Goal: Task Accomplishment & Management: Manage account settings

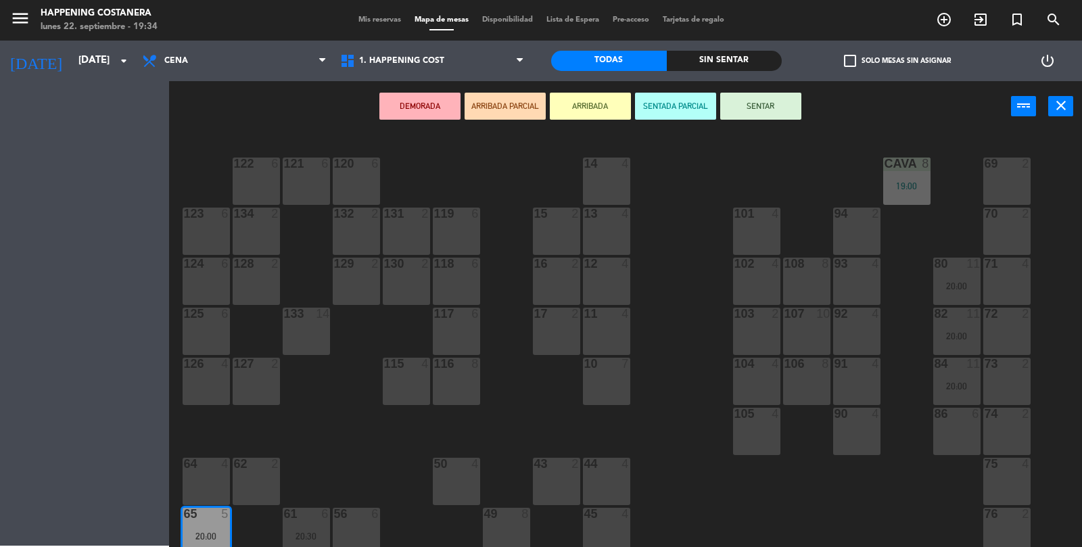
scroll to position [356, 0]
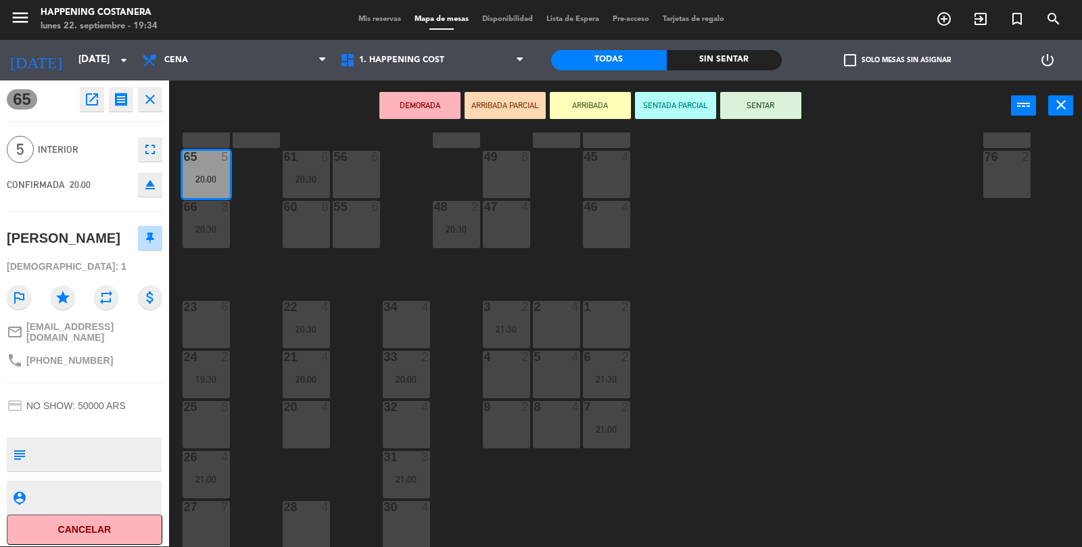
click at [317, 233] on div "60 8" at bounding box center [306, 224] width 47 height 47
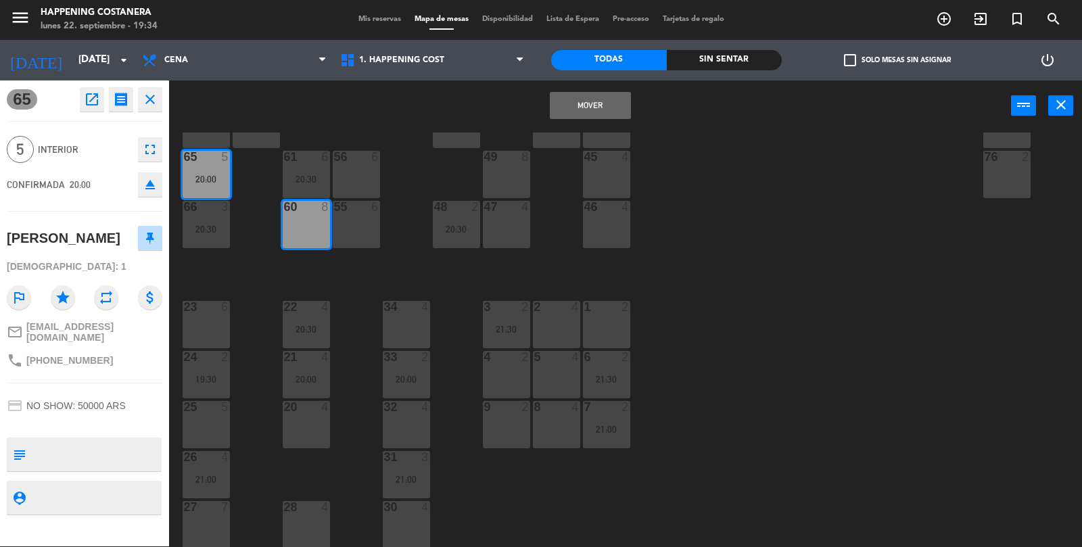
click at [592, 93] on button "Mover" at bounding box center [590, 105] width 81 height 27
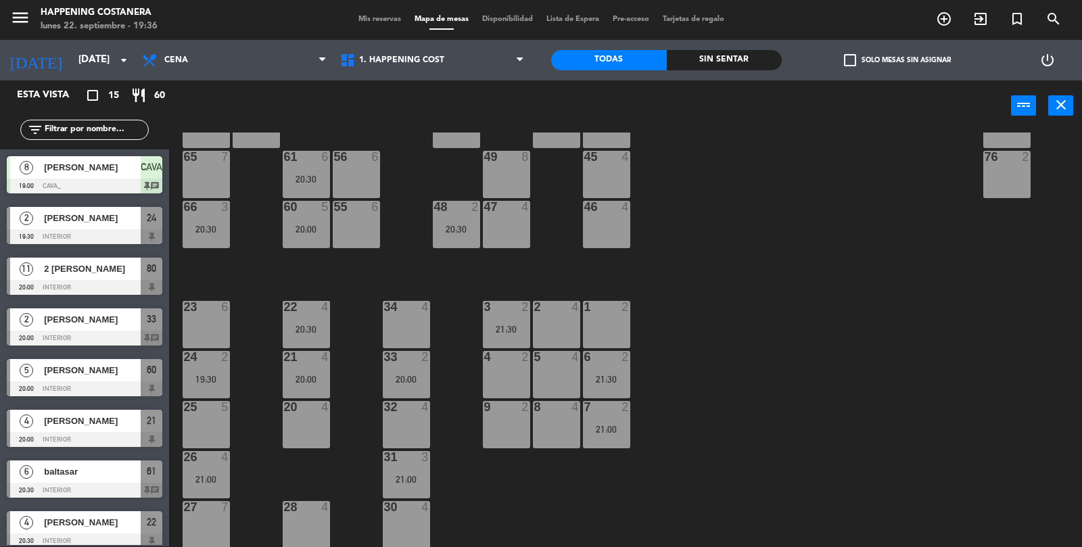
click at [388, 382] on div "20:00" at bounding box center [406, 379] width 47 height 9
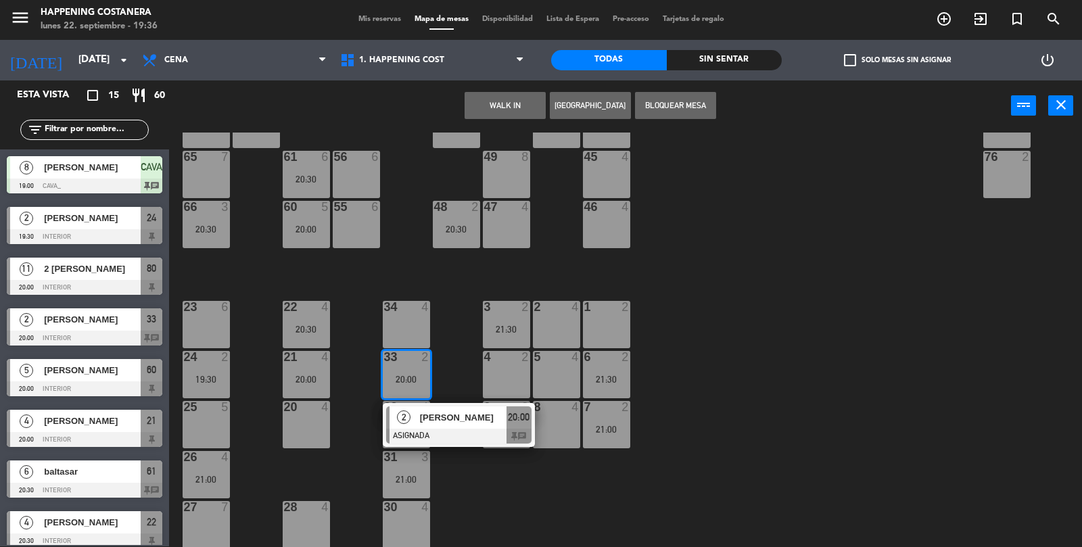
click at [205, 375] on div "19:30" at bounding box center [206, 379] width 47 height 9
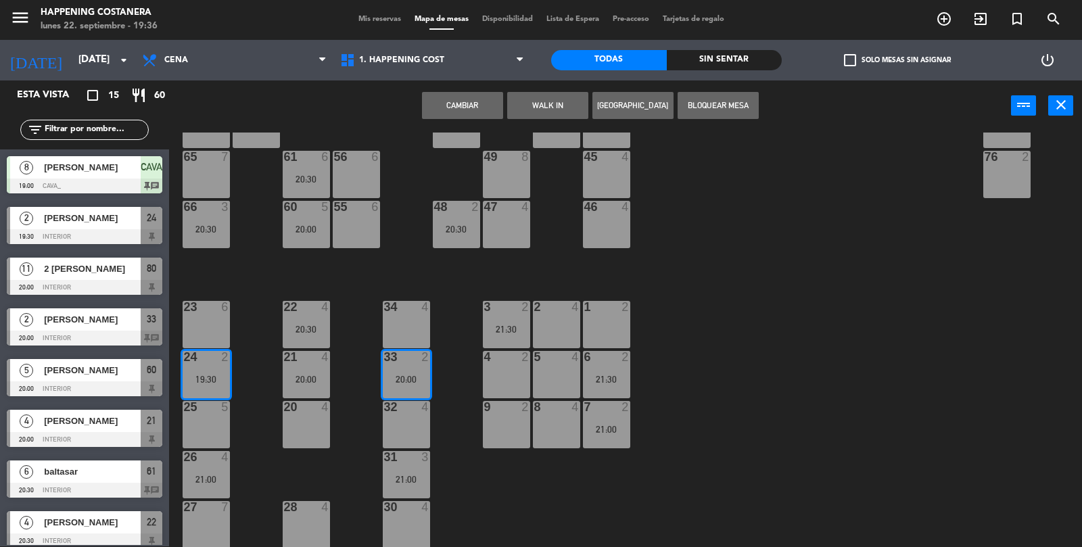
click at [452, 109] on button "Cambiar" at bounding box center [462, 105] width 81 height 27
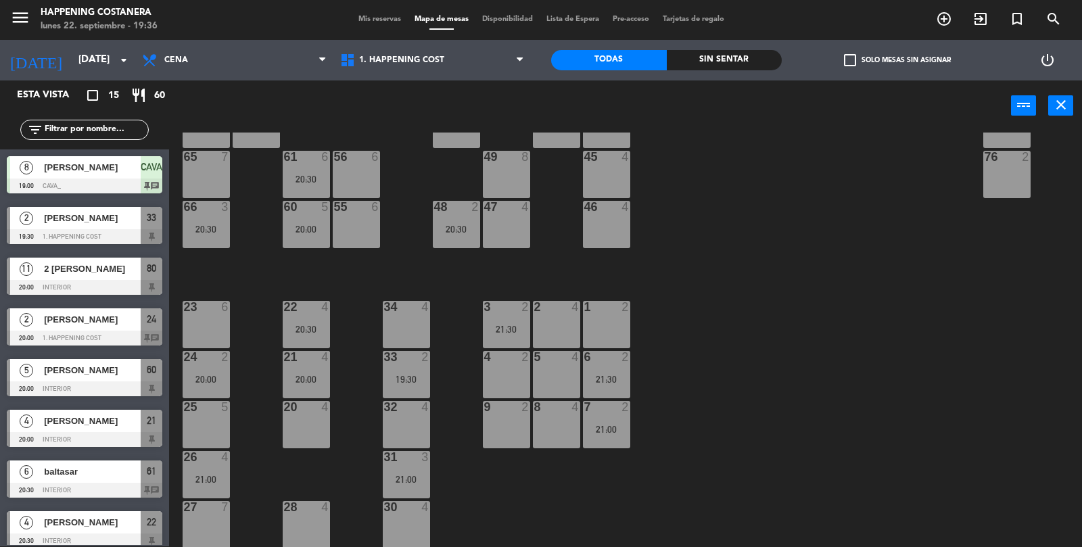
click at [200, 368] on div "24 2 20:00" at bounding box center [206, 374] width 47 height 47
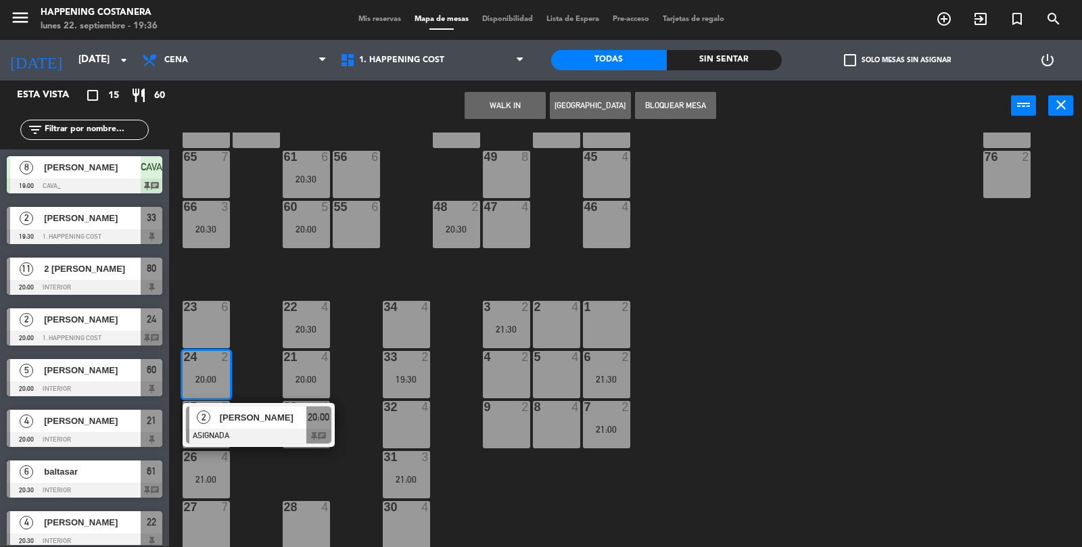
click at [231, 433] on div at bounding box center [258, 436] width 145 height 15
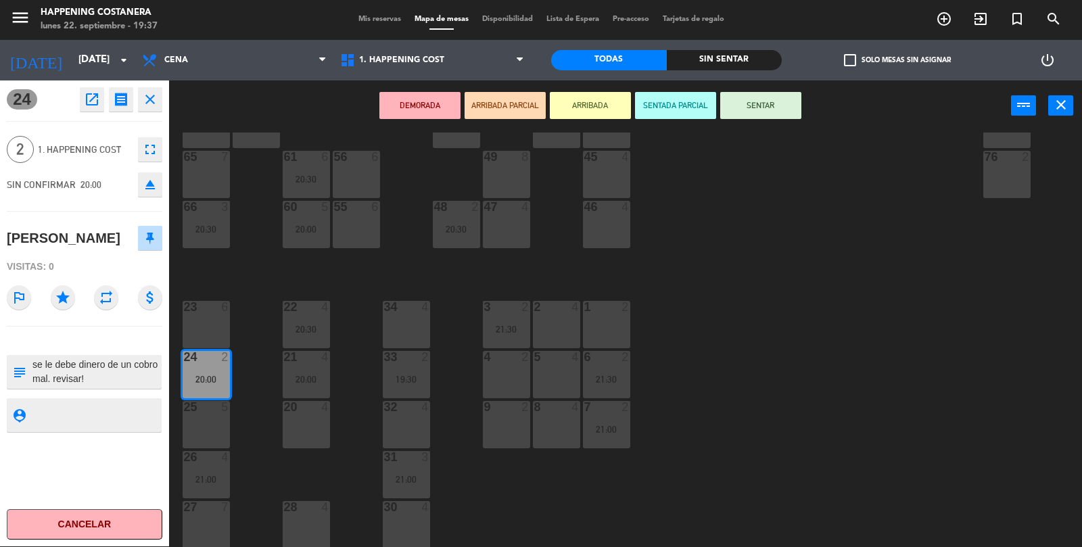
click at [759, 111] on button "SENTAR" at bounding box center [760, 105] width 81 height 27
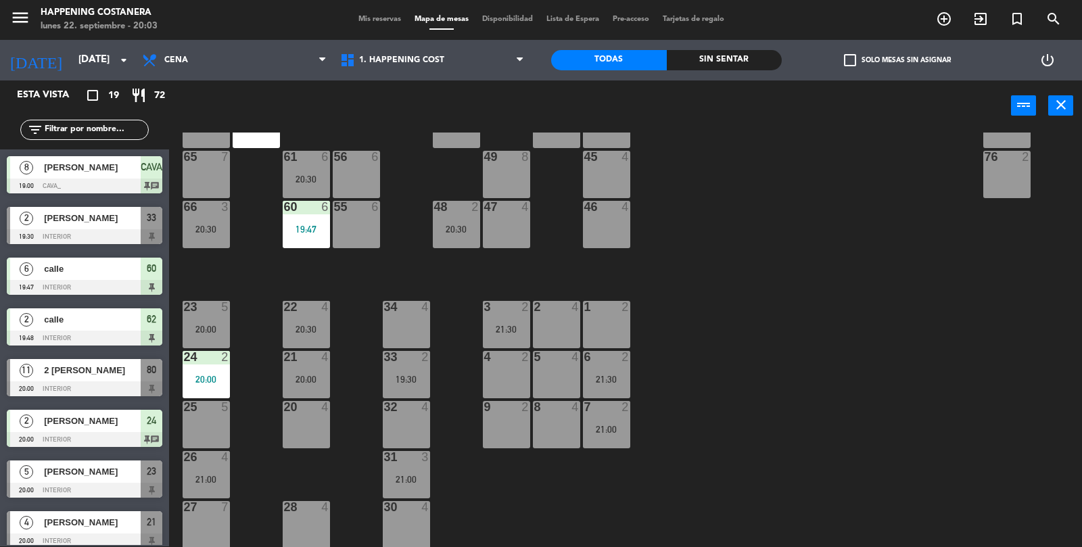
click at [223, 425] on div "25 5" at bounding box center [206, 424] width 47 height 47
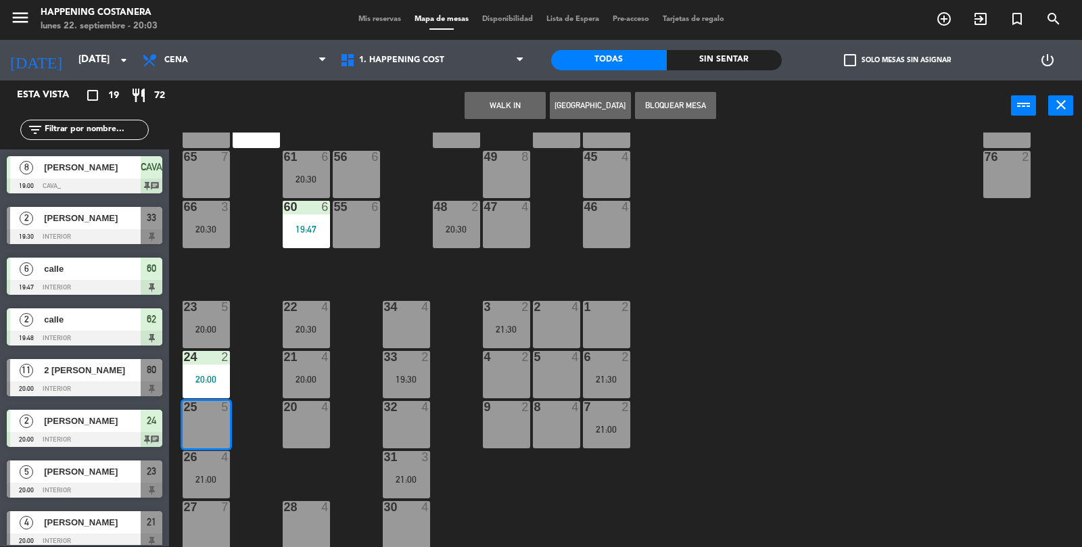
click at [822, 375] on div "69 2 122 6 121 6 120 6 14 4 CAVA 8 19:00 101 4 94 2 70 2 123 6 131 2 134 2 132 …" at bounding box center [631, 340] width 902 height 415
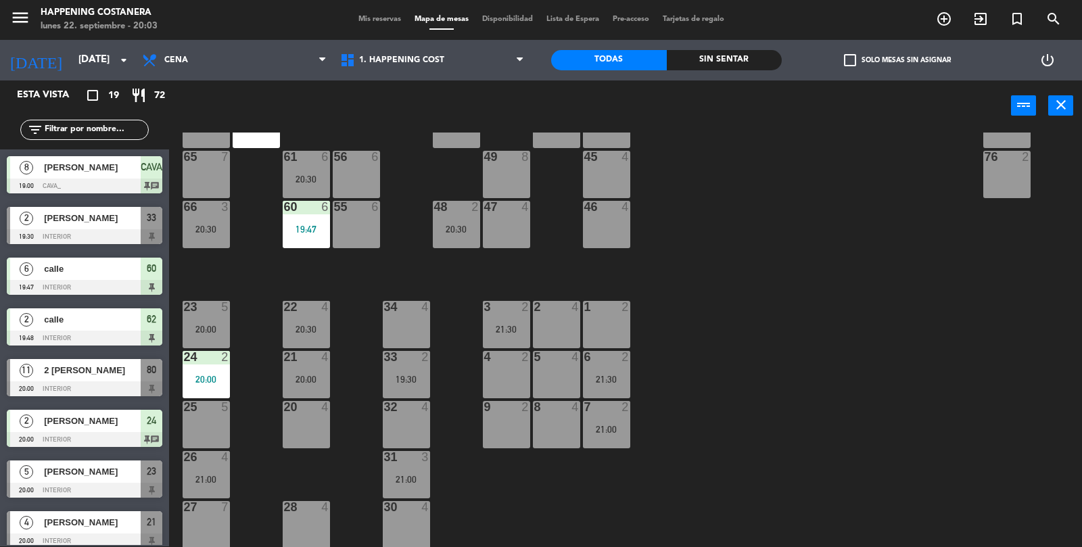
click at [211, 485] on div "26 4 21:00" at bounding box center [206, 474] width 47 height 47
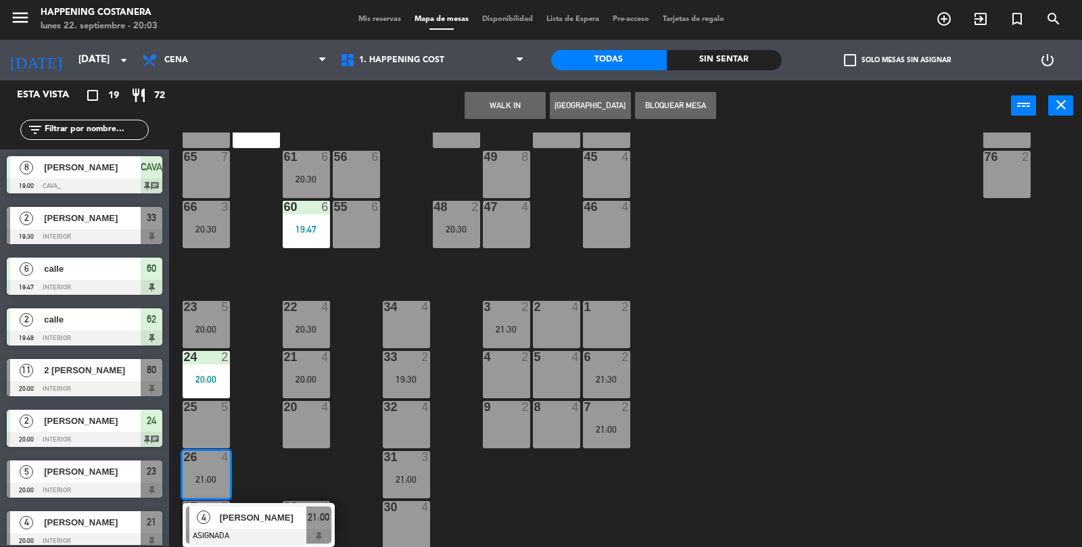
click at [214, 423] on div "25 5" at bounding box center [206, 424] width 47 height 47
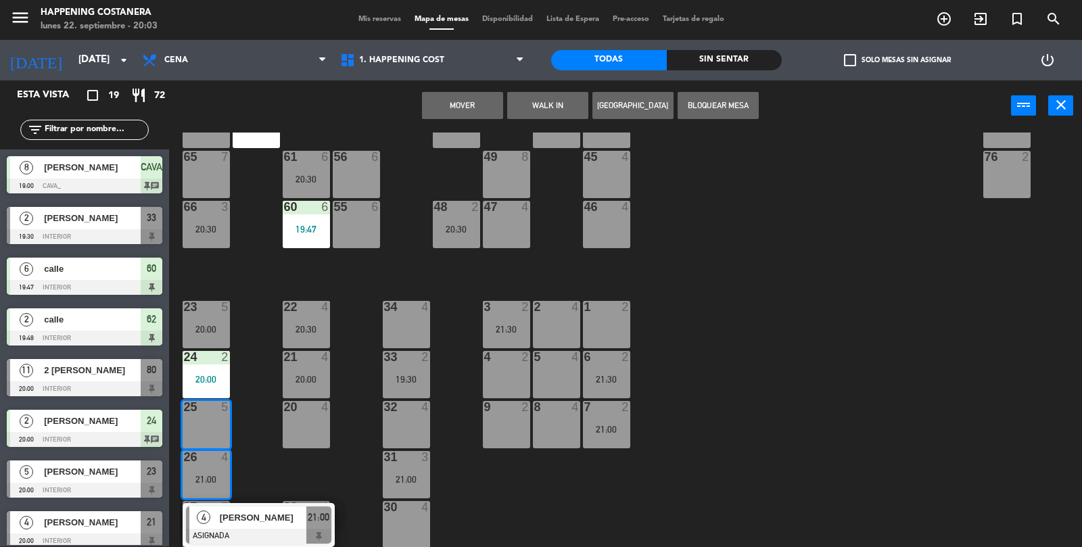
click at [469, 114] on button "Mover" at bounding box center [462, 105] width 81 height 27
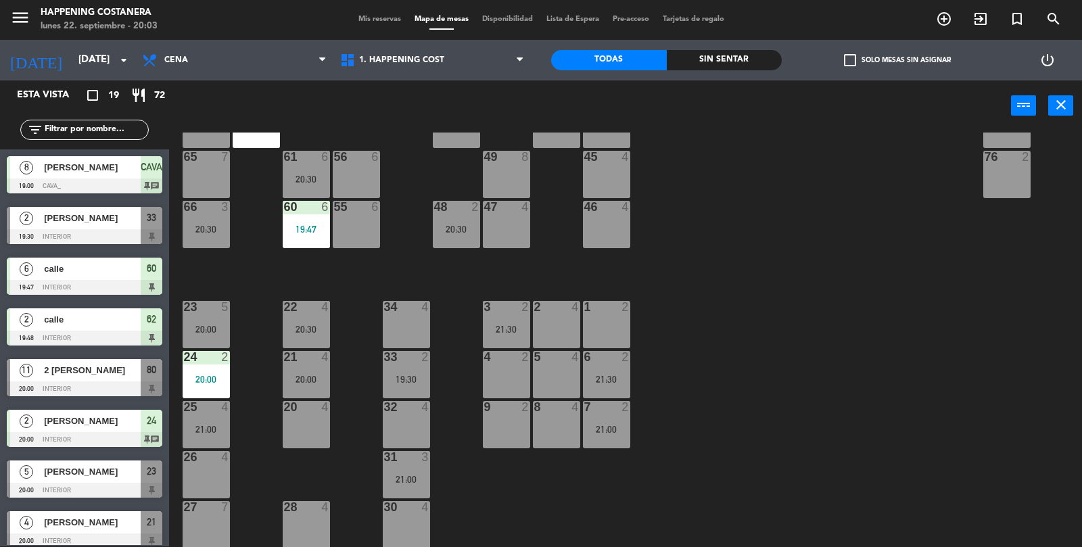
click at [208, 483] on div "26 4" at bounding box center [206, 474] width 47 height 47
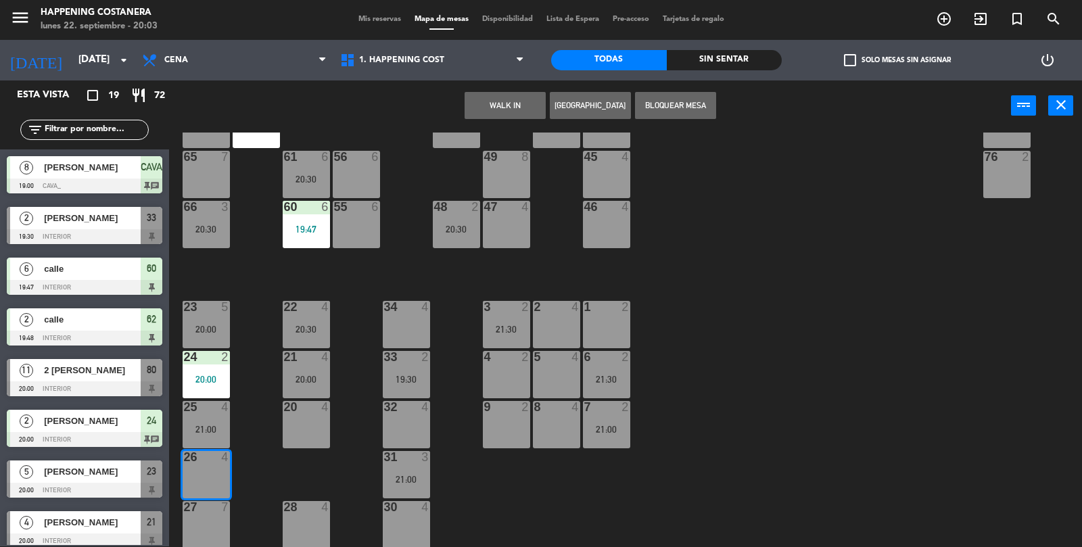
click at [526, 105] on button "WALK IN" at bounding box center [505, 105] width 81 height 27
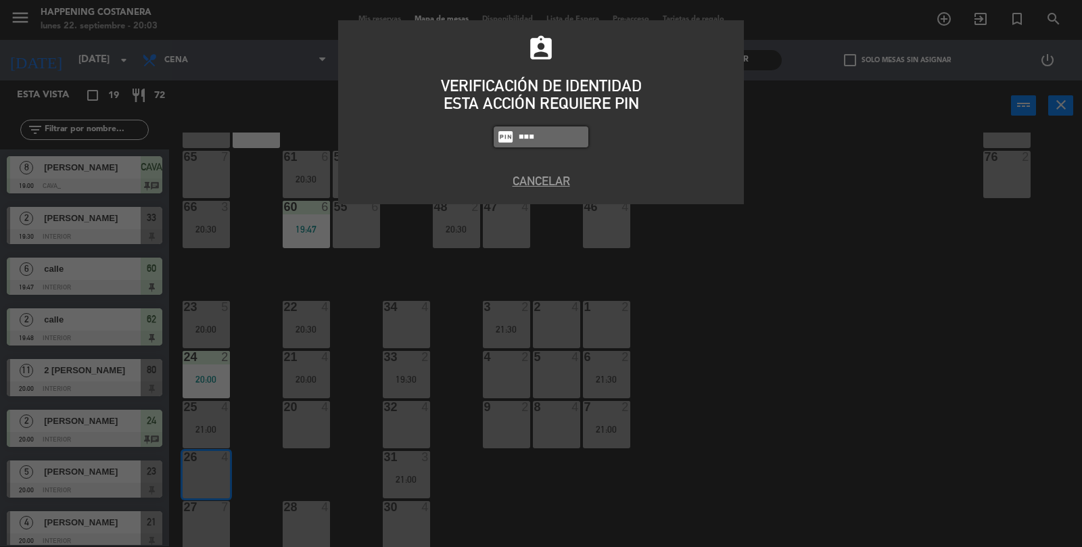
type input "9660"
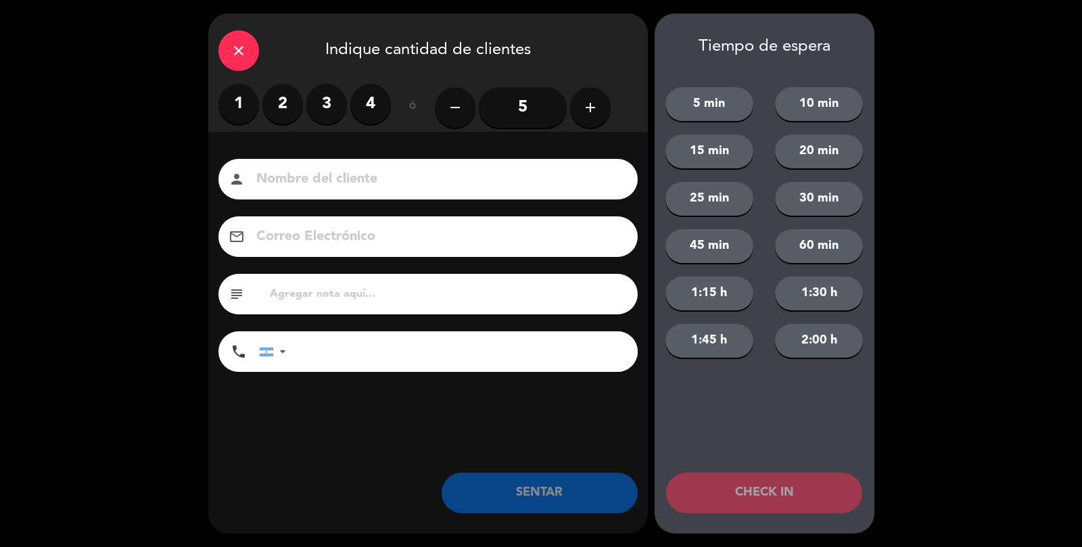
click at [317, 114] on label "3" at bounding box center [326, 104] width 41 height 41
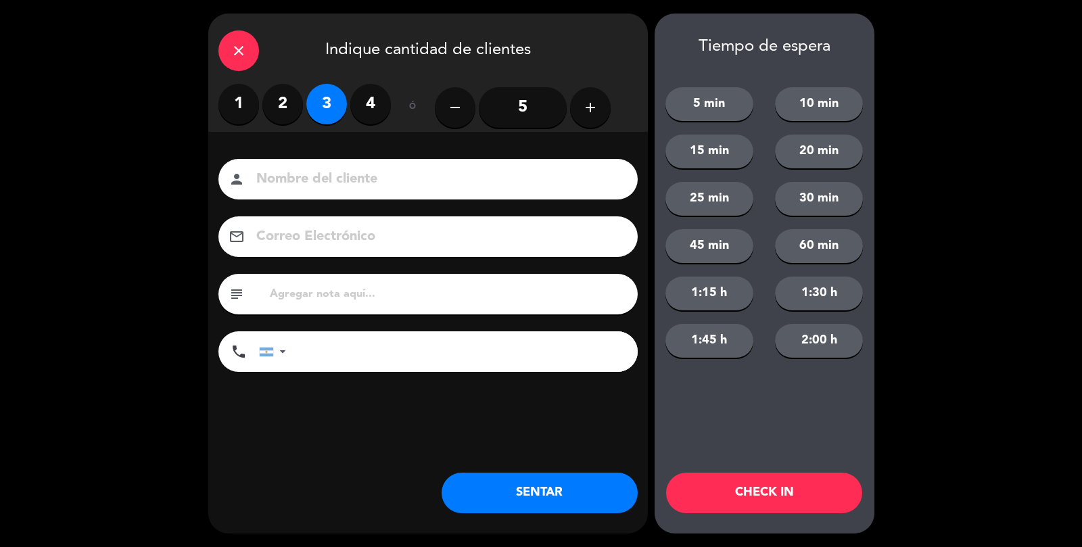
click at [358, 168] on input at bounding box center [437, 180] width 365 height 24
type input "s"
type input "calle"
click at [569, 500] on button "SENTAR" at bounding box center [540, 493] width 196 height 41
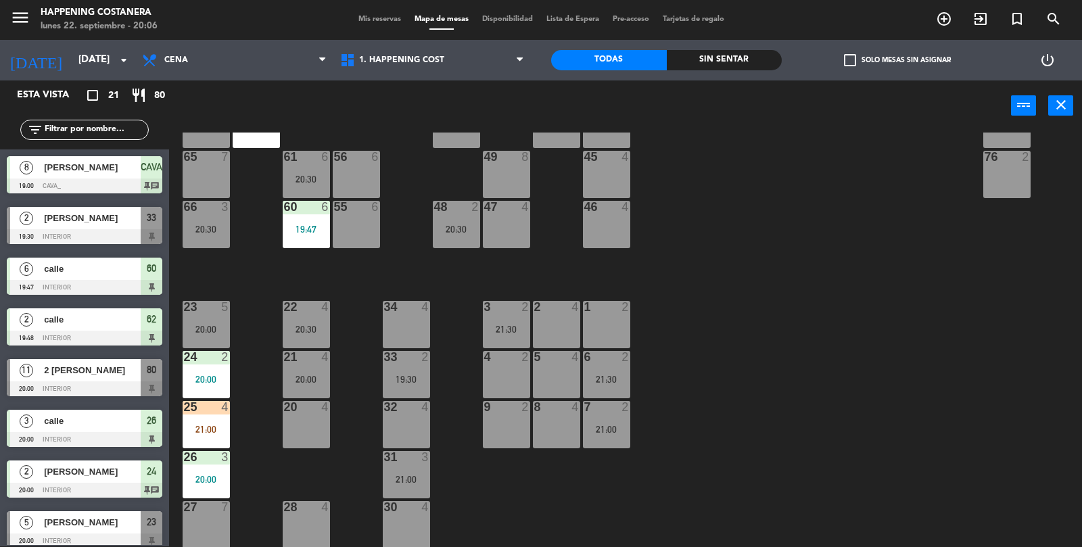
click at [201, 427] on div "21:00" at bounding box center [206, 429] width 47 height 9
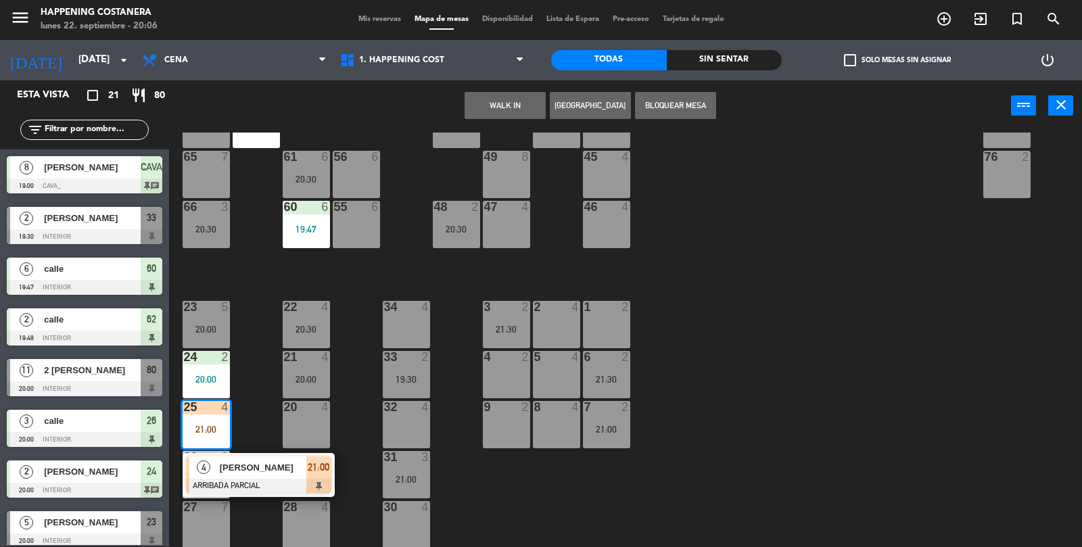
click at [864, 418] on div "69 2 122 6 121 6 120 6 14 4 CAVA 8 19:00 101 4 94 2 70 2 123 6 131 2 134 2 132 …" at bounding box center [631, 340] width 902 height 415
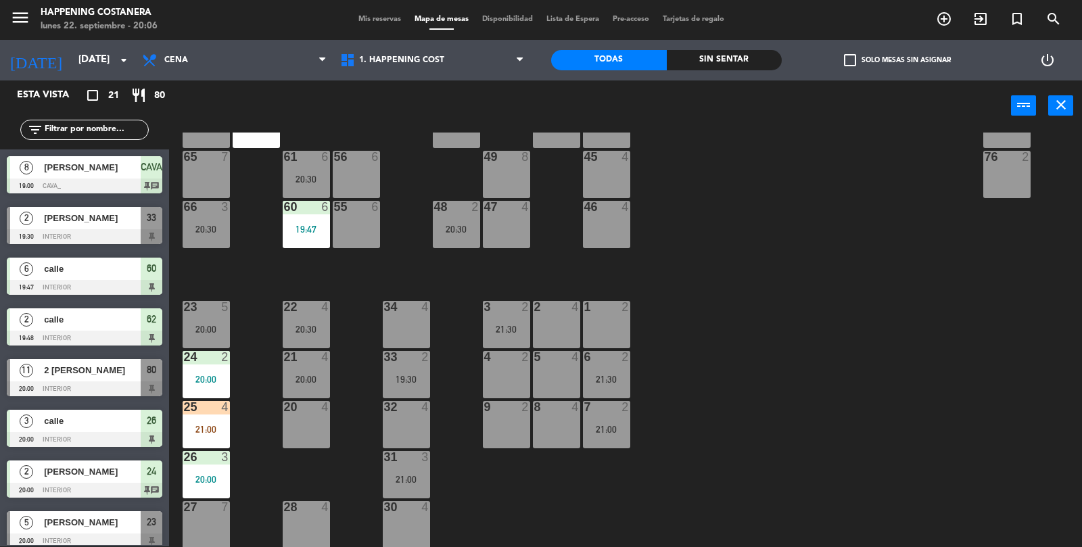
click at [204, 472] on div "26 3 20:00" at bounding box center [206, 474] width 47 height 47
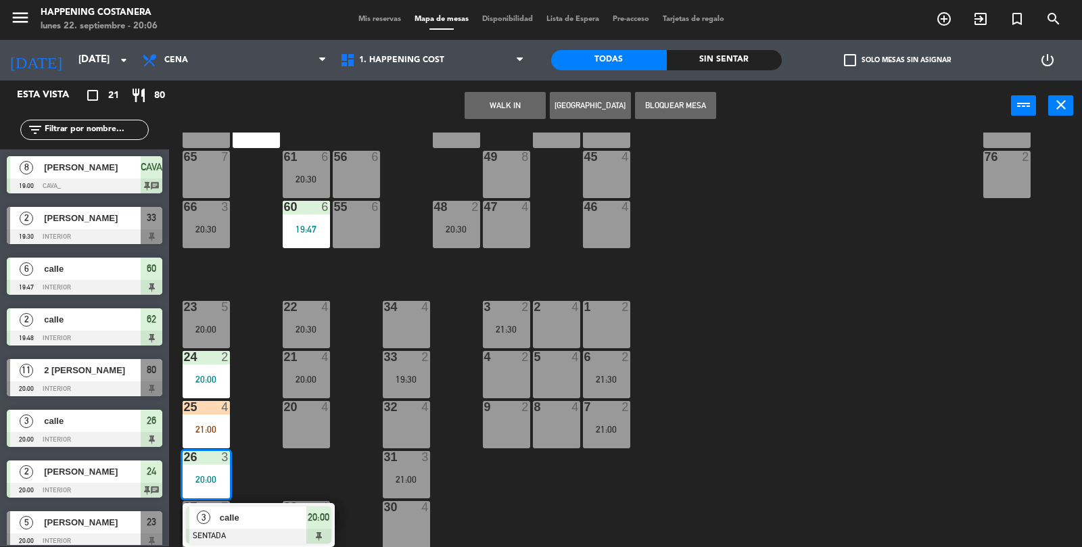
click at [829, 390] on div "69 2 122 6 121 6 120 6 14 4 CAVA 8 19:00 101 4 94 2 70 2 123 6 131 2 134 2 132 …" at bounding box center [631, 340] width 902 height 415
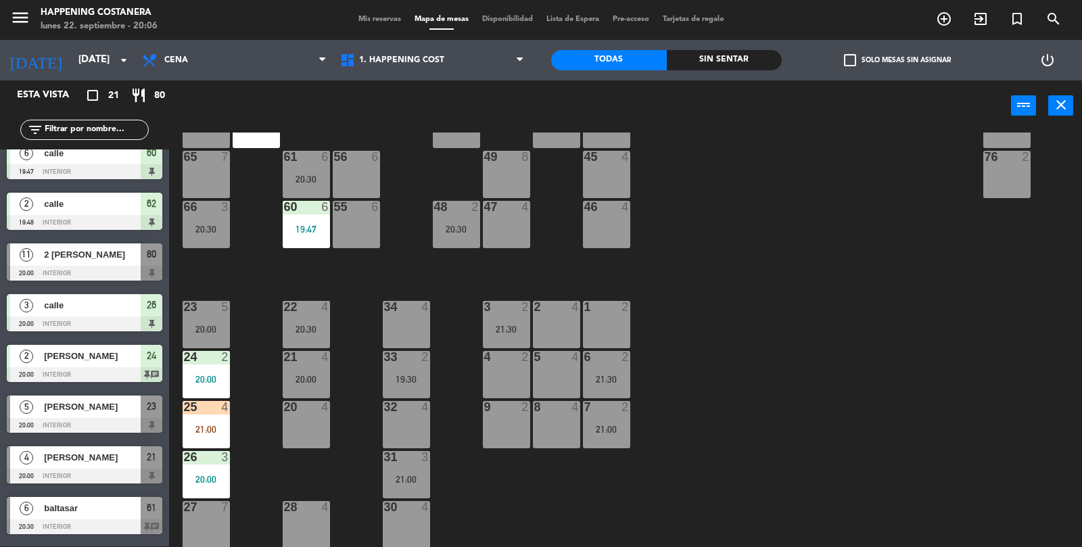
scroll to position [117, 0]
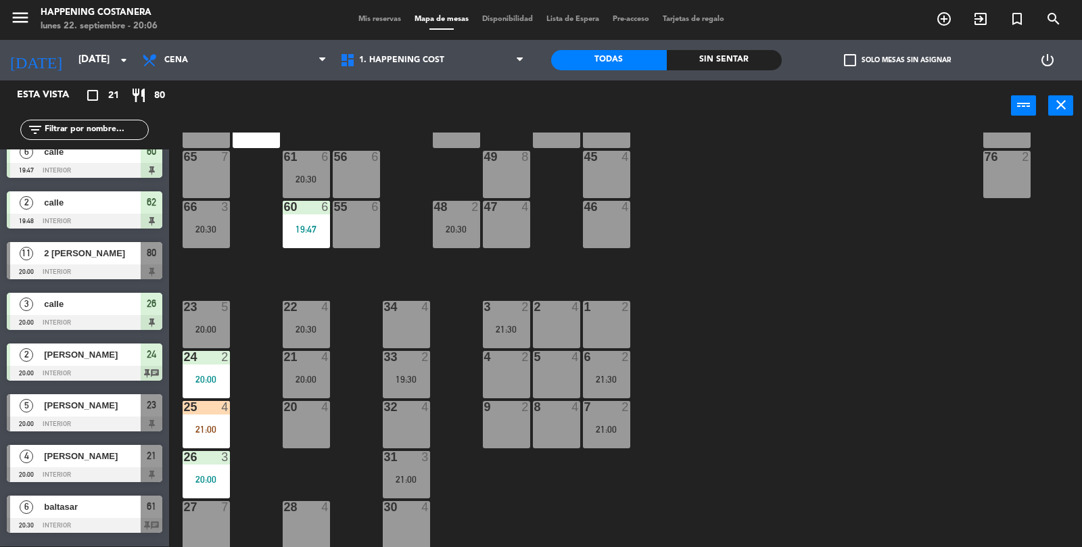
click at [93, 426] on div at bounding box center [85, 424] width 156 height 15
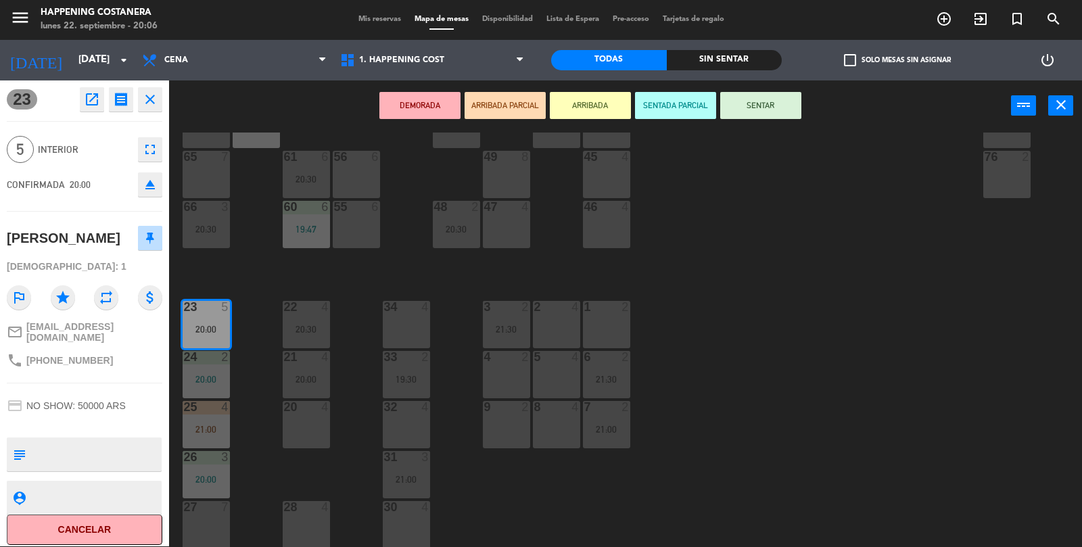
click at [208, 526] on div "27 7" at bounding box center [206, 524] width 47 height 47
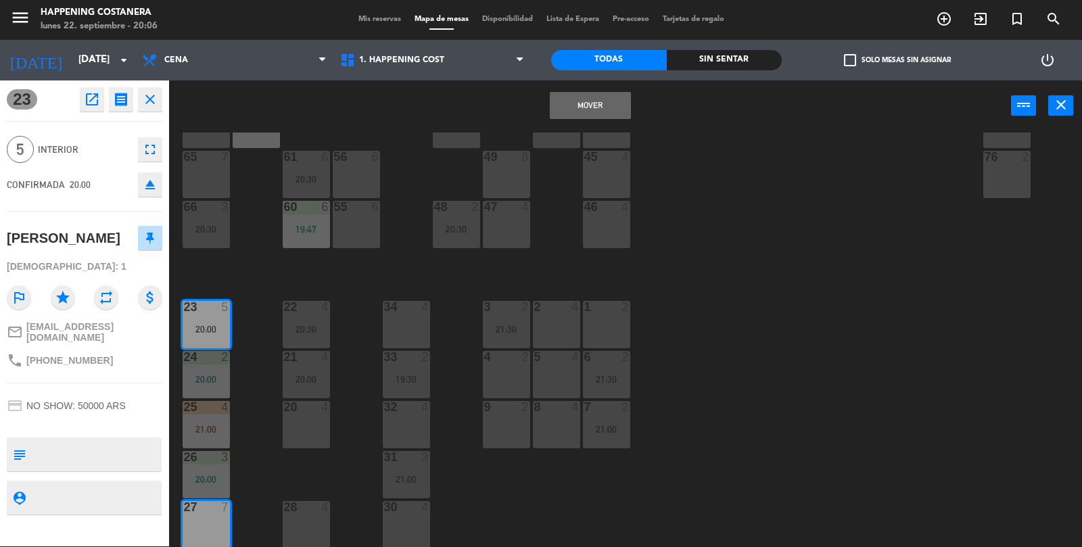
click at [609, 99] on button "Mover" at bounding box center [590, 105] width 81 height 27
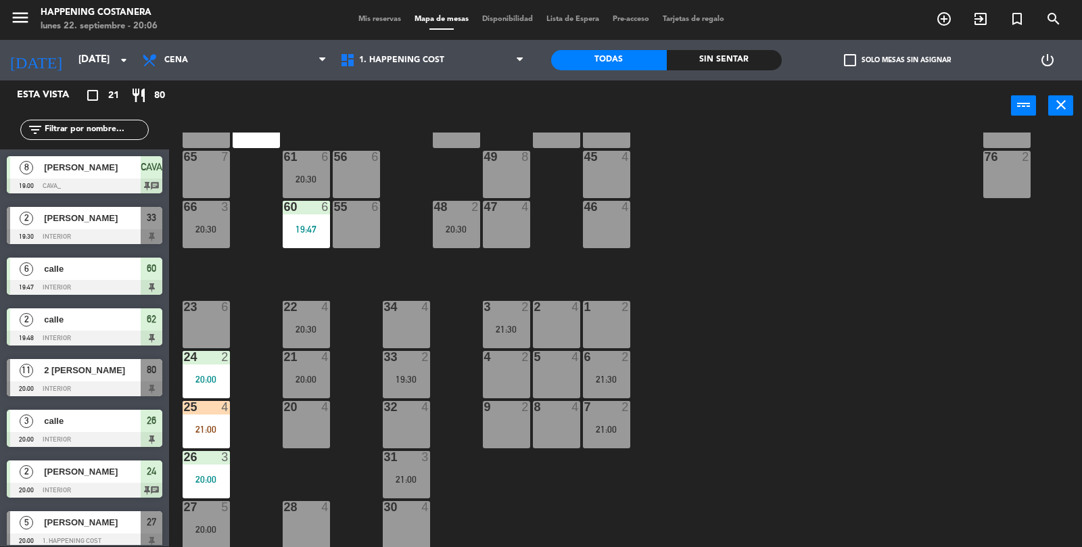
scroll to position [1, 0]
click at [307, 182] on div "20:30" at bounding box center [306, 178] width 47 height 9
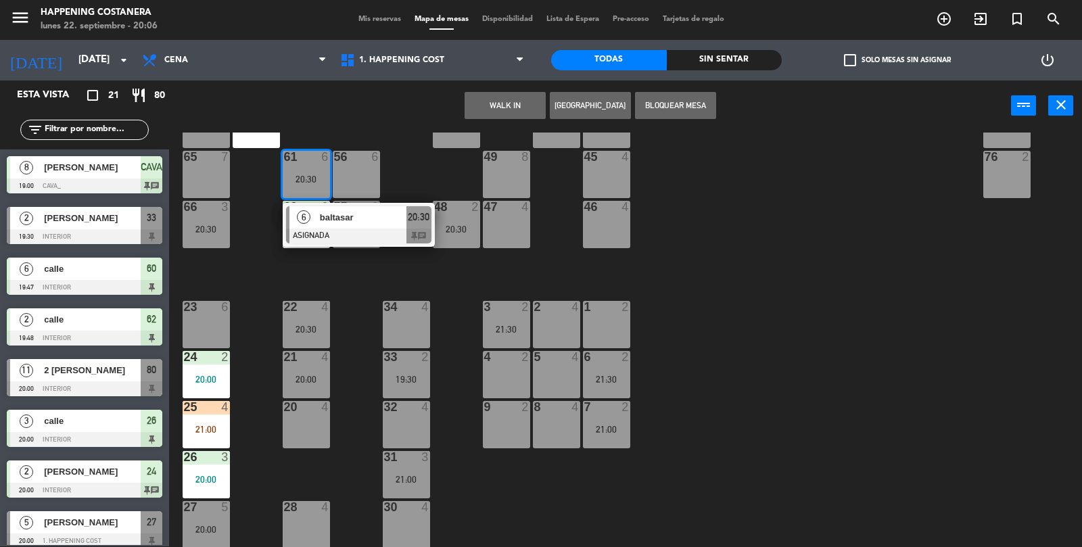
click at [845, 345] on div "69 2 122 6 121 6 120 6 14 4 CAVA 8 19:00 101 4 94 2 70 2 123 6 131 2 134 2 132 …" at bounding box center [631, 340] width 902 height 415
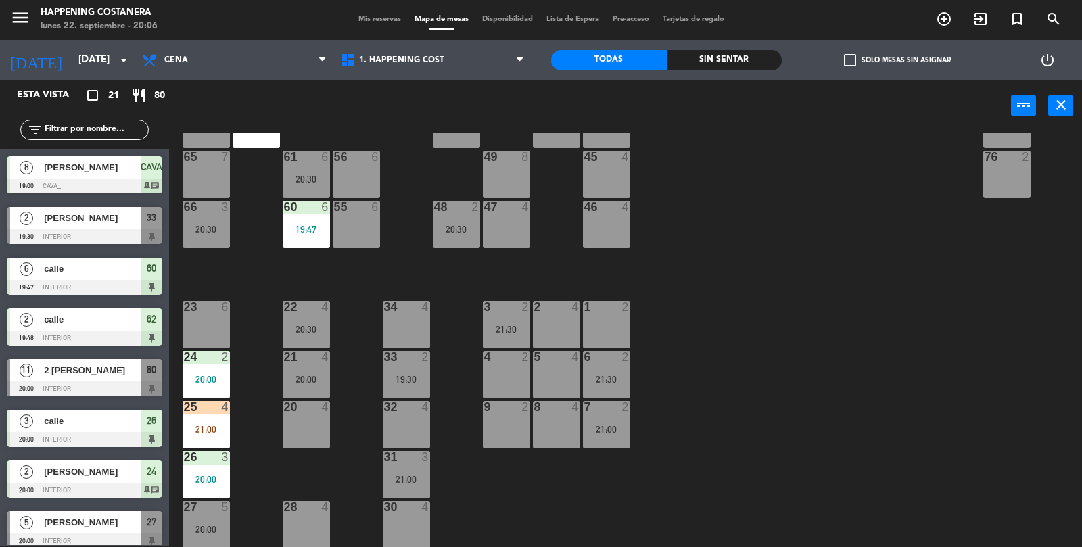
click at [202, 538] on div "27 5 20:00" at bounding box center [206, 524] width 47 height 47
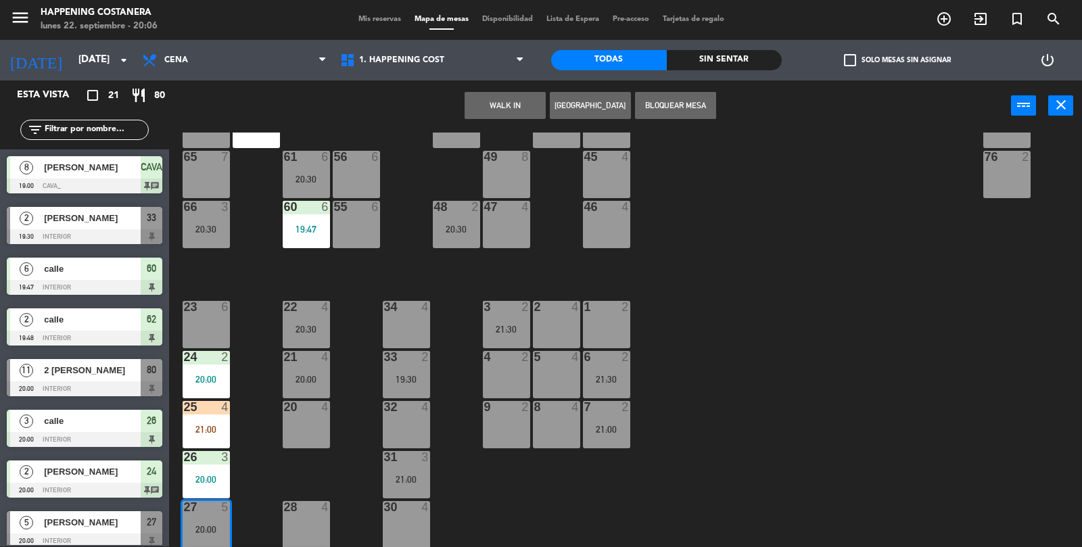
click at [893, 413] on div "69 2 122 6 121 6 120 6 14 4 CAVA 8 19:00 101 4 94 2 70 2 123 6 131 2 134 2 132 …" at bounding box center [631, 340] width 902 height 415
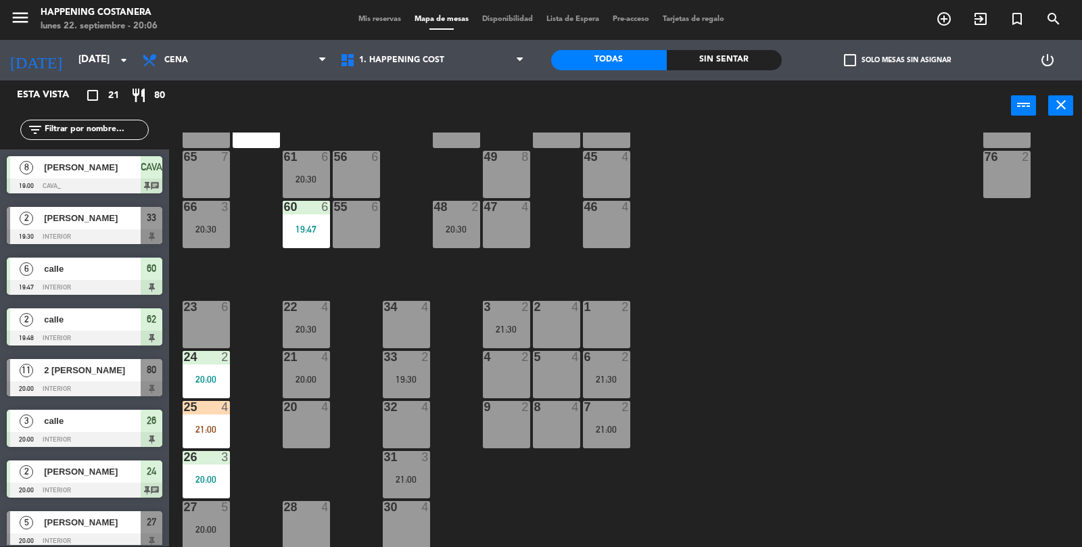
click at [193, 545] on div "27 5 20:00" at bounding box center [206, 524] width 47 height 47
click at [222, 536] on div "27 5 20:00" at bounding box center [206, 524] width 47 height 47
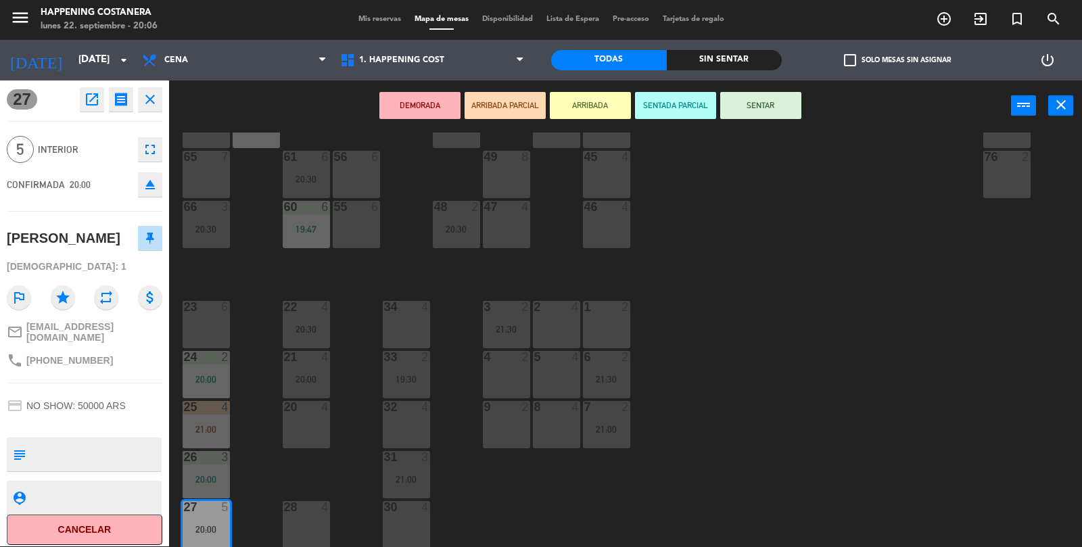
click at [753, 100] on button "SENTAR" at bounding box center [760, 105] width 81 height 27
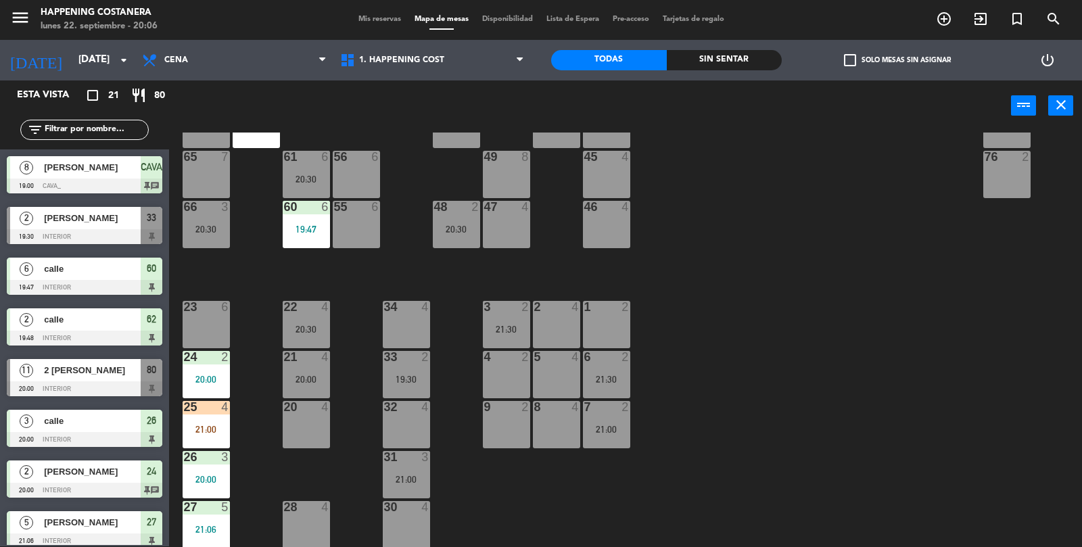
click at [91, 133] on input "text" at bounding box center [95, 129] width 105 height 15
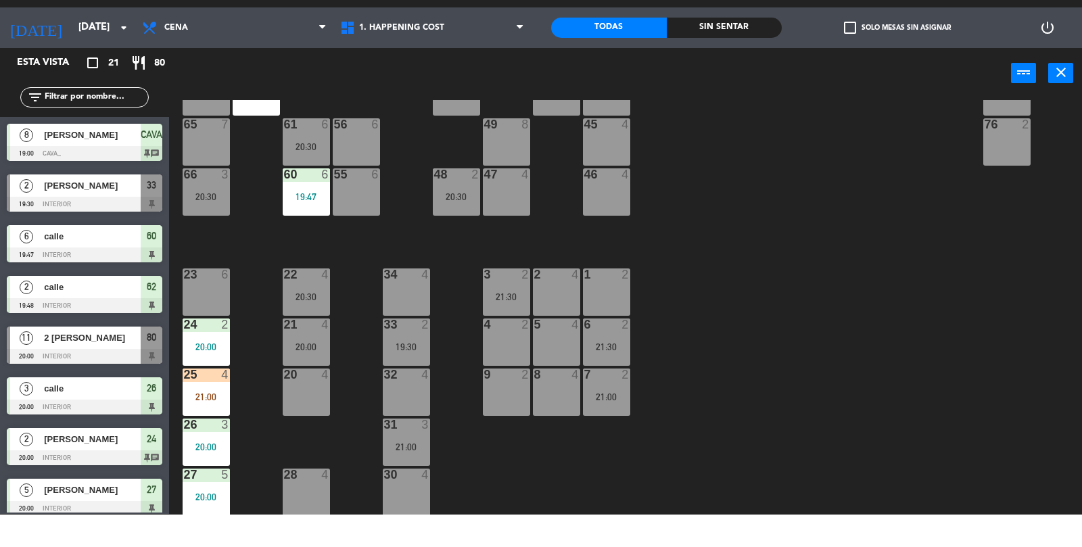
click at [83, 135] on input "text" at bounding box center [95, 129] width 105 height 15
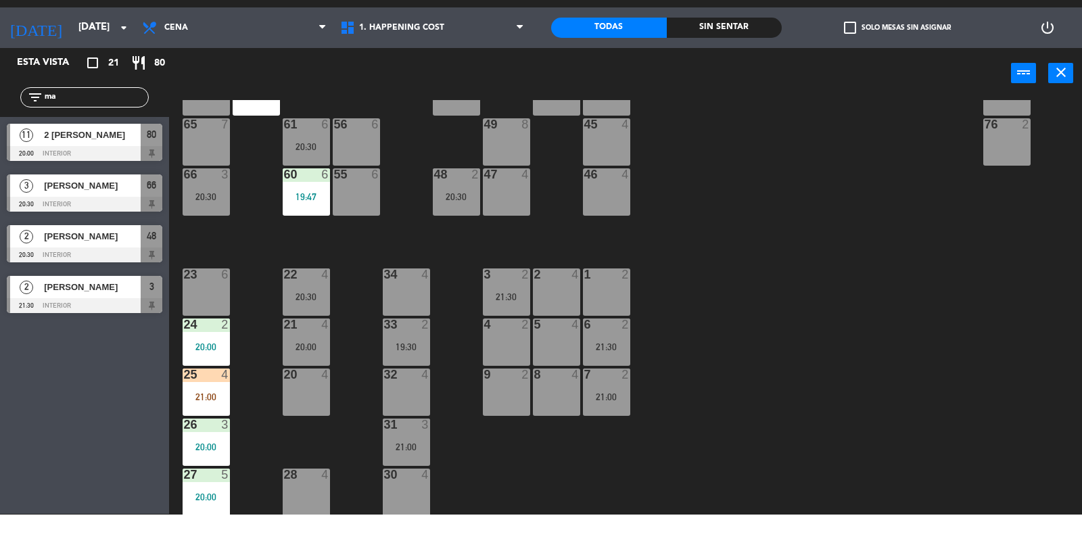
type input "m"
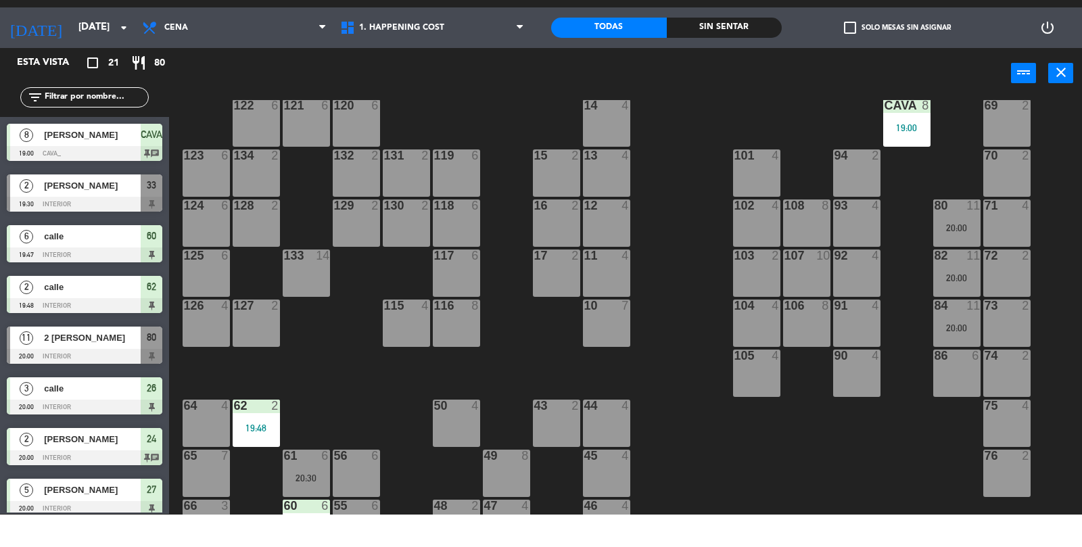
scroll to position [3, 0]
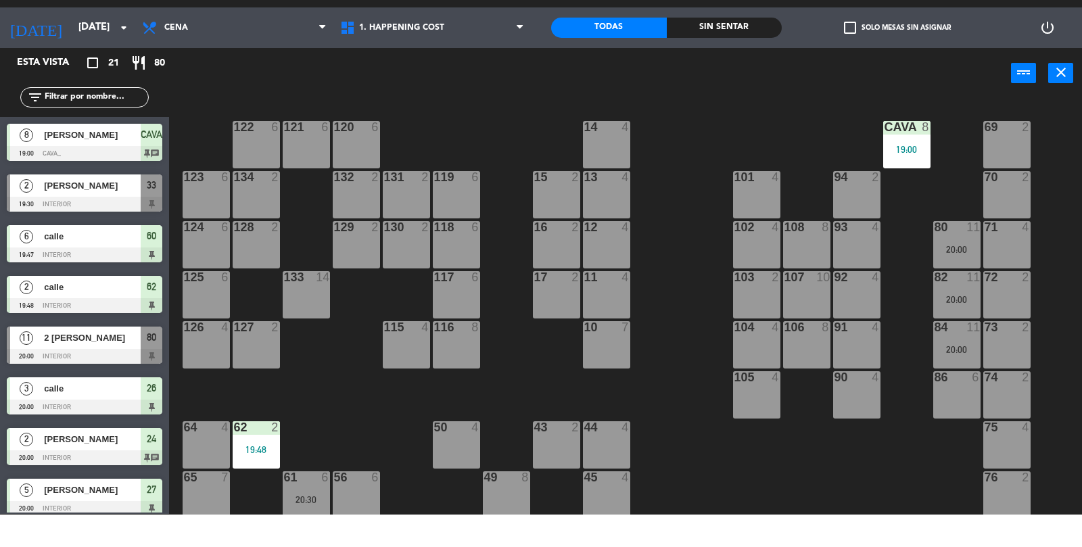
click at [81, 134] on input "text" at bounding box center [95, 129] width 105 height 15
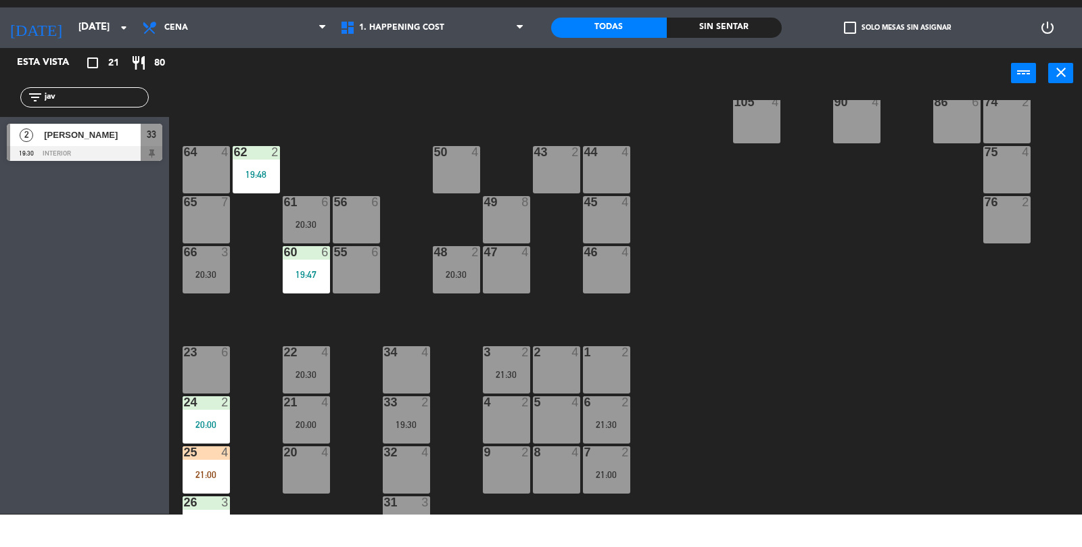
scroll to position [275, 0]
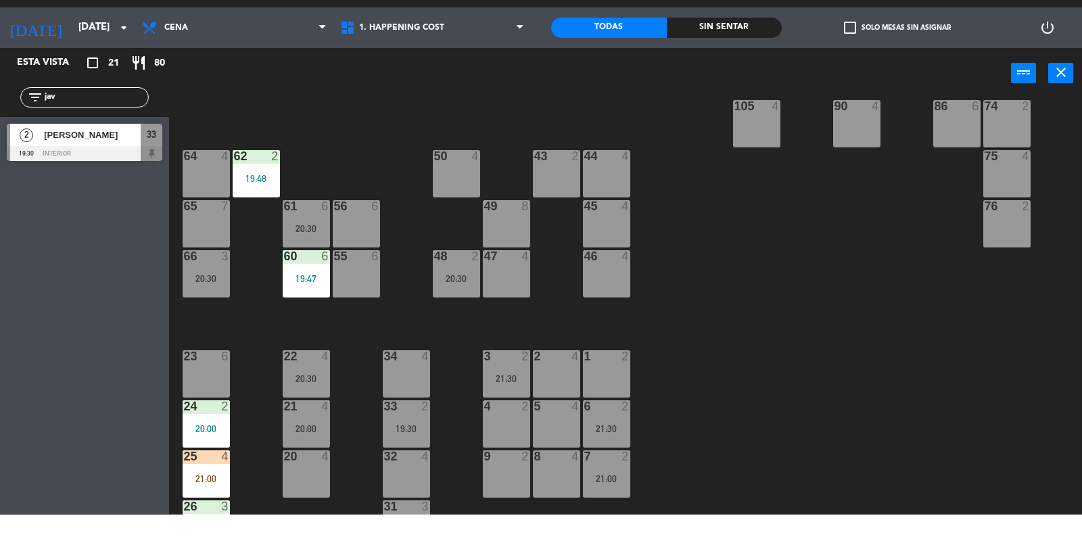
type input "jav"
click at [63, 169] on span "[PERSON_NAME]" at bounding box center [92, 167] width 97 height 14
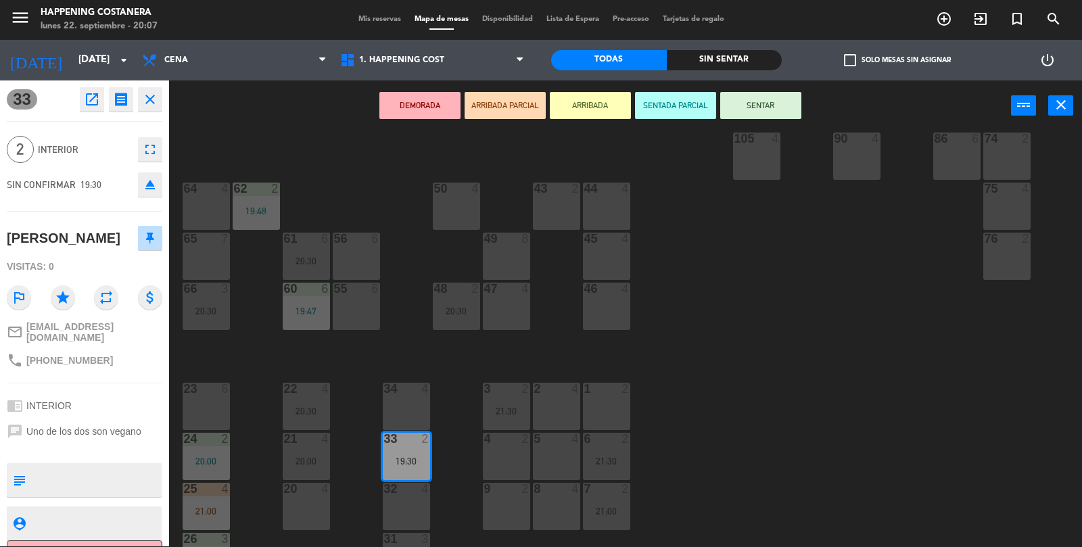
click at [855, 336] on div "69 2 122 6 121 6 120 6 14 4 CAVA 8 19:00 101 4 94 2 70 2 123 6 131 2 134 2 132 …" at bounding box center [631, 340] width 902 height 415
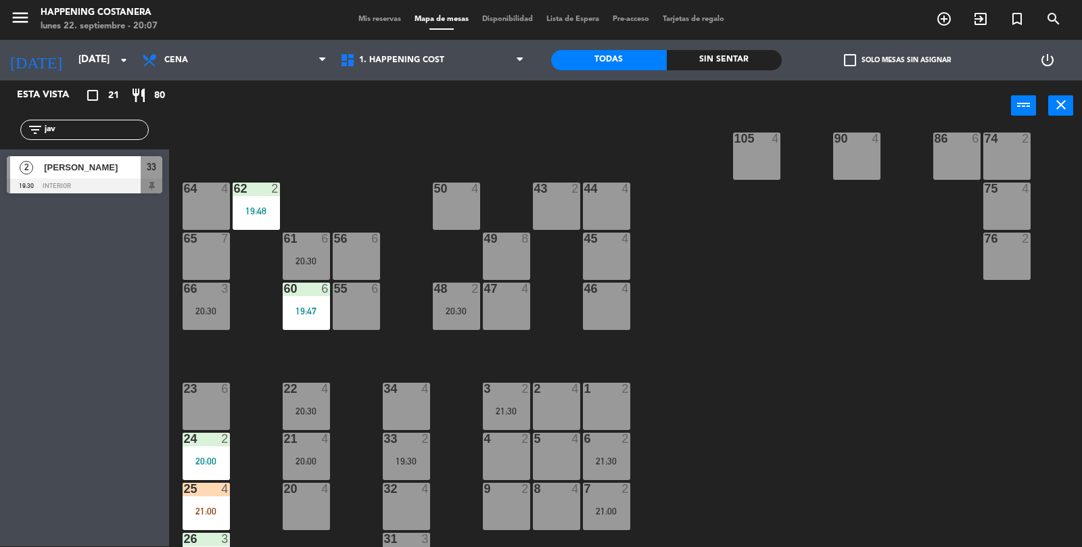
scroll to position [356, 0]
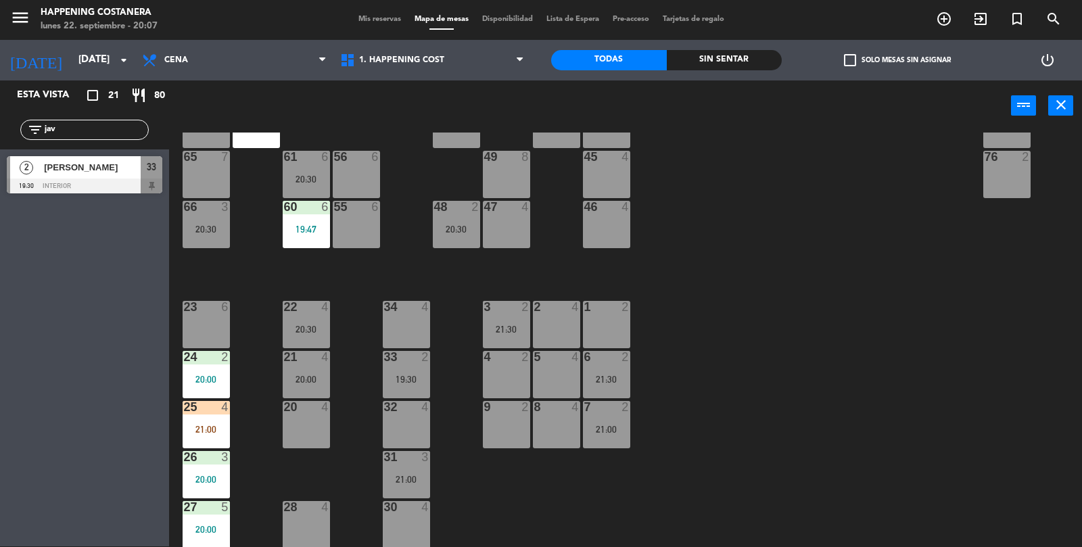
click at [415, 379] on div "19:30" at bounding box center [406, 379] width 47 height 9
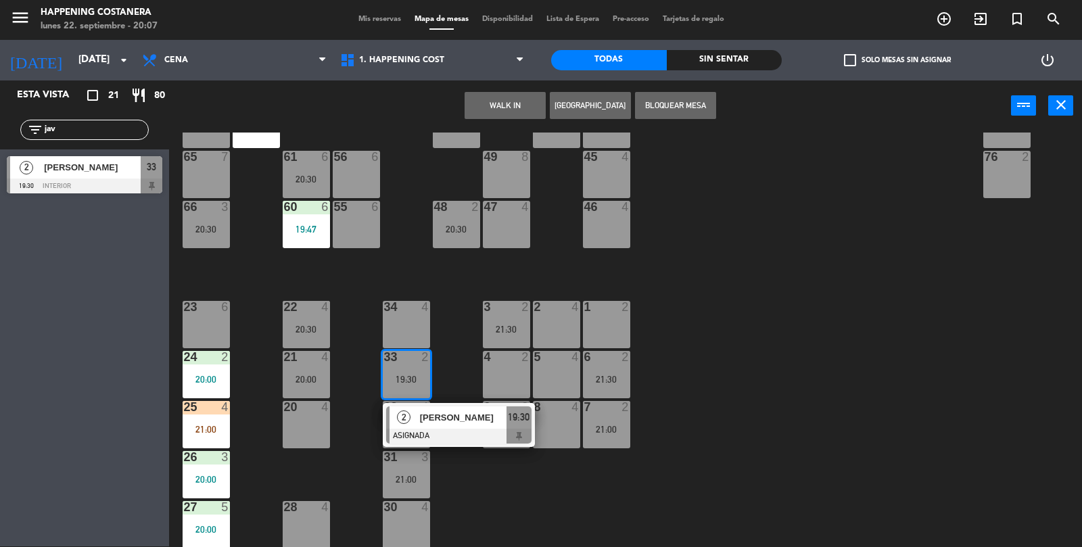
click at [458, 440] on div at bounding box center [458, 436] width 145 height 15
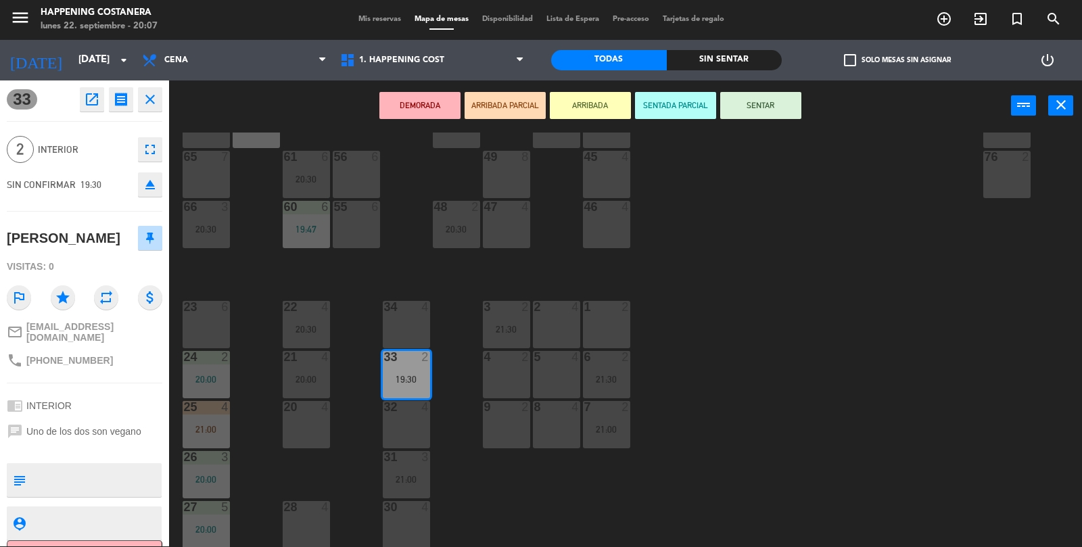
click at [814, 291] on div "69 2 122 6 121 6 120 6 14 4 CAVA 8 19:00 101 4 94 2 70 2 123 6 131 2 134 2 132 …" at bounding box center [631, 340] width 902 height 415
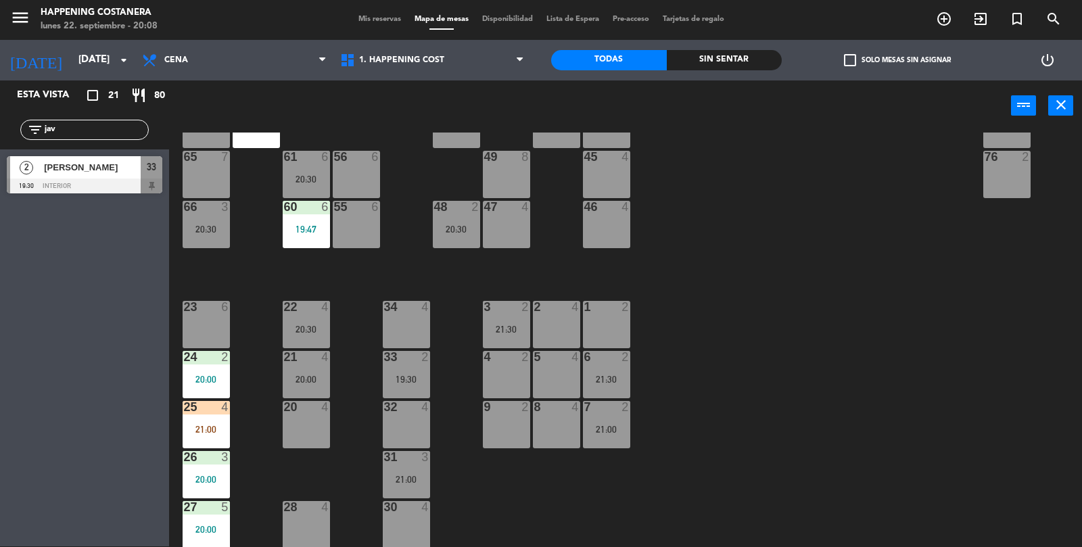
click at [600, 401] on div at bounding box center [606, 407] width 22 height 12
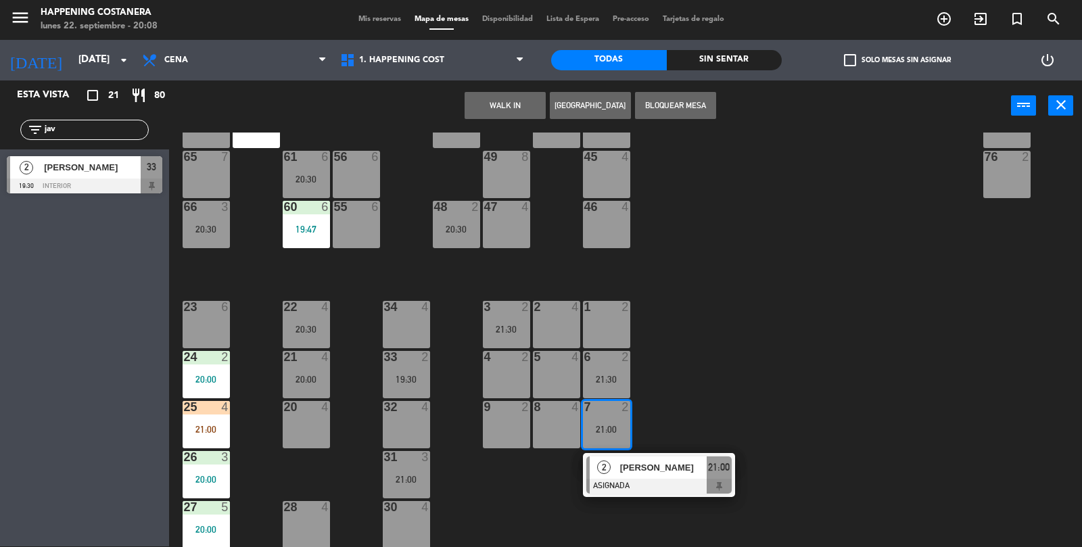
click at [491, 386] on div "4 2" at bounding box center [506, 374] width 47 height 47
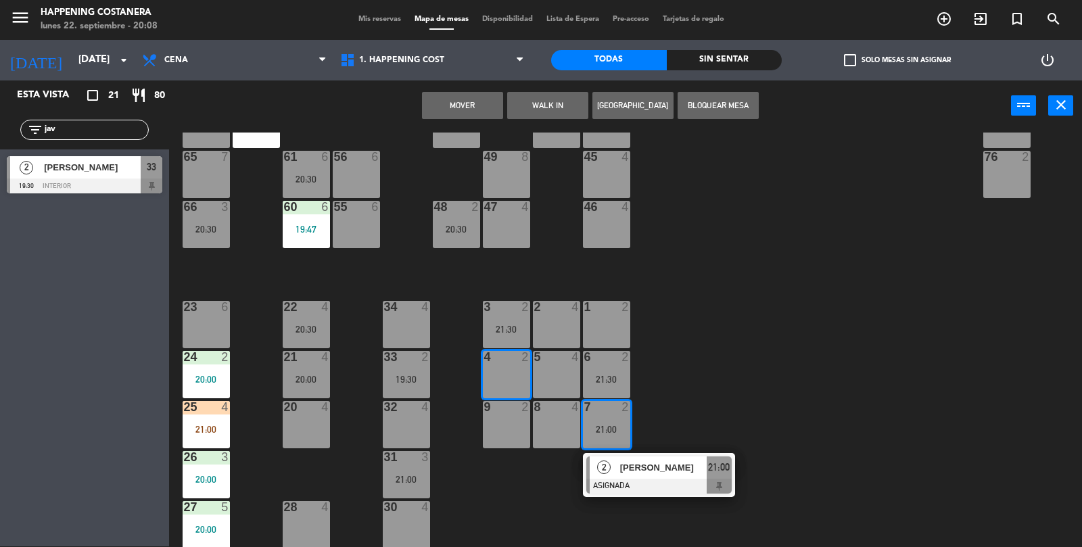
click at [815, 376] on div "69 2 122 6 121 6 120 6 14 4 CAVA 8 19:00 101 4 94 2 70 2 123 6 131 2 134 2 132 …" at bounding box center [631, 340] width 902 height 415
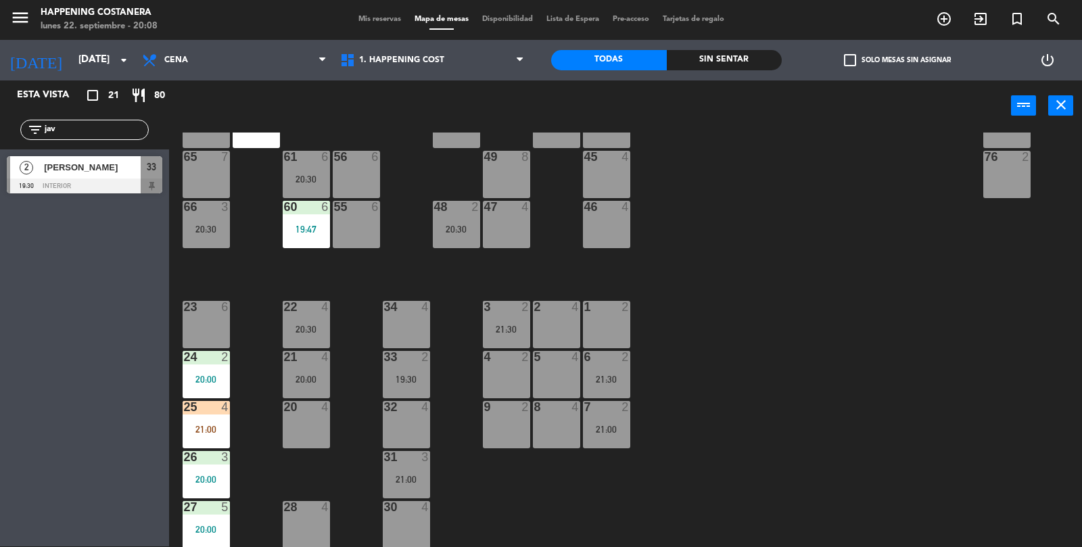
click at [593, 375] on div "21:30" at bounding box center [606, 379] width 47 height 9
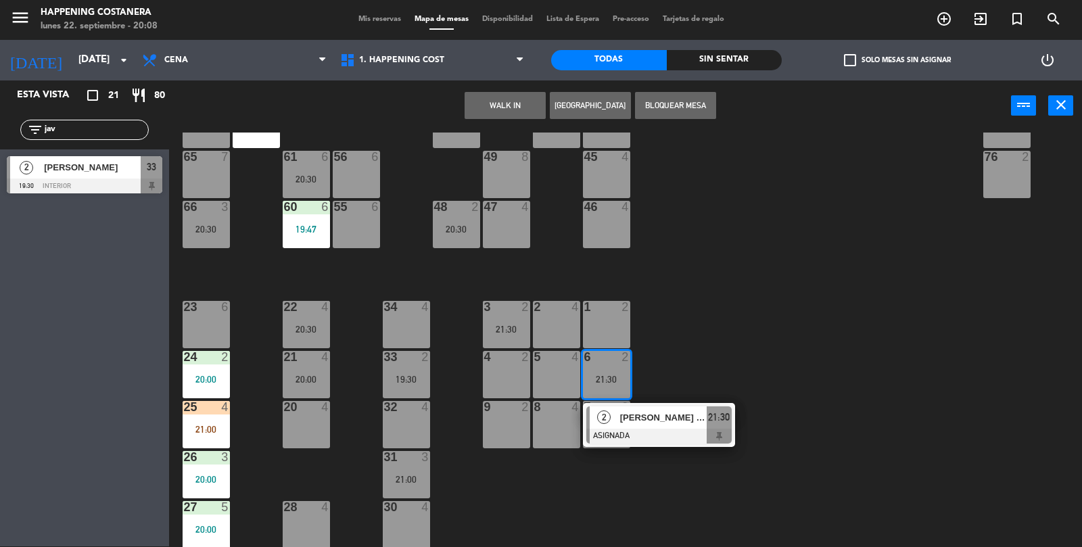
click at [478, 352] on div "4" at bounding box center [484, 357] width 22 height 12
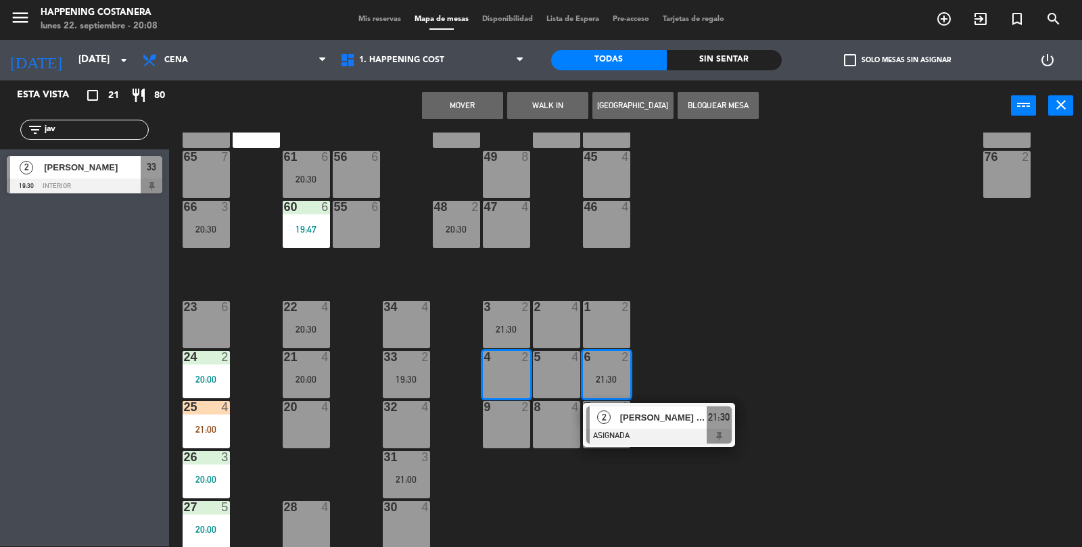
click at [469, 110] on button "Mover" at bounding box center [462, 105] width 81 height 27
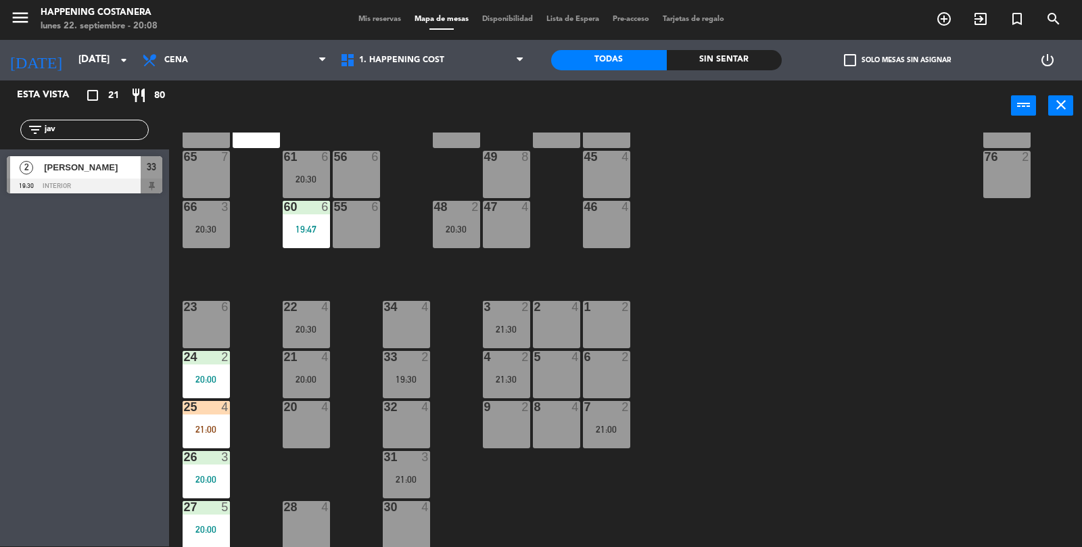
click at [613, 380] on div "6 2" at bounding box center [606, 374] width 47 height 47
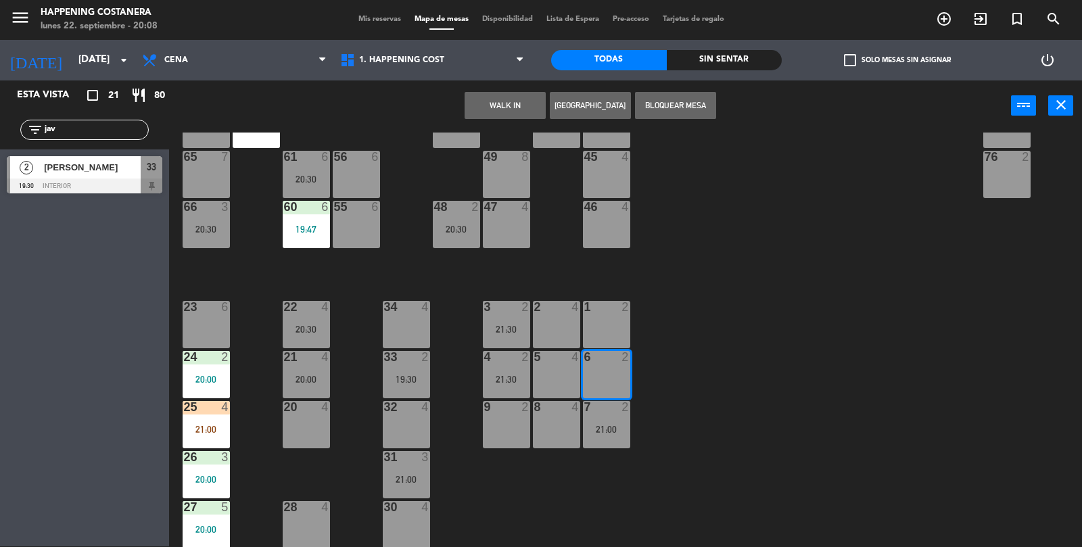
click at [488, 116] on button "WALK IN" at bounding box center [505, 105] width 81 height 27
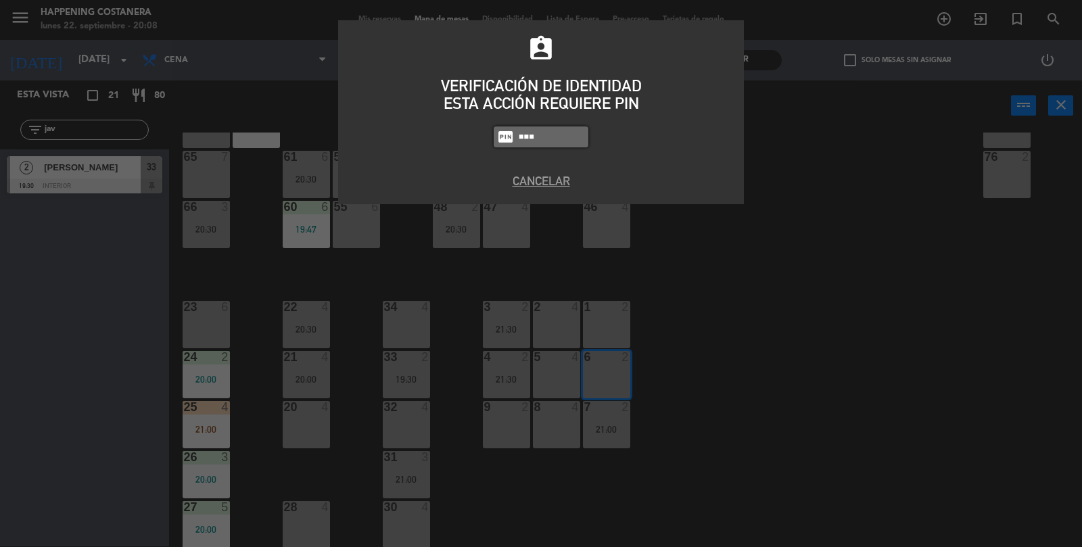
type input "5759"
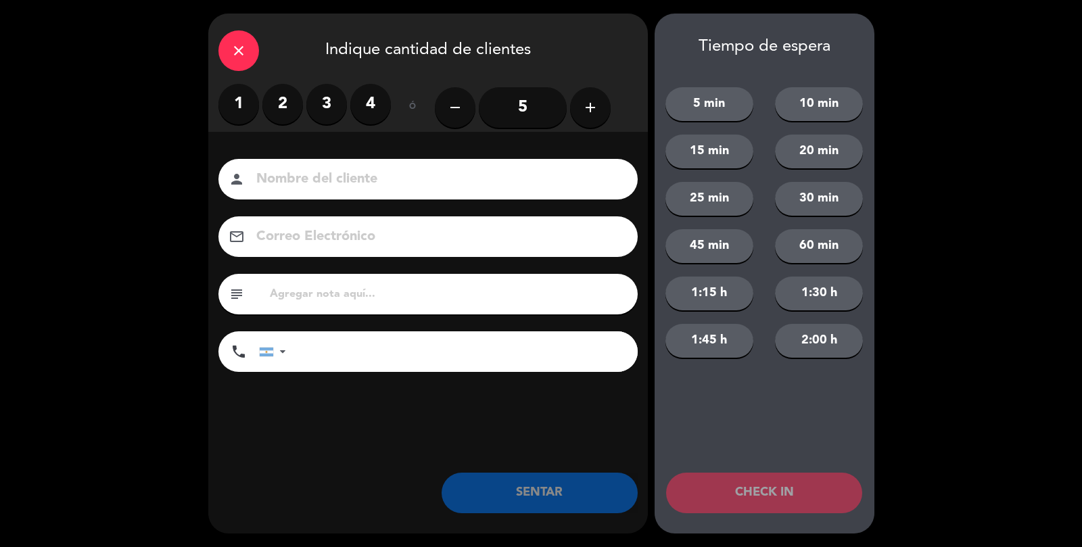
click at [281, 112] on label "2" at bounding box center [282, 104] width 41 height 41
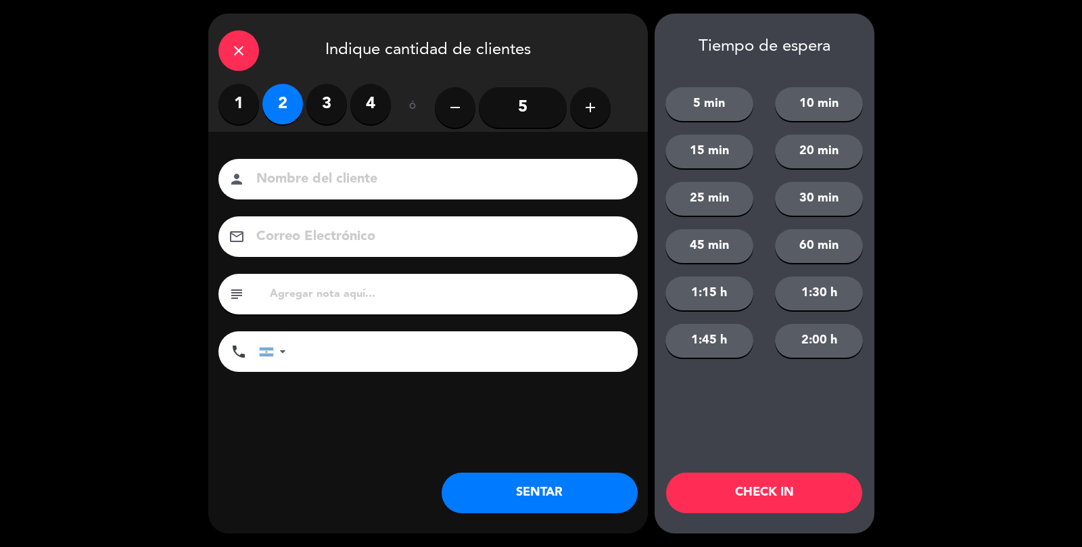
click at [329, 185] on input at bounding box center [437, 180] width 365 height 24
type input "Calle"
click at [542, 504] on button "SENTAR" at bounding box center [540, 493] width 196 height 41
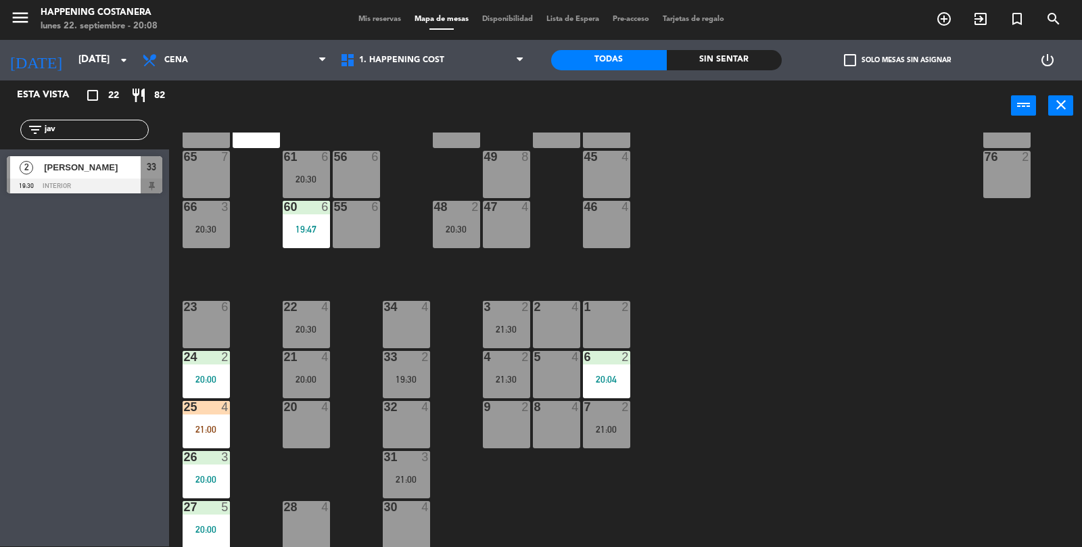
click at [100, 164] on span "[PERSON_NAME]" at bounding box center [92, 167] width 97 height 14
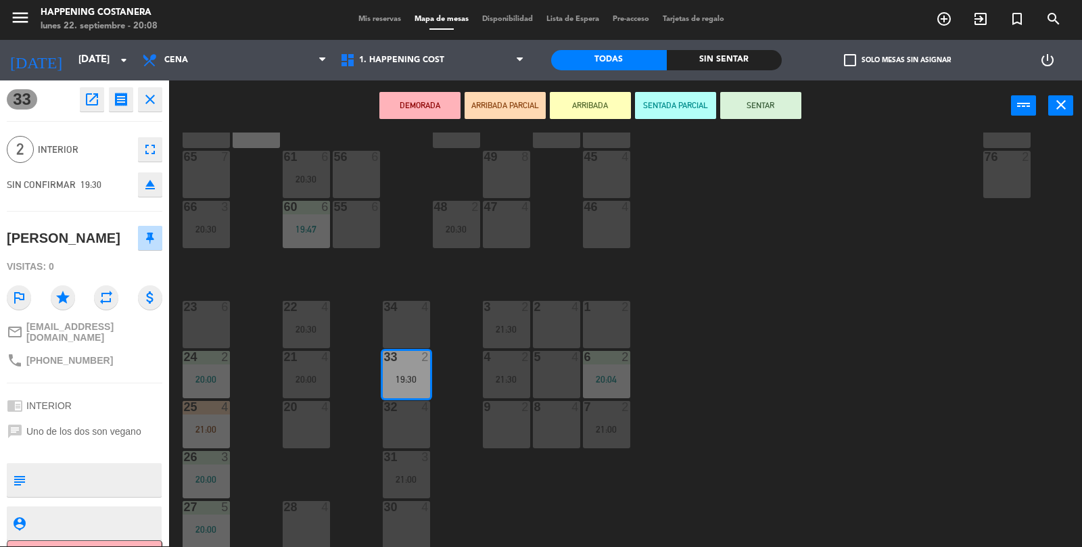
click at [413, 325] on div "34 4" at bounding box center [406, 324] width 47 height 47
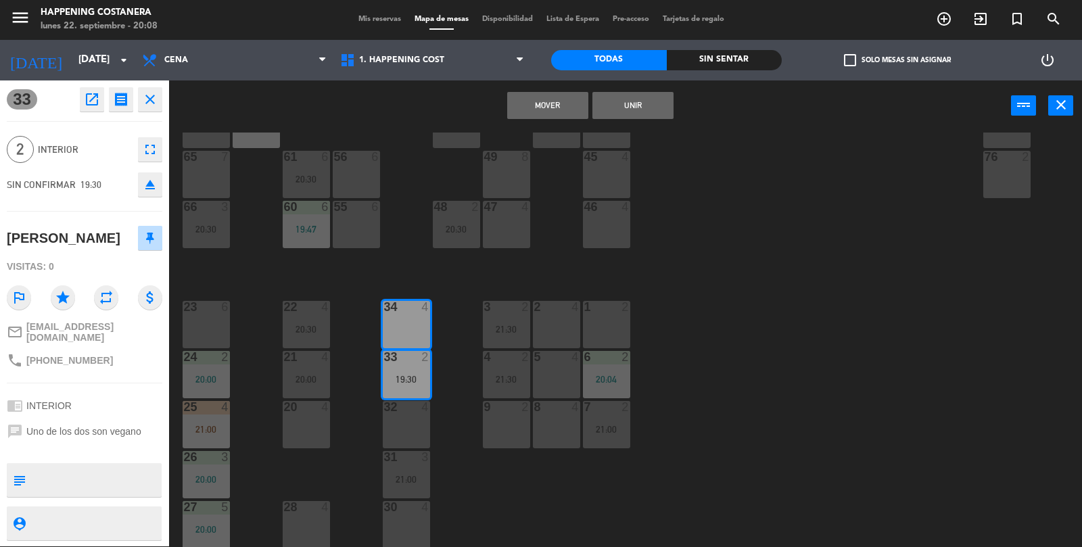
click at [542, 115] on button "Mover" at bounding box center [547, 105] width 81 height 27
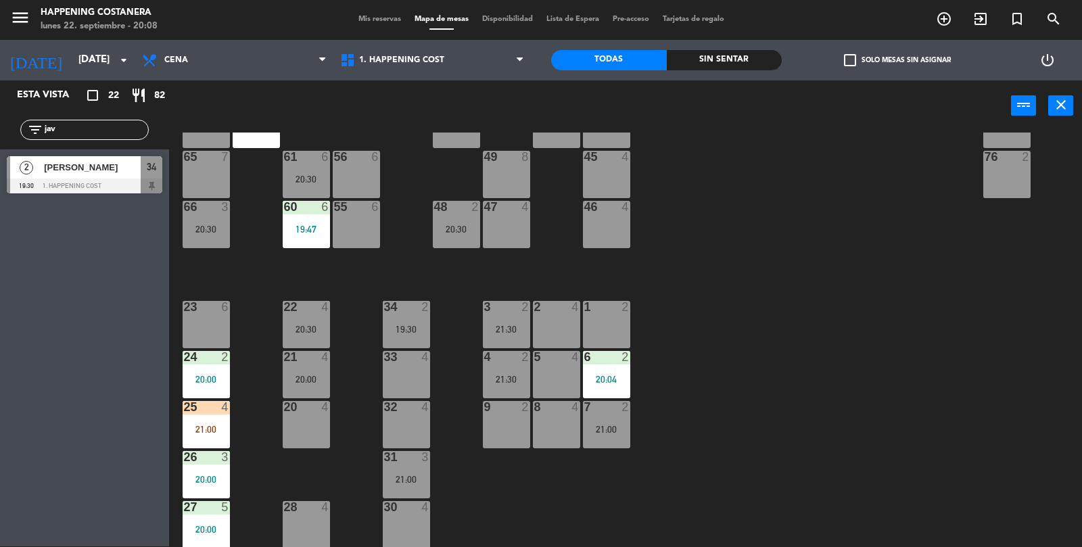
click at [403, 310] on div at bounding box center [406, 307] width 22 height 12
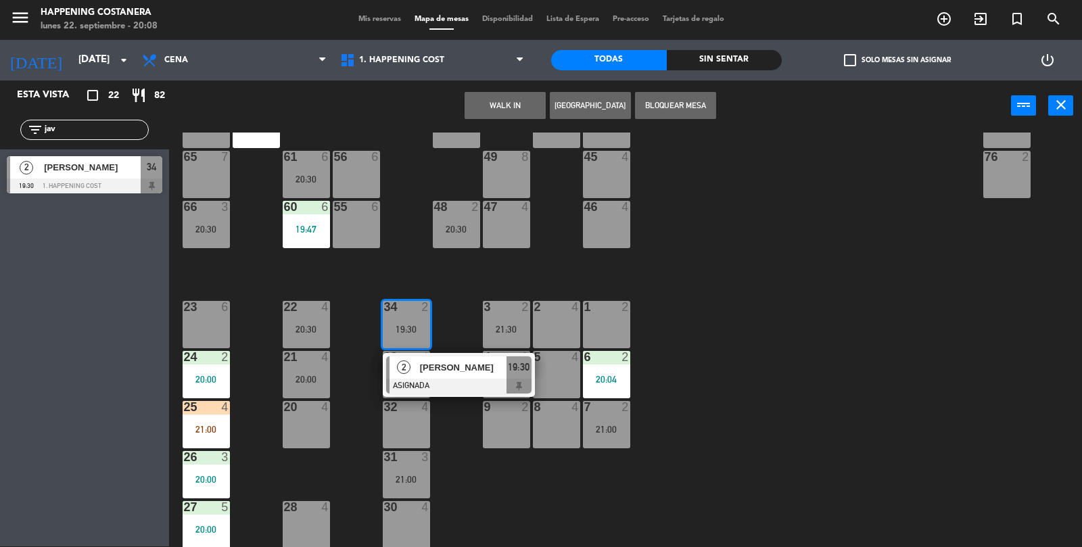
click at [447, 385] on div at bounding box center [458, 386] width 145 height 15
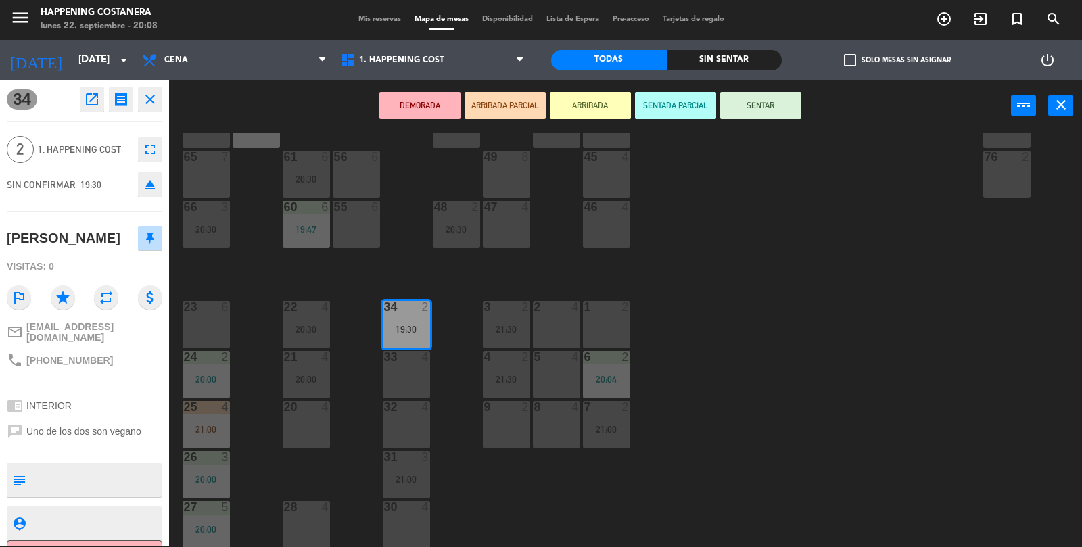
click at [768, 98] on button "SENTAR" at bounding box center [760, 105] width 81 height 27
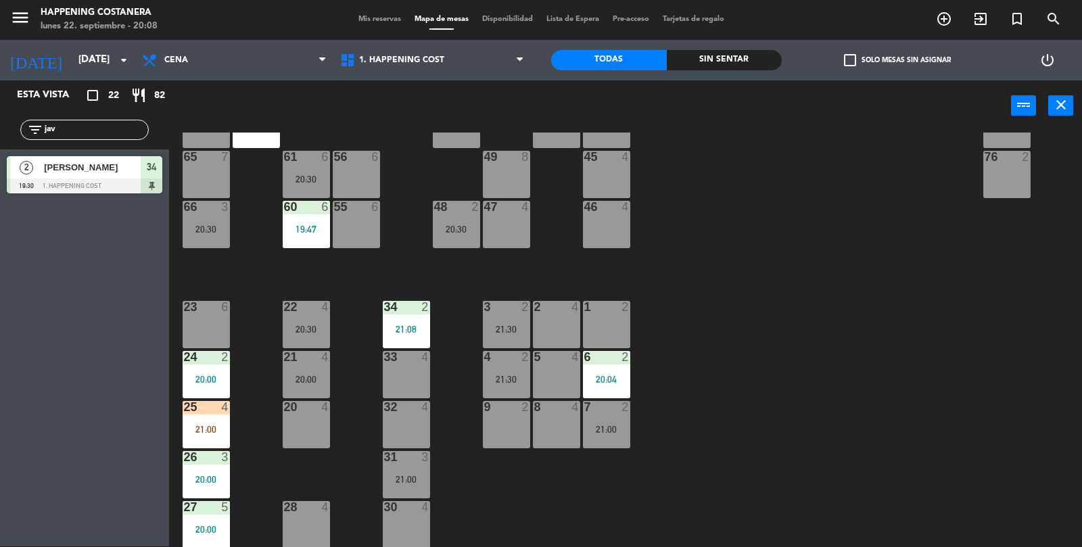
click at [395, 410] on div at bounding box center [406, 407] width 22 height 12
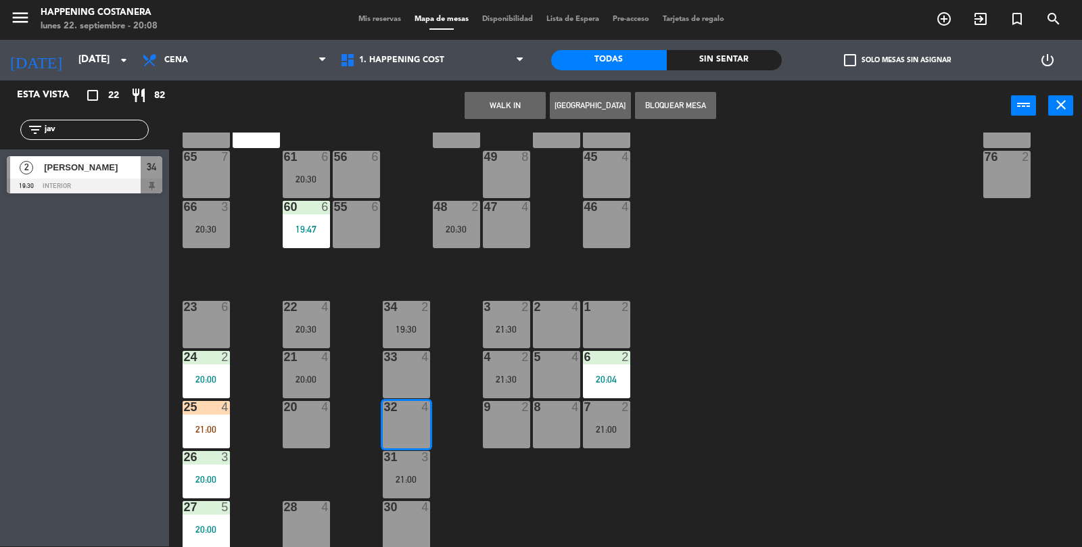
click at [494, 105] on button "WALK IN" at bounding box center [505, 105] width 81 height 27
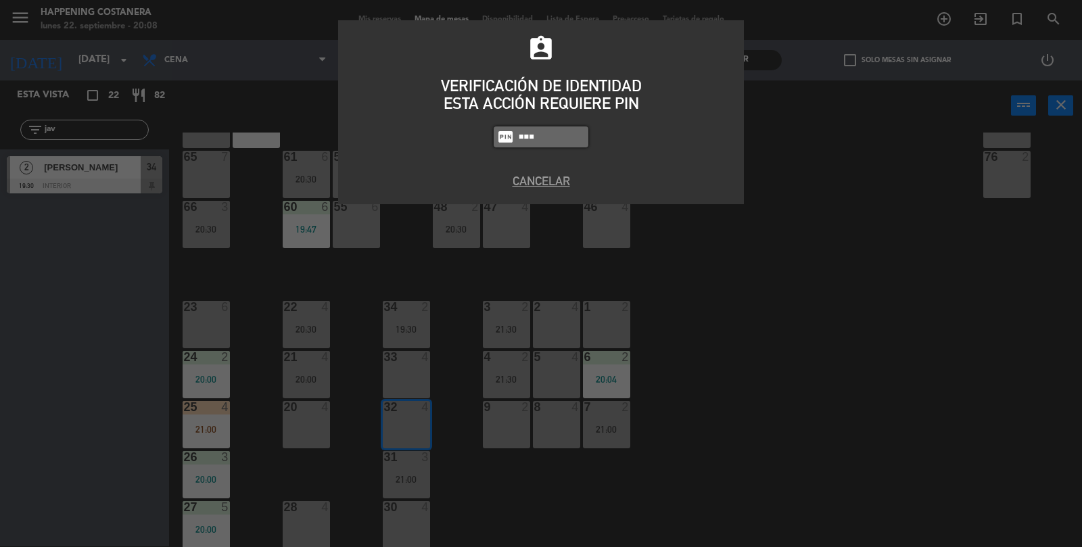
type input "5759"
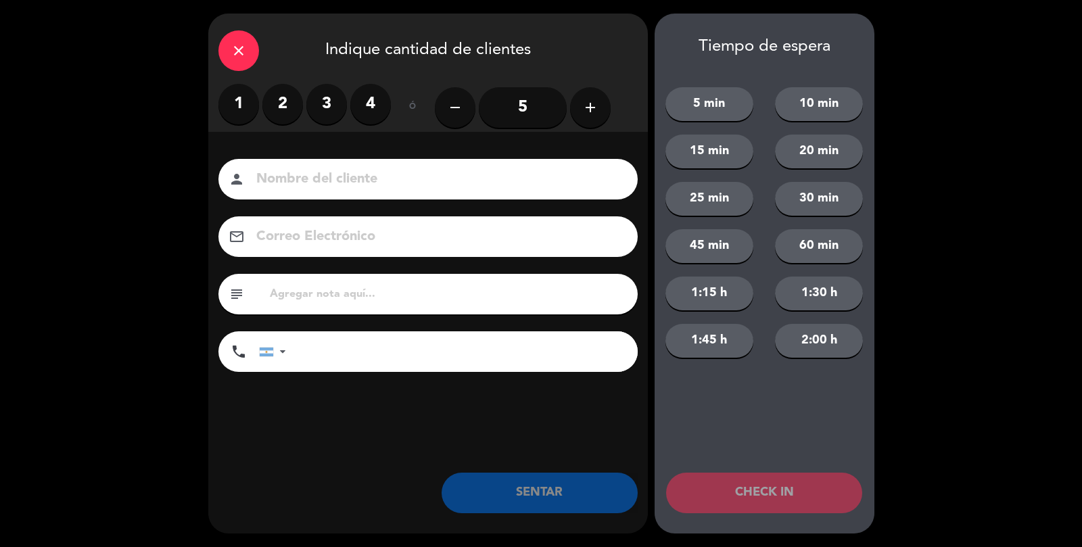
click at [293, 112] on label "2" at bounding box center [282, 104] width 41 height 41
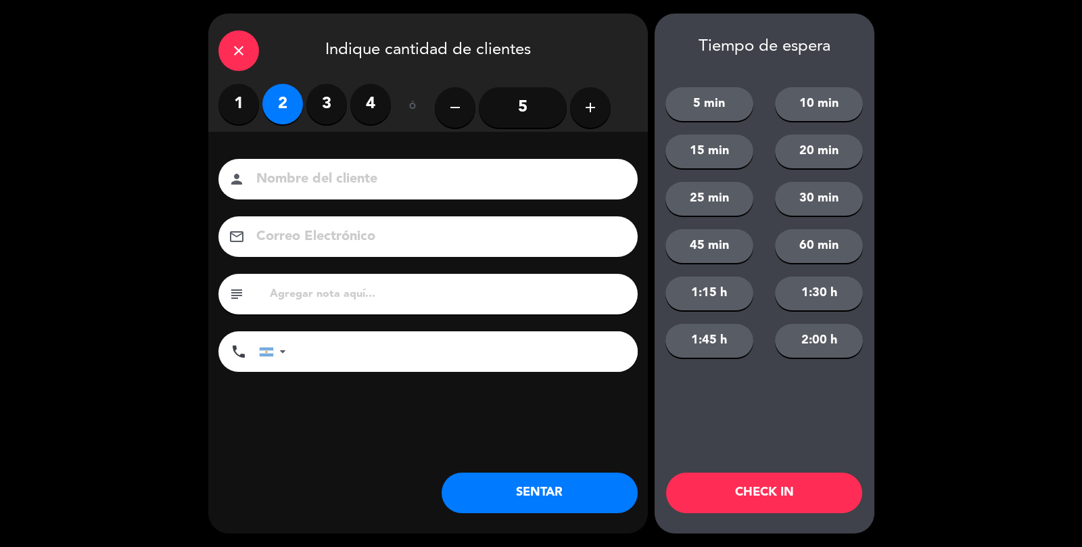
click at [312, 189] on input at bounding box center [437, 180] width 365 height 24
type input "Calle"
click at [567, 504] on button "SENTAR" at bounding box center [540, 493] width 196 height 41
click at [534, 528] on div "close Indique cantidad de clientes 1 2 3 4 ó remove 5 add Nombre del cliente pe…" at bounding box center [428, 274] width 440 height 520
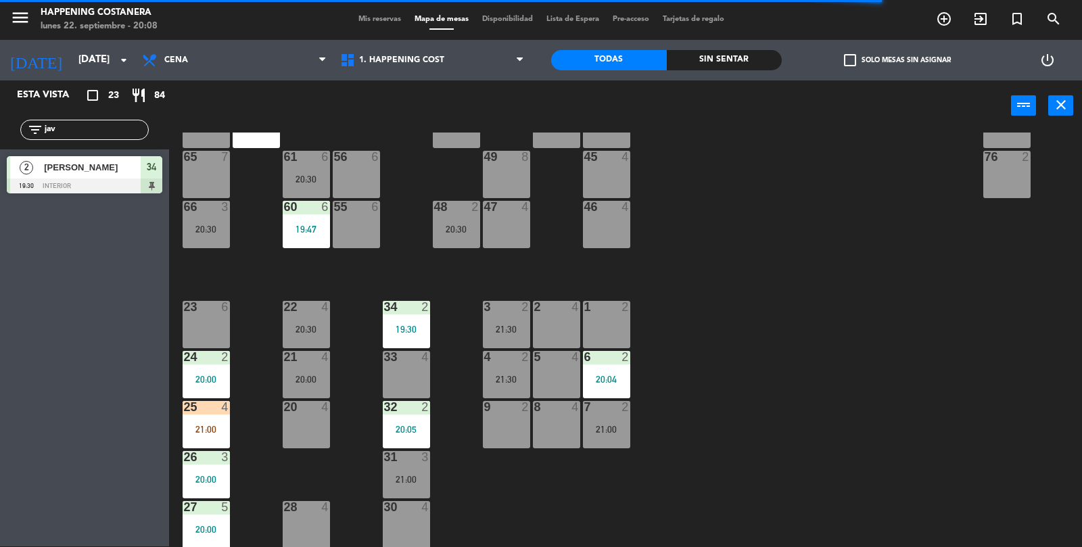
click at [215, 438] on div "25 4 21:00" at bounding box center [206, 424] width 47 height 47
click at [845, 343] on div "69 2 122 6 121 6 120 6 14 4 CAVA 8 19:00 101 4 94 2 70 2 123 6 131 2 134 2 132 …" at bounding box center [631, 340] width 902 height 415
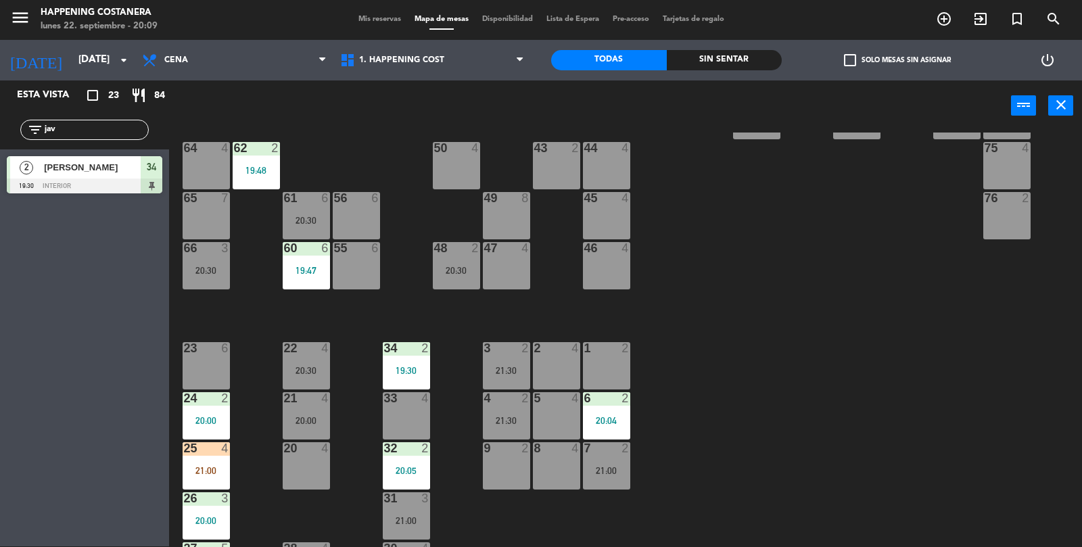
scroll to position [314, 0]
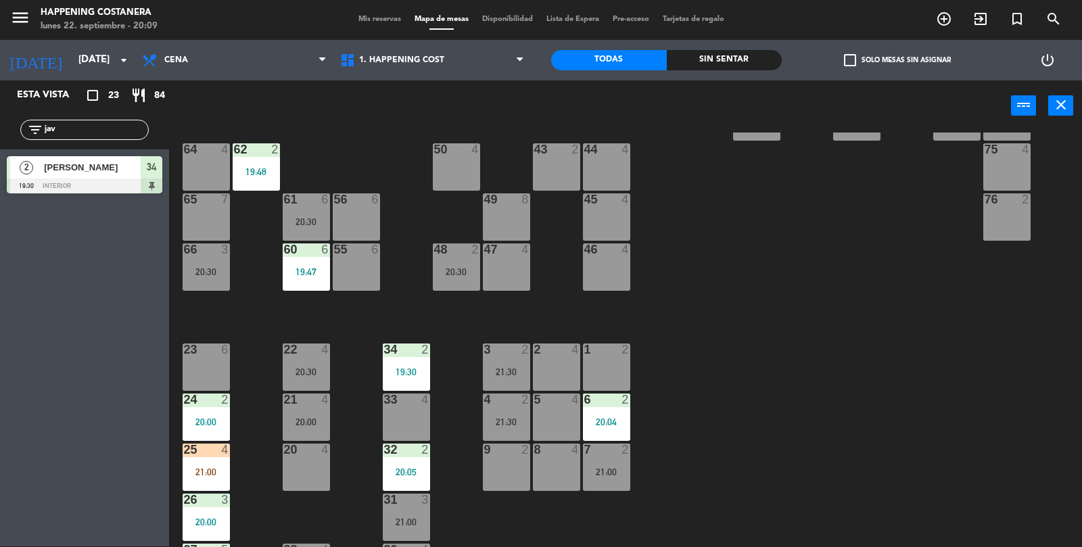
click at [318, 196] on div "6" at bounding box center [328, 199] width 22 height 12
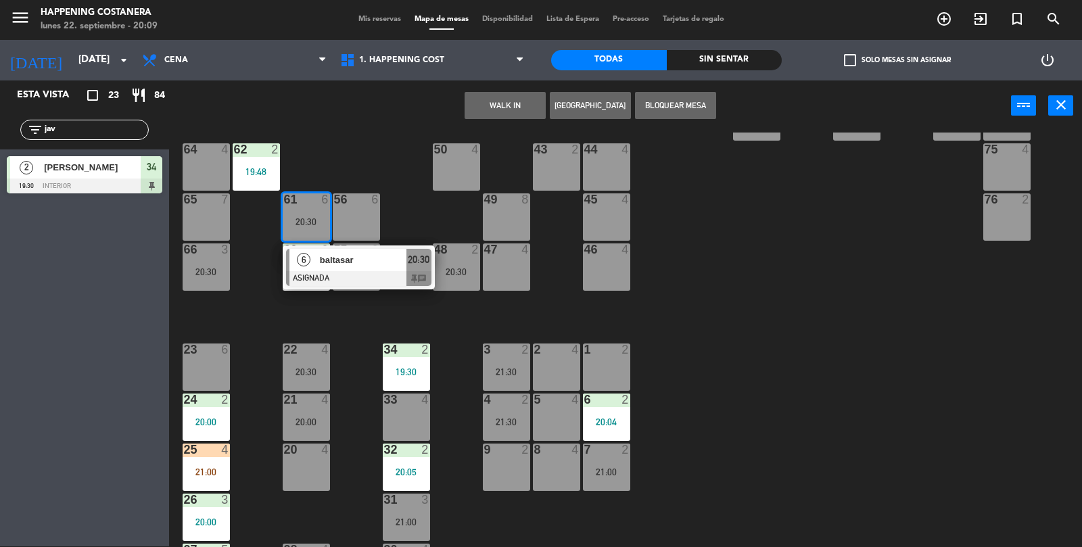
click at [379, 251] on div "baltasar" at bounding box center [363, 260] width 88 height 22
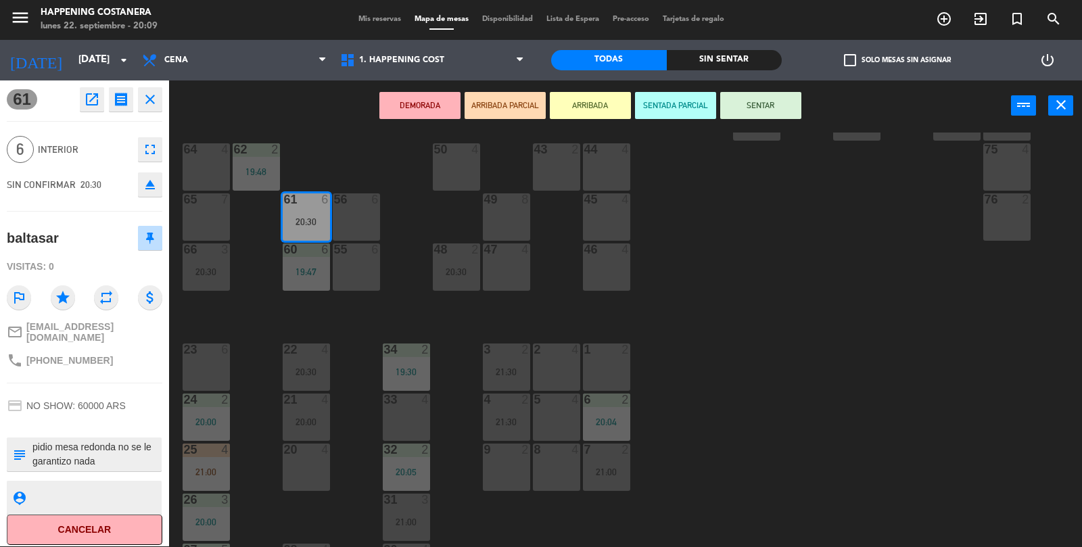
click at [808, 381] on div "69 2 122 6 121 6 120 6 14 4 CAVA 8 19:00 101 4 94 2 70 2 123 6 131 2 134 2 132 …" at bounding box center [631, 340] width 902 height 415
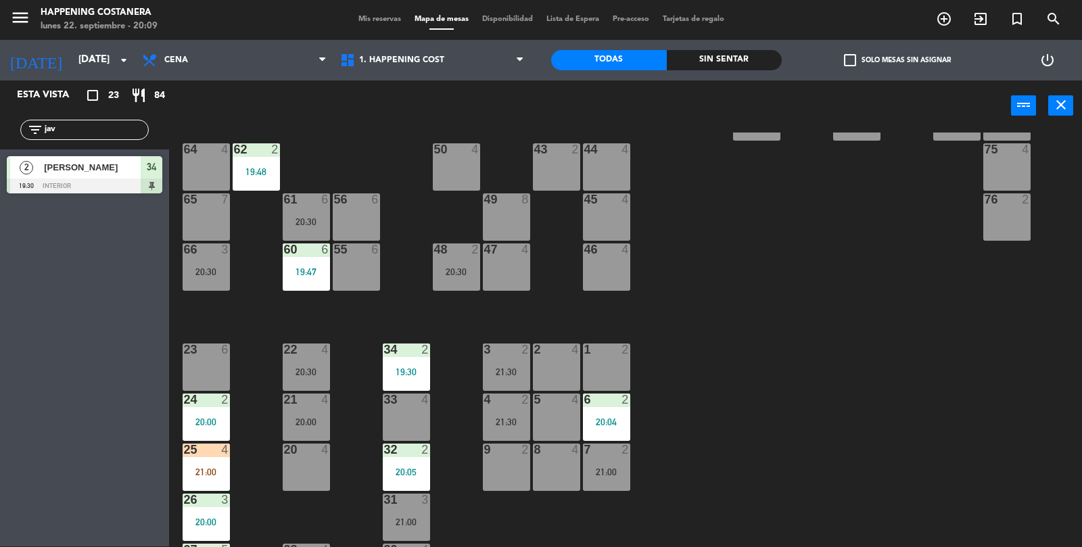
click at [104, 135] on input "jav" at bounding box center [95, 129] width 105 height 15
type input "j"
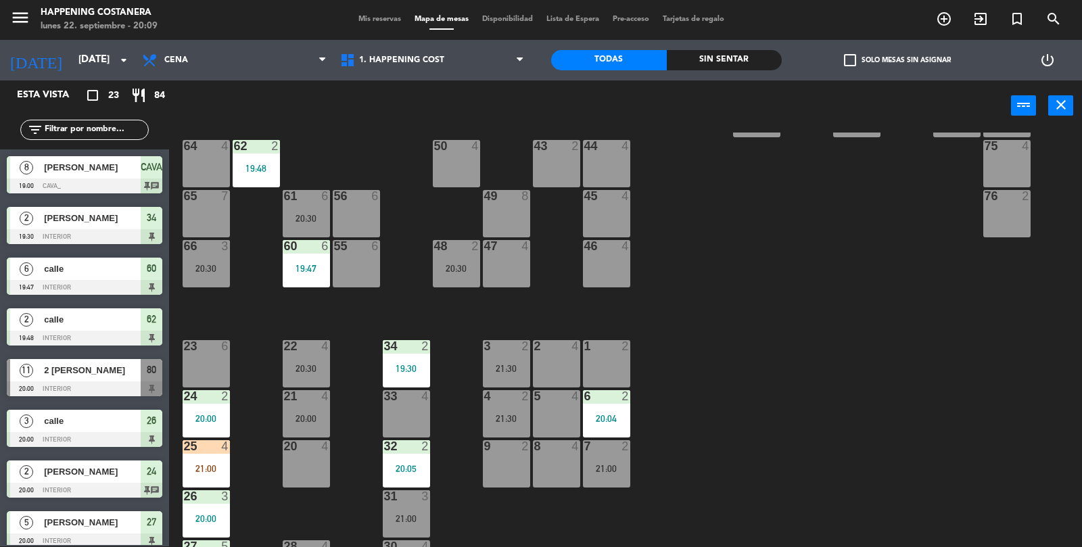
scroll to position [356, 0]
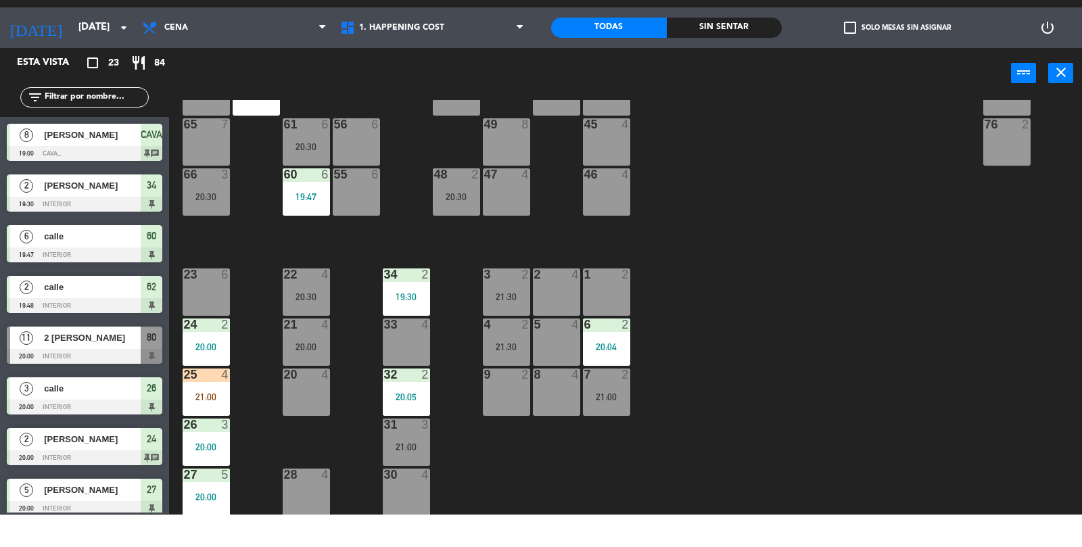
click at [105, 127] on input "text" at bounding box center [95, 129] width 105 height 15
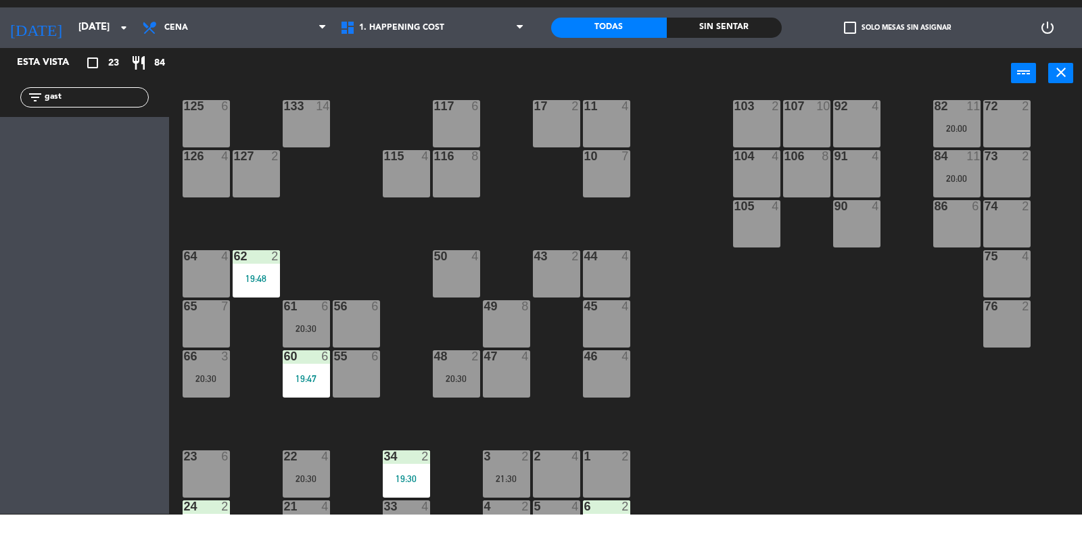
scroll to position [173, 0]
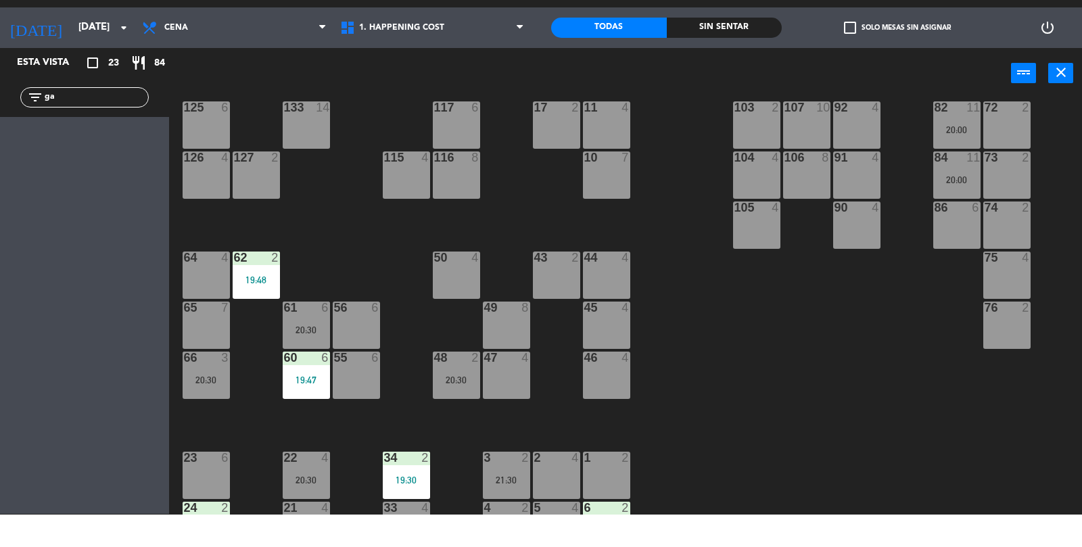
type input "g"
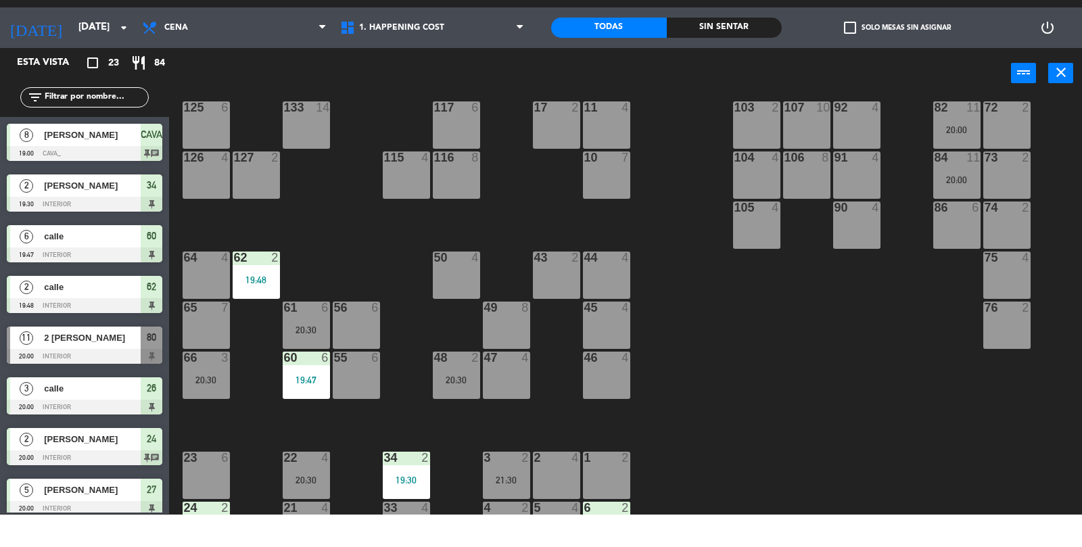
click at [960, 198] on div "84 11 20:00" at bounding box center [956, 207] width 47 height 47
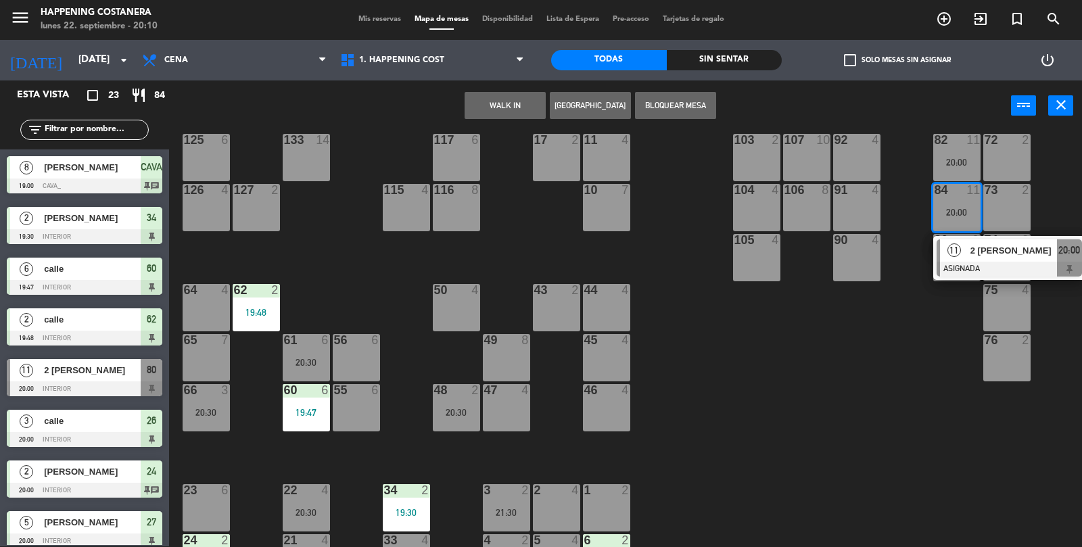
click at [1006, 264] on div at bounding box center [1009, 269] width 145 height 15
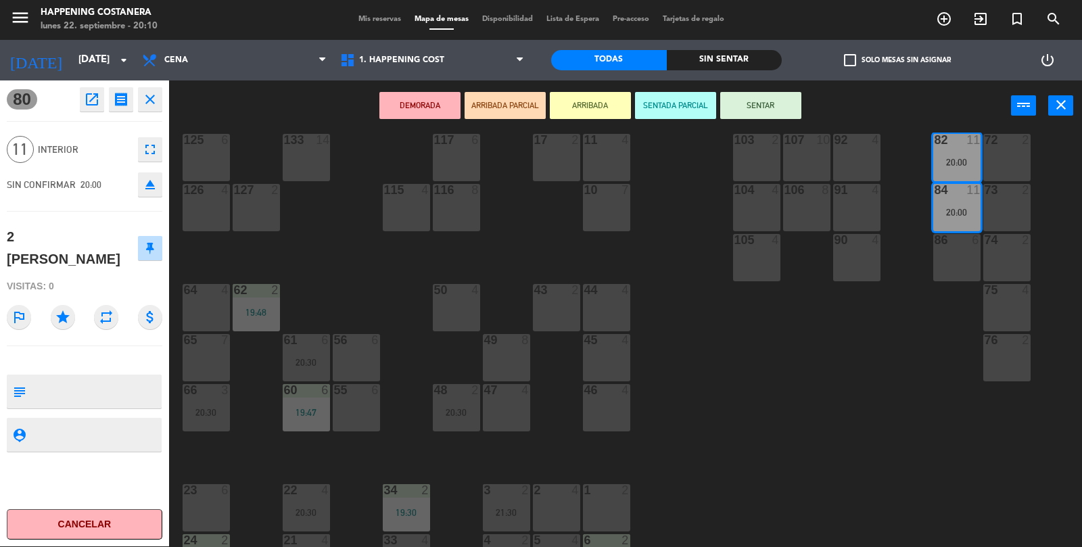
click at [770, 101] on button "SENTAR" at bounding box center [760, 105] width 81 height 27
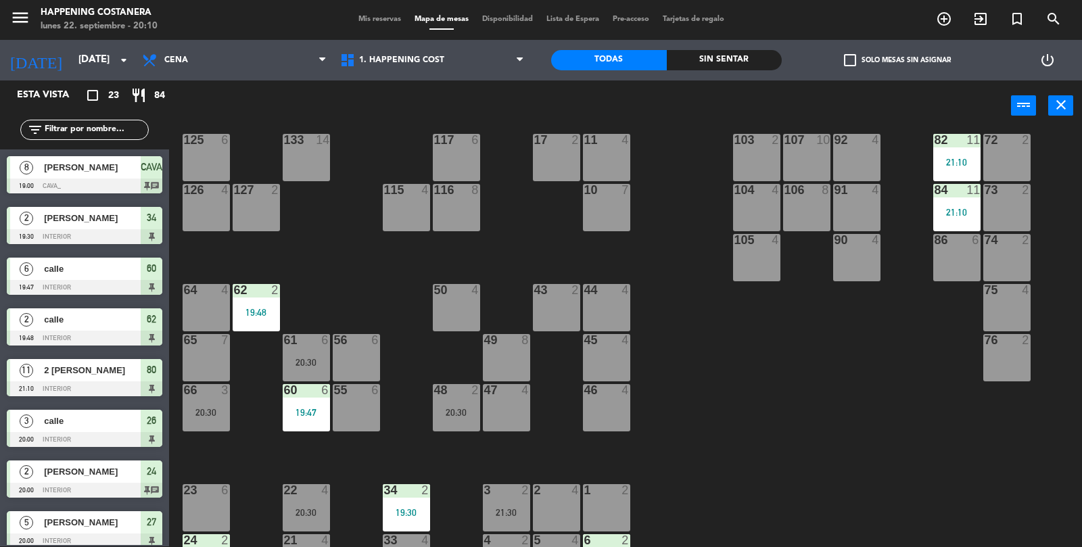
click at [766, 440] on div "69 2 122 6 121 6 120 6 14 4 CAVA 8 19:00 101 4 94 2 70 2 123 6 131 2 134 2 132 …" at bounding box center [631, 340] width 902 height 415
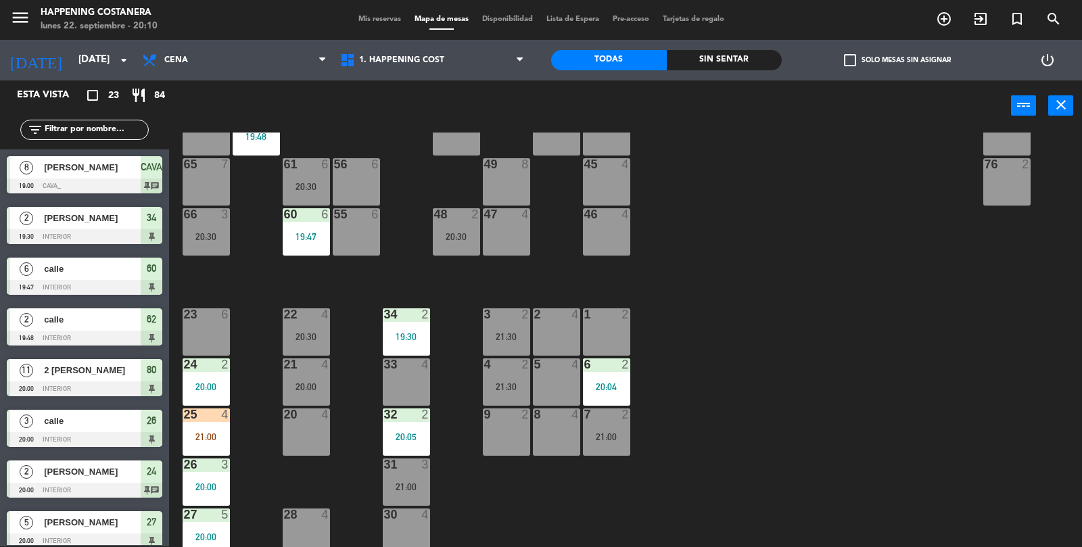
scroll to position [354, 0]
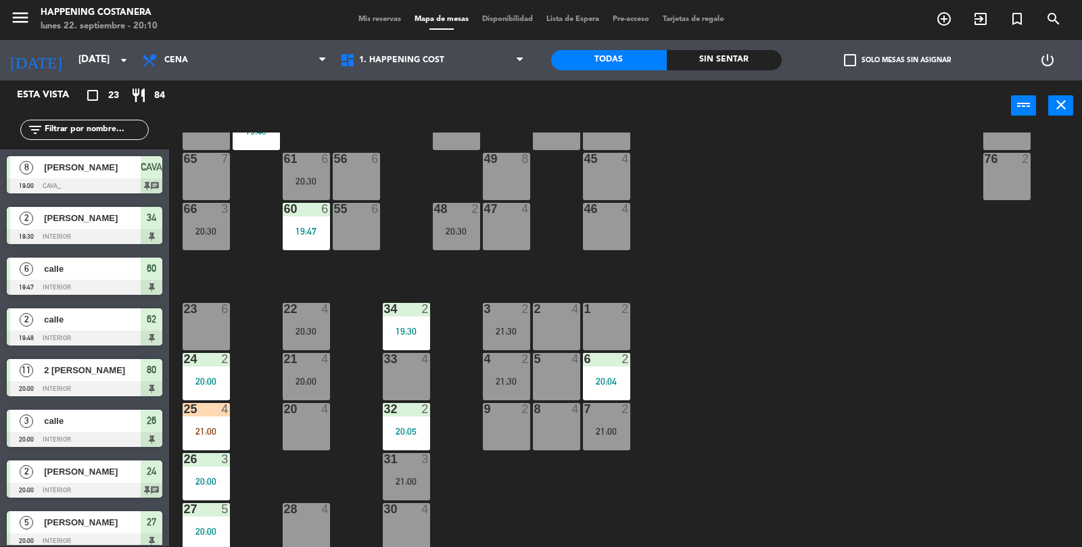
click at [417, 379] on div "33 4" at bounding box center [406, 376] width 47 height 47
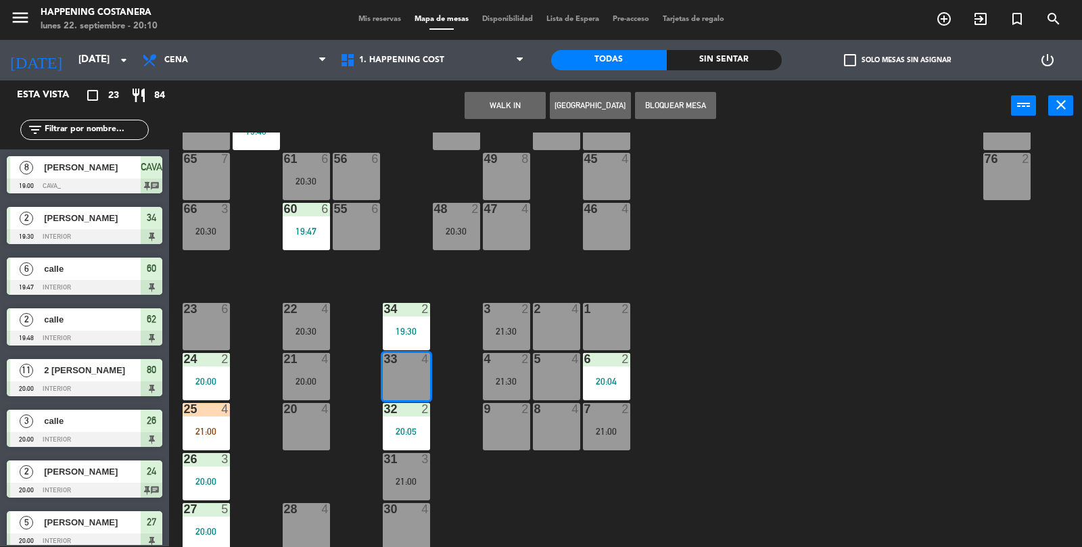
click at [509, 99] on button "WALK IN" at bounding box center [505, 105] width 81 height 27
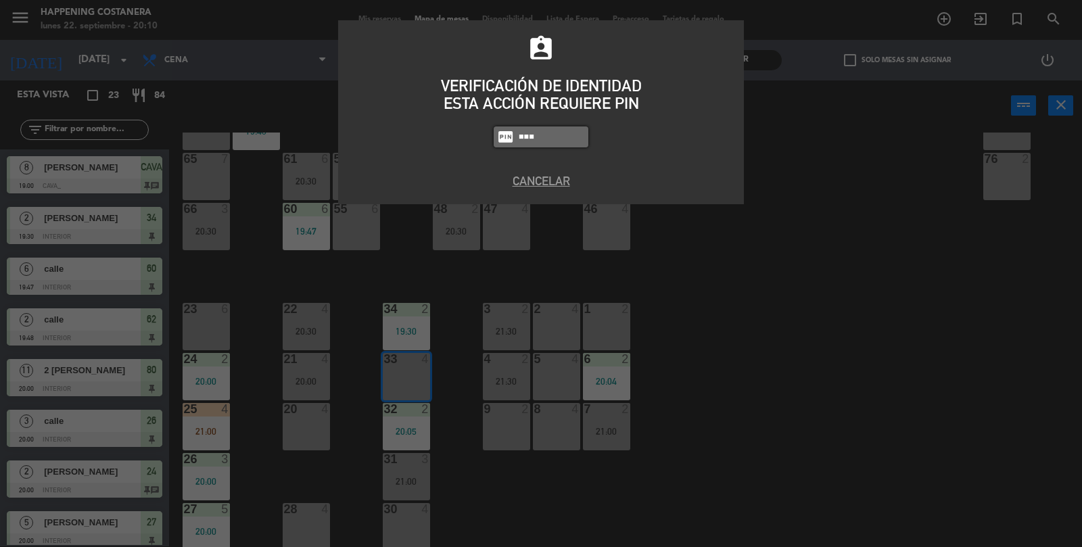
type input "9660"
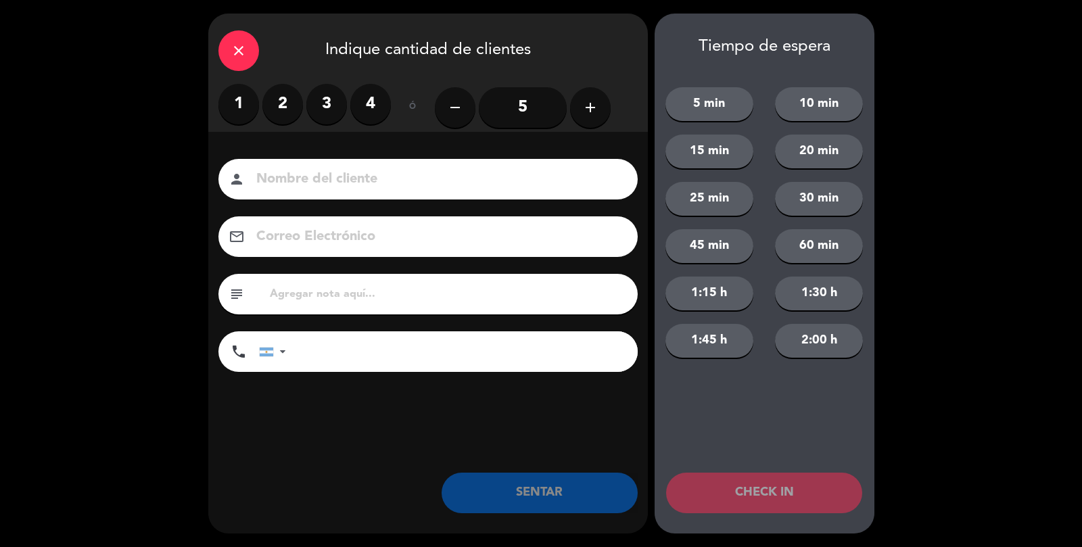
click at [287, 106] on label "2" at bounding box center [282, 104] width 41 height 41
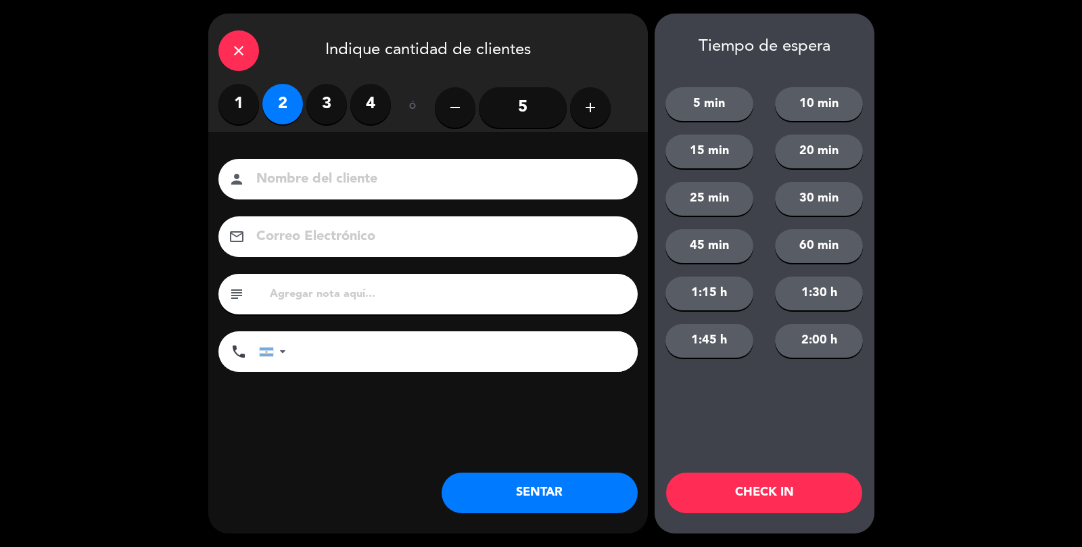
click at [349, 189] on input at bounding box center [437, 180] width 365 height 24
type input "..calle"
click at [565, 488] on button "SENTAR" at bounding box center [540, 493] width 196 height 41
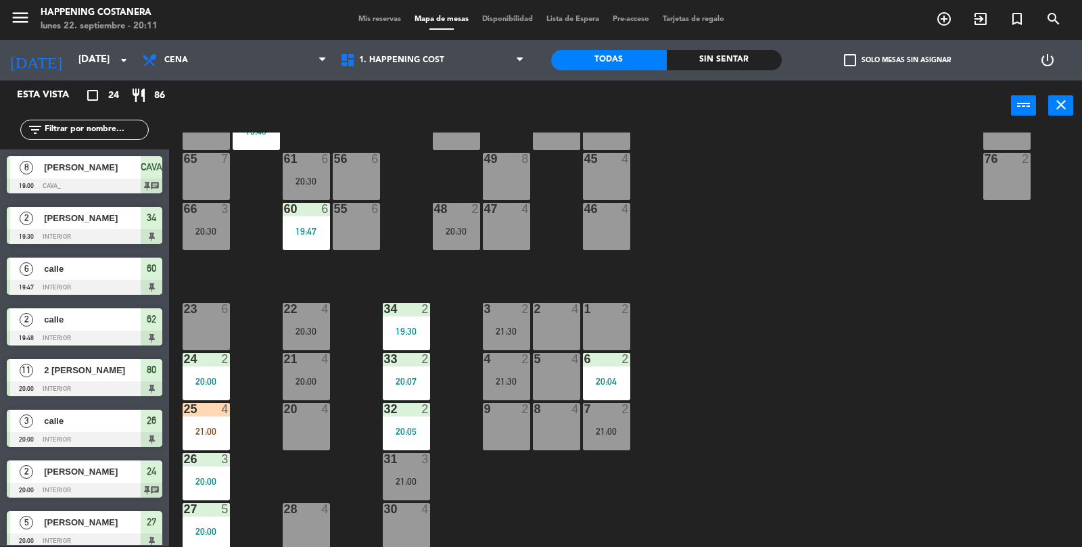
click at [398, 373] on div "33 2 20:07" at bounding box center [406, 376] width 47 height 47
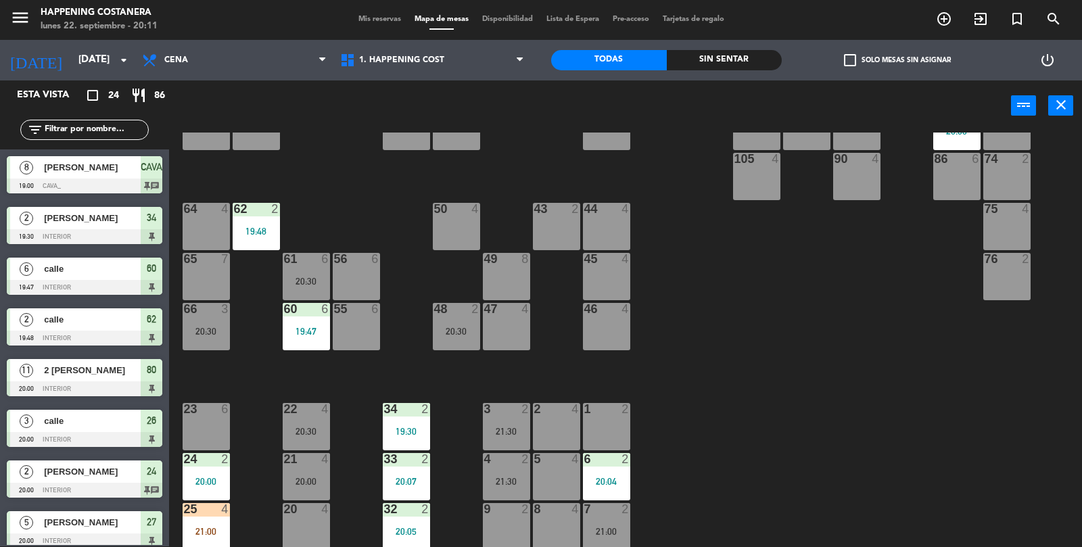
scroll to position [246, 0]
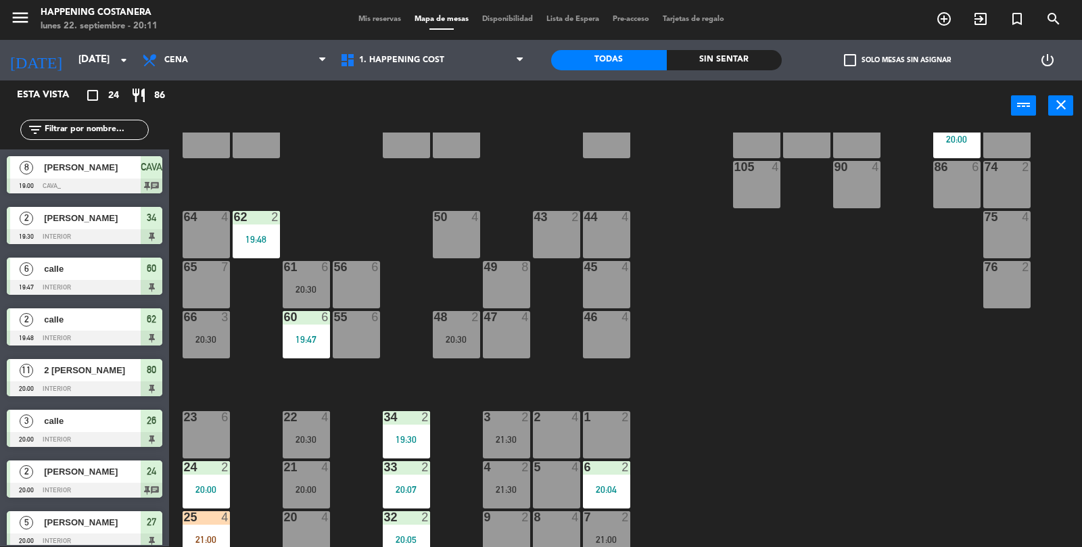
click at [204, 325] on div "66 3 20:30" at bounding box center [206, 334] width 47 height 47
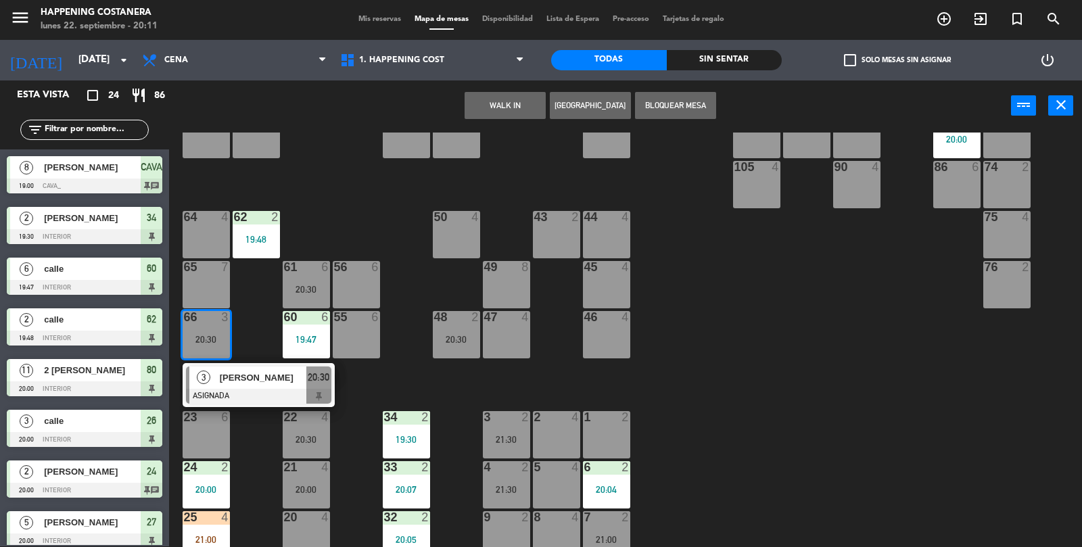
click at [214, 225] on div "64 4" at bounding box center [206, 234] width 47 height 47
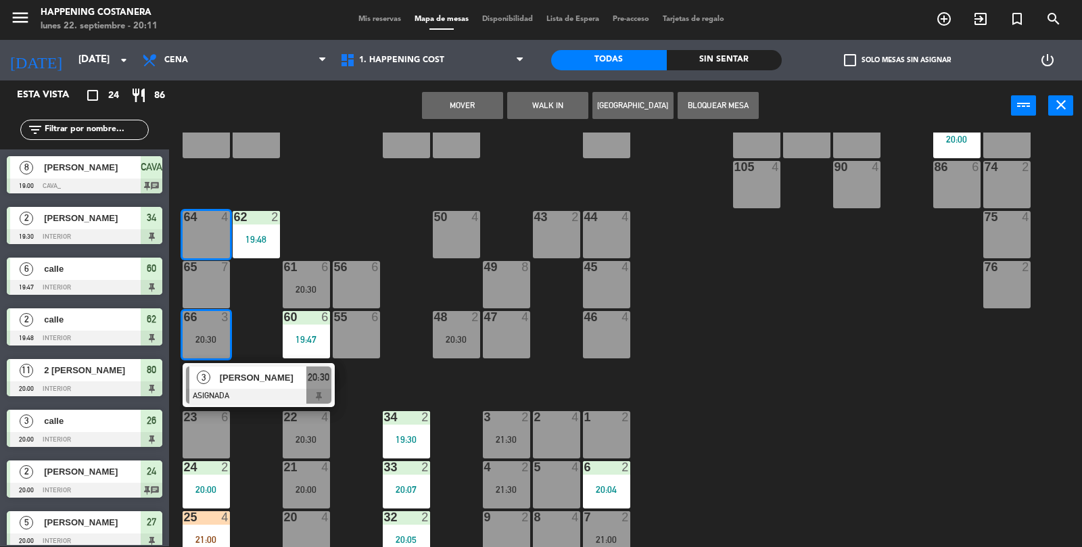
click at [470, 101] on button "Mover" at bounding box center [462, 105] width 81 height 27
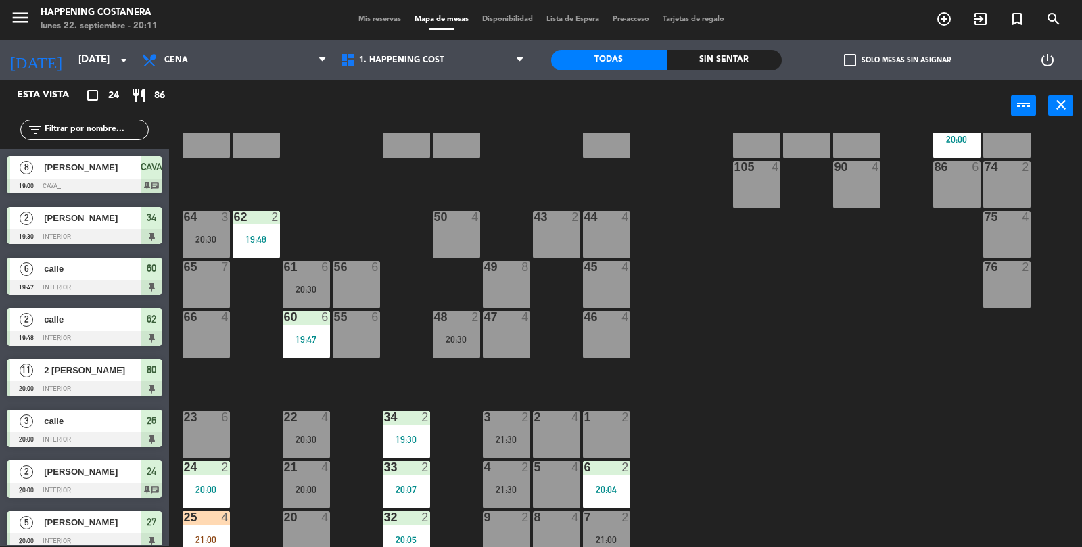
click at [197, 316] on div at bounding box center [206, 317] width 22 height 12
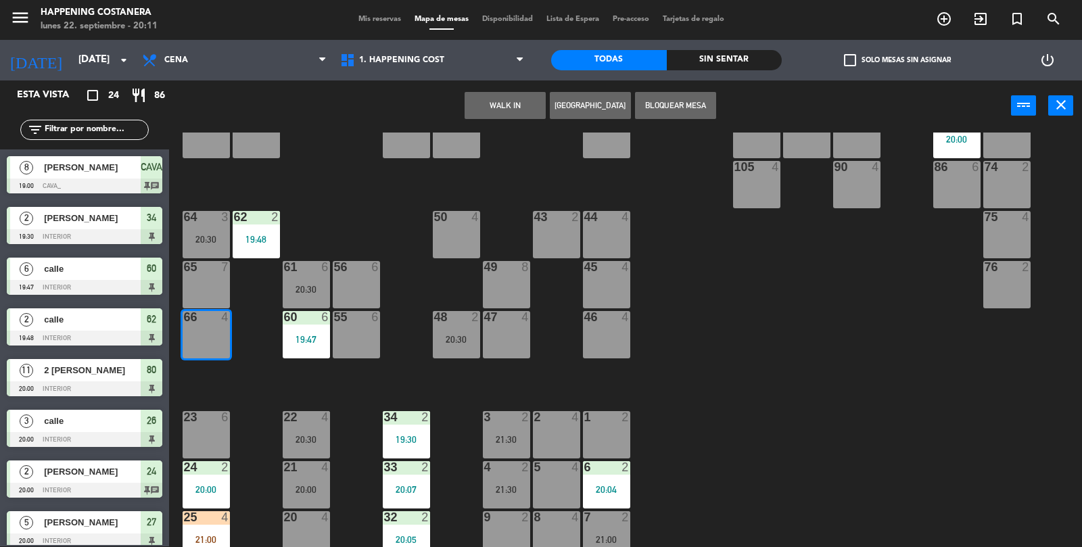
click at [494, 112] on button "WALK IN" at bounding box center [505, 105] width 81 height 27
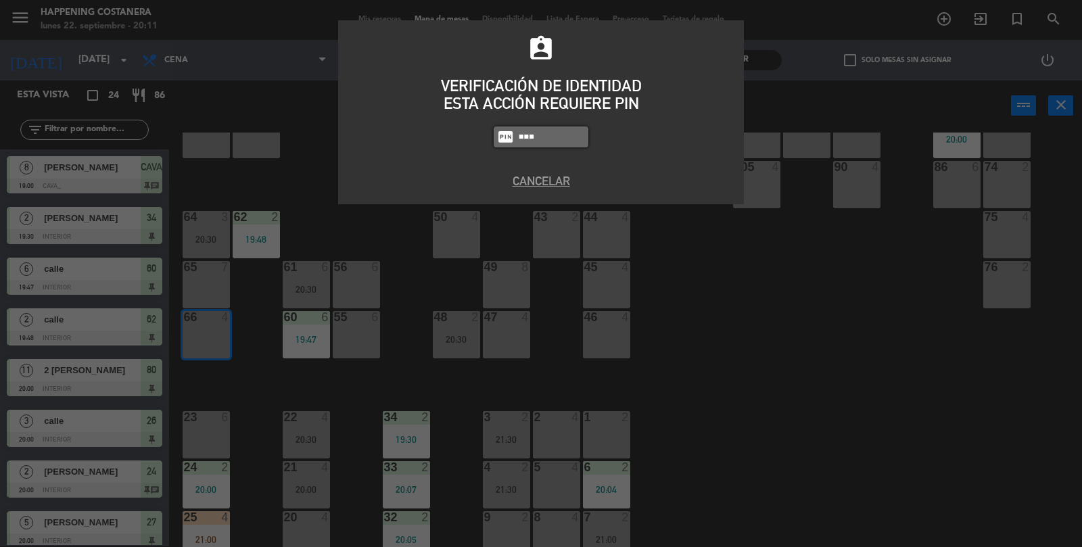
type input "5759"
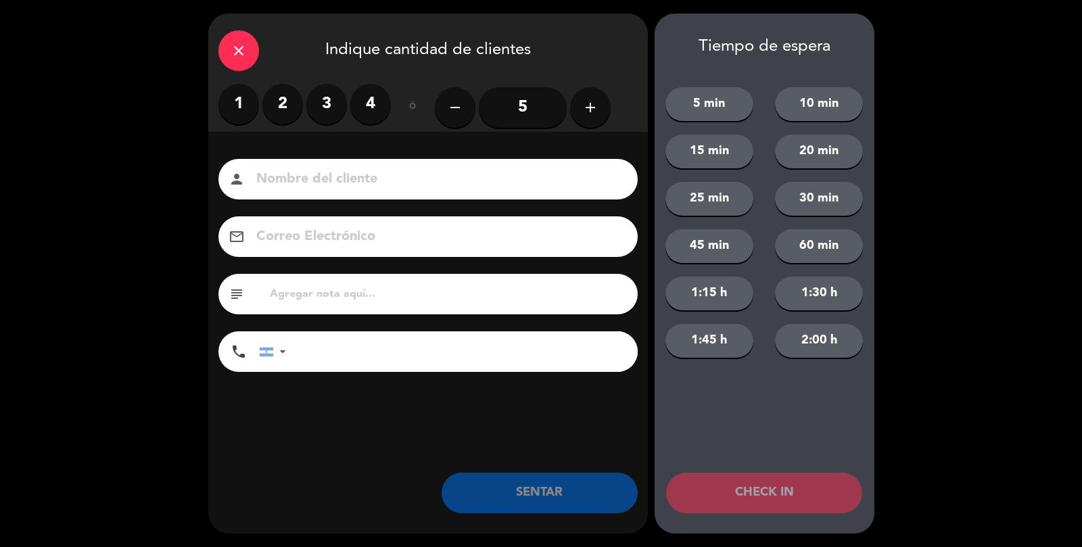
click at [281, 119] on label "2" at bounding box center [282, 104] width 41 height 41
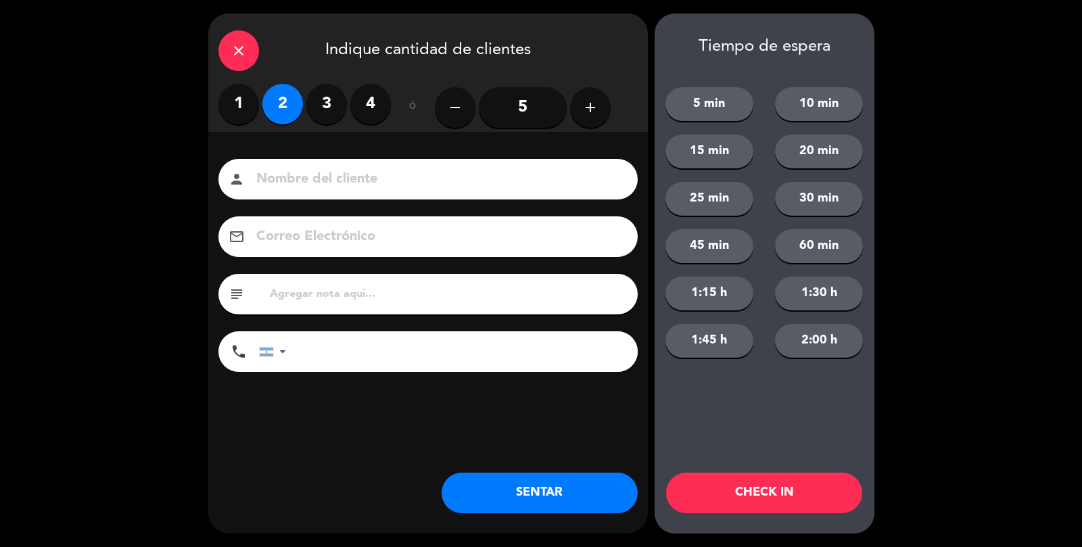
click at [281, 170] on input at bounding box center [437, 180] width 365 height 24
type input "Calle"
click at [561, 501] on button "SENTAR" at bounding box center [540, 493] width 196 height 41
click at [539, 520] on div "close Indique cantidad de clientes 1 2 3 4 ó remove 5 add Nombre del cliente pe…" at bounding box center [428, 274] width 440 height 520
click at [529, 520] on div "close Indique cantidad de clientes 1 2 3 4 ó remove 5 add Nombre del cliente pe…" at bounding box center [428, 274] width 440 height 520
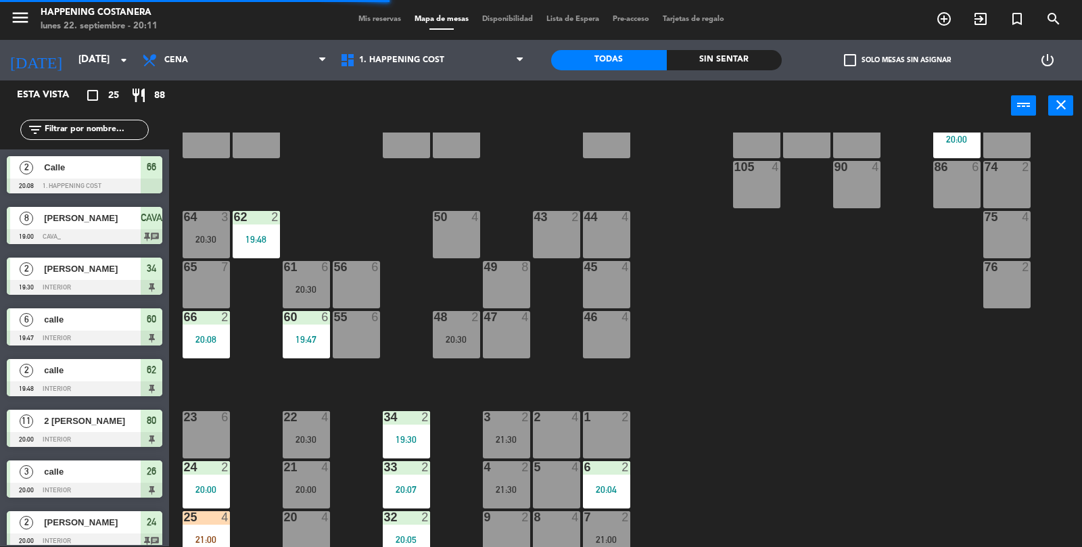
click at [819, 461] on div "69 2 122 6 121 6 120 6 14 4 CAVA 8 19:00 101 4 94 2 70 2 123 6 131 2 134 2 132 …" at bounding box center [631, 340] width 902 height 415
click at [268, 233] on div "62 2 19:48" at bounding box center [256, 234] width 47 height 47
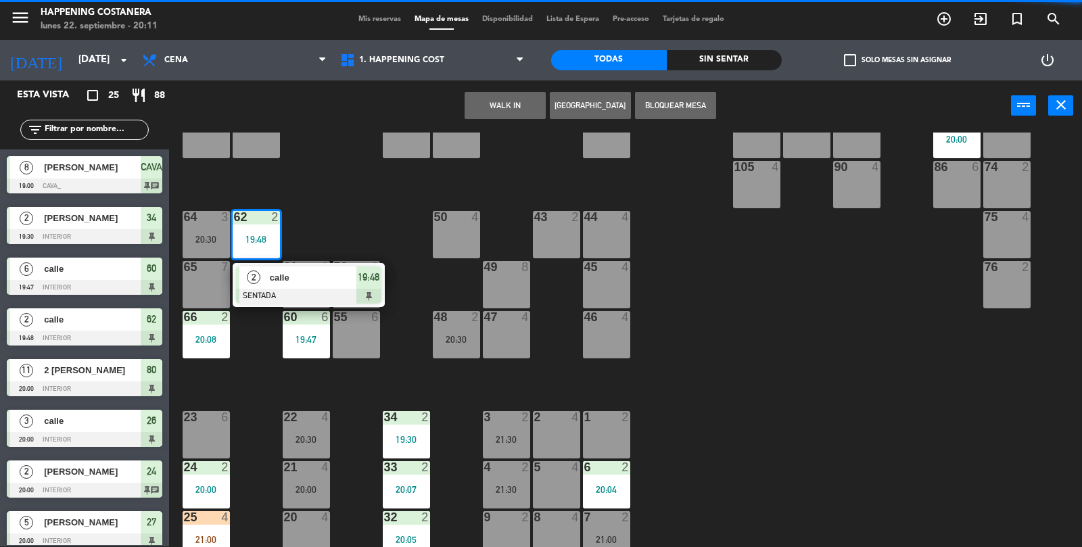
click at [912, 422] on div "69 2 122 6 121 6 120 6 14 4 CAVA 8 19:00 101 4 94 2 70 2 123 6 131 2 134 2 132 …" at bounding box center [631, 340] width 902 height 415
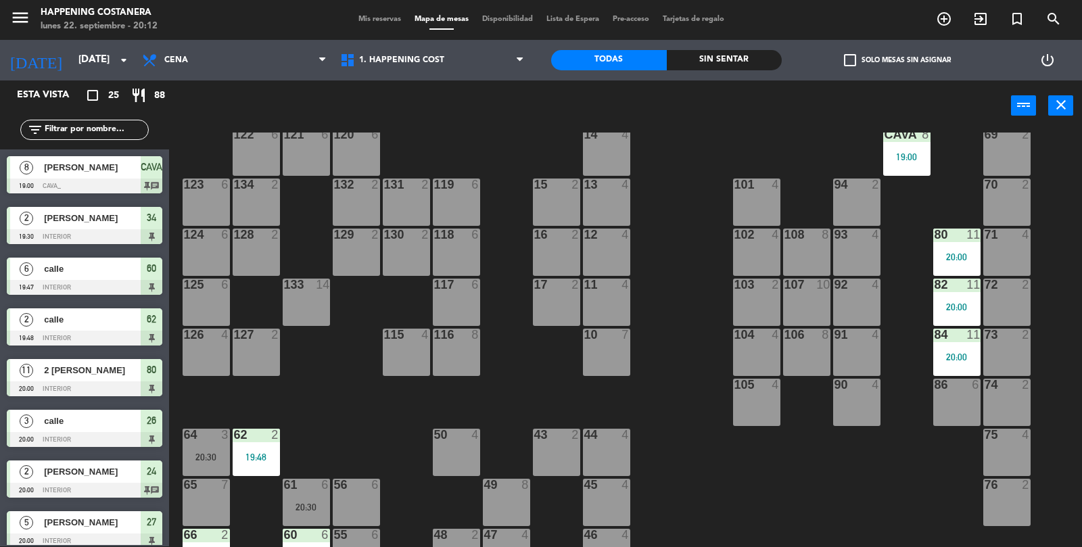
scroll to position [0, 0]
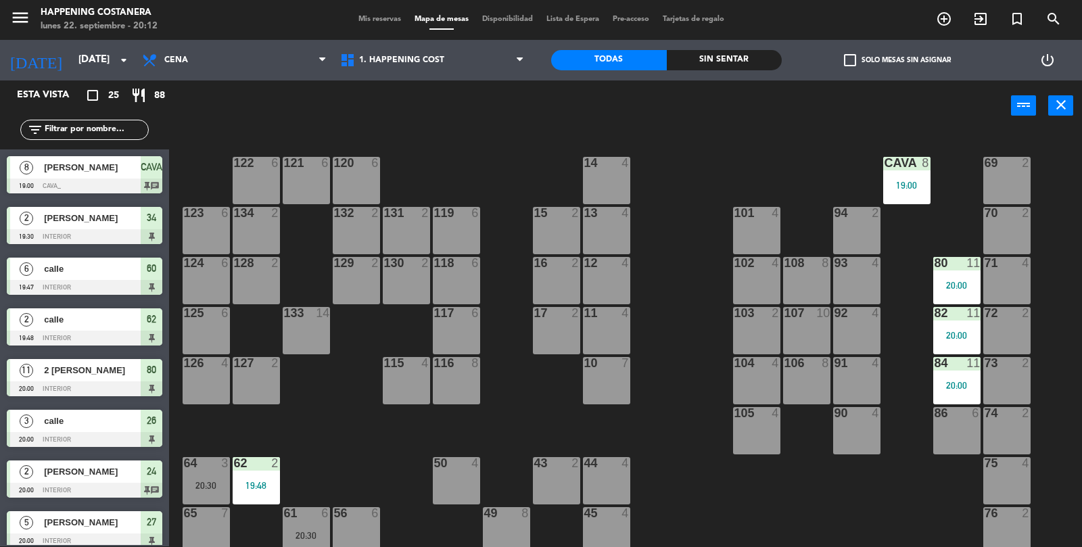
click at [958, 390] on div "84 11 20:00" at bounding box center [956, 380] width 47 height 47
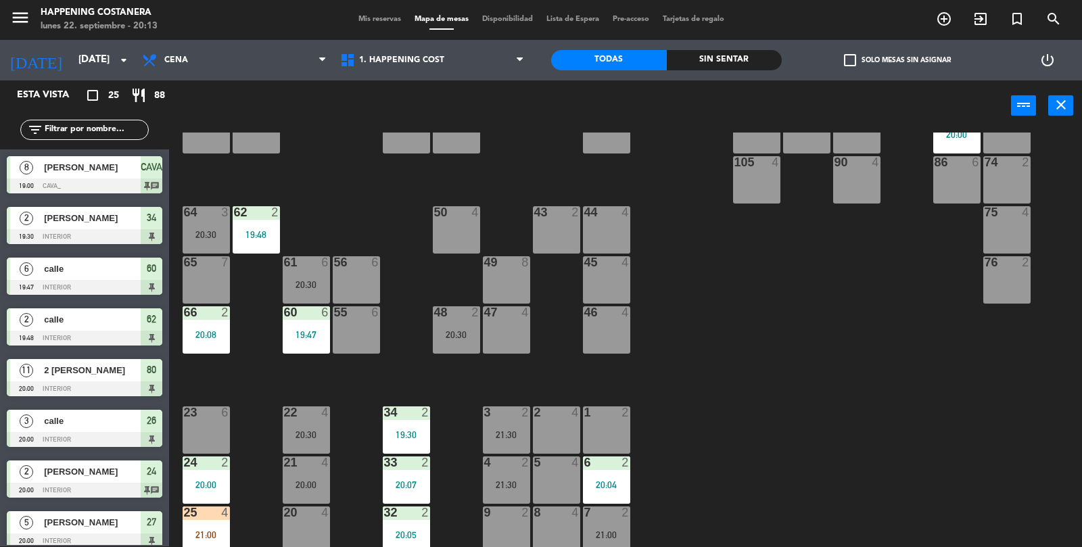
scroll to position [356, 0]
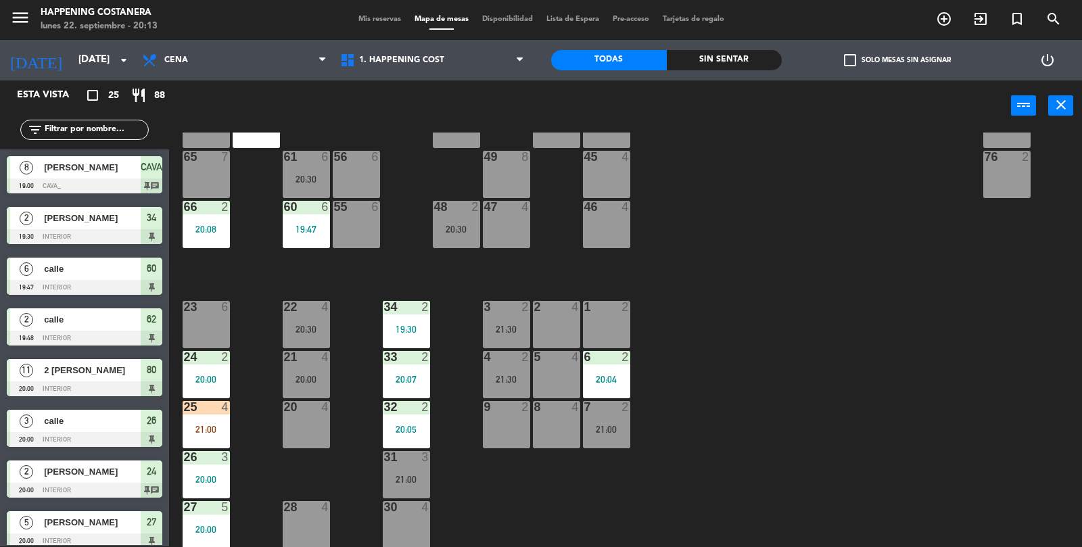
click at [114, 114] on div "filter_list" at bounding box center [84, 129] width 169 height 39
click at [98, 112] on div "filter_list" at bounding box center [84, 129] width 169 height 39
click at [121, 134] on input "text" at bounding box center [95, 129] width 105 height 15
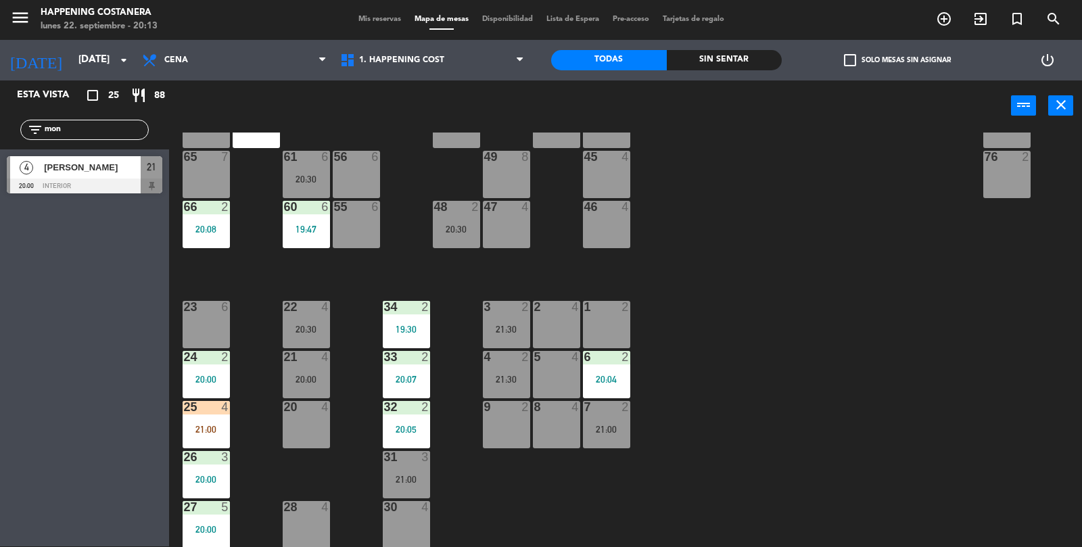
type input "mon"
click at [99, 171] on span "[PERSON_NAME]" at bounding box center [92, 167] width 97 height 14
click at [58, 169] on span "[PERSON_NAME]" at bounding box center [92, 167] width 97 height 14
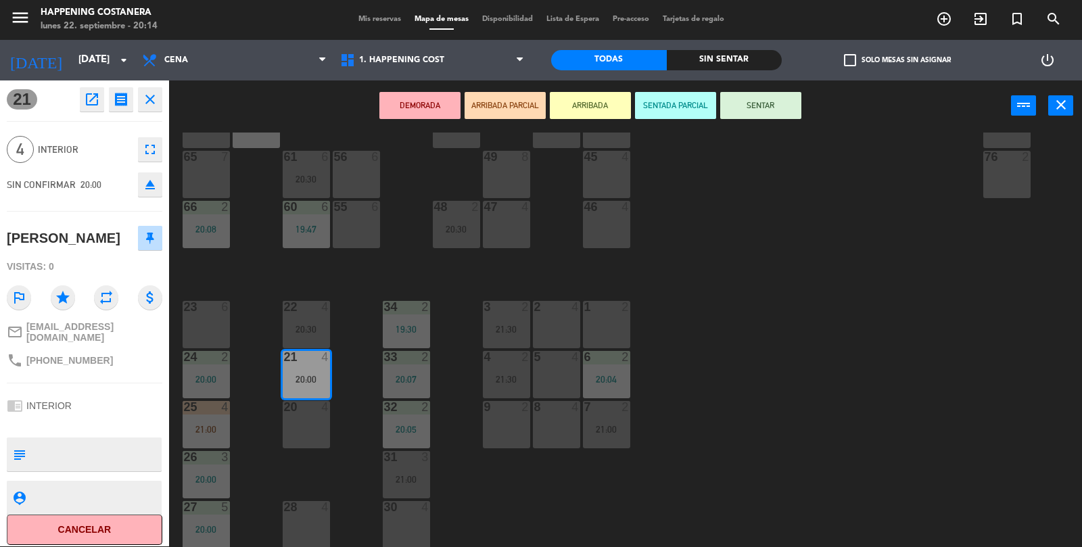
click at [309, 427] on div "20 4" at bounding box center [306, 424] width 47 height 47
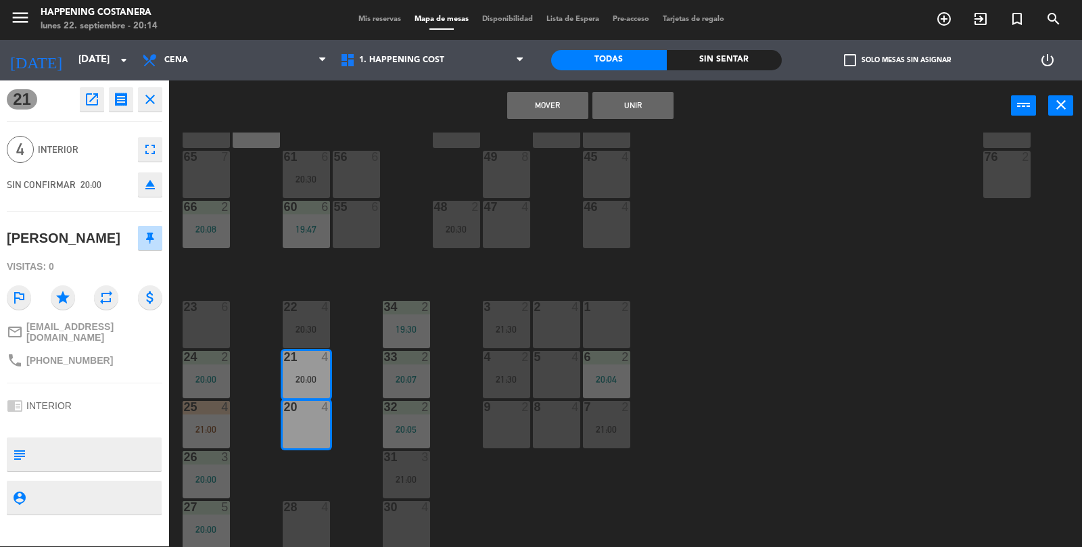
click at [550, 98] on button "Mover" at bounding box center [547, 105] width 81 height 27
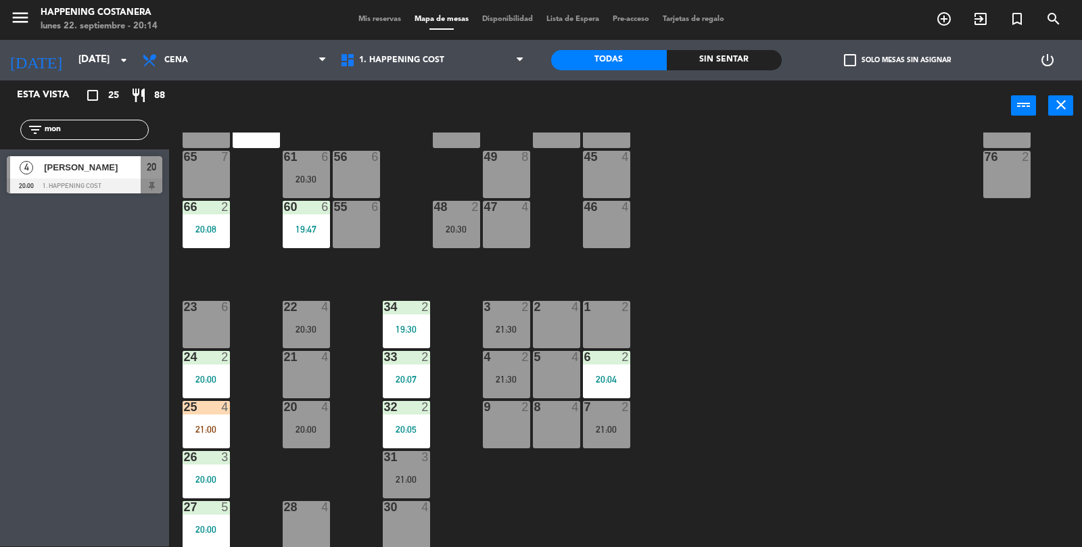
click at [306, 425] on div "20:00" at bounding box center [306, 429] width 47 height 9
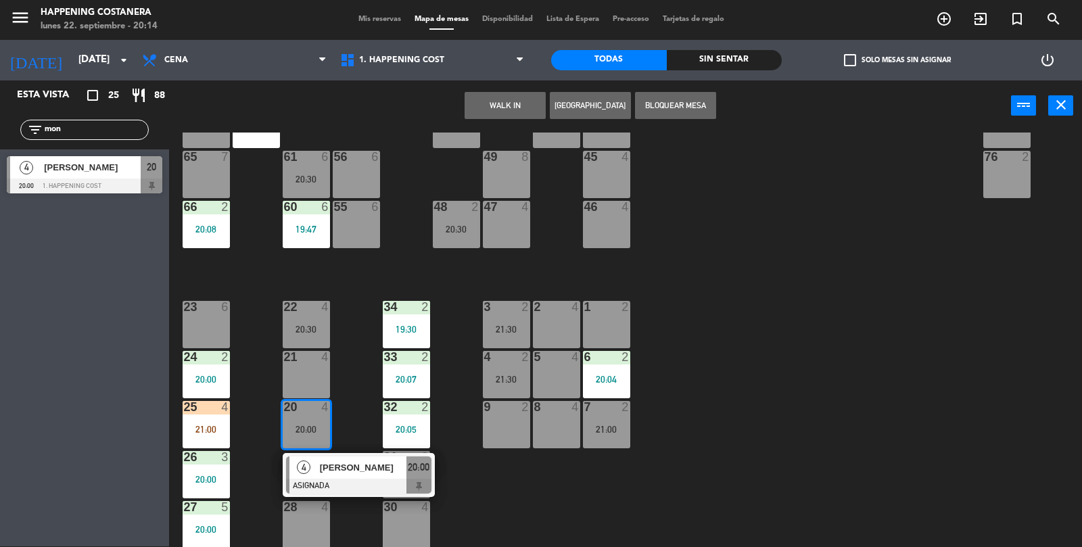
click at [369, 483] on div at bounding box center [358, 486] width 145 height 15
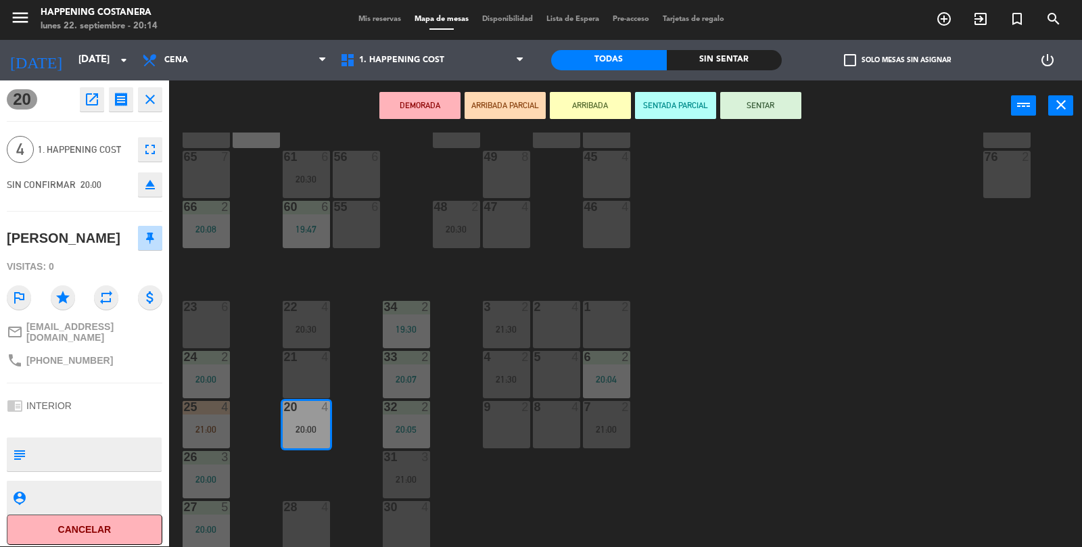
click at [761, 110] on button "SENTAR" at bounding box center [760, 105] width 81 height 27
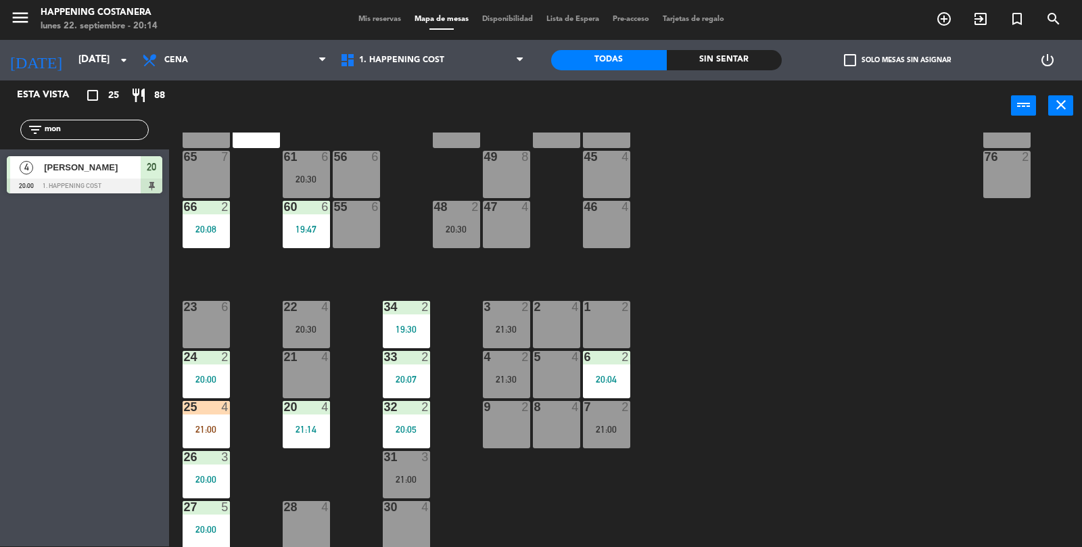
click at [85, 128] on input "mon" at bounding box center [95, 129] width 105 height 15
type input "m"
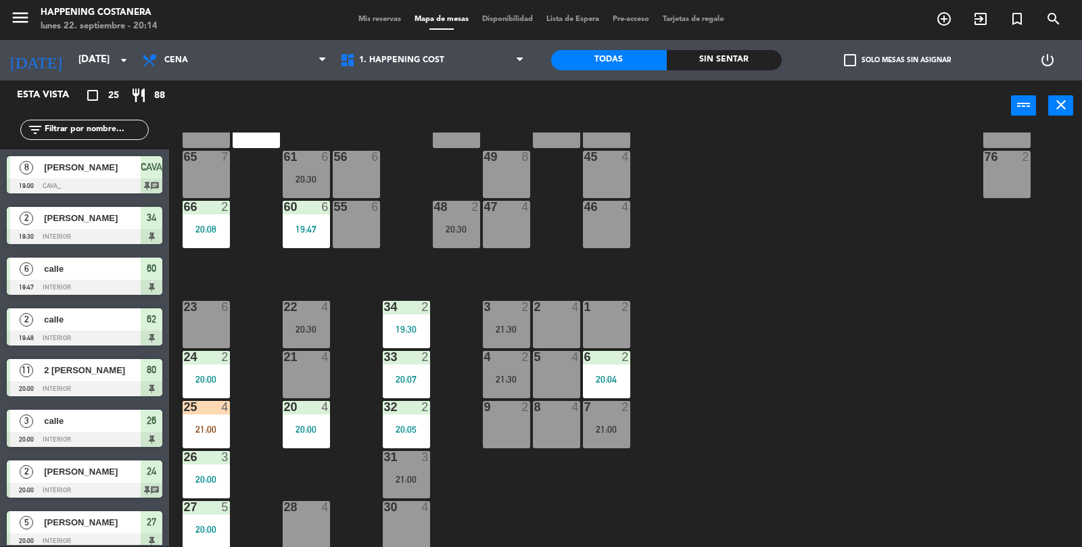
click at [312, 437] on div "20 4 20:00" at bounding box center [306, 424] width 47 height 47
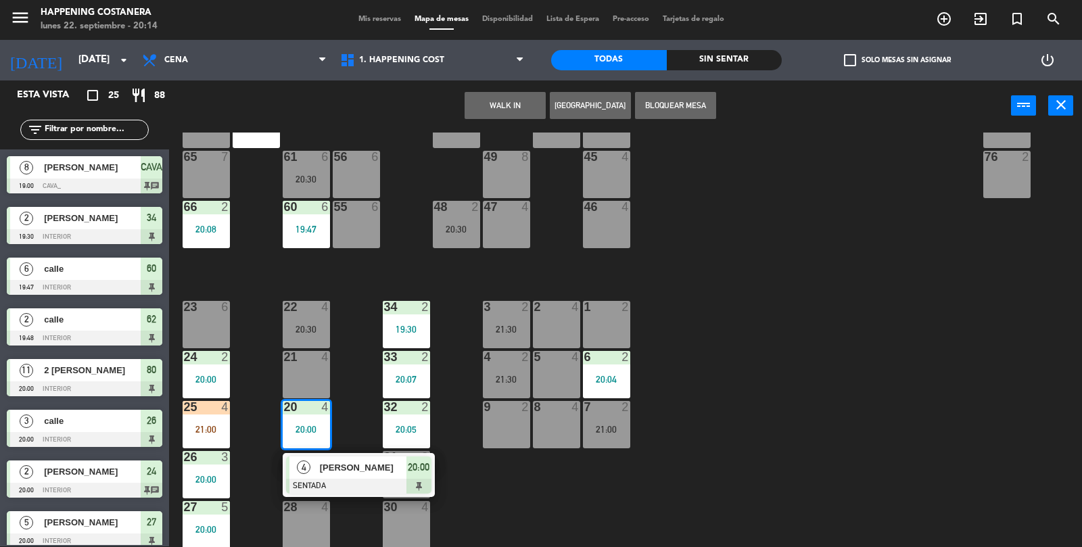
click at [356, 479] on div at bounding box center [358, 486] width 145 height 15
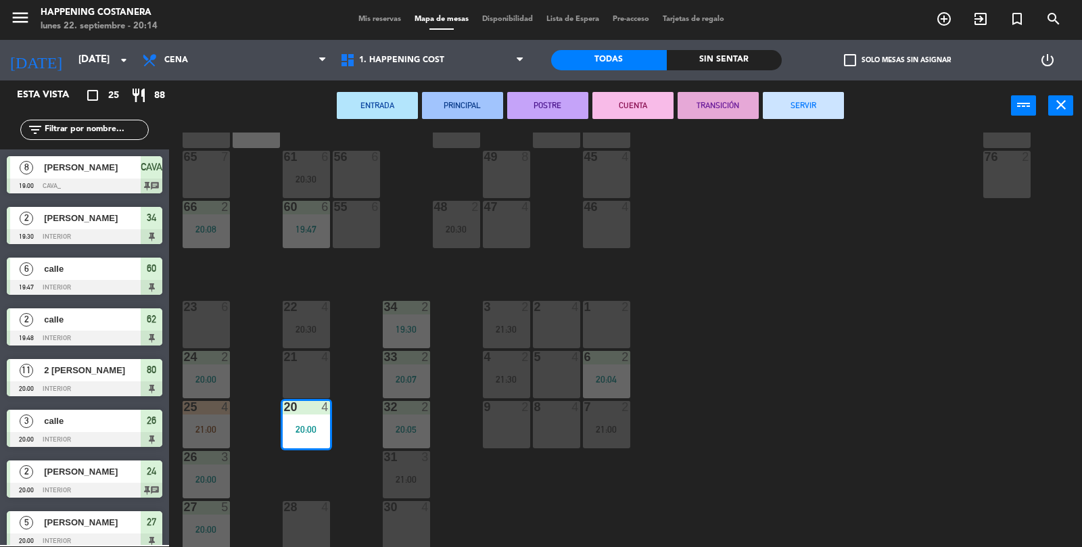
click at [777, 434] on div "69 2 122 6 121 6 120 6 14 4 CAVA 8 19:00 101 4 94 2 70 2 123 6 131 2 134 2 132 …" at bounding box center [631, 340] width 902 height 415
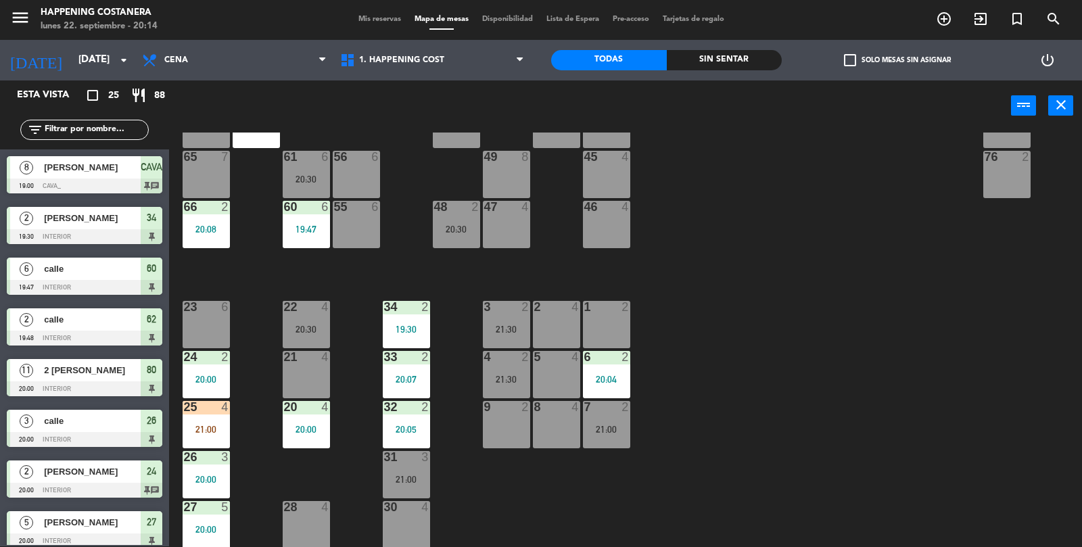
scroll to position [1, 0]
click at [114, 131] on input "text" at bounding box center [95, 129] width 105 height 15
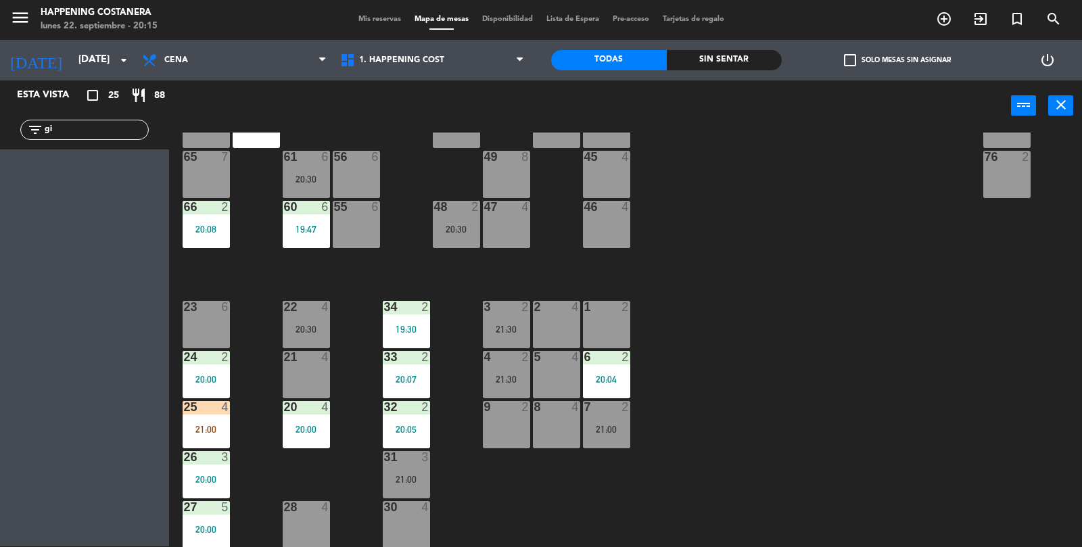
type input "g"
type input "f"
type input "g"
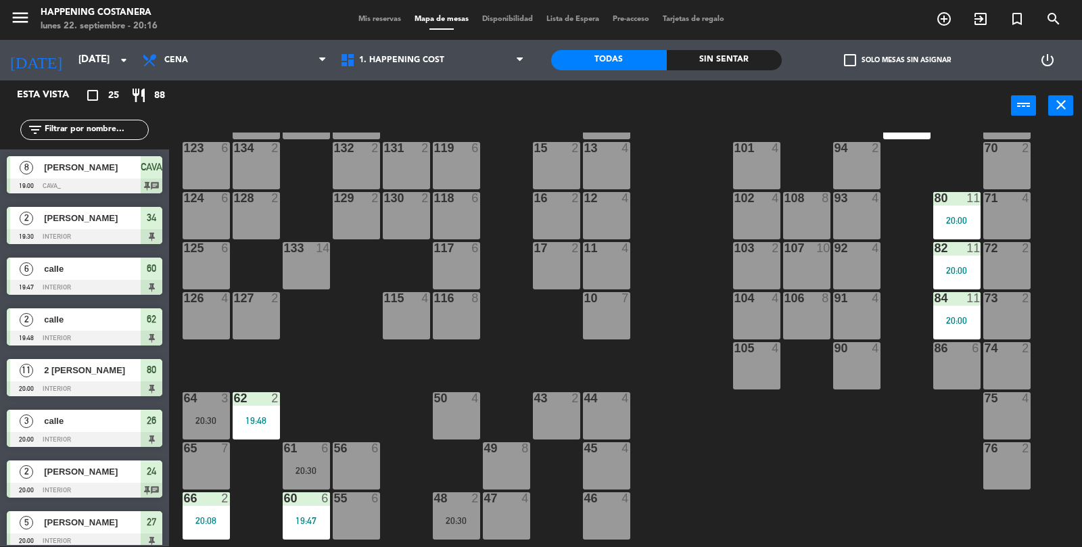
scroll to position [56, 0]
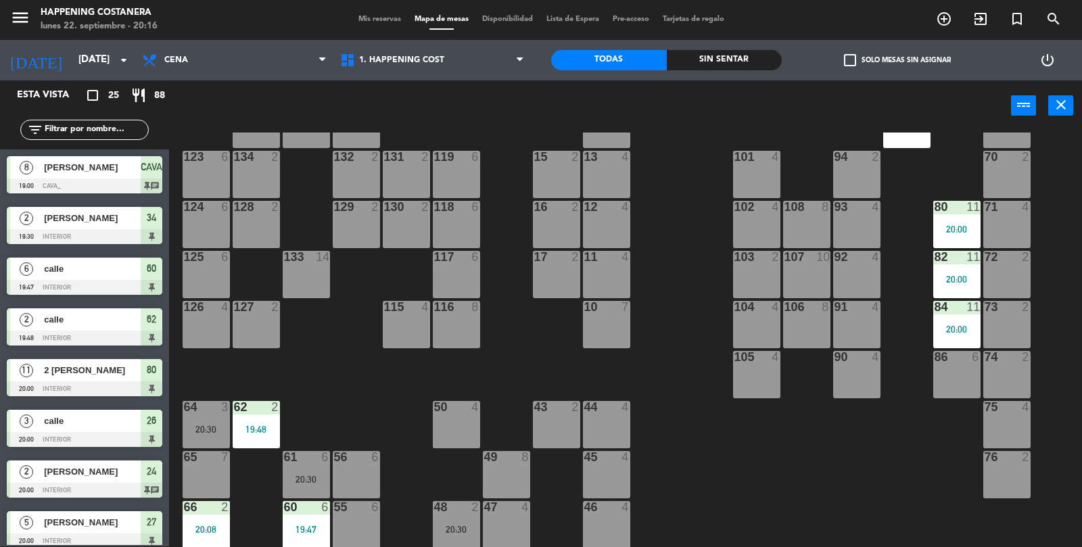
click at [960, 309] on div at bounding box center [956, 307] width 22 height 12
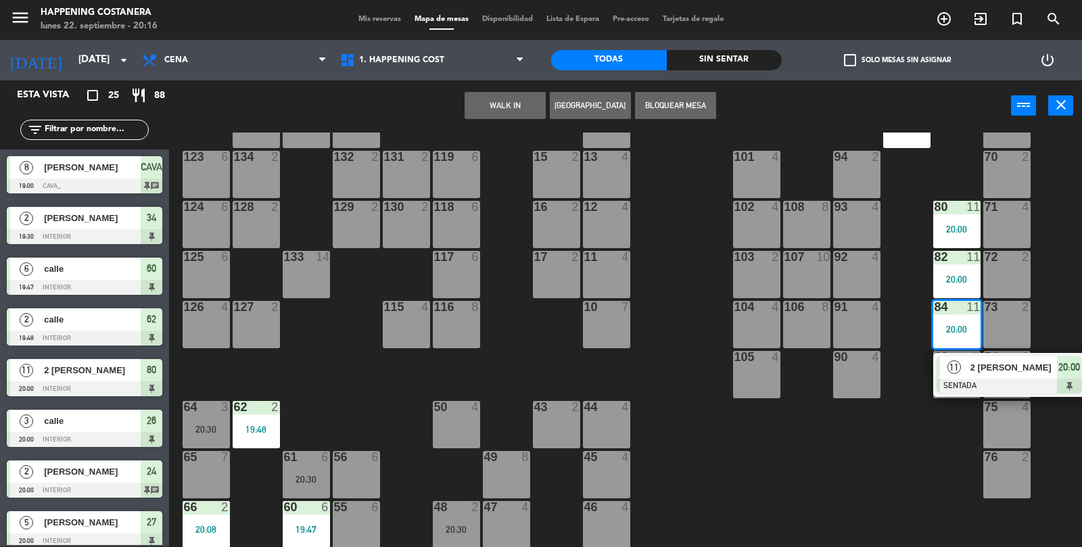
click at [853, 473] on div "69 2 122 6 121 6 120 6 14 4 CAVA 8 19:00 101 4 94 2 70 2 123 6 131 2 134 2 132 …" at bounding box center [631, 340] width 902 height 415
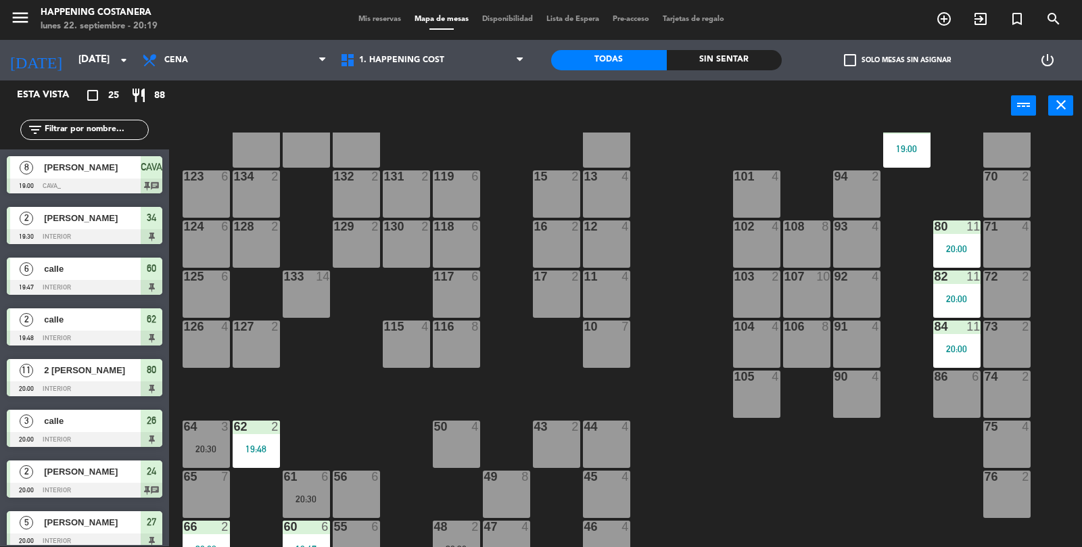
scroll to position [0, 0]
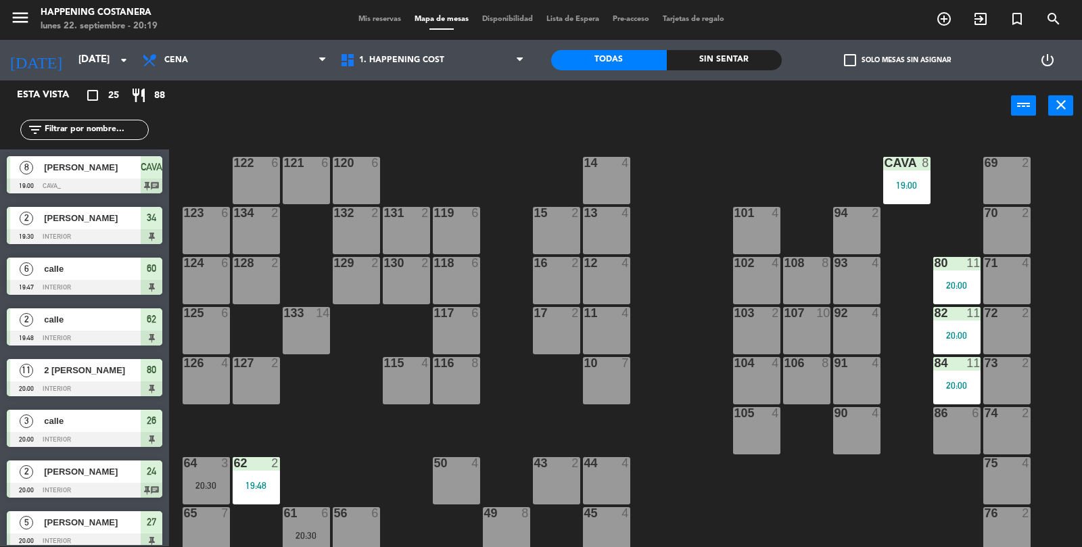
click at [901, 192] on div "CAVA 8 19:00" at bounding box center [906, 180] width 47 height 47
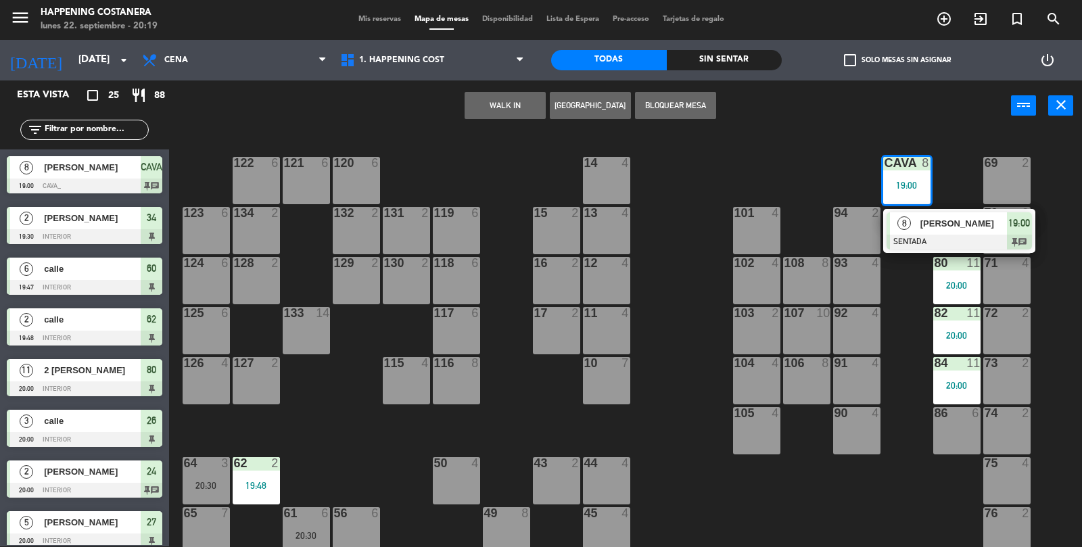
click at [937, 243] on div at bounding box center [959, 242] width 145 height 15
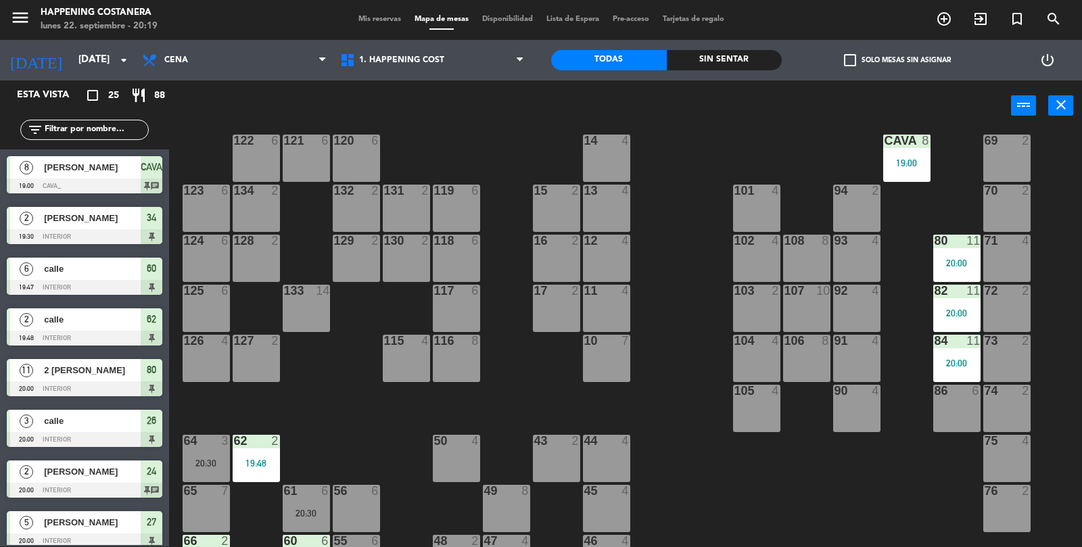
scroll to position [53, 0]
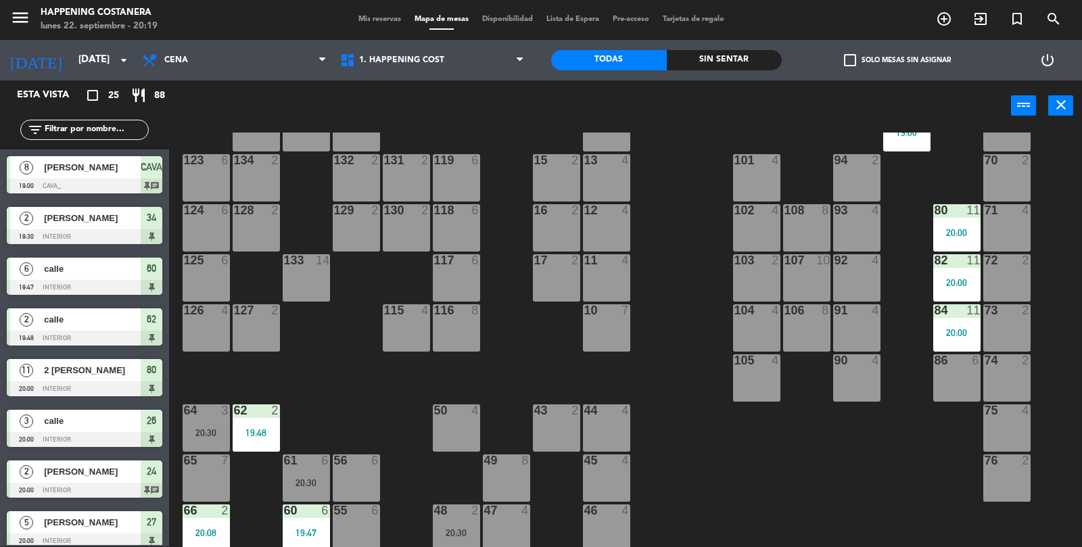
click at [968, 231] on div "20:00" at bounding box center [956, 232] width 47 height 9
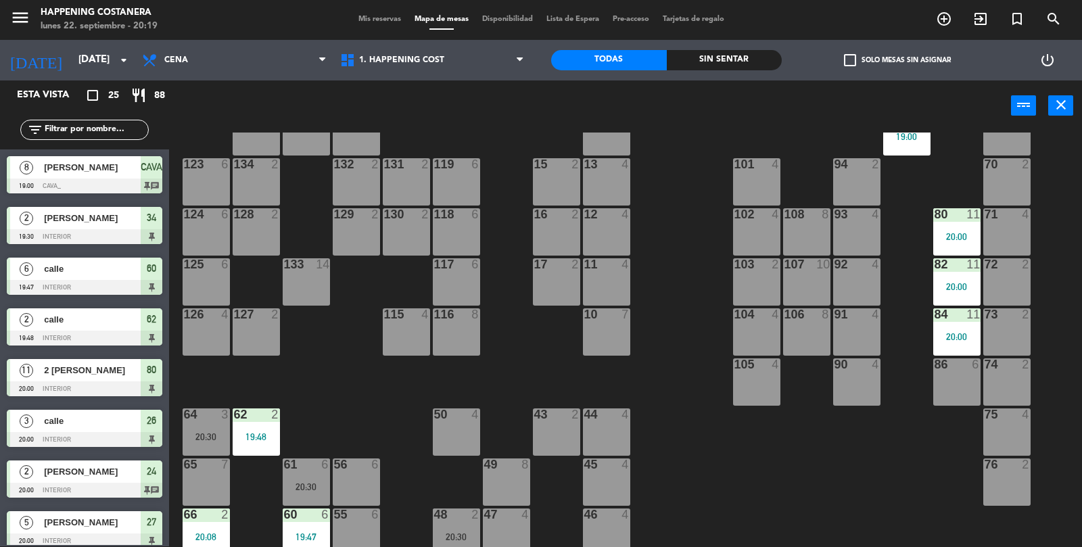
click at [892, 528] on div "69 2 122 6 121 6 120 6 14 4 CAVA 8 19:00 101 4 94 2 70 2 123 6 131 2 134 2 132 …" at bounding box center [631, 340] width 902 height 415
click at [966, 332] on div "20:00" at bounding box center [956, 336] width 47 height 9
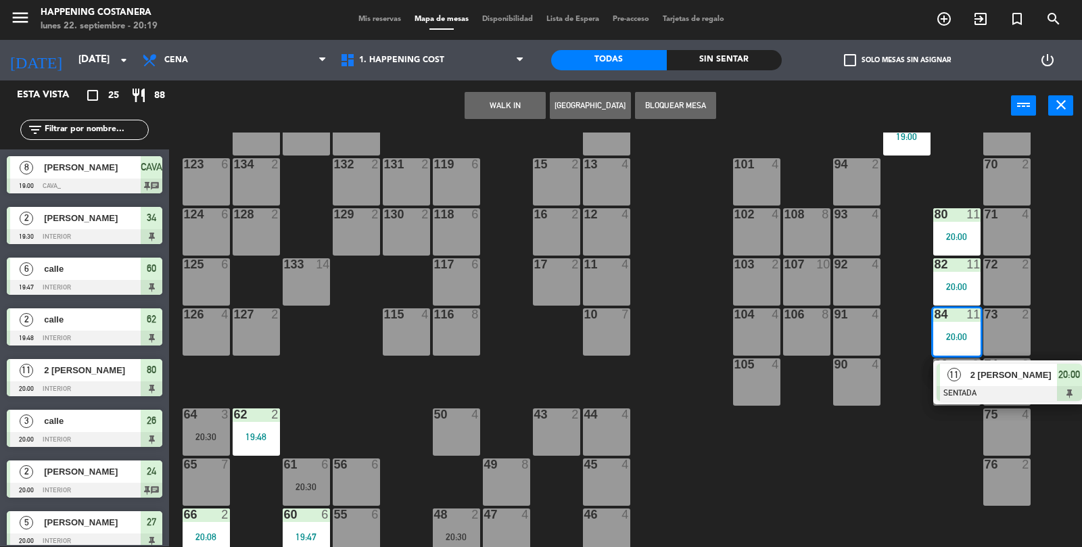
click at [902, 504] on div "69 2 122 6 121 6 120 6 14 4 CAVA 8 19:00 101 4 94 2 70 2 123 6 131 2 134 2 132 …" at bounding box center [631, 340] width 902 height 415
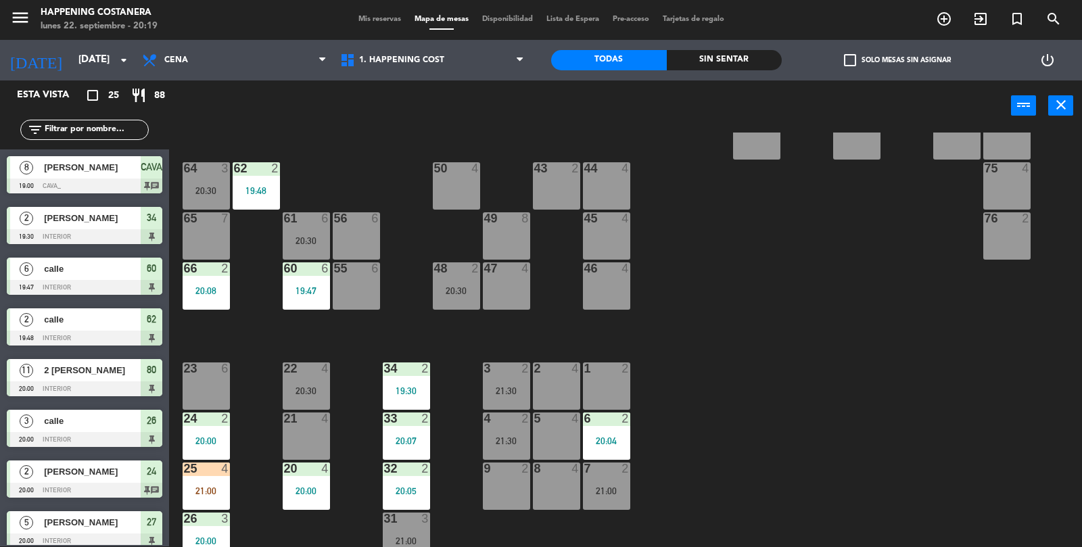
scroll to position [356, 0]
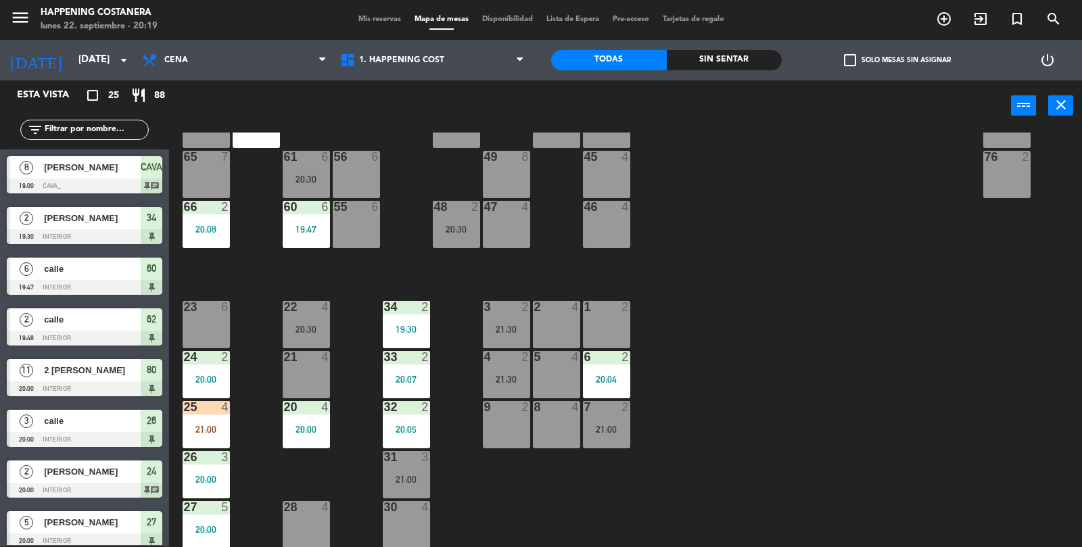
click at [629, 382] on div "20:04" at bounding box center [606, 379] width 47 height 9
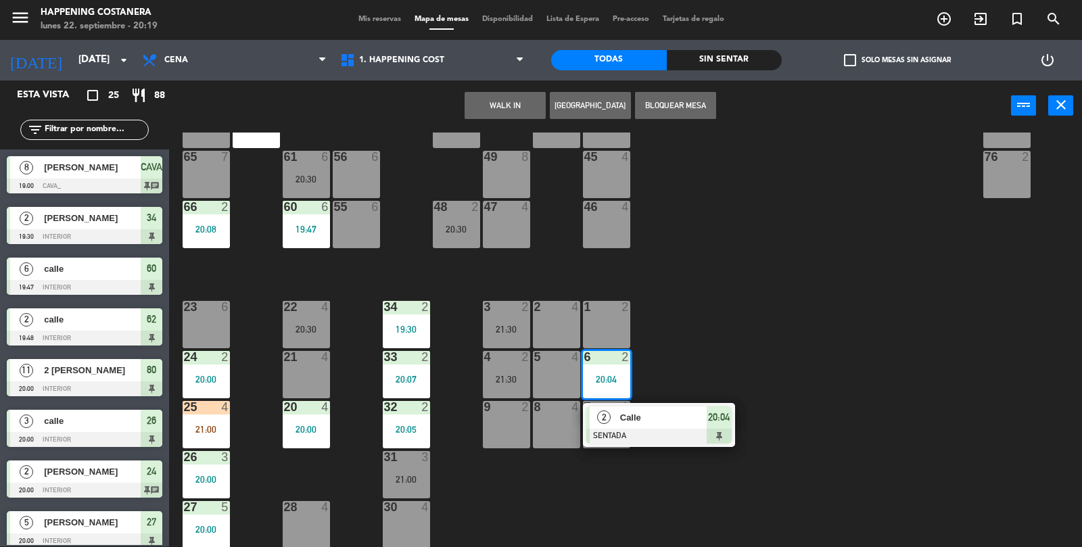
click at [728, 431] on div at bounding box center [658, 436] width 145 height 15
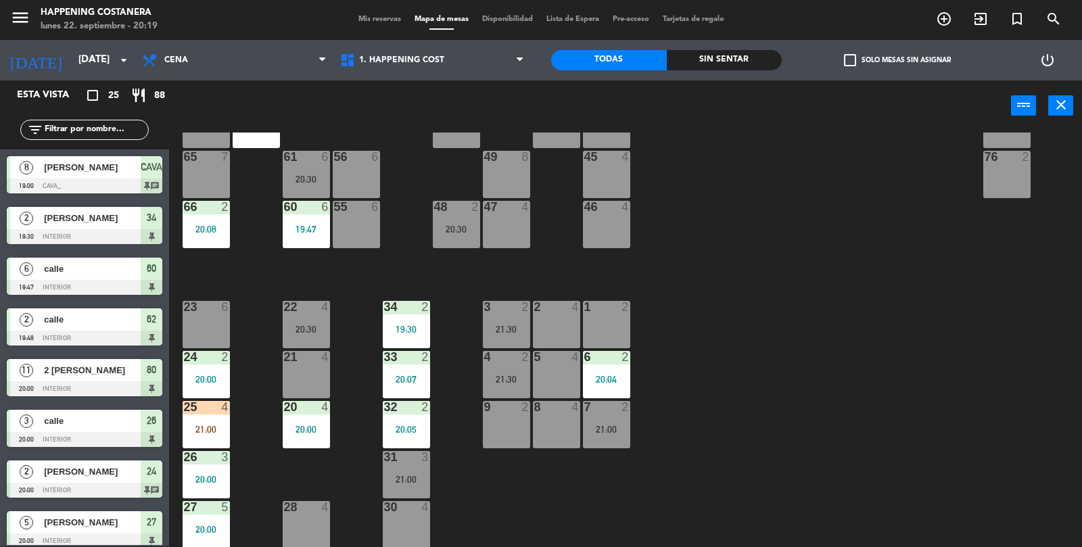
scroll to position [1, 0]
click at [840, 490] on div "69 2 122 6 121 6 120 6 14 4 CAVA 8 19:00 101 4 94 2 70 2 123 6 131 2 134 2 132 …" at bounding box center [631, 340] width 902 height 415
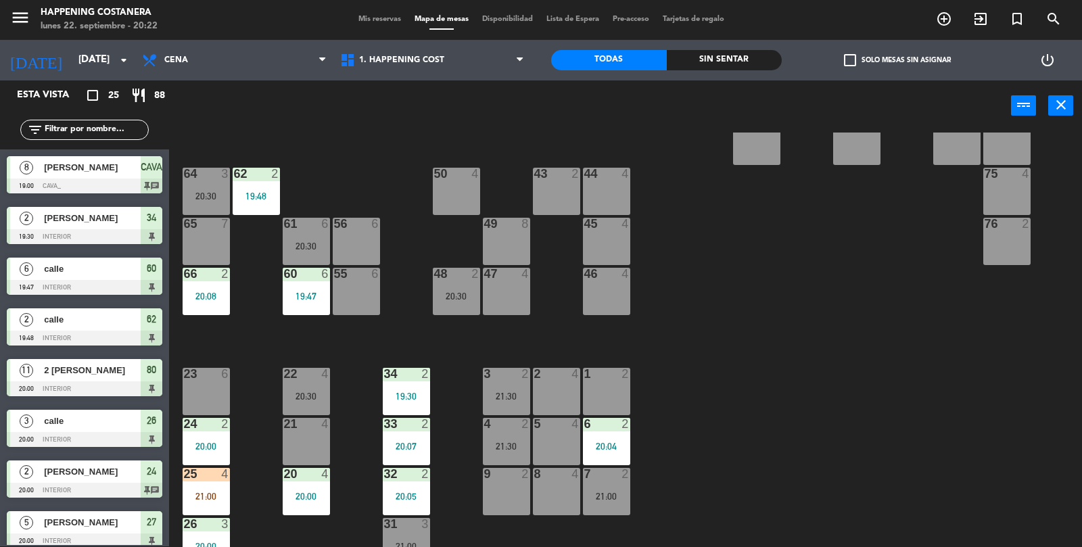
scroll to position [288, 0]
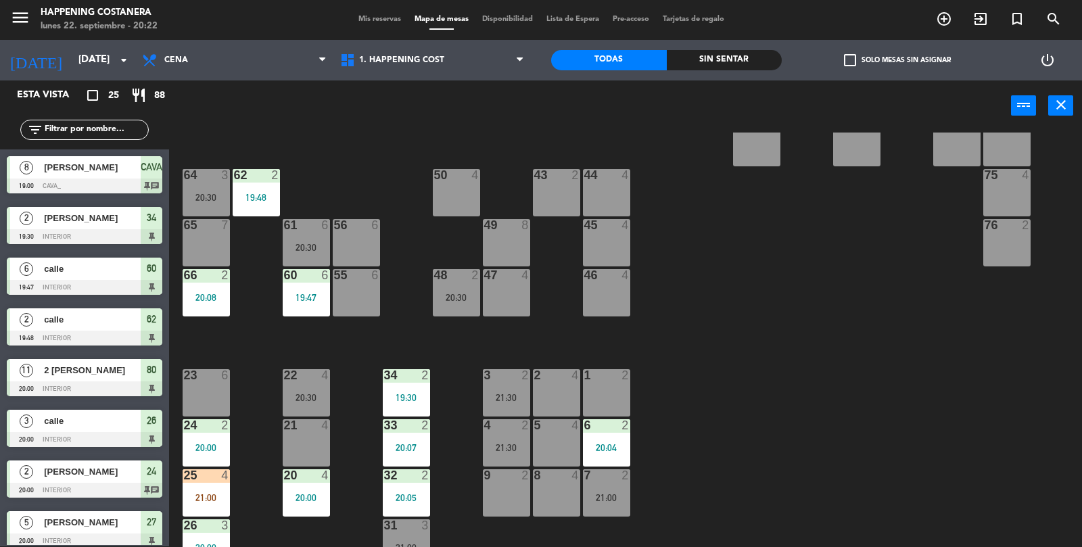
click at [515, 293] on div "47 4" at bounding box center [506, 292] width 47 height 47
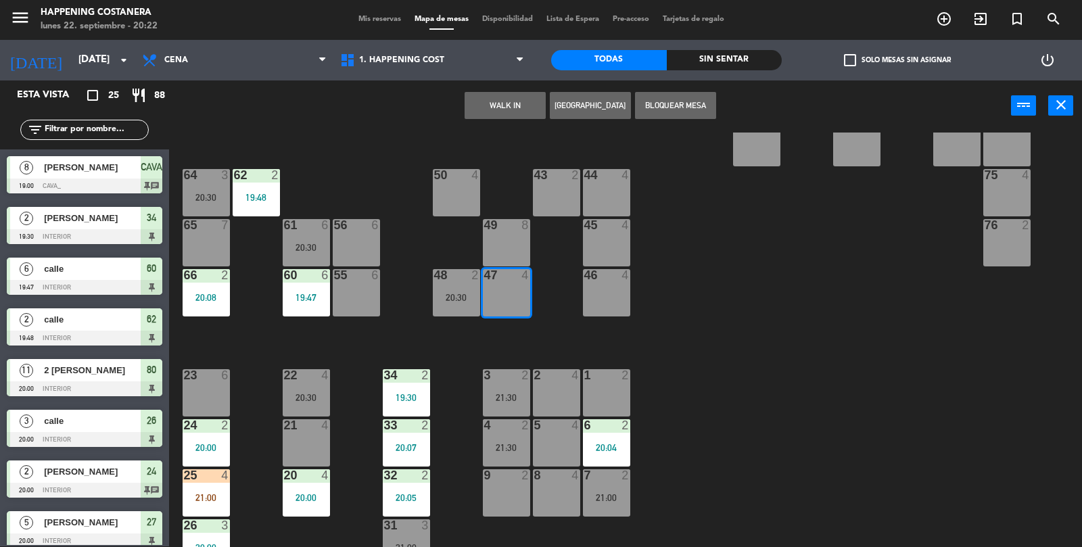
click at [498, 97] on button "WALK IN" at bounding box center [505, 105] width 81 height 27
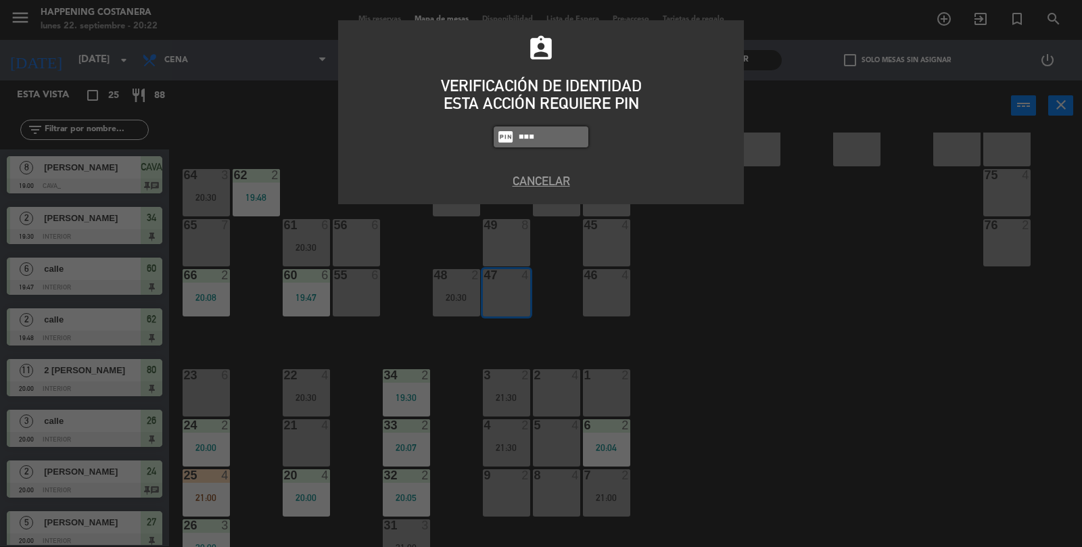
type input "6586"
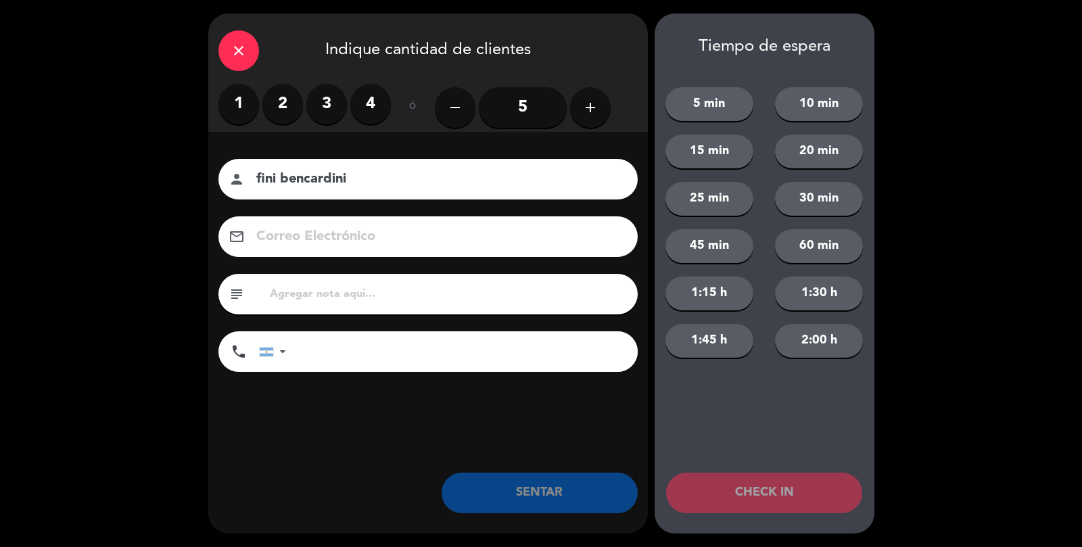
type input "fini bencardini"
click at [327, 102] on label "3" at bounding box center [326, 104] width 41 height 41
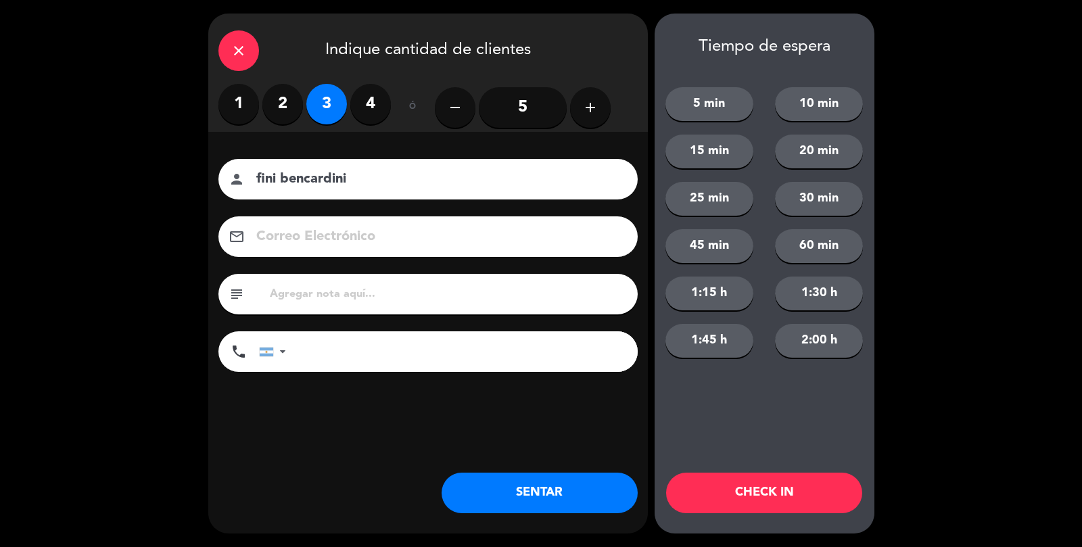
click at [577, 498] on button "SENTAR" at bounding box center [540, 493] width 196 height 41
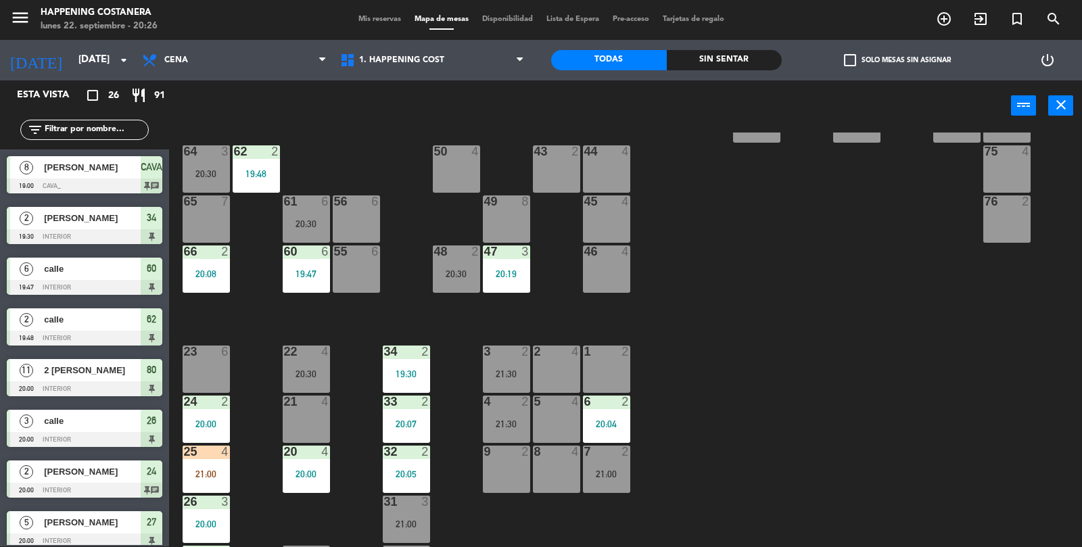
scroll to position [356, 0]
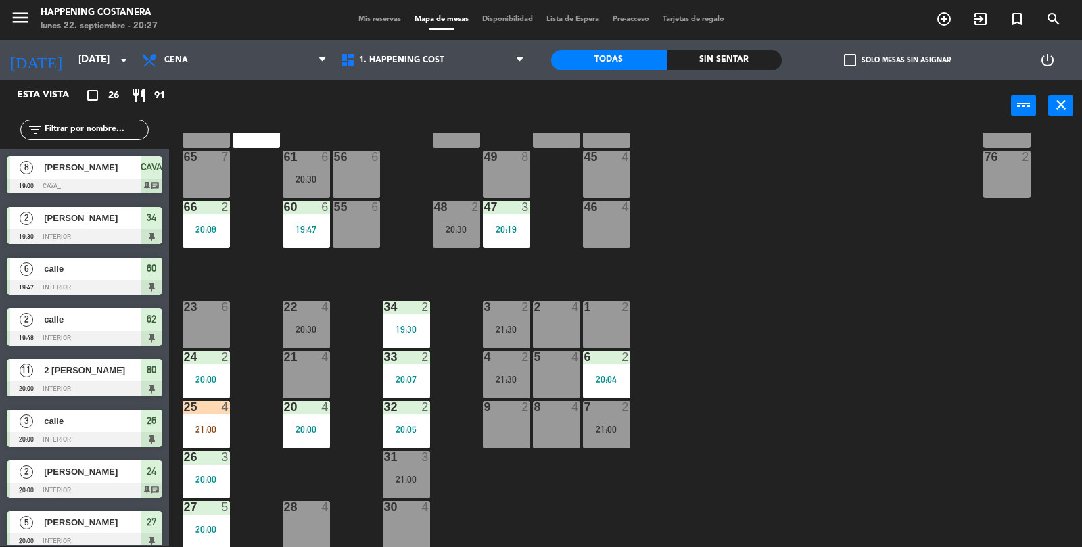
click at [511, 424] on div "9 2" at bounding box center [506, 424] width 47 height 47
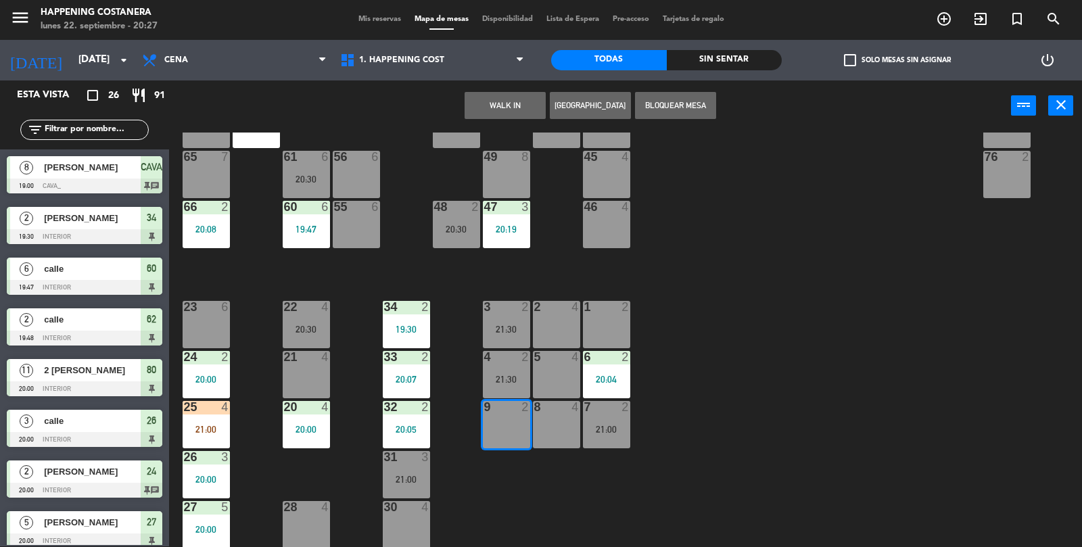
click at [514, 372] on div "4 2 21:30" at bounding box center [506, 374] width 47 height 47
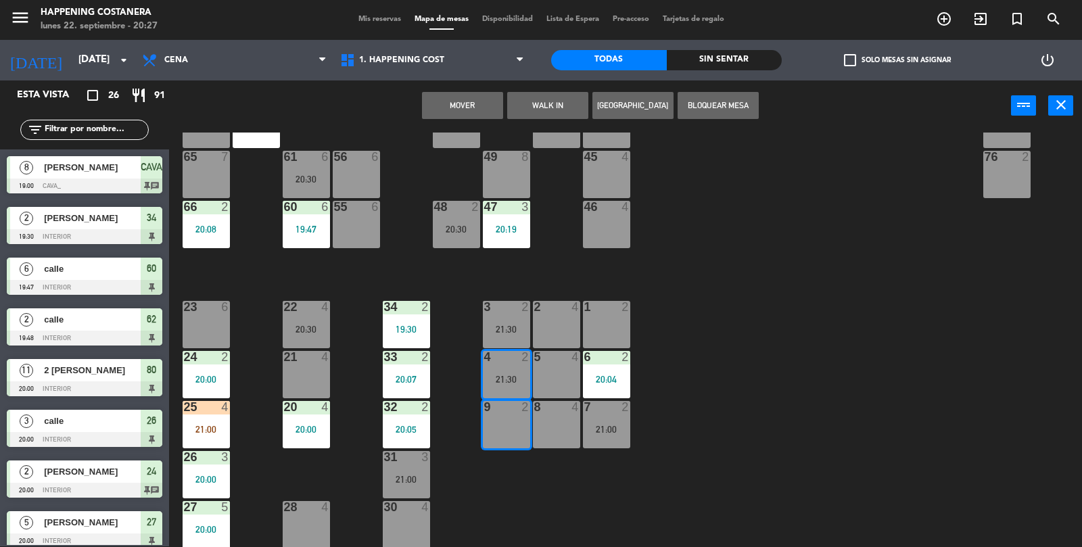
click at [458, 96] on button "Mover" at bounding box center [462, 105] width 81 height 27
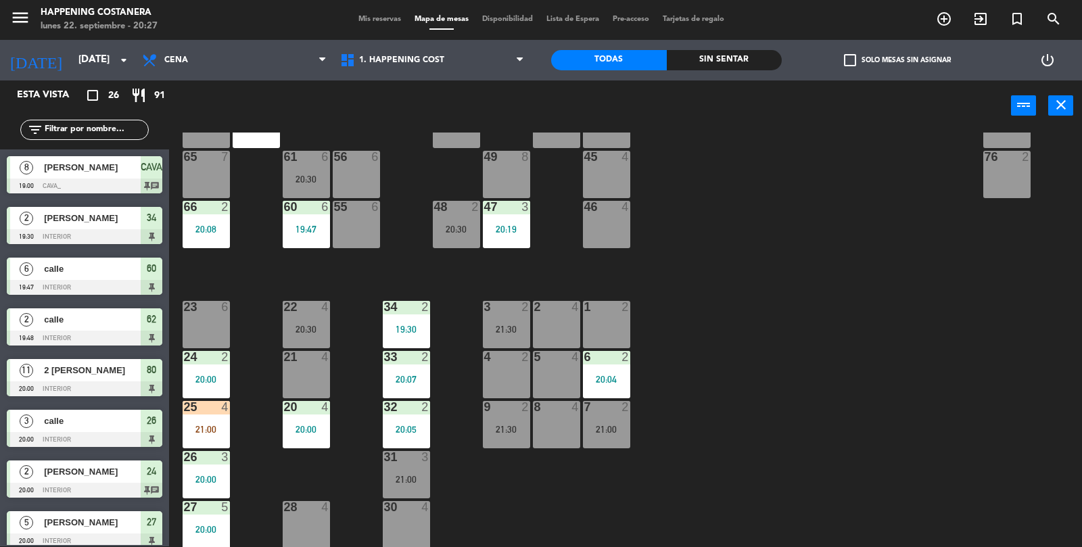
click at [529, 352] on div "2" at bounding box center [525, 357] width 8 height 12
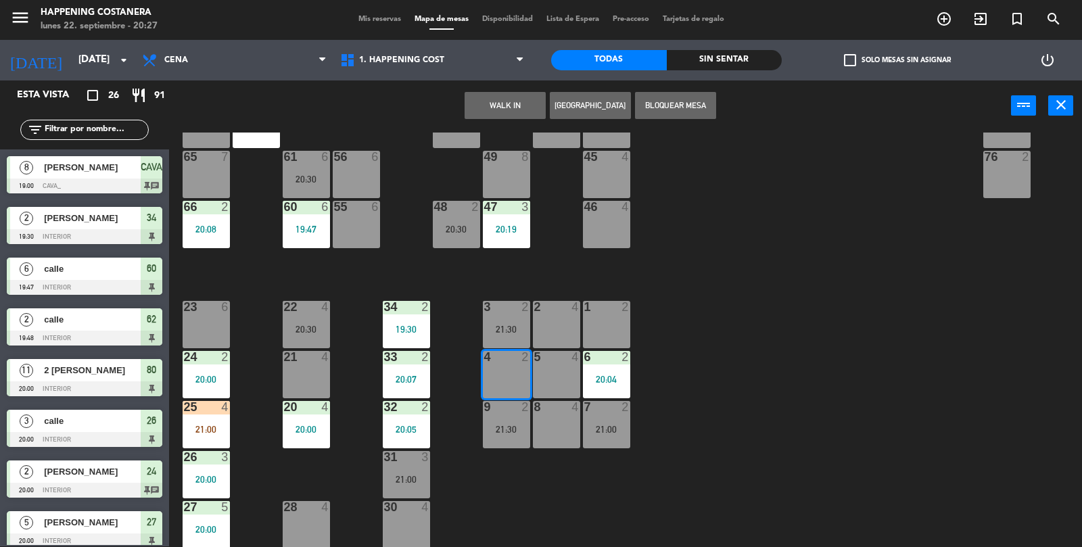
click at [491, 99] on button "WALK IN" at bounding box center [505, 105] width 81 height 27
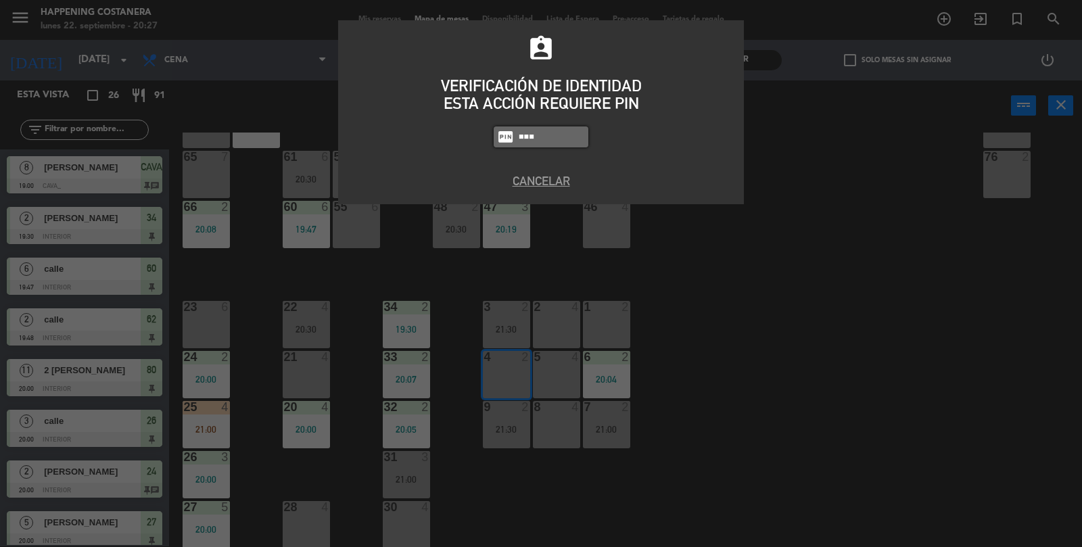
type input "5759"
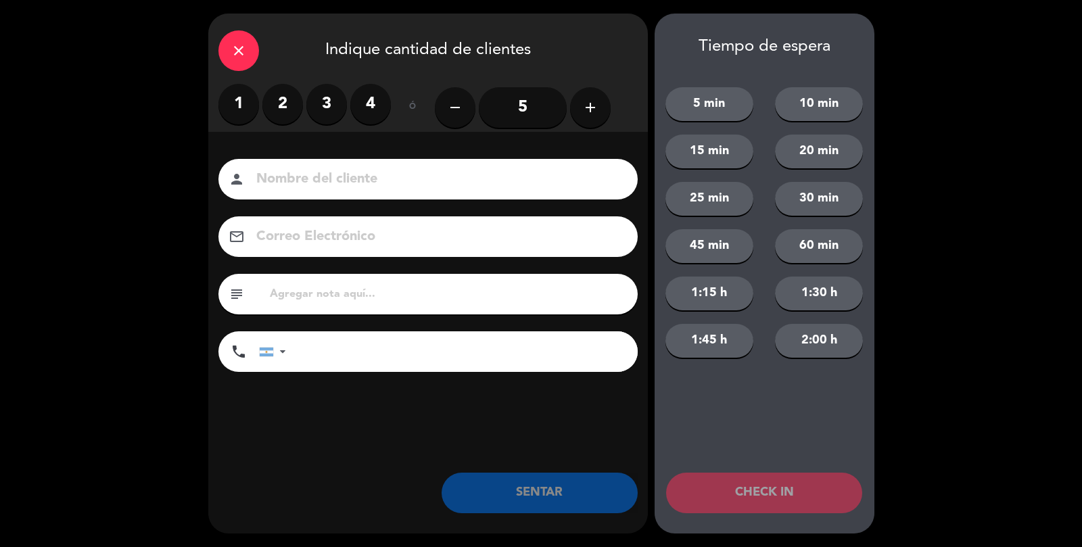
click at [279, 97] on label "2" at bounding box center [282, 104] width 41 height 41
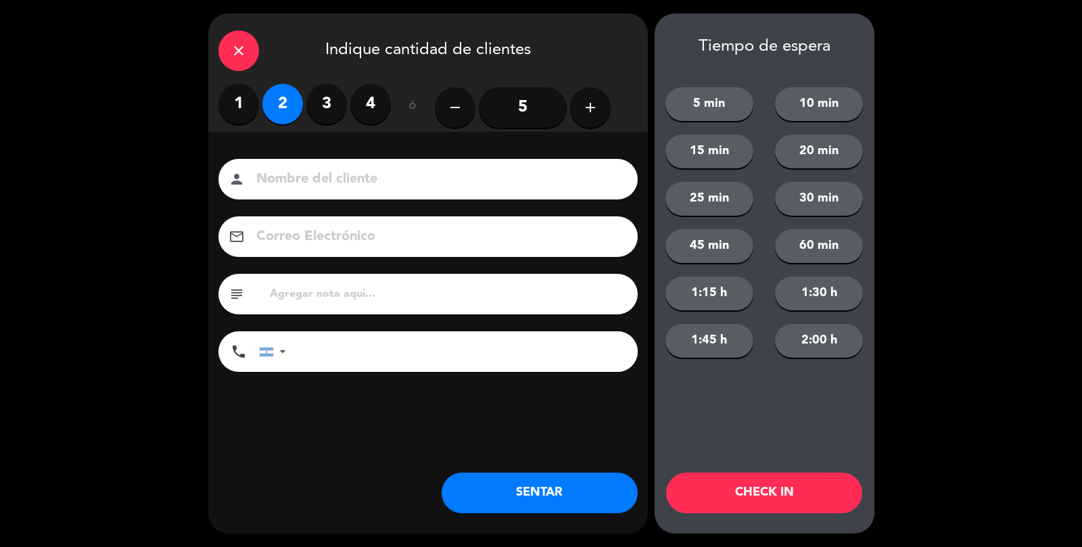
click at [316, 171] on input at bounding box center [437, 180] width 365 height 24
type input "Calle"
click at [530, 492] on button "SENTAR" at bounding box center [540, 493] width 196 height 41
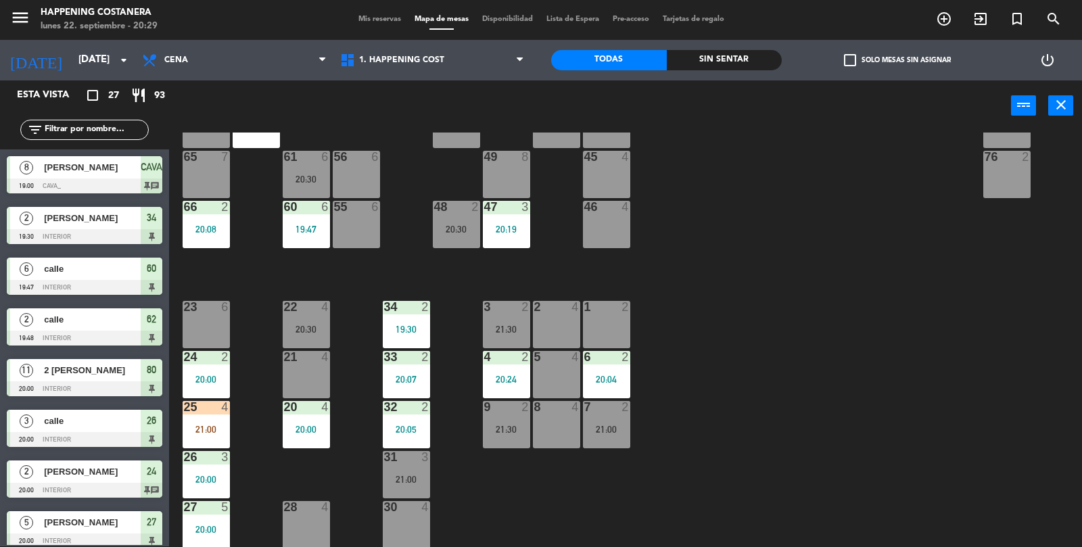
click at [74, 122] on input "text" at bounding box center [95, 129] width 105 height 15
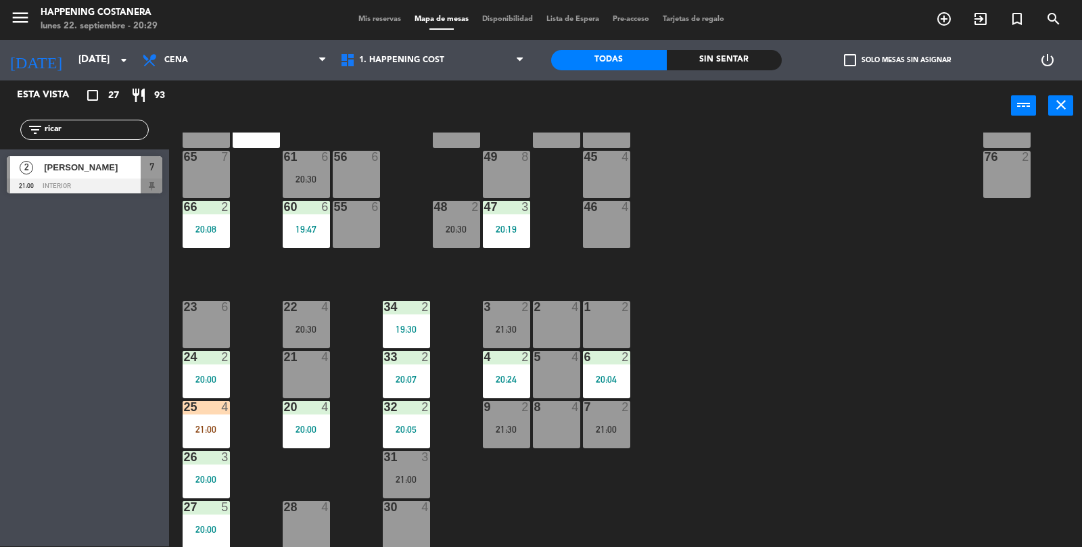
type input "ricar"
click at [63, 171] on span "[PERSON_NAME]" at bounding box center [92, 167] width 97 height 14
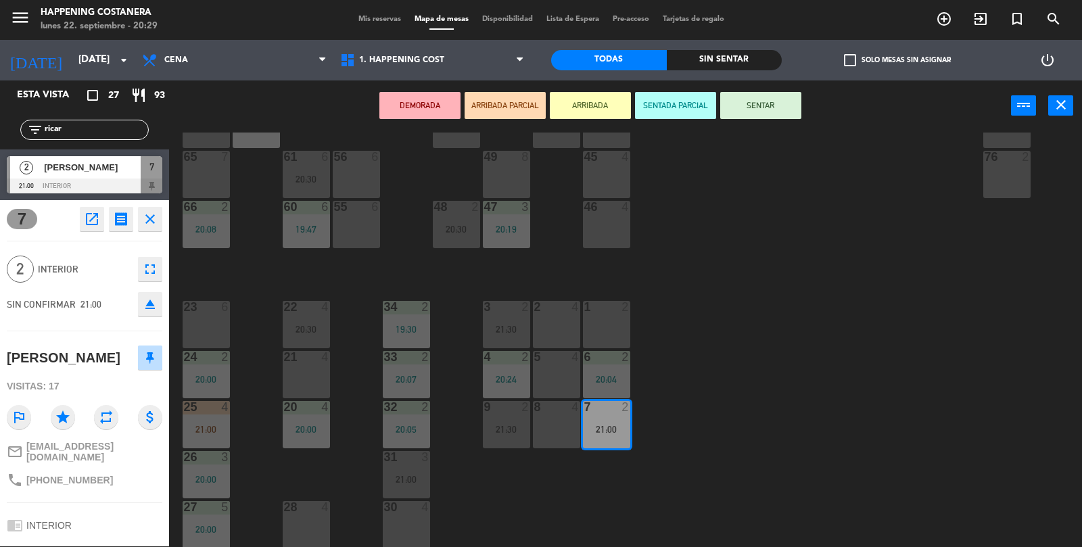
click at [310, 374] on div "21 4" at bounding box center [306, 374] width 47 height 47
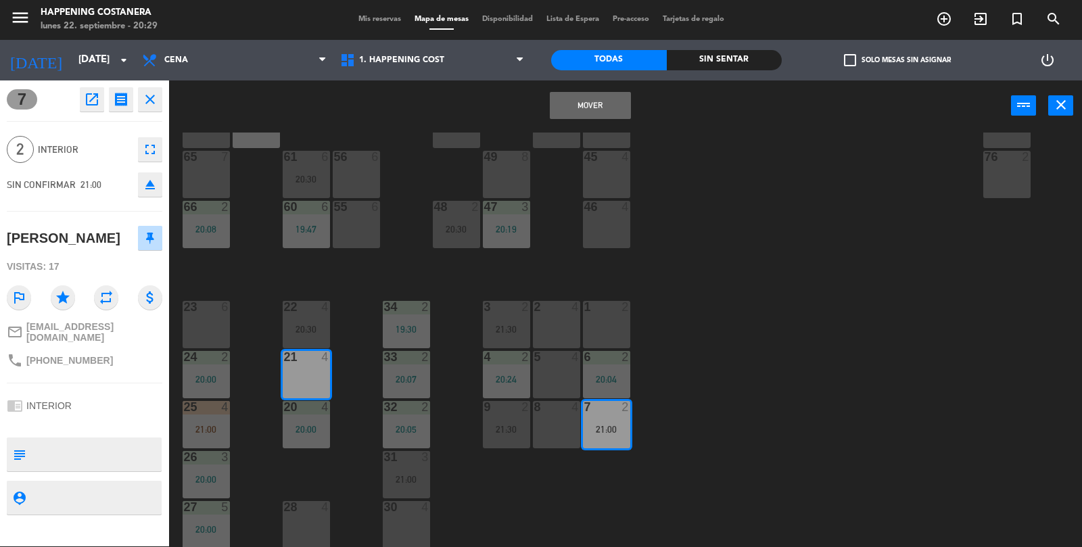
click at [609, 104] on button "Mover" at bounding box center [590, 105] width 81 height 27
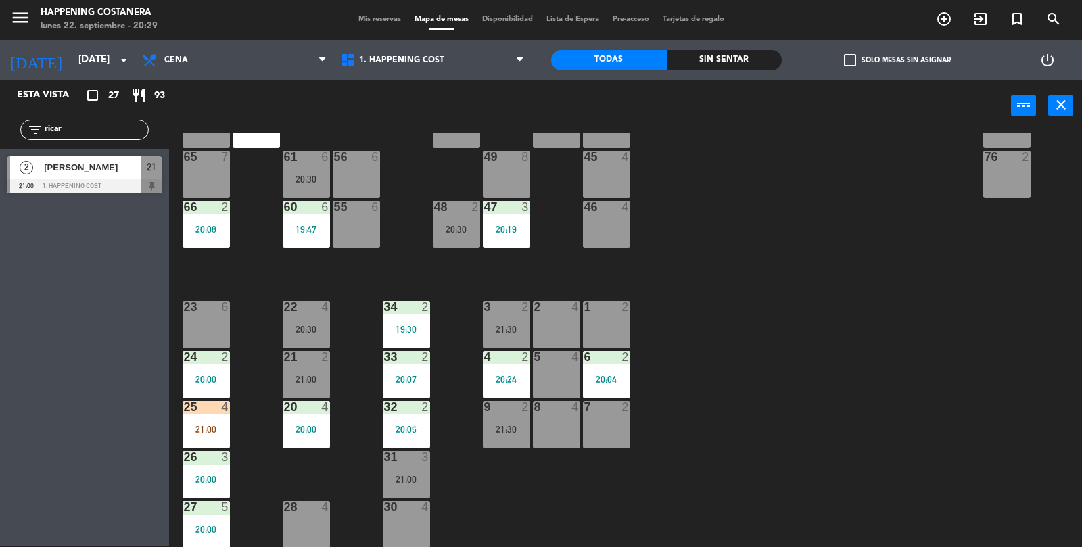
click at [314, 376] on div "21:00" at bounding box center [306, 379] width 47 height 9
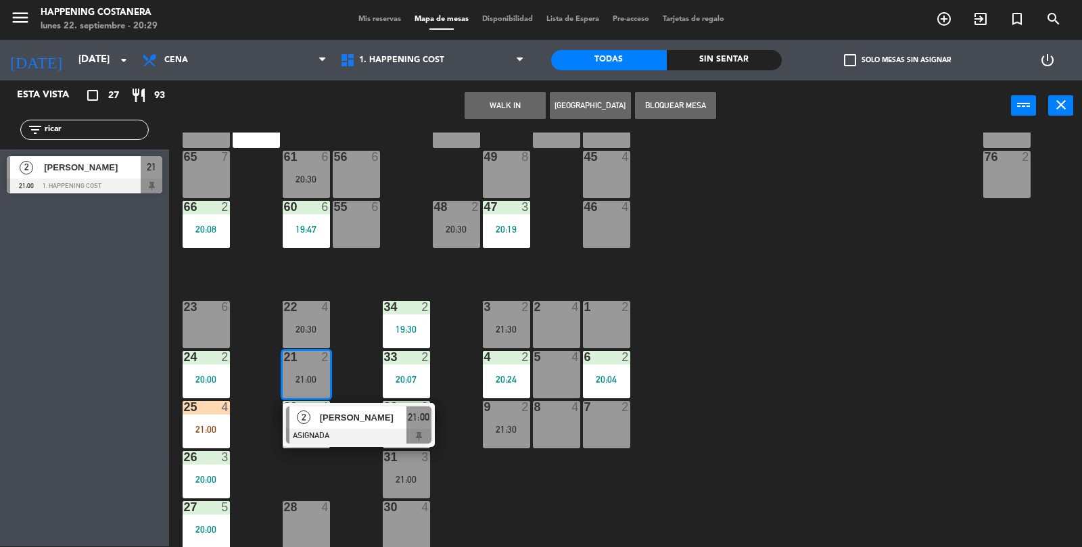
click at [360, 421] on span "[PERSON_NAME]" at bounding box center [363, 417] width 87 height 14
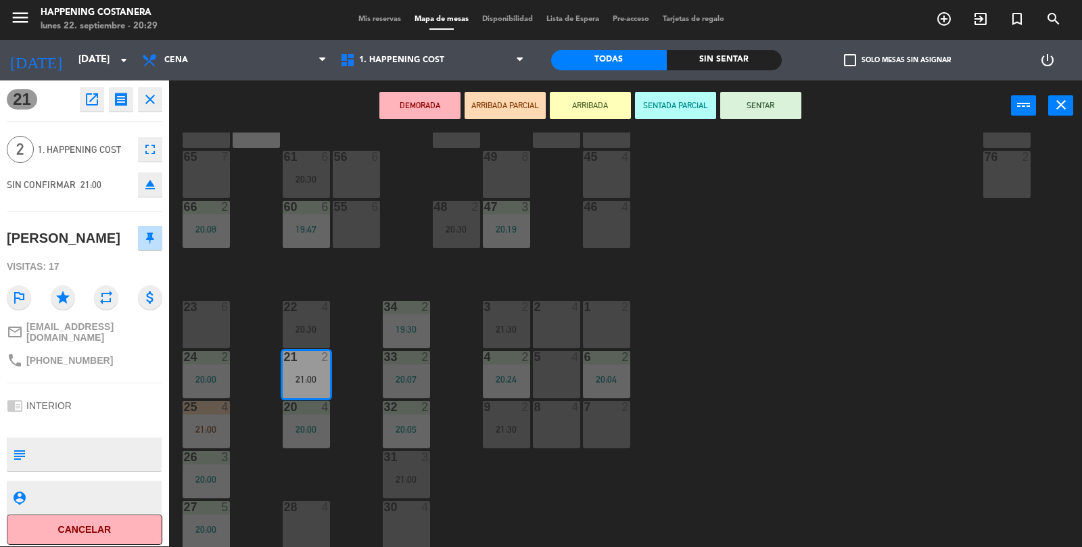
click at [770, 114] on button "SENTAR" at bounding box center [760, 105] width 81 height 27
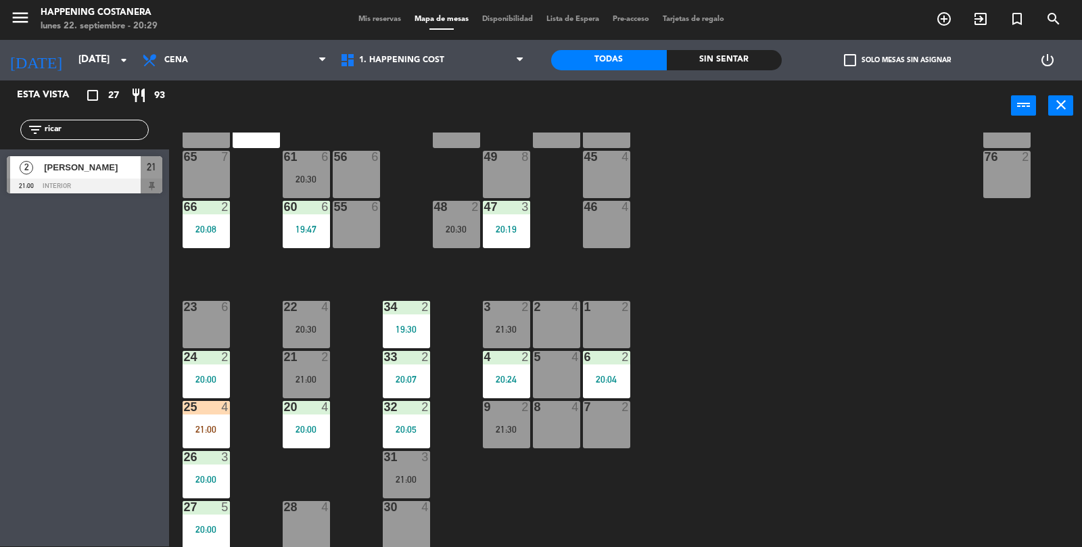
click at [89, 133] on input "ricar" at bounding box center [95, 129] width 105 height 15
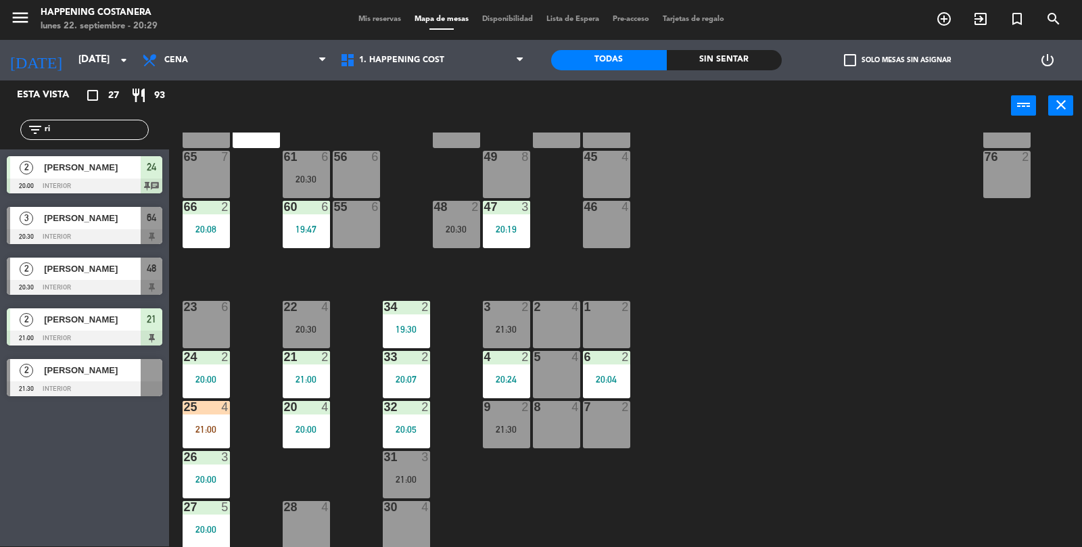
type input "r"
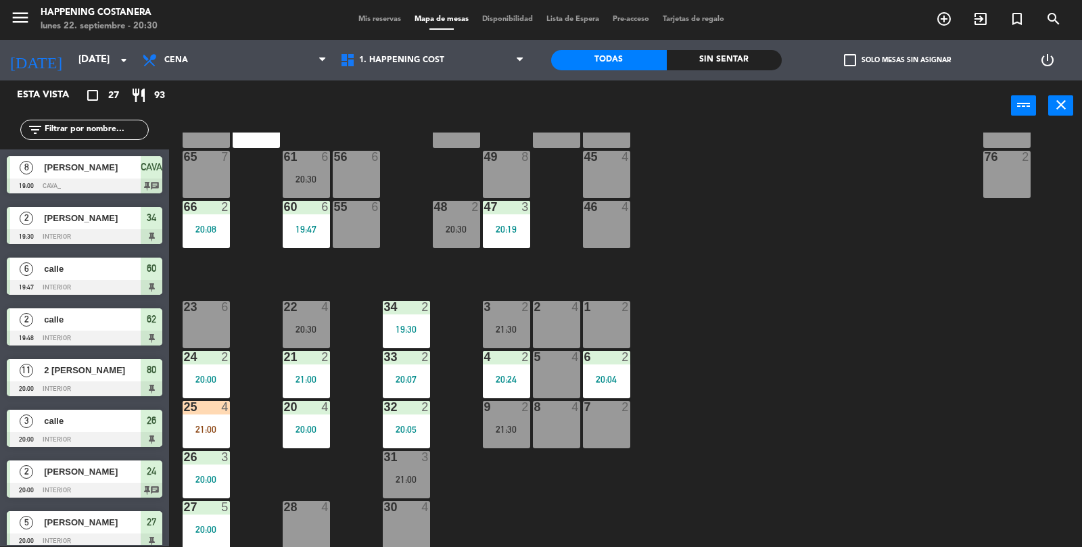
click at [85, 132] on input "text" at bounding box center [95, 129] width 105 height 15
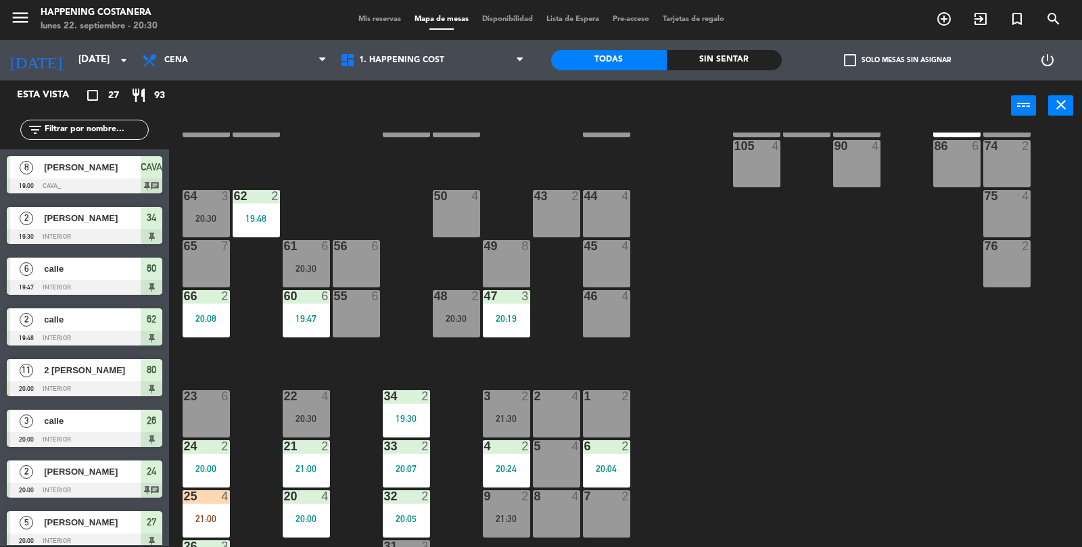
click at [448, 207] on div "50 4" at bounding box center [456, 213] width 47 height 47
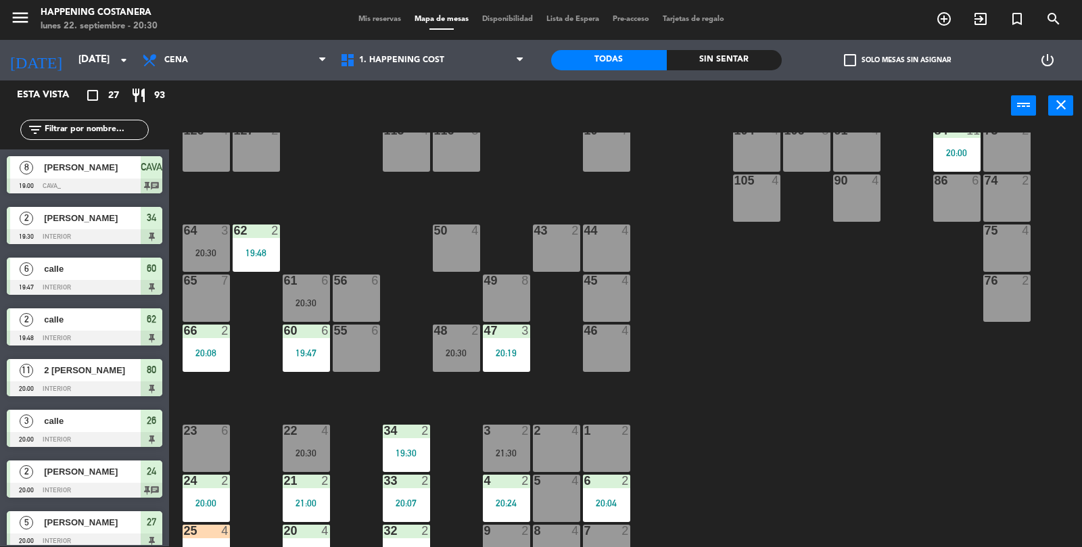
scroll to position [231, 0]
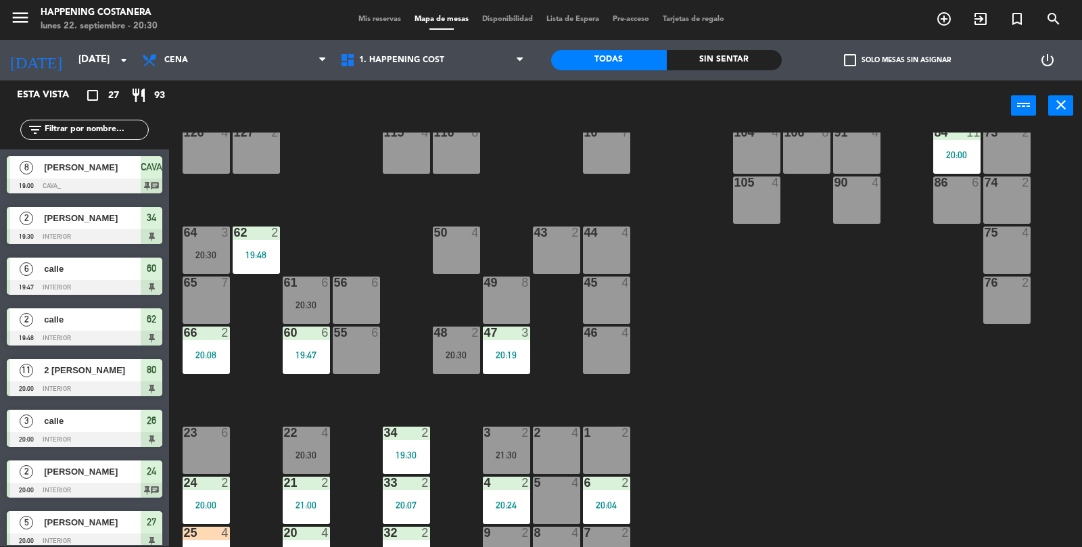
click at [565, 269] on div "43 2" at bounding box center [556, 250] width 47 height 47
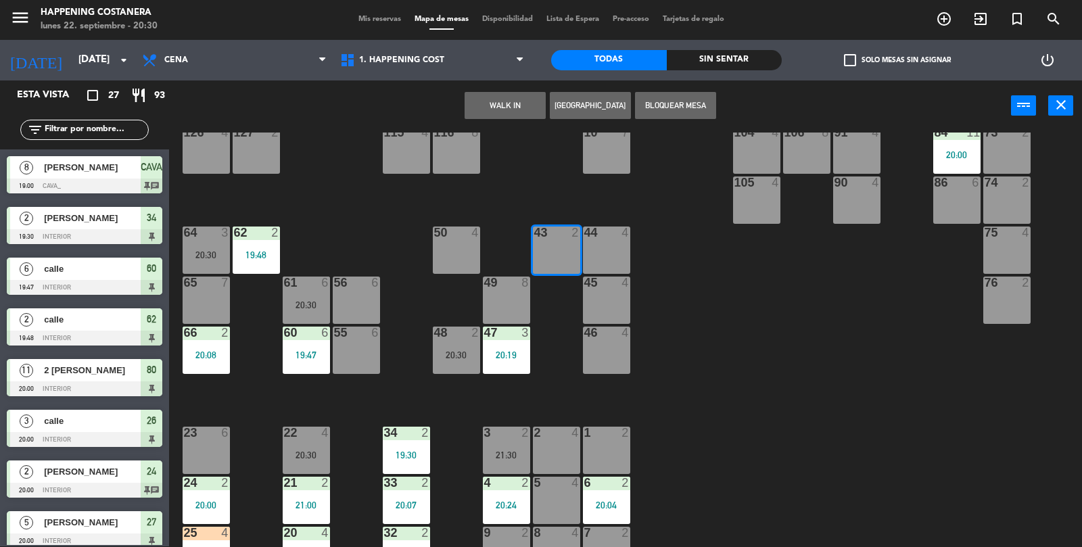
click at [512, 98] on button "WALK IN" at bounding box center [505, 105] width 81 height 27
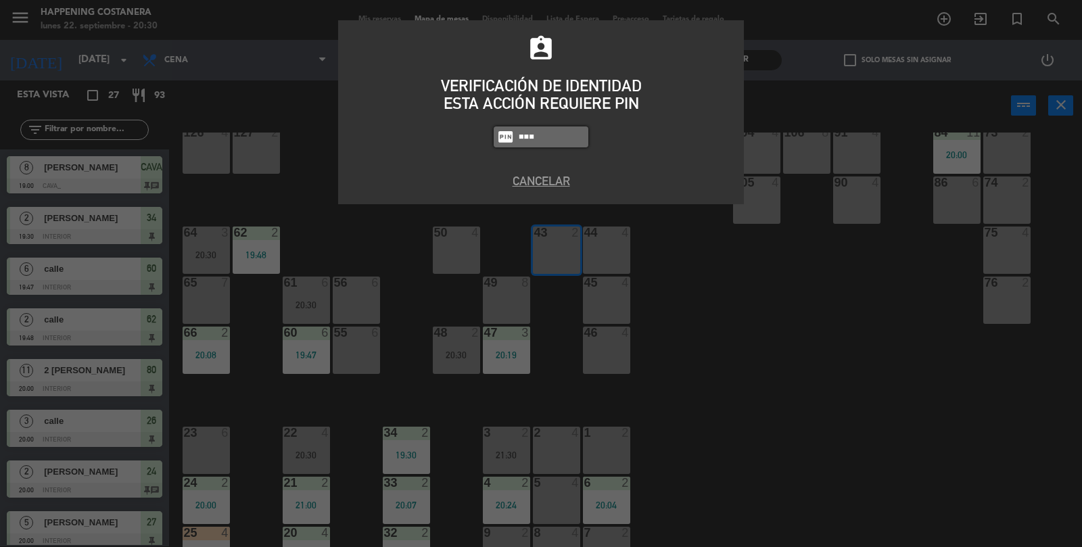
type input "5759"
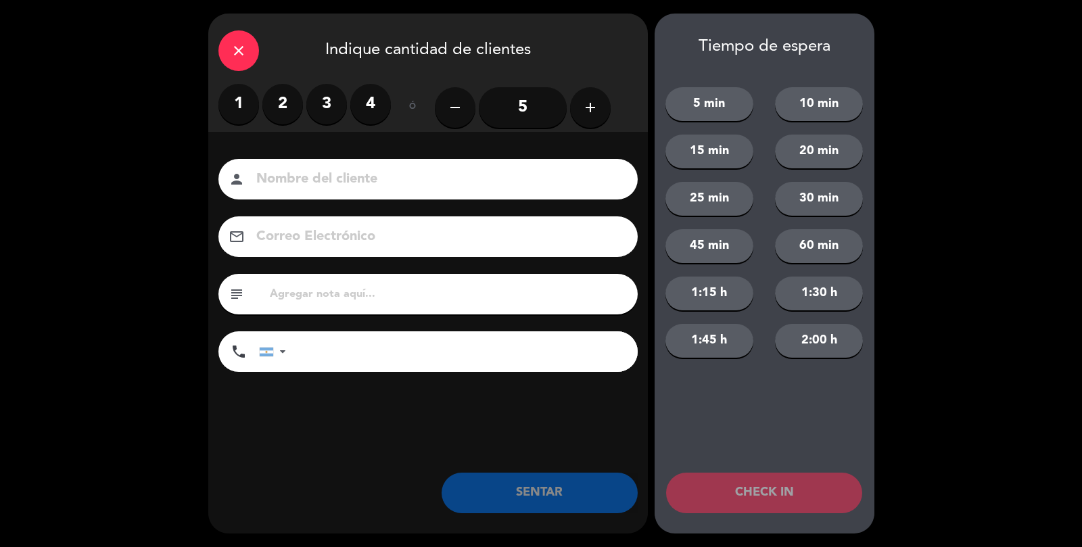
click at [271, 99] on label "2" at bounding box center [282, 104] width 41 height 41
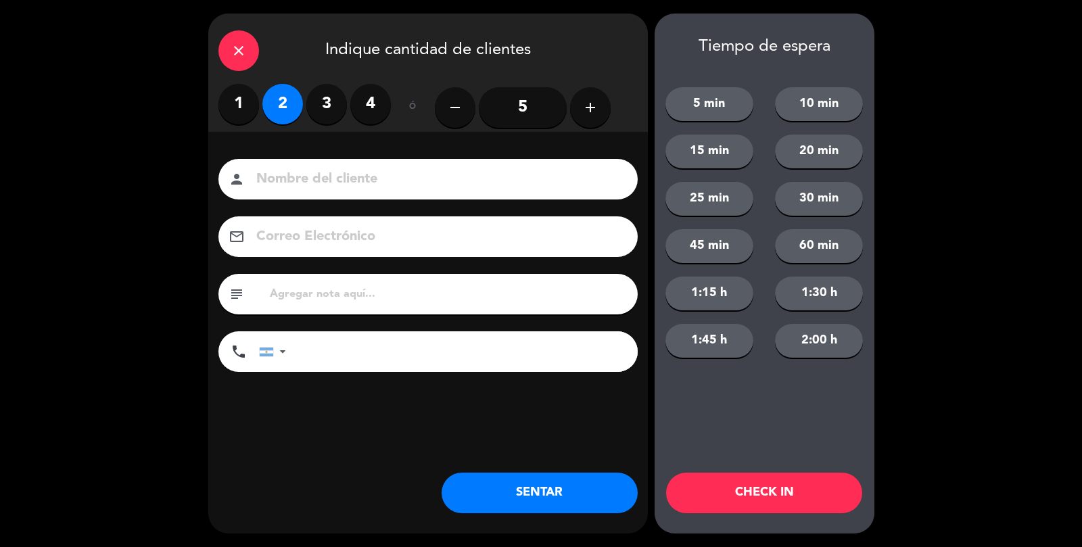
click at [296, 179] on input at bounding box center [437, 180] width 365 height 24
type input "Calle"
click at [523, 481] on button "SENTAR" at bounding box center [540, 493] width 196 height 41
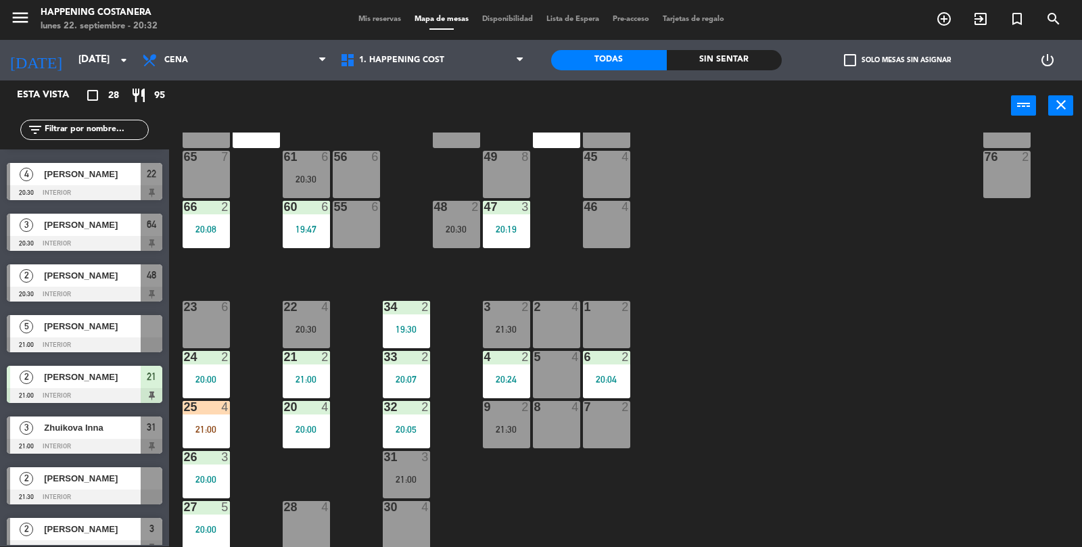
scroll to position [854, 0]
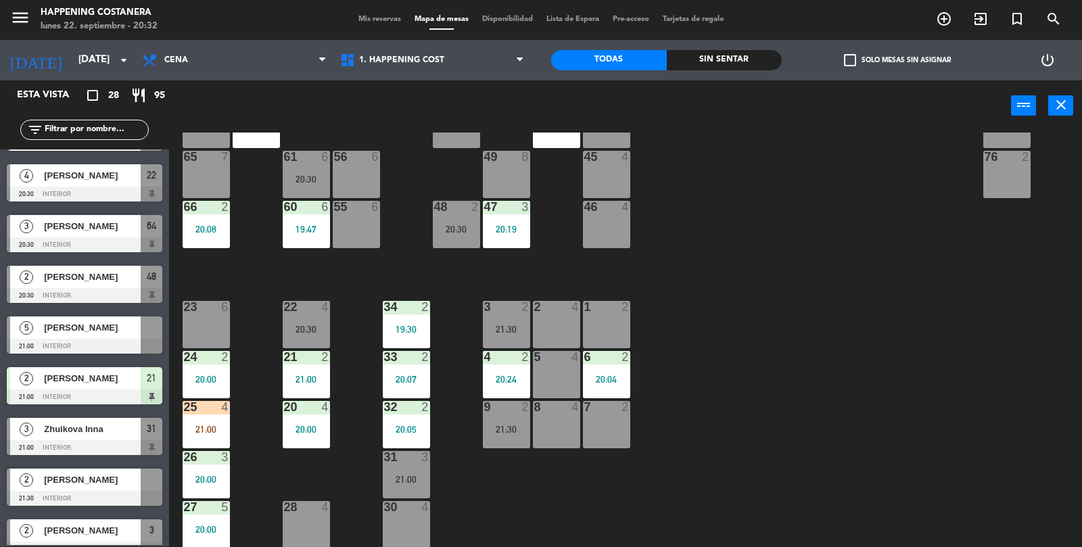
click at [66, 288] on div at bounding box center [85, 295] width 156 height 15
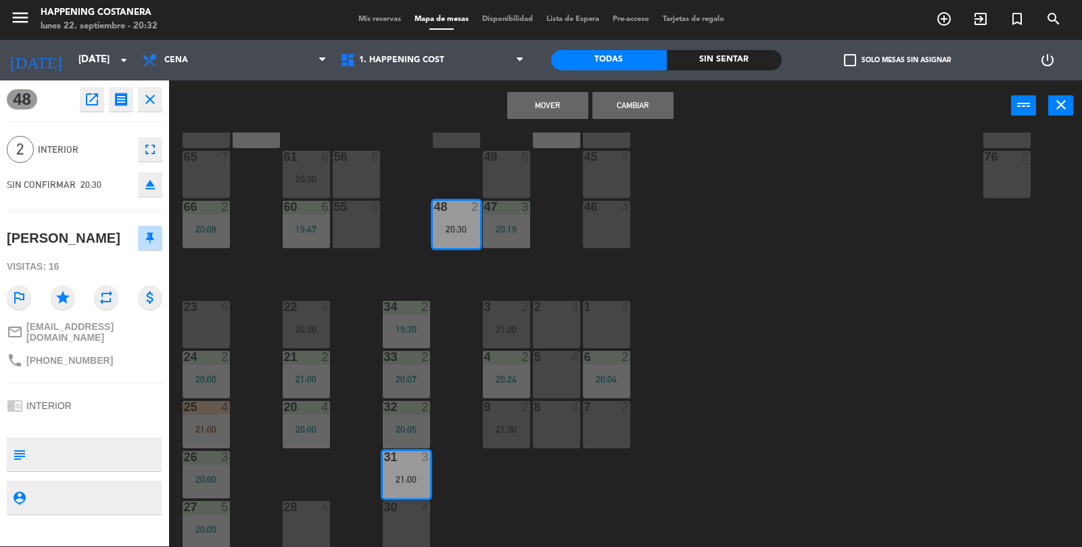
click at [639, 112] on button "Cambiar" at bounding box center [632, 105] width 81 height 27
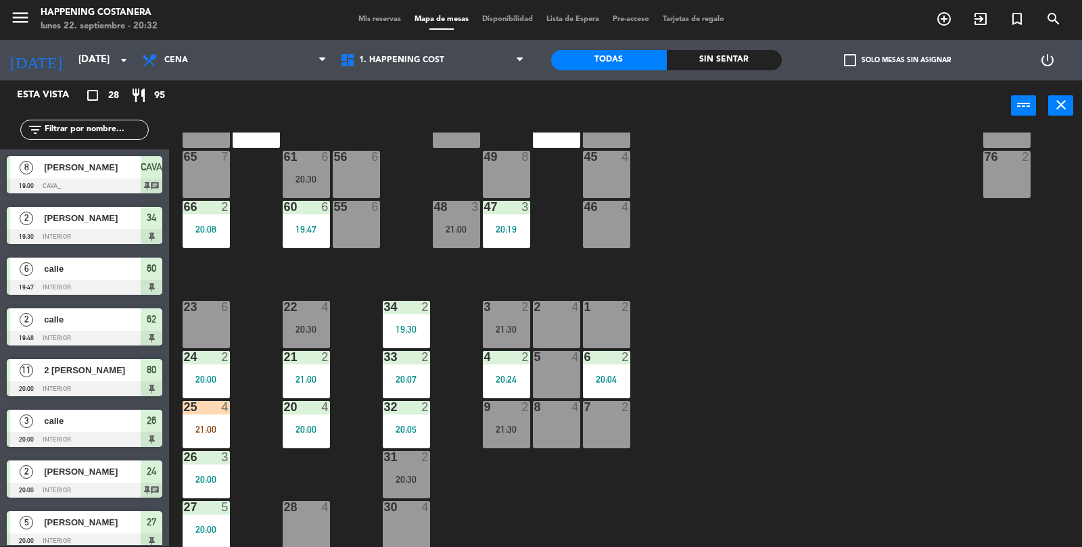
scroll to position [46, 0]
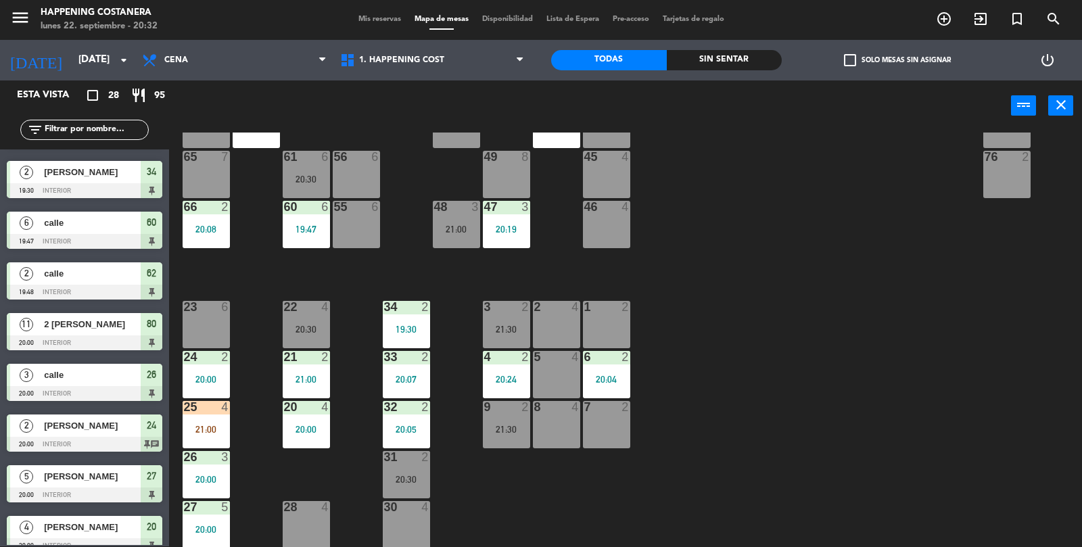
click at [405, 477] on div "20:30" at bounding box center [406, 479] width 47 height 9
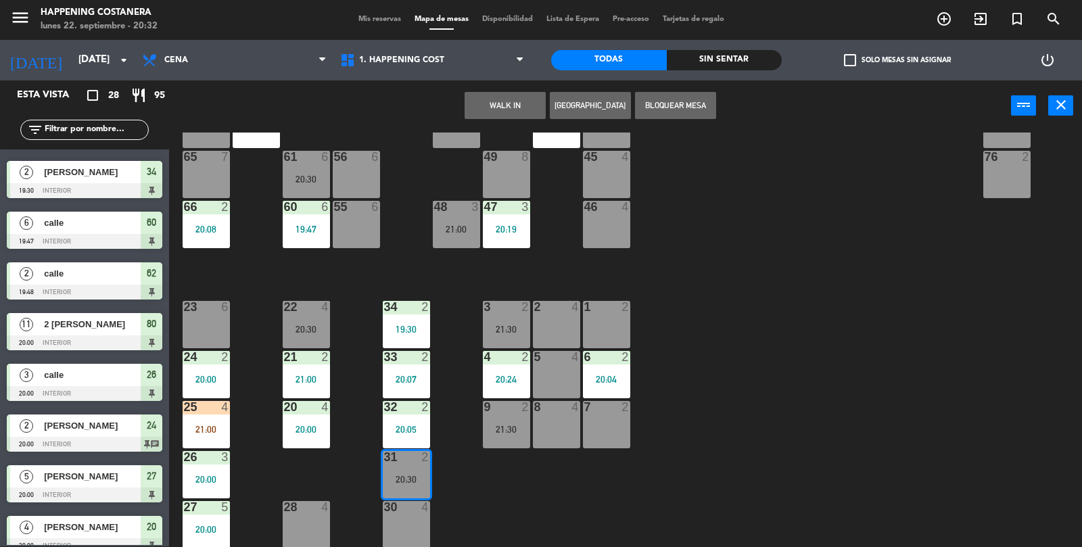
click at [549, 494] on div "69 2 122 6 121 6 120 6 14 4 CAVA 8 19:00 101 4 94 2 70 2 123 6 131 2 134 2 132 …" at bounding box center [631, 340] width 902 height 415
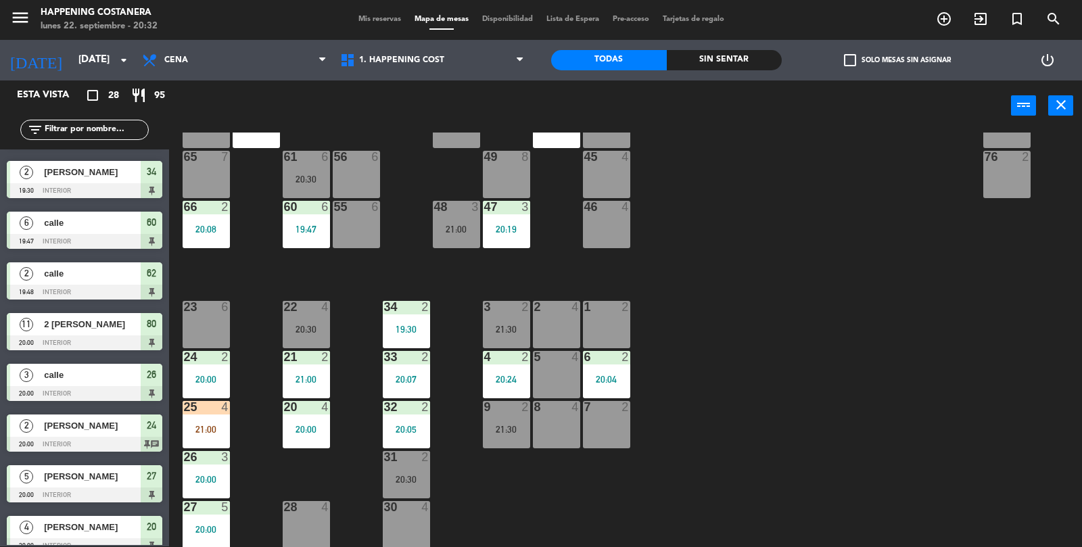
click at [402, 475] on div "20:30" at bounding box center [406, 479] width 47 height 9
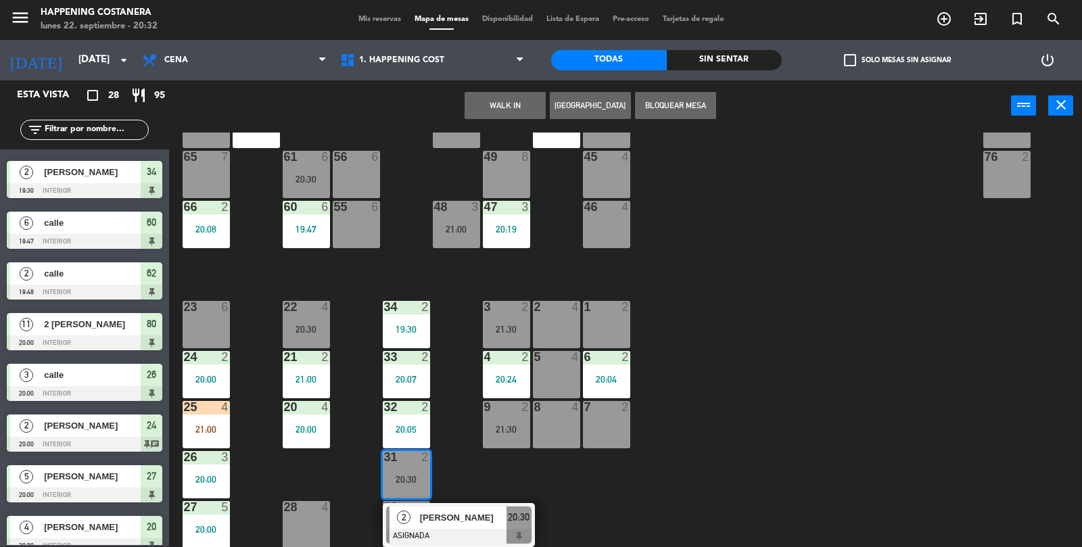
click at [431, 530] on div at bounding box center [458, 536] width 145 height 15
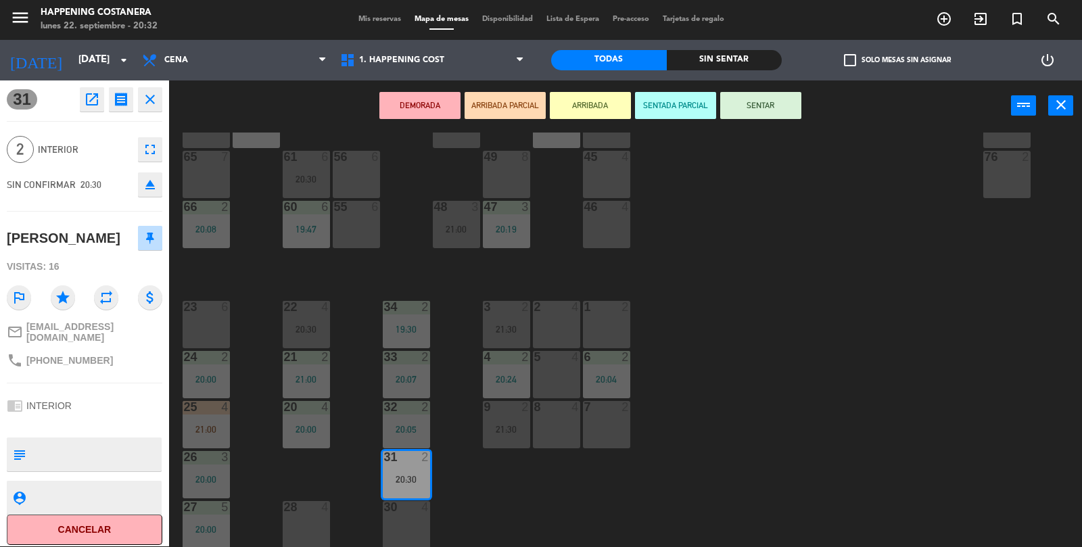
click at [745, 126] on div "DEMORADA ARRIBADA PARCIAL ARRIBADA SENTADA PARCIAL SENTAR power_input close" at bounding box center [590, 105] width 842 height 51
click at [756, 125] on div "DEMORADA ARRIBADA PARCIAL ARRIBADA SENTADA PARCIAL SENTAR power_input close" at bounding box center [590, 105] width 842 height 51
click at [773, 103] on button "SENTAR" at bounding box center [760, 105] width 81 height 27
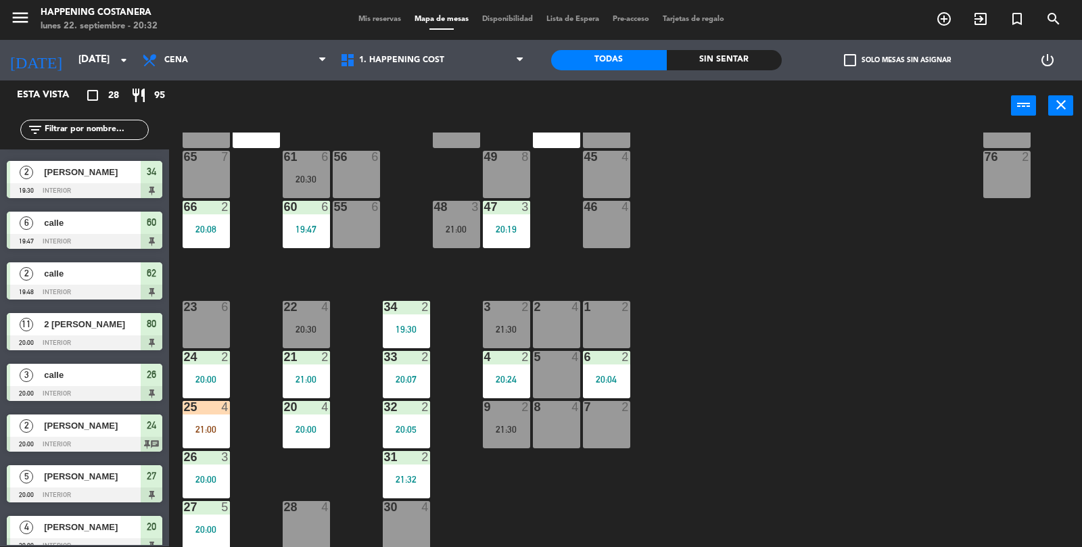
click at [864, 65] on label "check_box_outline_blank Solo mesas sin asignar" at bounding box center [897, 60] width 107 height 12
click at [897, 60] on input "check_box_outline_blank Solo mesas sin asignar" at bounding box center [897, 60] width 0 height 0
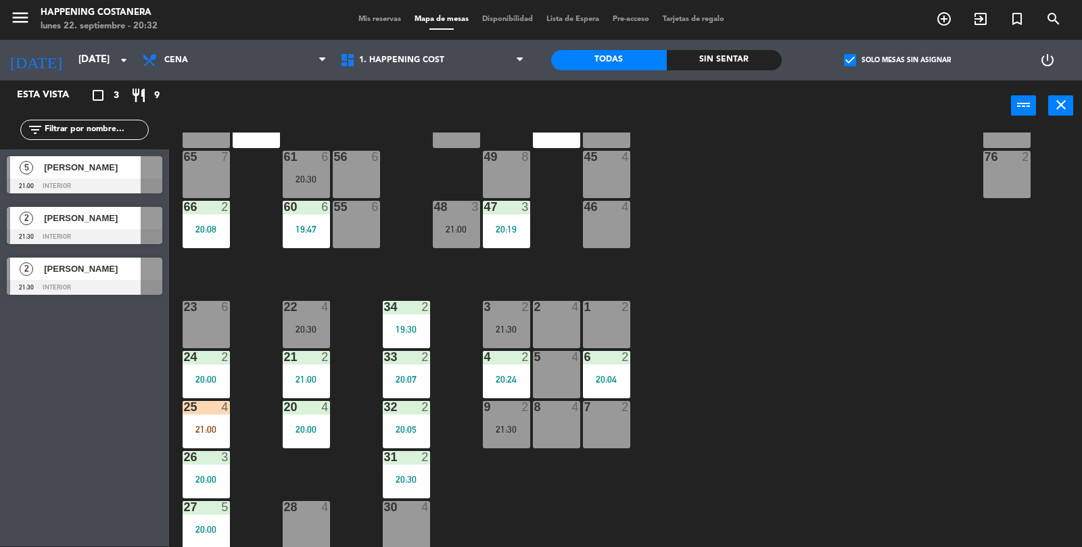
scroll to position [0, 0]
click at [113, 173] on span "[PERSON_NAME]" at bounding box center [92, 167] width 97 height 14
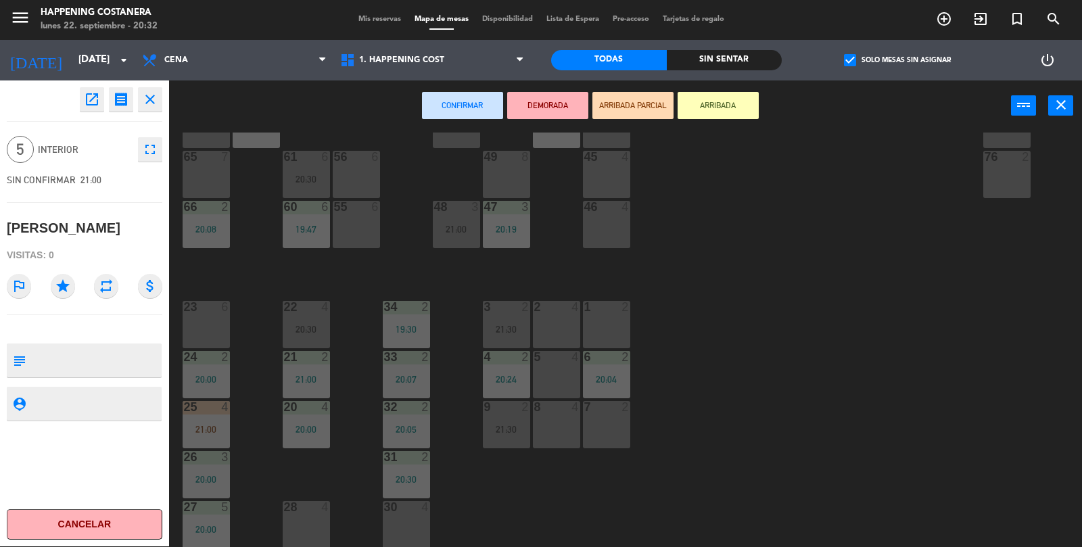
click at [204, 168] on div "65 7" at bounding box center [206, 174] width 47 height 47
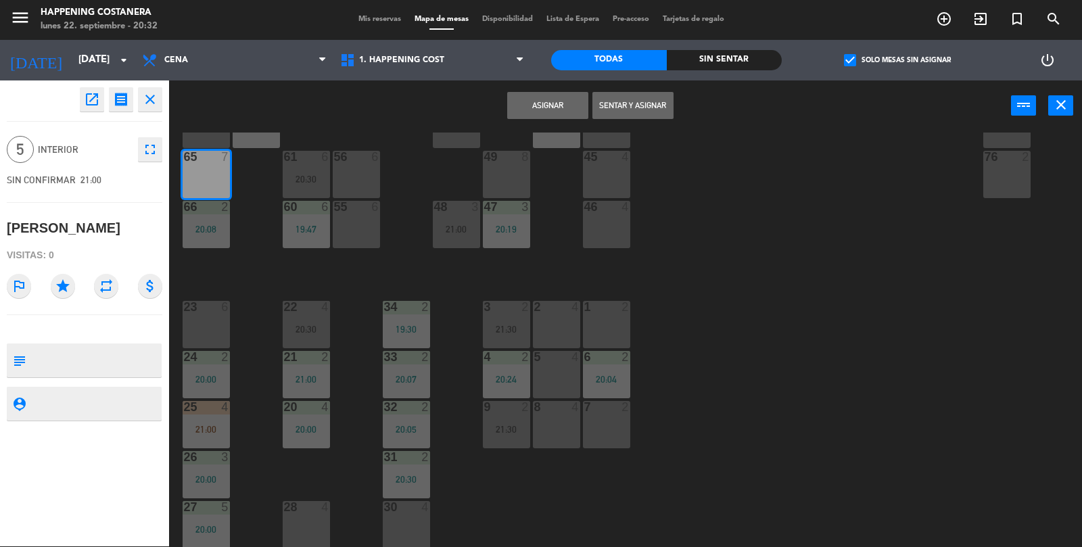
click at [561, 112] on button "Asignar" at bounding box center [547, 105] width 81 height 27
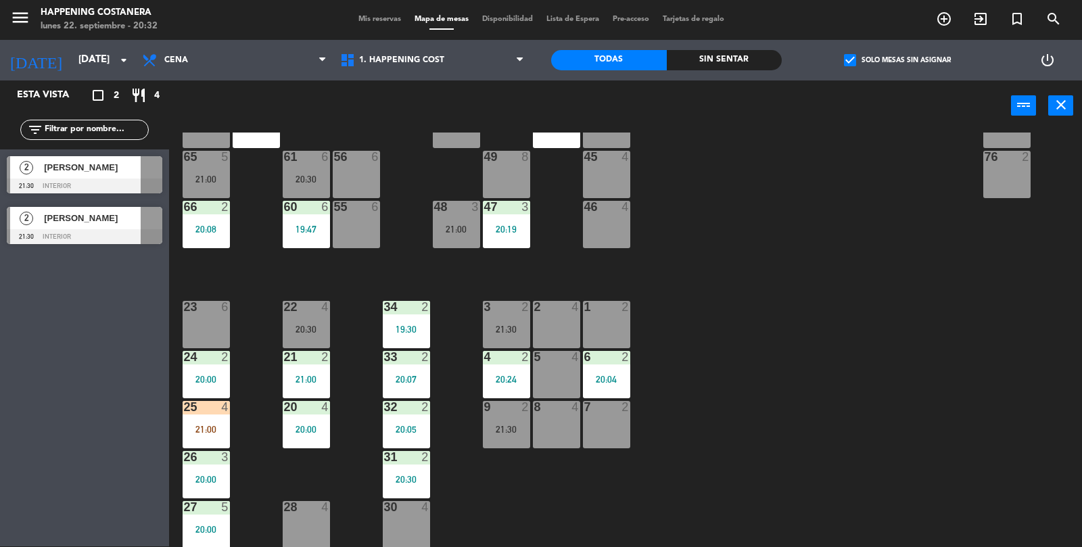
click at [108, 222] on span "[PERSON_NAME]" at bounding box center [92, 218] width 97 height 14
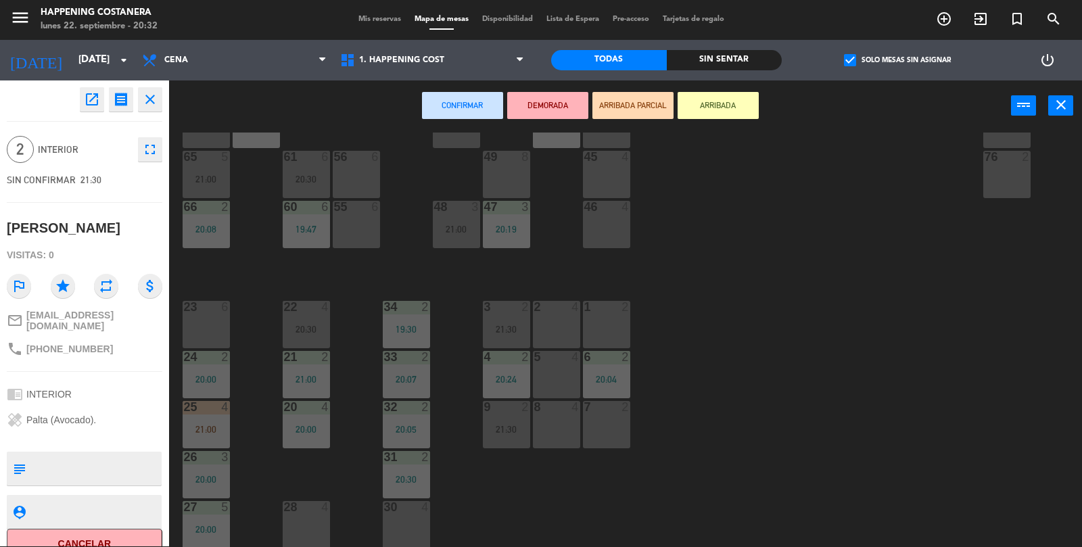
click at [621, 319] on div "1 2" at bounding box center [606, 324] width 47 height 47
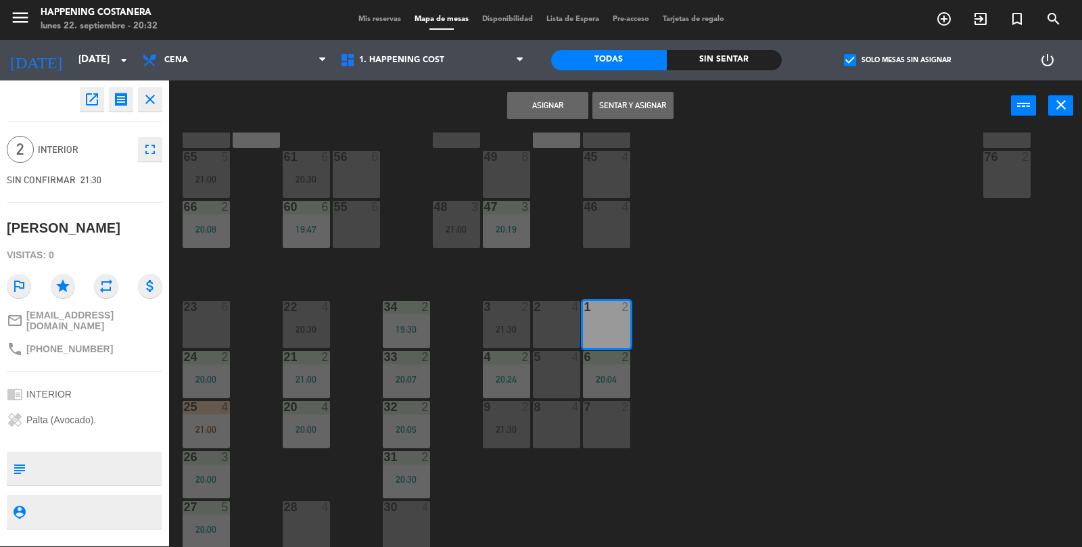
click at [526, 95] on button "Asignar" at bounding box center [547, 105] width 81 height 27
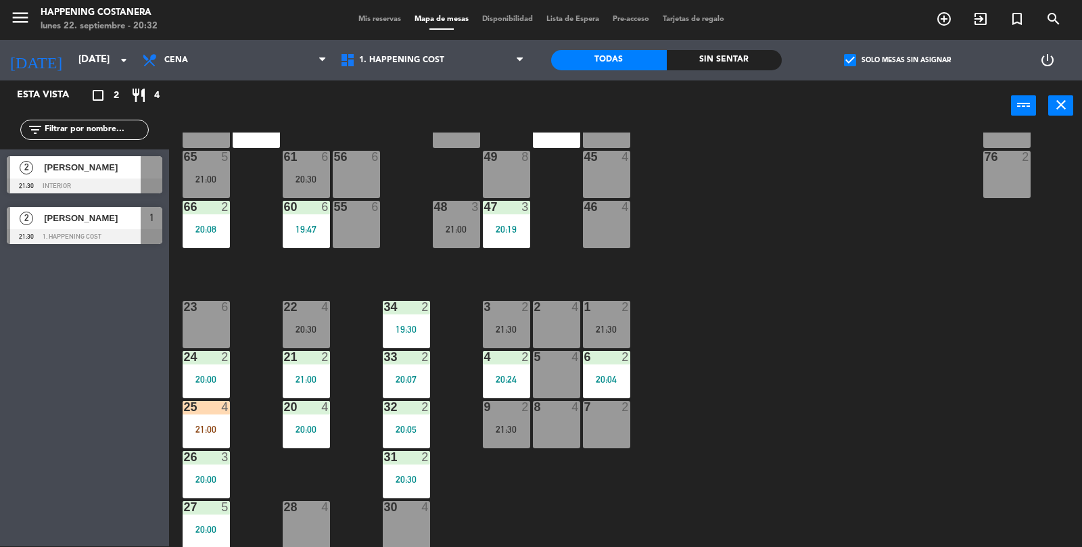
click at [101, 179] on div at bounding box center [85, 186] width 156 height 15
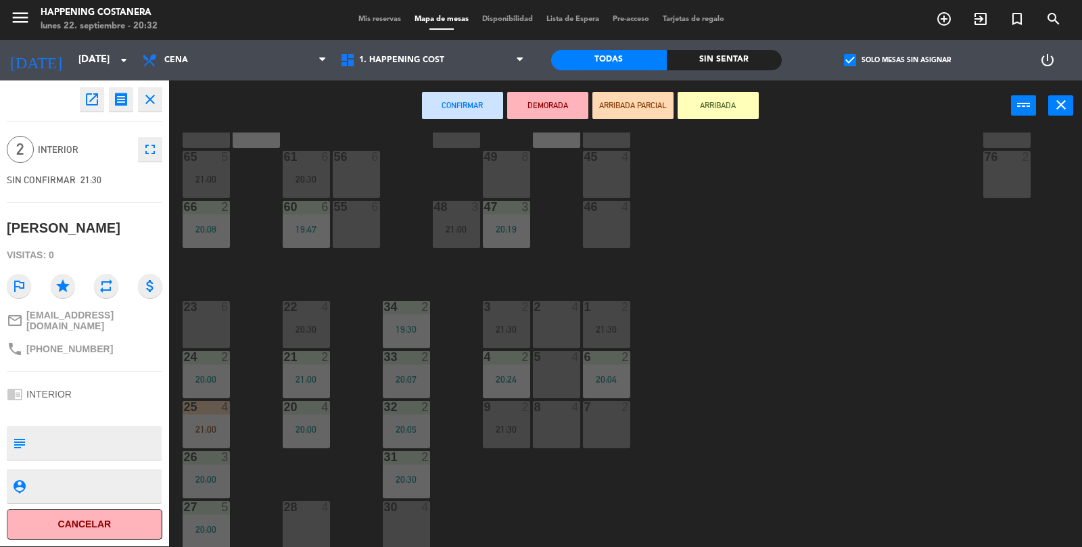
click at [609, 427] on div "7 2" at bounding box center [606, 424] width 47 height 47
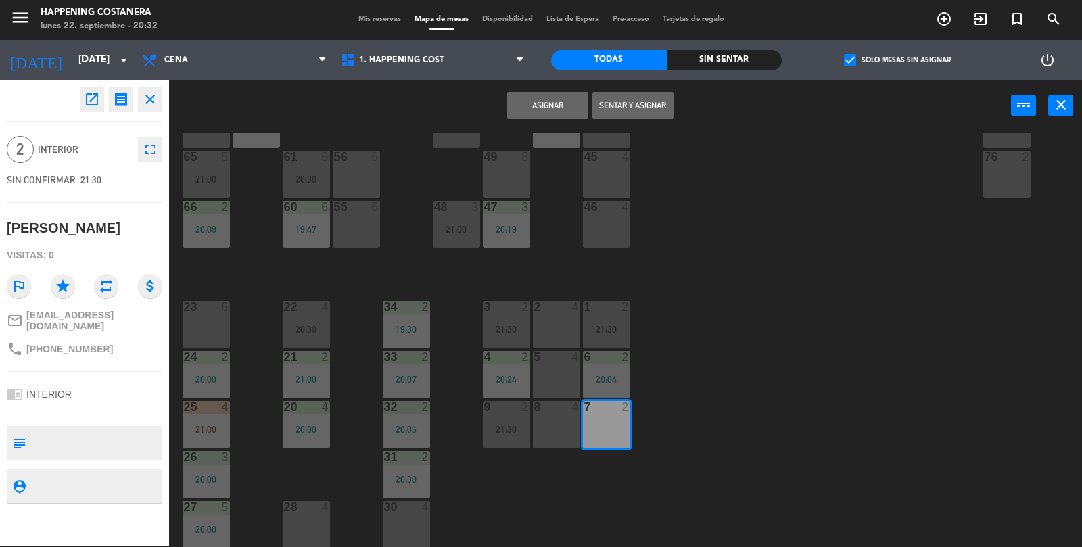
click at [534, 103] on button "Asignar" at bounding box center [547, 105] width 81 height 27
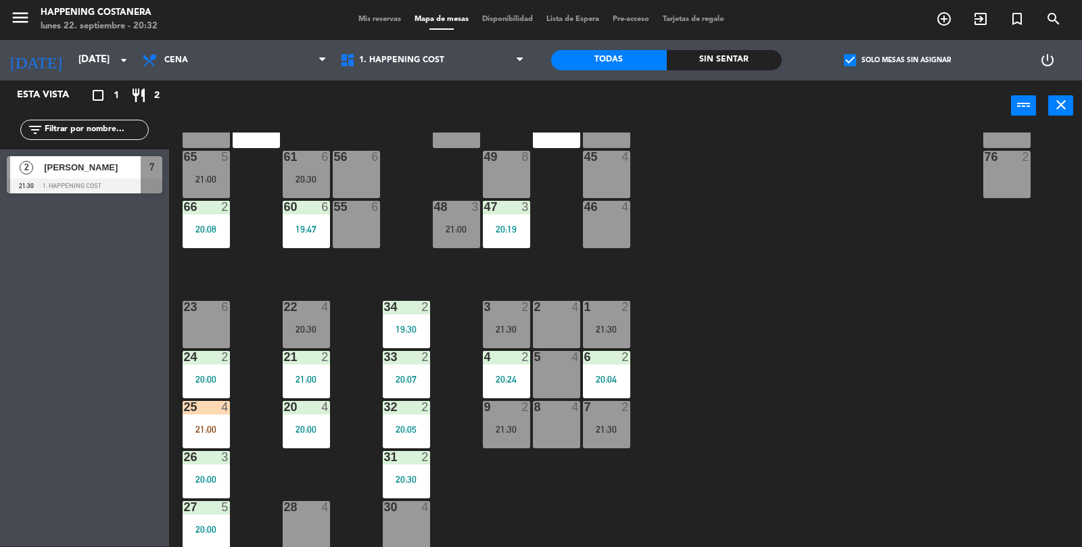
click at [617, 320] on div "1 2 21:30" at bounding box center [606, 324] width 47 height 47
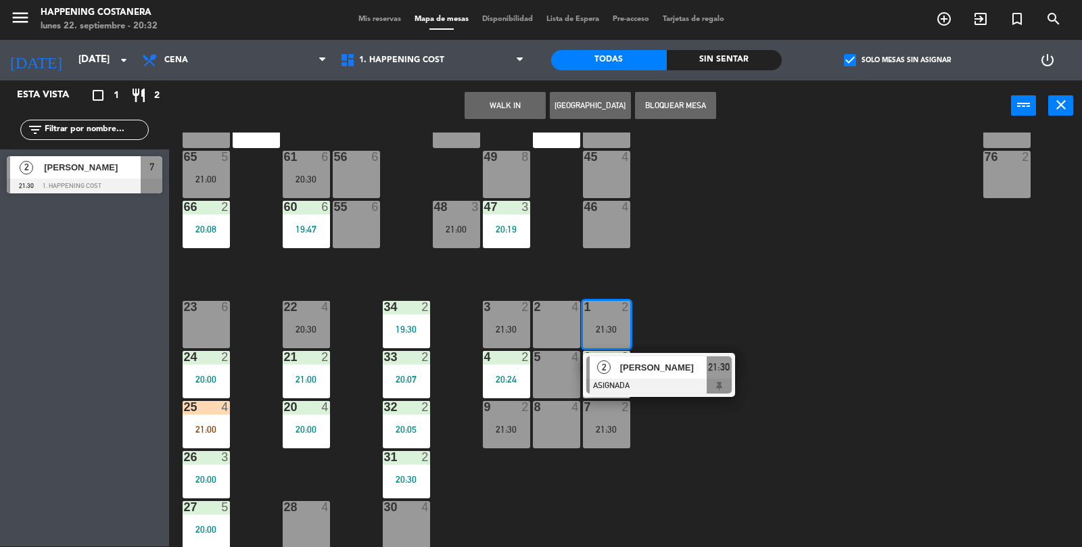
click at [686, 383] on div at bounding box center [658, 386] width 145 height 15
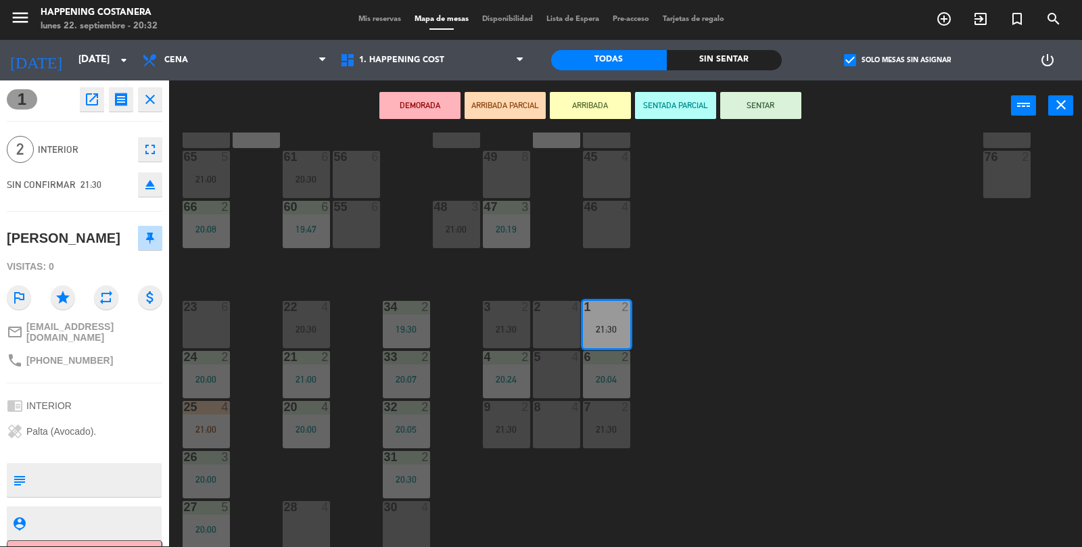
click at [112, 470] on textarea at bounding box center [95, 480] width 129 height 28
click at [137, 401] on div "chrome_reader_mode INTERIOR" at bounding box center [85, 406] width 156 height 26
click at [118, 482] on textarea at bounding box center [95, 480] width 129 height 28
type textarea "Alergico a la palta"
click at [127, 380] on div "1 open_in_new receipt 9:30 PM [DATE] 2 personas Patricio Mena Mesa 1 EXPERIENCE…" at bounding box center [84, 313] width 169 height 466
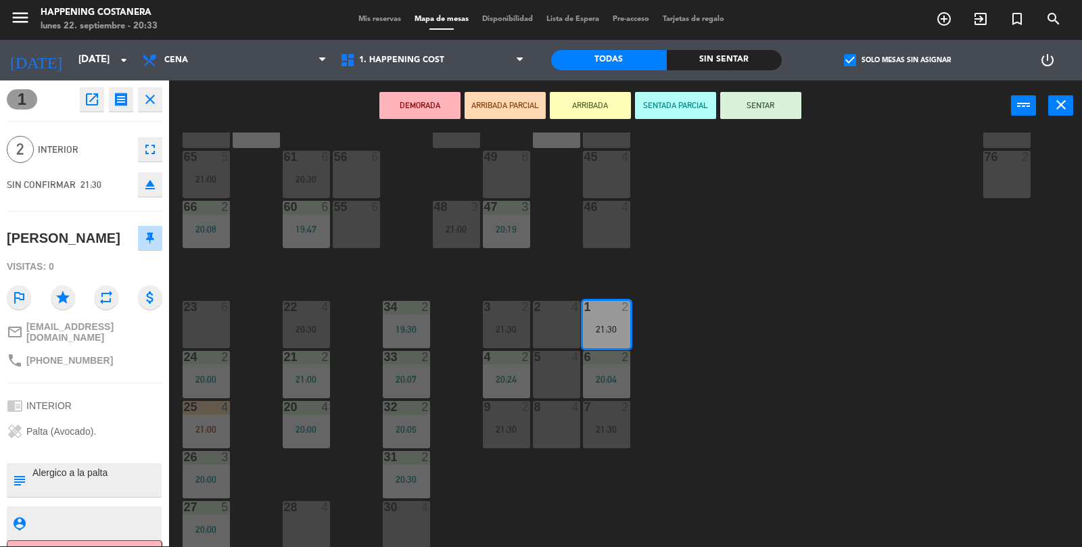
click at [763, 396] on div "69 2 122 6 121 6 120 6 14 4 CAVA 8 19:00 101 4 94 2 70 2 123 6 131 2 134 2 132 …" at bounding box center [631, 340] width 902 height 415
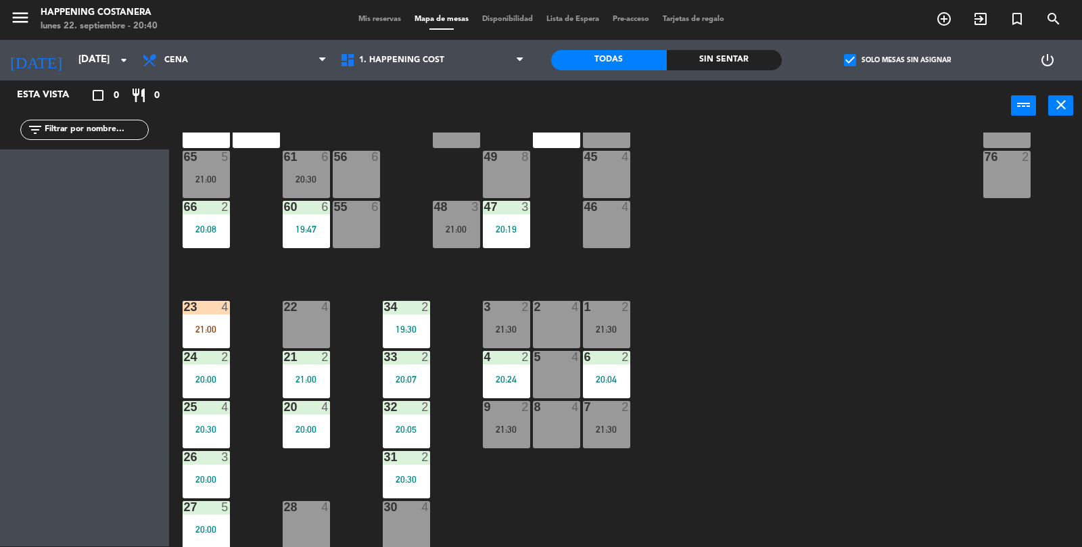
click at [49, 133] on input "text" at bounding box center [95, 129] width 105 height 15
type input "i"
click at [828, 66] on div "check_box Solo mesas sin asignar" at bounding box center [897, 60] width 231 height 41
click at [861, 77] on div "check_box Solo mesas sin asignar" at bounding box center [897, 60] width 231 height 41
click at [866, 66] on label "check_box Solo mesas sin asignar" at bounding box center [897, 60] width 107 height 12
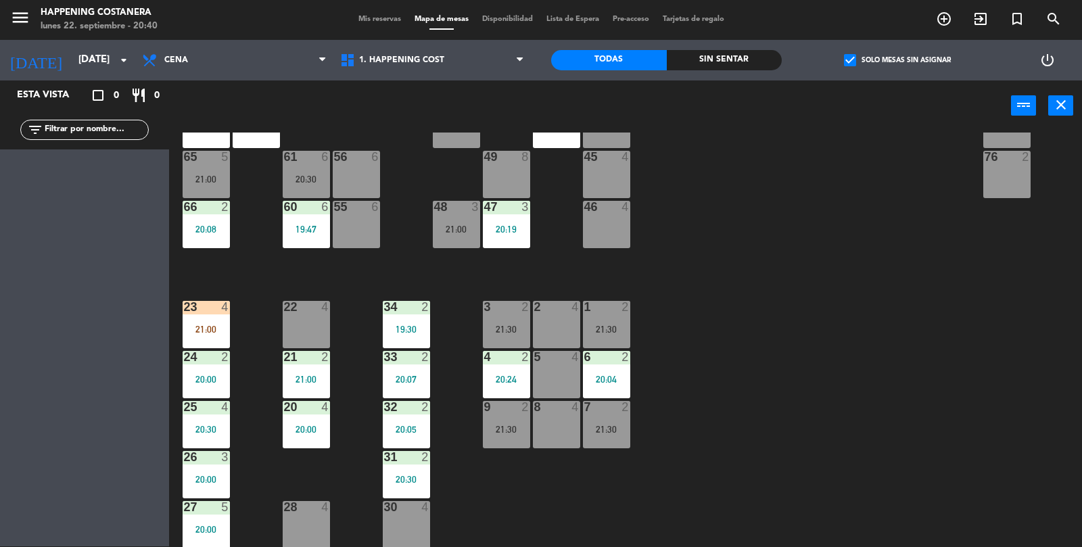
click at [897, 60] on input "check_box Solo mesas sin asignar" at bounding box center [897, 60] width 0 height 0
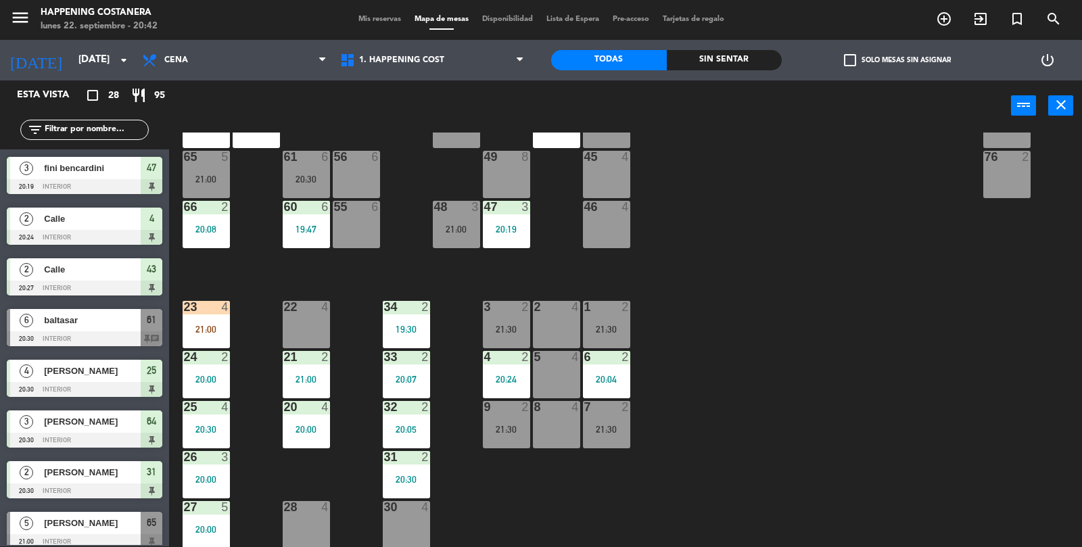
scroll to position [656, 0]
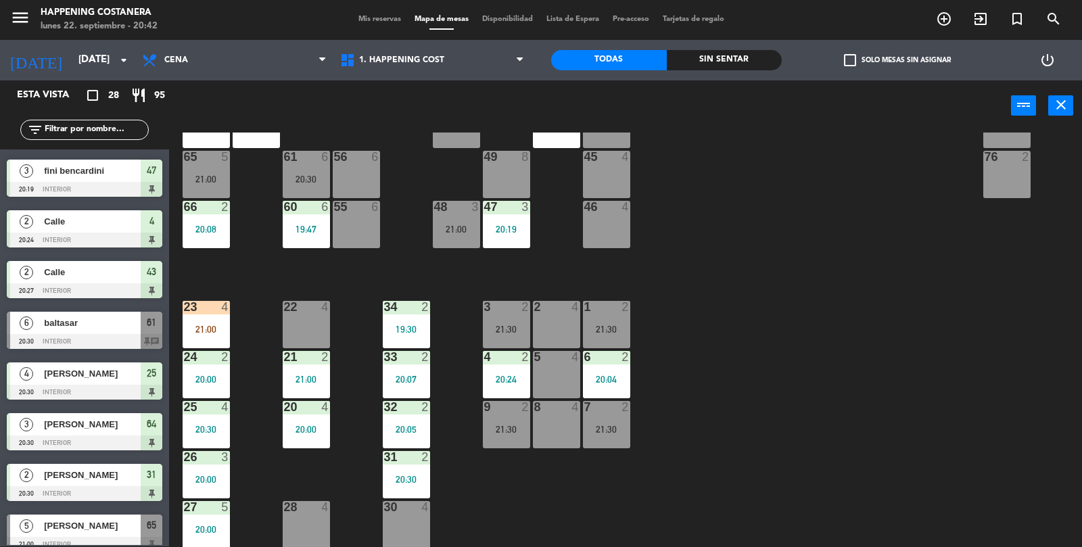
click at [97, 135] on input "text" at bounding box center [95, 129] width 105 height 15
click at [603, 437] on div "7 2 21:30" at bounding box center [606, 424] width 47 height 47
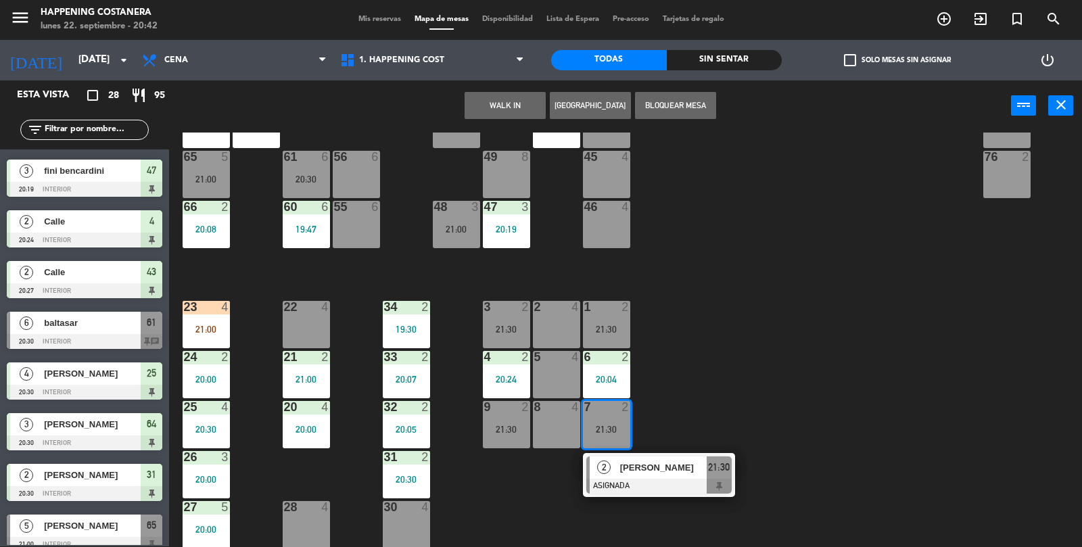
click at [302, 318] on div "22 4" at bounding box center [306, 324] width 47 height 47
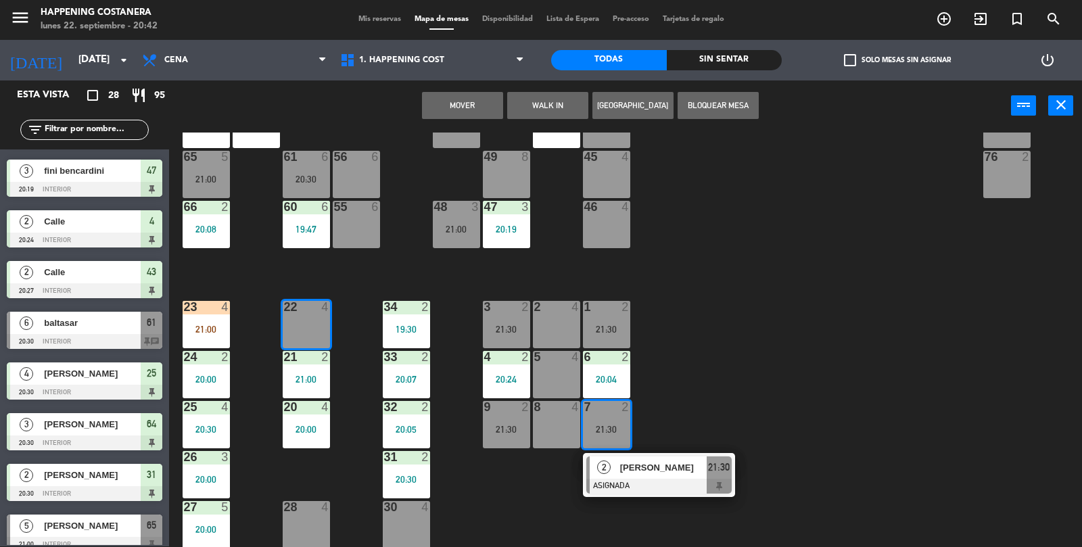
click at [433, 127] on div "Mover WALK IN [GEOGRAPHIC_DATA] Bloquear Mesa power_input close" at bounding box center [590, 105] width 842 height 51
click at [457, 101] on button "Mover" at bounding box center [462, 105] width 81 height 27
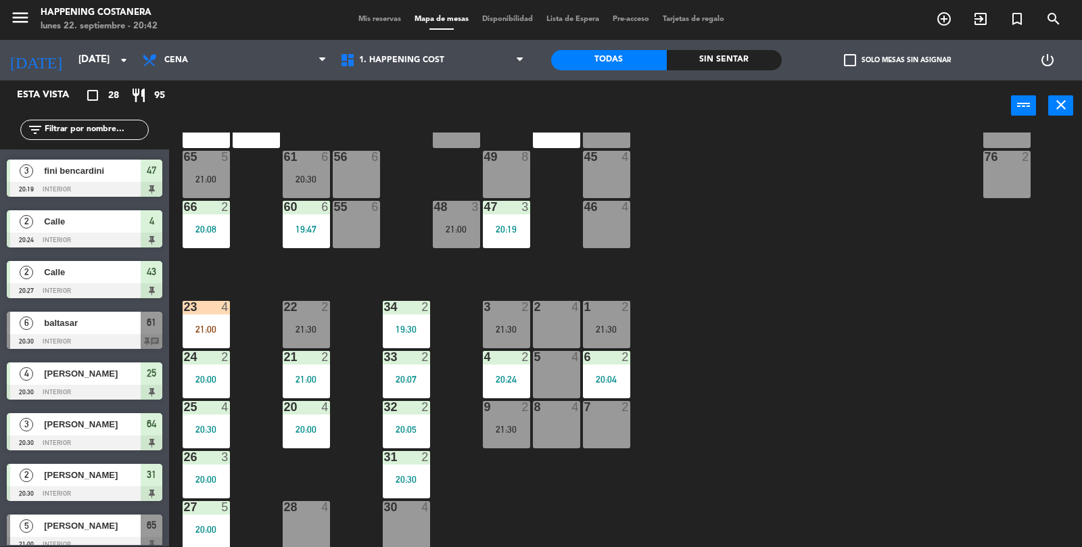
click at [619, 425] on div "7 2" at bounding box center [606, 424] width 47 height 47
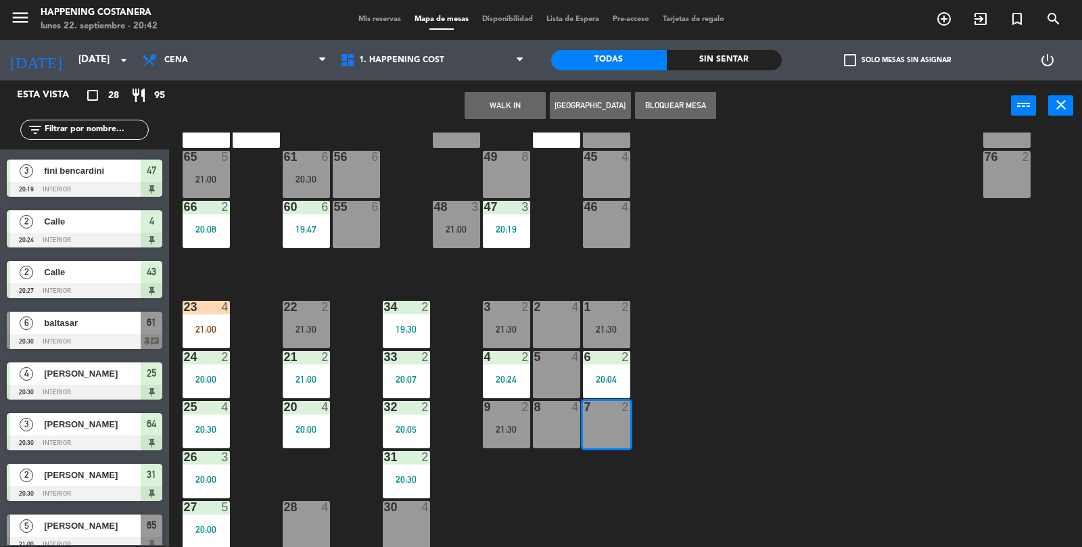
click at [509, 106] on button "WALK IN" at bounding box center [505, 105] width 81 height 27
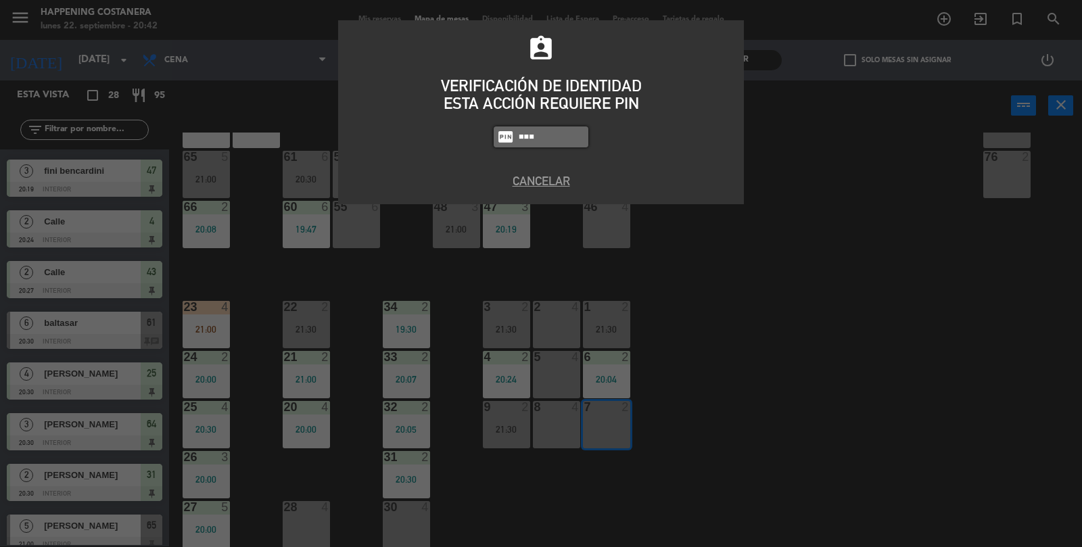
type input "5759"
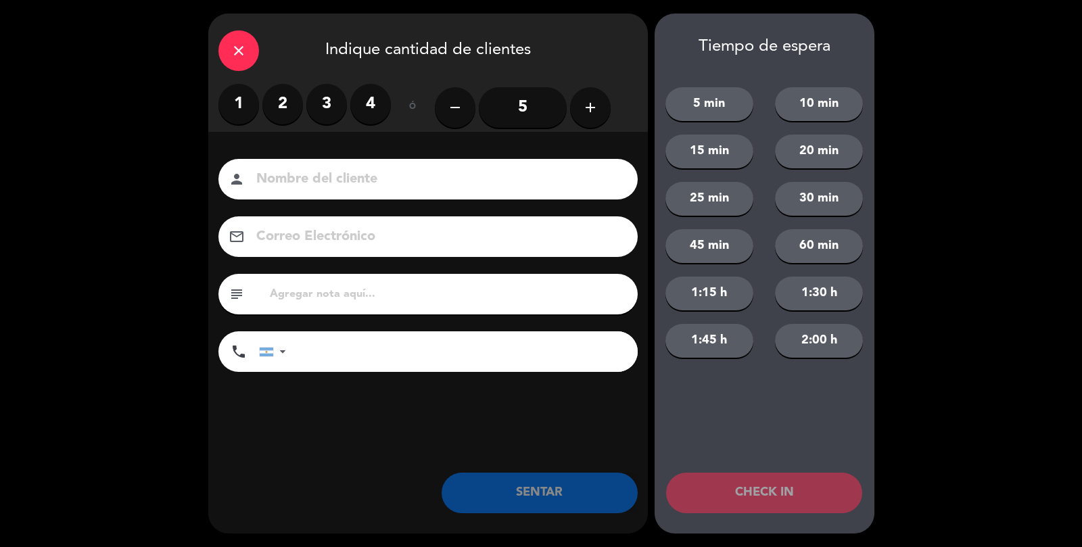
click at [282, 112] on label "2" at bounding box center [282, 104] width 41 height 41
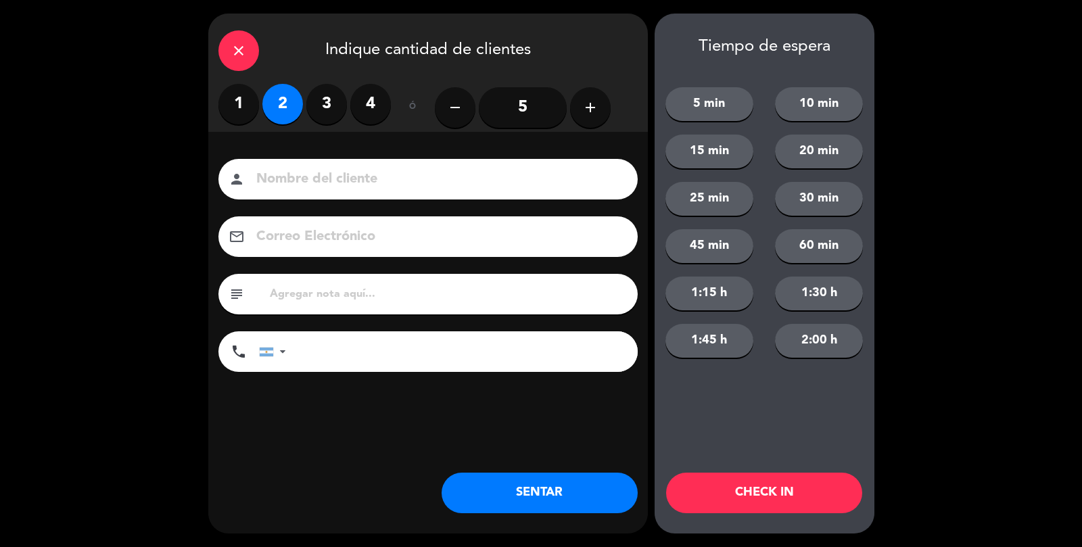
click at [312, 176] on input at bounding box center [437, 180] width 365 height 24
type input "CAlle"
click at [513, 503] on button "SENTAR" at bounding box center [540, 493] width 196 height 41
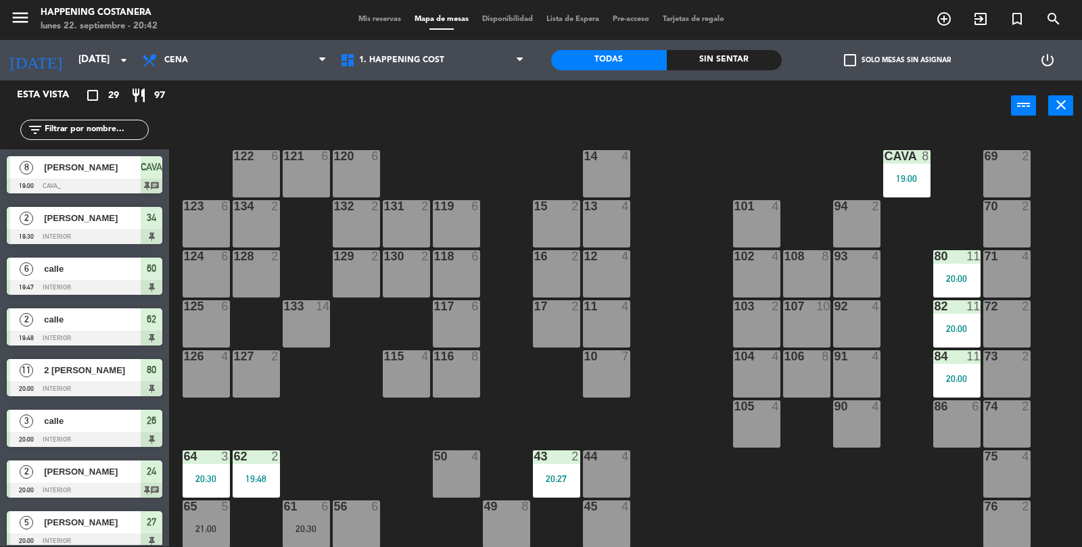
scroll to position [0, 0]
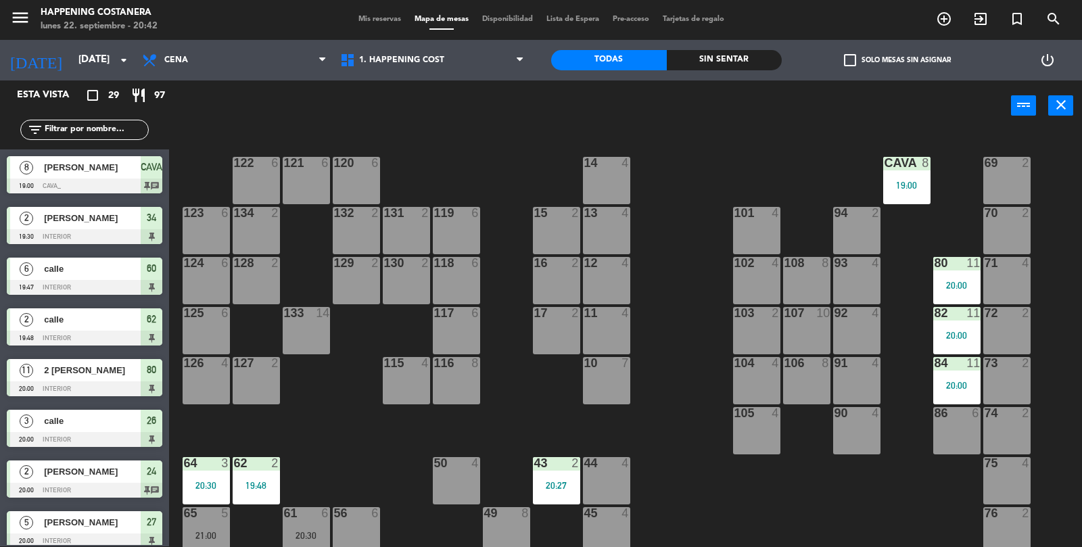
click at [964, 362] on div at bounding box center [956, 363] width 22 height 12
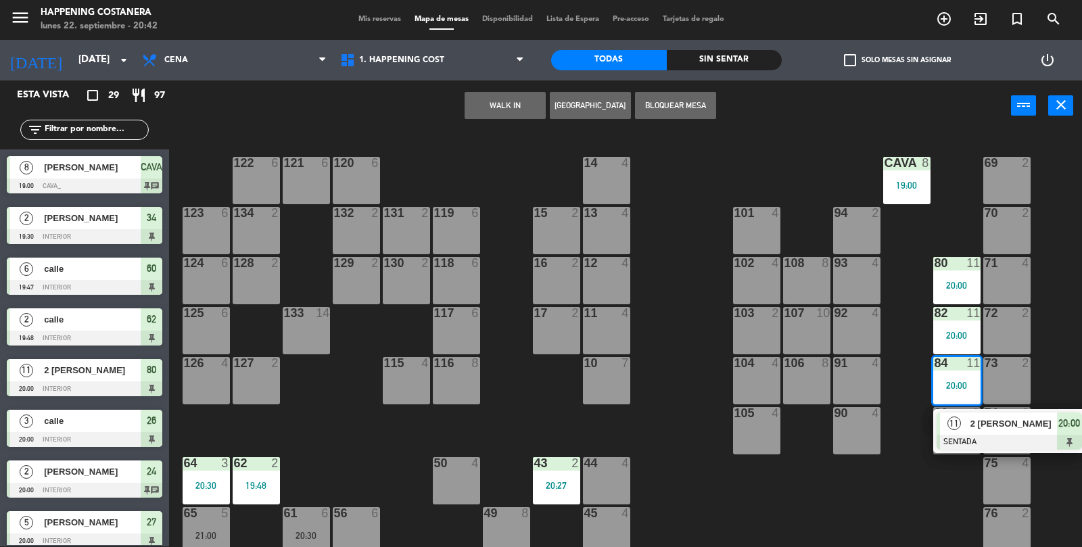
click at [893, 517] on div "69 2 122 6 121 6 120 6 14 4 CAVA 8 19:00 101 4 94 2 70 2 123 6 131 2 134 2 132 …" at bounding box center [631, 340] width 902 height 415
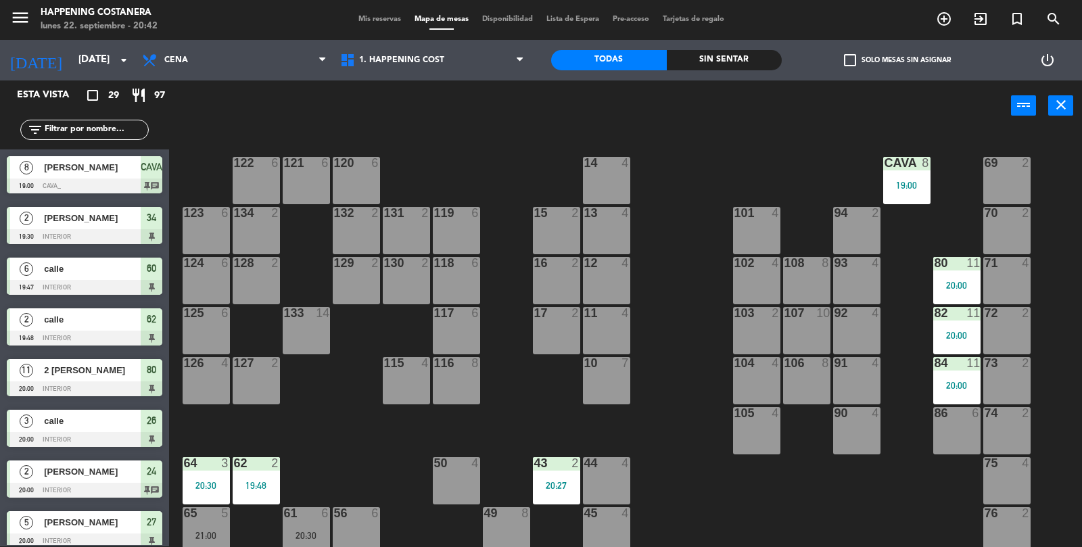
click at [911, 202] on div "CAVA 8 19:00" at bounding box center [906, 180] width 47 height 47
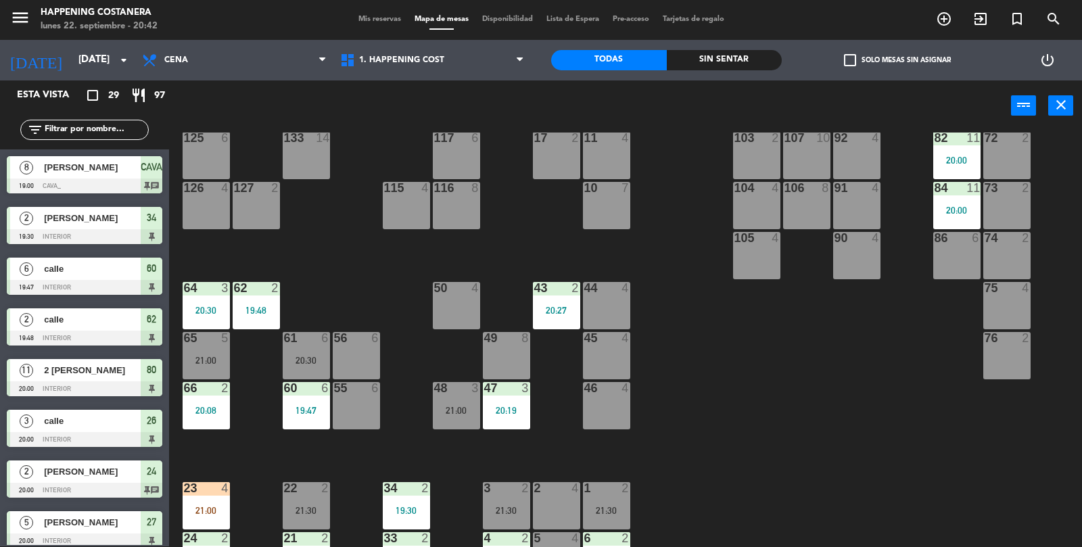
scroll to position [169, 0]
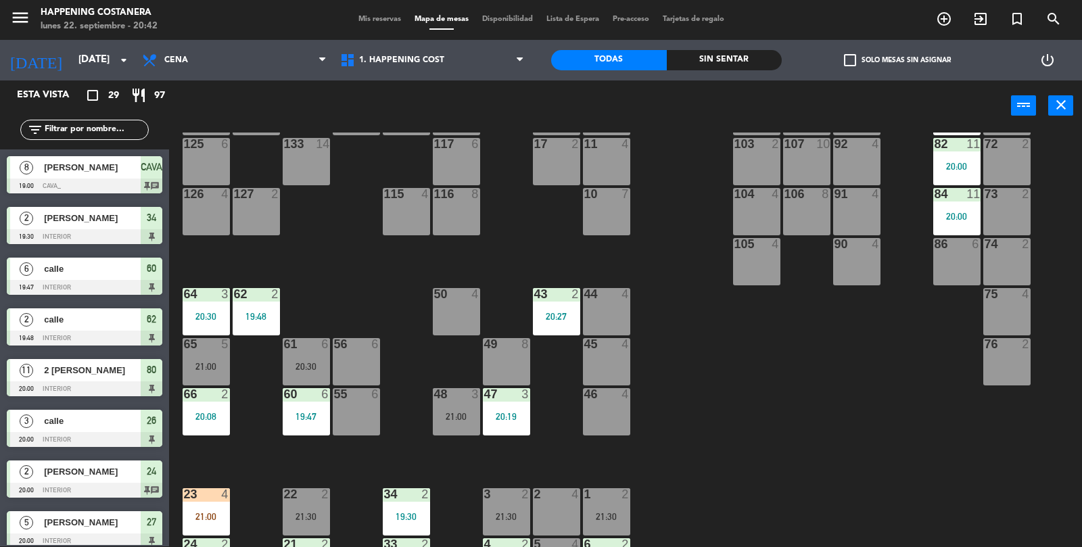
click at [559, 321] on div "43 2 20:27" at bounding box center [556, 311] width 47 height 47
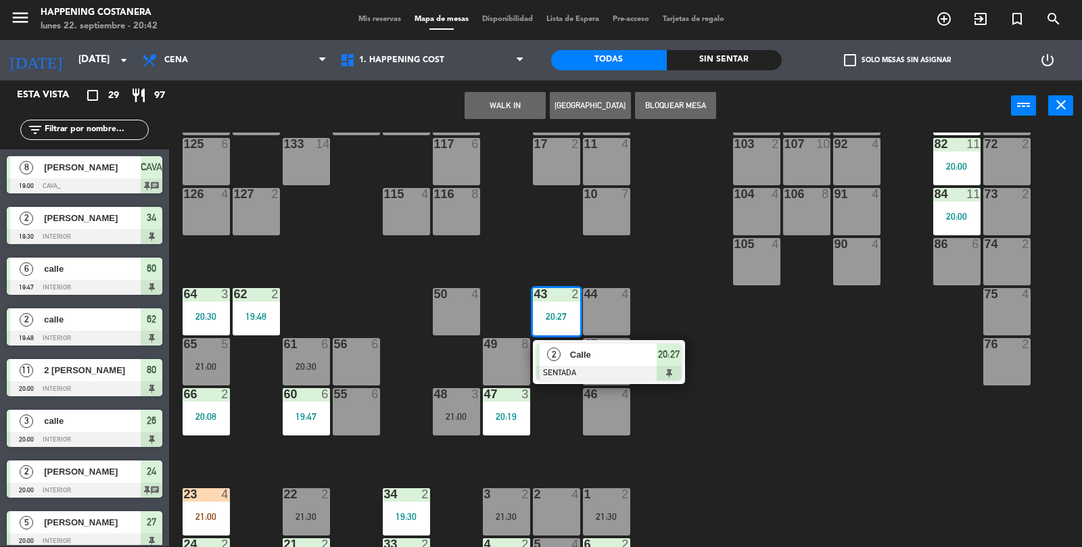
click at [601, 379] on div at bounding box center [608, 373] width 145 height 15
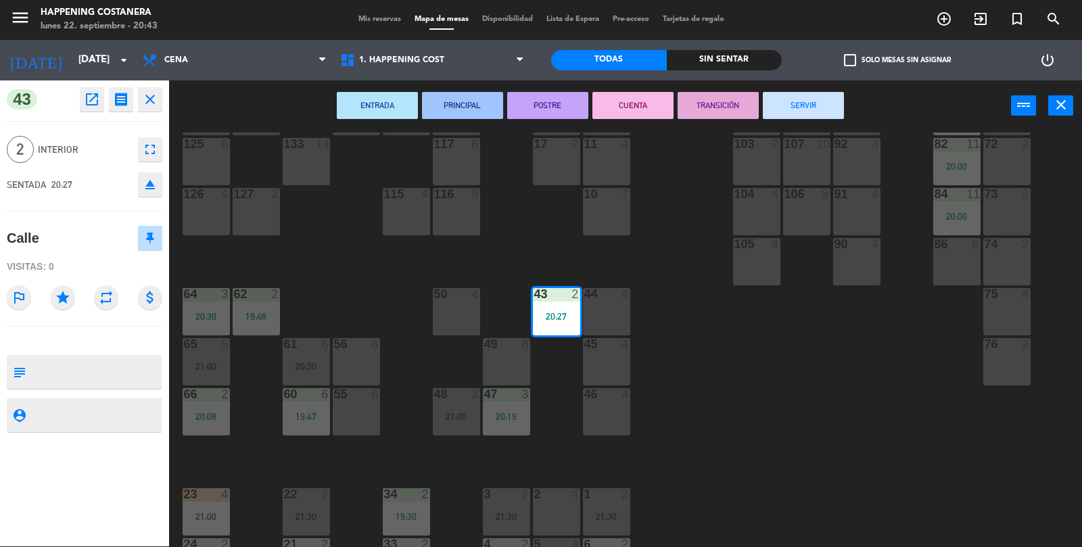
click at [861, 471] on div "menu Happening Costanera lunes 22. septiembre - 20:43 Mis reservas Mapa de mesa…" at bounding box center [541, 273] width 1082 height 547
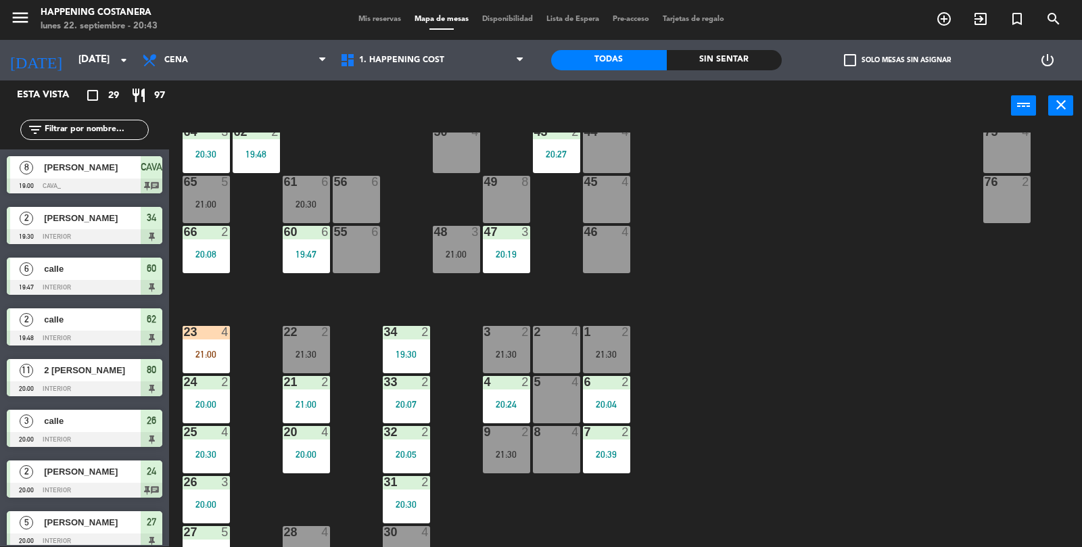
scroll to position [356, 0]
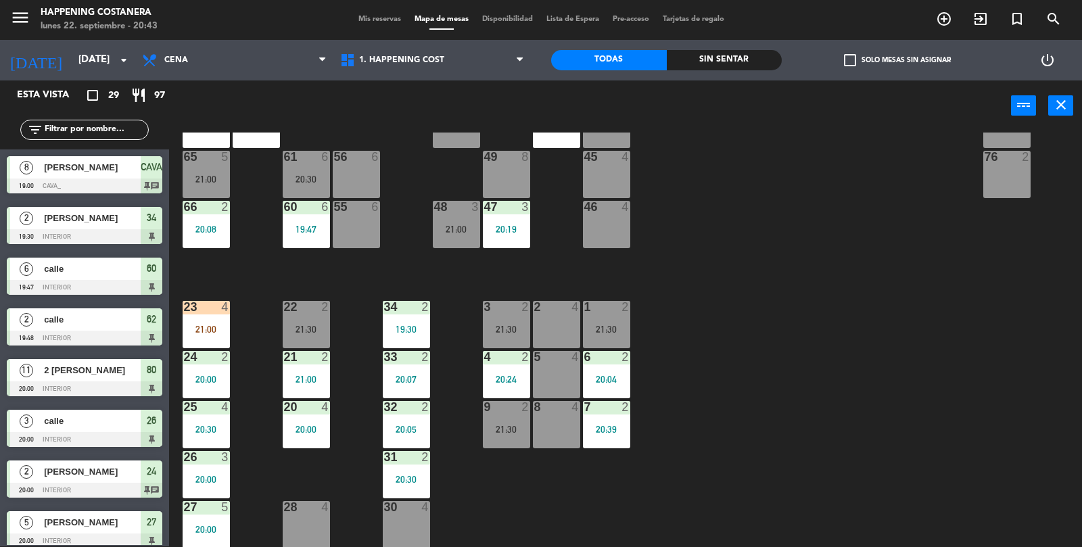
click at [409, 523] on div "30 4" at bounding box center [406, 524] width 47 height 47
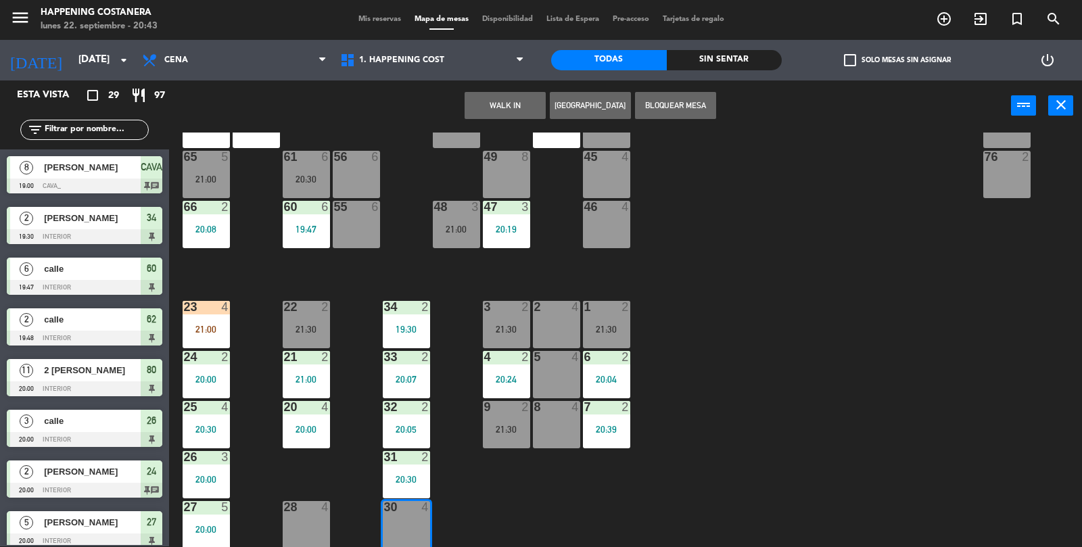
click at [511, 101] on button "WALK IN" at bounding box center [505, 105] width 81 height 27
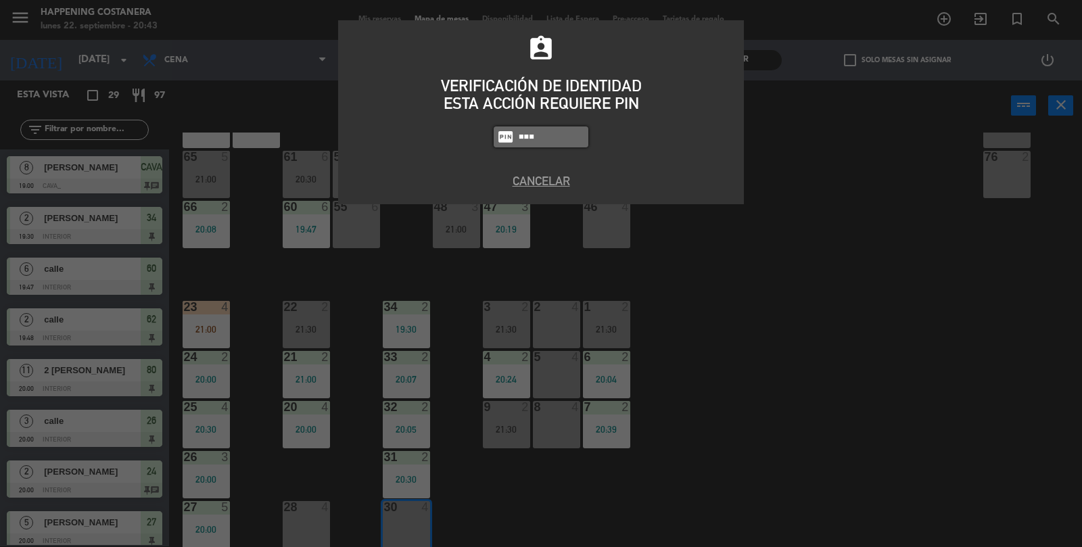
type input "5759"
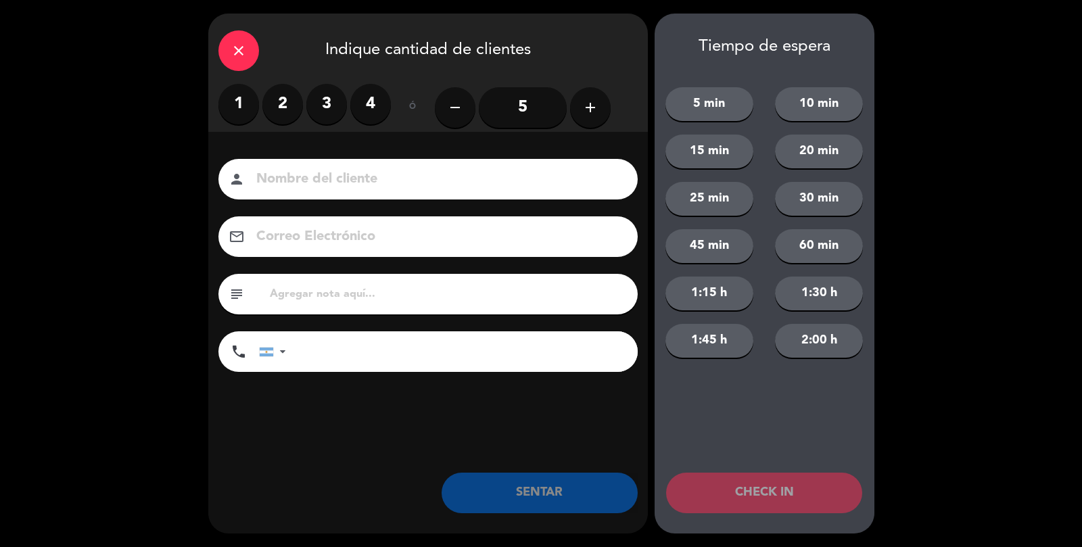
click at [302, 97] on div "1 2 3 4" at bounding box center [304, 104] width 172 height 41
click at [269, 94] on label "2" at bounding box center [282, 104] width 41 height 41
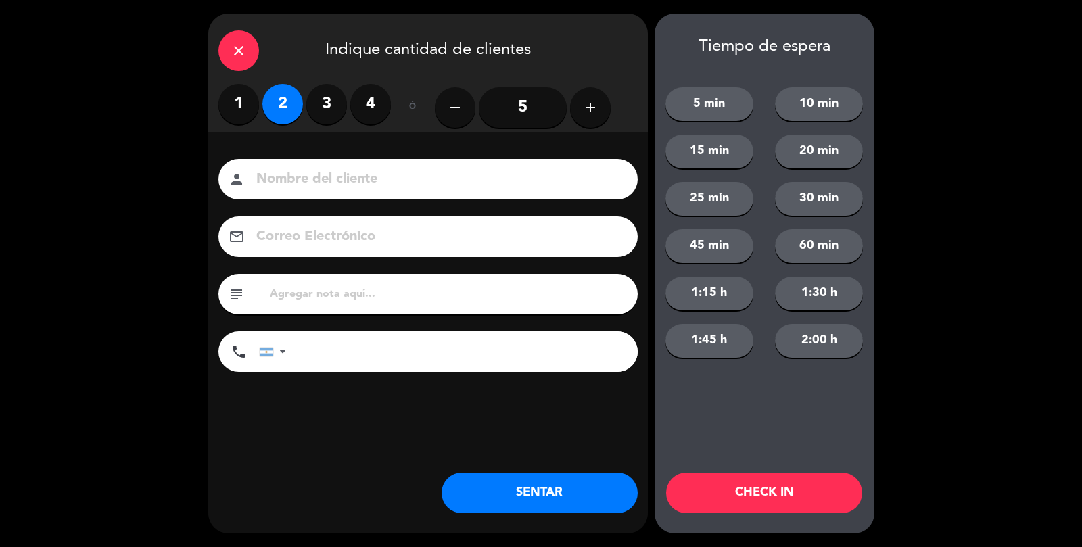
click at [302, 174] on input at bounding box center [437, 180] width 365 height 24
type input "Calle"
click at [571, 464] on div "close Indique cantidad de clientes 1 2 3 4 ó remove 5 add Nombre del cliente pe…" at bounding box center [428, 274] width 440 height 520
click at [563, 485] on button "SENTAR" at bounding box center [540, 493] width 196 height 41
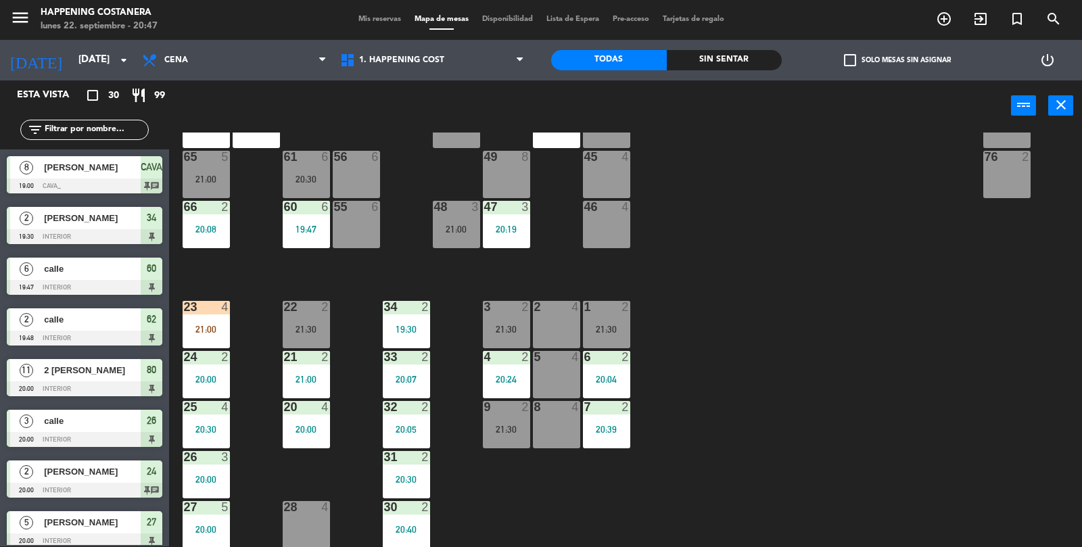
click at [217, 144] on div "64 3 20:30" at bounding box center [206, 124] width 47 height 47
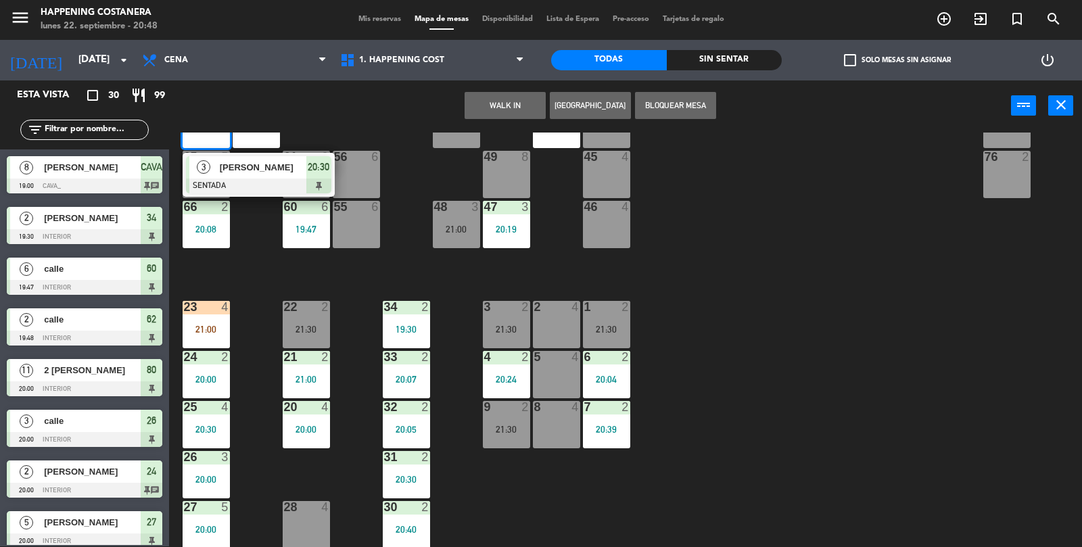
click at [817, 391] on div "69 2 122 6 121 6 120 6 14 4 CAVA 8 19:00 101 4 94 2 70 2 123 6 131 2 134 2 132 …" at bounding box center [631, 340] width 902 height 415
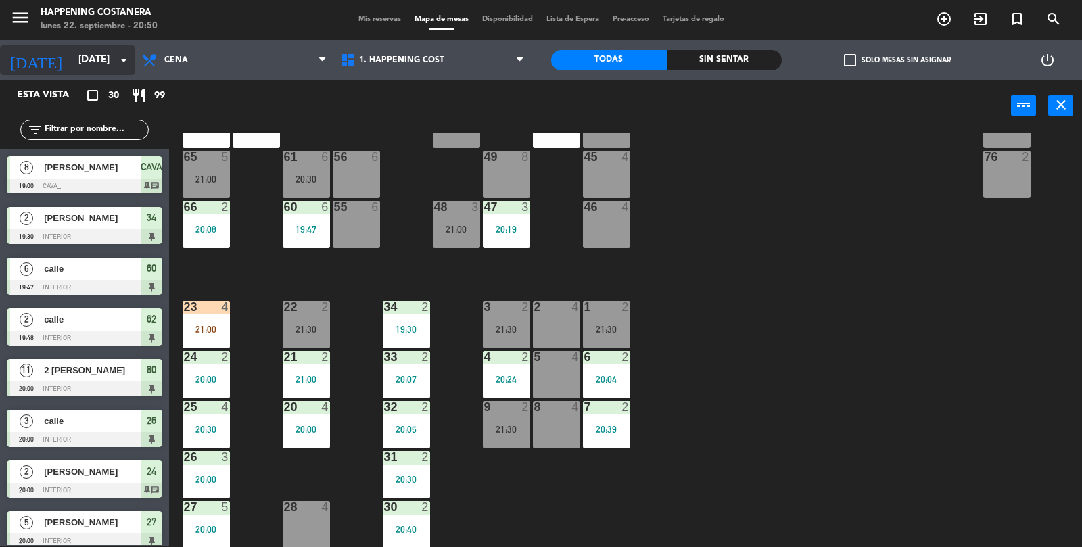
click at [121, 62] on icon "arrow_drop_down" at bounding box center [124, 60] width 16 height 16
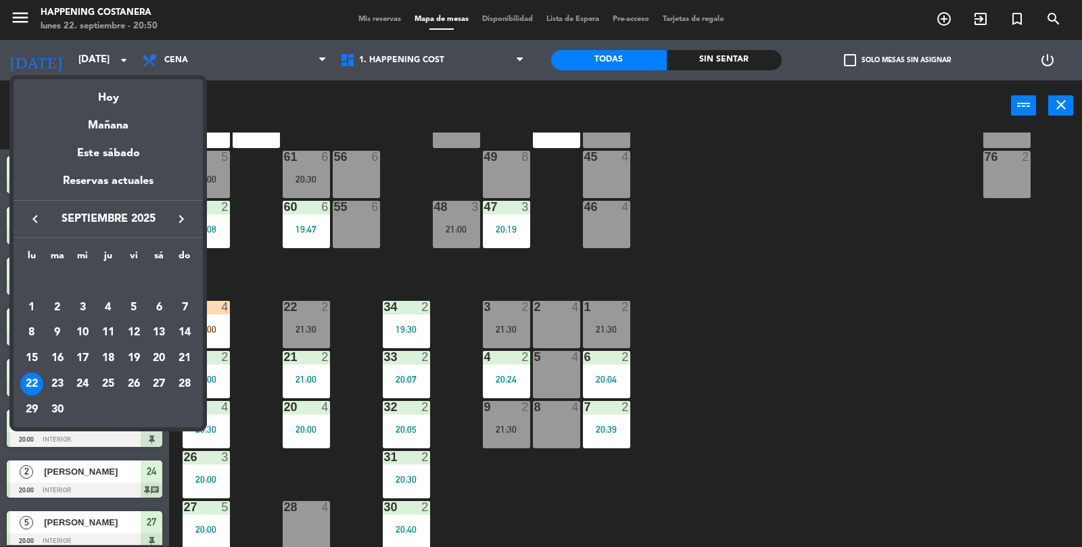
click at [87, 403] on table "lu ma mi ju vi sá do [DATE] 2 3 4 5 6 7 8 9 10 11 12 13 14 15 16 17 18 19 20 21…" at bounding box center [108, 335] width 179 height 174
click at [93, 383] on div "24" at bounding box center [82, 384] width 23 height 23
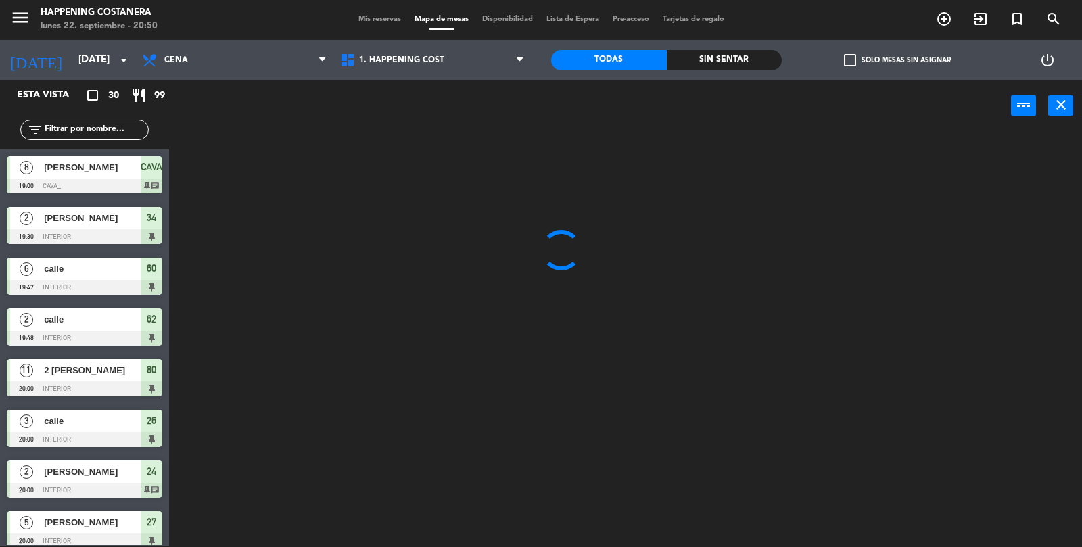
scroll to position [0, 0]
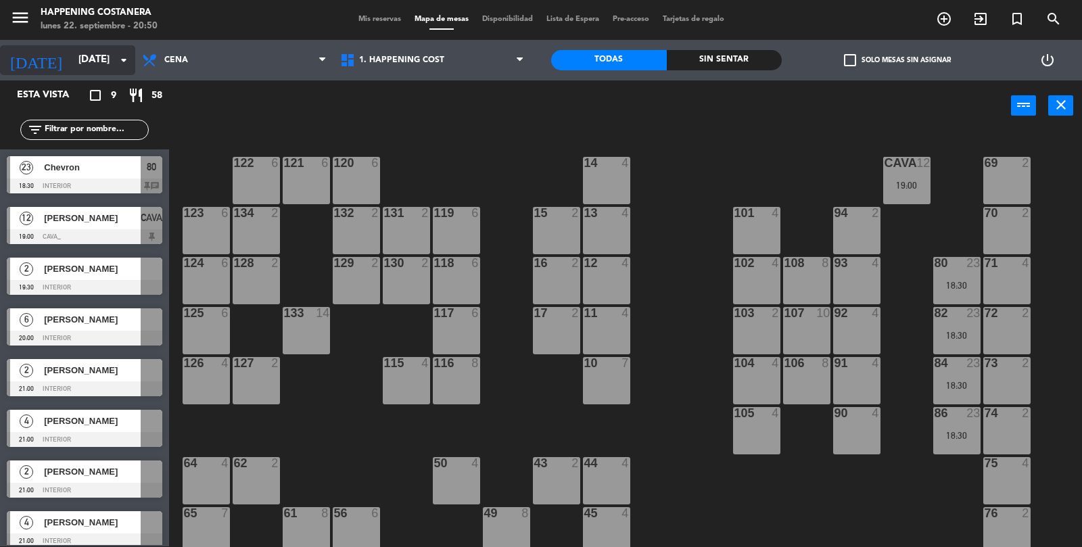
click at [115, 57] on input "[DATE]" at bounding box center [137, 60] width 131 height 26
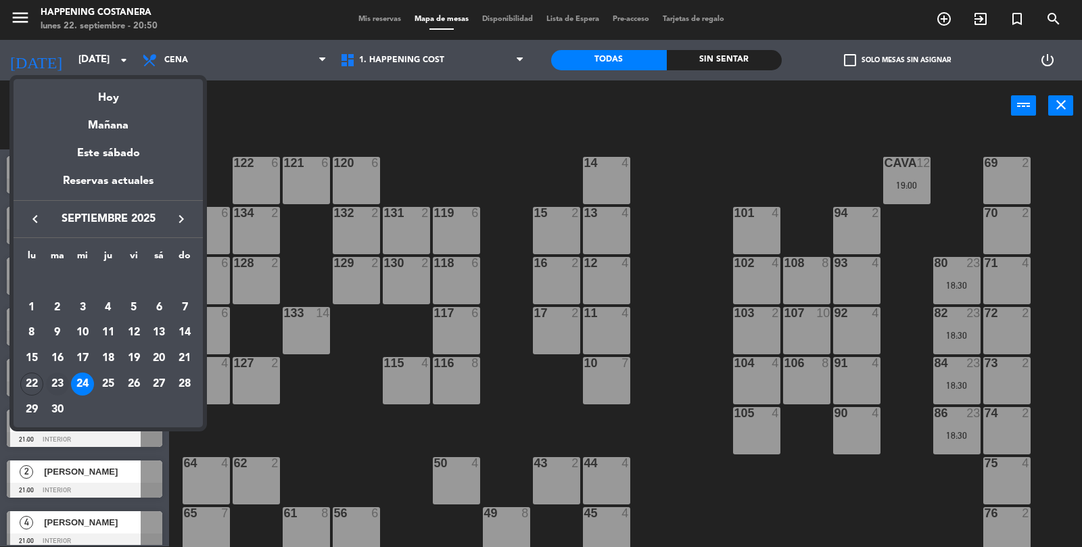
click at [66, 385] on div "23" at bounding box center [57, 384] width 23 height 23
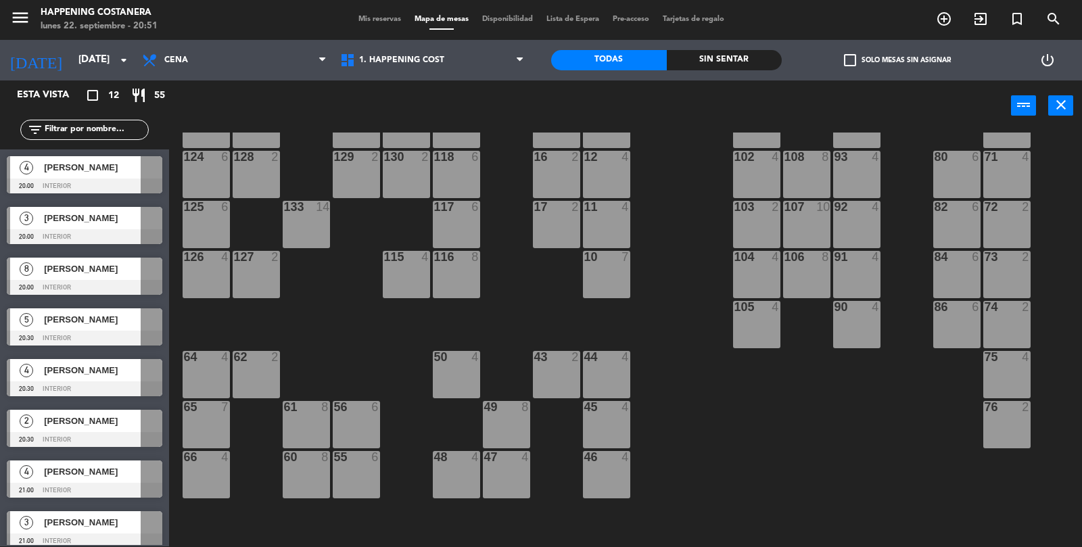
scroll to position [128, 0]
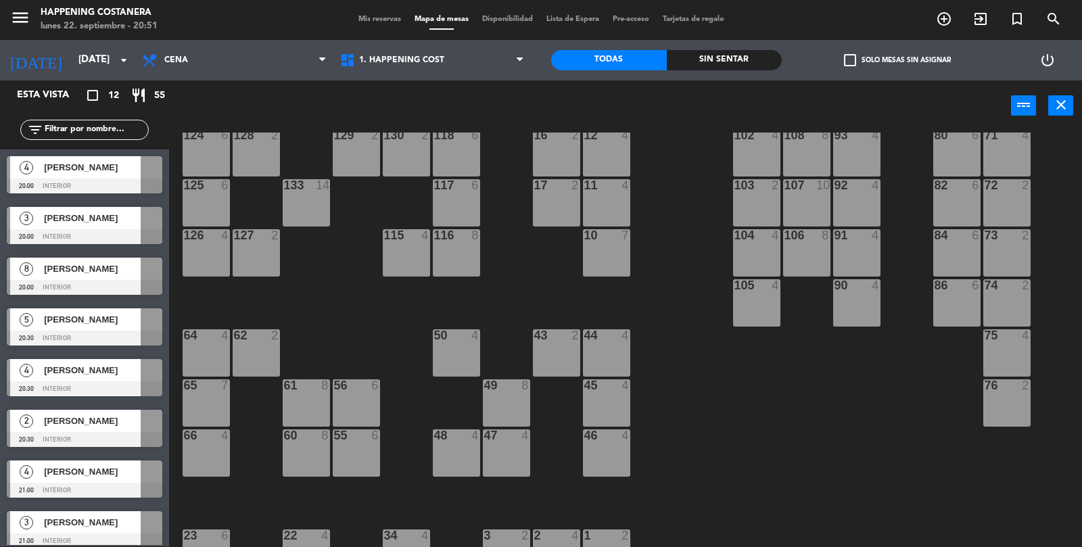
click at [96, 273] on span "[PERSON_NAME]" at bounding box center [92, 269] width 97 height 14
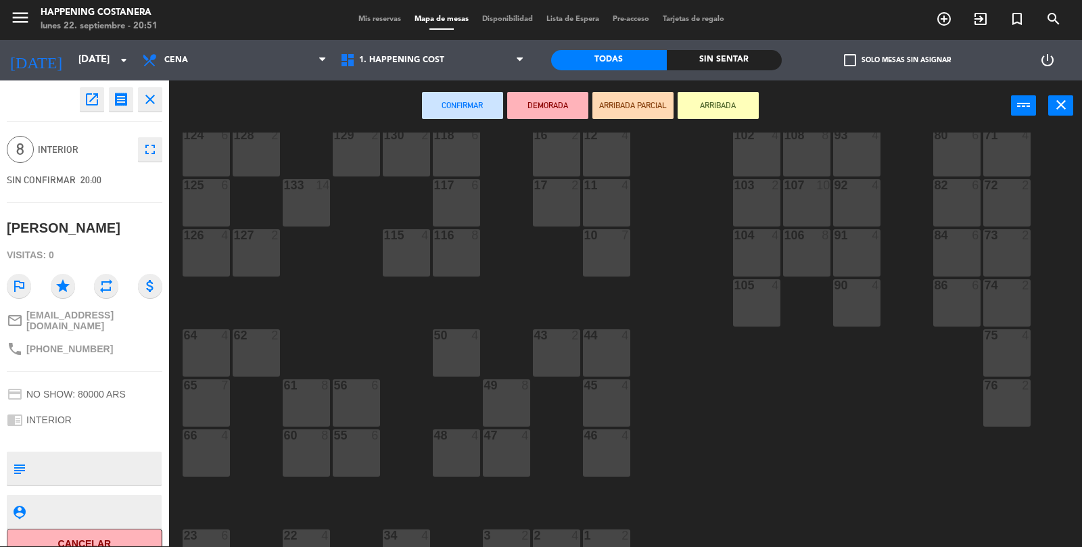
click at [310, 454] on div "60 8" at bounding box center [306, 452] width 47 height 47
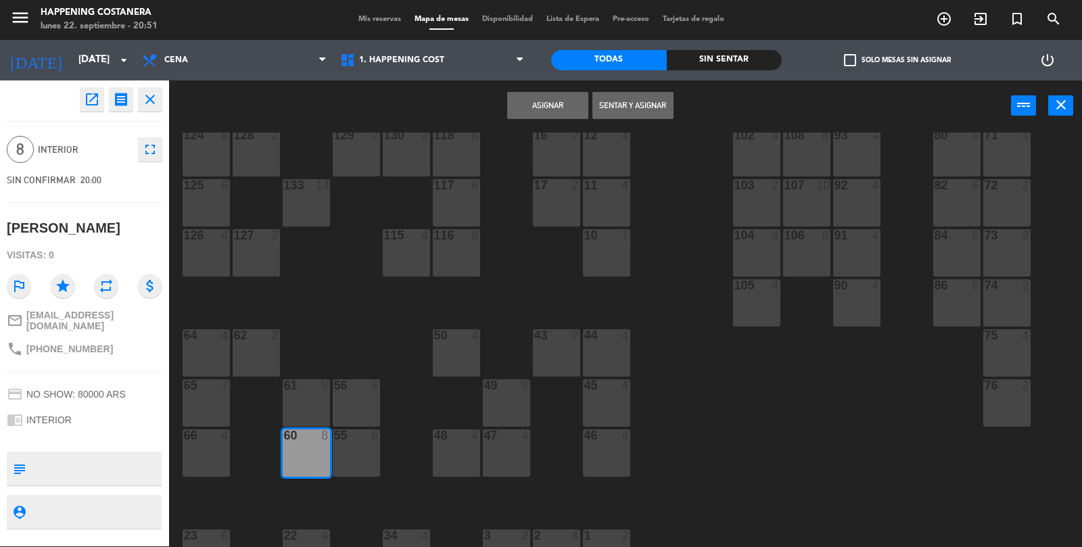
click at [542, 107] on button "Asignar" at bounding box center [547, 105] width 81 height 27
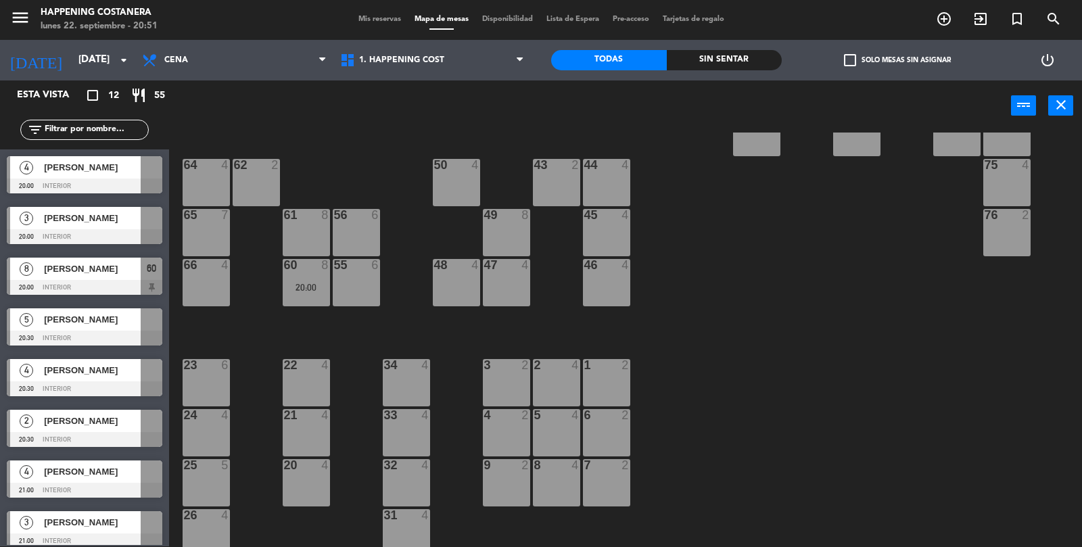
scroll to position [302, 0]
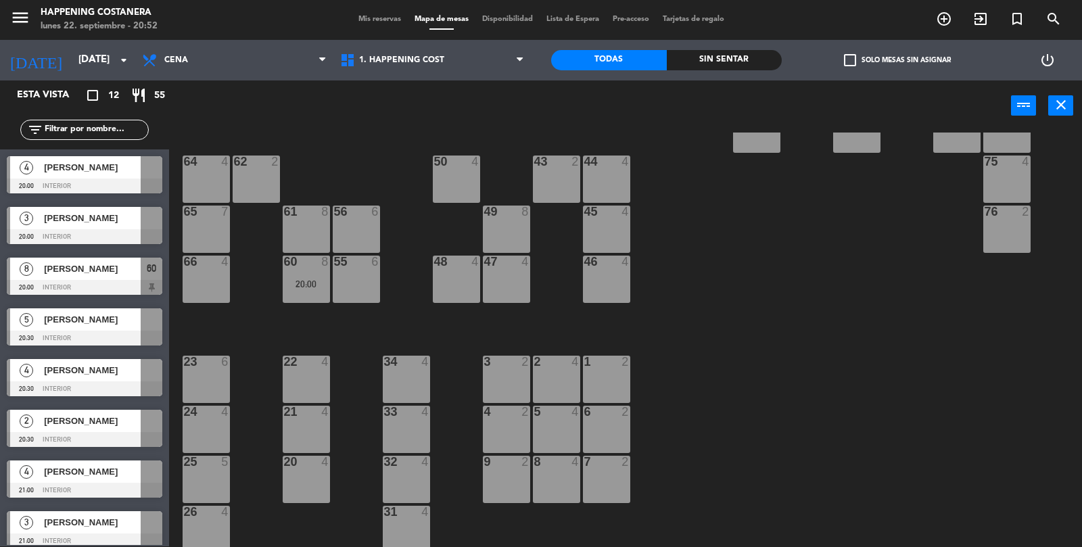
click at [93, 184] on div at bounding box center [85, 186] width 156 height 15
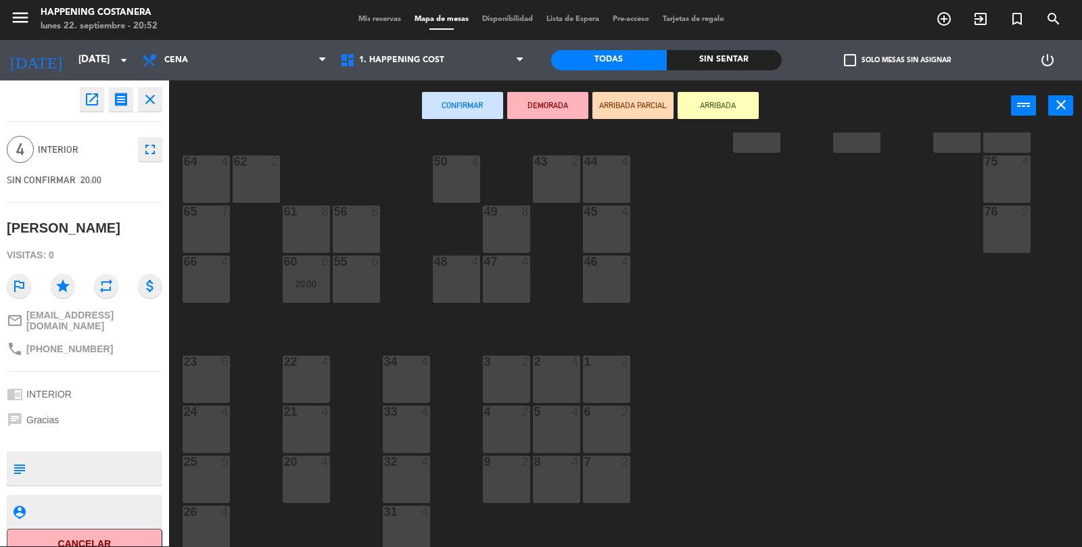
click at [214, 277] on div "66 4" at bounding box center [206, 279] width 47 height 47
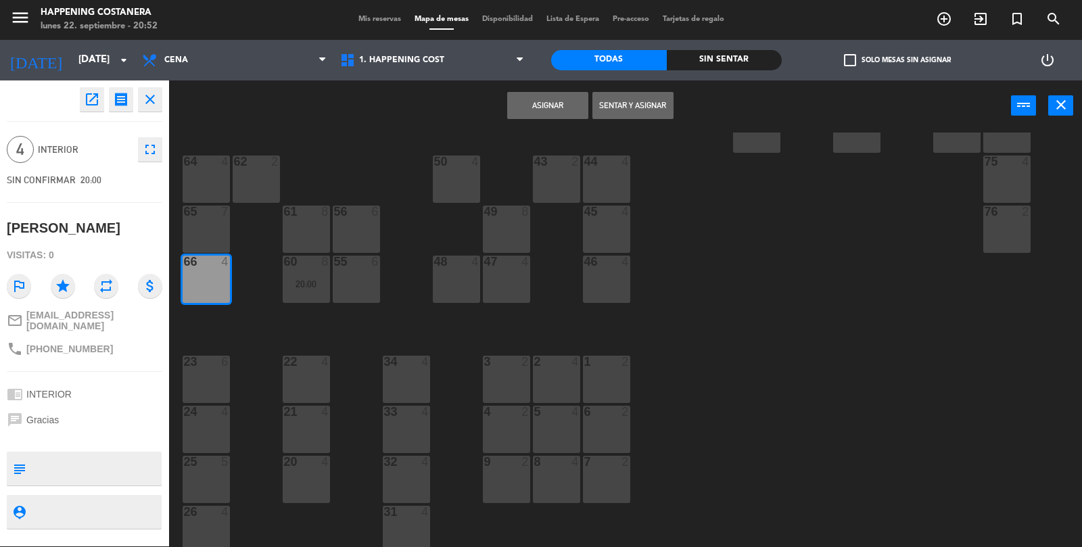
click at [532, 115] on button "Asignar" at bounding box center [547, 105] width 81 height 27
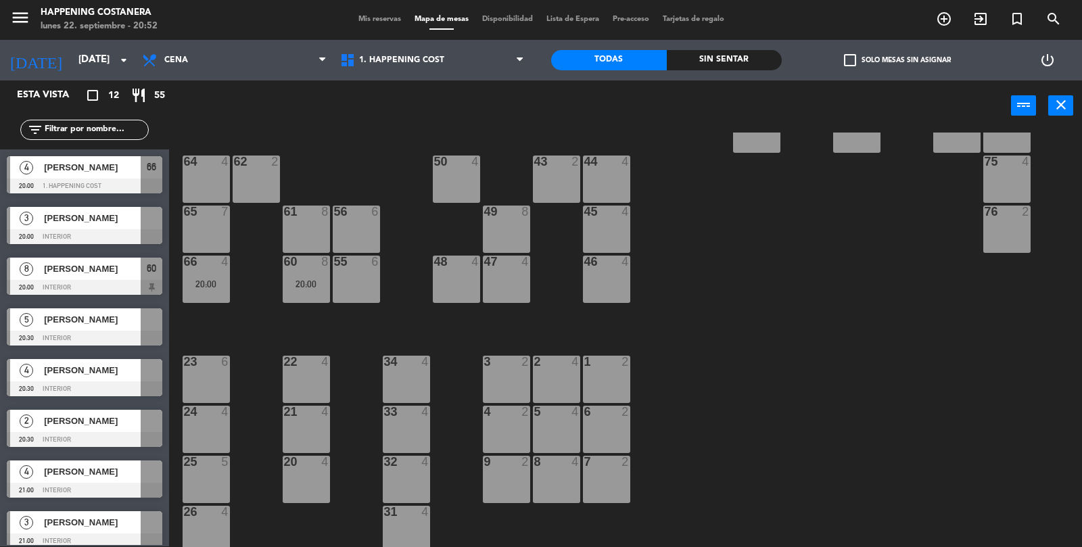
click at [95, 221] on span "[PERSON_NAME]" at bounding box center [92, 218] width 97 height 14
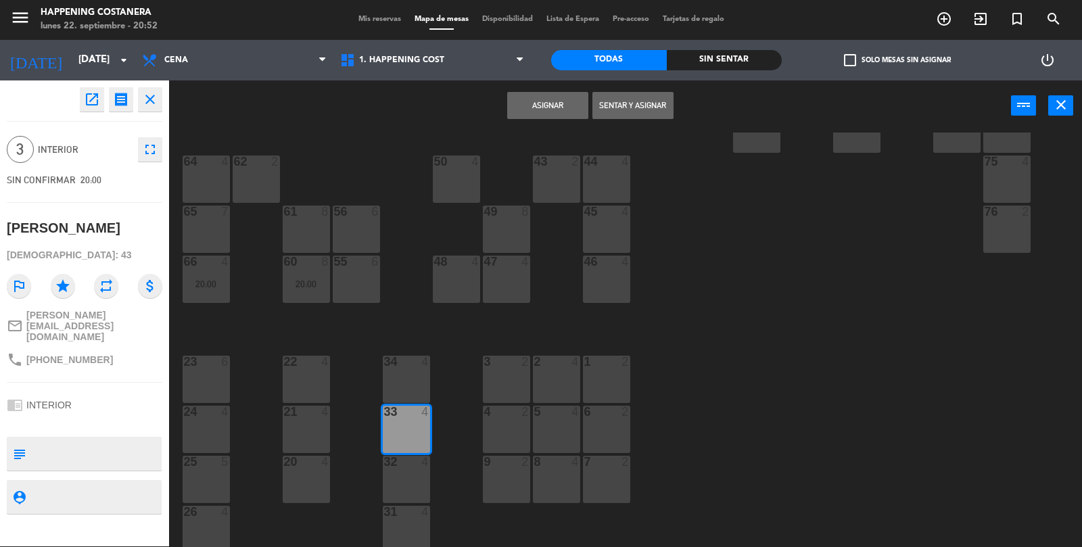
click at [557, 114] on button "Asignar" at bounding box center [547, 105] width 81 height 27
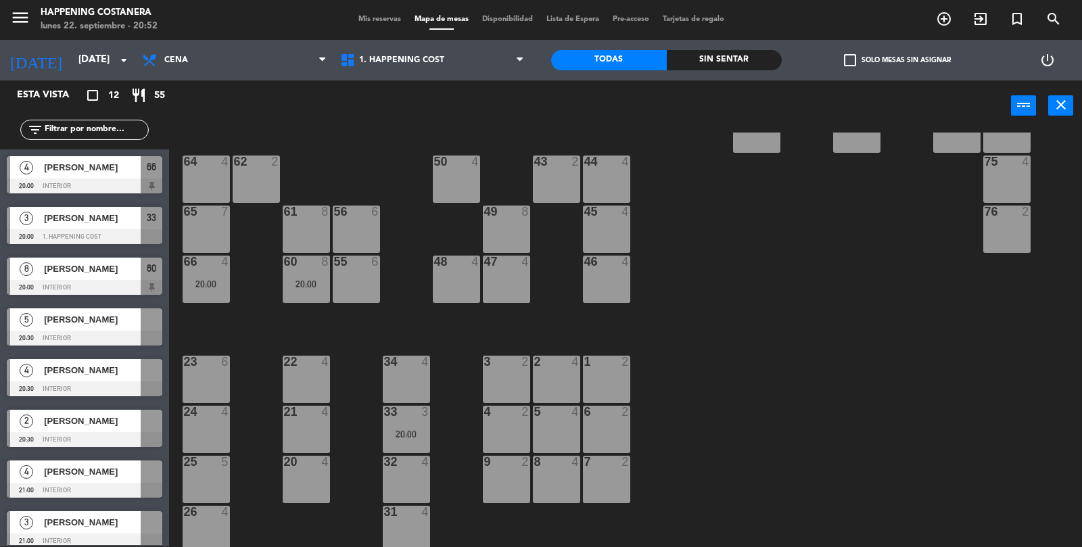
click at [101, 323] on span "[PERSON_NAME]" at bounding box center [92, 319] width 97 height 14
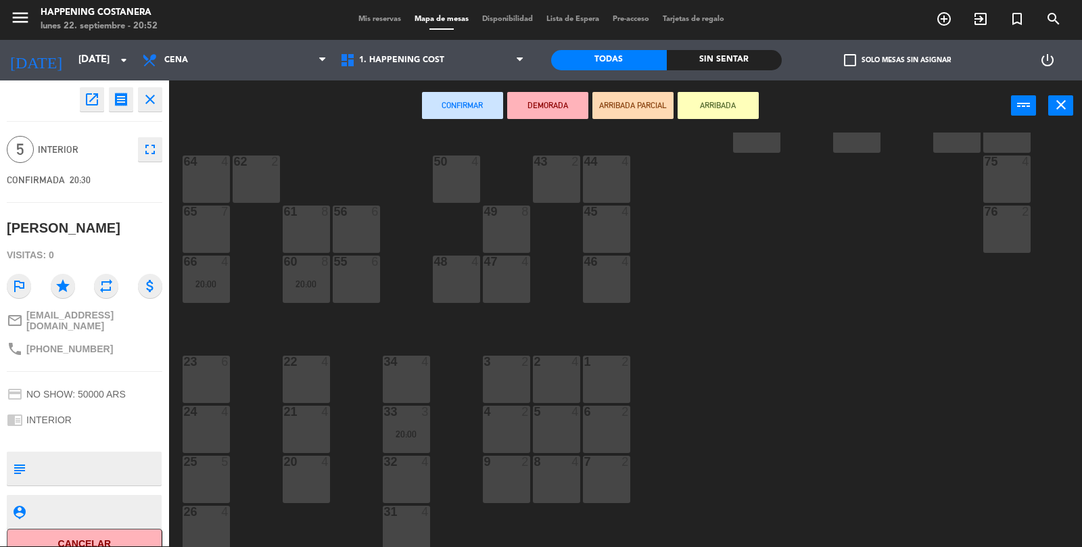
click at [220, 377] on div "23 6" at bounding box center [206, 379] width 47 height 47
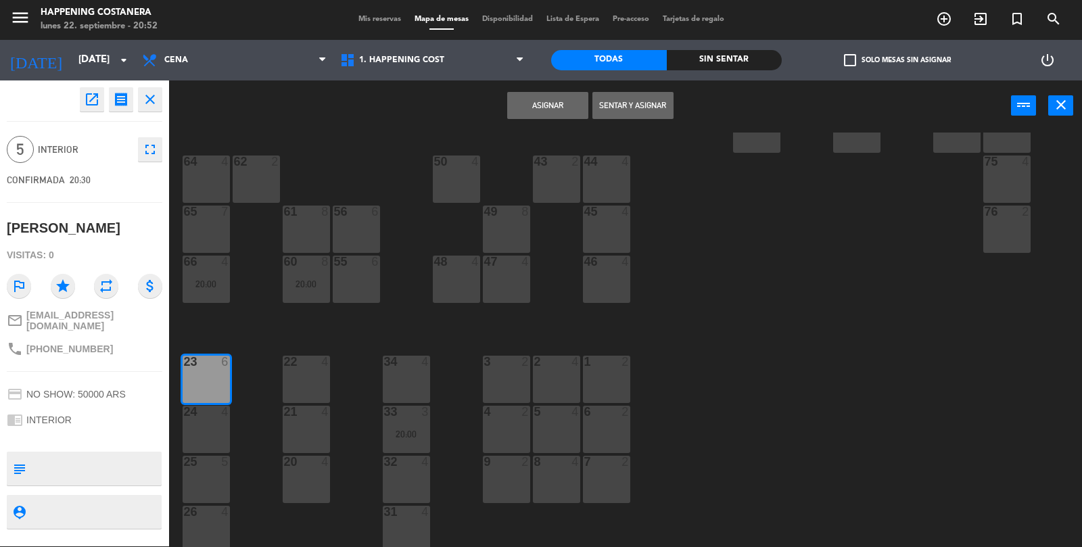
click at [544, 110] on button "Asignar" at bounding box center [547, 105] width 81 height 27
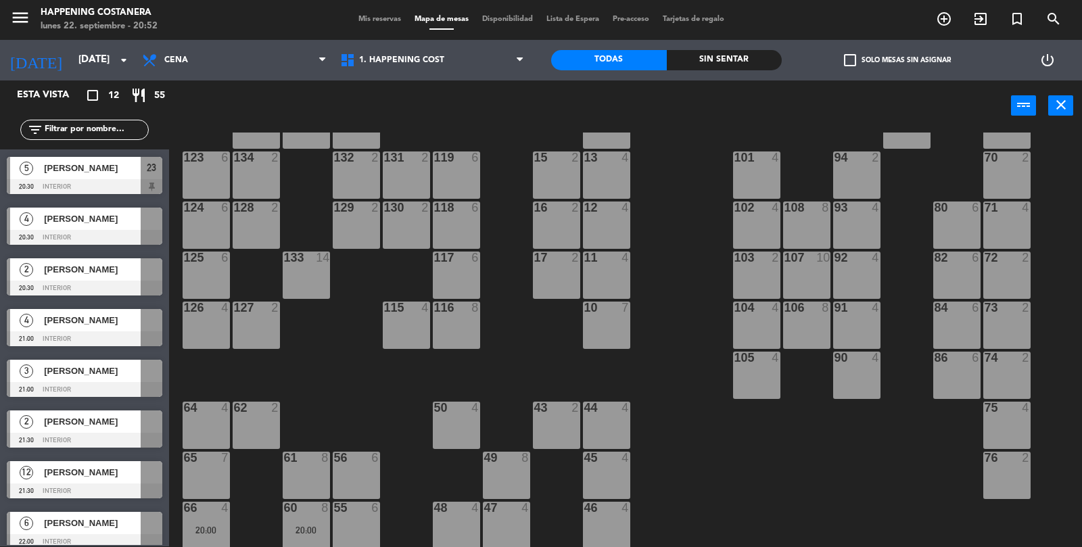
scroll to position [62, 0]
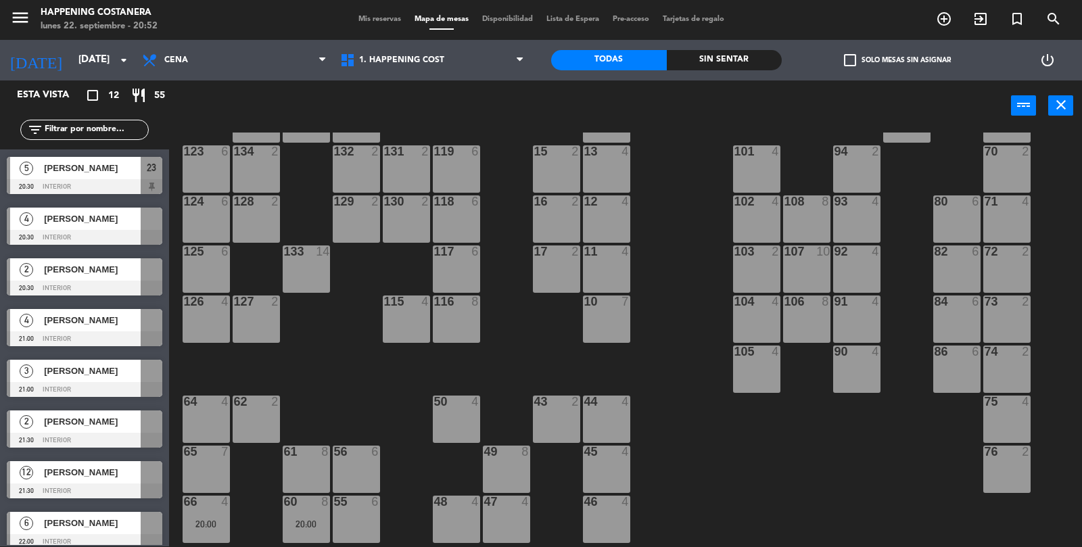
click at [87, 491] on div at bounding box center [85, 491] width 156 height 15
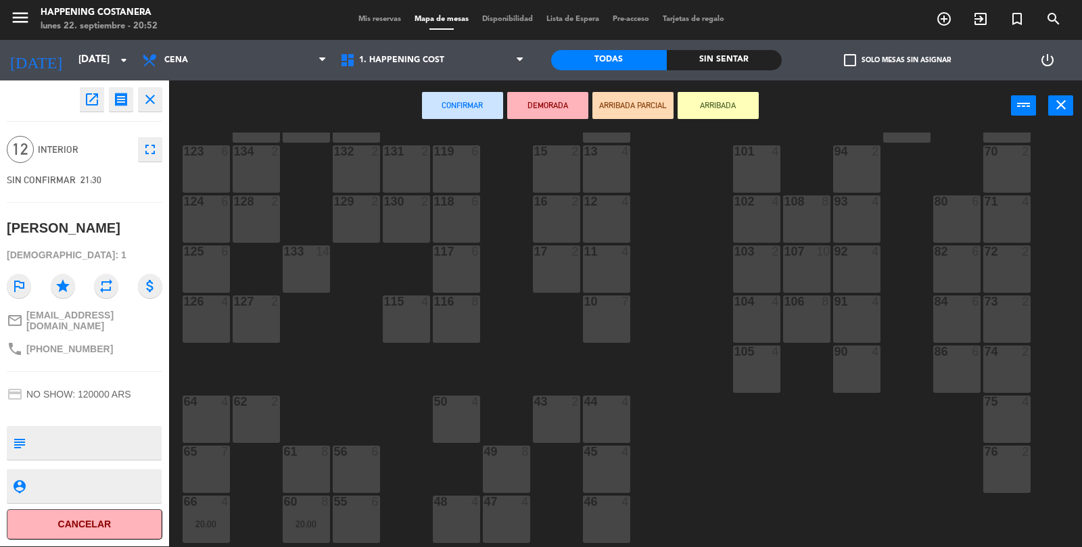
click at [946, 210] on div "80 6" at bounding box center [956, 218] width 47 height 47
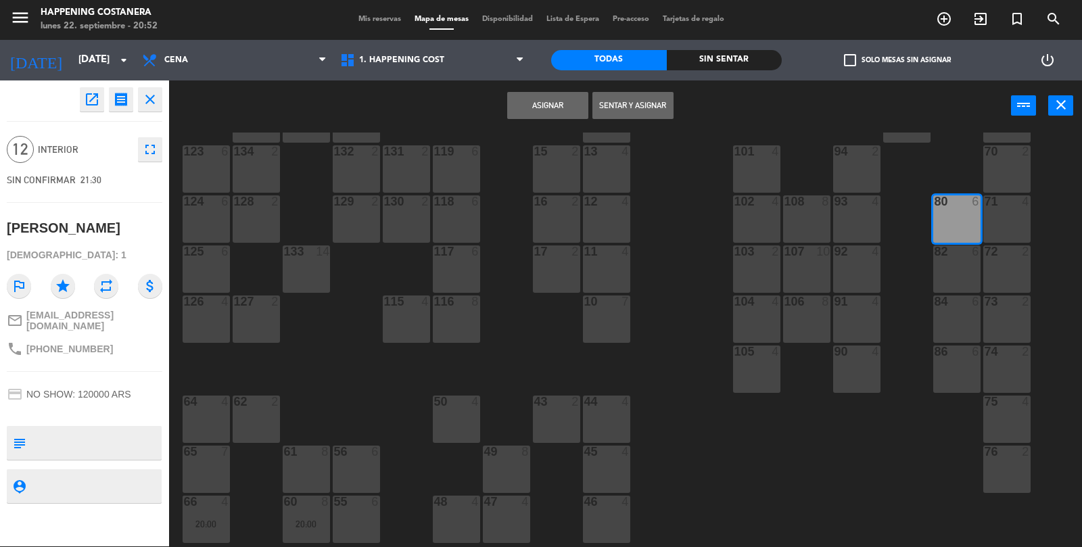
click at [962, 266] on div "82 6" at bounding box center [956, 268] width 47 height 47
click at [554, 103] on button "Asignar" at bounding box center [547, 105] width 81 height 27
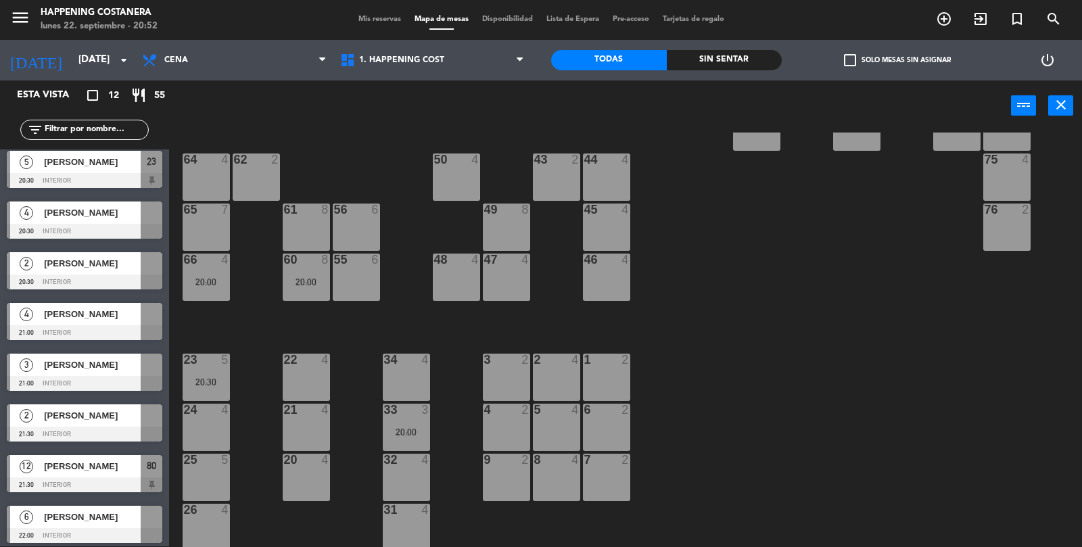
scroll to position [300, 0]
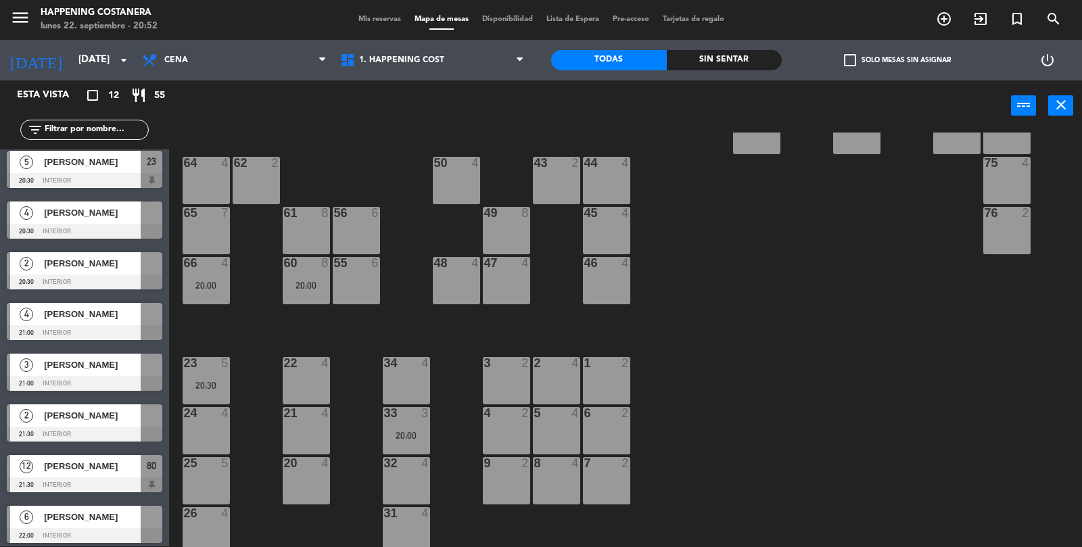
click at [100, 380] on div at bounding box center [85, 383] width 156 height 15
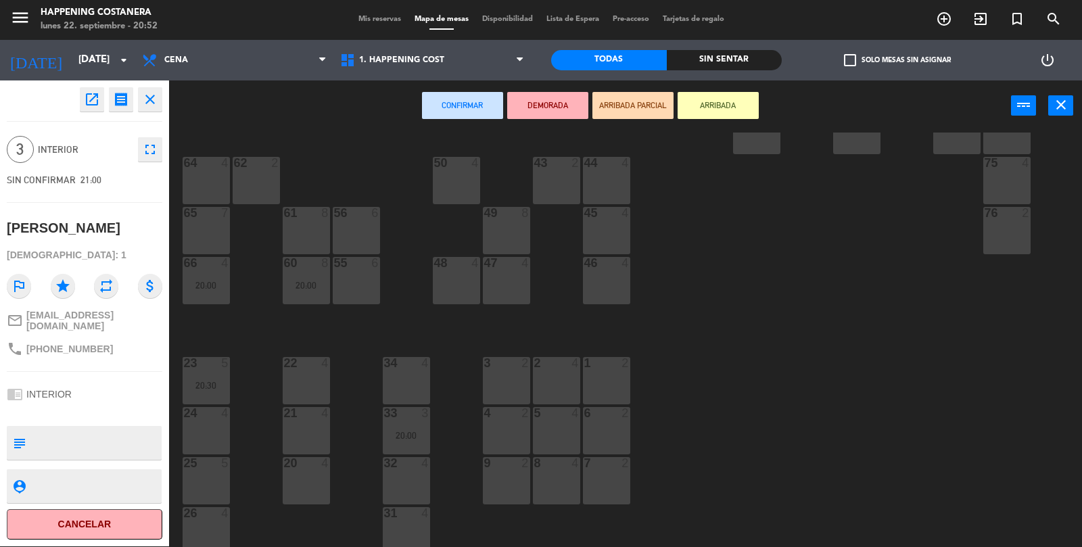
click at [611, 418] on div at bounding box center [606, 413] width 22 height 12
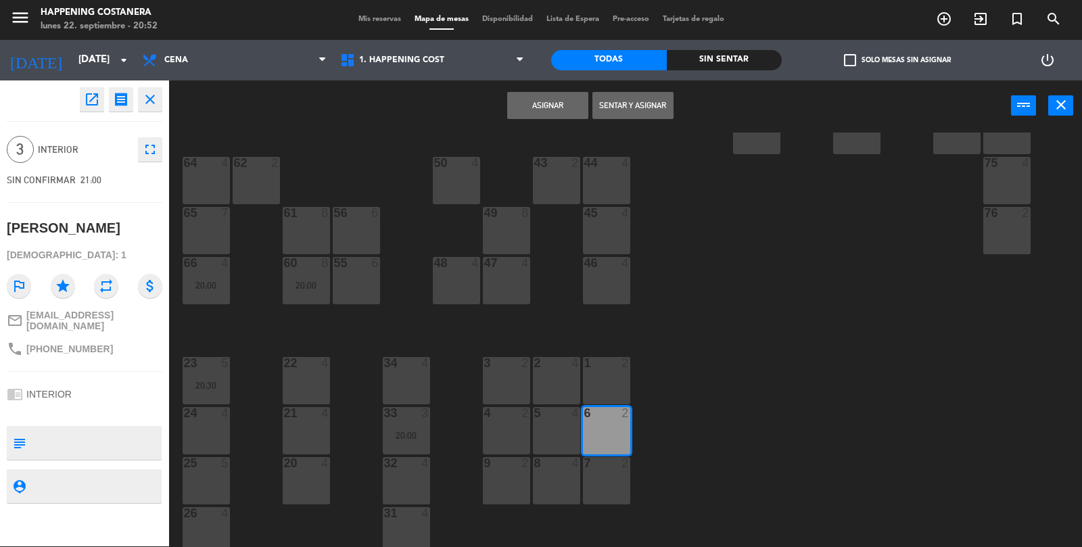
click at [548, 108] on button "Asignar" at bounding box center [547, 105] width 81 height 27
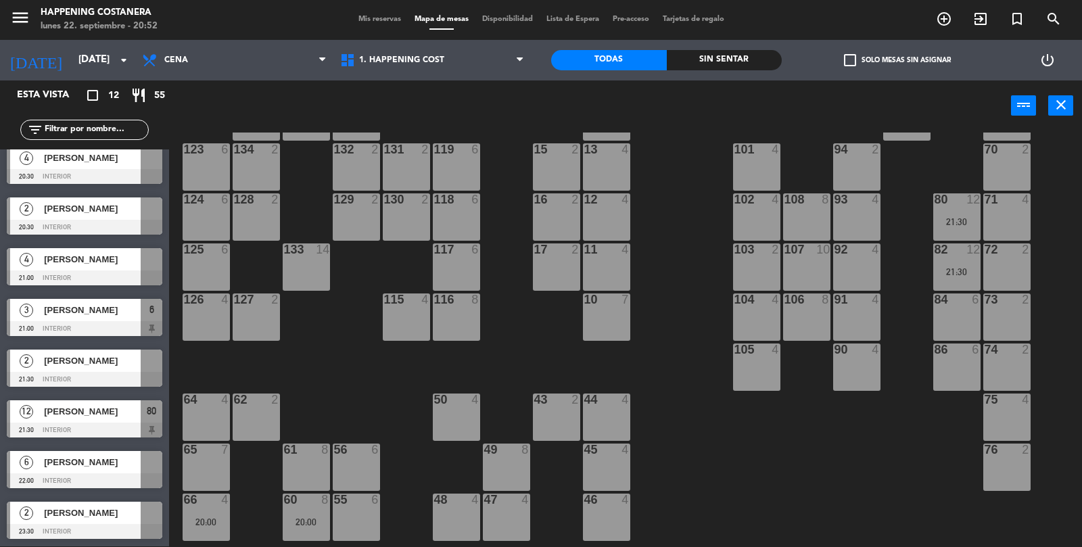
scroll to position [63, 0]
click at [66, 417] on span "[PERSON_NAME]" at bounding box center [92, 411] width 97 height 14
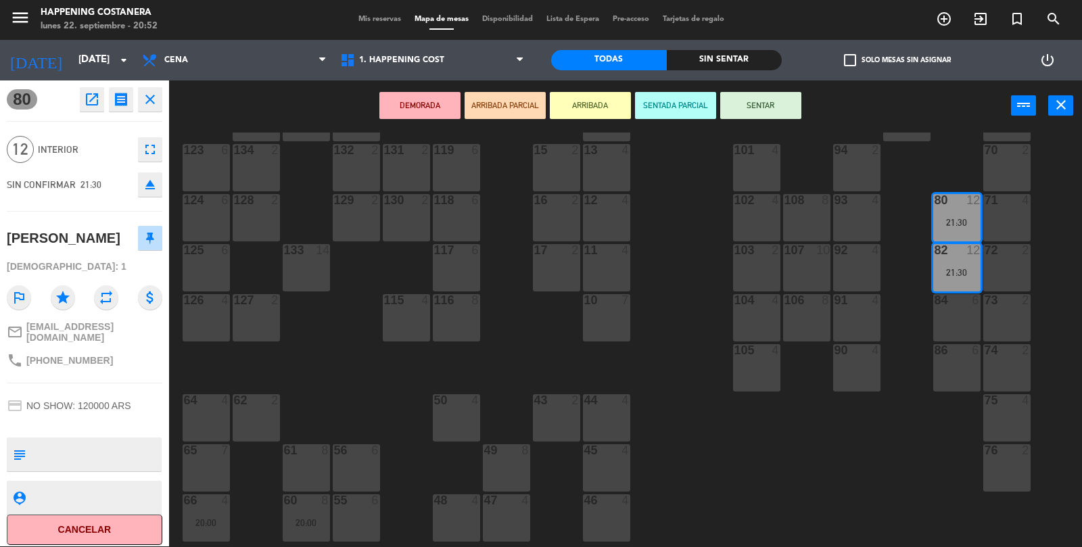
click at [93, 109] on button "open_in_new" at bounding box center [92, 99] width 24 height 24
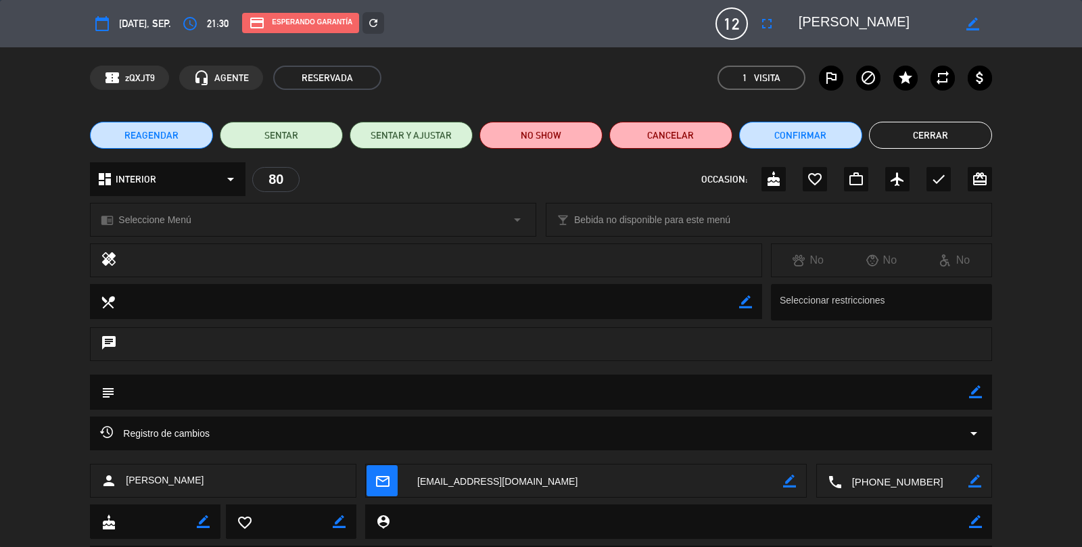
scroll to position [73, 0]
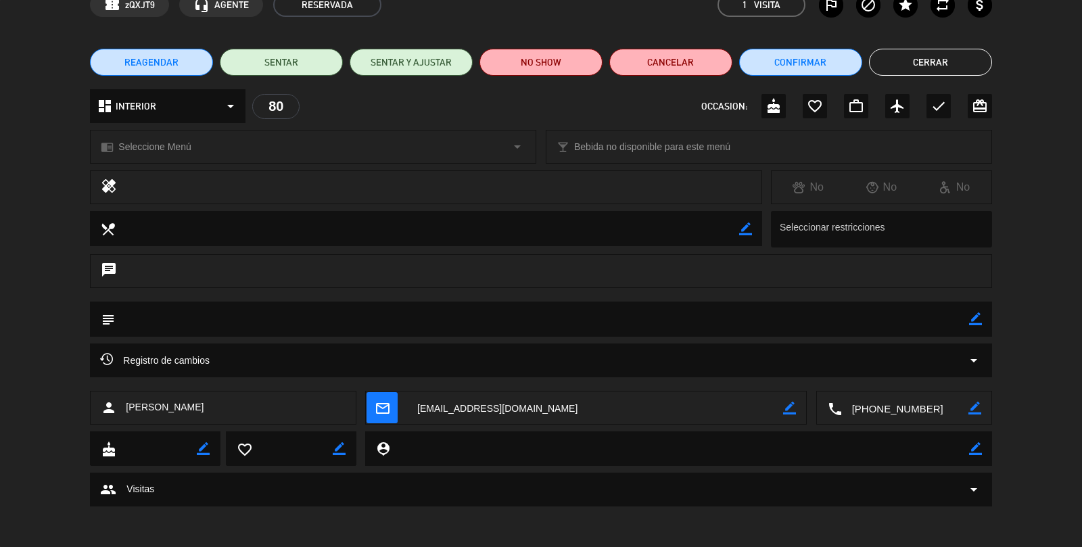
click at [252, 350] on div "Registro de cambios arrow_drop_down" at bounding box center [540, 361] width 901 height 34
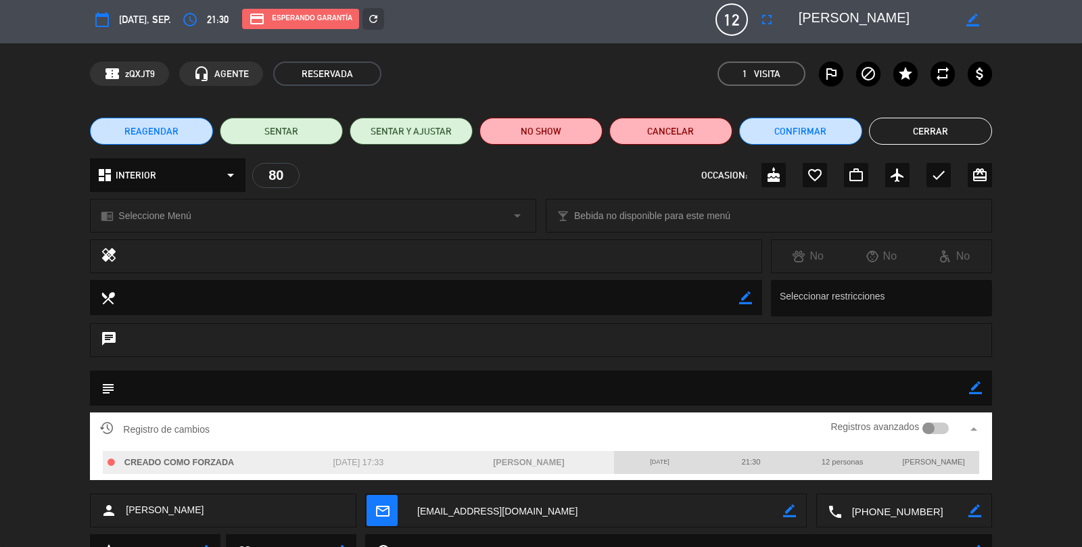
scroll to position [0, 0]
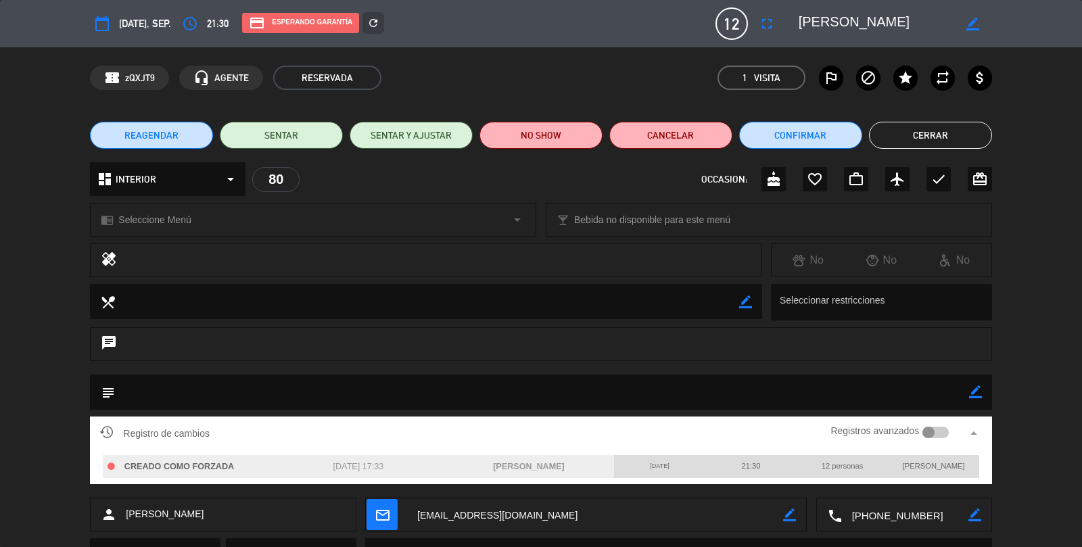
click at [944, 139] on button "Cerrar" at bounding box center [930, 135] width 123 height 27
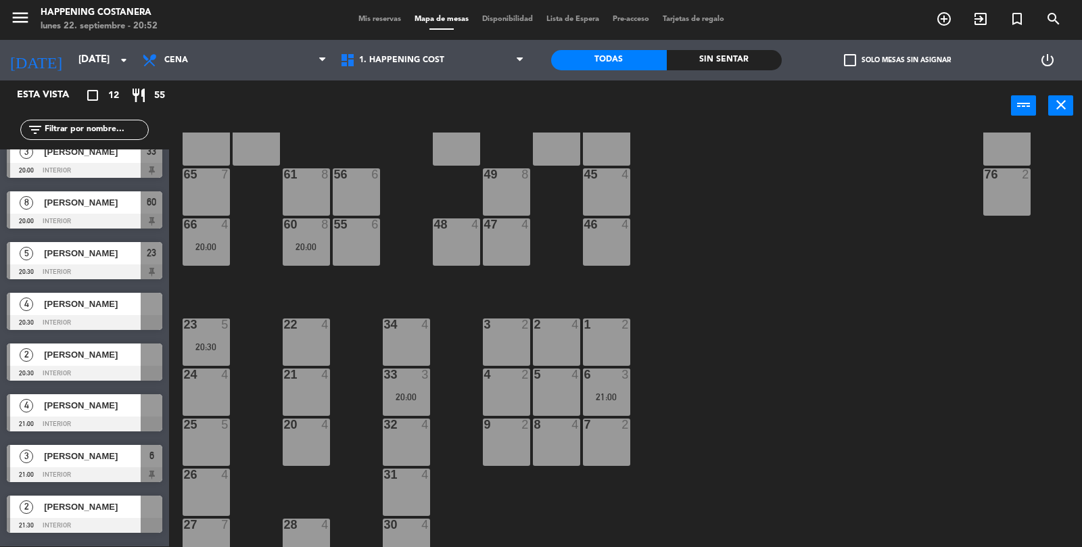
scroll to position [356, 0]
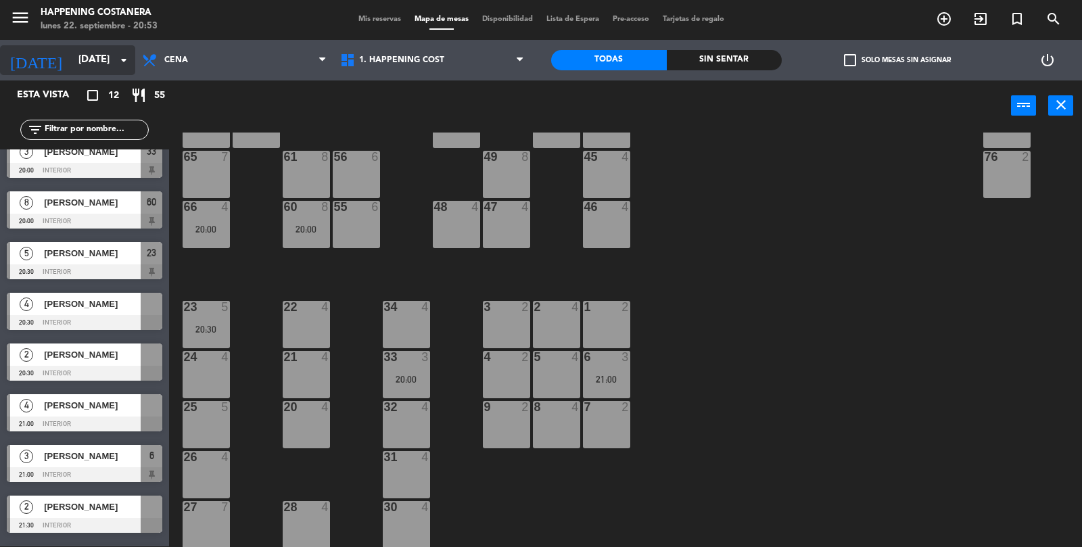
click at [96, 49] on input "[DATE]" at bounding box center [137, 60] width 131 height 26
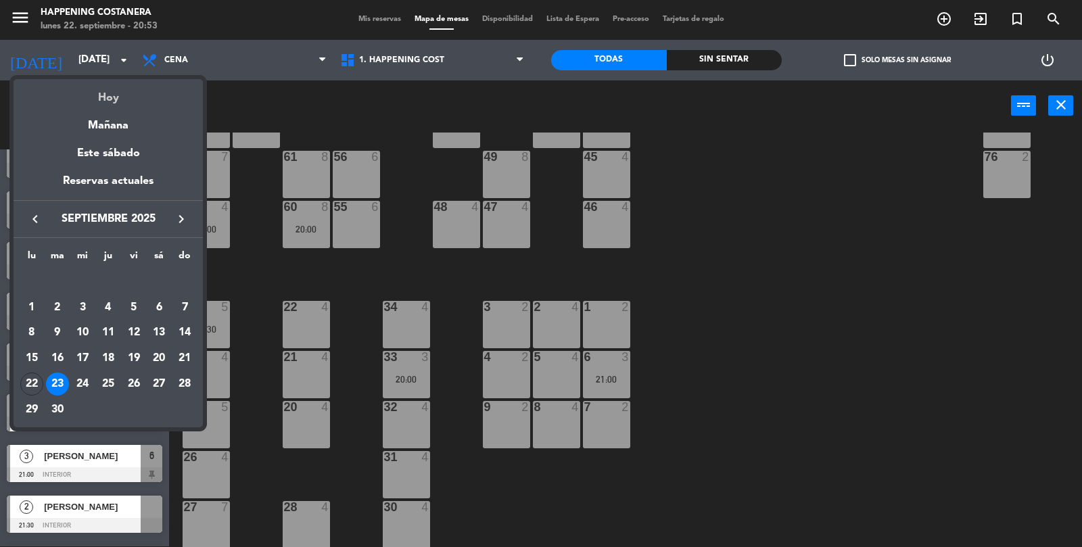
click at [115, 95] on div "Hoy" at bounding box center [108, 93] width 189 height 28
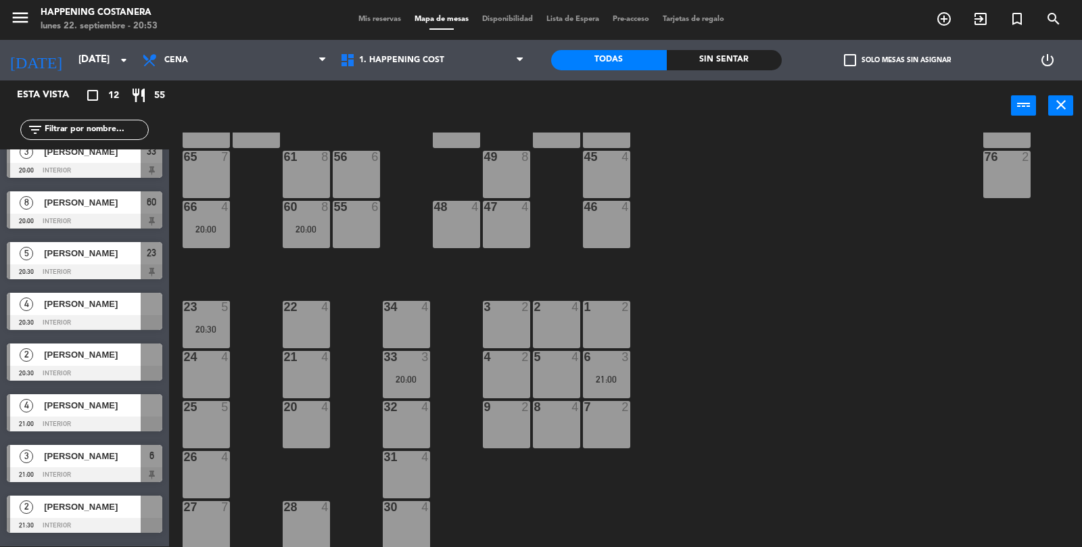
type input "[DATE]"
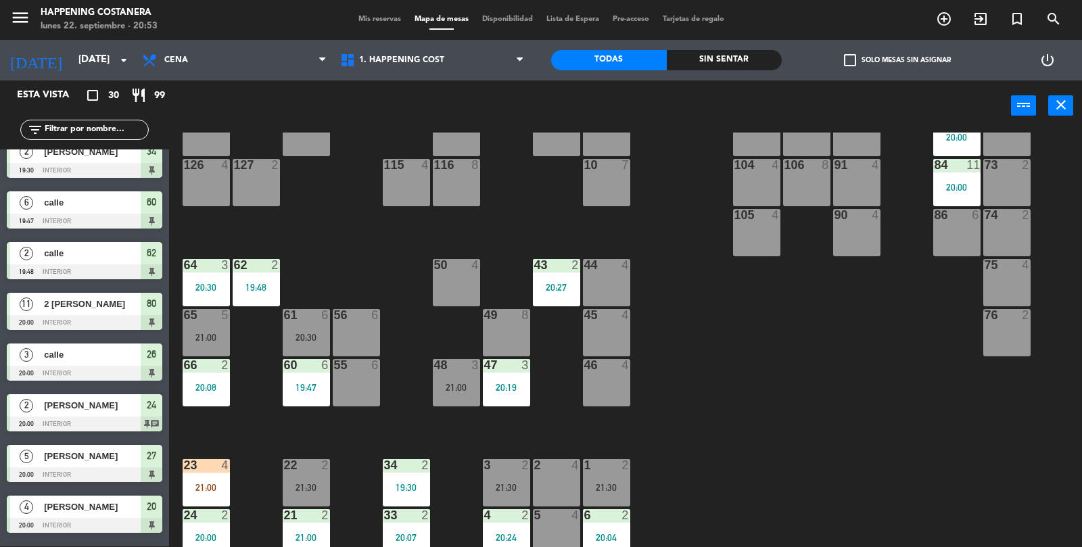
scroll to position [201, 0]
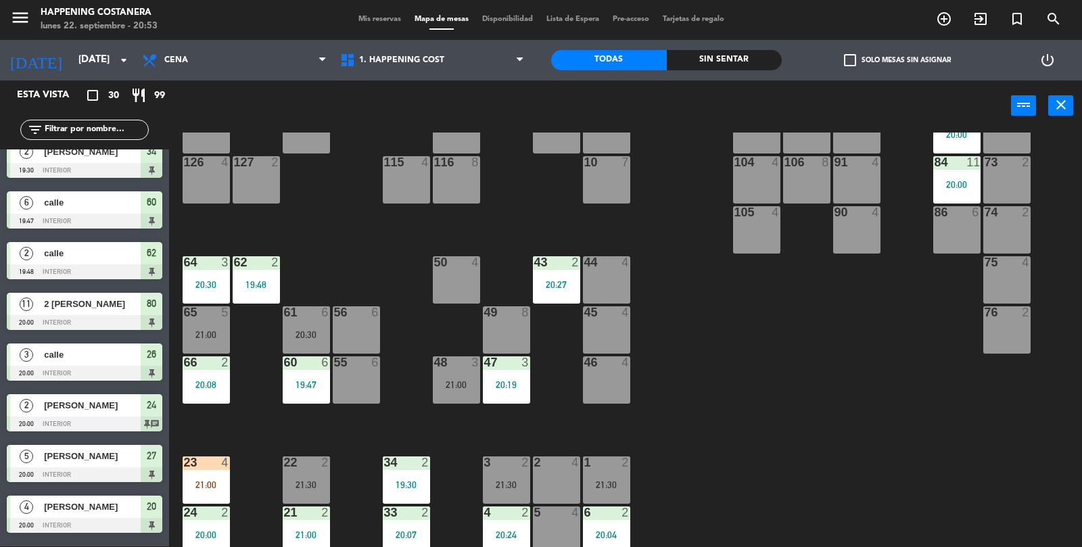
click at [299, 333] on div "20:30" at bounding box center [306, 334] width 47 height 9
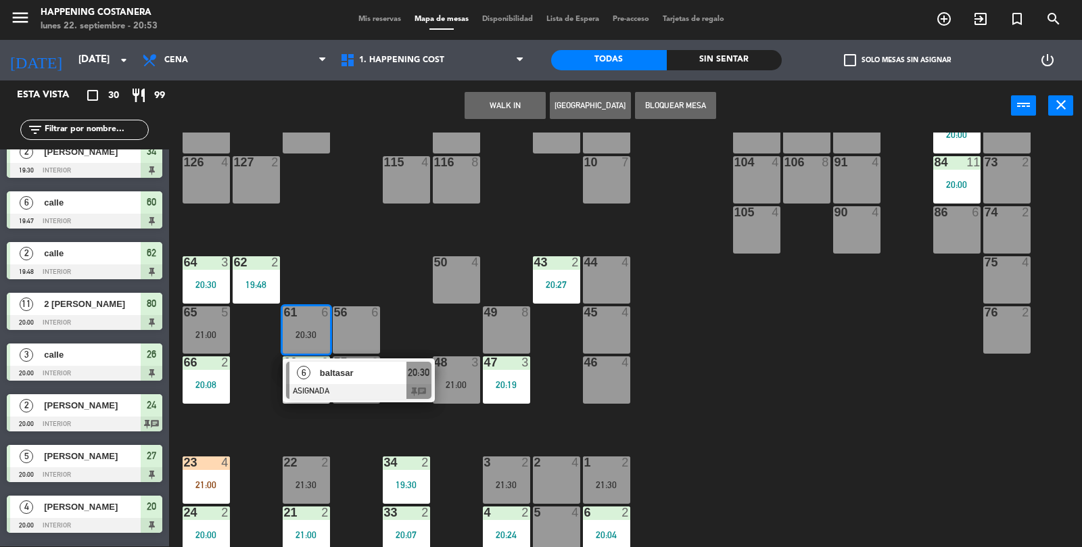
click at [812, 417] on div "69 2 122 6 121 6 120 6 14 4 CAVA 8 19:00 101 4 94 2 70 2 123 6 131 2 134 2 132 …" at bounding box center [631, 340] width 902 height 415
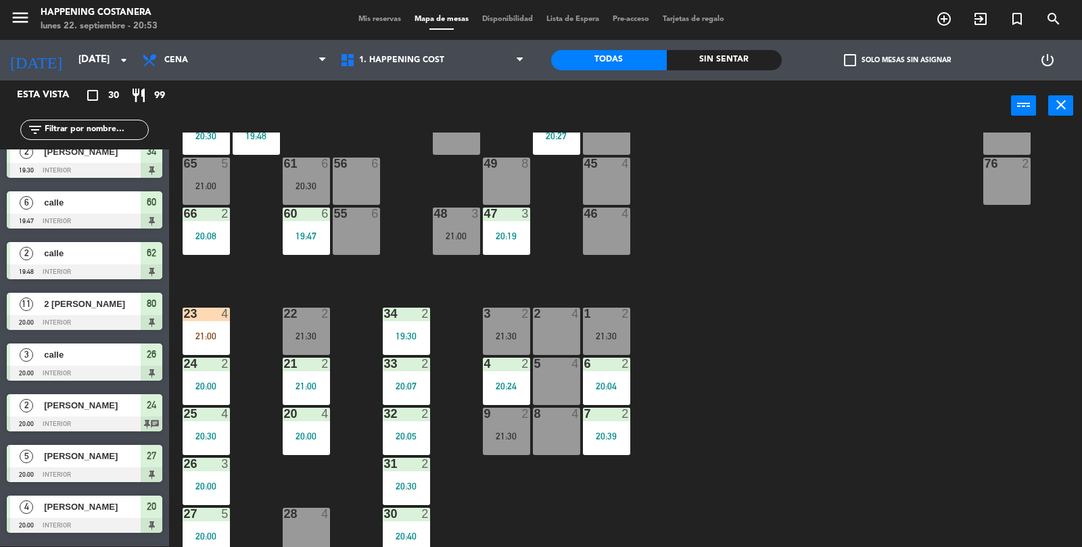
scroll to position [356, 0]
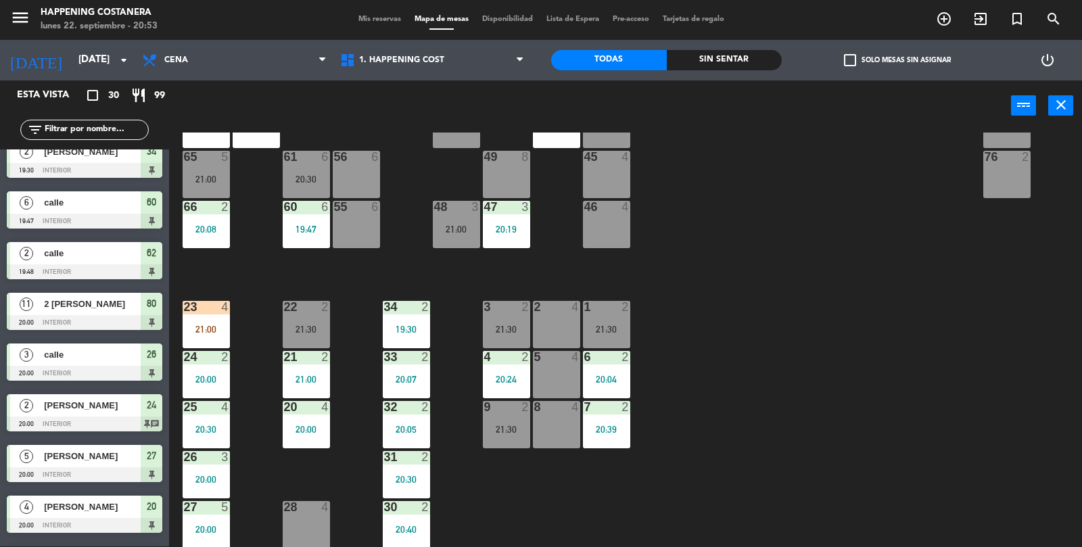
click at [195, 180] on div "21:00" at bounding box center [206, 178] width 47 height 9
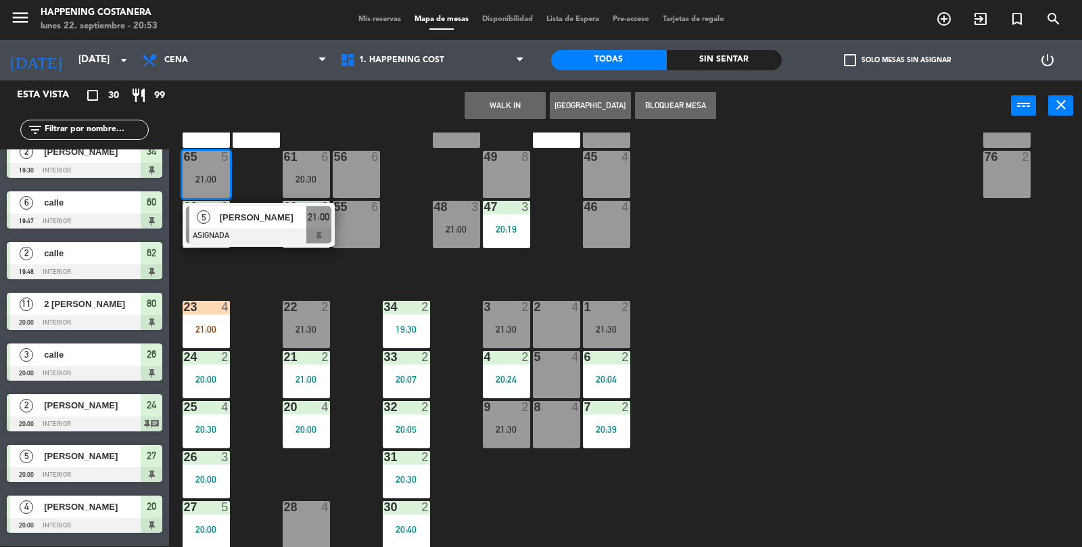
click at [873, 321] on div "69 2 122 6 121 6 120 6 14 4 CAVA 8 19:00 101 4 94 2 70 2 123 6 131 2 134 2 132 …" at bounding box center [631, 340] width 902 height 415
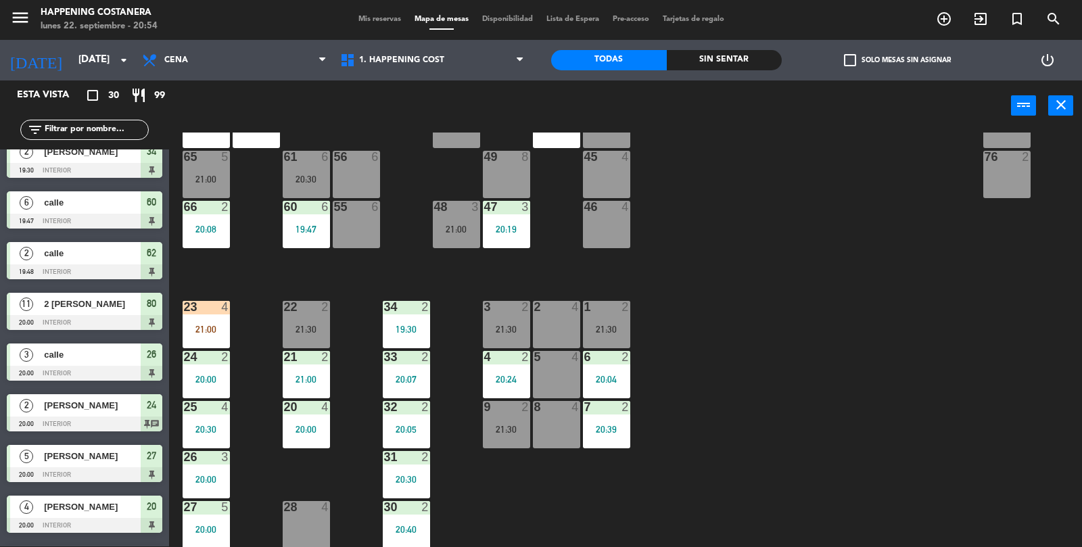
click at [78, 128] on input "text" at bounding box center [95, 129] width 105 height 15
click at [339, 166] on div "56 6" at bounding box center [356, 174] width 47 height 47
click at [887, 264] on div "69 2 122 6 121 6 120 6 14 4 CAVA 8 19:00 101 4 94 2 70 2 123 6 131 2 134 2 132 …" at bounding box center [631, 340] width 902 height 415
click at [307, 302] on div at bounding box center [306, 307] width 22 height 12
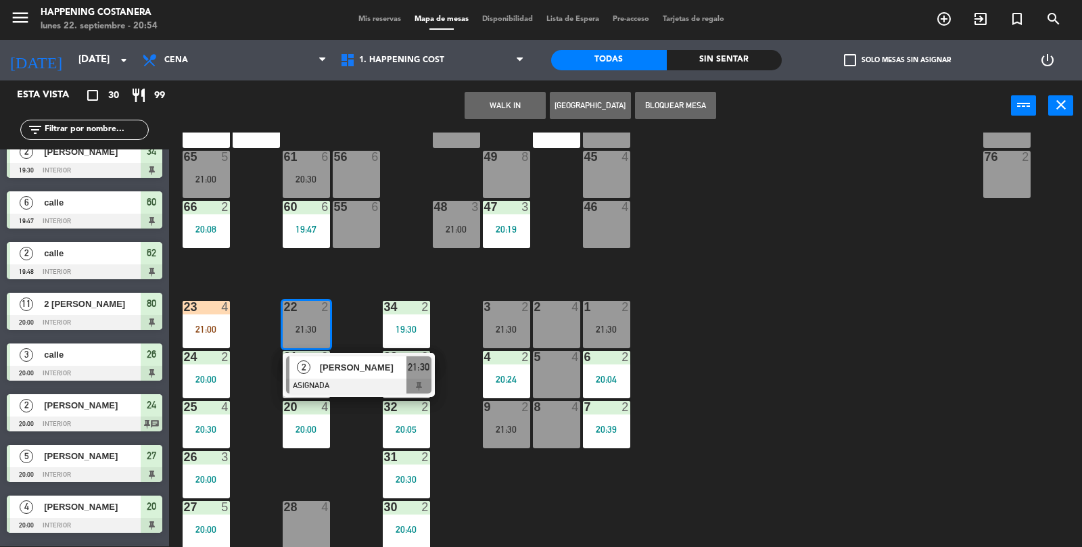
click at [928, 325] on div "69 2 122 6 121 6 120 6 14 4 CAVA 8 19:00 101 4 94 2 70 2 123 6 131 2 134 2 132 …" at bounding box center [631, 340] width 902 height 415
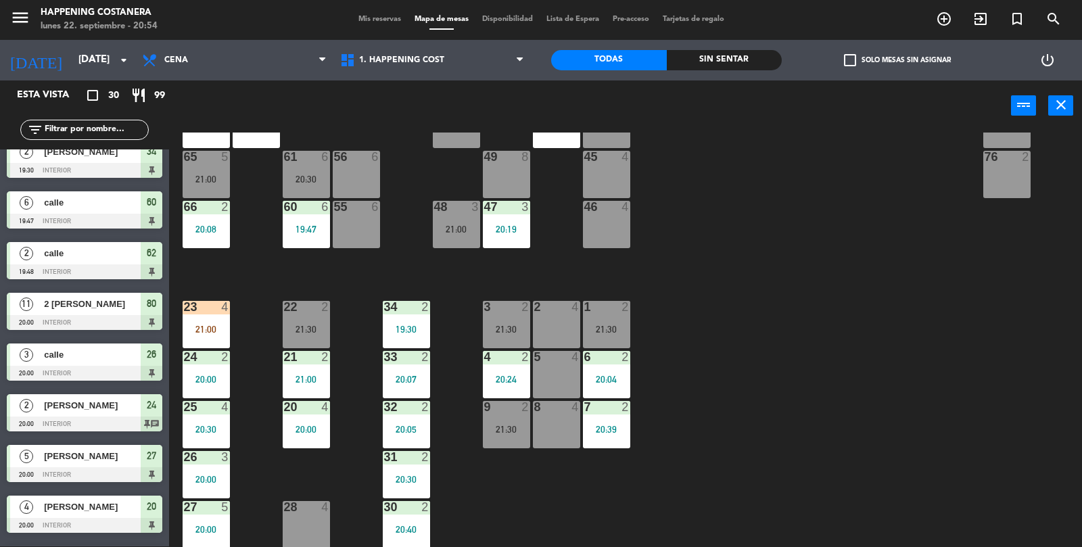
click at [325, 307] on div "2" at bounding box center [325, 307] width 8 height 12
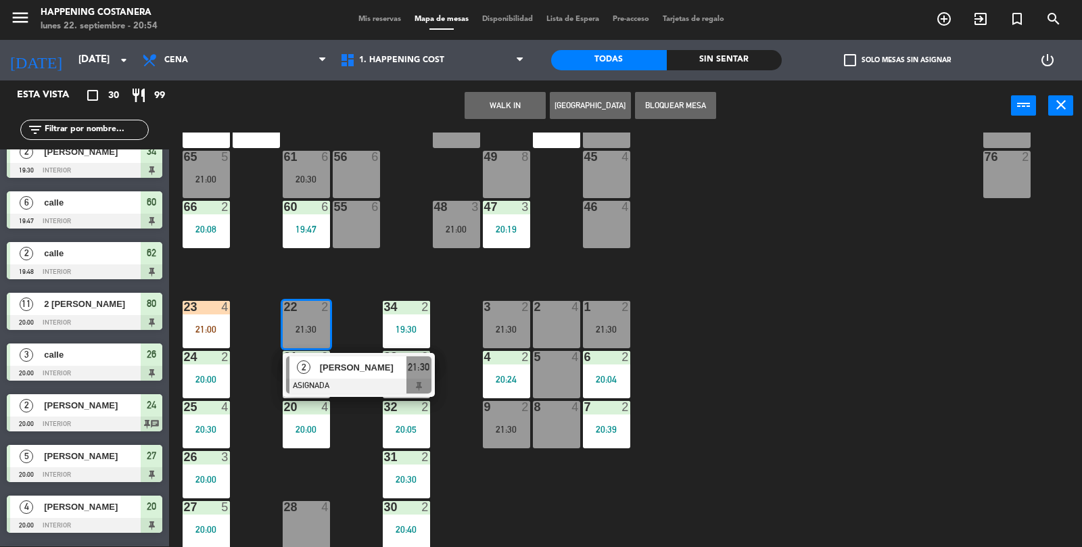
click at [855, 356] on div "69 2 122 6 121 6 120 6 14 4 CAVA 8 19:00 101 4 94 2 70 2 123 6 131 2 134 2 132 …" at bounding box center [631, 340] width 902 height 415
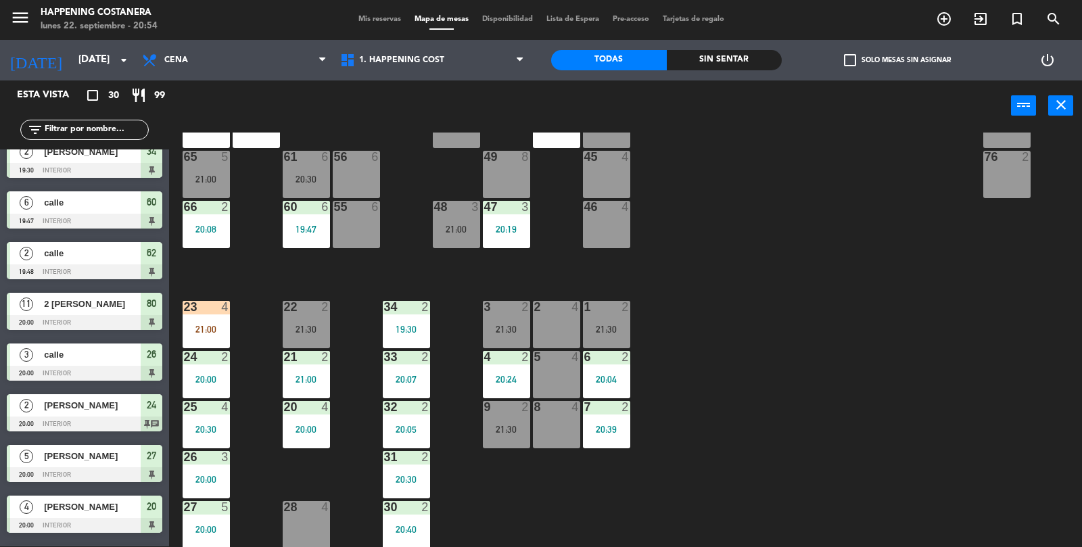
click at [285, 309] on div "22" at bounding box center [284, 307] width 1 height 12
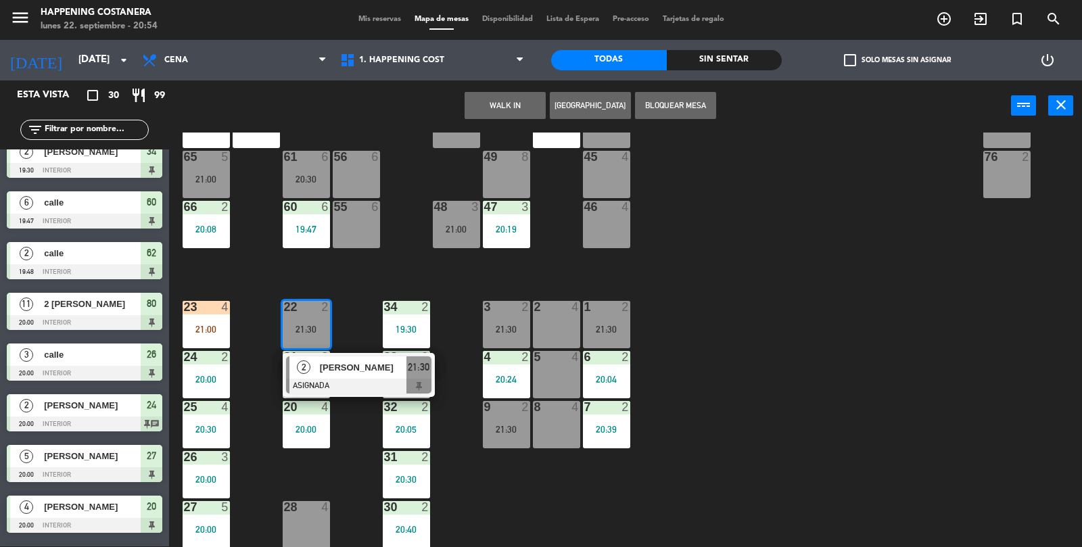
click at [862, 357] on div "69 2 122 6 121 6 120 6 14 4 CAVA 8 19:00 101 4 94 2 70 2 123 6 131 2 134 2 132 …" at bounding box center [631, 340] width 902 height 415
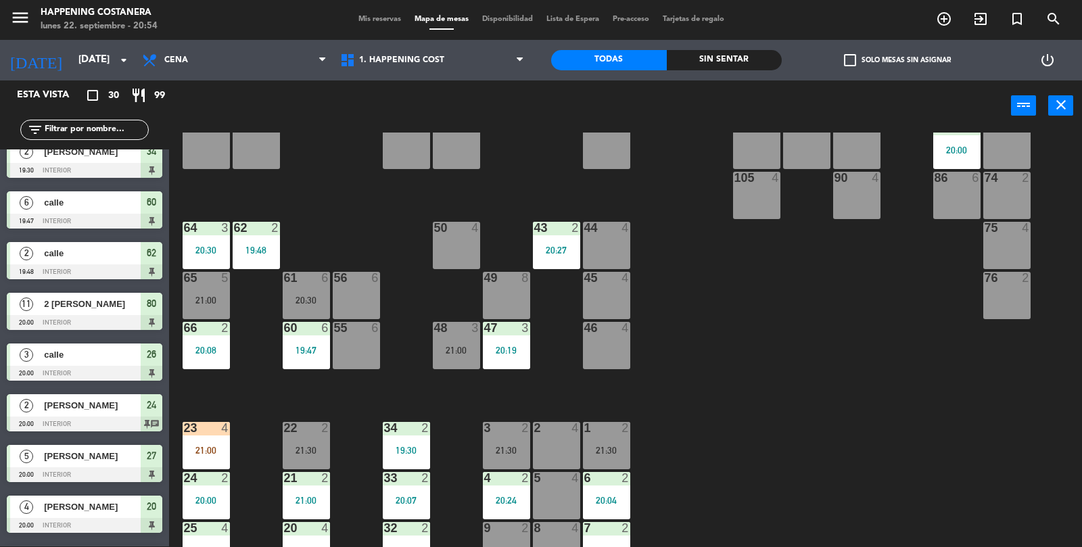
scroll to position [232, 0]
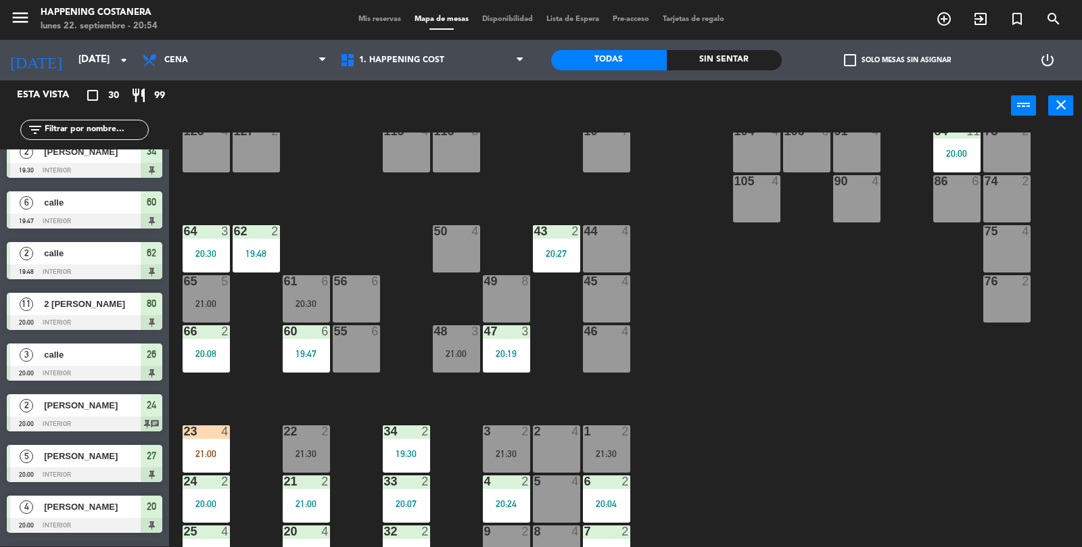
click at [333, 280] on div "6" at bounding box center [328, 281] width 22 height 12
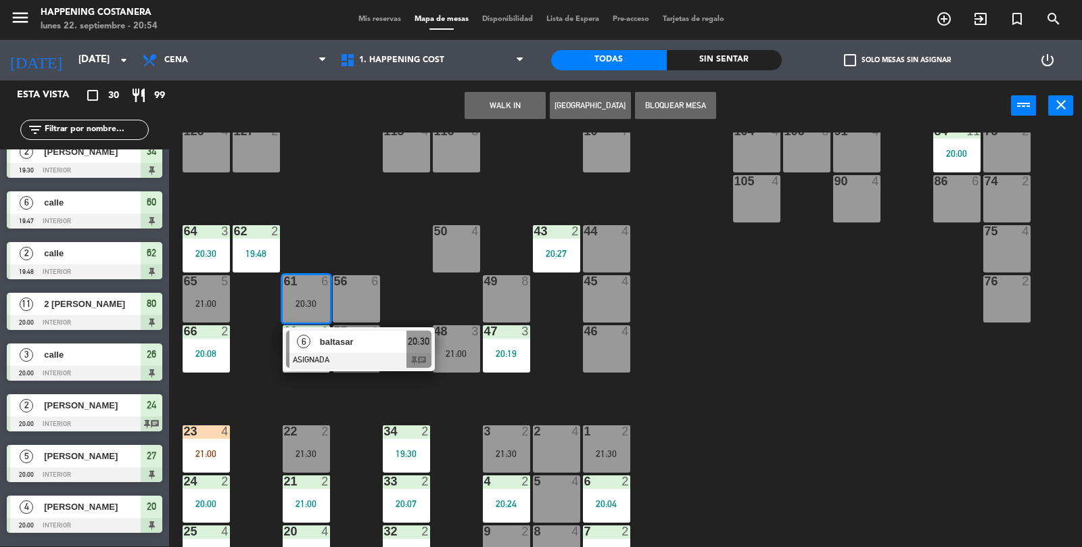
click at [710, 279] on div "69 2 122 6 121 6 120 6 14 4 CAVA 8 19:00 101 4 94 2 70 2 123 6 131 2 134 2 132 …" at bounding box center [631, 340] width 902 height 415
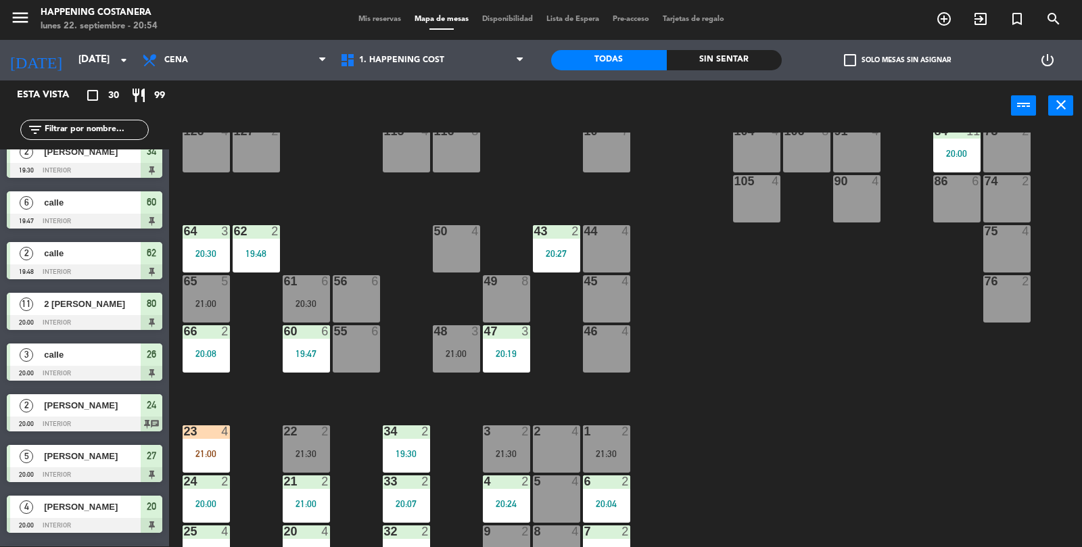
click at [319, 306] on div "20:30" at bounding box center [306, 303] width 47 height 9
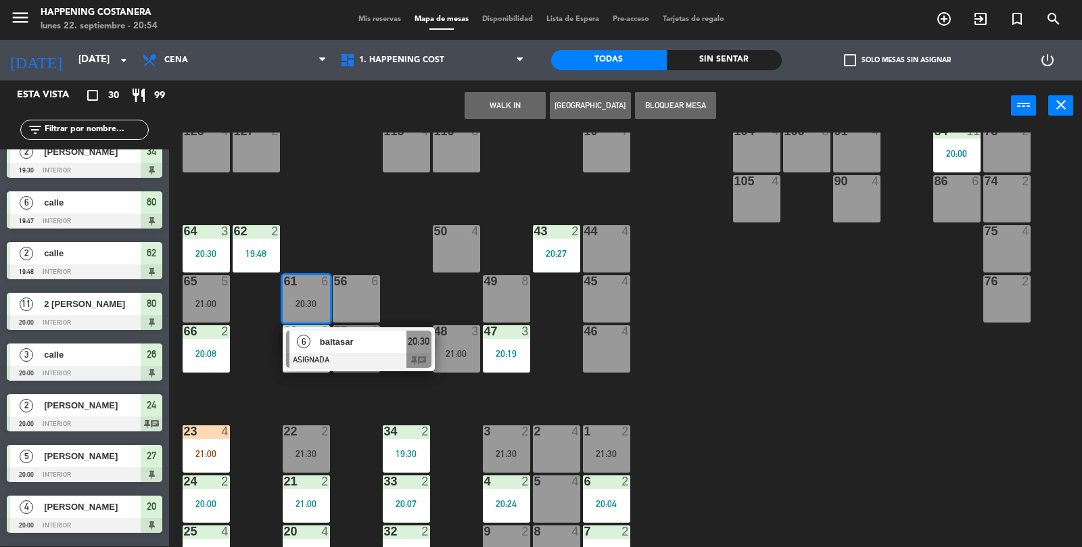
click at [379, 291] on div "56 6" at bounding box center [356, 298] width 47 height 47
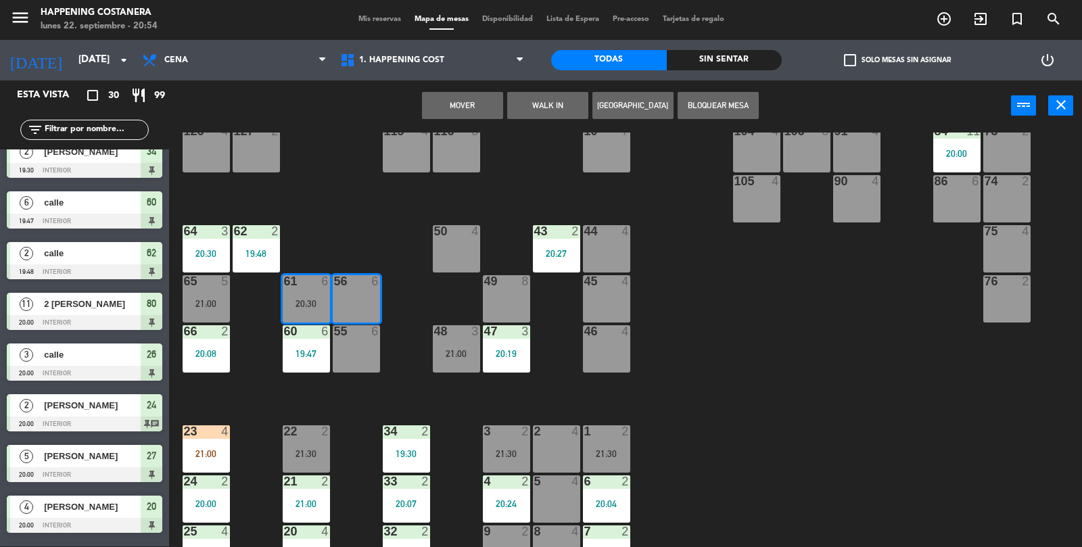
click at [473, 110] on button "Mover" at bounding box center [462, 105] width 81 height 27
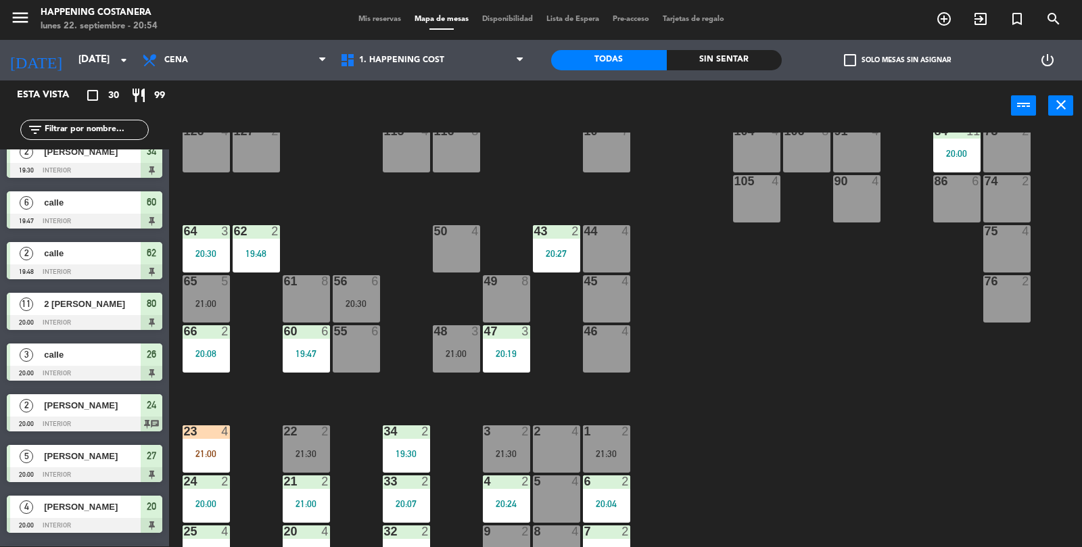
click at [356, 286] on div "56 6" at bounding box center [356, 282] width 47 height 14
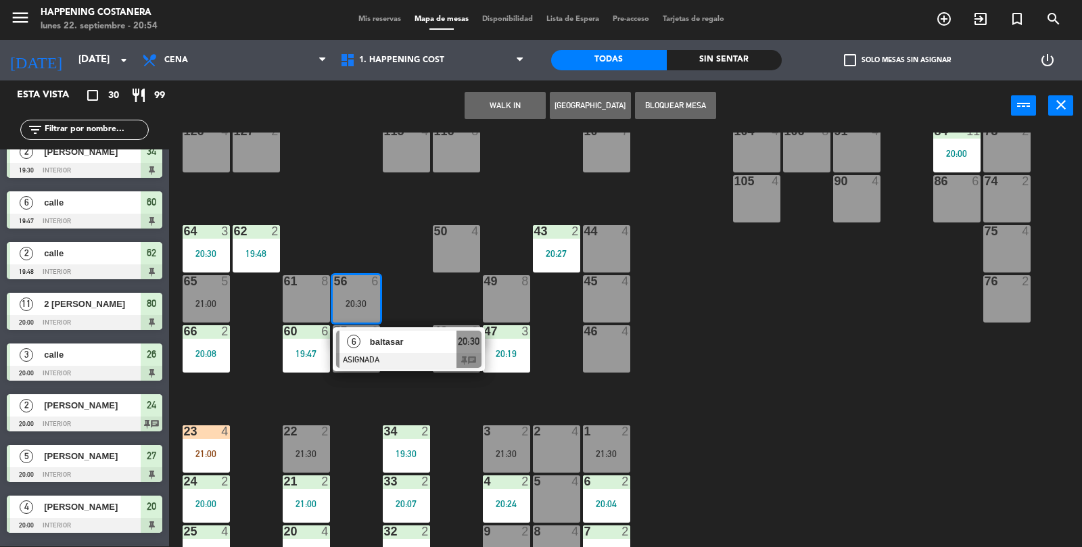
click at [308, 300] on div "61 8" at bounding box center [306, 298] width 47 height 47
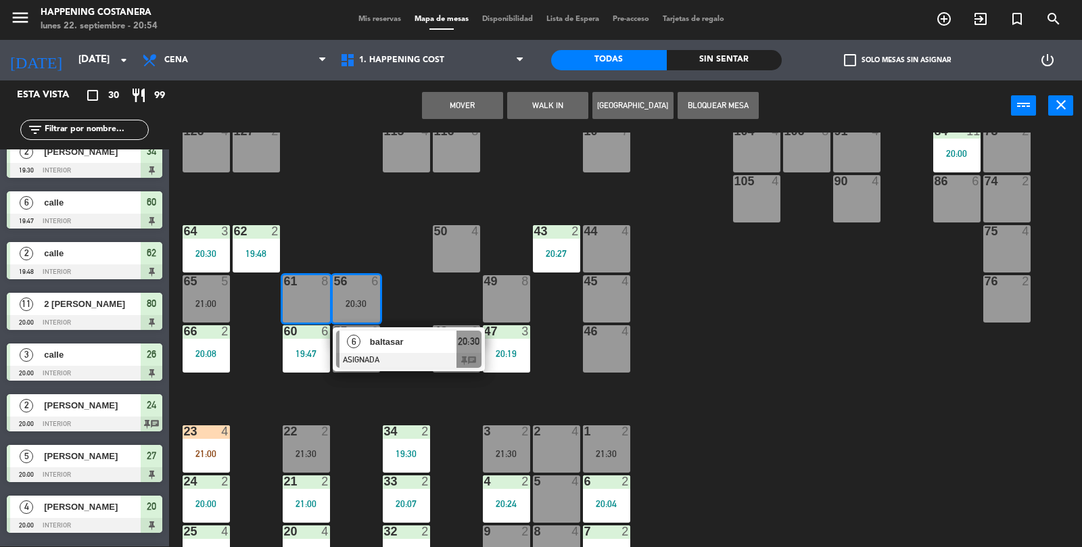
click at [485, 99] on button "Mover" at bounding box center [462, 105] width 81 height 27
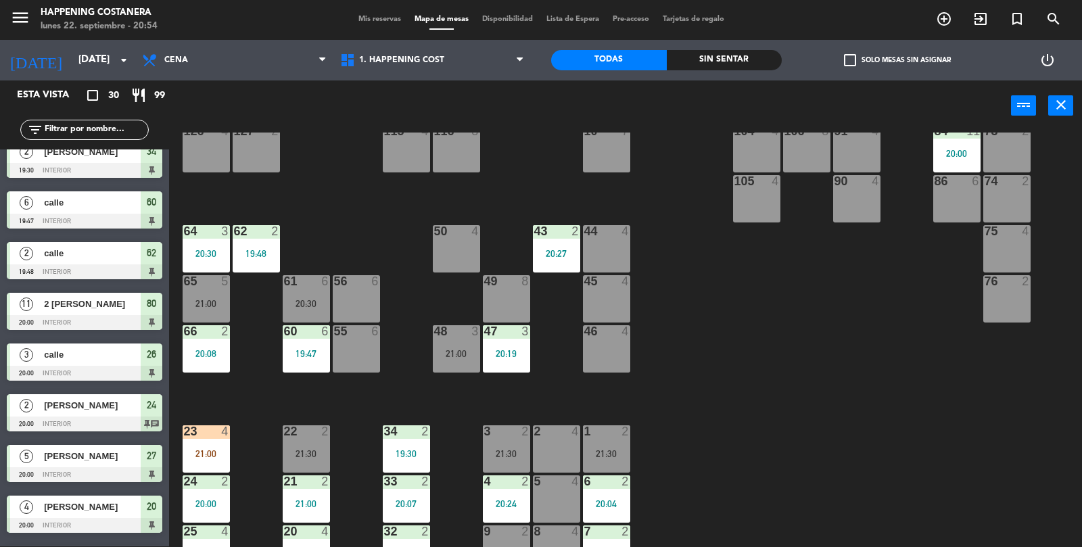
click at [795, 274] on div "69 2 122 6 121 6 120 6 14 4 CAVA 8 19:00 101 4 94 2 70 2 123 6 131 2 134 2 132 …" at bounding box center [631, 340] width 902 height 415
click at [374, 277] on div "6" at bounding box center [375, 281] width 8 height 12
click at [371, 291] on div "56 6" at bounding box center [356, 298] width 47 height 47
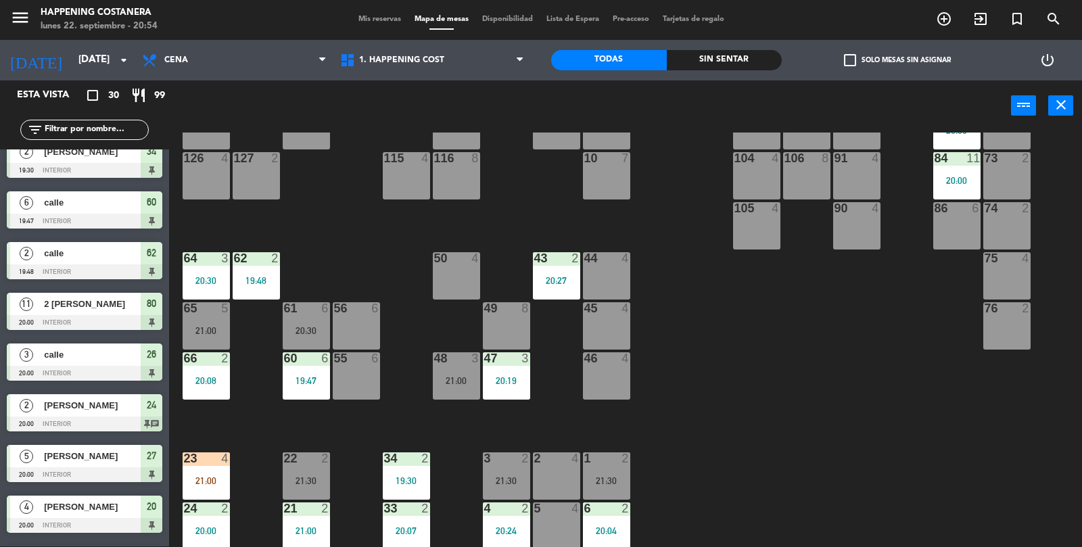
scroll to position [194, 0]
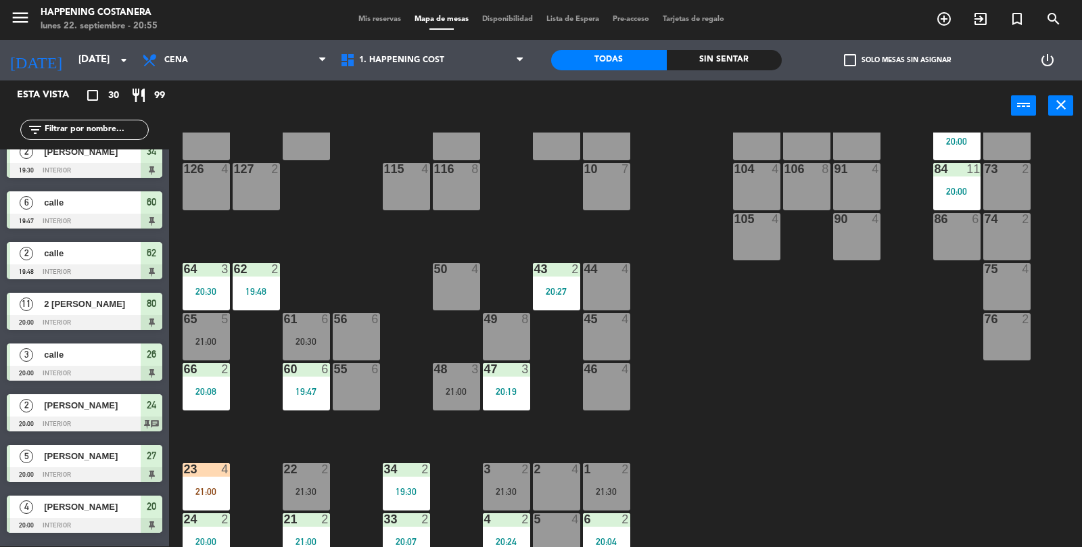
click at [300, 349] on div "61 6 20:30" at bounding box center [306, 336] width 47 height 47
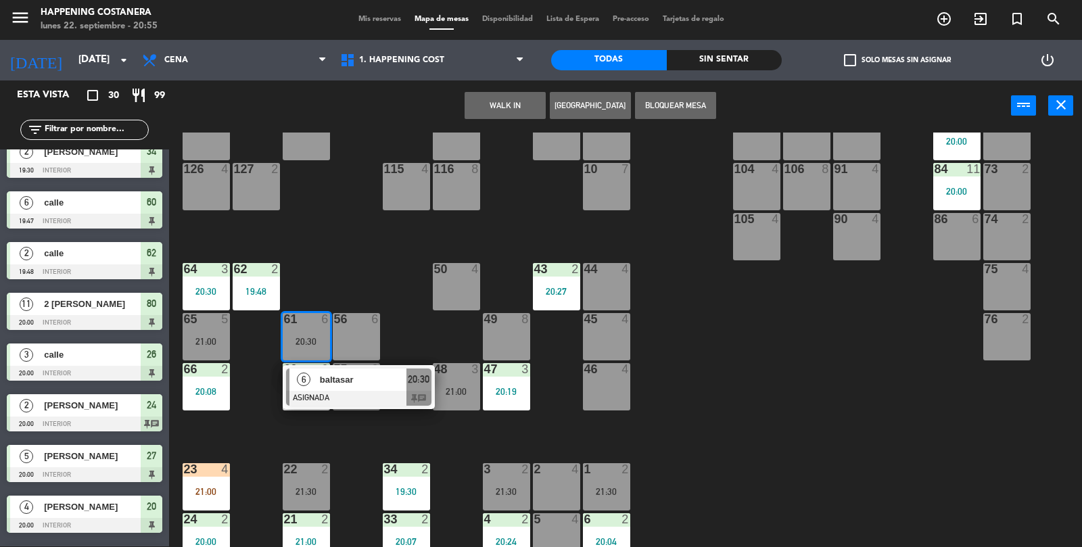
click at [217, 329] on div "65 5 21:00" at bounding box center [206, 336] width 47 height 47
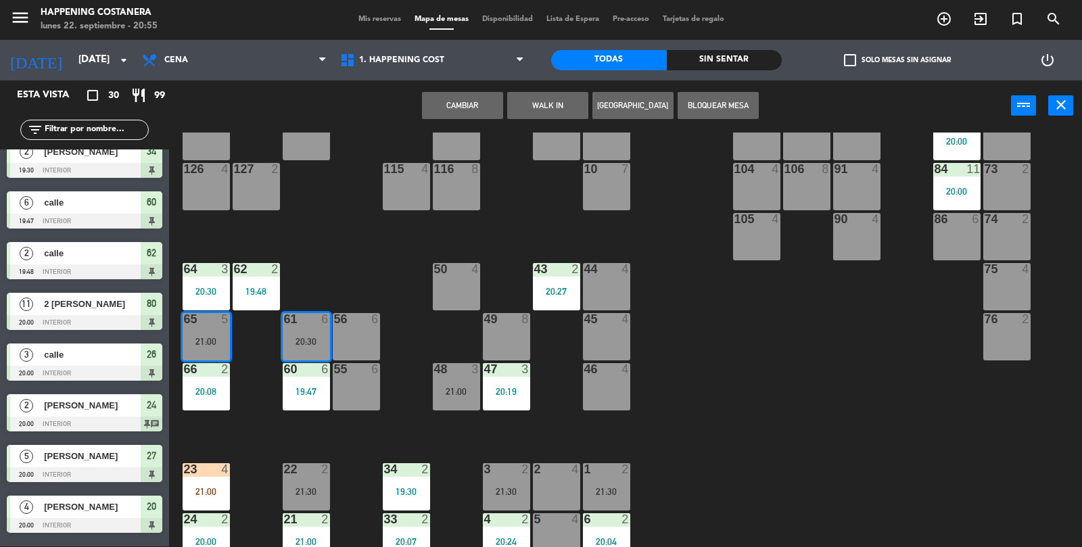
click at [493, 106] on button "Cambiar" at bounding box center [462, 105] width 81 height 27
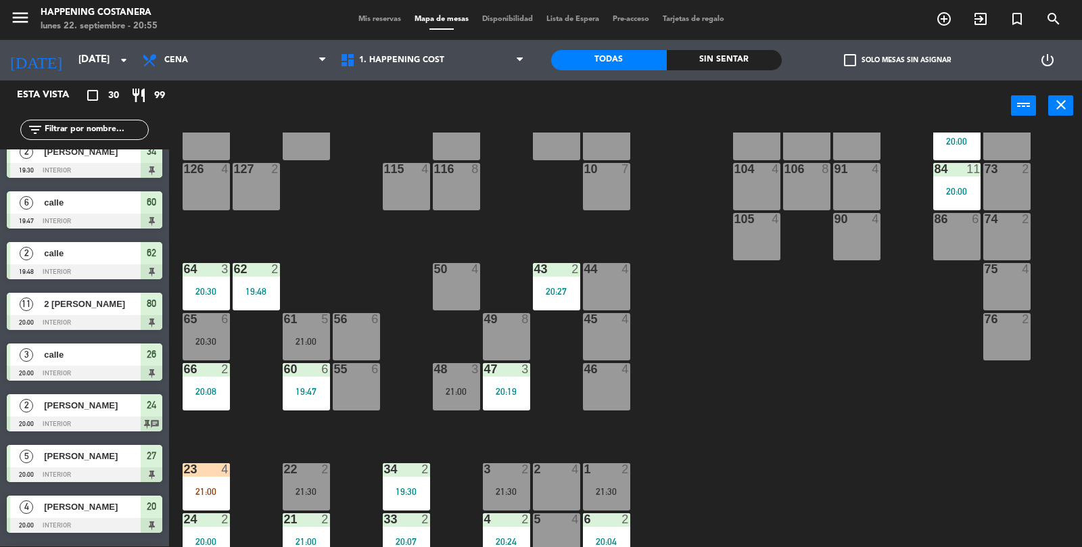
click at [216, 339] on div "20:30" at bounding box center [206, 341] width 47 height 9
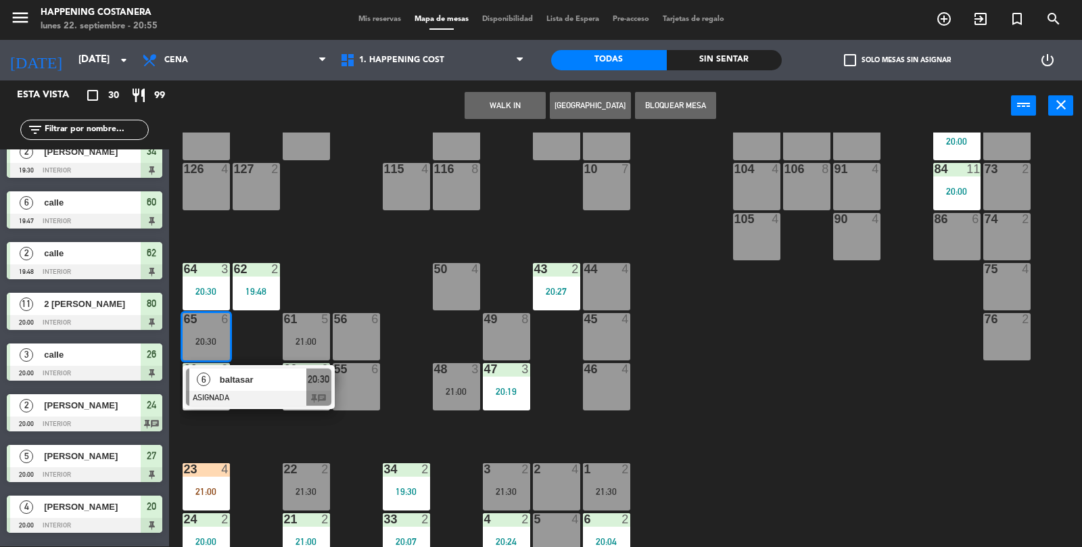
click at [256, 388] on div "baltasar" at bounding box center [262, 380] width 88 height 22
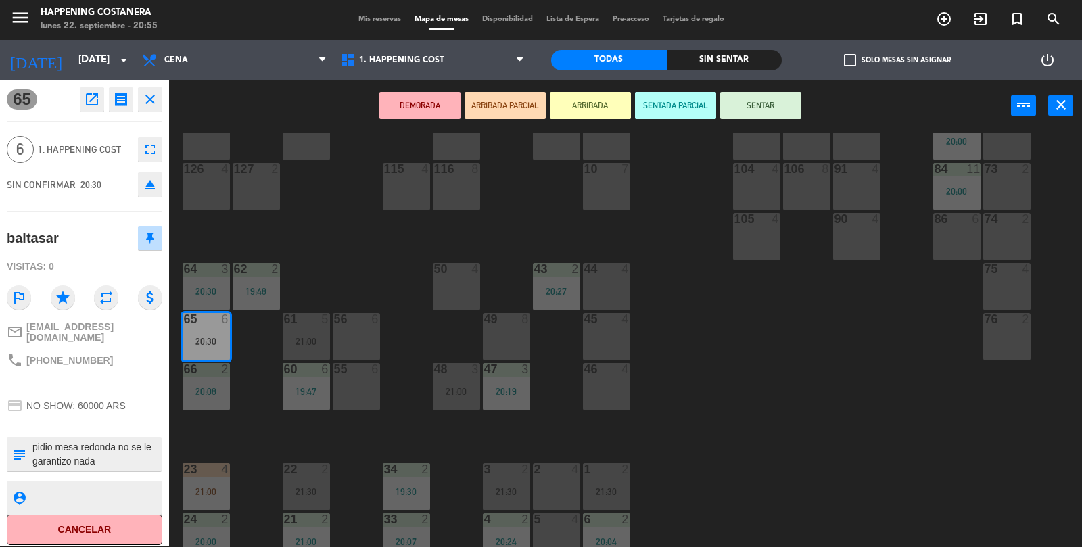
click at [817, 381] on div "69 2 122 6 121 6 120 6 14 4 CAVA 8 19:00 101 4 94 2 70 2 123 6 131 2 134 2 132 …" at bounding box center [631, 340] width 902 height 415
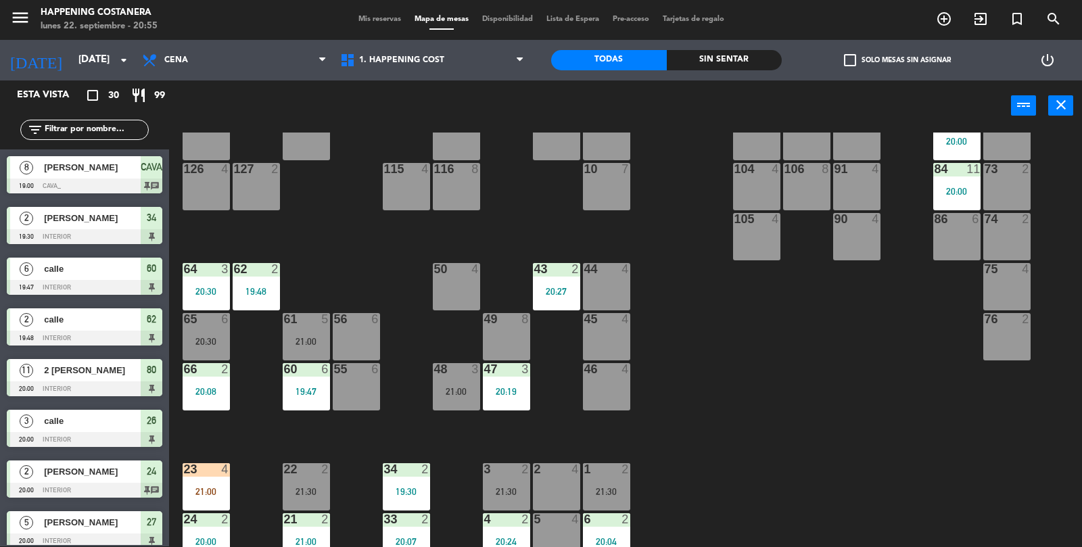
scroll to position [1, 0]
click at [293, 332] on div "61 5 21:00" at bounding box center [306, 336] width 47 height 47
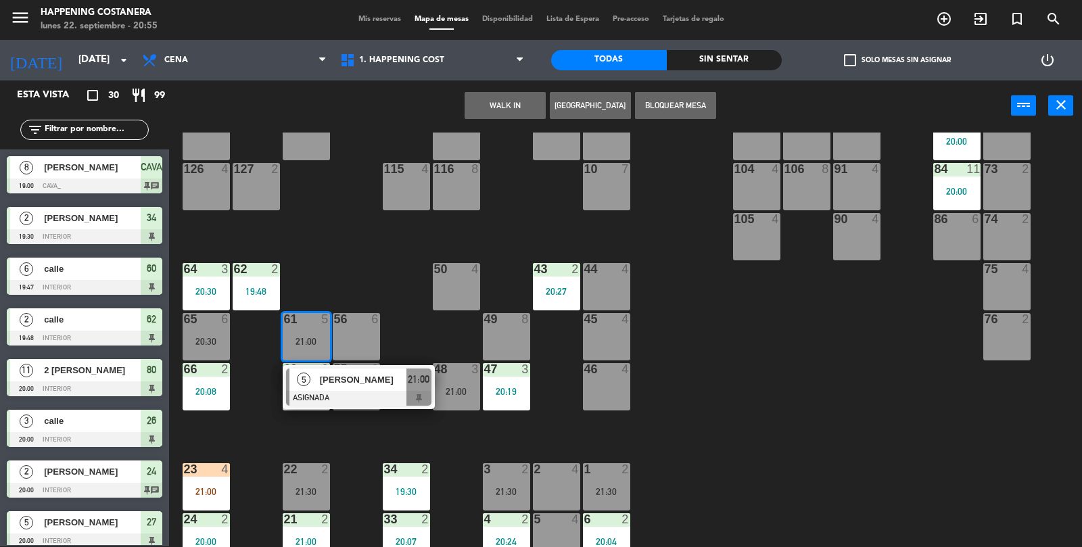
click at [344, 385] on div "[PERSON_NAME]" at bounding box center [363, 380] width 88 height 22
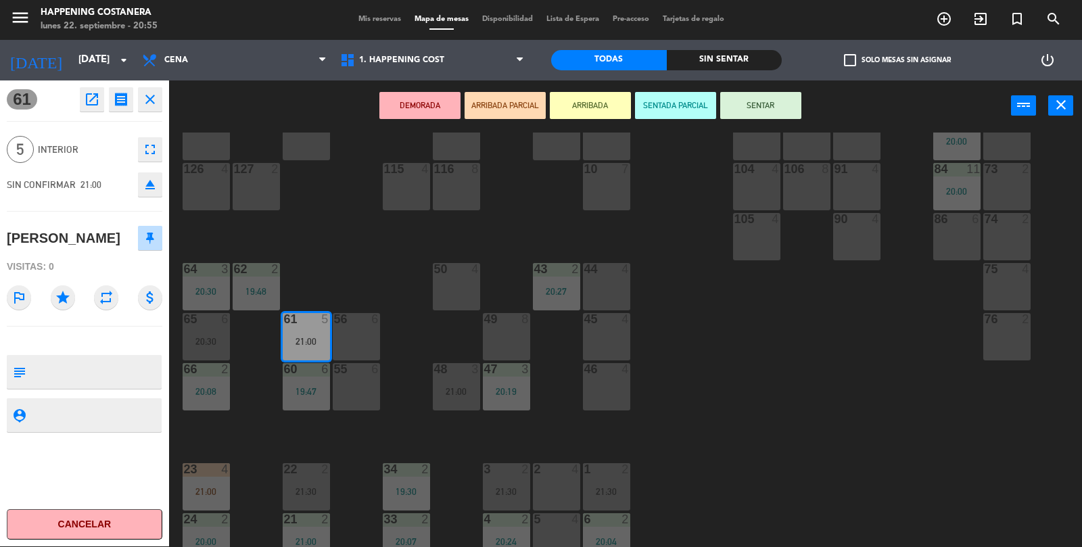
click at [763, 107] on button "SENTAR" at bounding box center [760, 105] width 81 height 27
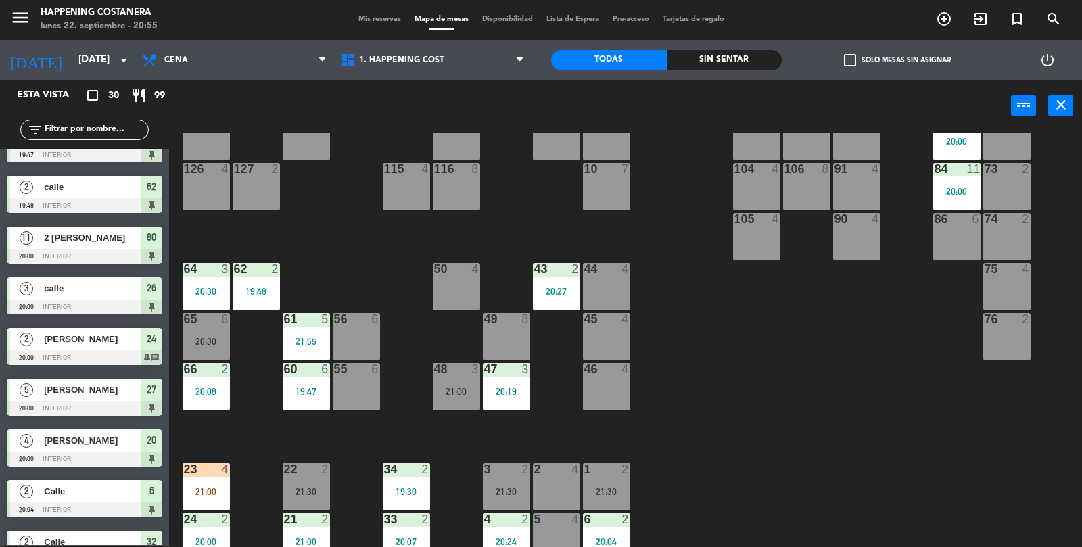
click at [355, 321] on div at bounding box center [356, 319] width 22 height 12
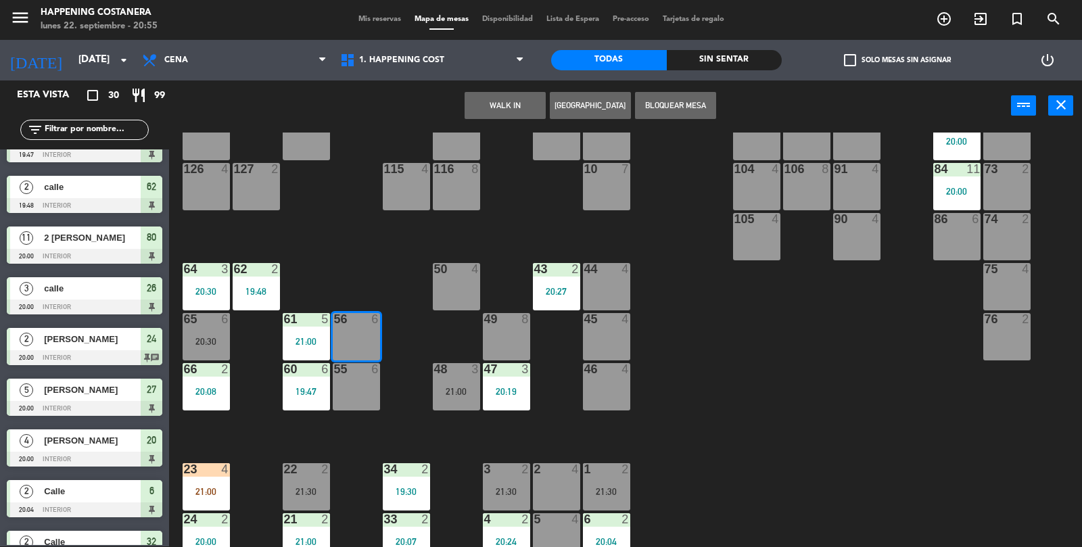
click at [488, 105] on button "WALK IN" at bounding box center [505, 105] width 81 height 27
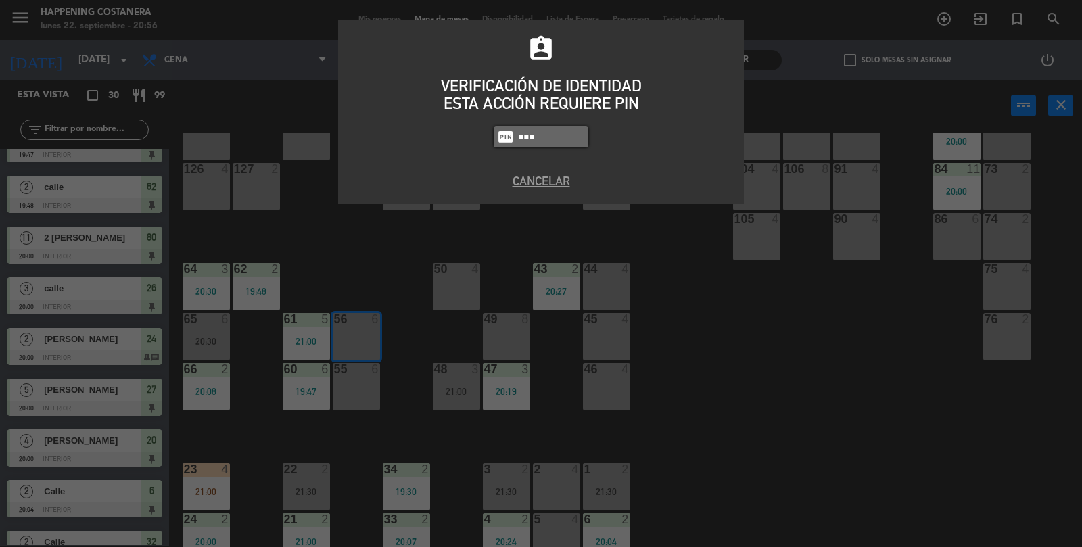
type input "6586"
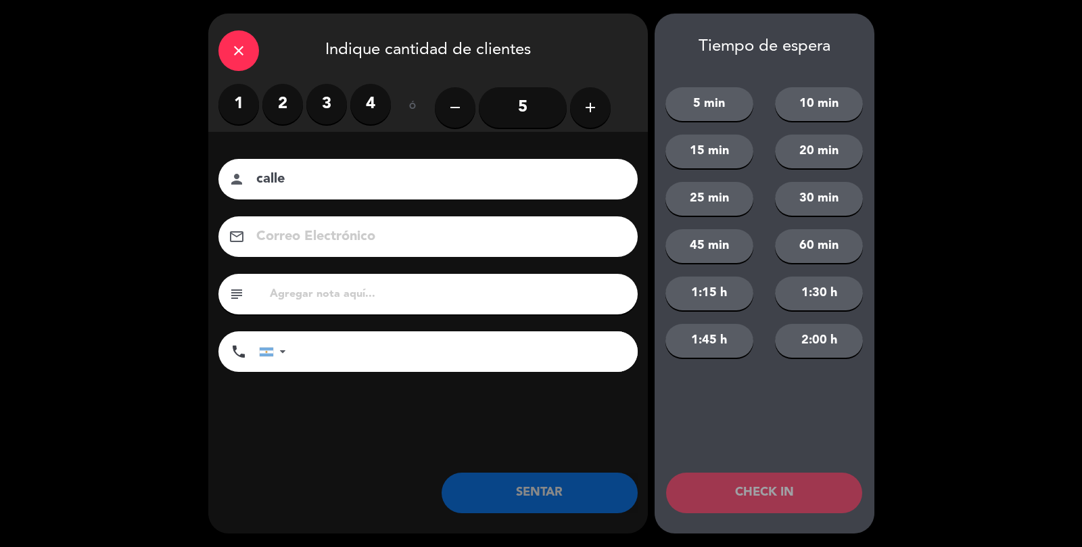
type input "calle"
click at [288, 104] on label "2" at bounding box center [282, 104] width 41 height 41
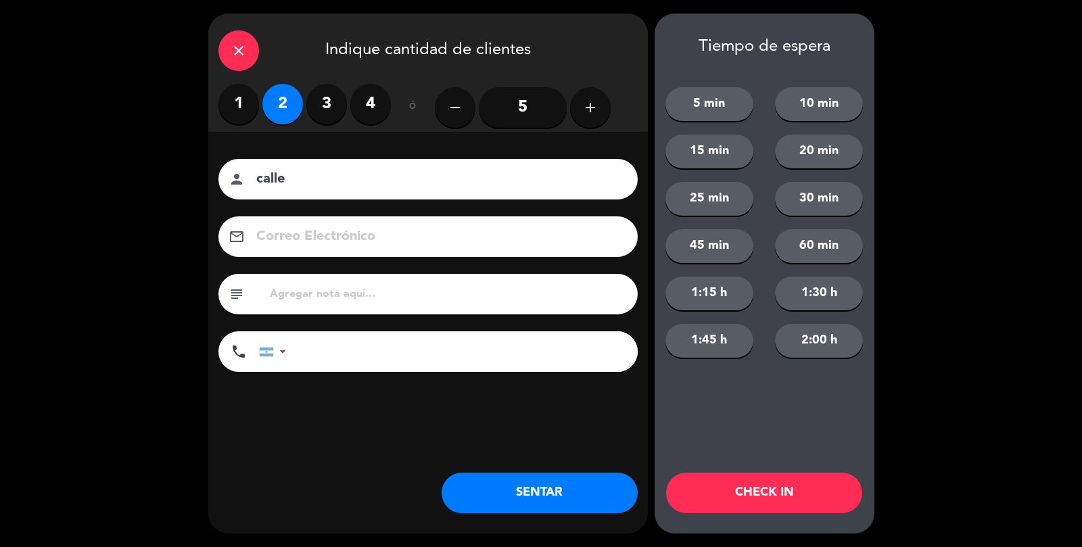
click at [609, 490] on button "SENTAR" at bounding box center [540, 493] width 196 height 41
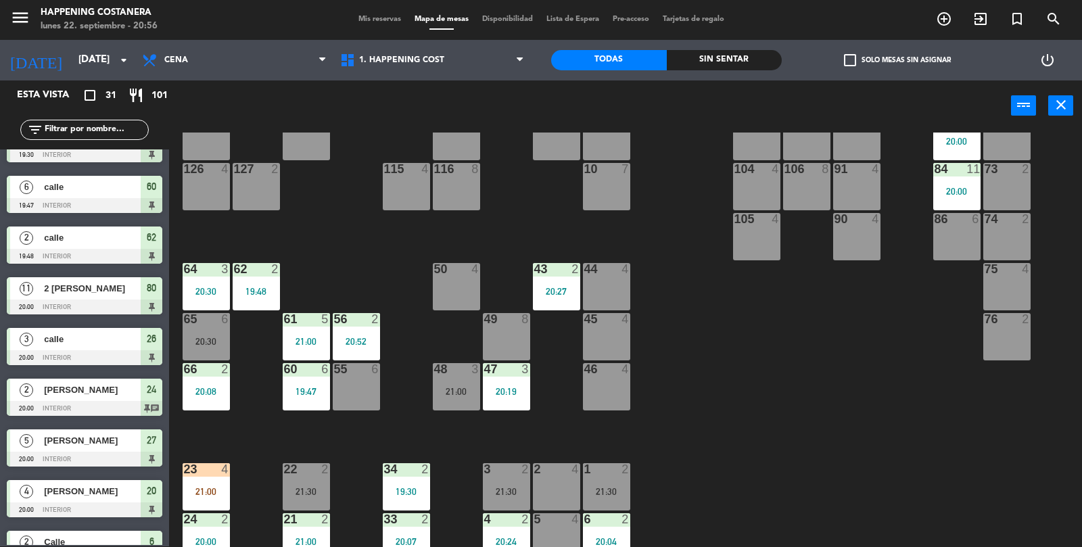
scroll to position [0, 0]
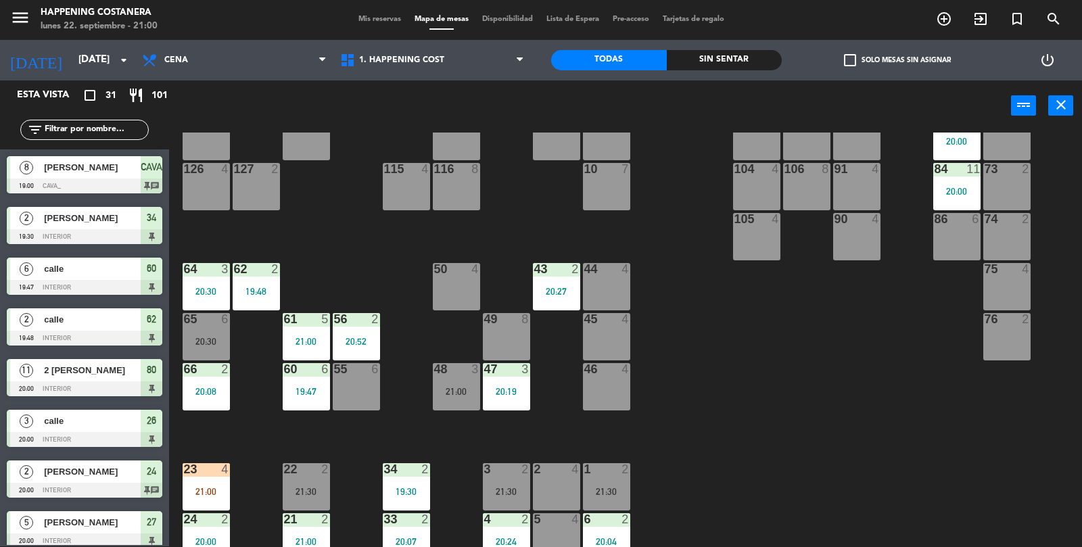
click at [266, 298] on div "62 2 19:48" at bounding box center [256, 286] width 47 height 47
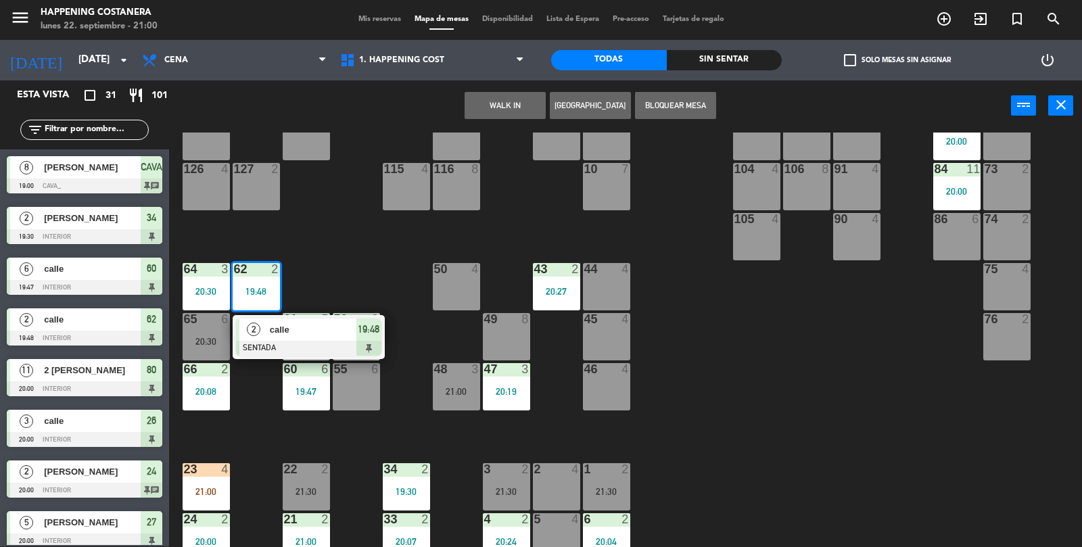
click at [319, 344] on div at bounding box center [308, 348] width 145 height 15
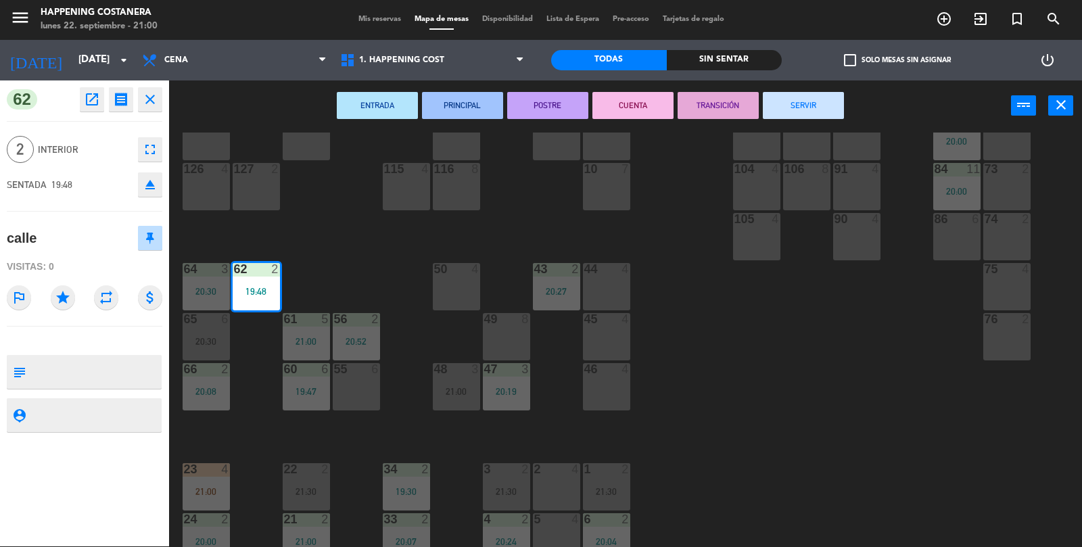
click at [791, 99] on button "SERVIR" at bounding box center [803, 105] width 81 height 27
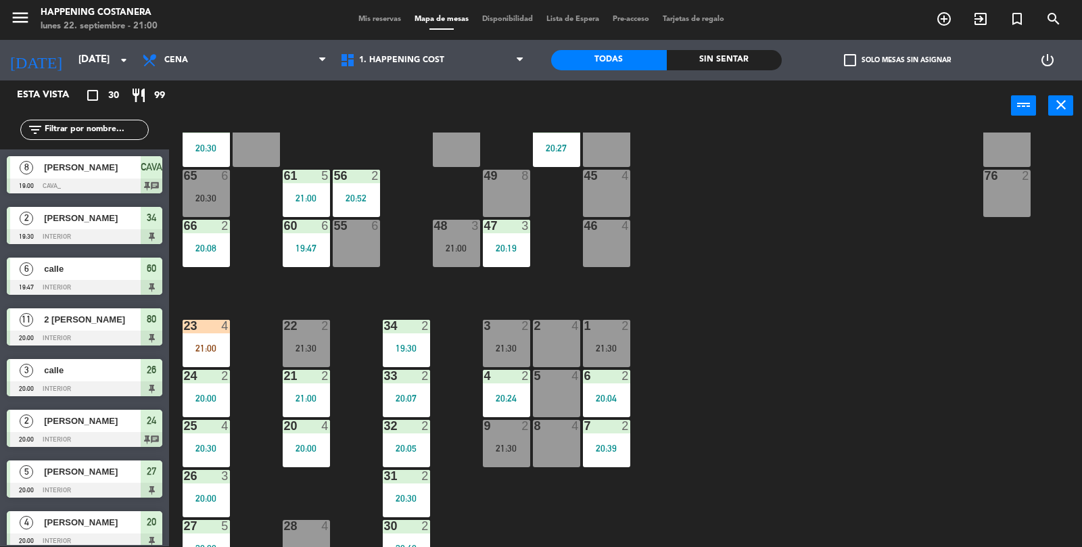
scroll to position [356, 0]
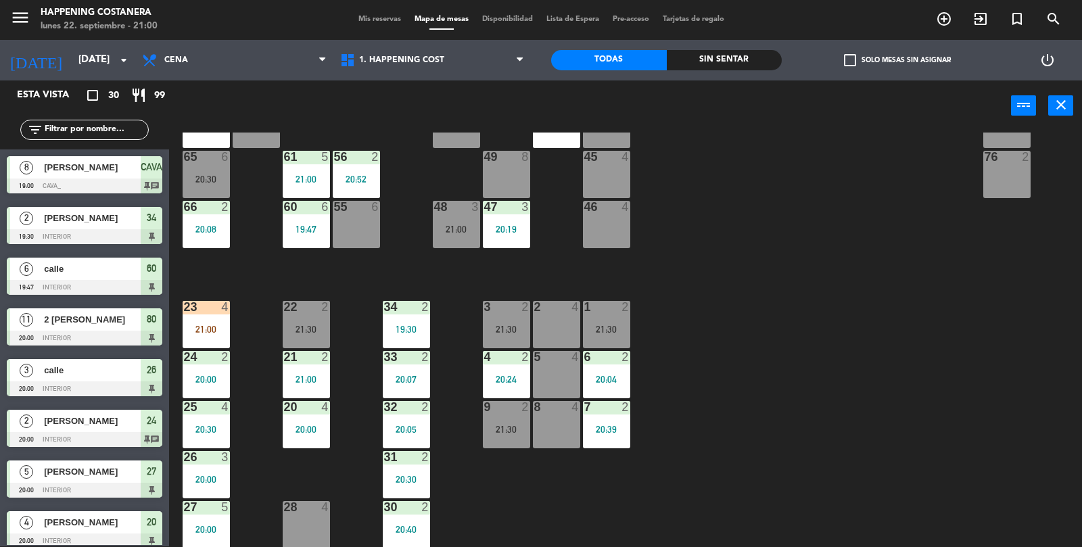
click at [84, 128] on input "text" at bounding box center [95, 129] width 105 height 15
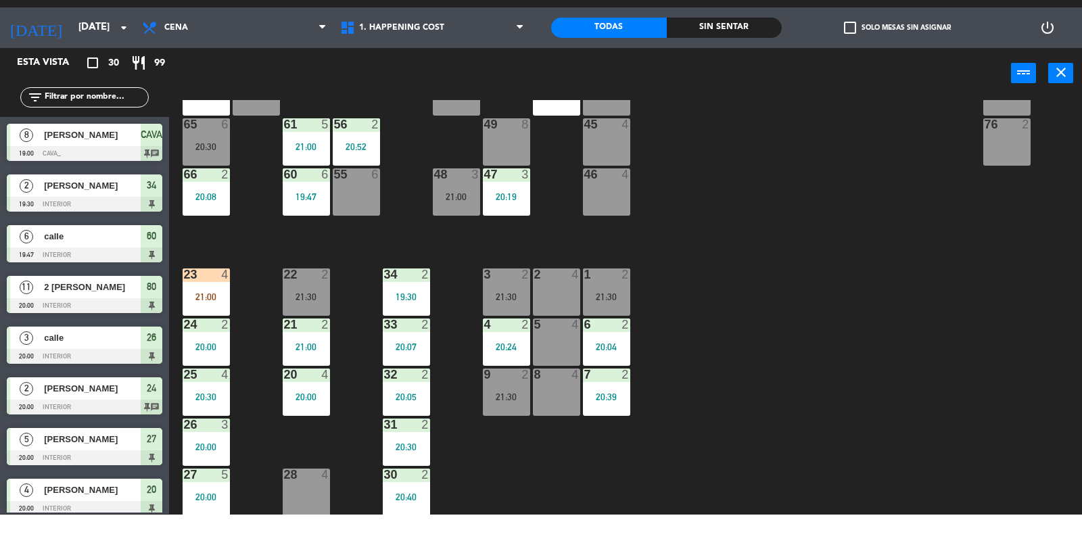
click at [407, 452] on div at bounding box center [406, 457] width 22 height 12
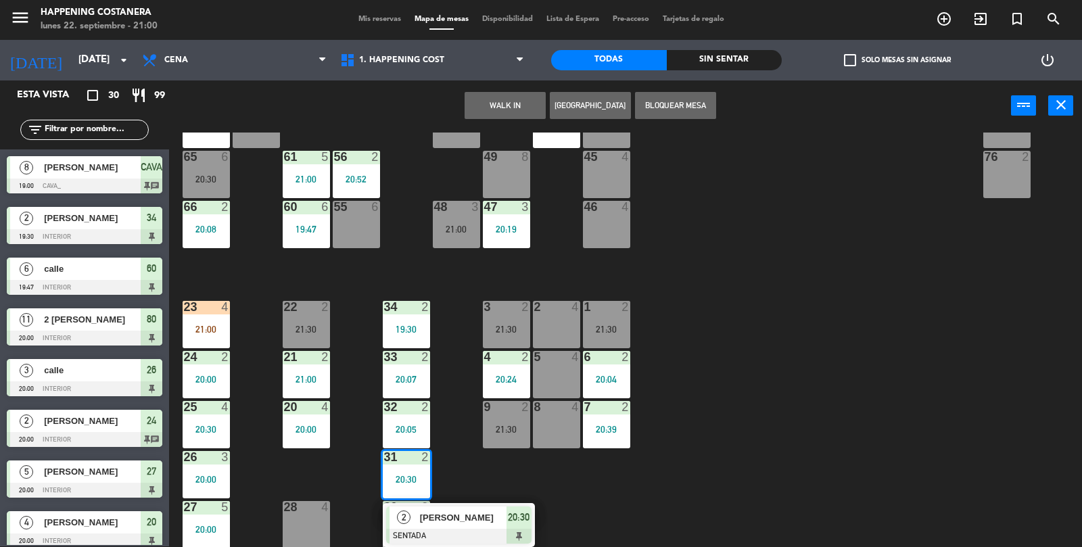
click at [490, 525] on div "[PERSON_NAME]" at bounding box center [463, 518] width 88 height 22
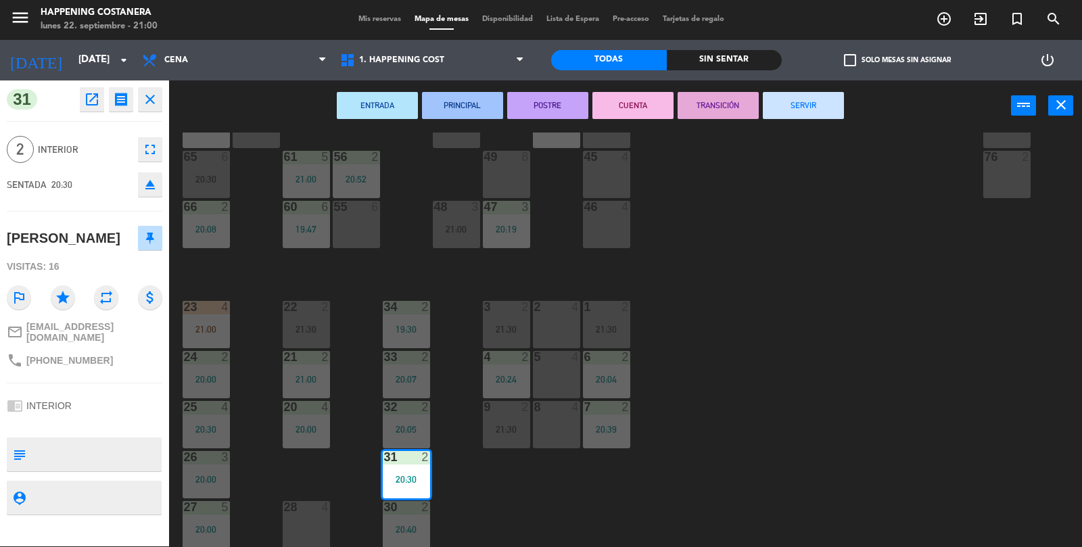
click at [820, 112] on button "SERVIR" at bounding box center [803, 105] width 81 height 27
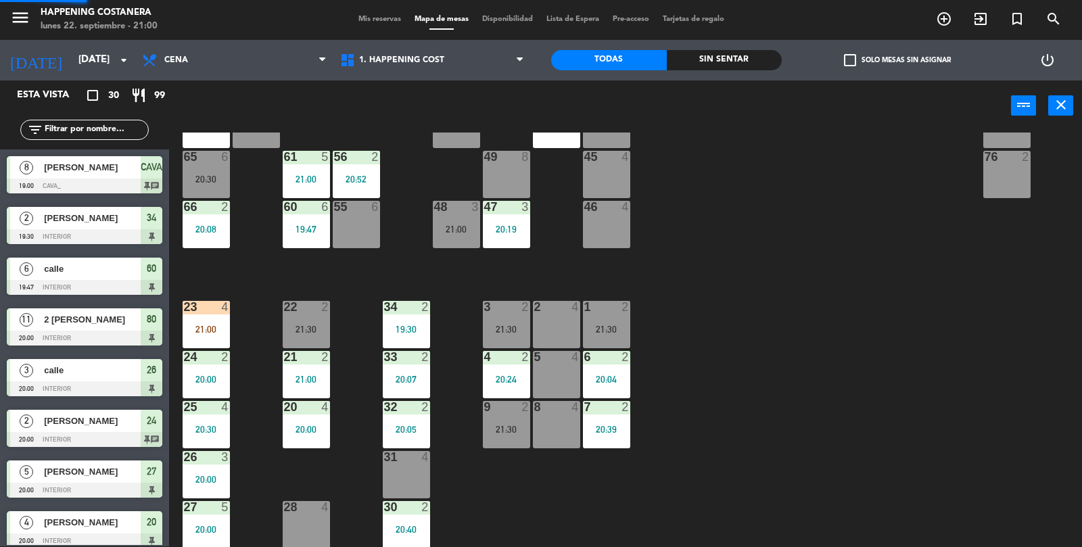
scroll to position [1, 0]
click at [934, 376] on div "69 2 122 6 121 6 120 6 14 4 CAVA 8 19:00 101 4 94 2 70 2 123 6 131 2 134 2 132 …" at bounding box center [631, 340] width 902 height 415
click at [390, 477] on div "31 4" at bounding box center [406, 474] width 47 height 47
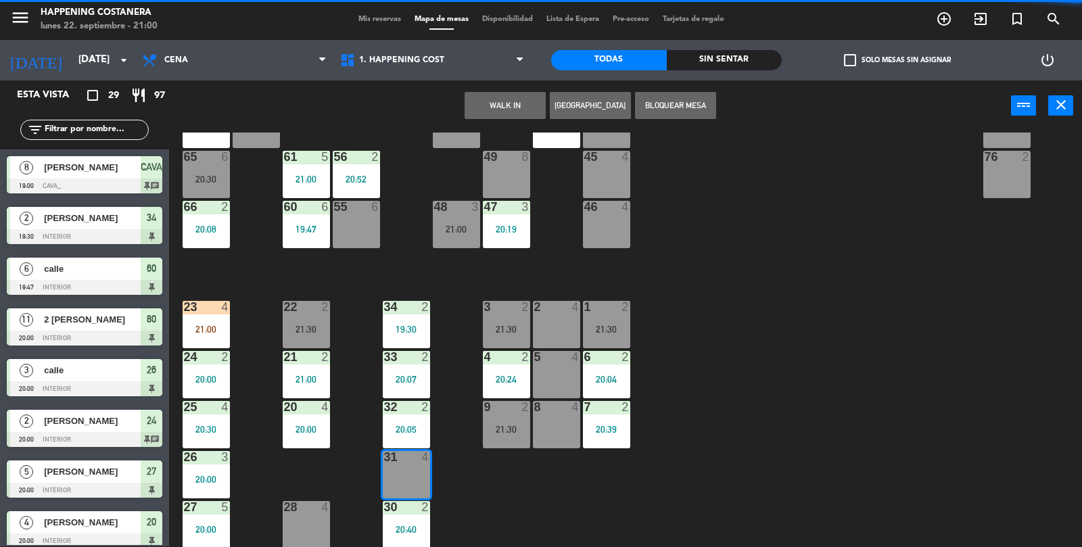
click at [802, 390] on div "69 2 122 6 121 6 120 6 14 4 CAVA 8 19:00 101 4 94 2 70 2 123 6 131 2 134 2 132 …" at bounding box center [631, 340] width 902 height 415
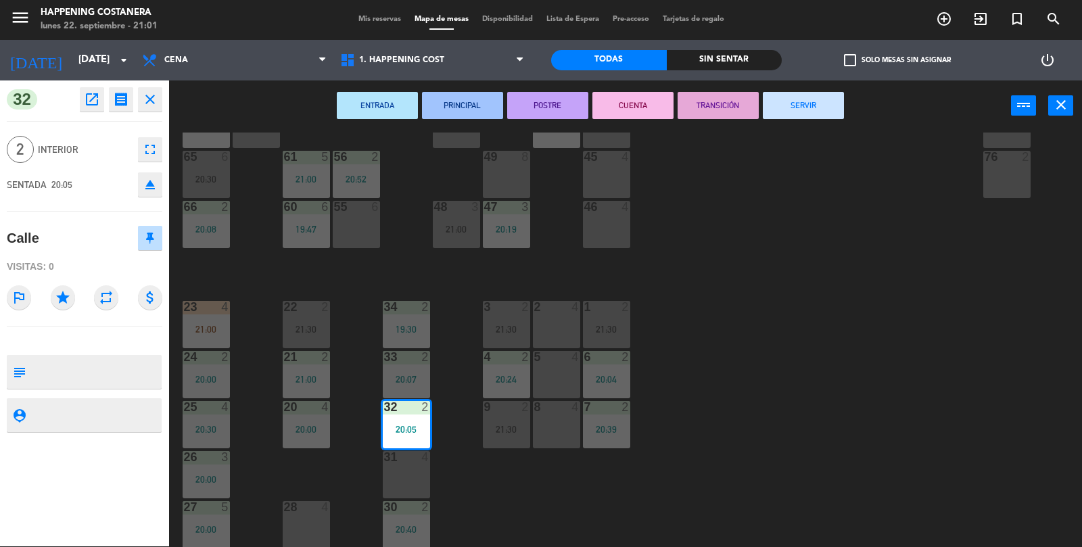
click at [822, 103] on button "SERVIR" at bounding box center [803, 105] width 81 height 27
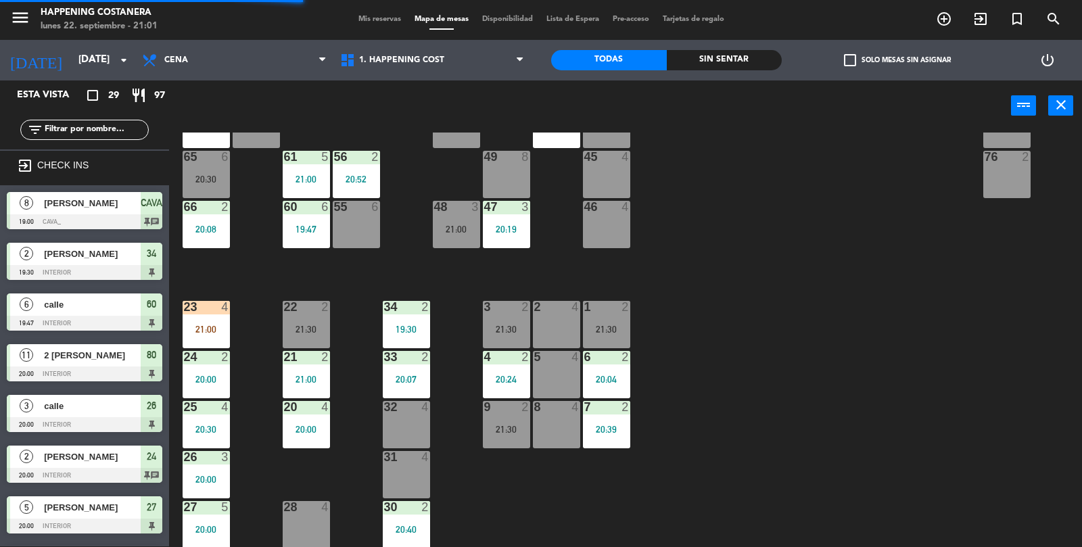
click at [385, 454] on div "31" at bounding box center [384, 457] width 1 height 12
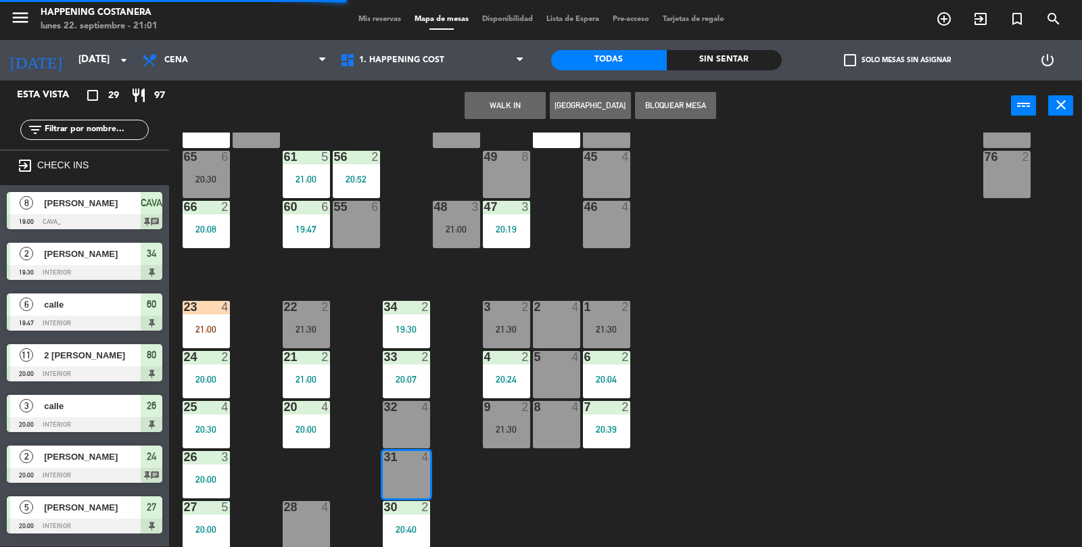
click at [511, 105] on button "WALK IN" at bounding box center [505, 105] width 81 height 27
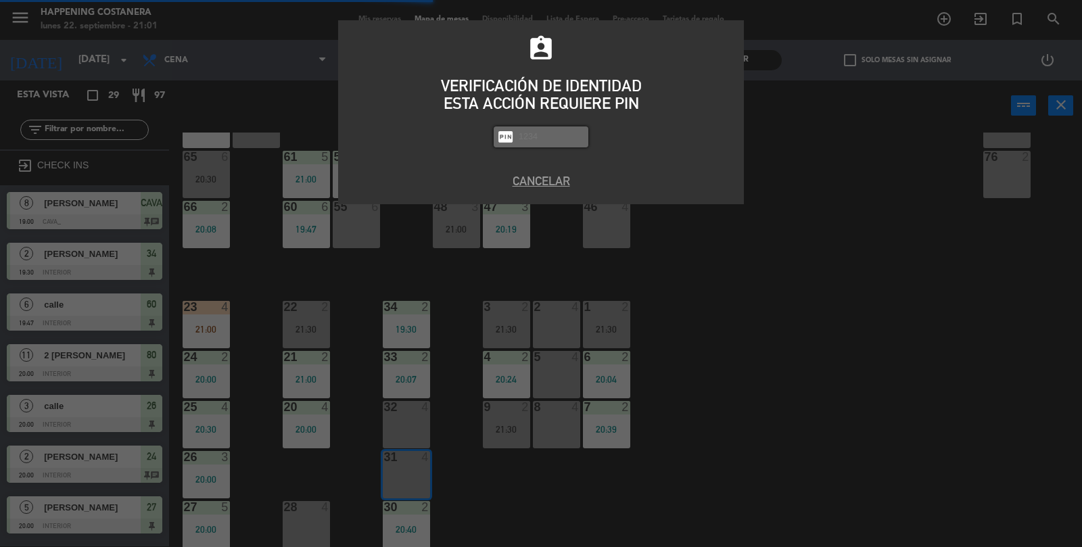
type input "4"
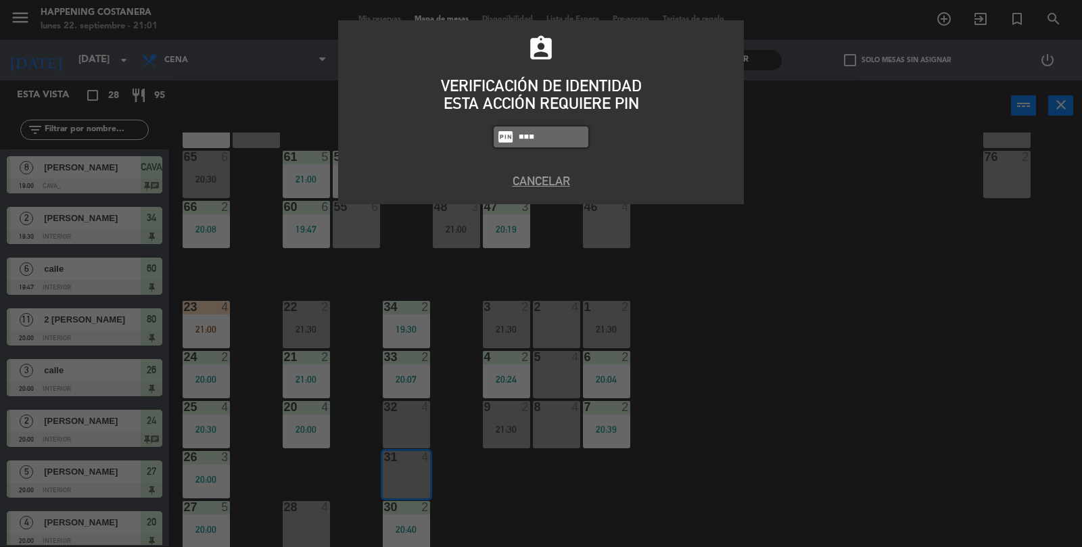
type input "5759"
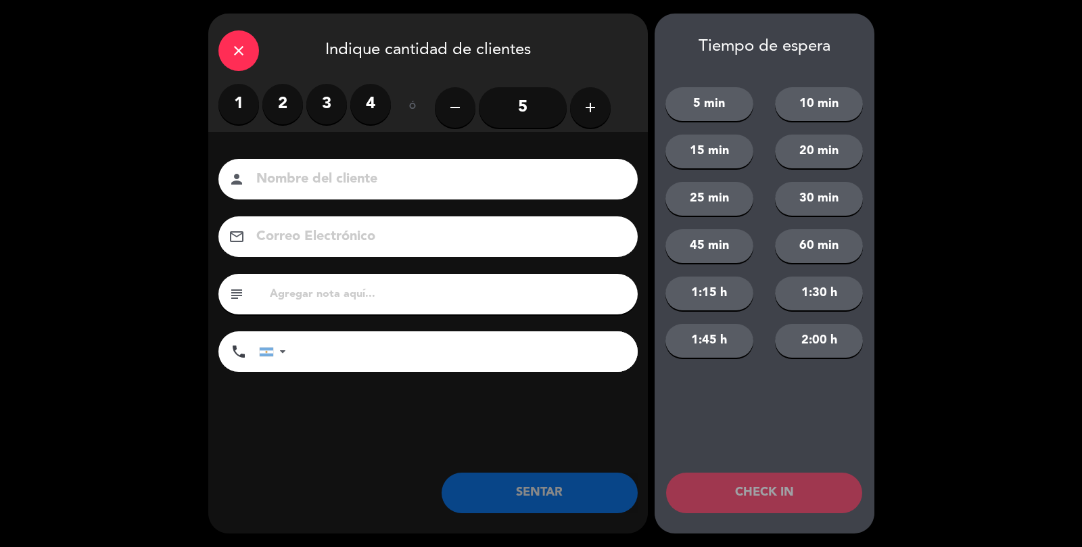
click at [307, 183] on input at bounding box center [437, 180] width 365 height 24
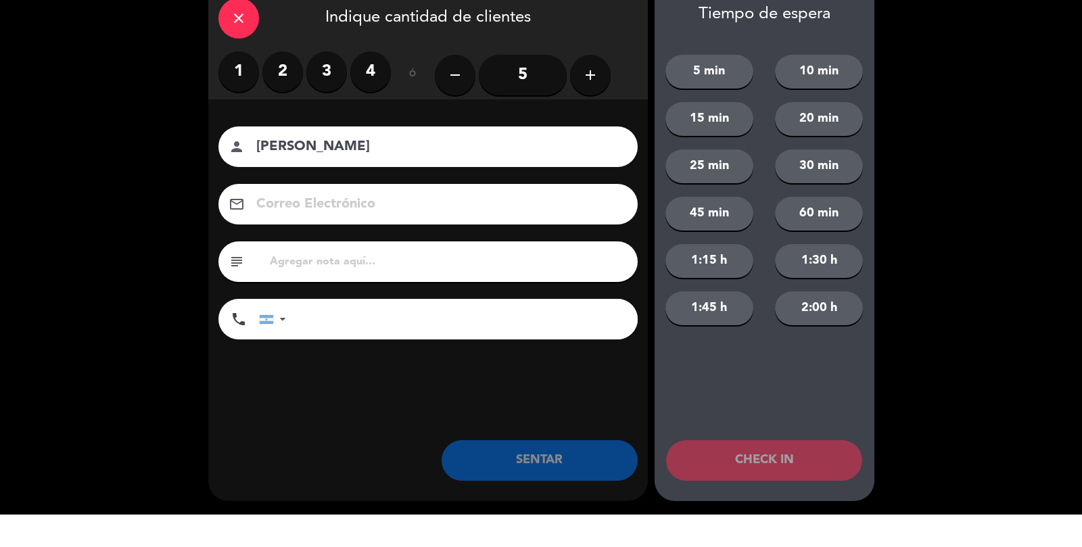
type input "[PERSON_NAME]"
click at [514, 508] on button "SENTAR" at bounding box center [540, 493] width 196 height 41
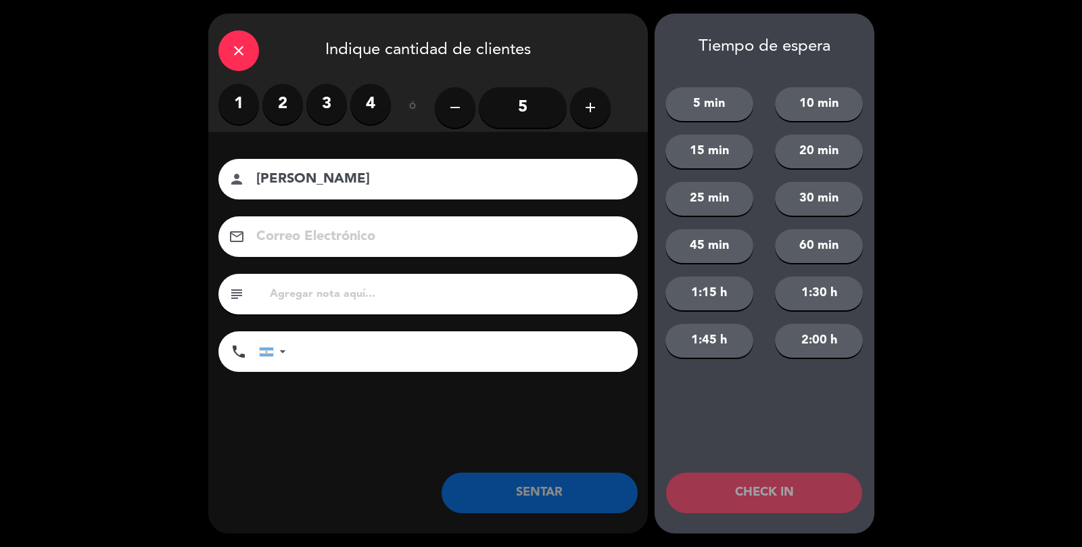
click at [291, 94] on label "2" at bounding box center [282, 104] width 41 height 41
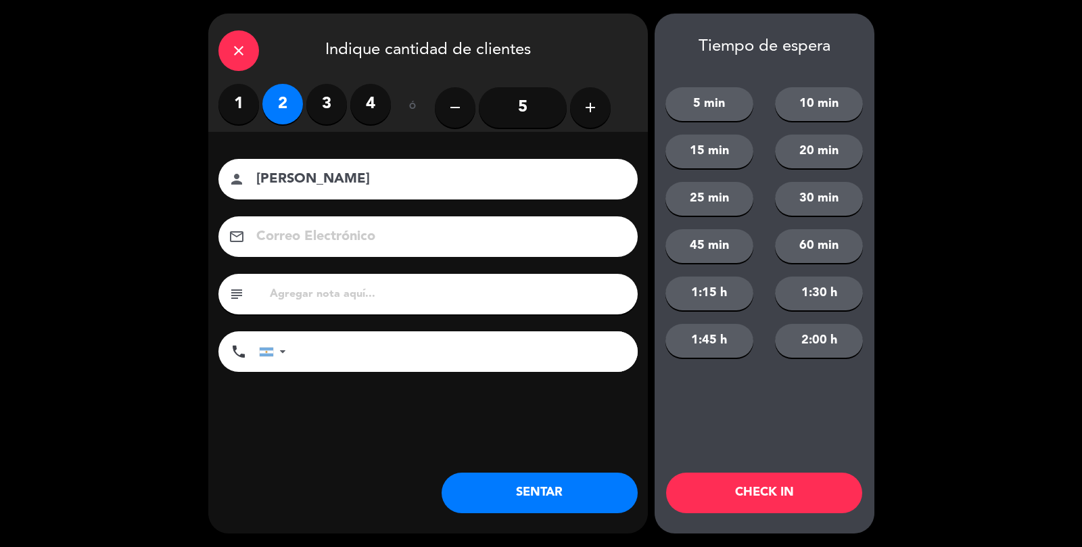
click at [565, 477] on button "SENTAR" at bounding box center [540, 493] width 196 height 41
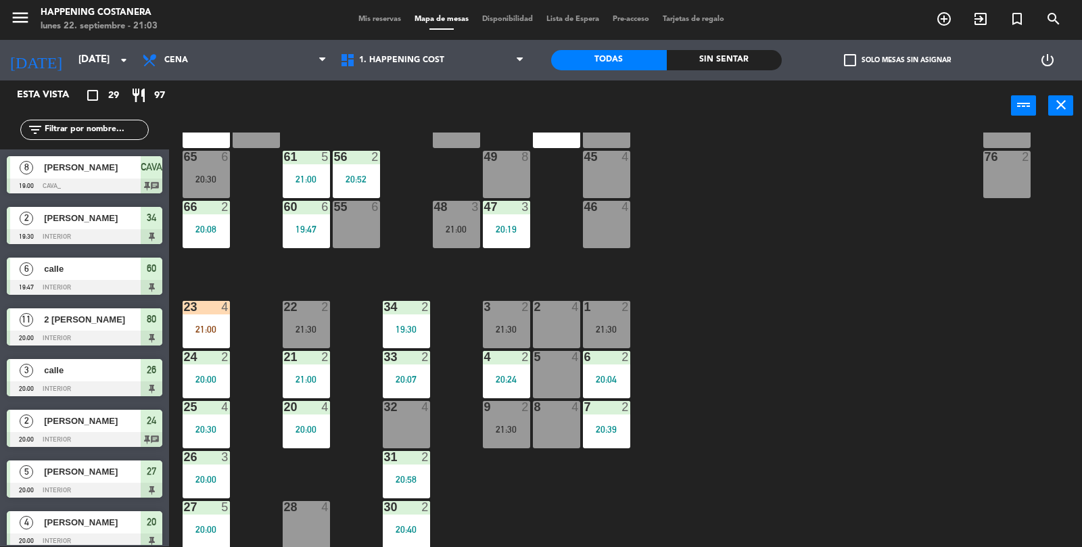
click at [323, 325] on div "21:30" at bounding box center [306, 329] width 47 height 9
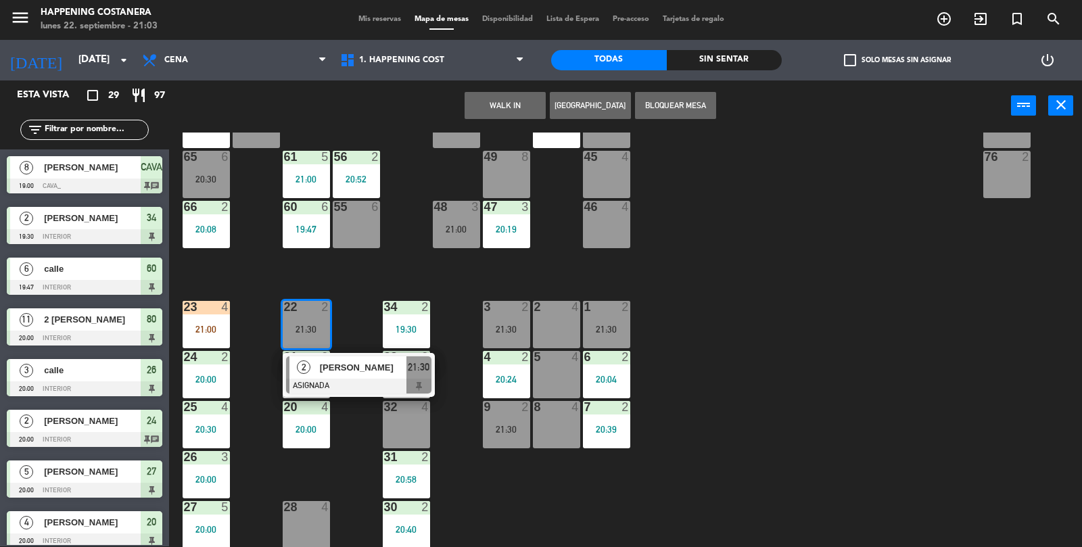
click at [624, 230] on div "46 4" at bounding box center [606, 224] width 47 height 47
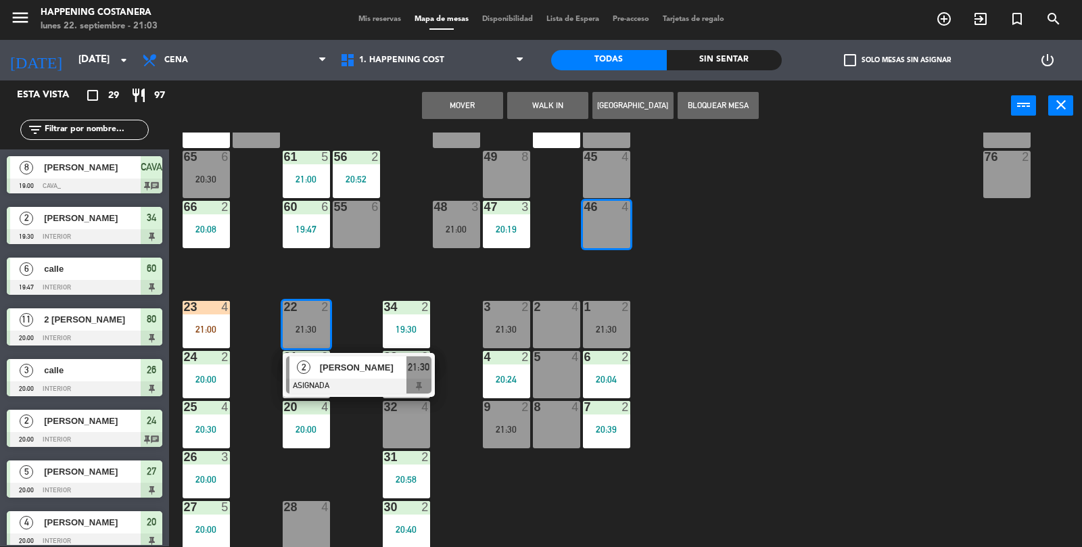
click at [450, 98] on button "Mover" at bounding box center [462, 105] width 81 height 27
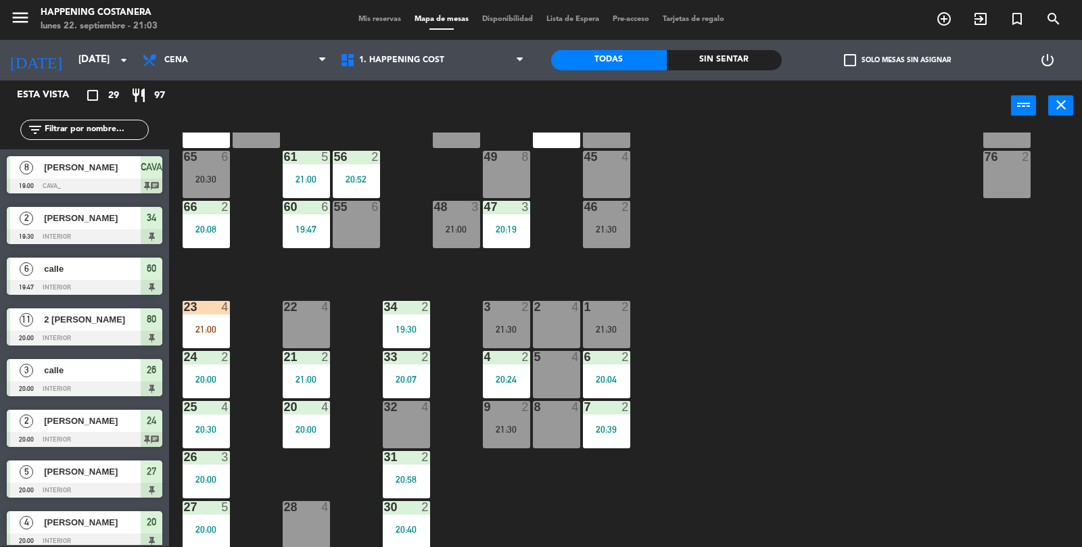
click at [304, 319] on div "22 4" at bounding box center [306, 324] width 47 height 47
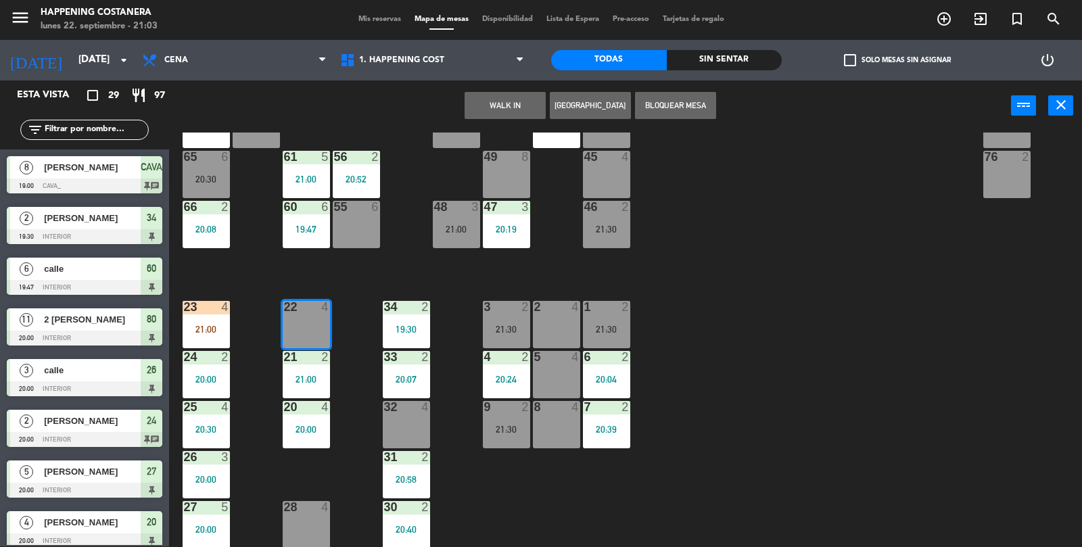
click at [504, 112] on button "WALK IN" at bounding box center [505, 105] width 81 height 27
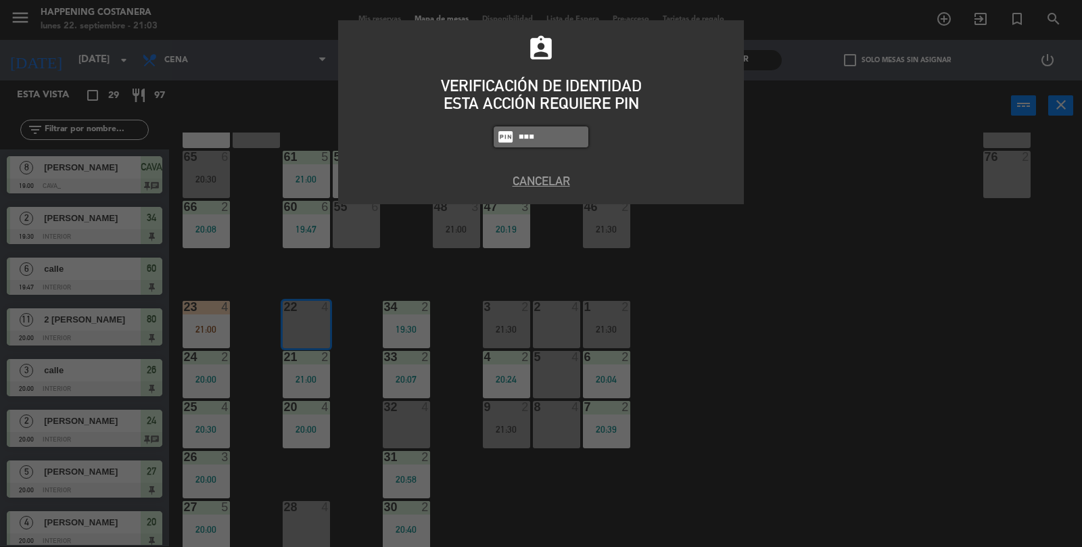
type input "5759"
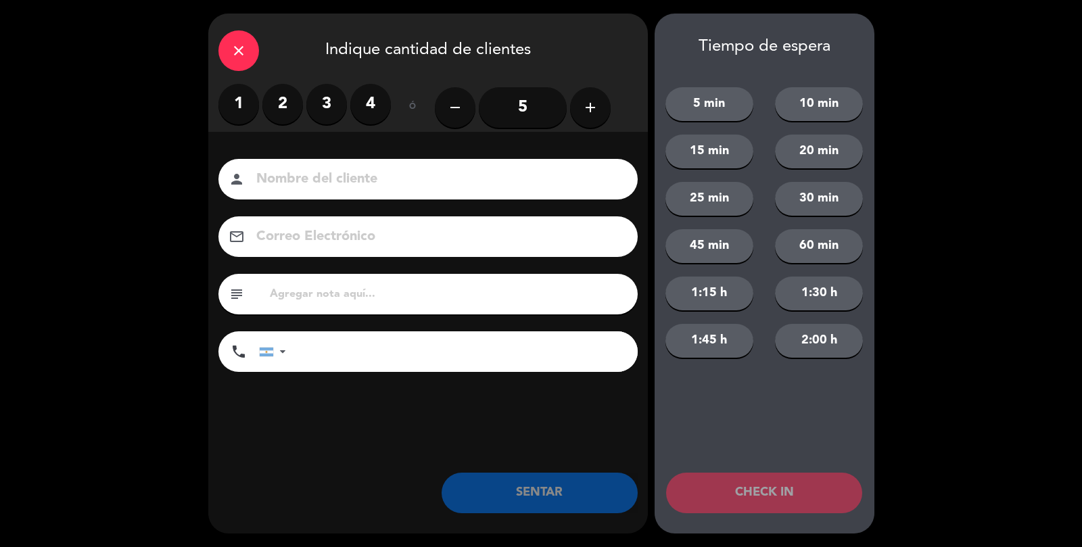
click at [379, 115] on label "4" at bounding box center [370, 104] width 41 height 41
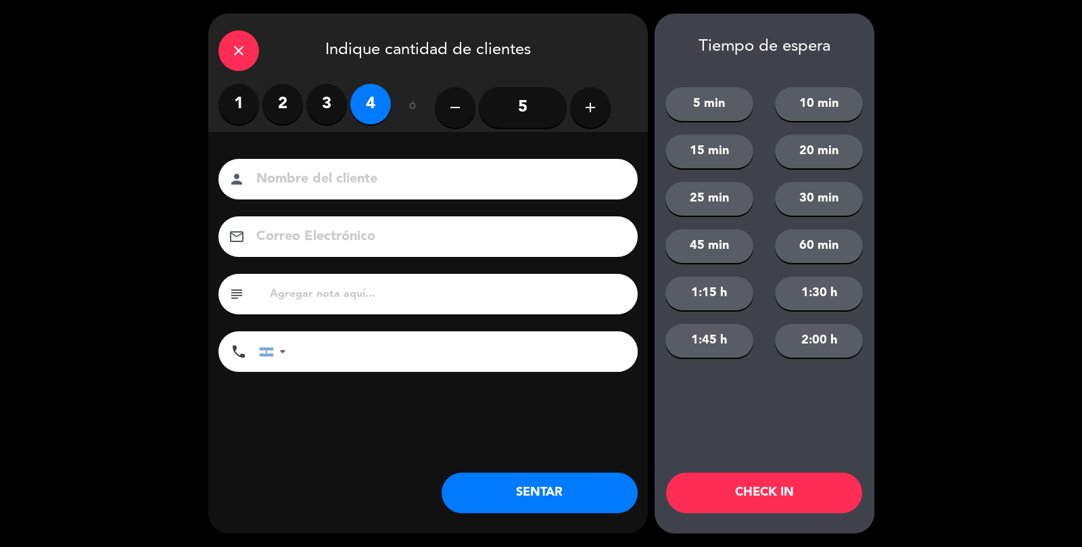
click at [367, 172] on input at bounding box center [437, 180] width 365 height 24
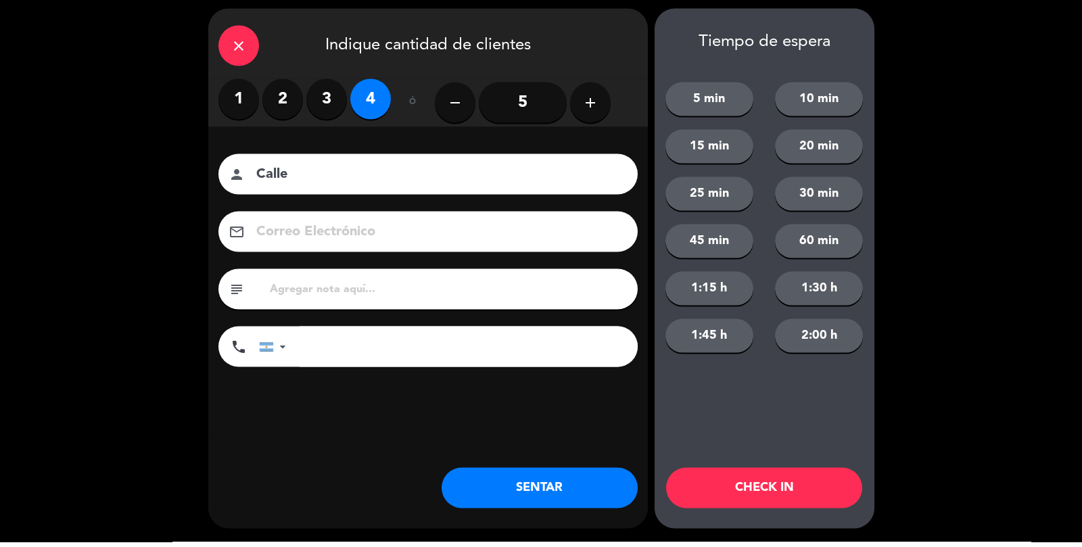
type input "Calle"
click at [582, 479] on button "SENTAR" at bounding box center [540, 493] width 196 height 41
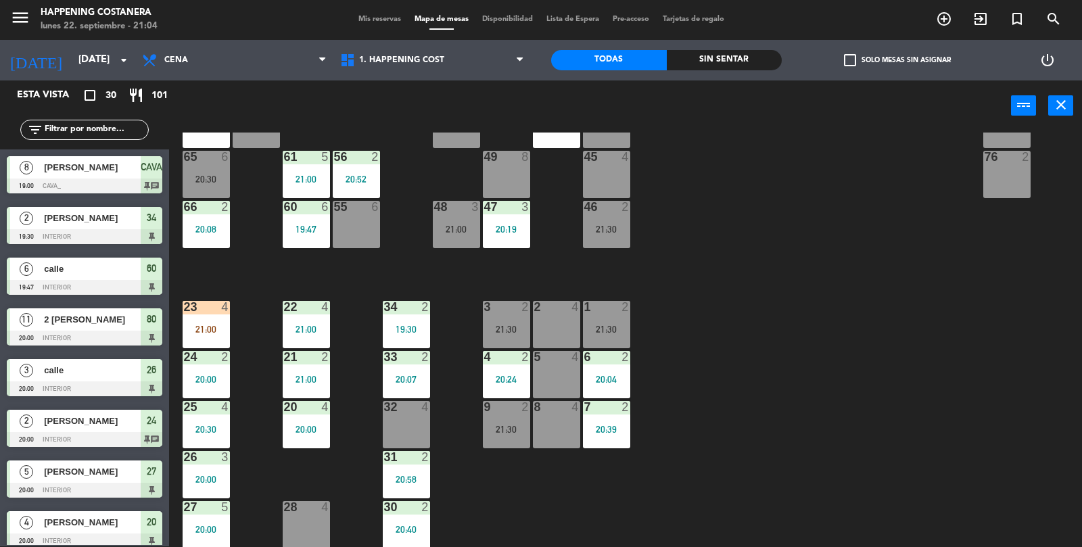
click at [109, 135] on input "text" at bounding box center [95, 129] width 105 height 15
click at [204, 331] on div "21:00" at bounding box center [206, 329] width 47 height 9
click at [114, 150] on div "8 [PERSON_NAME] 19:00 CAVA_ CAVA chat" at bounding box center [84, 174] width 169 height 51
click at [85, 124] on input "text" at bounding box center [95, 129] width 105 height 15
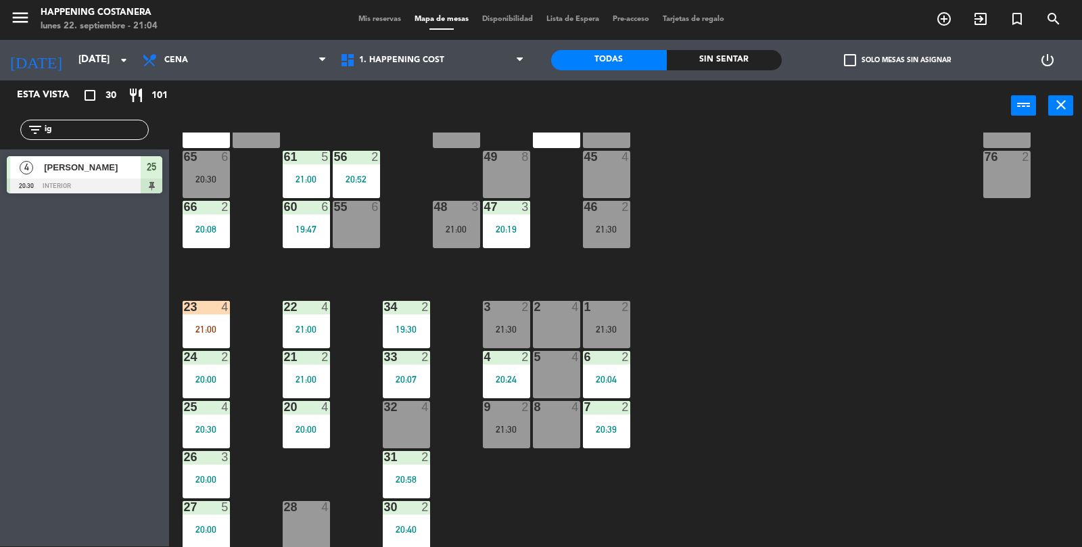
type input "i"
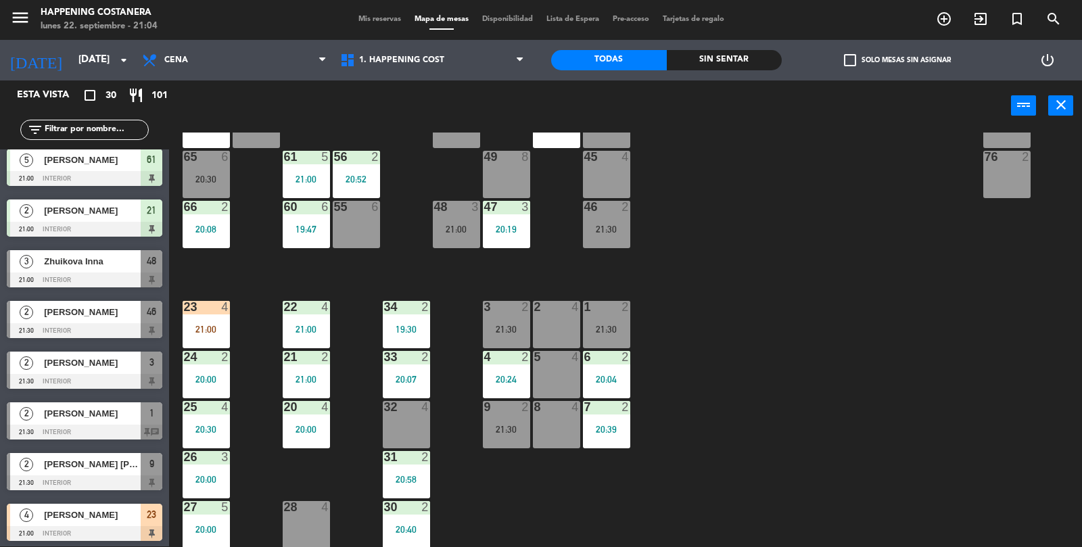
scroll to position [1126, 0]
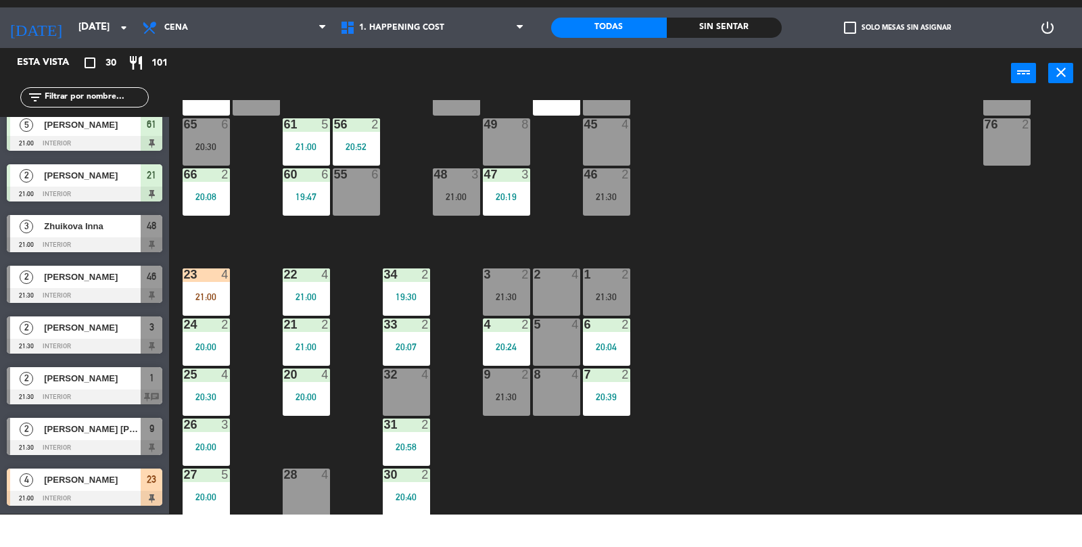
click at [108, 253] on span "Zhuikova Inna" at bounding box center [92, 259] width 97 height 14
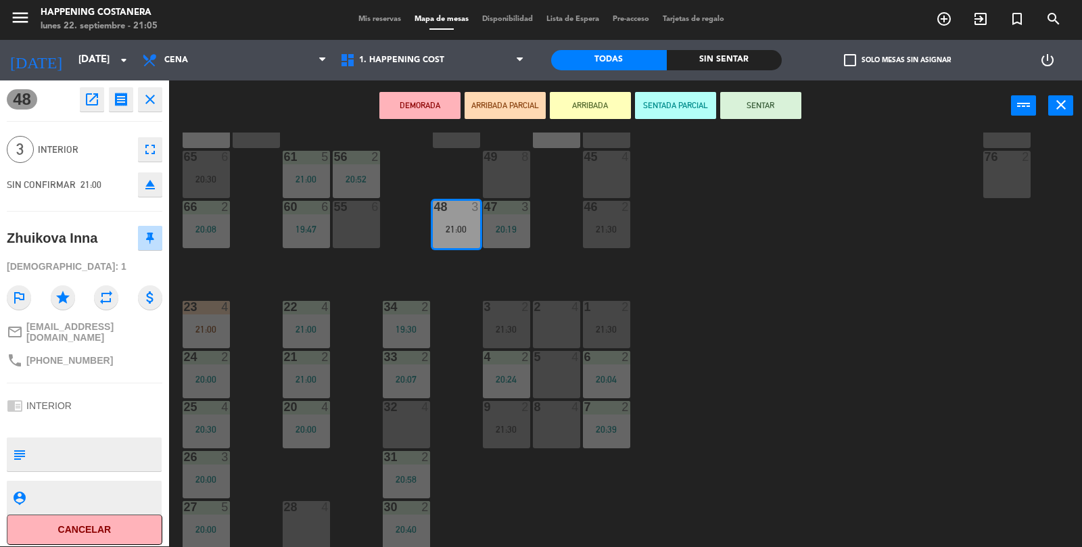
click at [554, 333] on div "2 4" at bounding box center [556, 324] width 47 height 47
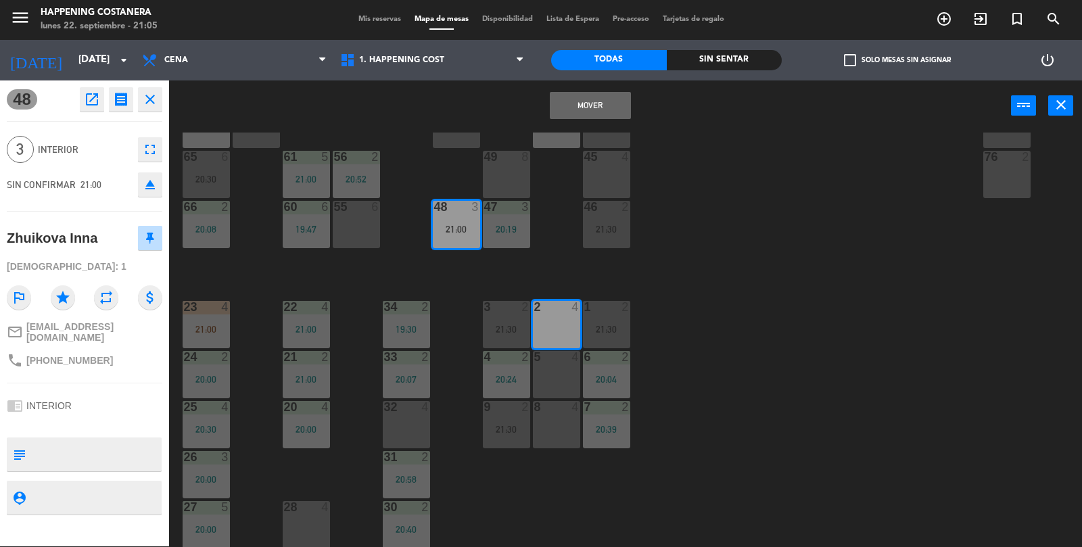
click at [593, 84] on div "Mover power_input close" at bounding box center [590, 105] width 842 height 51
click at [598, 105] on button "Mover" at bounding box center [590, 105] width 81 height 27
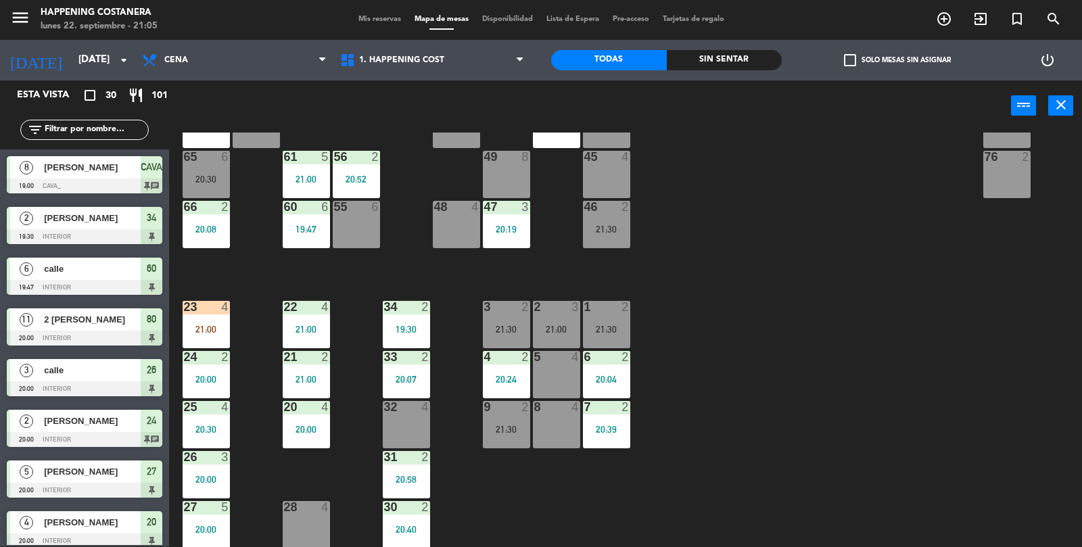
scroll to position [234, 0]
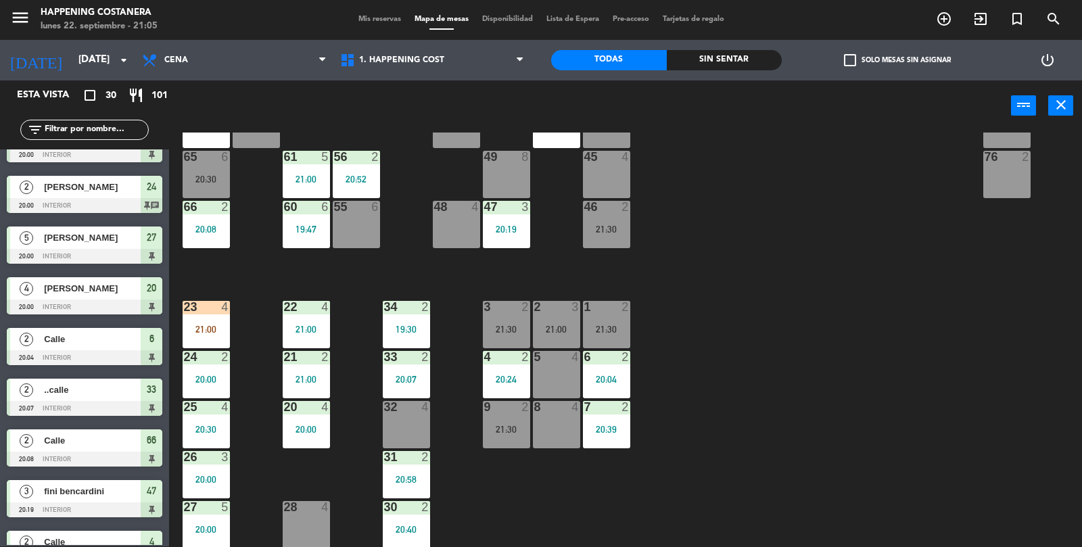
click at [567, 327] on div "21:00" at bounding box center [556, 329] width 47 height 9
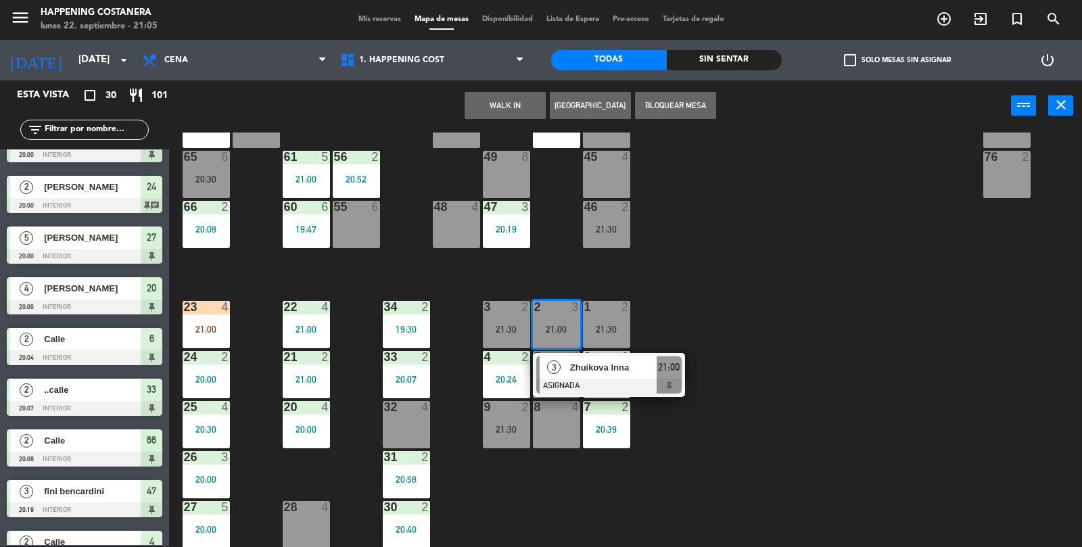
click at [651, 375] on div "Zhuikova Inna" at bounding box center [613, 367] width 88 height 22
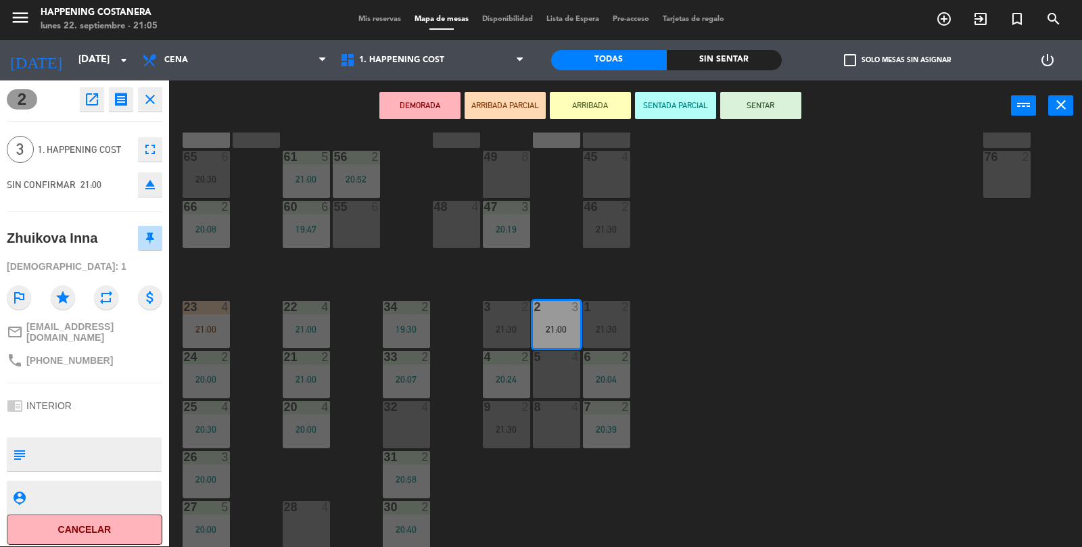
click at [764, 116] on button "SENTAR" at bounding box center [760, 105] width 81 height 27
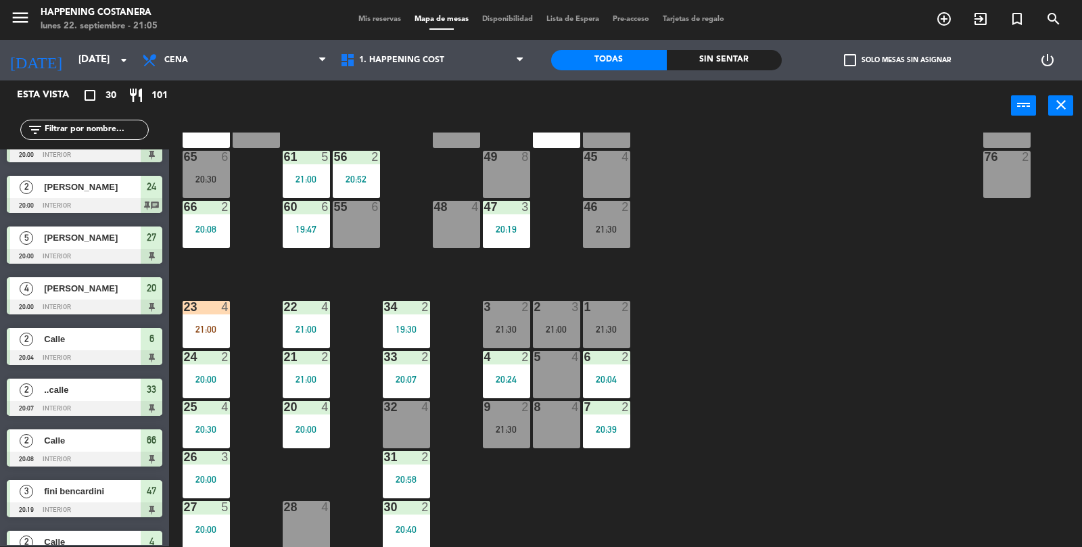
click at [857, 60] on label "check_box_outline_blank Solo mesas sin asignar" at bounding box center [897, 60] width 107 height 12
click at [897, 60] on input "check_box_outline_blank Solo mesas sin asignar" at bounding box center [897, 60] width 0 height 0
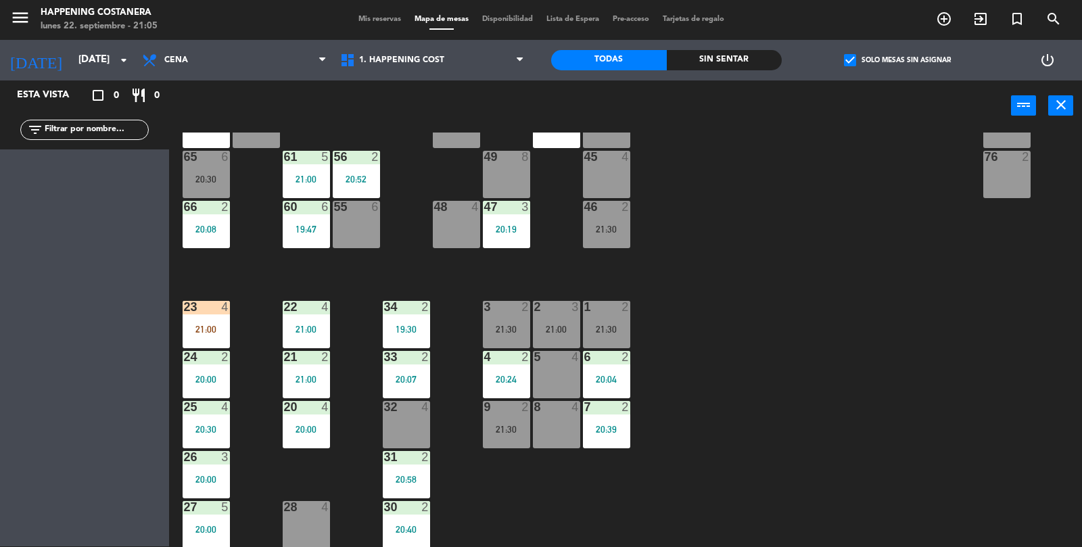
click at [853, 57] on span "check_box" at bounding box center [850, 60] width 12 height 12
click at [897, 60] on input "check_box Solo mesas sin asignar" at bounding box center [897, 60] width 0 height 0
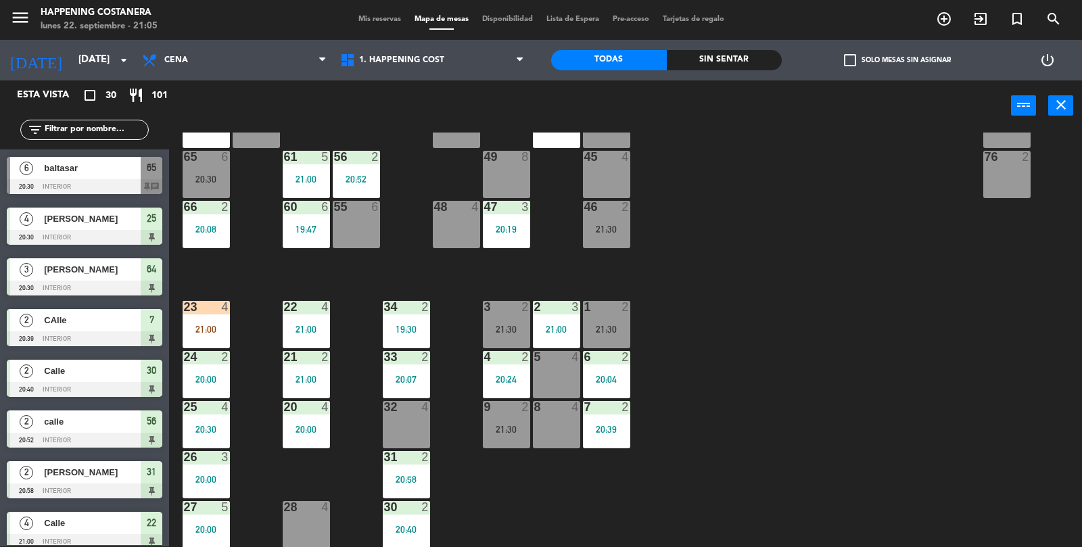
scroll to position [1126, 0]
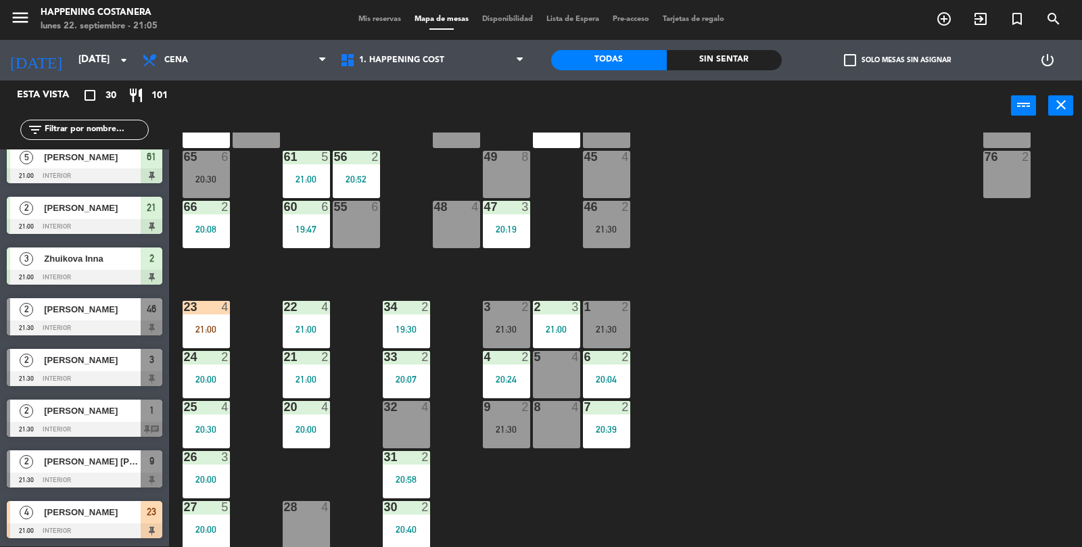
click at [105, 424] on div at bounding box center [85, 429] width 156 height 15
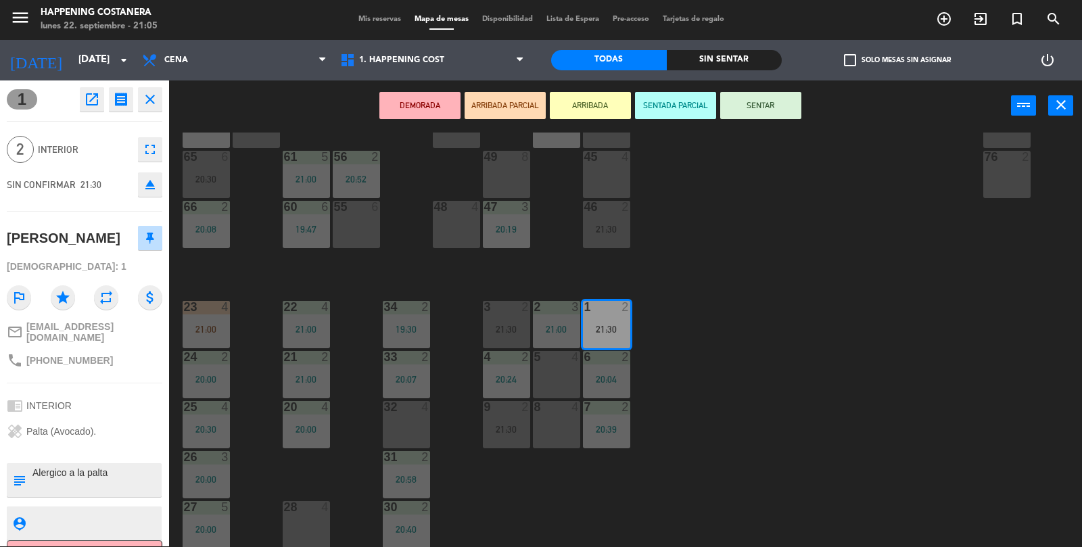
click at [544, 507] on div "69 2 122 6 121 6 120 6 14 4 CAVA 8 19:00 101 4 94 2 70 2 123 6 131 2 134 2 132 …" at bounding box center [631, 340] width 902 height 415
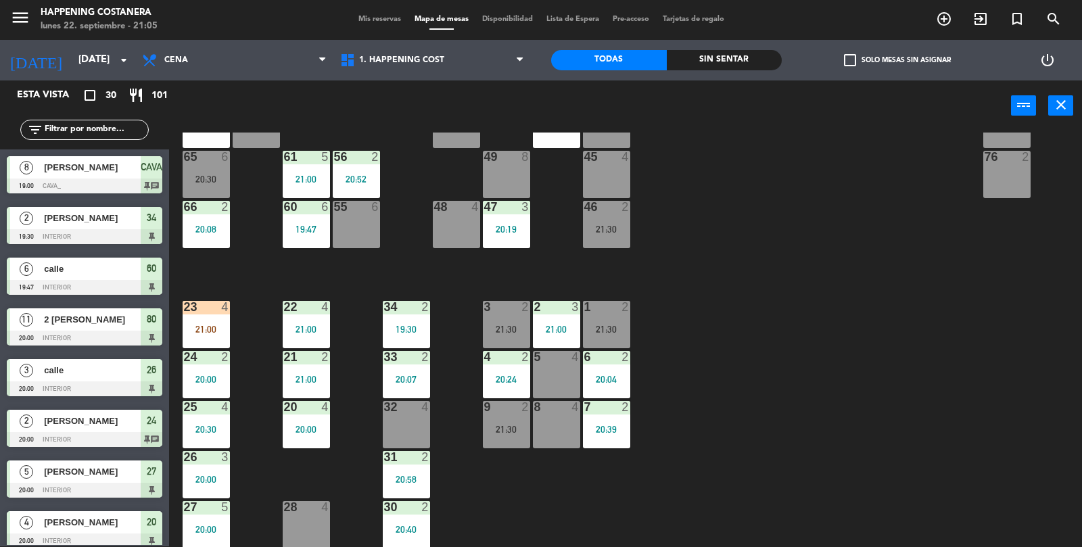
scroll to position [386, 0]
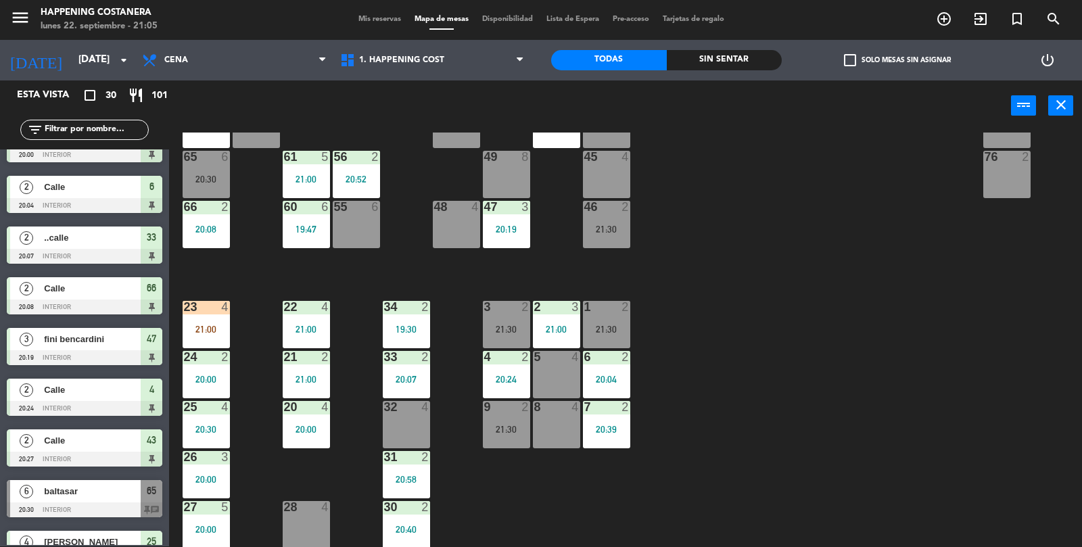
click at [369, 20] on span "Mis reservas" at bounding box center [380, 19] width 56 height 7
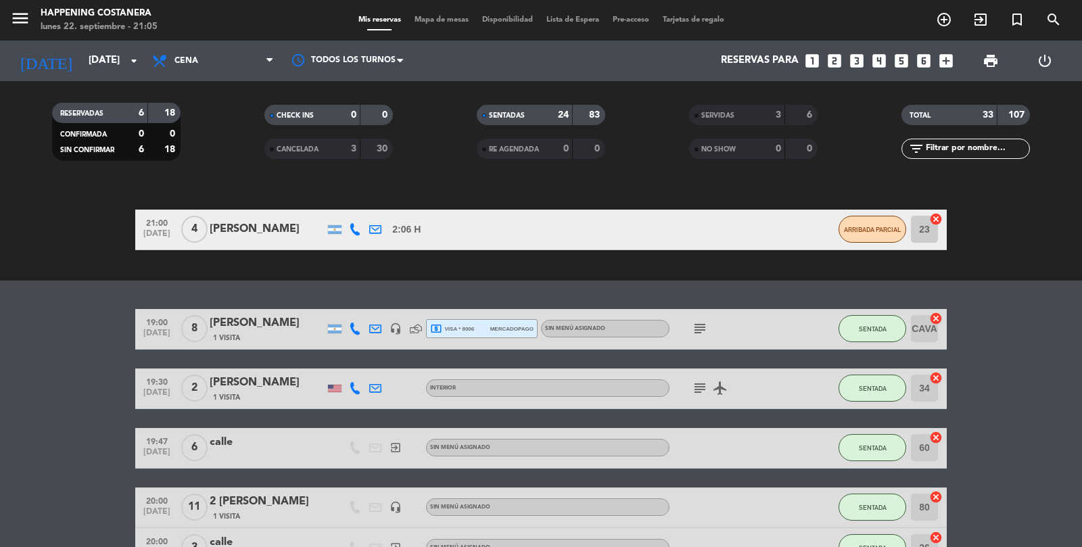
scroll to position [45, 0]
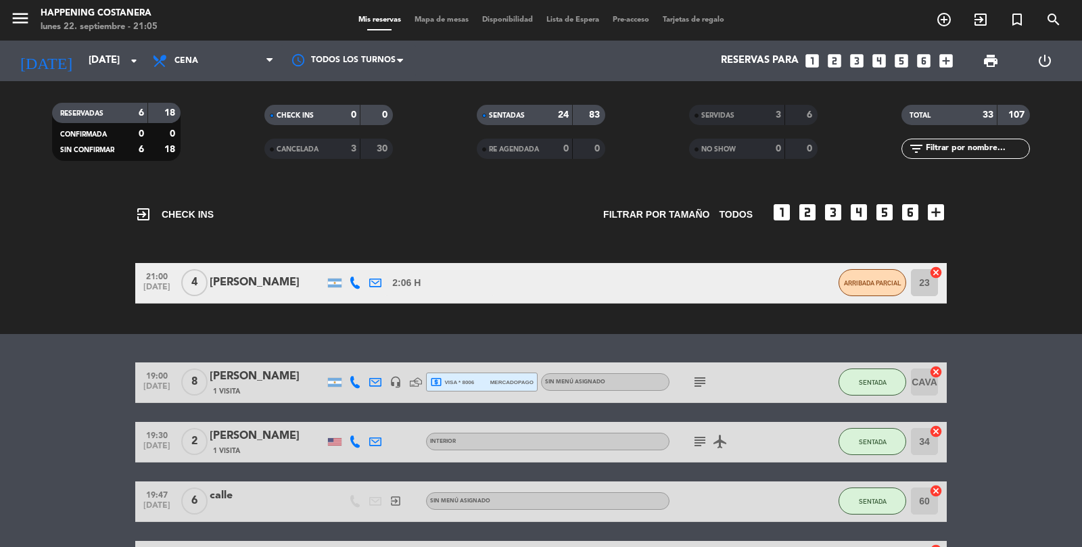
click at [701, 374] on icon "subject" at bounding box center [700, 382] width 16 height 16
click at [707, 433] on icon "subject" at bounding box center [700, 441] width 16 height 16
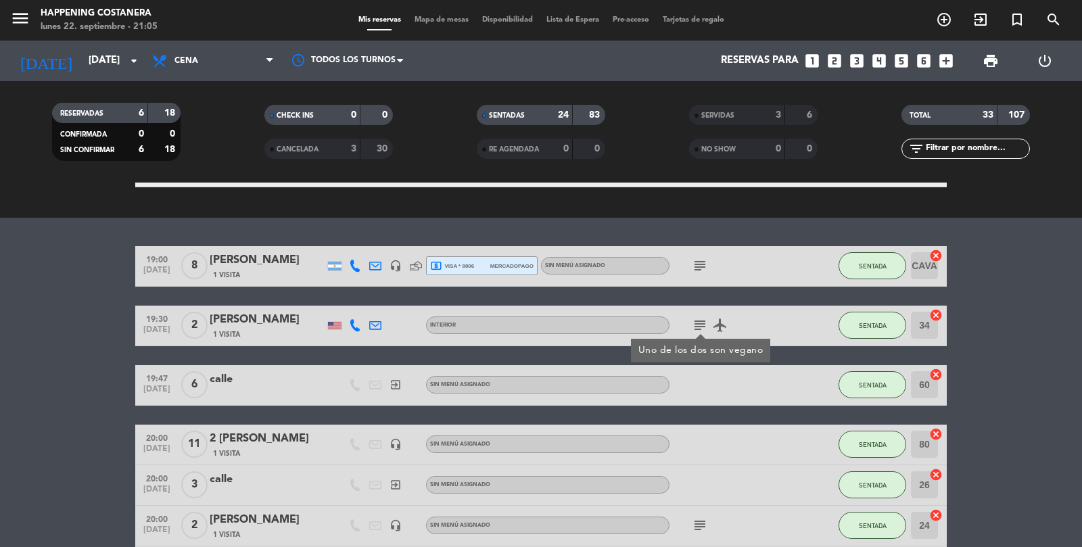
scroll to position [161, 0]
click at [715, 506] on div "subject" at bounding box center [730, 526] width 122 height 40
click at [703, 517] on icon "subject" at bounding box center [700, 525] width 16 height 16
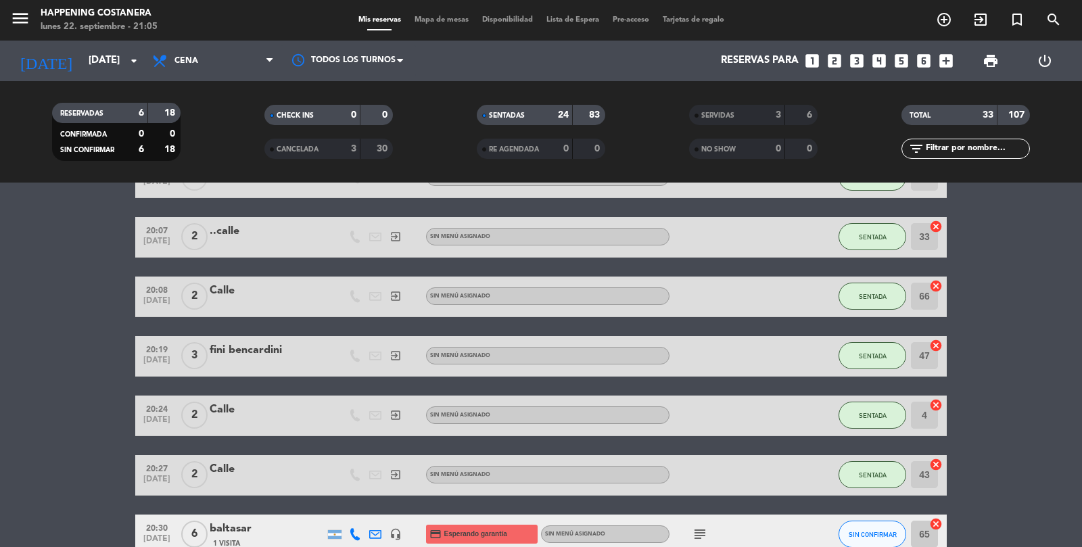
click at [706, 526] on icon "subject" at bounding box center [700, 534] width 16 height 16
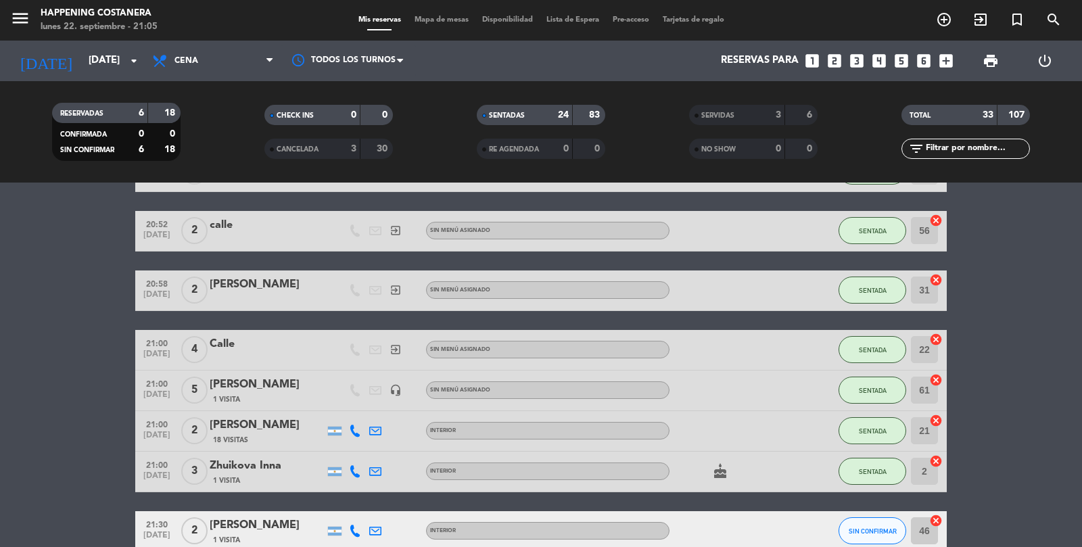
scroll to position [1214, 0]
click at [725, 463] on icon "cake" at bounding box center [720, 471] width 16 height 16
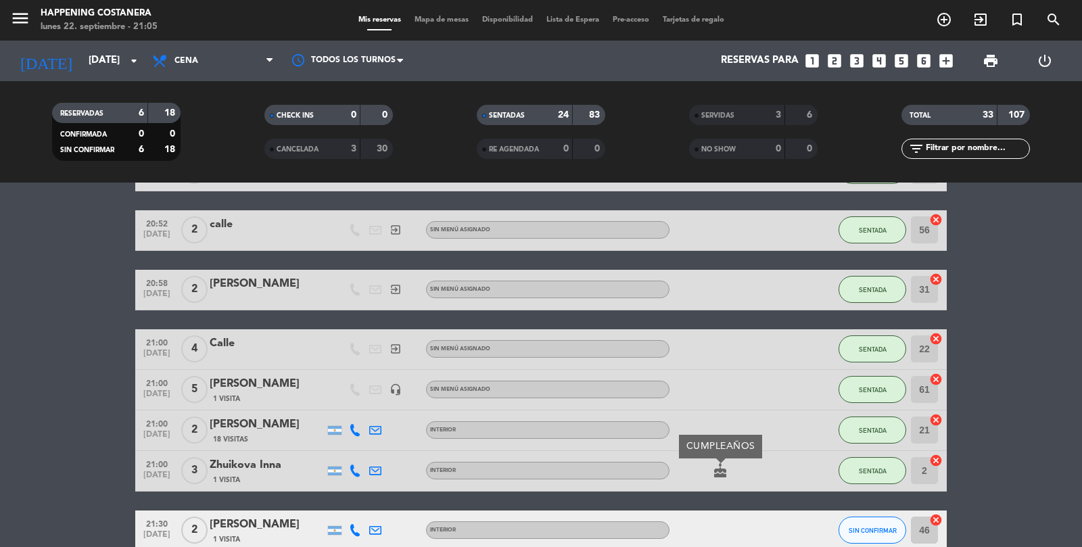
scroll to position [1336, 0]
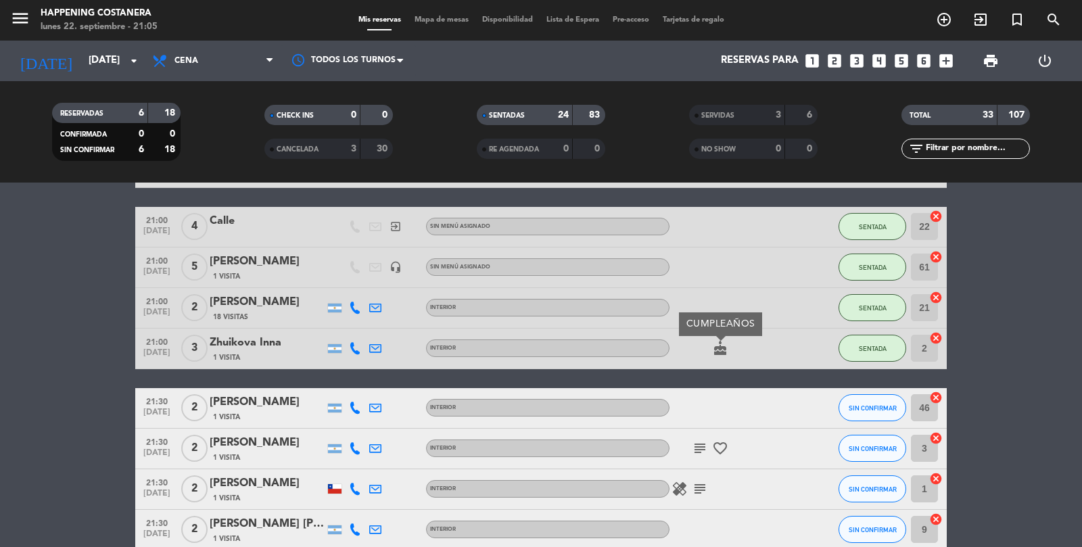
click at [684, 481] on icon "healing" at bounding box center [680, 489] width 16 height 16
click at [780, 469] on div "healing Palta (Avocado). subject" at bounding box center [730, 489] width 122 height 40
click at [728, 440] on icon "favorite_border" at bounding box center [720, 448] width 16 height 16
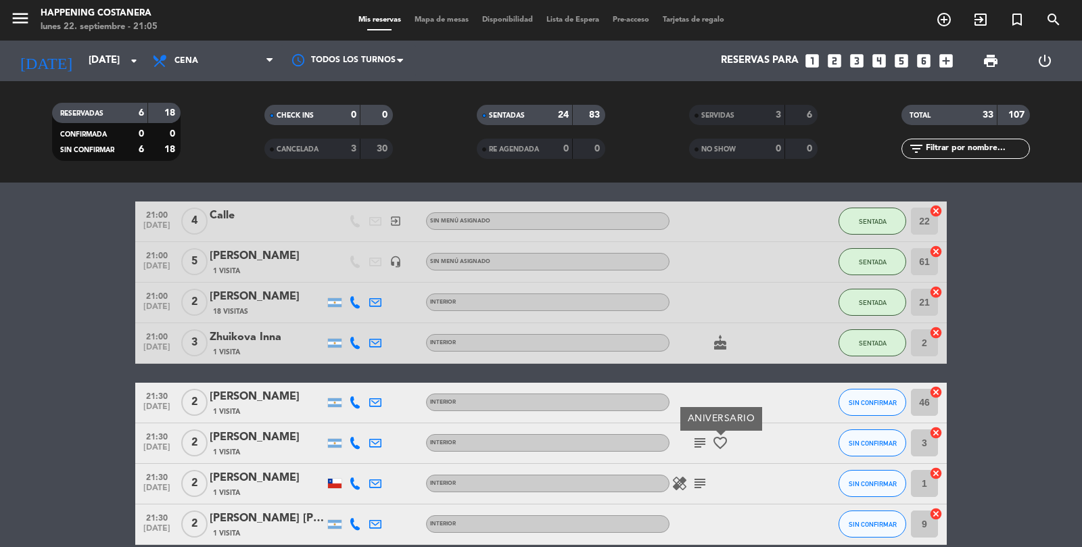
click at [819, 464] on div at bounding box center [809, 484] width 37 height 40
click at [331, 479] on div at bounding box center [335, 483] width 14 height 9
click at [678, 475] on icon "healing" at bounding box center [680, 483] width 16 height 16
click at [676, 475] on icon "healing" at bounding box center [680, 483] width 16 height 16
click at [677, 475] on icon "healing" at bounding box center [680, 483] width 16 height 16
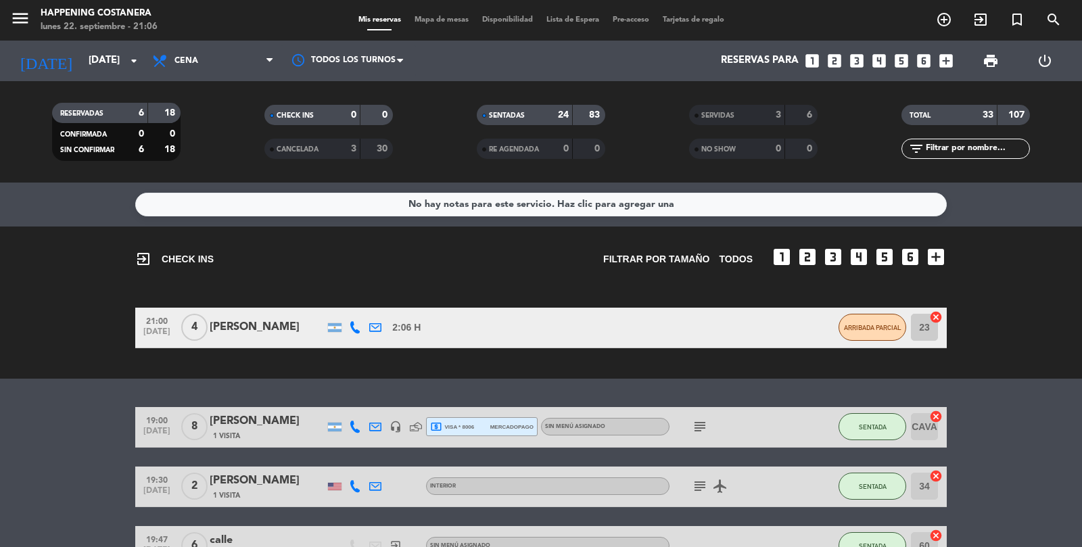
scroll to position [0, 0]
click at [415, 16] on span "Mapa de mesas" at bounding box center [442, 19] width 68 height 7
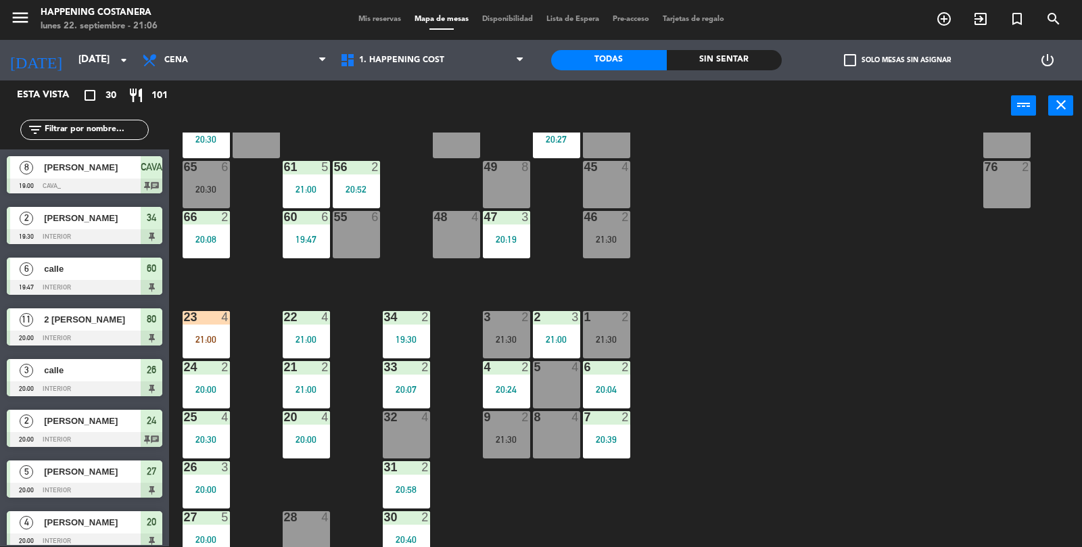
scroll to position [356, 0]
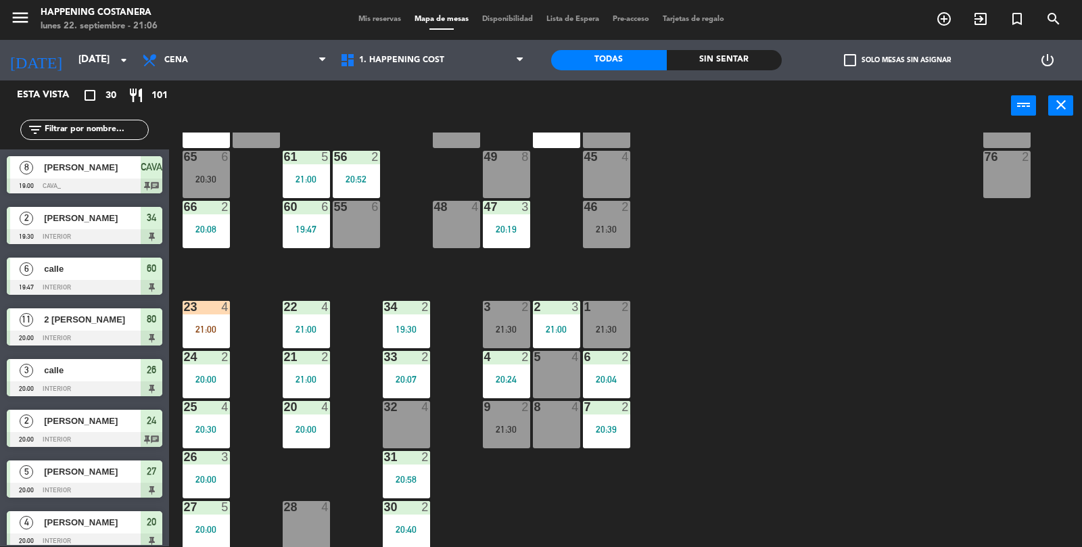
click at [211, 309] on div at bounding box center [206, 307] width 22 height 12
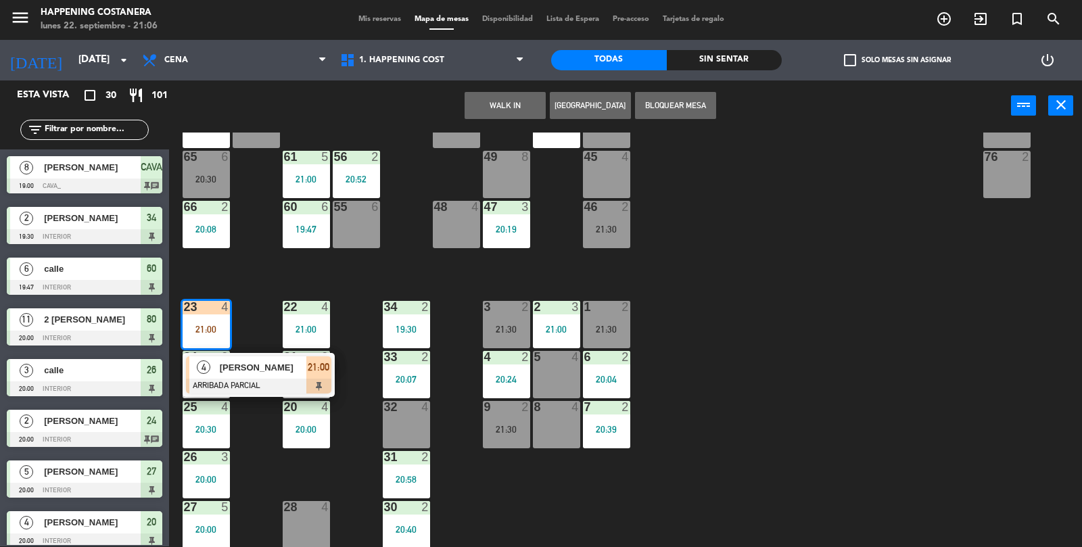
click at [279, 383] on div at bounding box center [258, 386] width 145 height 15
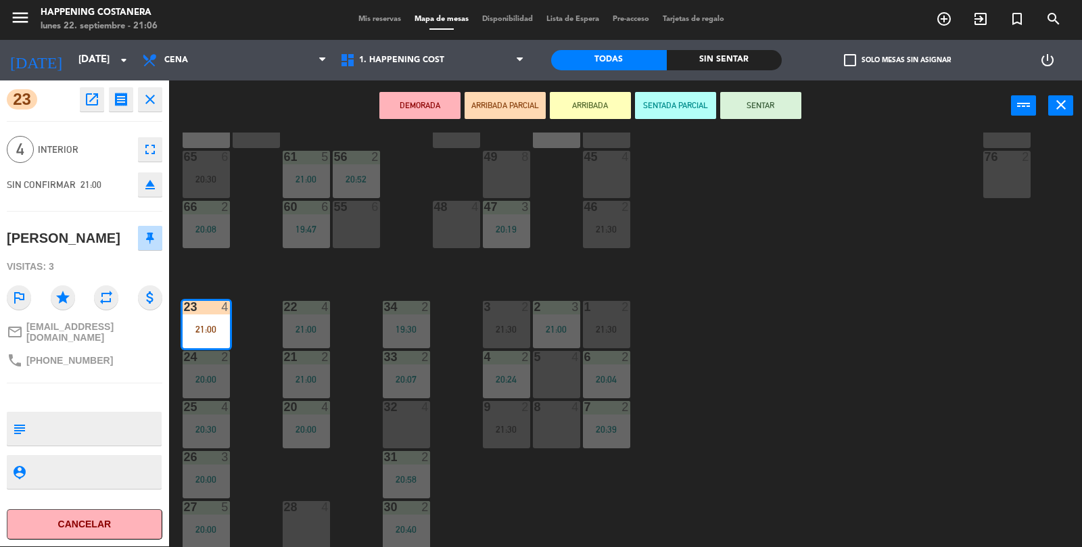
click at [869, 448] on div "69 2 122 6 121 6 120 6 14 4 CAVA 8 19:00 101 4 94 2 70 2 123 6 131 2 134 2 132 …" at bounding box center [631, 340] width 902 height 415
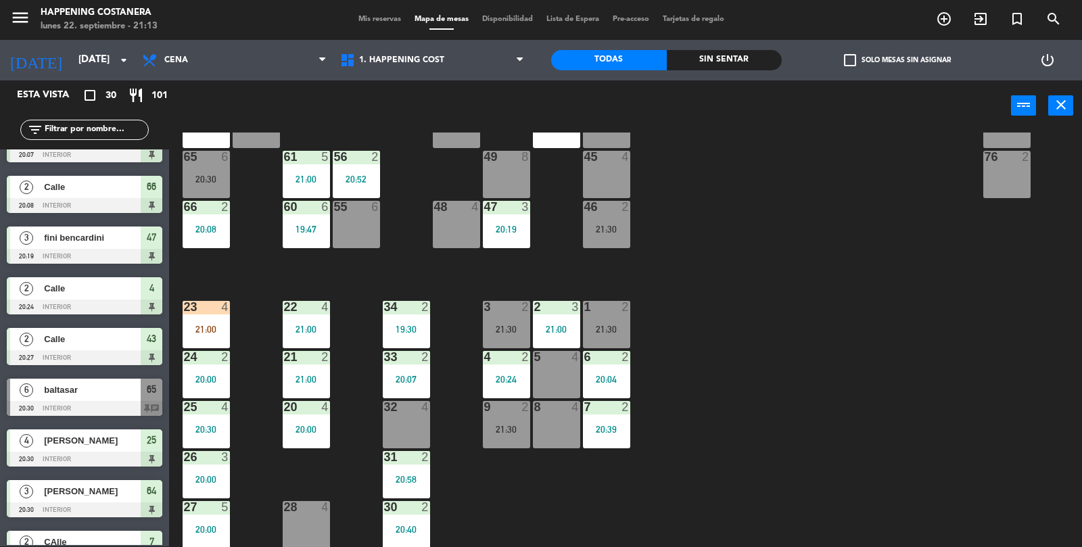
scroll to position [0, 0]
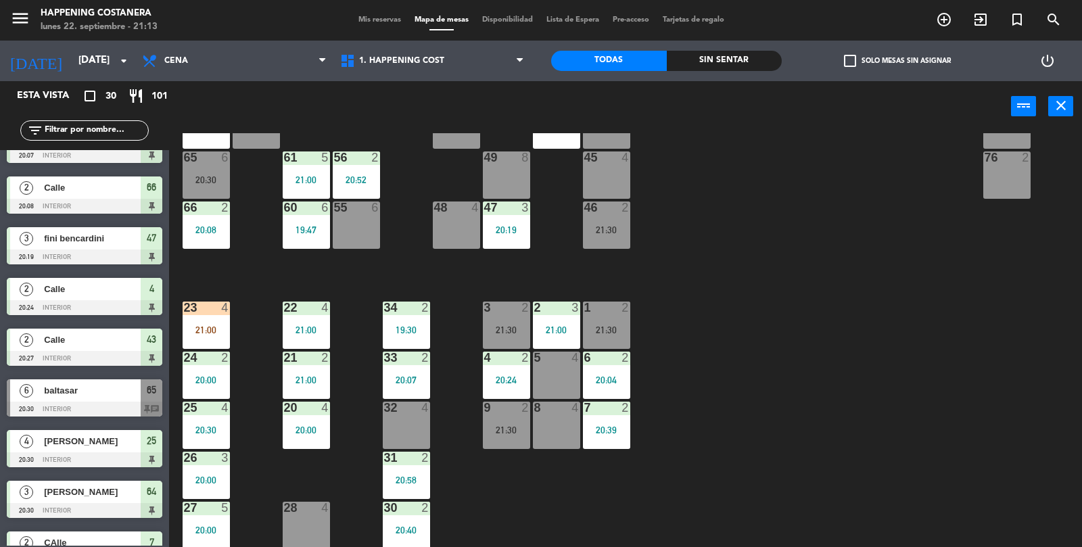
click at [90, 128] on input "text" at bounding box center [95, 130] width 105 height 15
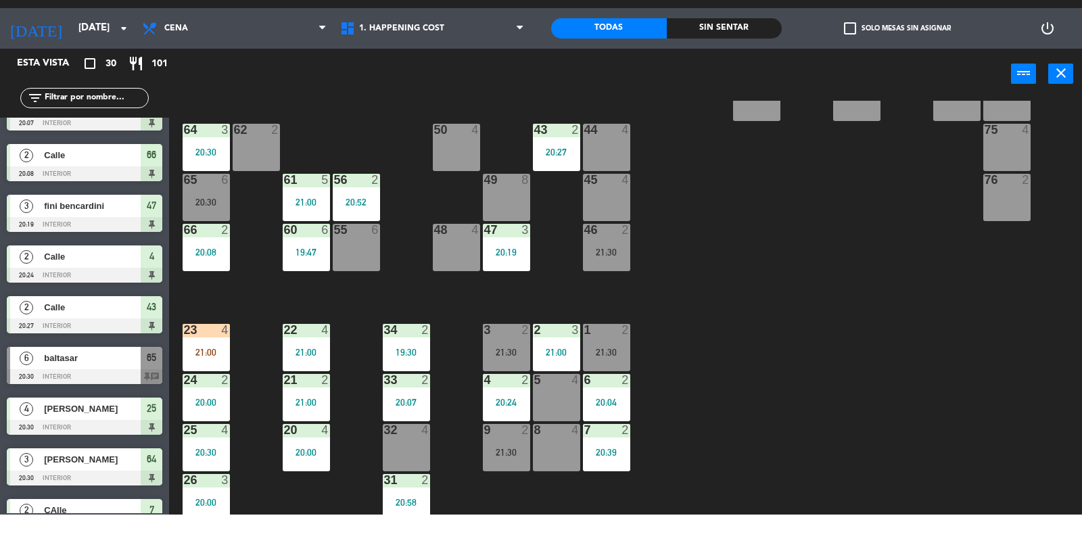
scroll to position [287, 0]
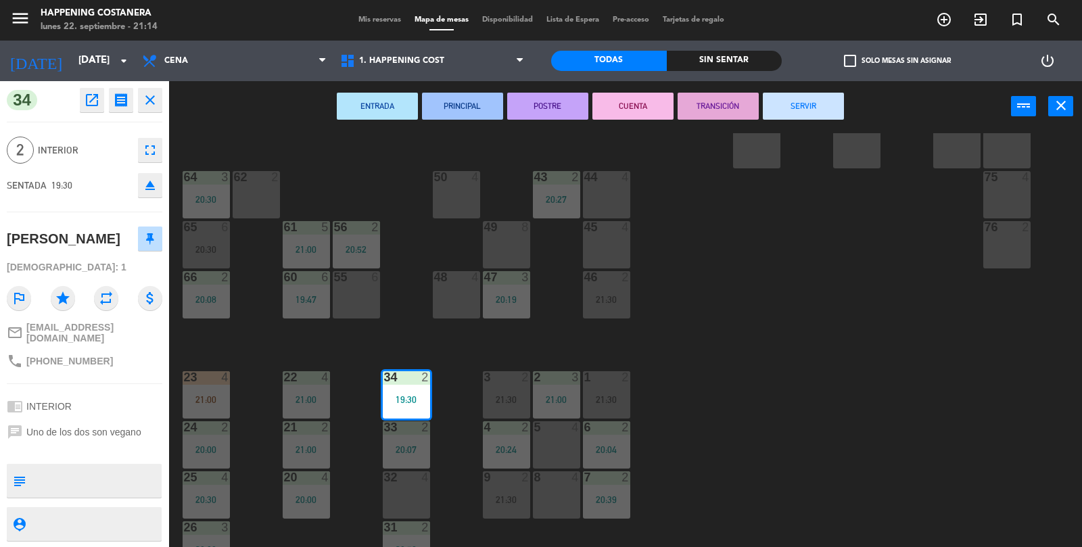
click at [820, 101] on button "SERVIR" at bounding box center [803, 106] width 81 height 27
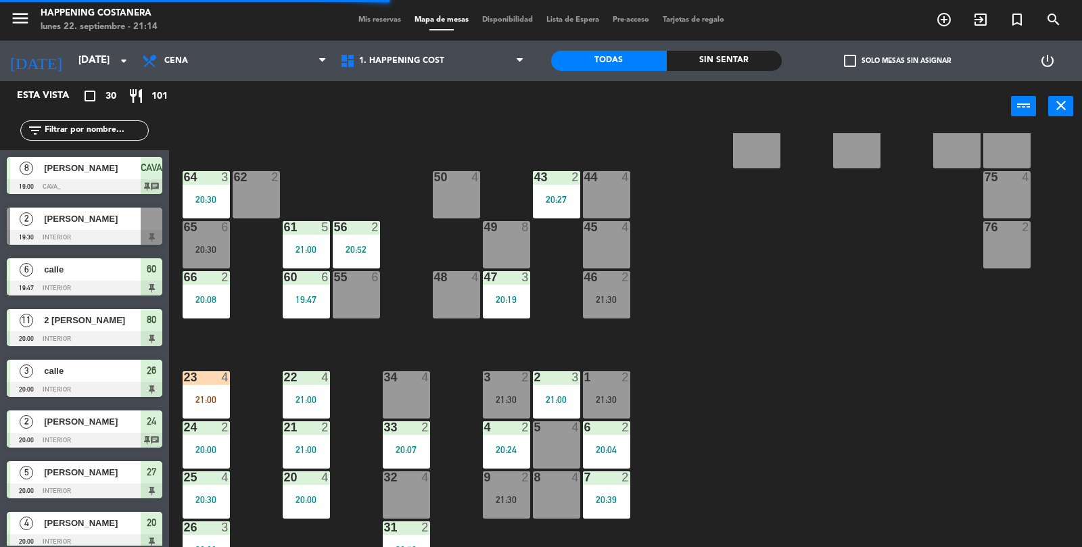
click at [404, 485] on div "32 4" at bounding box center [406, 494] width 47 height 47
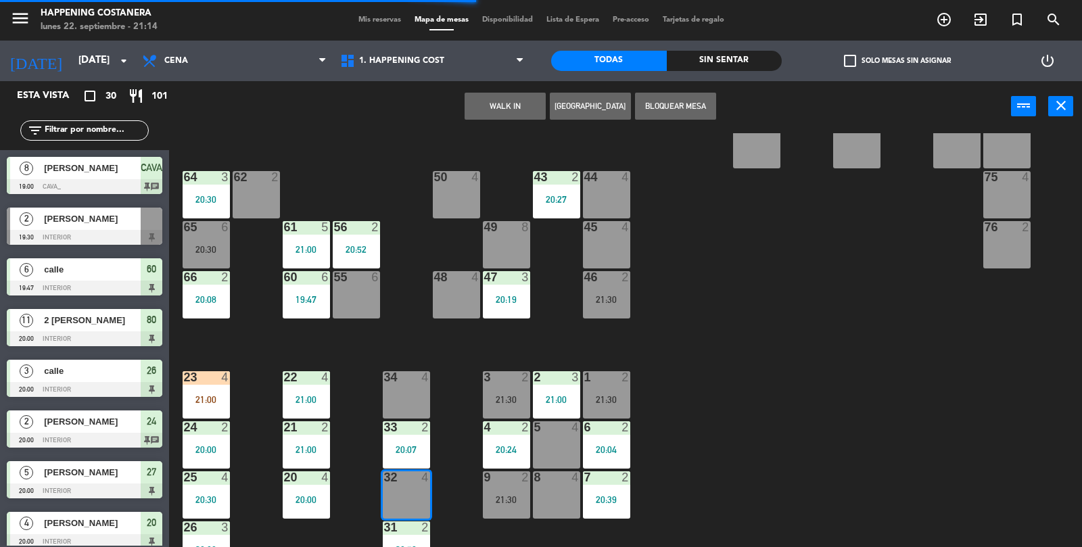
click at [500, 101] on button "WALK IN" at bounding box center [505, 106] width 81 height 27
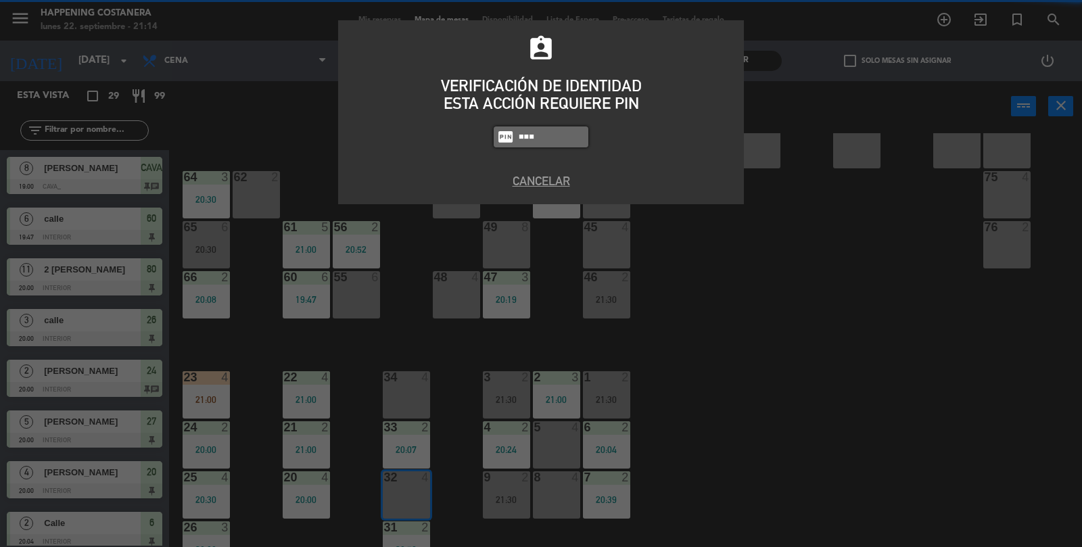
type input "5759"
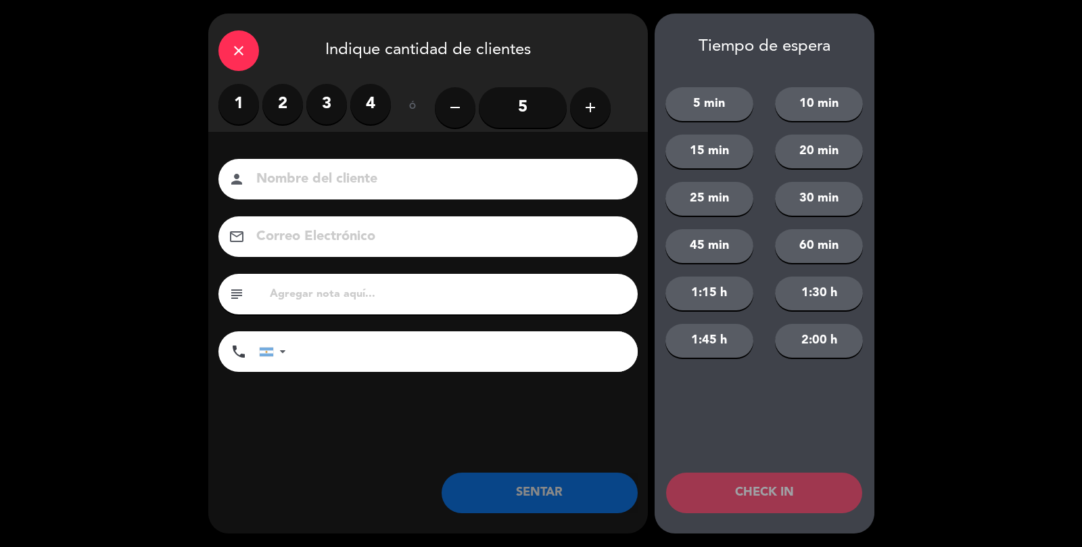
click at [283, 109] on label "2" at bounding box center [282, 104] width 41 height 41
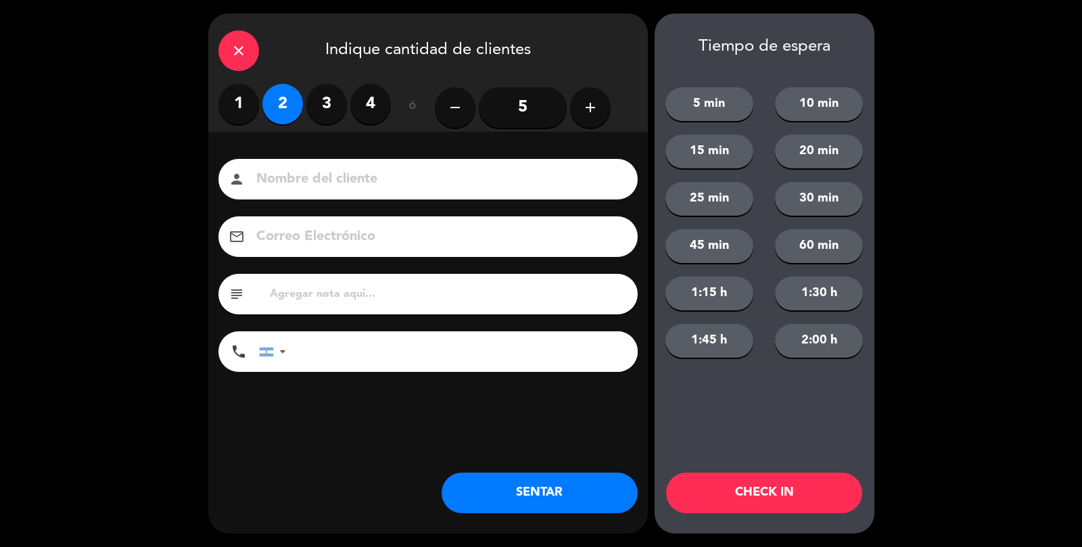
click at [282, 174] on input at bounding box center [437, 180] width 365 height 24
type input "Calle"
click at [581, 484] on button "SENTAR" at bounding box center [540, 493] width 196 height 41
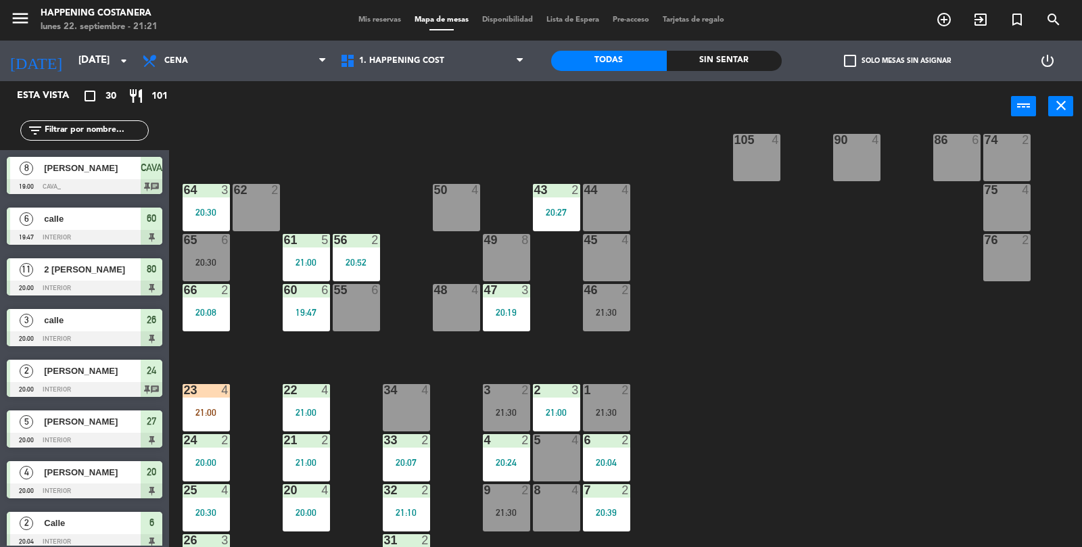
scroll to position [273, 0]
click at [241, 201] on div "62 2" at bounding box center [256, 208] width 47 height 47
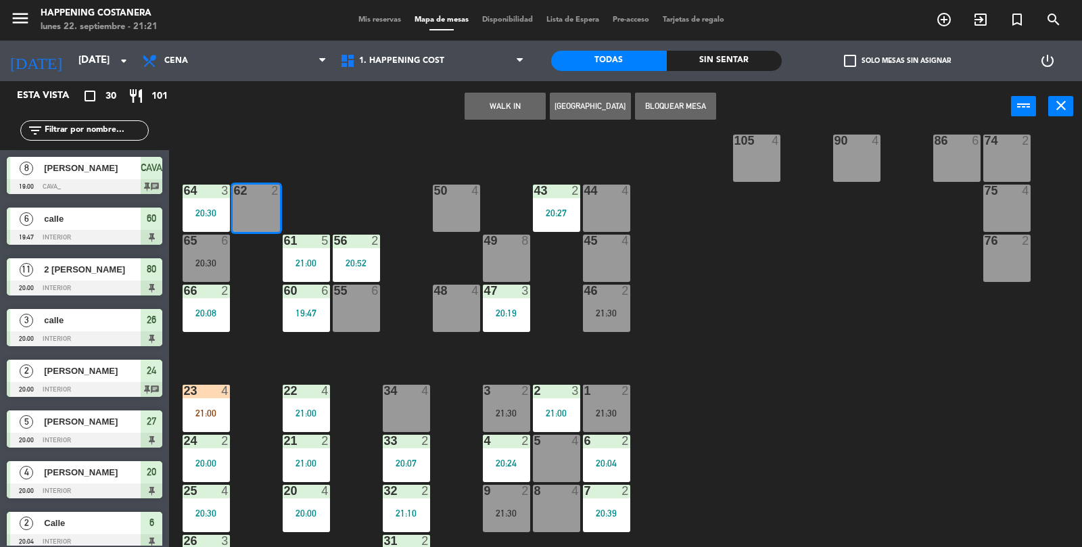
click at [799, 315] on div "69 2 122 6 121 6 120 6 14 4 CAVA 8 19:00 101 4 94 2 70 2 123 6 131 2 134 2 132 …" at bounding box center [631, 340] width 902 height 415
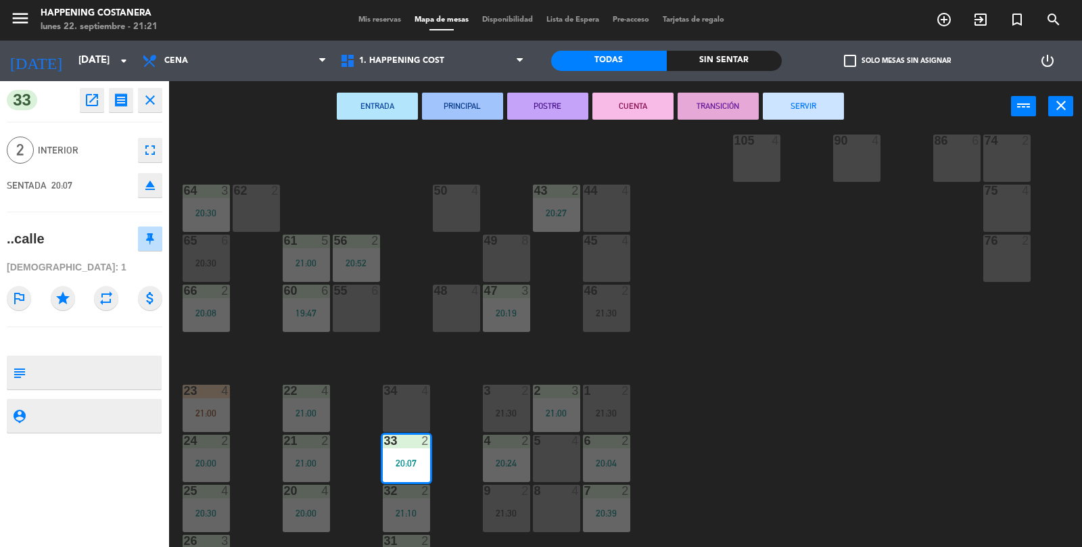
click at [819, 103] on button "SERVIR" at bounding box center [803, 106] width 81 height 27
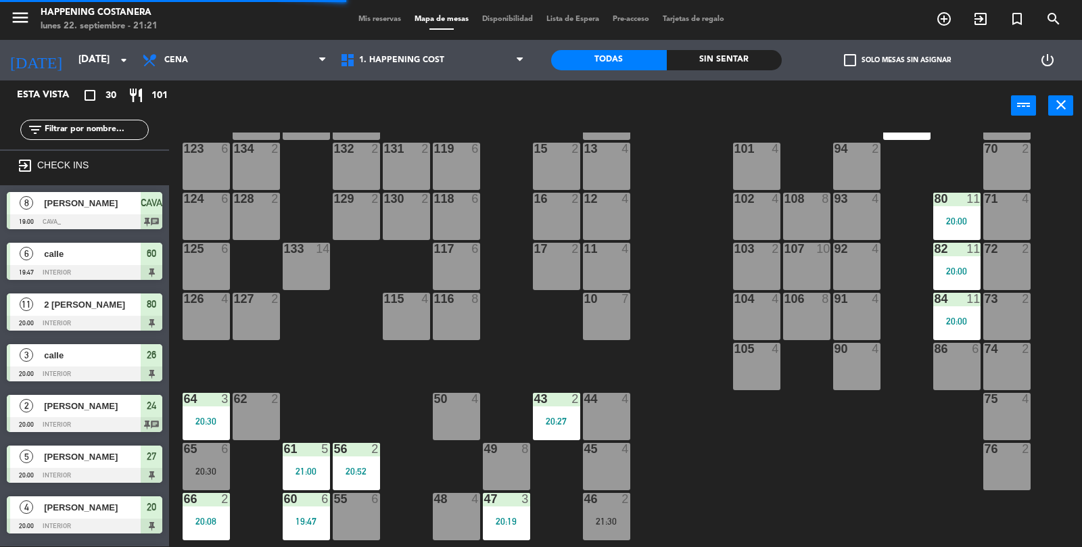
scroll to position [0, 0]
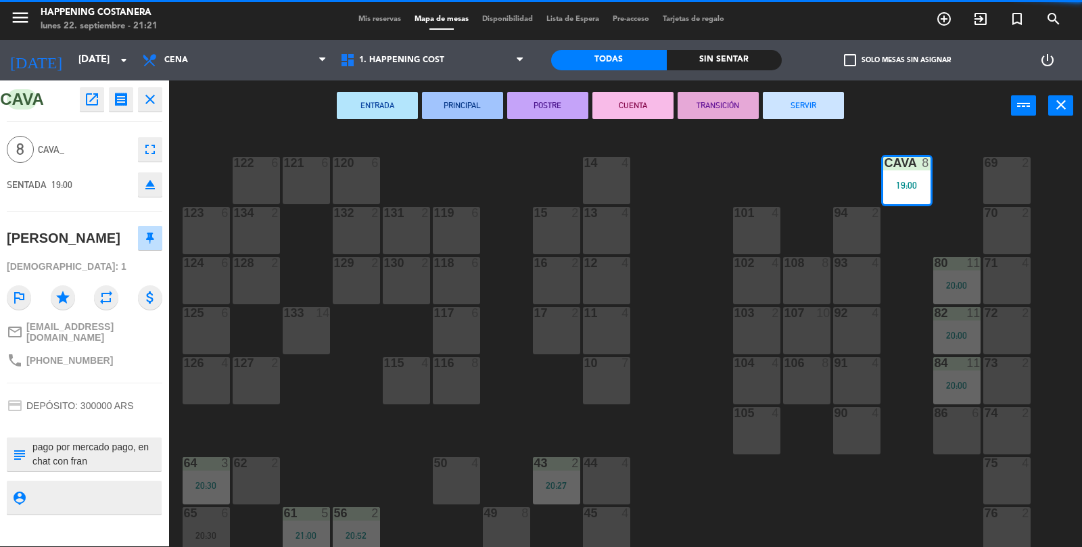
click at [812, 114] on button "SERVIR" at bounding box center [803, 105] width 81 height 27
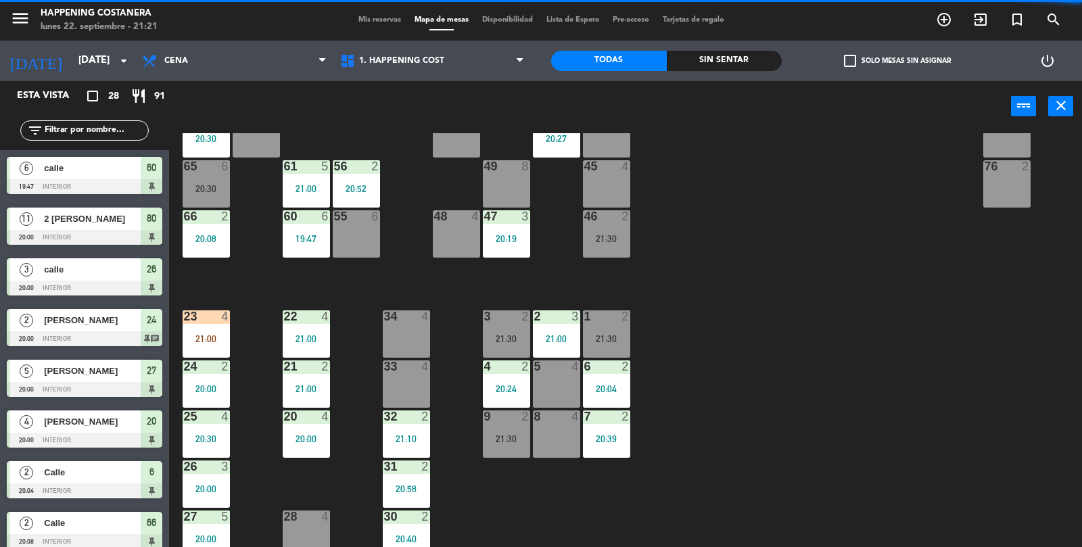
scroll to position [356, 0]
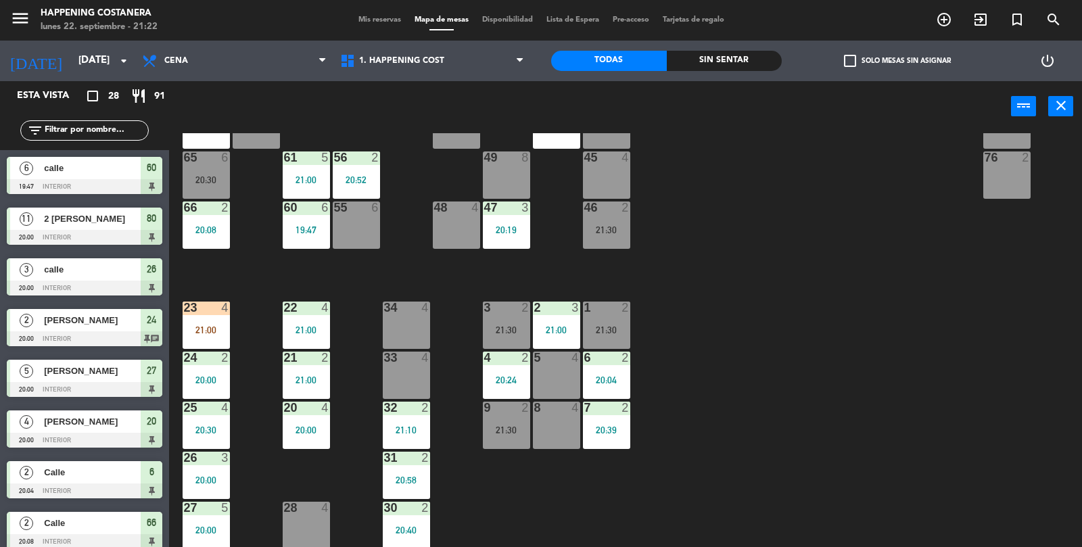
click at [105, 131] on input "text" at bounding box center [95, 130] width 105 height 15
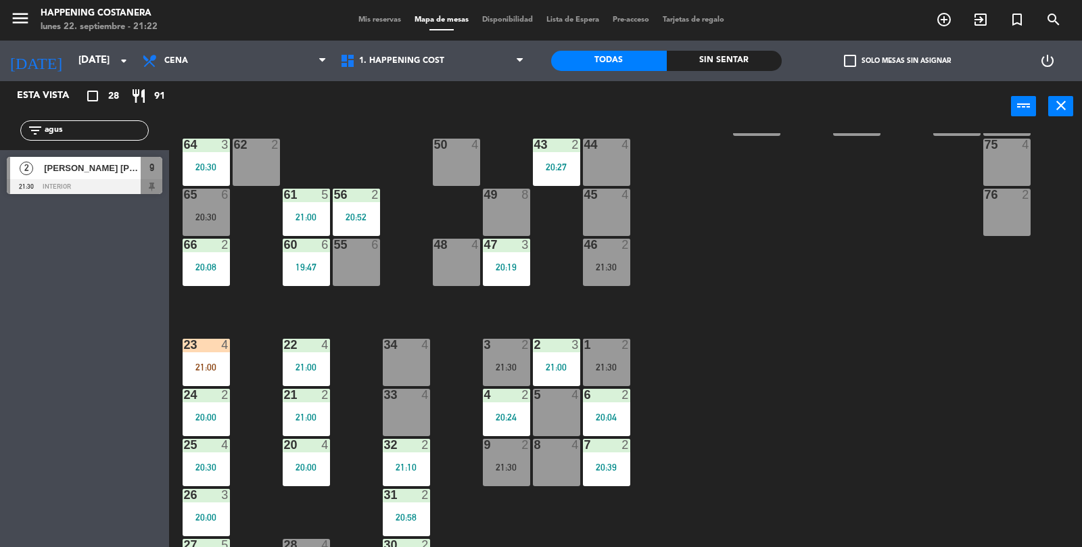
scroll to position [319, 0]
type input "agus"
click at [760, 358] on div "69 2 122 6 121 6 120 6 14 4 CAVA 22 101 4 94 2 70 2 123 6 131 2 134 2 132 2 13 …" at bounding box center [631, 340] width 902 height 415
click at [128, 160] on div "[PERSON_NAME] [PERSON_NAME]" at bounding box center [92, 168] width 98 height 22
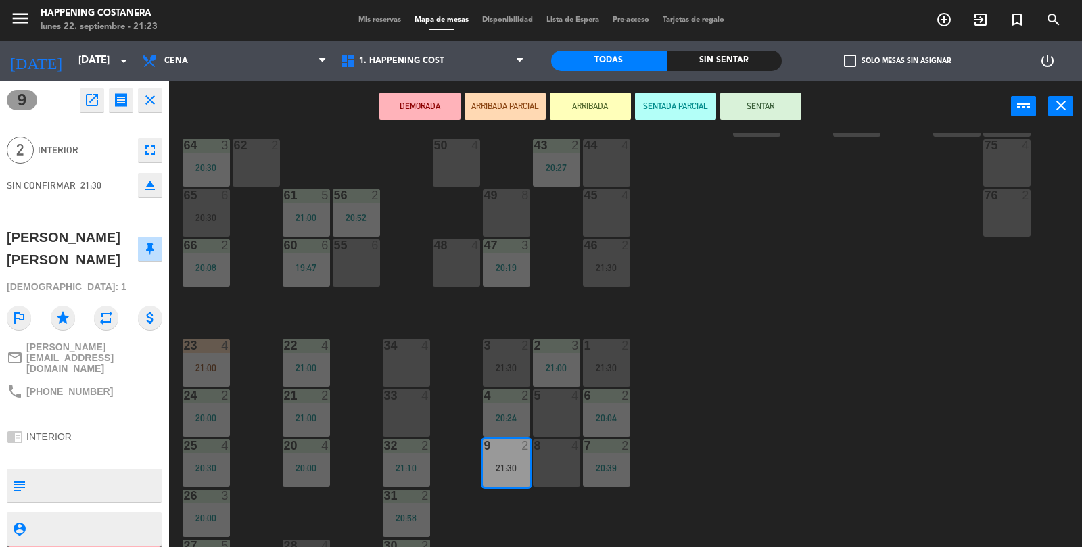
click at [612, 357] on div "1 2 21:30" at bounding box center [606, 362] width 47 height 47
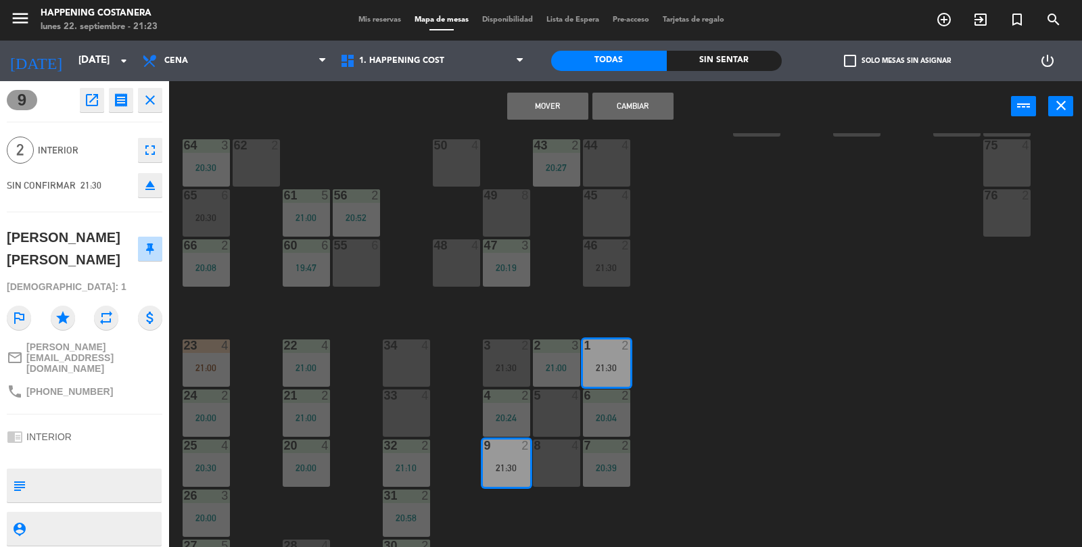
click at [503, 366] on div "21:30" at bounding box center [506, 367] width 47 height 9
click at [780, 327] on div "69 2 122 6 121 6 120 6 14 4 CAVA 22 101 4 94 2 70 2 123 6 131 2 134 2 132 2 13 …" at bounding box center [631, 340] width 902 height 415
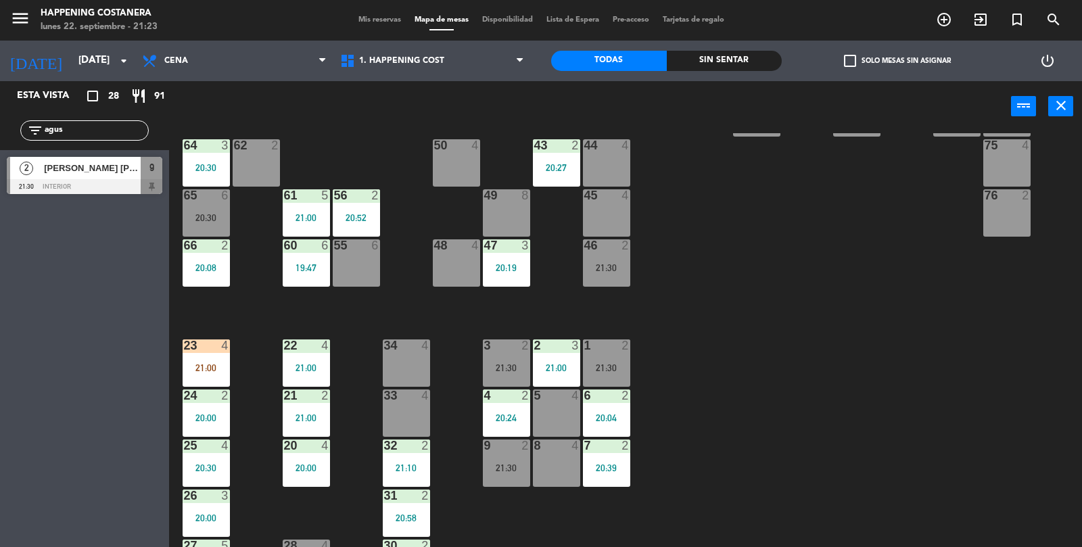
click at [506, 475] on div "9 2 21:30" at bounding box center [506, 463] width 47 height 47
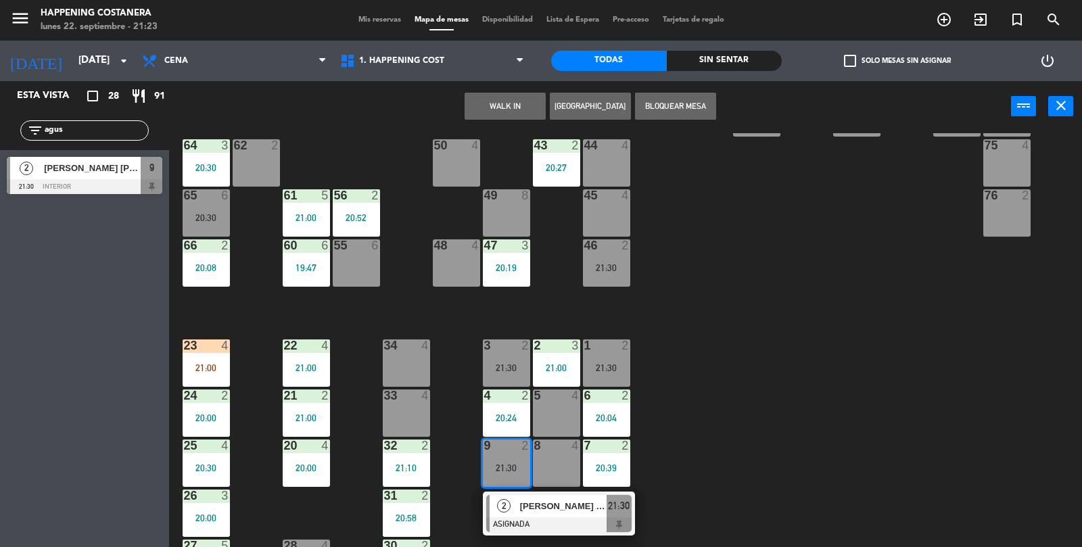
click at [512, 360] on div "3 2 21:30" at bounding box center [506, 362] width 47 height 47
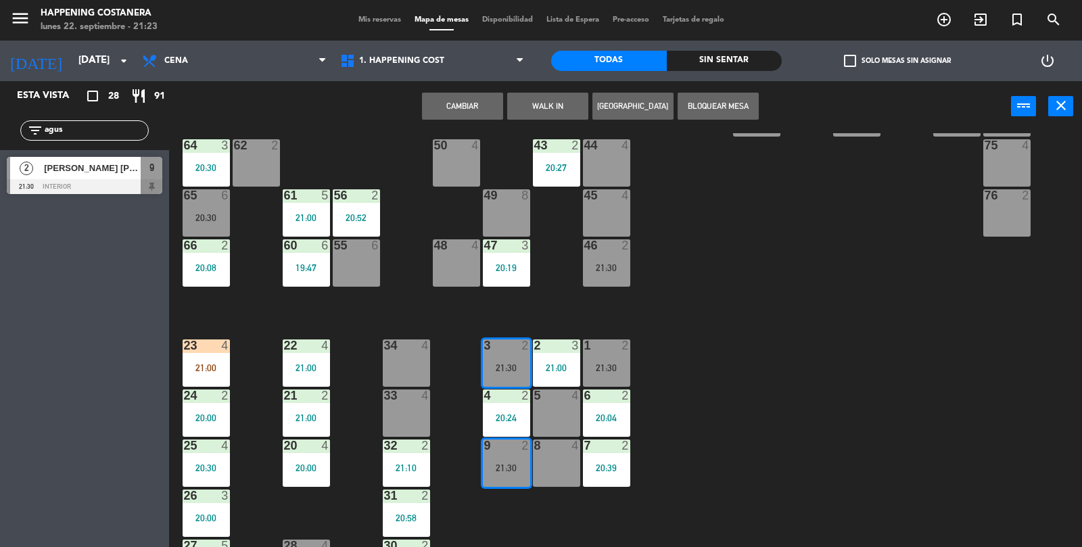
click at [465, 108] on button "Cambiar" at bounding box center [462, 106] width 81 height 27
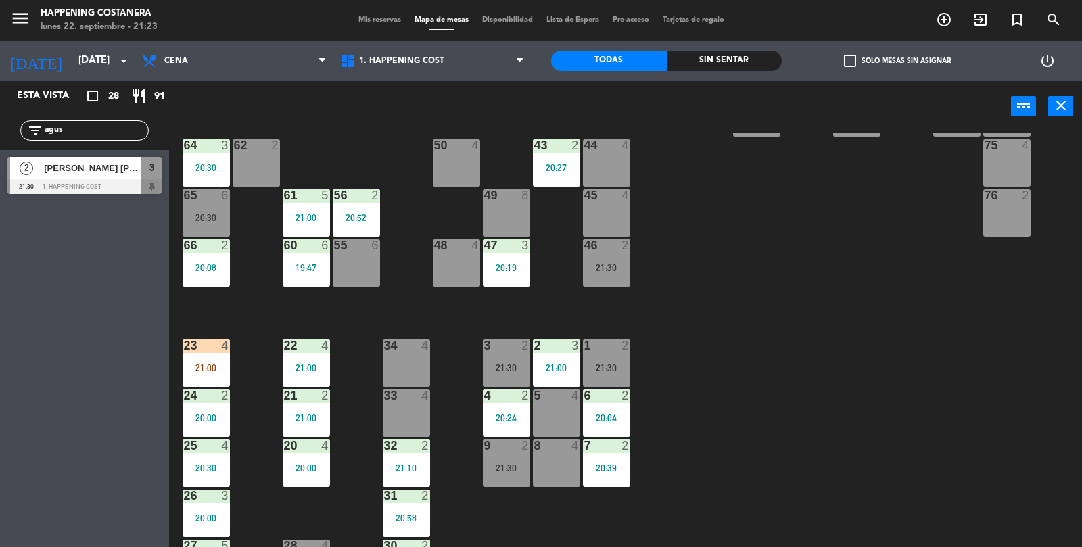
click at [497, 377] on div "3 2 21:30" at bounding box center [506, 362] width 47 height 47
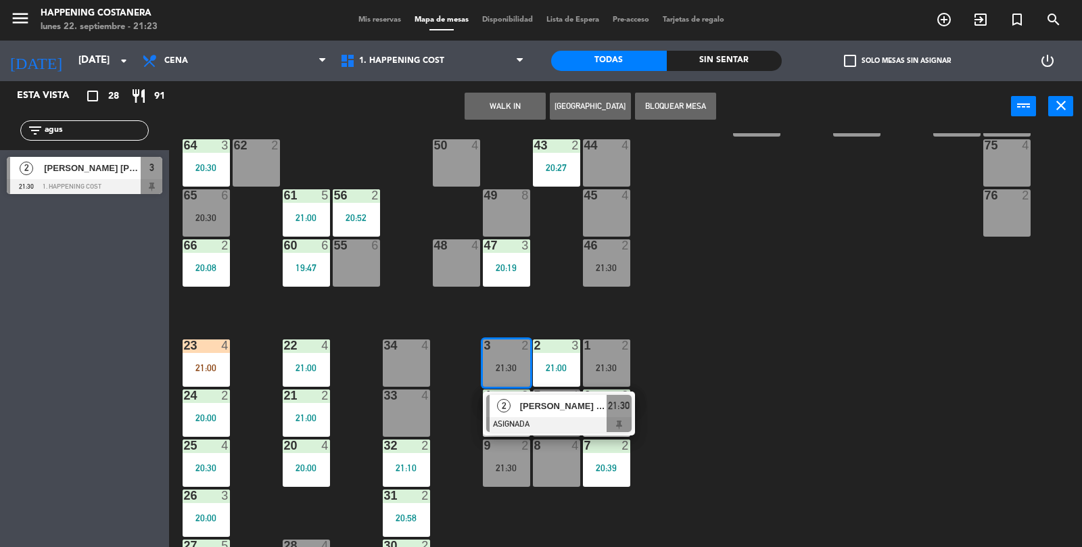
click at [534, 415] on div "[PERSON_NAME] [PERSON_NAME]" at bounding box center [563, 406] width 88 height 22
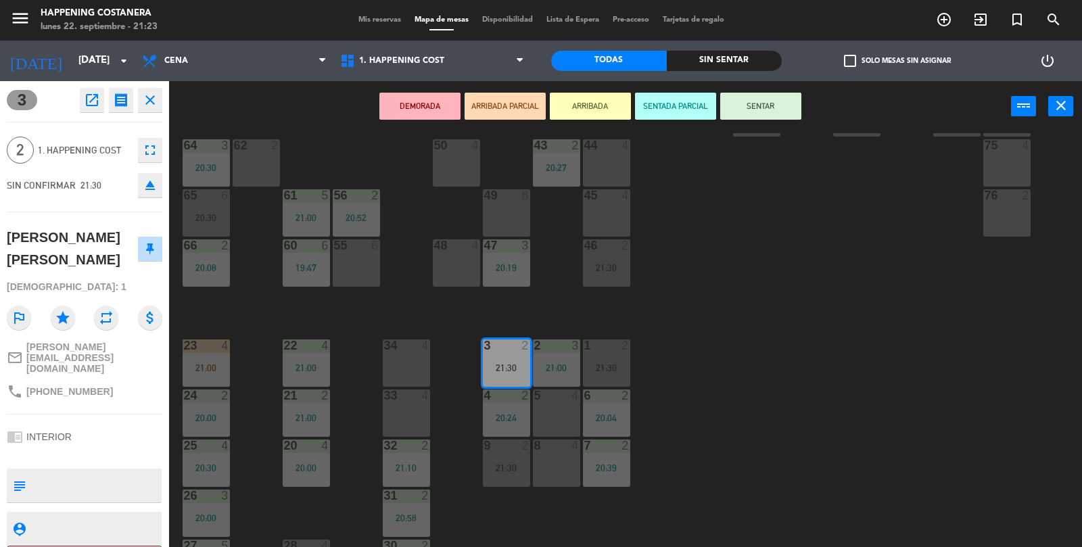
click at [763, 129] on div "DEMORADA ARRIBADA PARCIAL ARRIBADA SENTADA PARCIAL SENTAR power_input close" at bounding box center [590, 106] width 842 height 51
click at [763, 94] on button "SENTAR" at bounding box center [760, 106] width 81 height 27
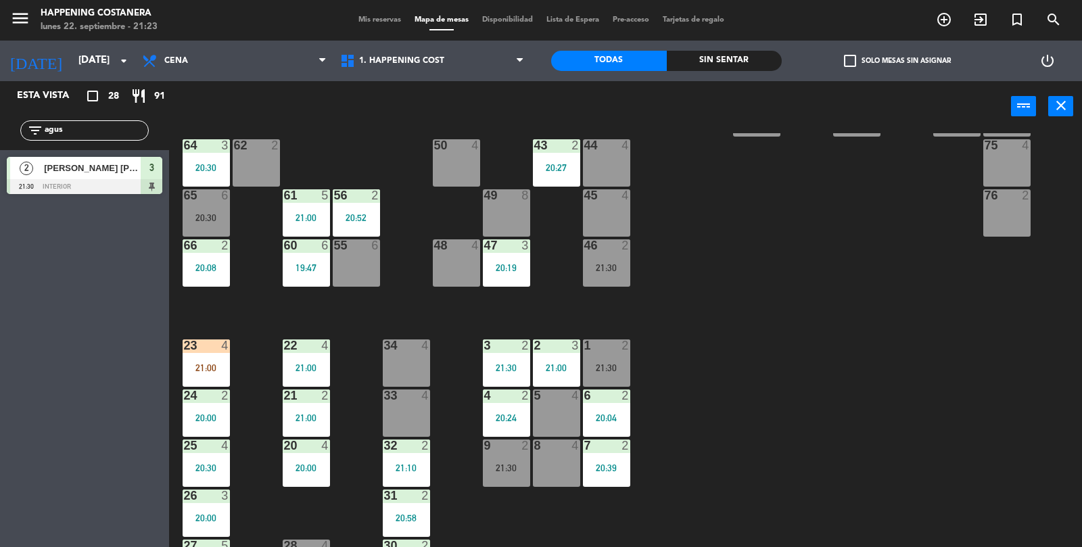
click at [206, 222] on div "65 6 20:30" at bounding box center [206, 212] width 47 height 47
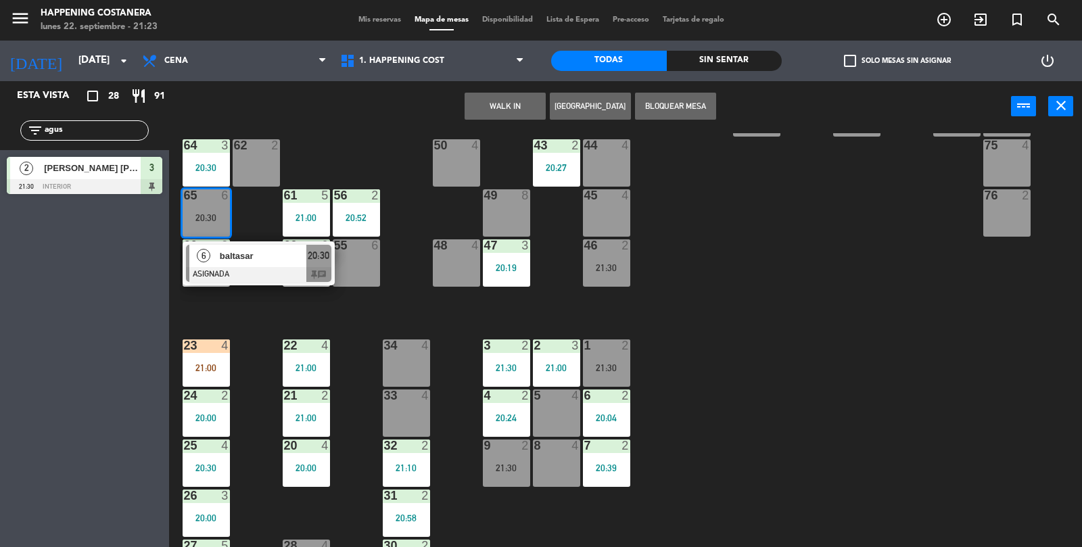
click at [290, 258] on span "baltasar" at bounding box center [263, 256] width 87 height 14
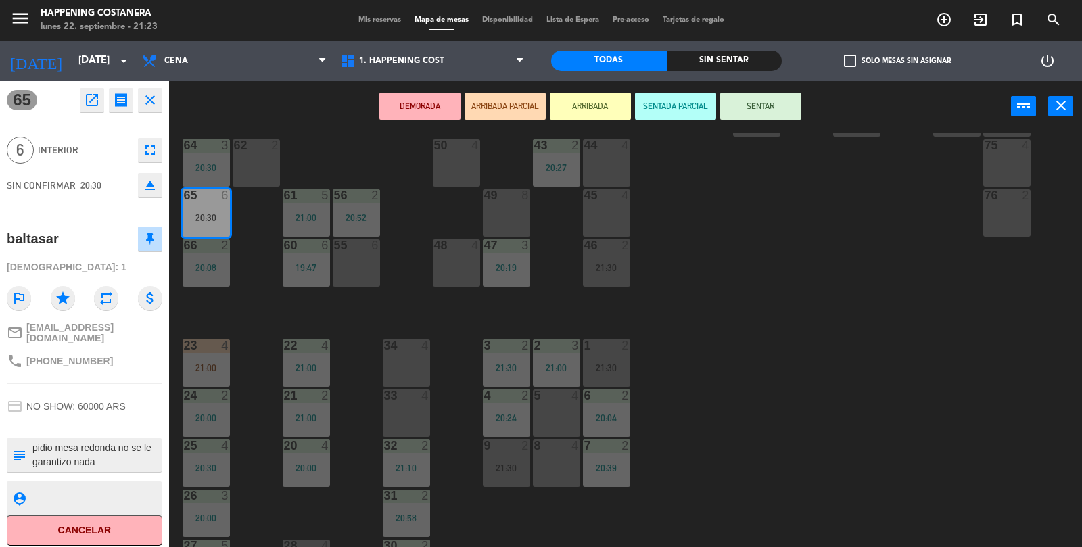
click at [158, 193] on button "eject" at bounding box center [150, 185] width 24 height 24
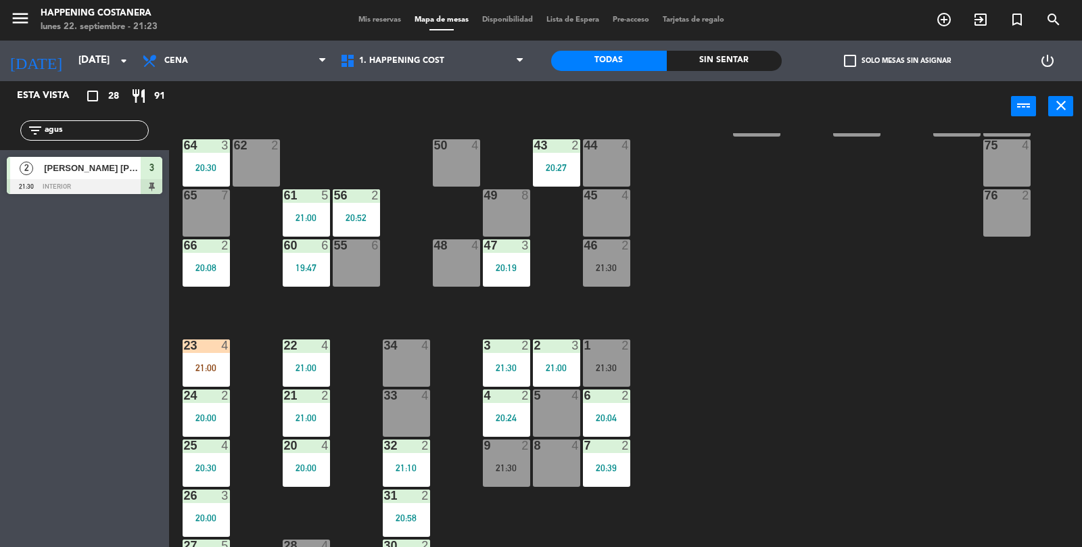
click at [99, 134] on input "agus" at bounding box center [95, 130] width 105 height 15
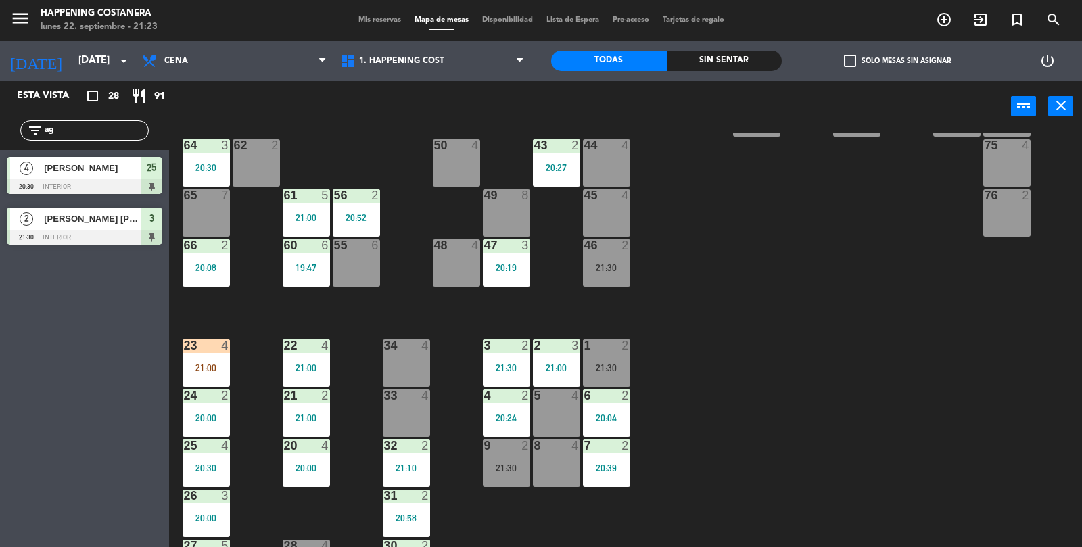
type input "a"
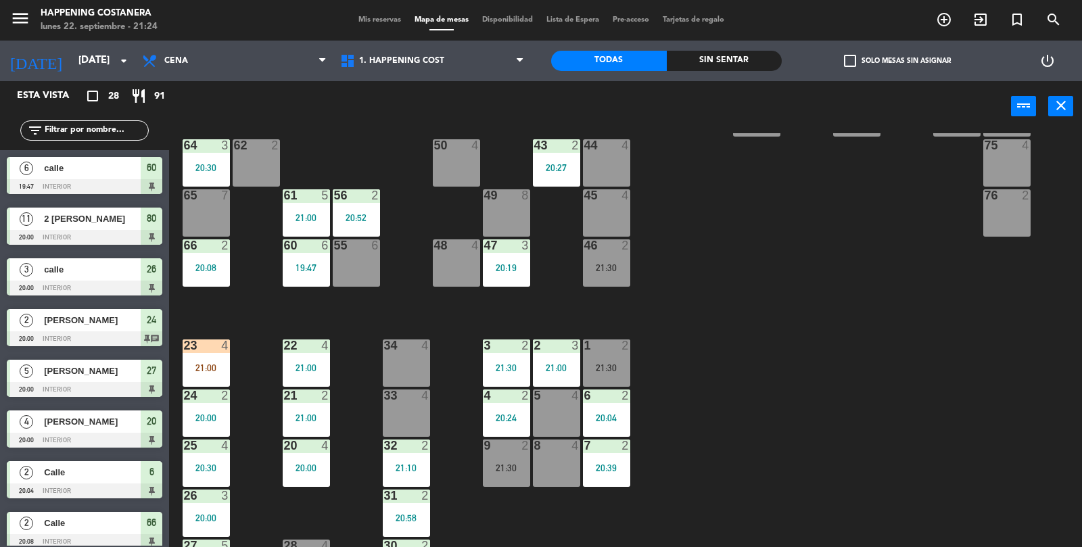
click at [112, 125] on input "text" at bounding box center [95, 130] width 105 height 15
click at [412, 440] on div at bounding box center [406, 446] width 22 height 12
click at [398, 398] on div at bounding box center [406, 396] width 22 height 12
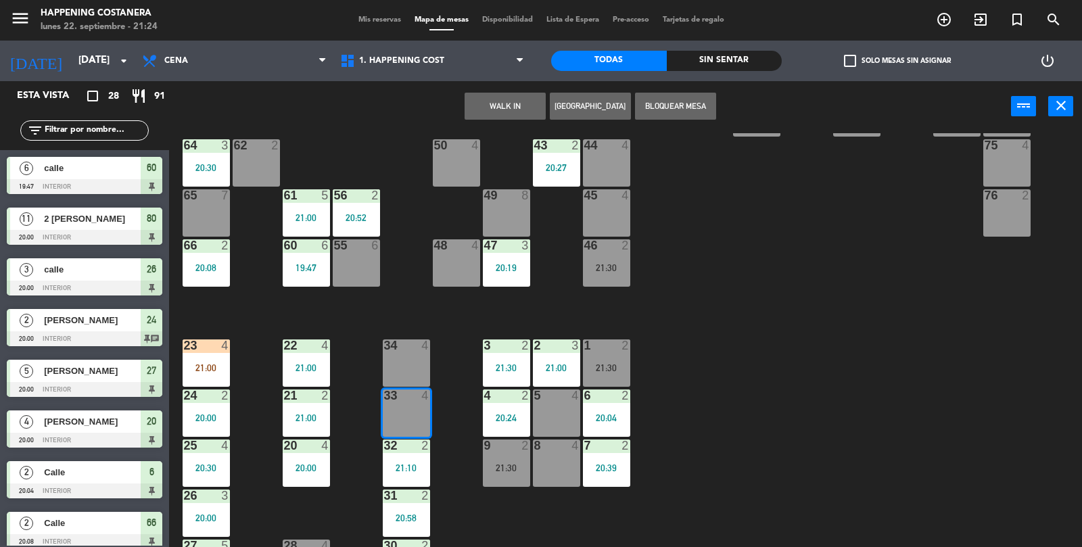
click at [494, 93] on button "WALK IN" at bounding box center [505, 106] width 81 height 27
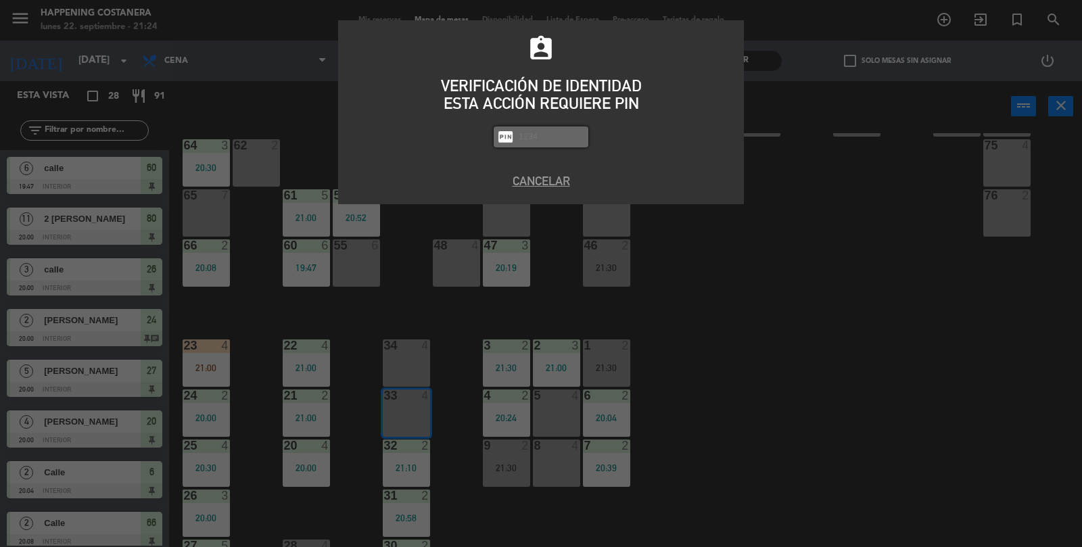
type input "4"
type input "5759"
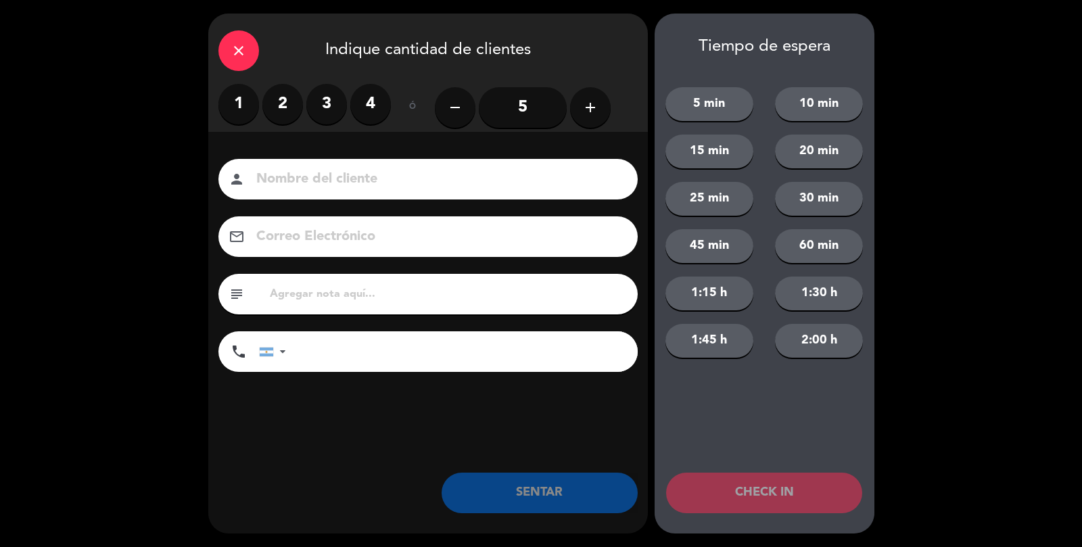
click at [375, 99] on label "4" at bounding box center [370, 104] width 41 height 41
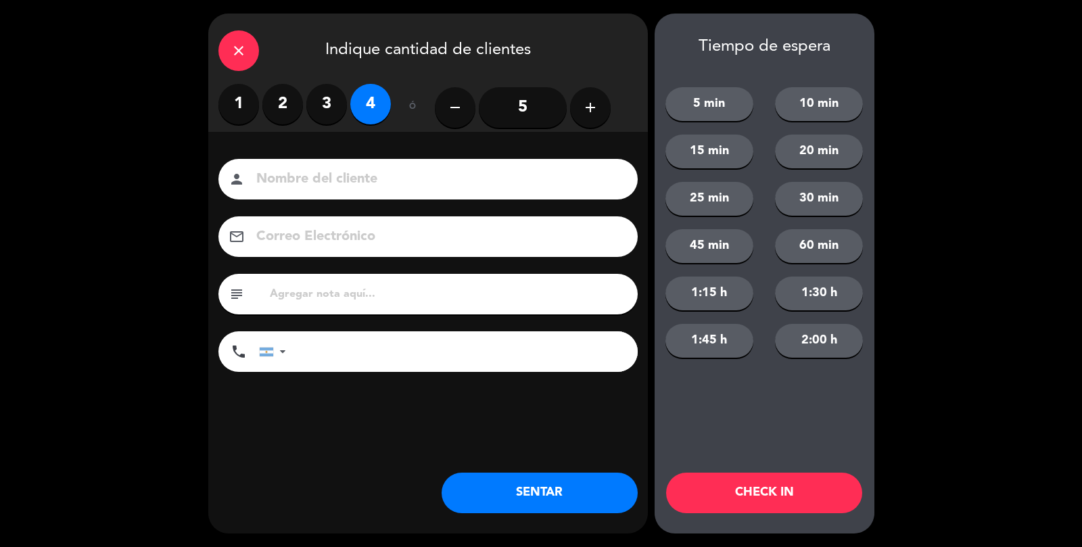
click at [323, 179] on input at bounding box center [437, 180] width 365 height 24
type input "Calle"
click at [569, 491] on button "SENTAR" at bounding box center [540, 493] width 196 height 41
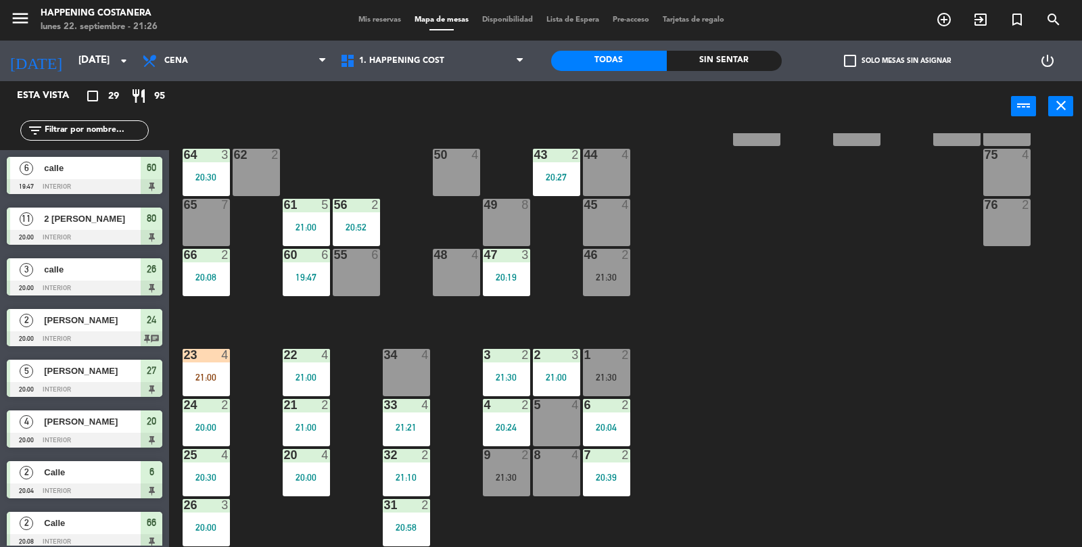
click at [254, 193] on div "62 2" at bounding box center [256, 172] width 47 height 47
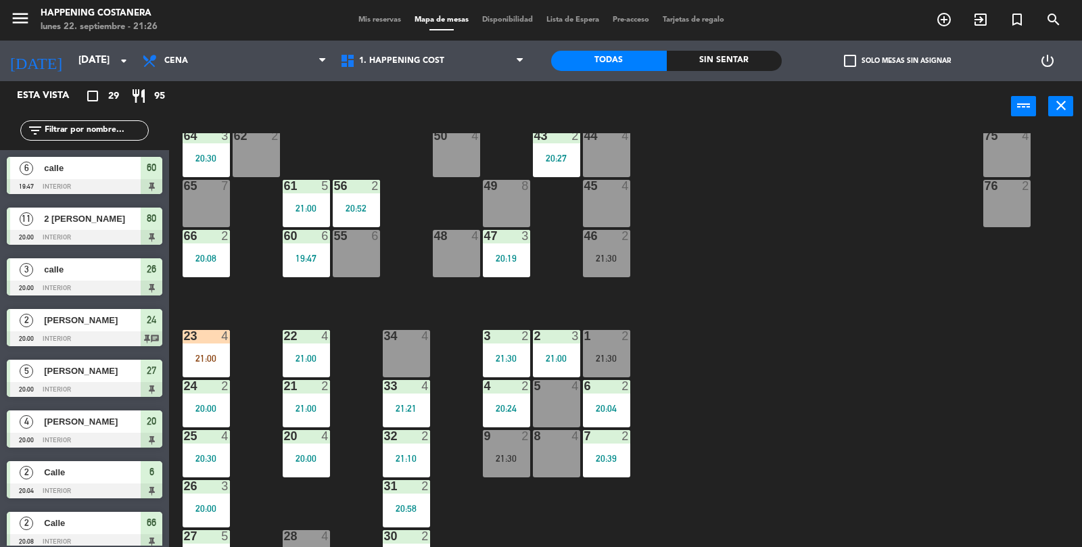
scroll to position [337, 0]
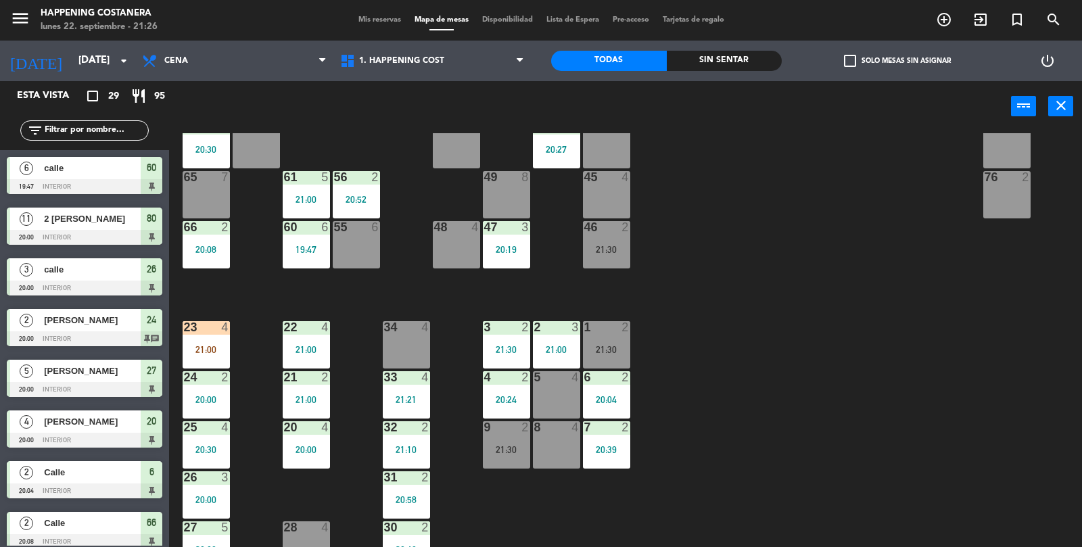
click at [107, 133] on input "text" at bounding box center [95, 130] width 105 height 15
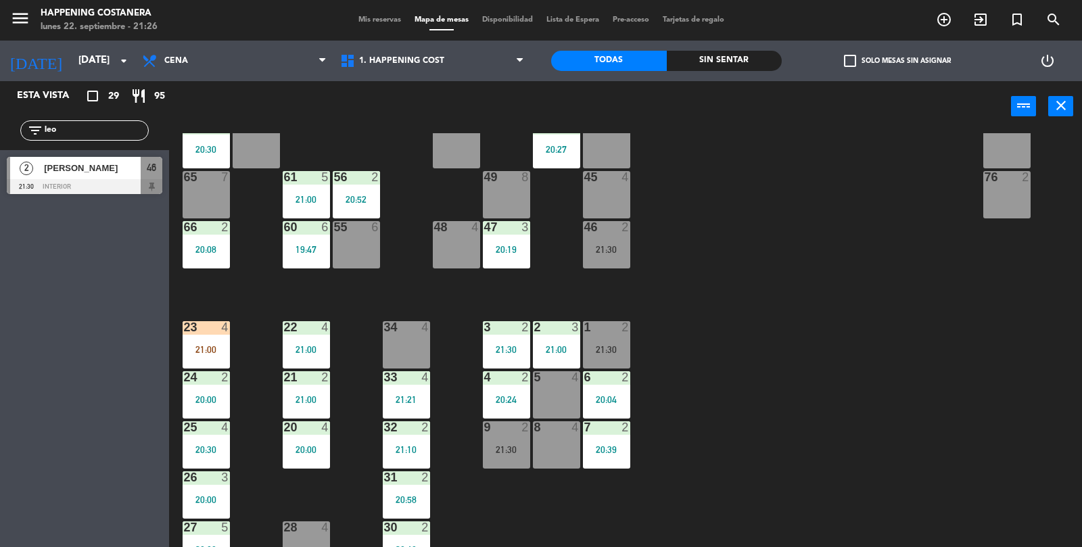
scroll to position [356, 0]
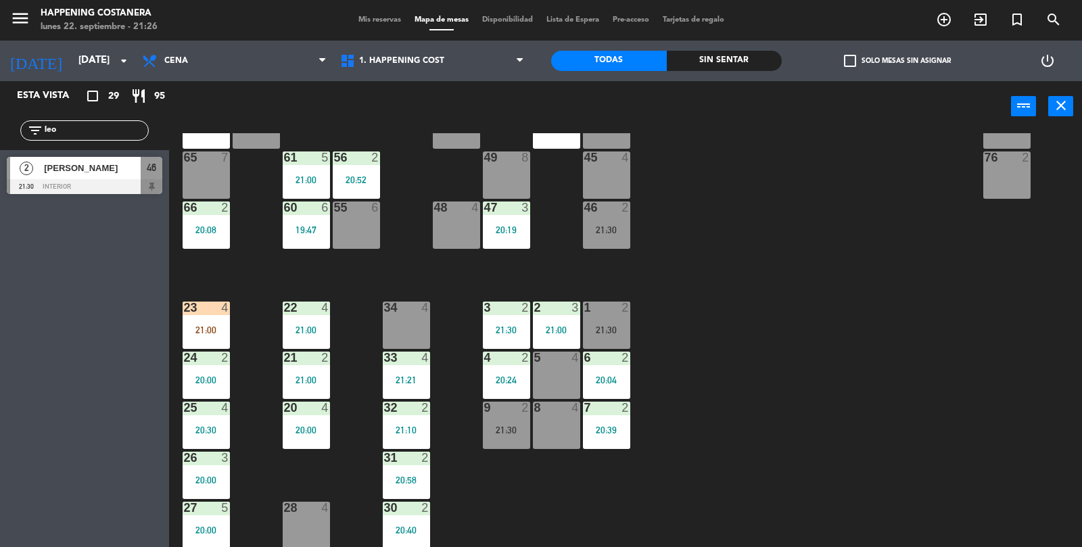
type input "leo"
click at [49, 181] on div at bounding box center [85, 186] width 156 height 15
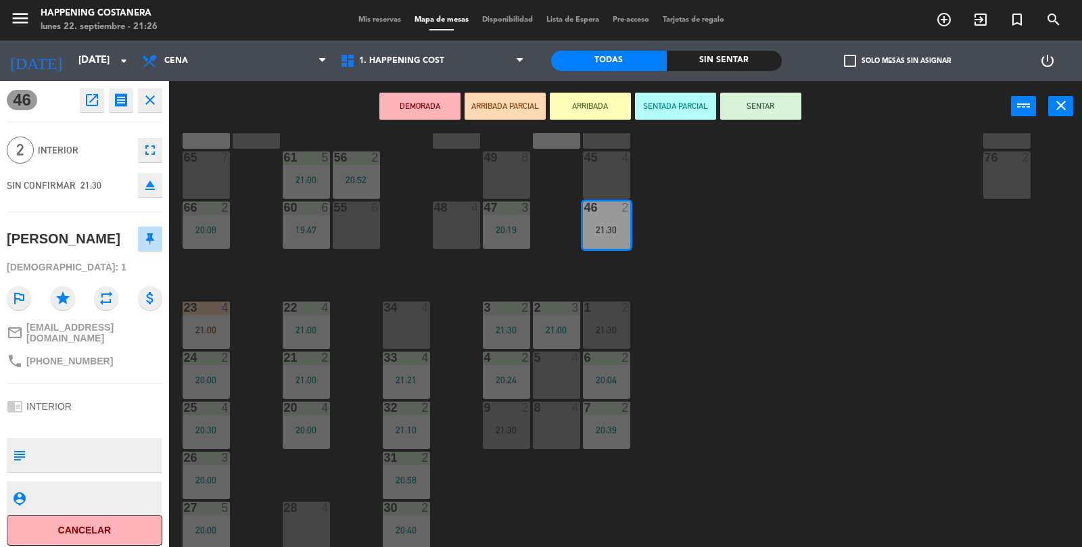
click at [498, 436] on div "9 2 21:30" at bounding box center [506, 425] width 47 height 47
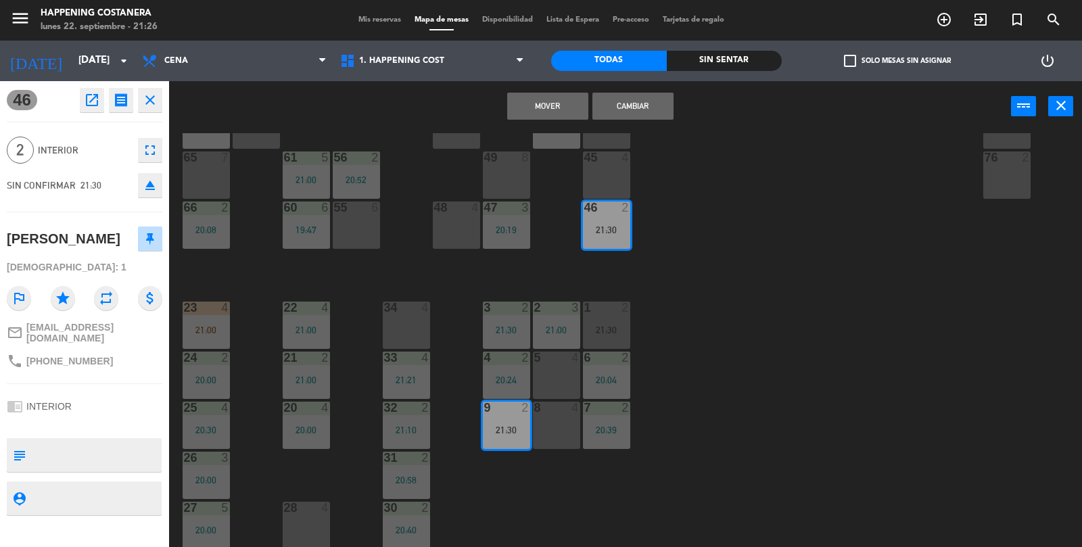
click at [637, 113] on button "Cambiar" at bounding box center [632, 106] width 81 height 27
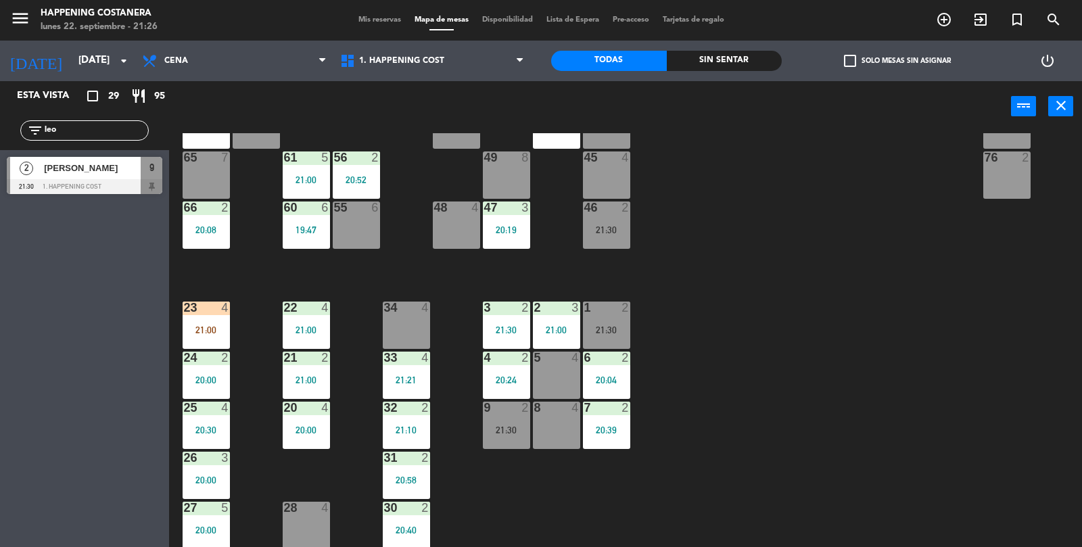
click at [494, 448] on div "9 2 21:30" at bounding box center [506, 425] width 47 height 47
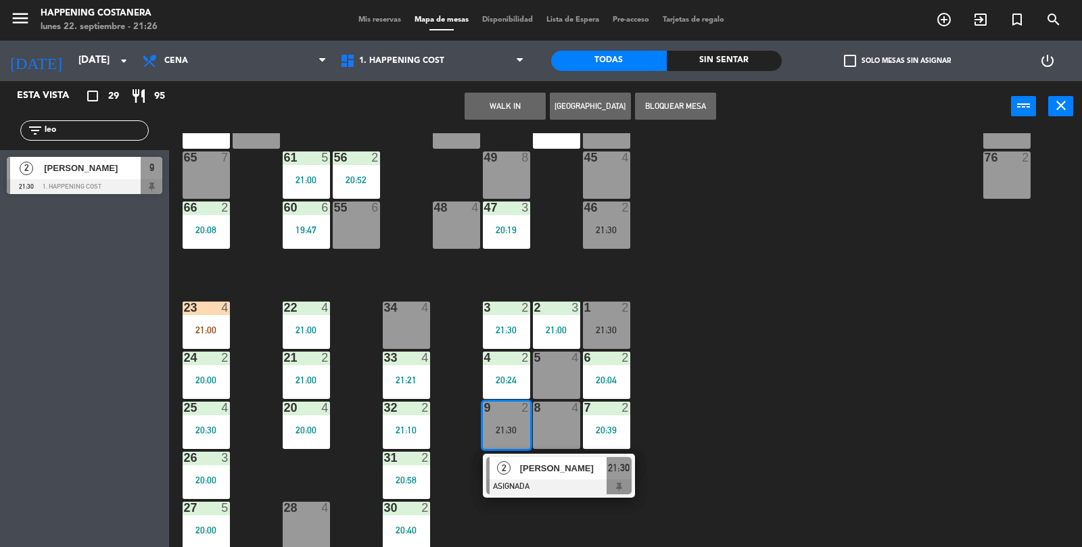
click at [556, 489] on div at bounding box center [558, 486] width 145 height 15
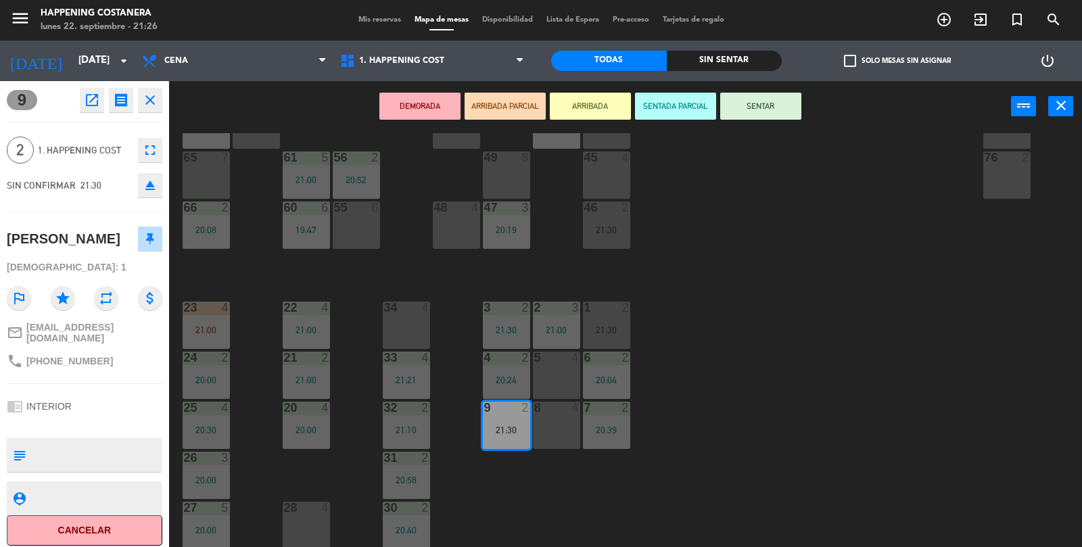
click at [800, 107] on button "SENTAR" at bounding box center [760, 106] width 81 height 27
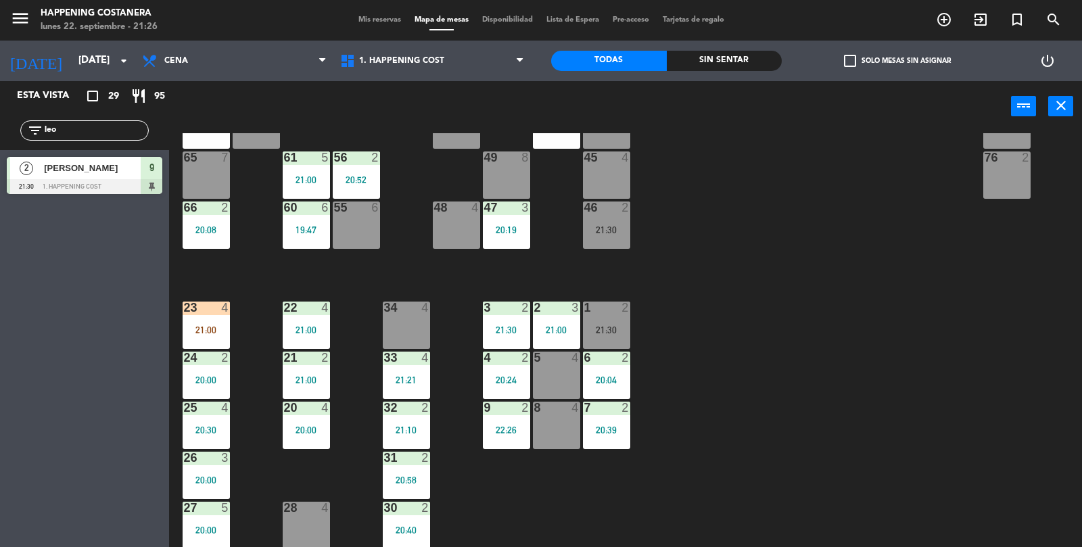
click at [514, 222] on div "47 3 20:19" at bounding box center [506, 225] width 47 height 47
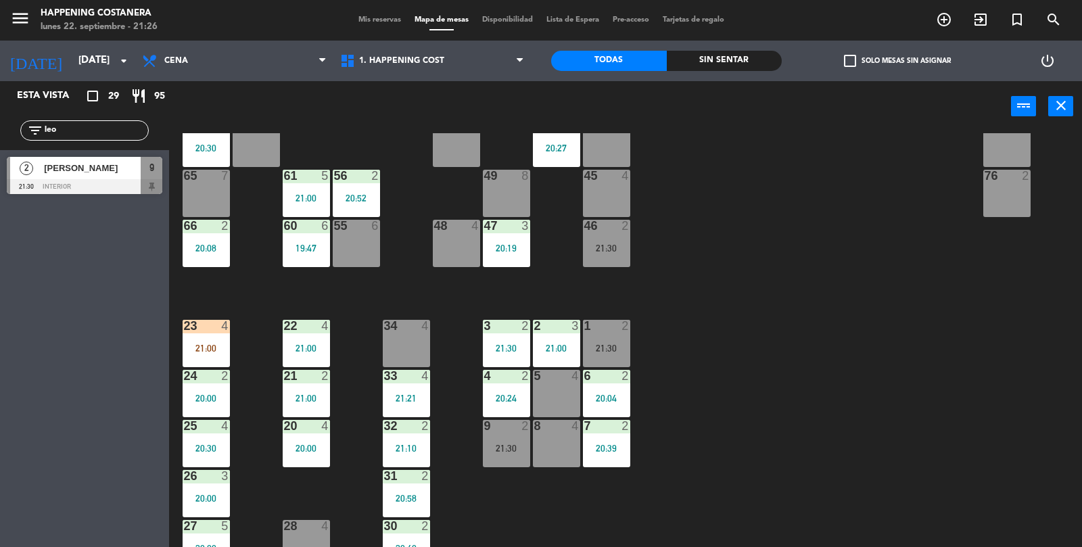
scroll to position [326, 0]
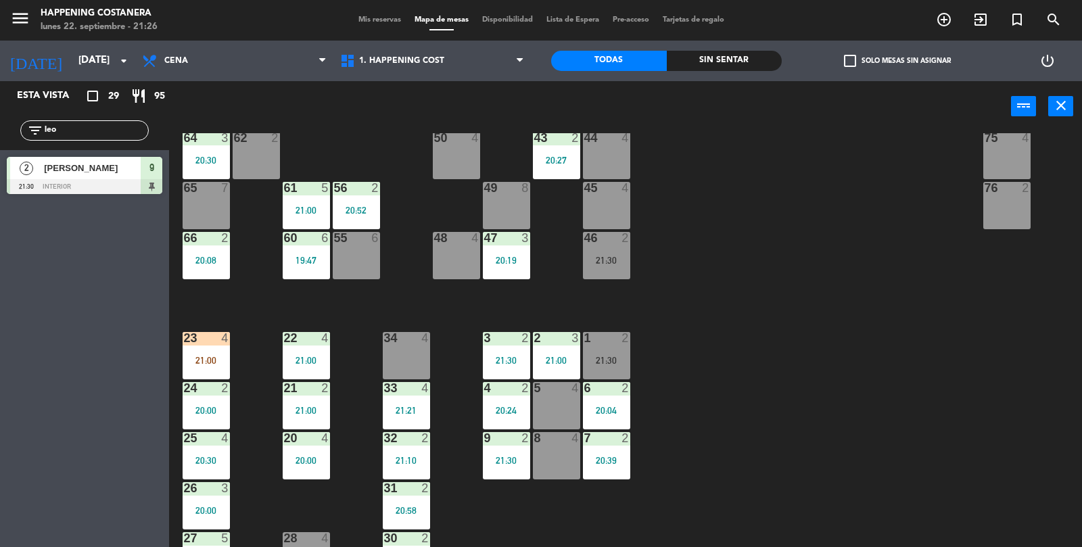
click at [856, 246] on div "69 2 122 6 121 6 120 6 14 4 CAVA 22 101 4 94 2 70 2 123 6 131 2 134 2 132 2 13 …" at bounding box center [631, 340] width 902 height 415
click at [243, 148] on div "62 2" at bounding box center [256, 155] width 47 height 47
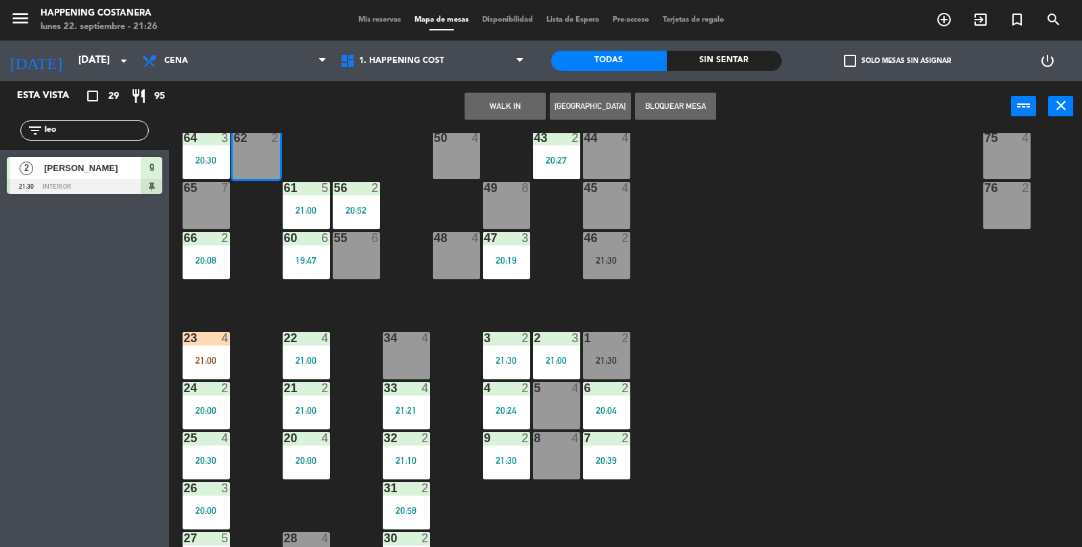
click at [531, 105] on button "WALK IN" at bounding box center [505, 106] width 81 height 27
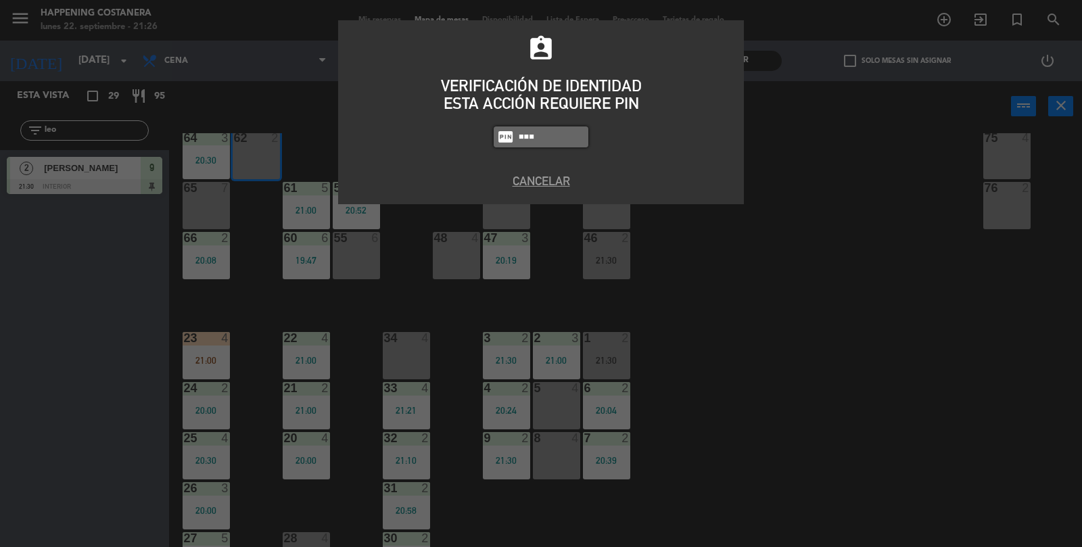
type input "5759"
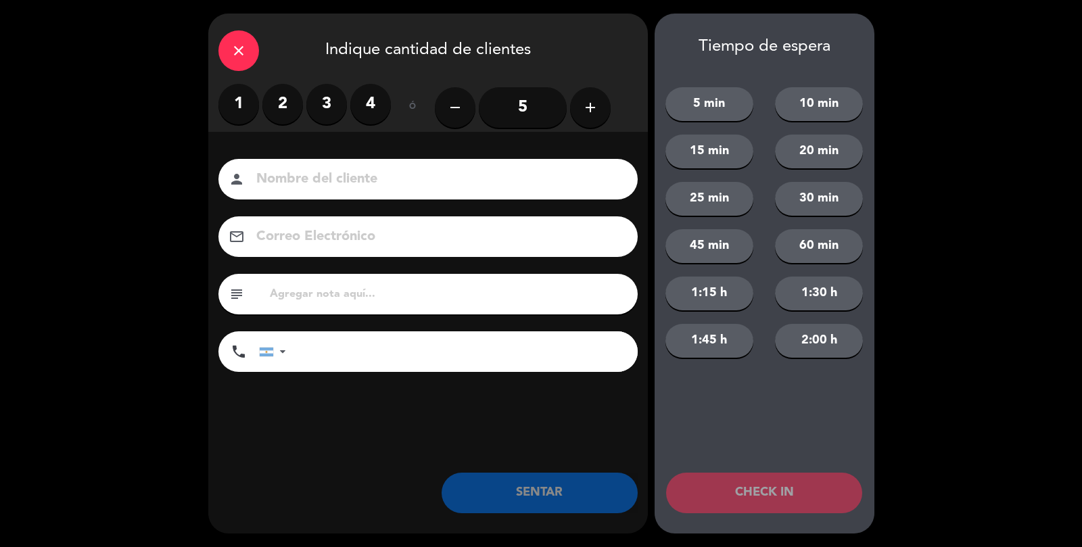
click at [287, 110] on label "2" at bounding box center [282, 104] width 41 height 41
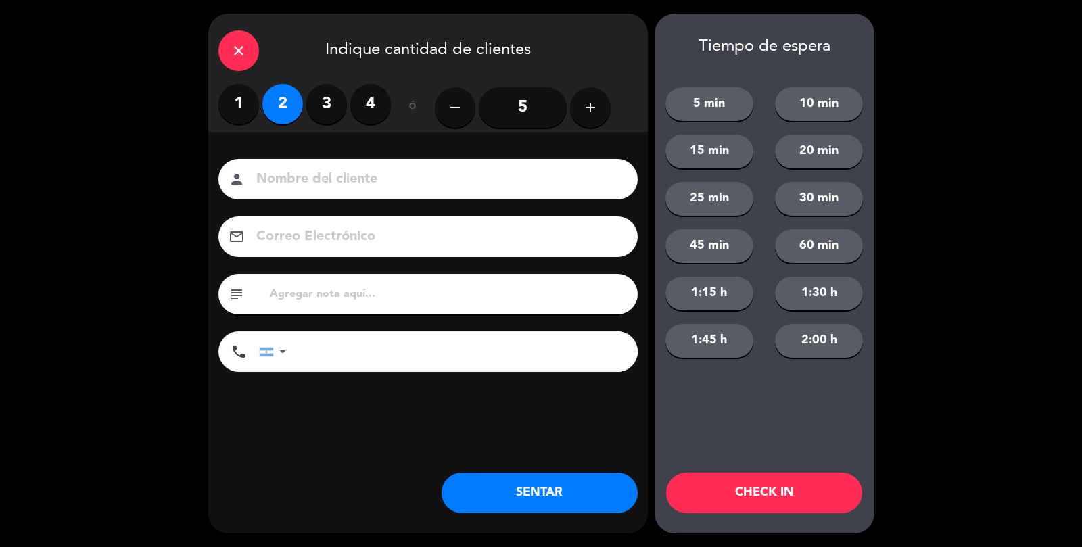
click at [322, 170] on input at bounding box center [437, 180] width 365 height 24
type input "Calle"
click at [562, 496] on button "SENTAR" at bounding box center [540, 493] width 196 height 41
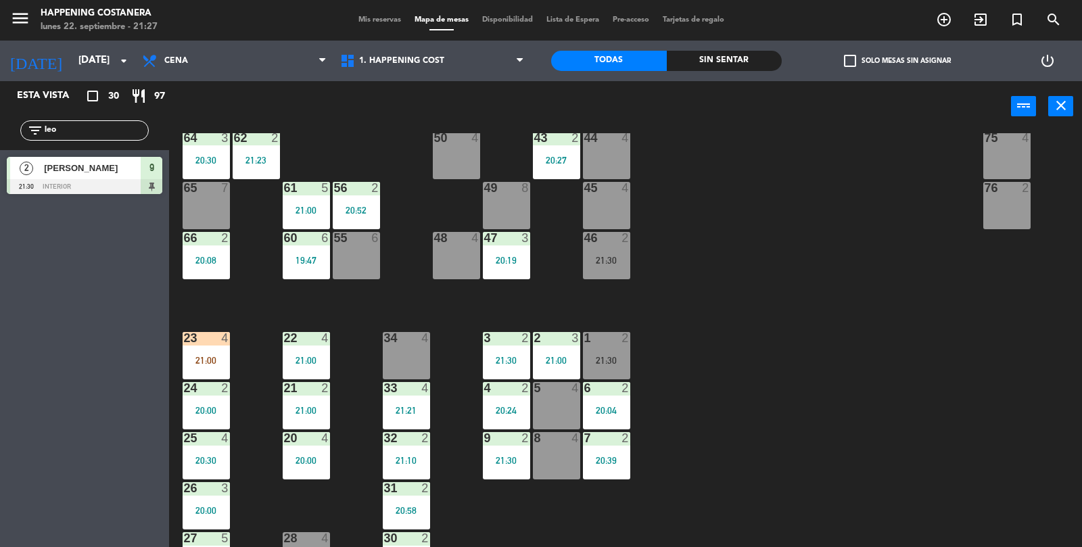
click at [114, 114] on div "filter_list leo" at bounding box center [84, 130] width 169 height 39
click at [79, 126] on input "leo" at bounding box center [95, 130] width 105 height 15
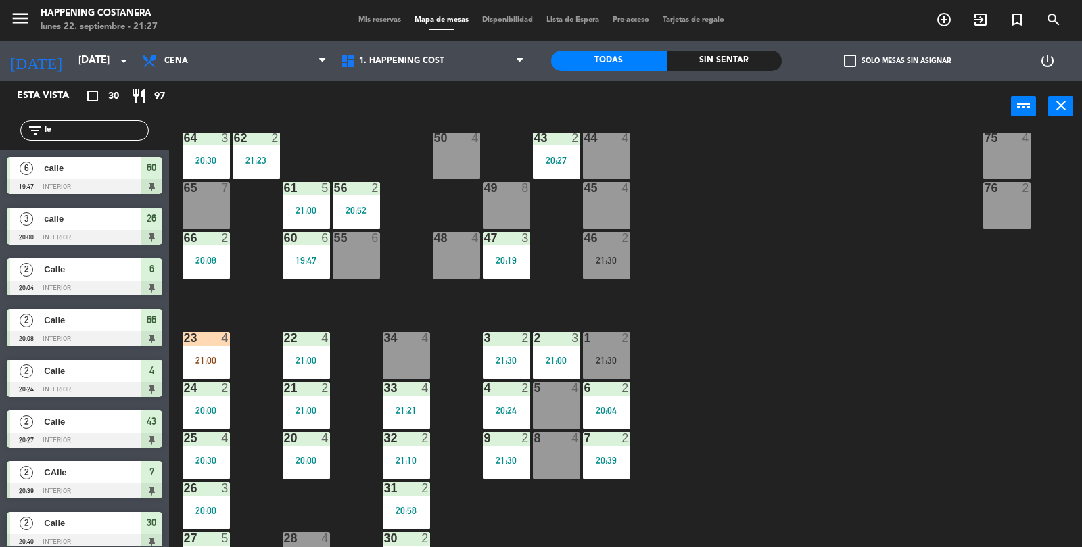
type input "l"
click at [197, 366] on div "23 4 21:00" at bounding box center [206, 355] width 47 height 47
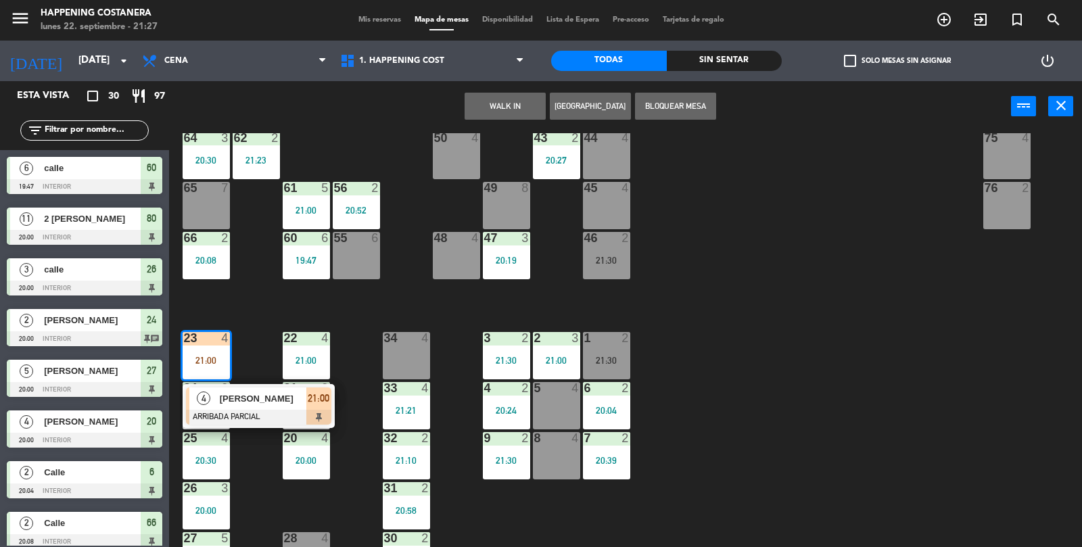
click at [288, 415] on div at bounding box center [258, 417] width 145 height 15
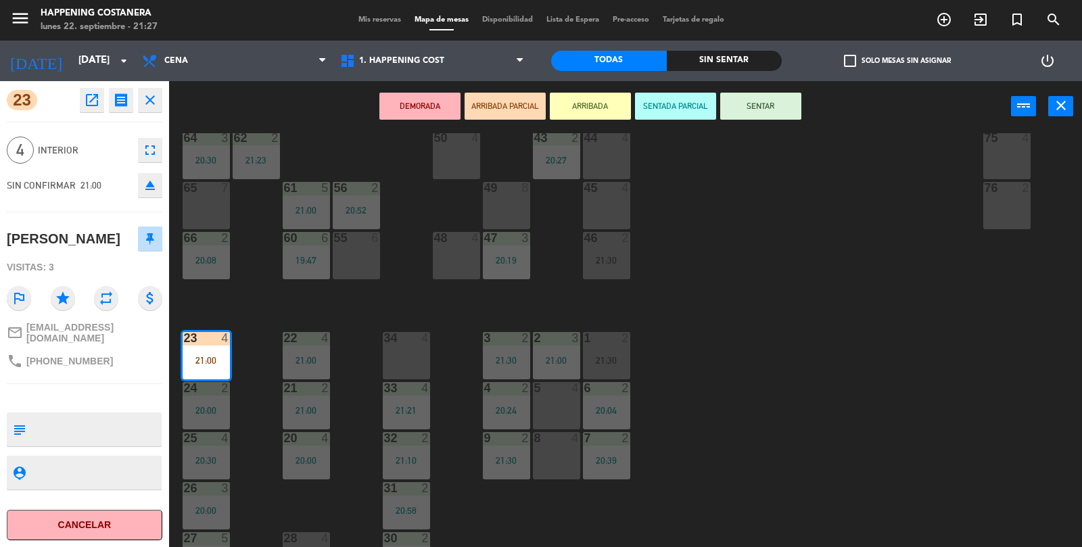
click at [793, 116] on button "SENTAR" at bounding box center [760, 106] width 81 height 27
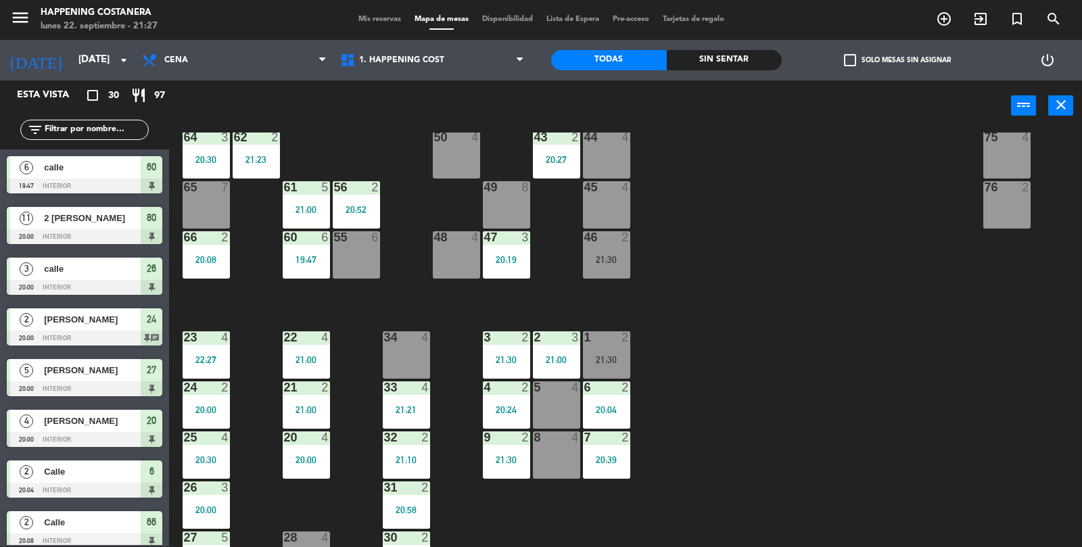
scroll to position [488, 0]
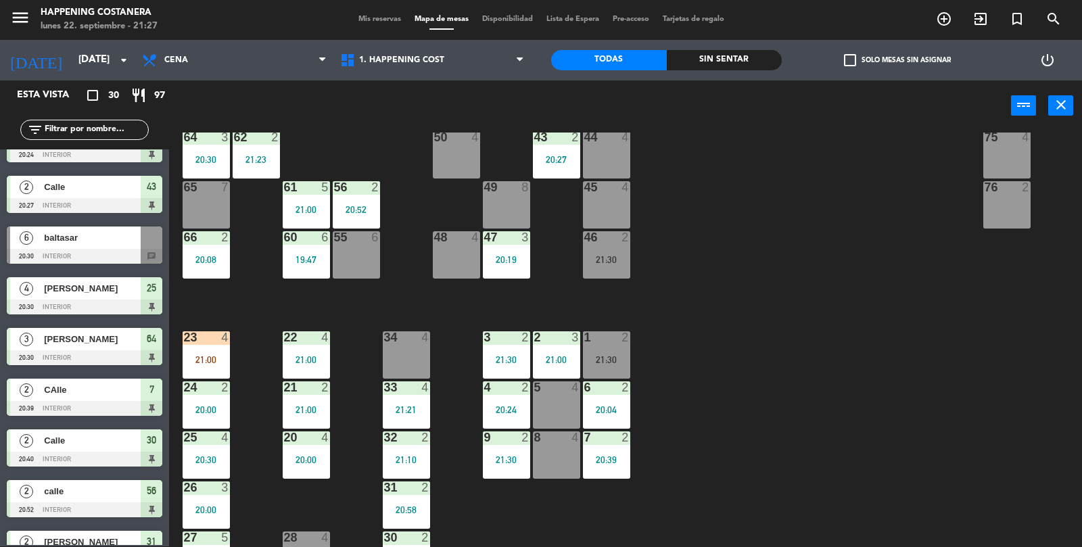
click at [207, 347] on div "23 4 21:00" at bounding box center [206, 354] width 47 height 47
click at [849, 352] on div "69 2 122 6 121 6 120 6 14 4 CAVA 22 101 4 94 2 70 2 123 6 131 2 134 2 132 2 13 …" at bounding box center [631, 340] width 902 height 415
click at [202, 355] on div "21:00" at bounding box center [206, 359] width 47 height 9
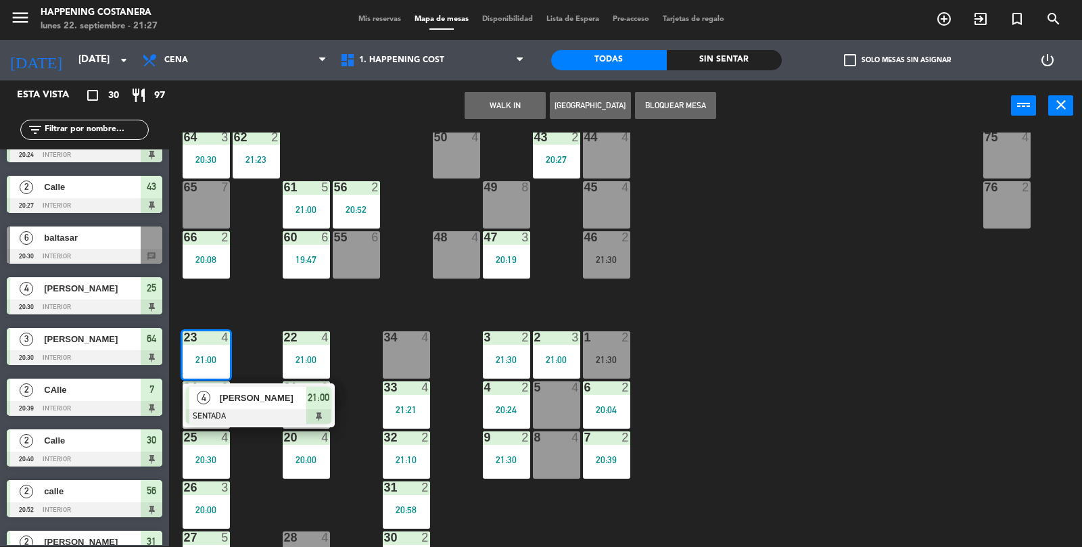
click at [239, 409] on div at bounding box center [258, 416] width 145 height 15
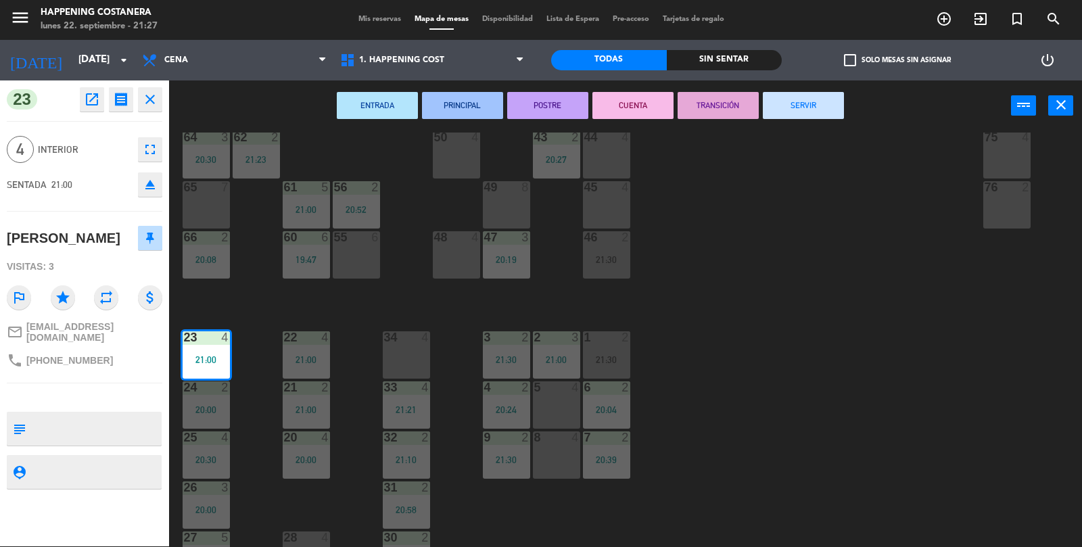
click at [419, 360] on div "34 4" at bounding box center [406, 354] width 47 height 47
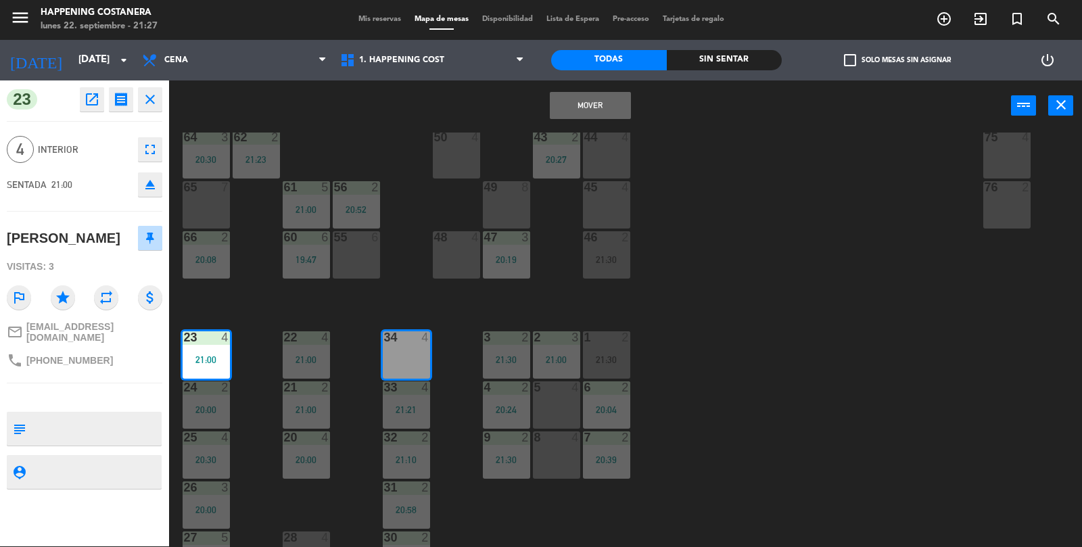
click at [593, 110] on button "Mover" at bounding box center [590, 105] width 81 height 27
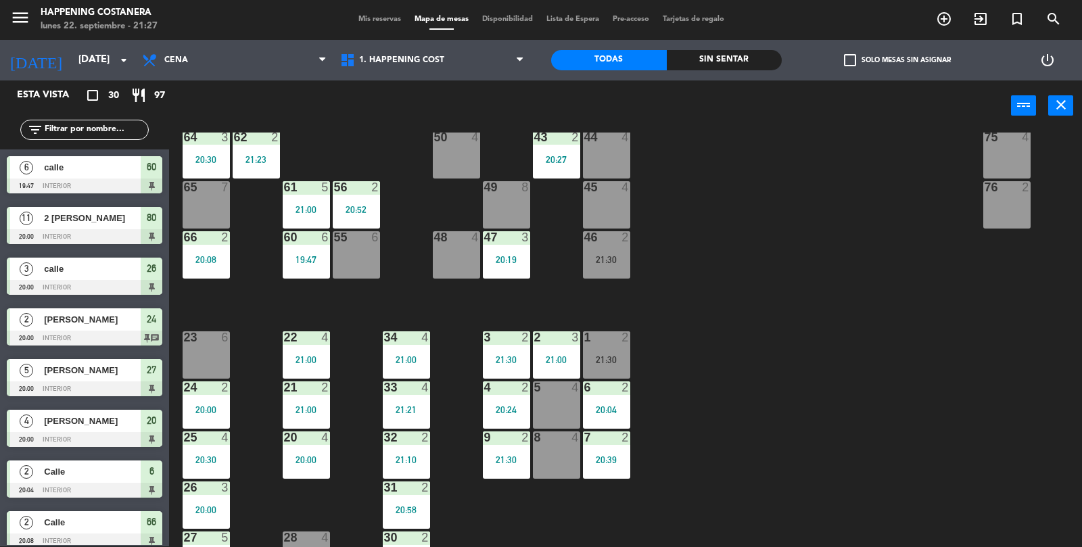
scroll to position [1, 0]
click at [107, 125] on input "text" at bounding box center [95, 129] width 105 height 15
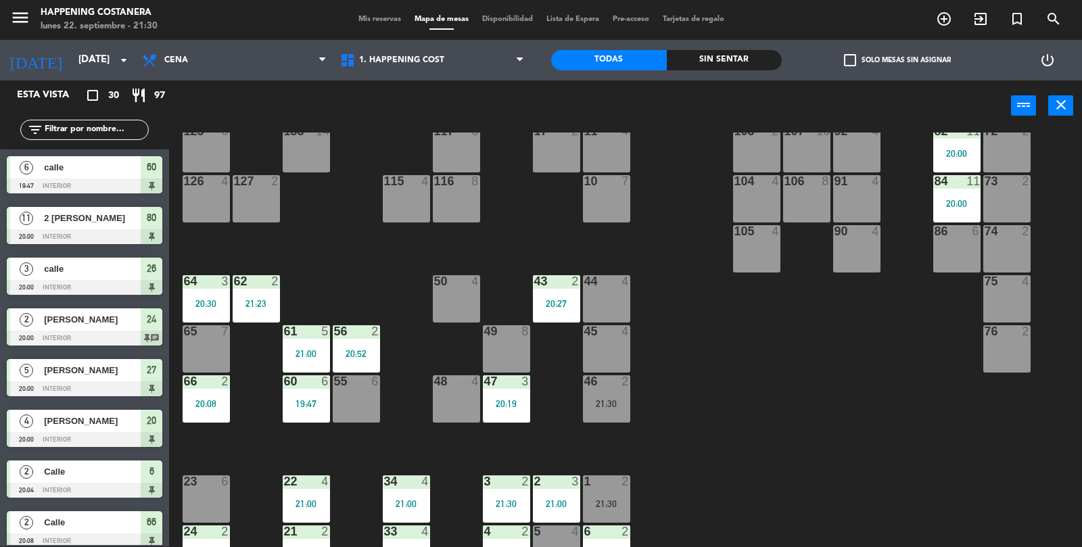
scroll to position [356, 0]
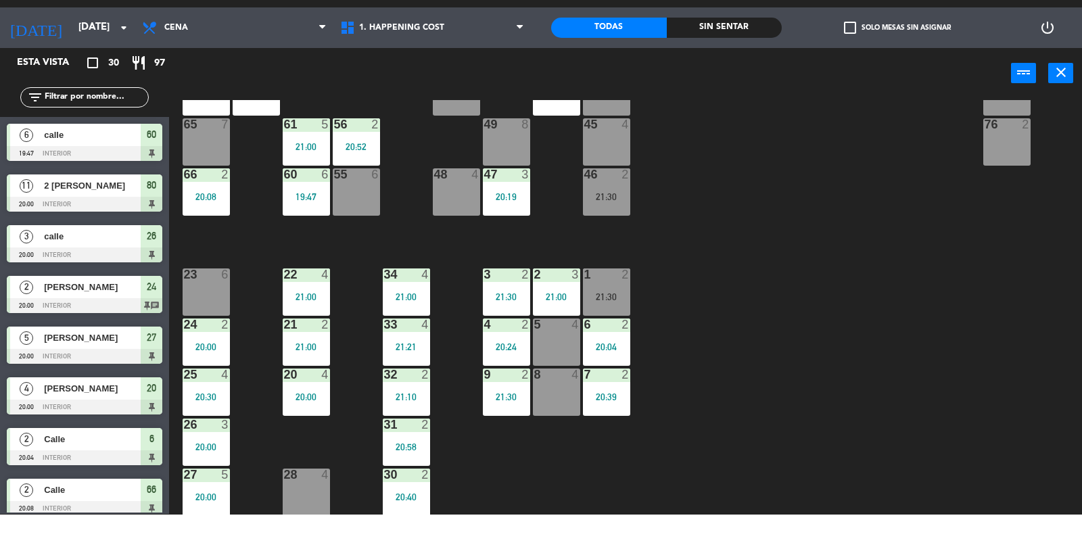
click at [552, 417] on div "8 4" at bounding box center [556, 424] width 47 height 47
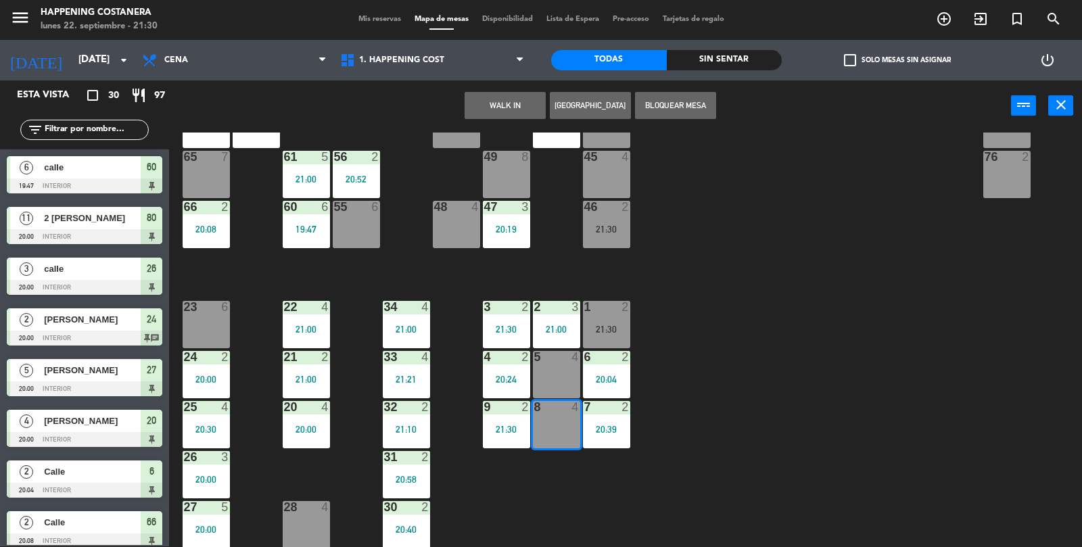
click at [958, 400] on div "69 2 122 6 121 6 120 6 14 4 CAVA 22 101 4 94 2 70 2 123 6 131 2 134 2 132 2 13 …" at bounding box center [631, 340] width 902 height 415
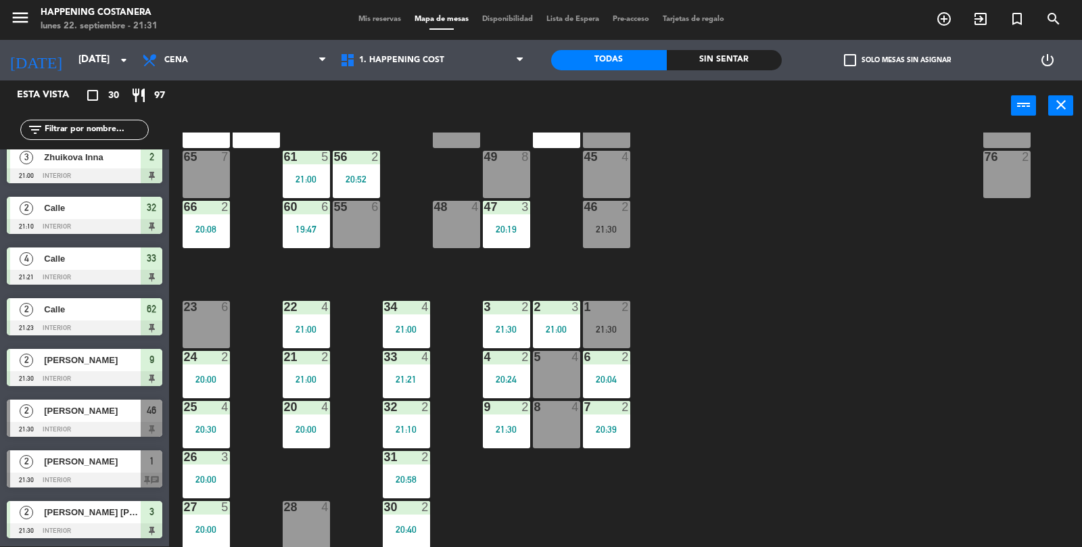
scroll to position [1124, 0]
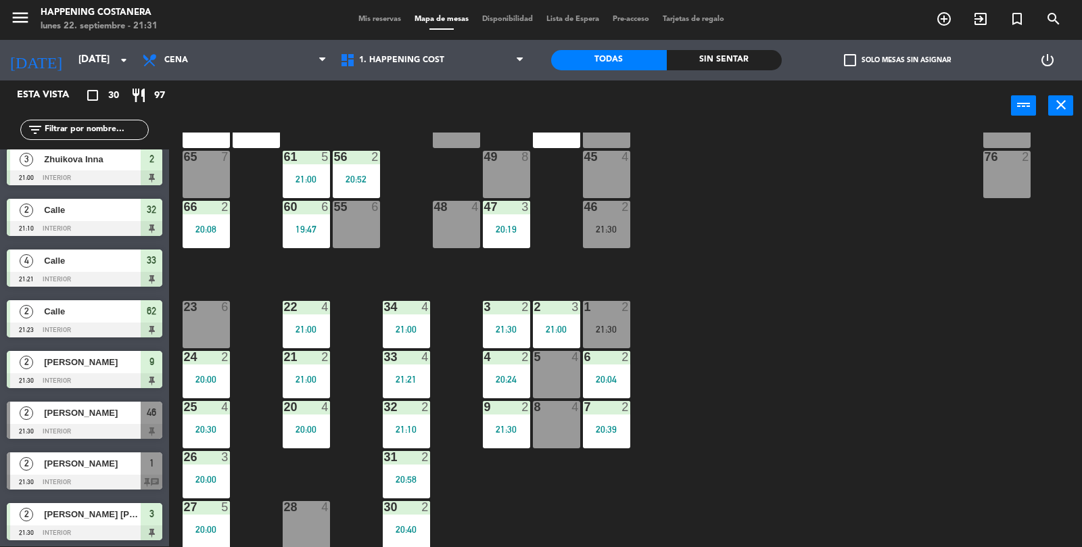
click at [203, 379] on div "20:00" at bounding box center [206, 379] width 47 height 9
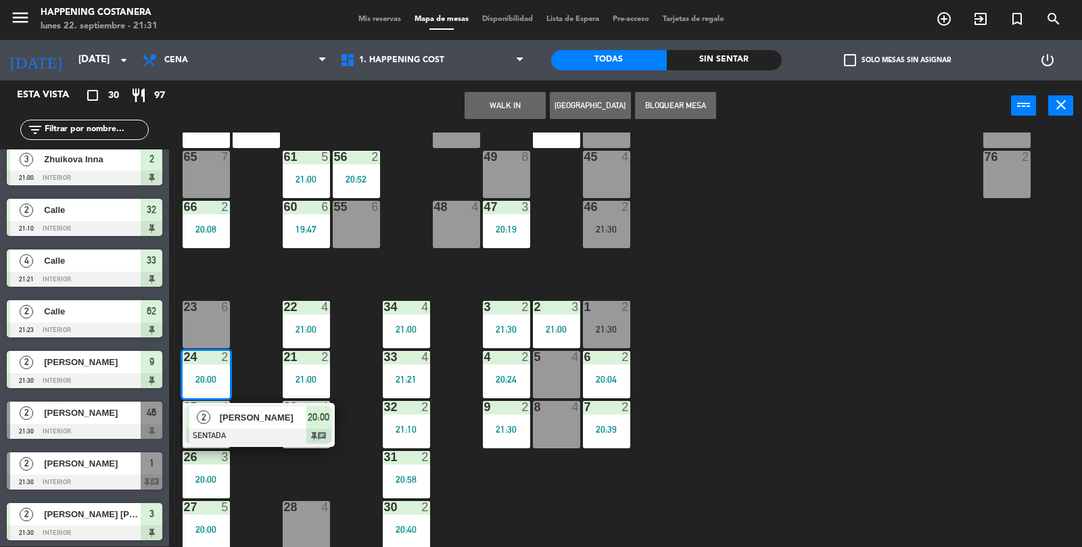
click at [874, 336] on div "69 2 122 6 121 6 120 6 14 4 CAVA 22 101 4 94 2 70 2 123 6 131 2 134 2 132 2 13 …" at bounding box center [631, 340] width 902 height 415
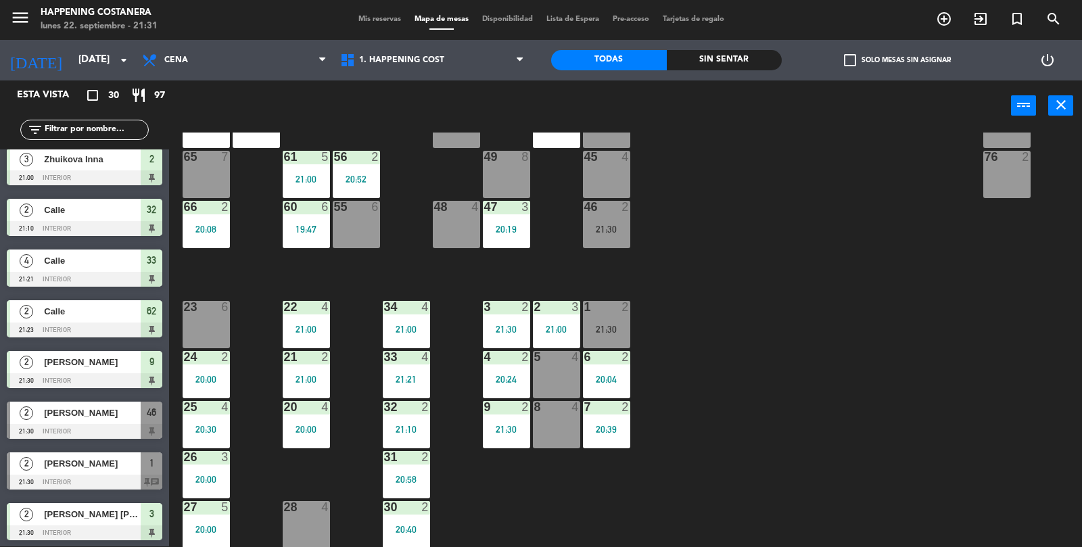
click at [206, 421] on div "25 4 20:30" at bounding box center [206, 424] width 47 height 47
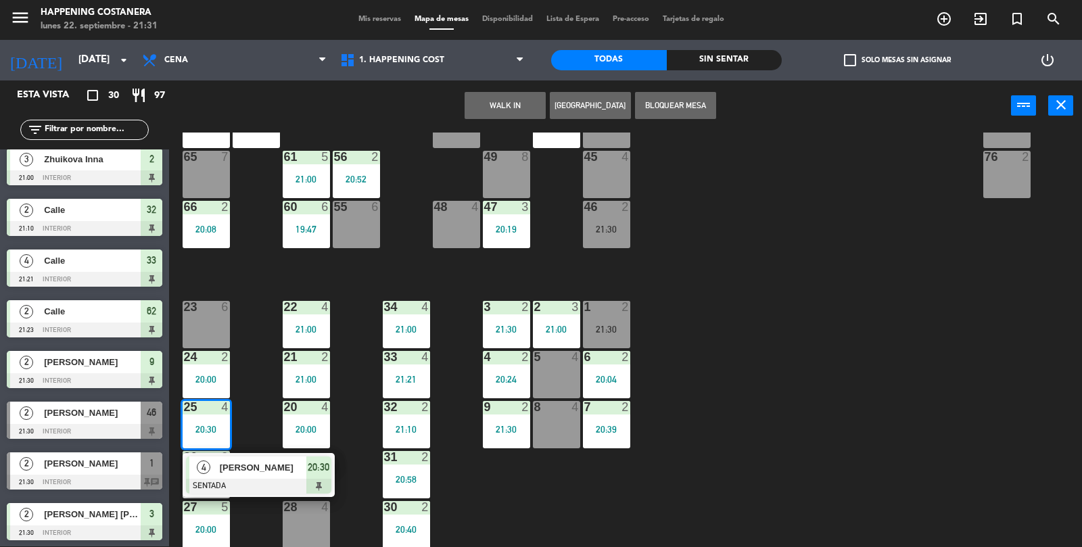
click at [874, 323] on div "69 2 122 6 121 6 120 6 14 4 CAVA 22 101 4 94 2 70 2 123 6 131 2 134 2 132 2 13 …" at bounding box center [631, 340] width 902 height 415
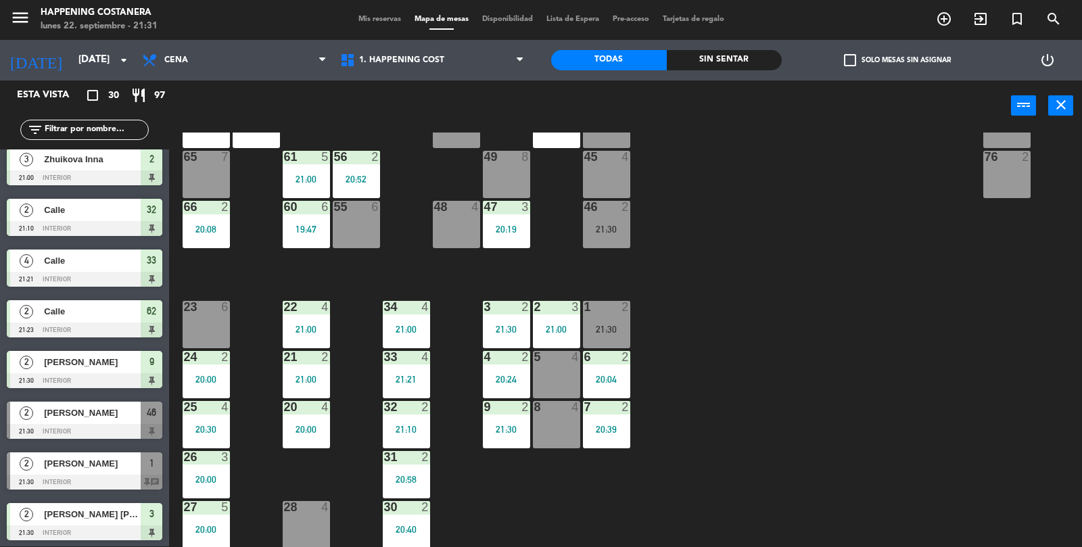
click at [210, 484] on div "26 3 20:00" at bounding box center [206, 474] width 47 height 47
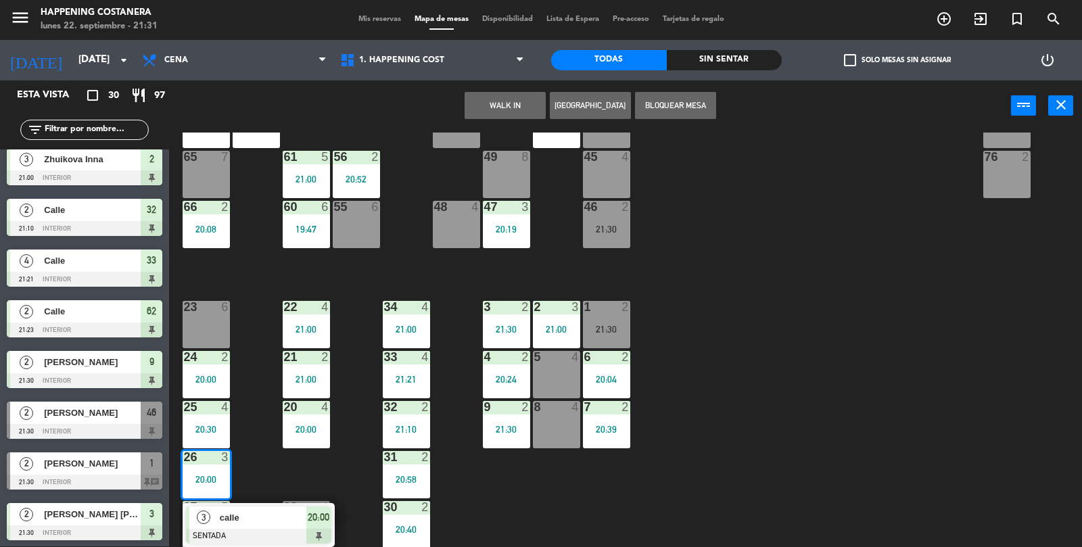
click at [864, 307] on div "69 2 122 6 121 6 120 6 14 4 CAVA 22 101 4 94 2 70 2 123 6 131 2 134 2 132 2 13 …" at bounding box center [631, 340] width 902 height 415
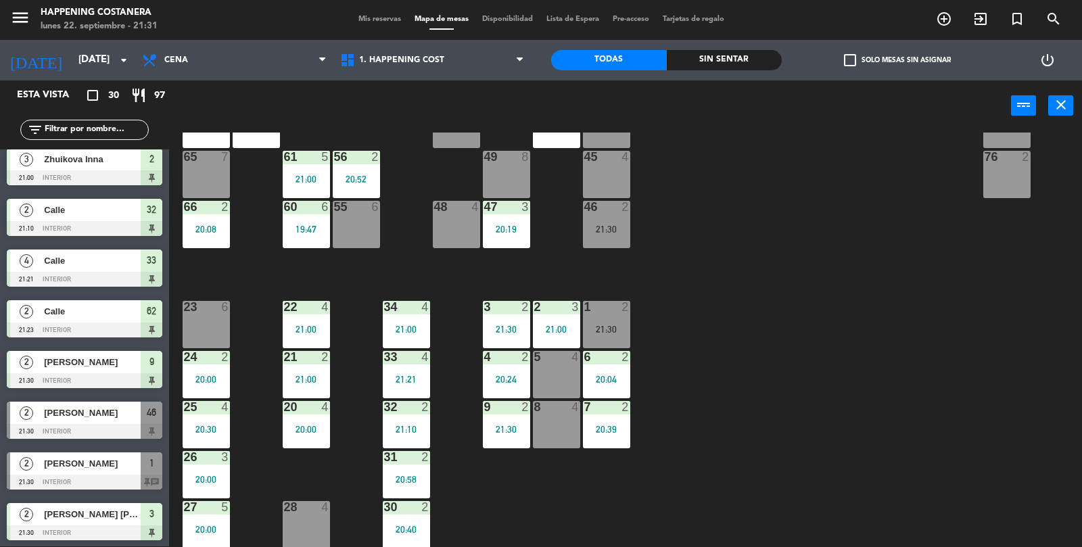
click at [197, 217] on div "66 2 20:08" at bounding box center [206, 224] width 47 height 47
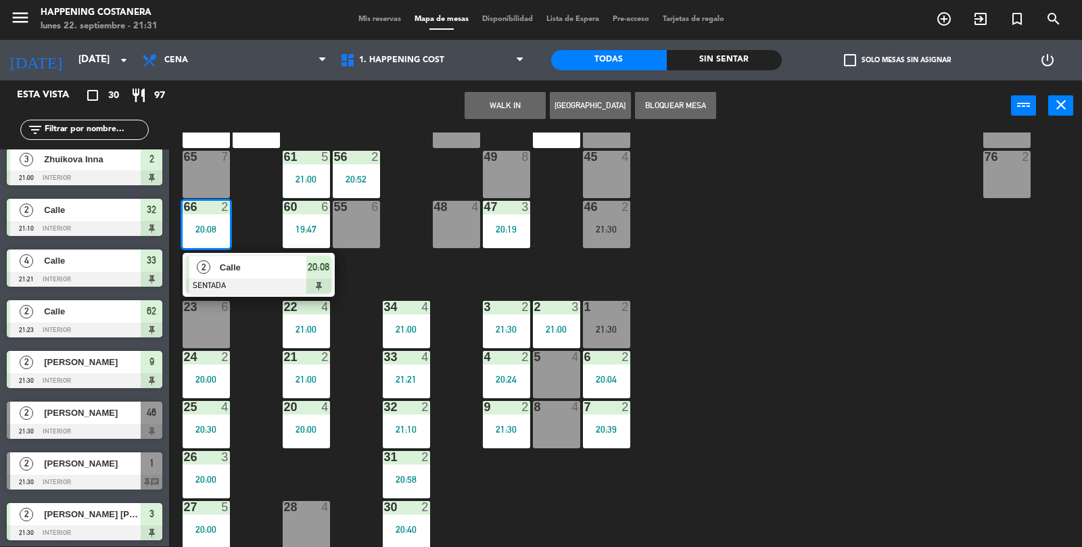
click at [816, 244] on div "69 2 122 6 121 6 120 6 14 4 CAVA 22 101 4 94 2 70 2 123 6 131 2 134 2 132 2 13 …" at bounding box center [631, 340] width 902 height 415
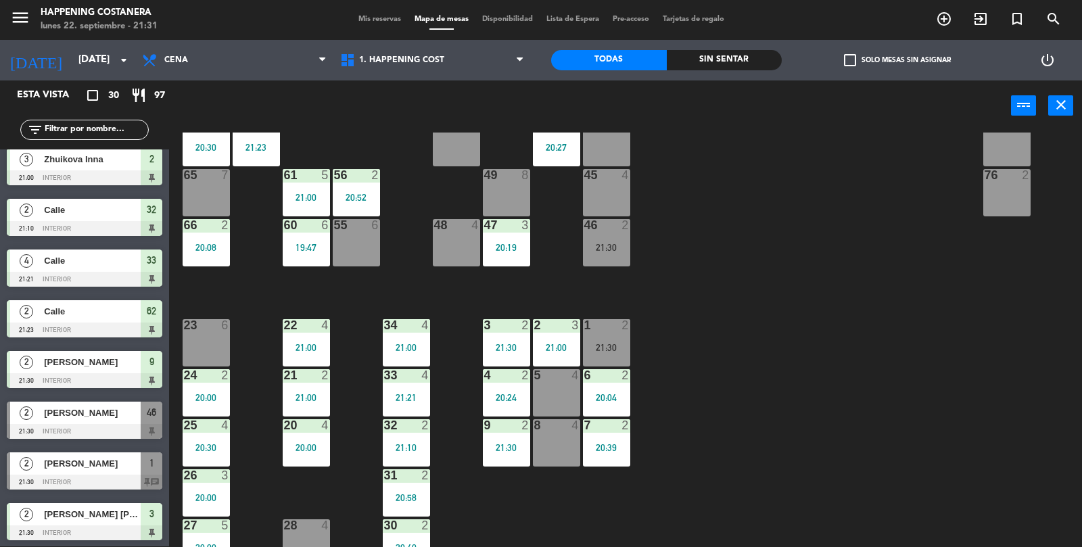
scroll to position [327, 0]
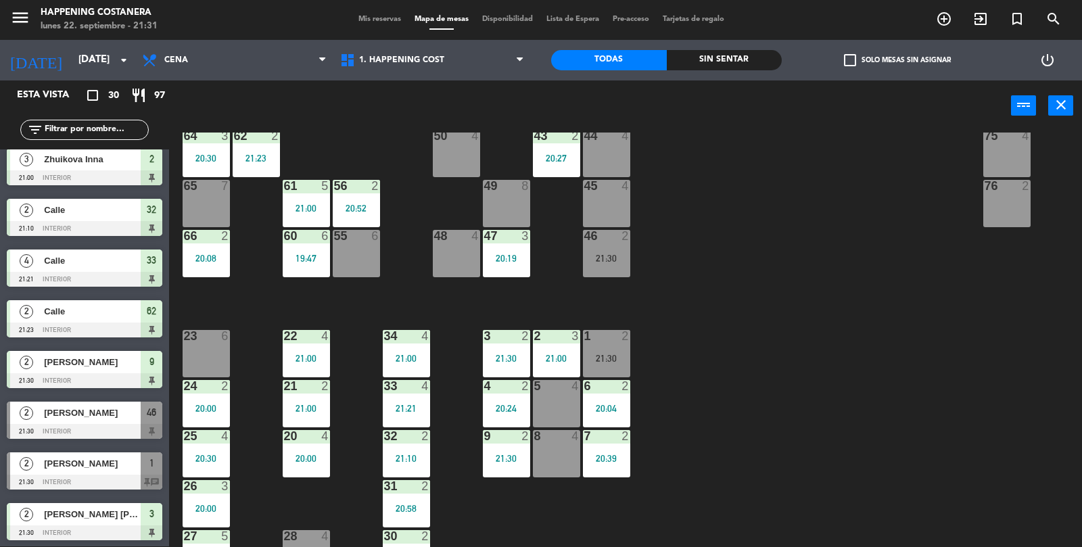
click at [203, 142] on div "64 3 20:30" at bounding box center [206, 153] width 47 height 47
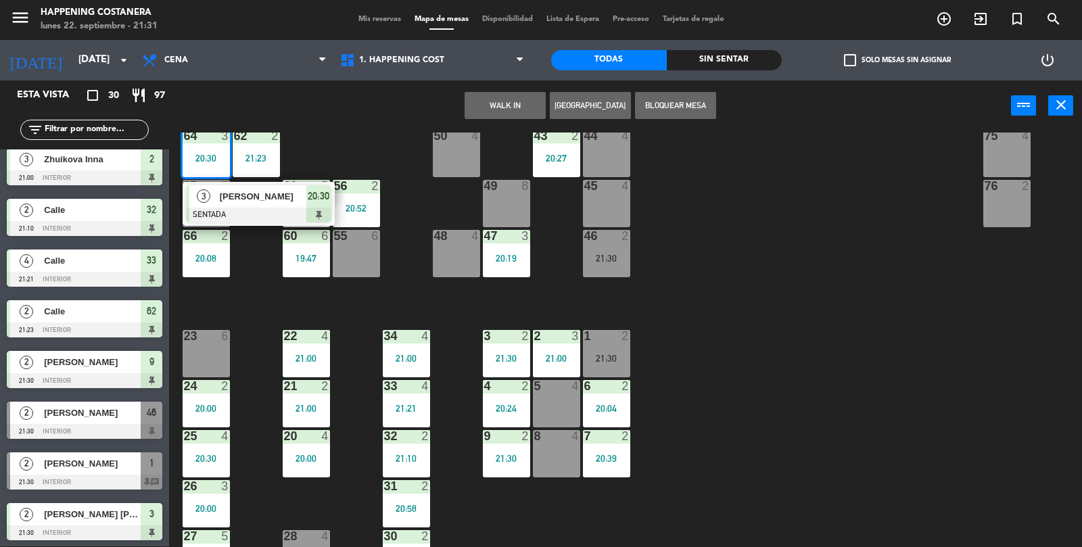
click at [821, 280] on div "69 2 122 6 121 6 120 6 14 4 CAVA 22 101 4 94 2 70 2 123 6 131 2 134 2 132 2 13 …" at bounding box center [631, 340] width 902 height 415
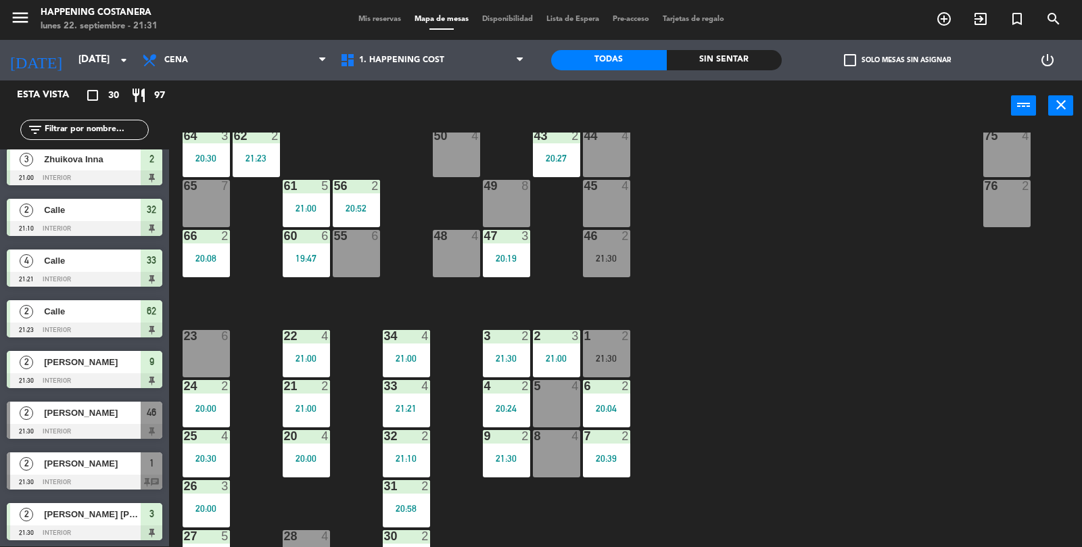
scroll to position [356, 0]
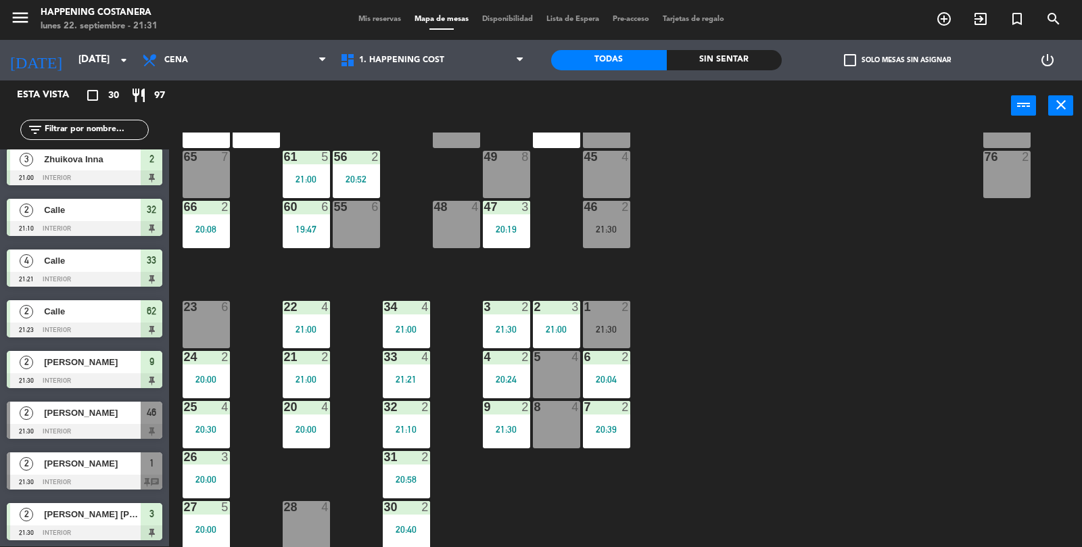
click at [200, 517] on div "27 5 20:00" at bounding box center [206, 524] width 47 height 47
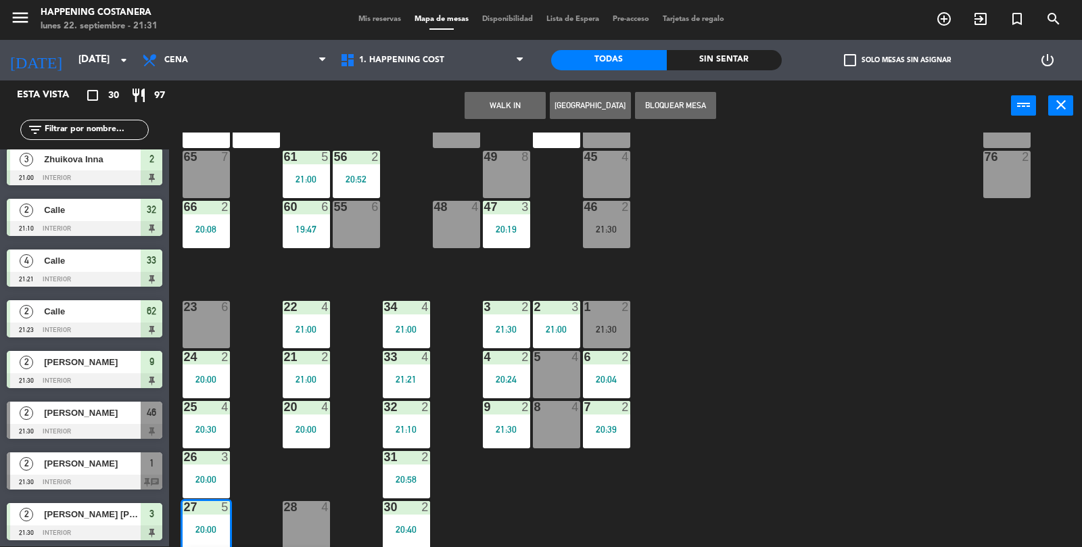
click at [874, 306] on div "69 2 122 6 121 6 120 6 14 4 CAVA 22 101 4 94 2 70 2 123 6 131 2 134 2 132 2 13 …" at bounding box center [631, 340] width 902 height 415
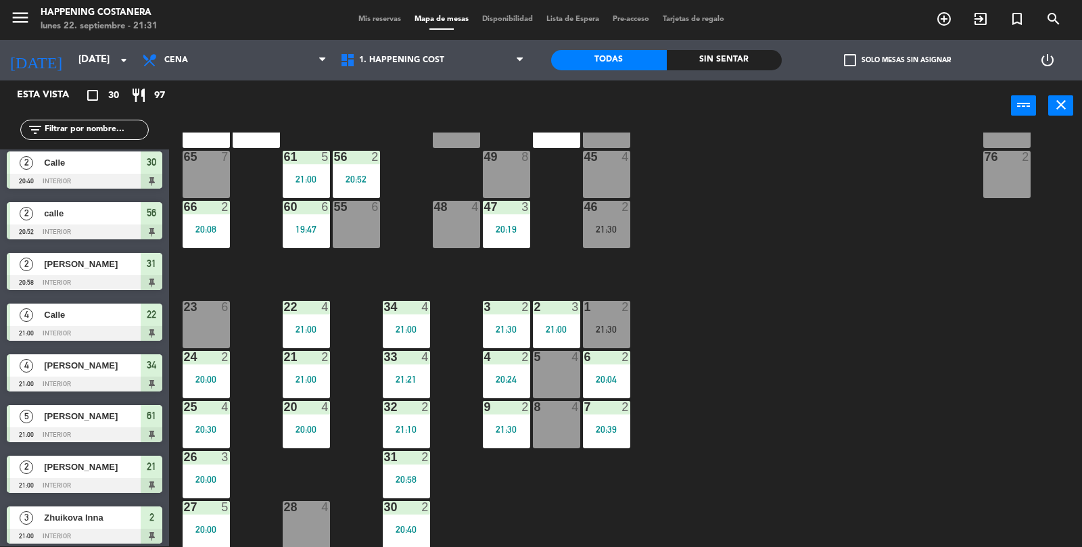
scroll to position [761, 0]
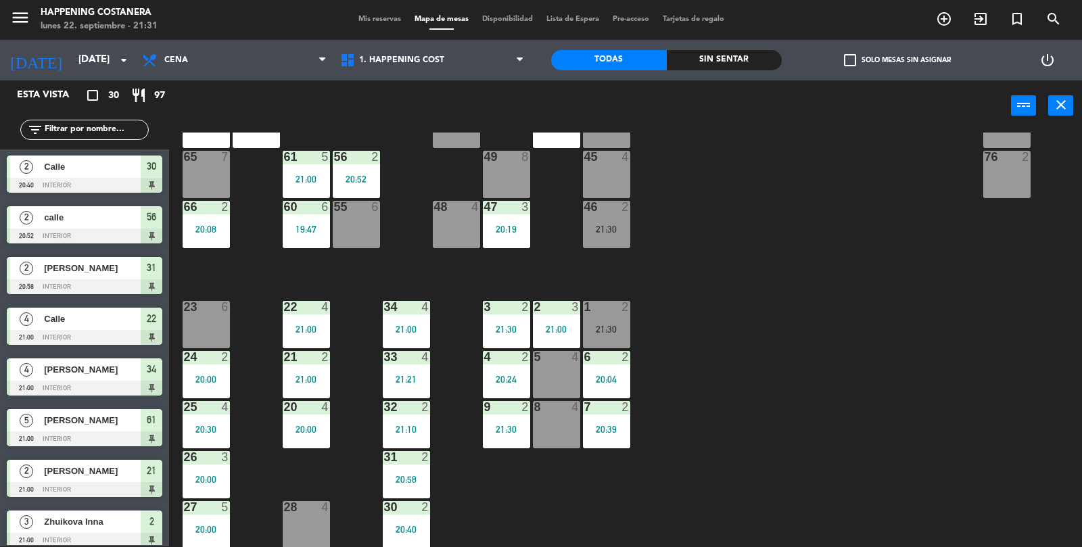
click at [381, 310] on div "34" at bounding box center [384, 307] width 22 height 12
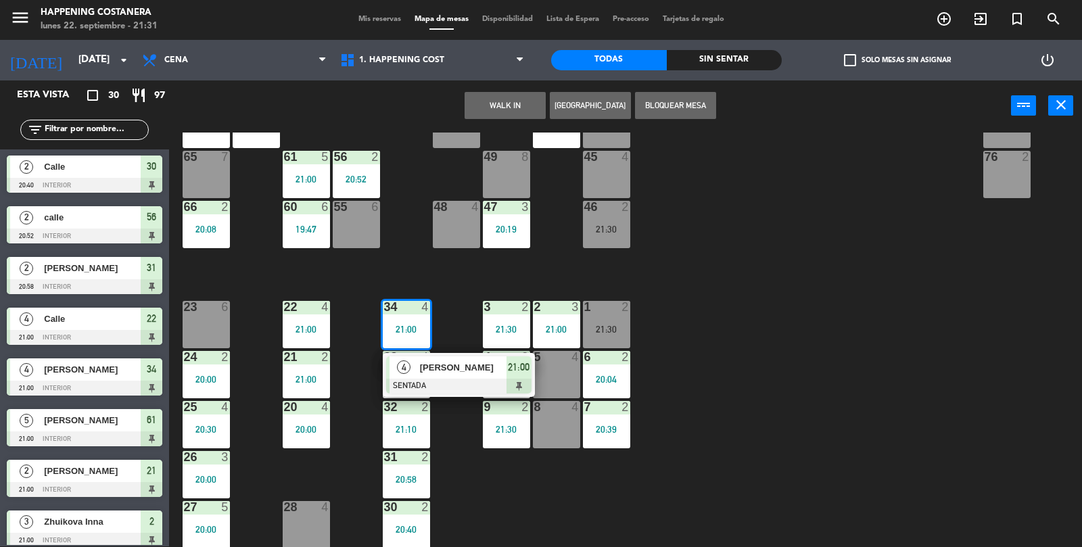
click at [845, 327] on div "69 2 122 6 121 6 120 6 14 4 CAVA 22 101 4 94 2 70 2 123 6 131 2 134 2 132 2 13 …" at bounding box center [631, 340] width 902 height 415
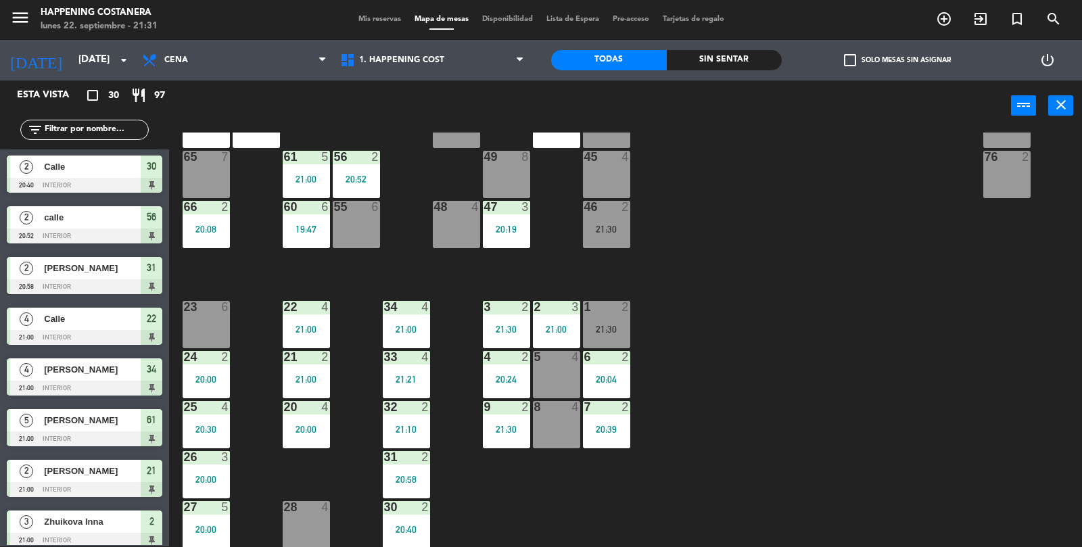
click at [512, 231] on div "20:19" at bounding box center [506, 229] width 47 height 9
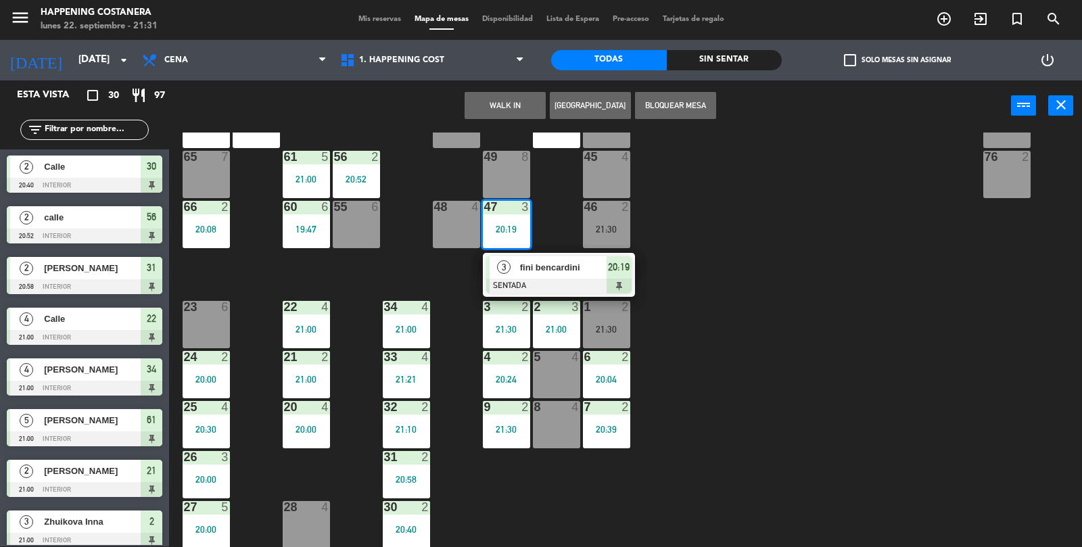
click at [561, 271] on span "fini bencardini" at bounding box center [563, 267] width 87 height 14
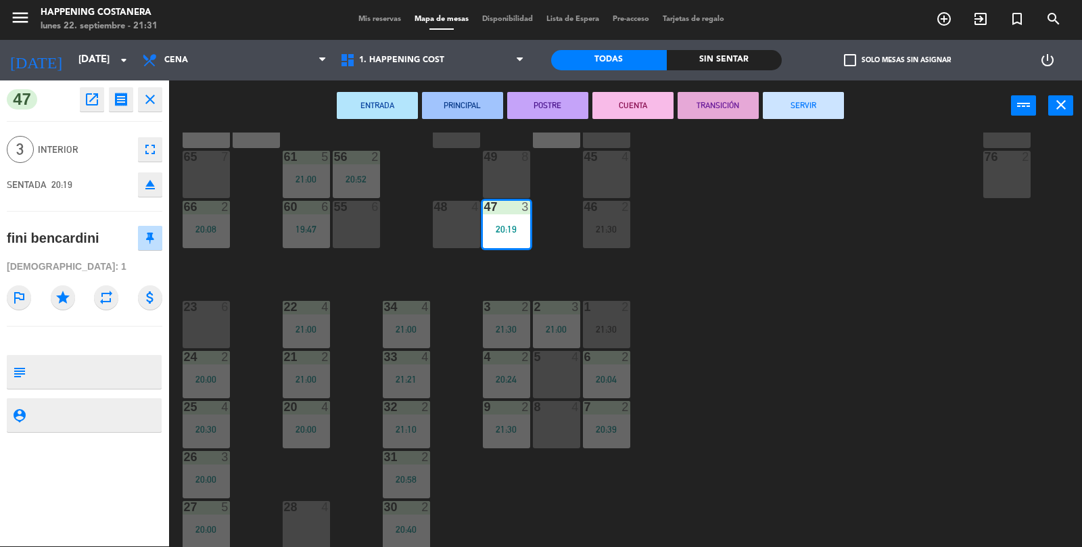
click at [812, 117] on button "SERVIR" at bounding box center [803, 105] width 81 height 27
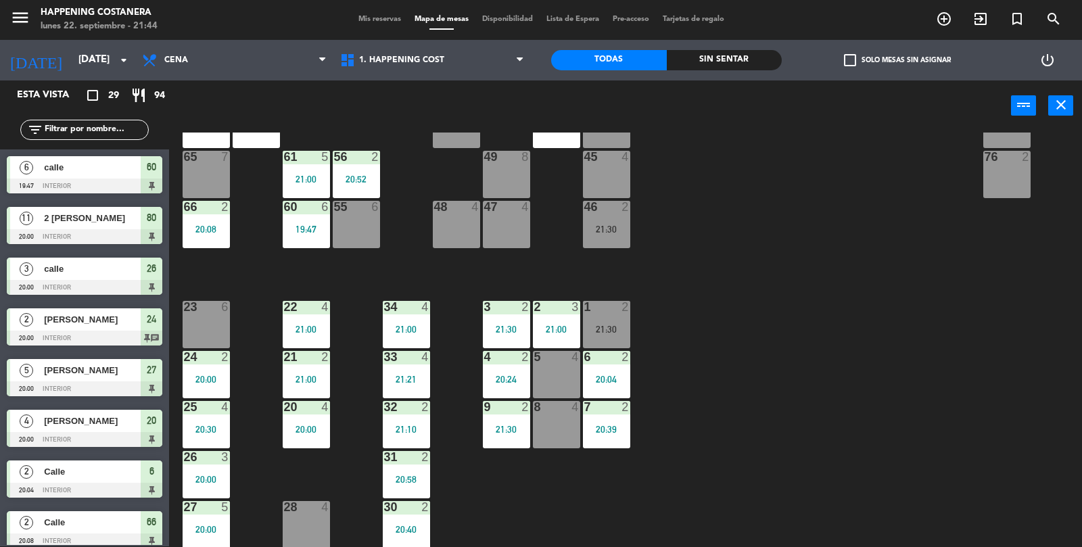
click at [111, 124] on input "text" at bounding box center [95, 129] width 105 height 15
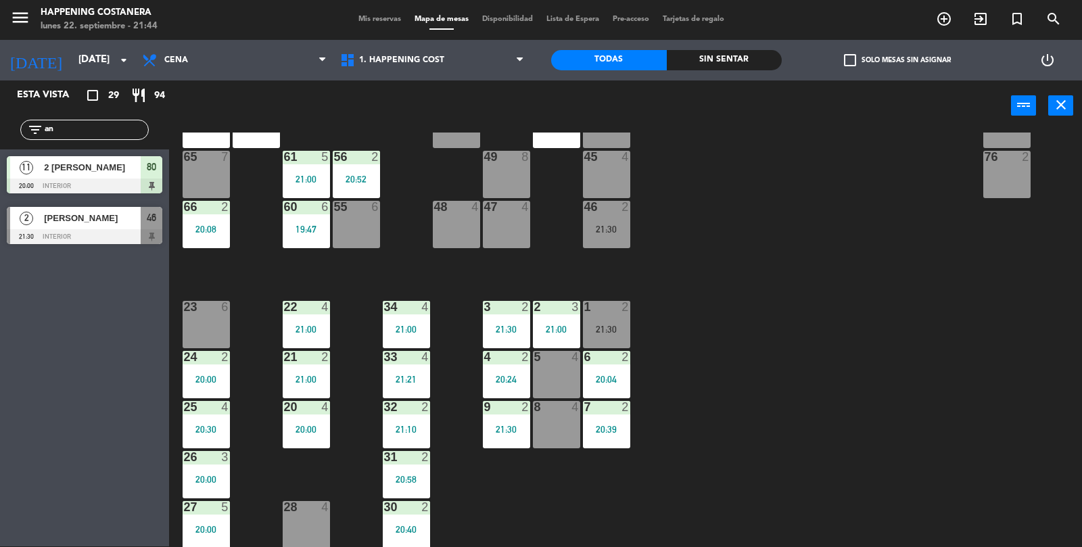
type input "a"
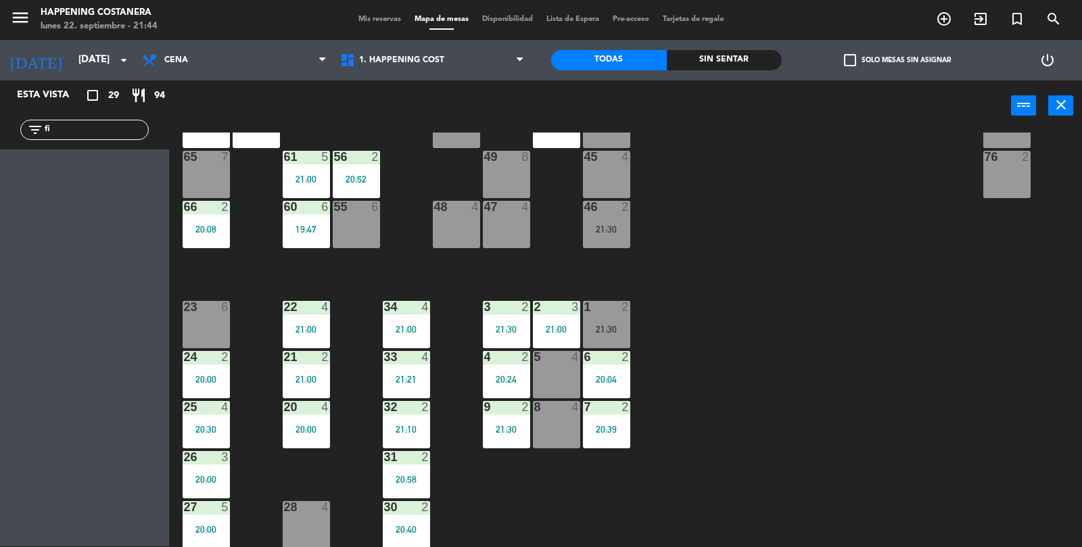
type input "f"
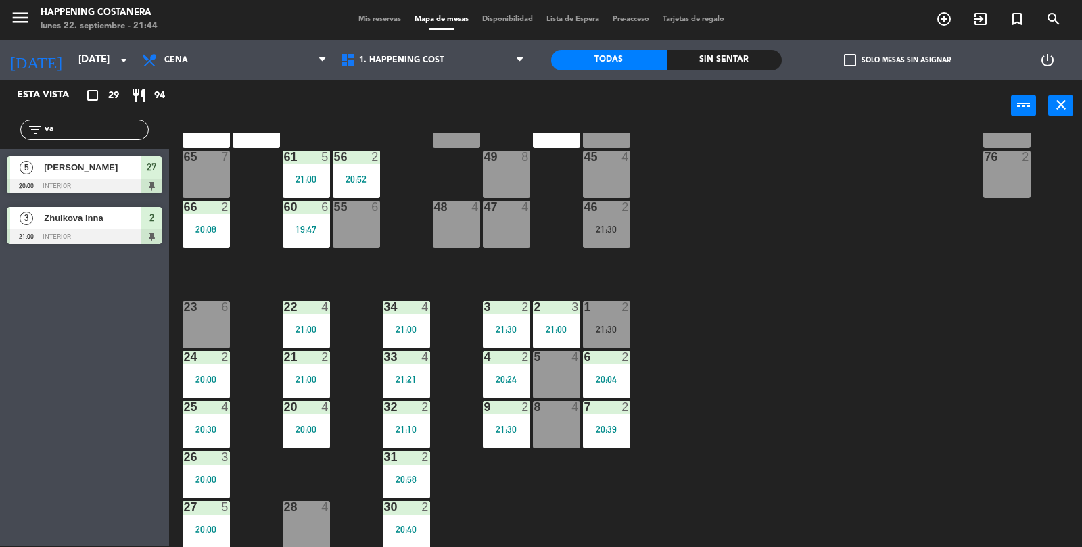
type input "v"
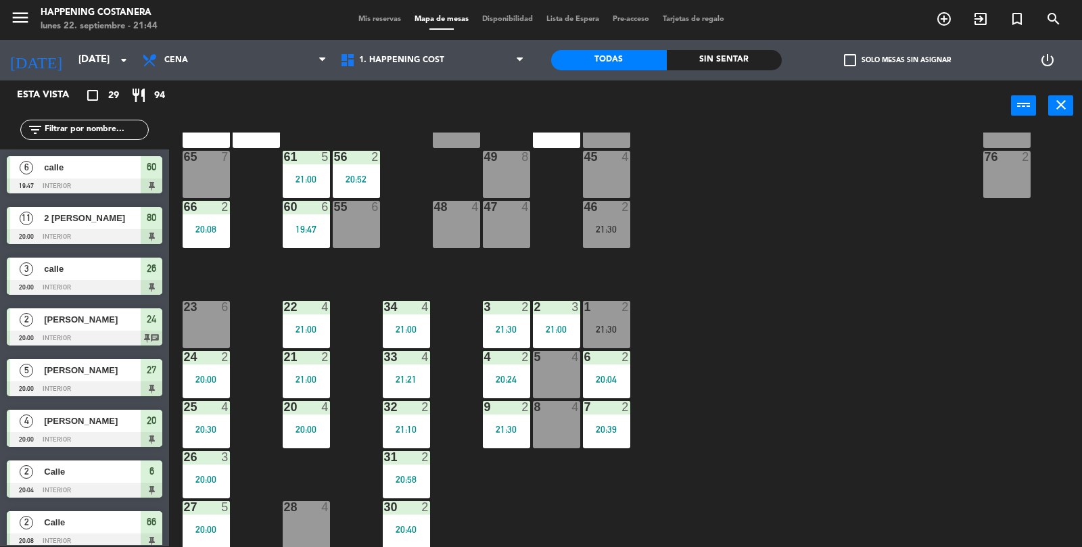
click at [210, 331] on div "23 6" at bounding box center [206, 324] width 47 height 47
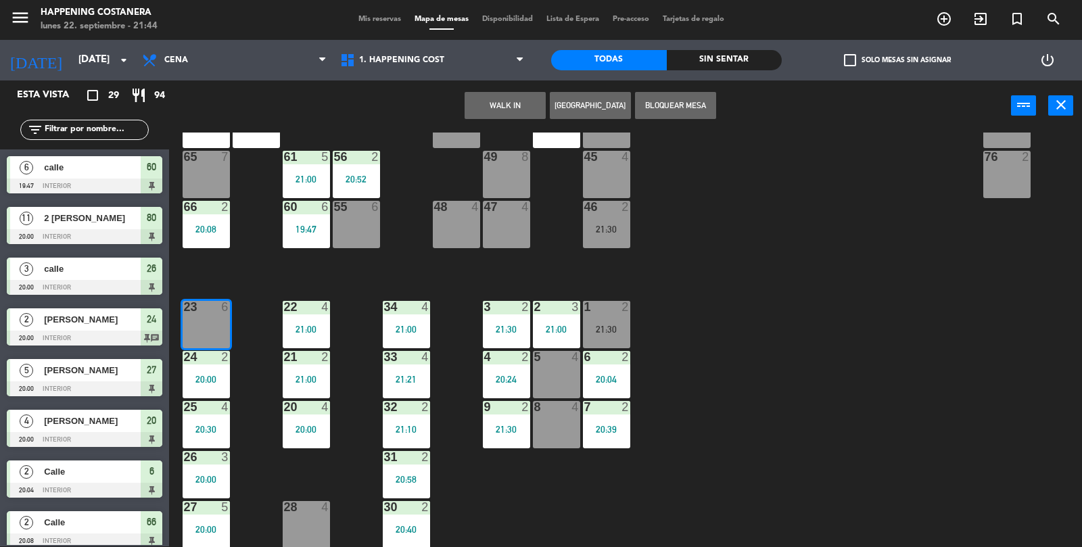
click at [494, 95] on button "WALK IN" at bounding box center [505, 105] width 81 height 27
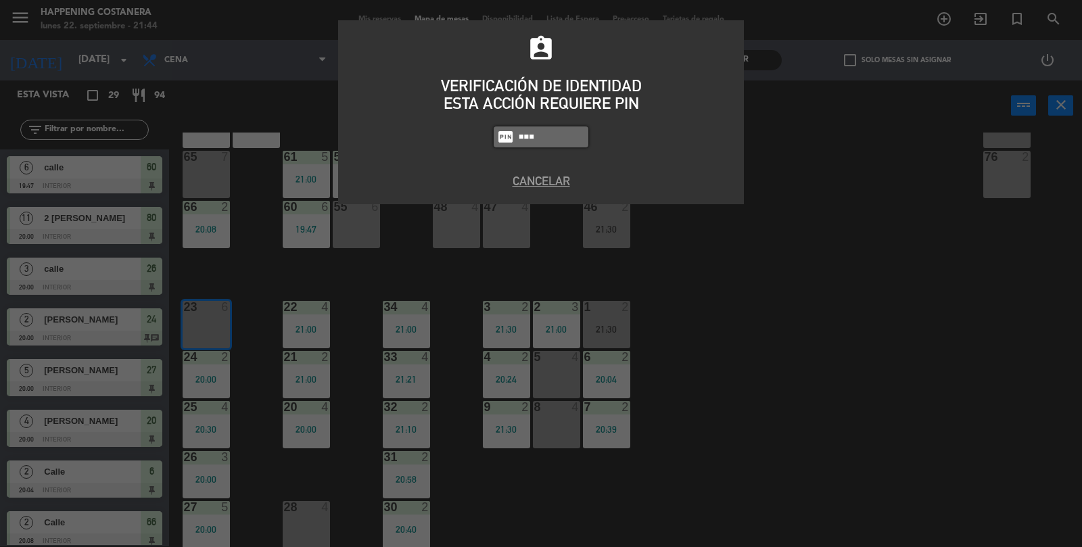
type input "5759"
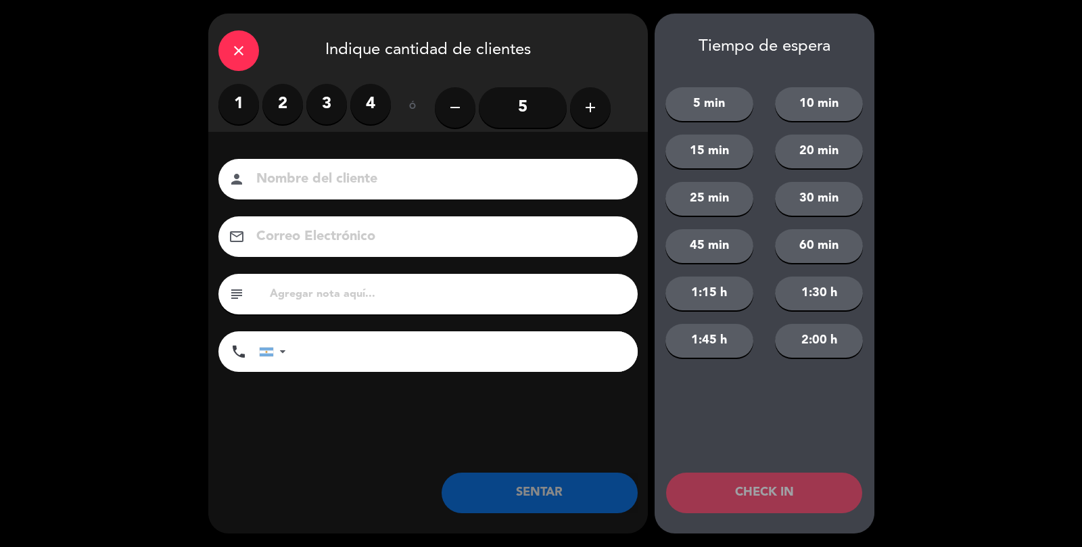
click at [286, 120] on label "2" at bounding box center [282, 104] width 41 height 41
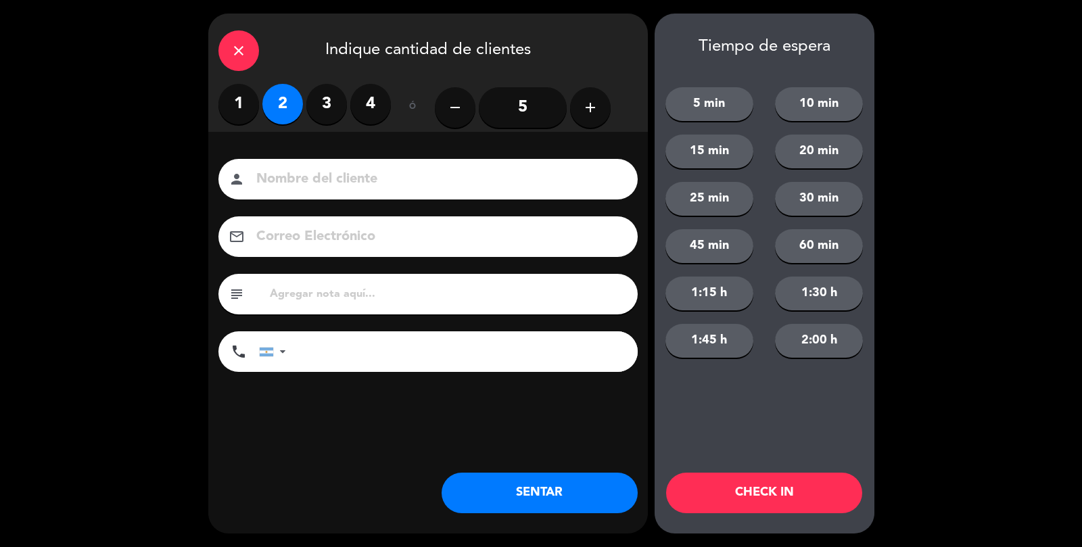
click at [328, 168] on input at bounding box center [437, 180] width 365 height 24
click at [333, 176] on input "C" at bounding box center [437, 180] width 365 height 24
click at [365, 101] on label "4" at bounding box center [370, 104] width 41 height 41
click at [312, 189] on input "C" at bounding box center [437, 180] width 365 height 24
type input "CALLE"
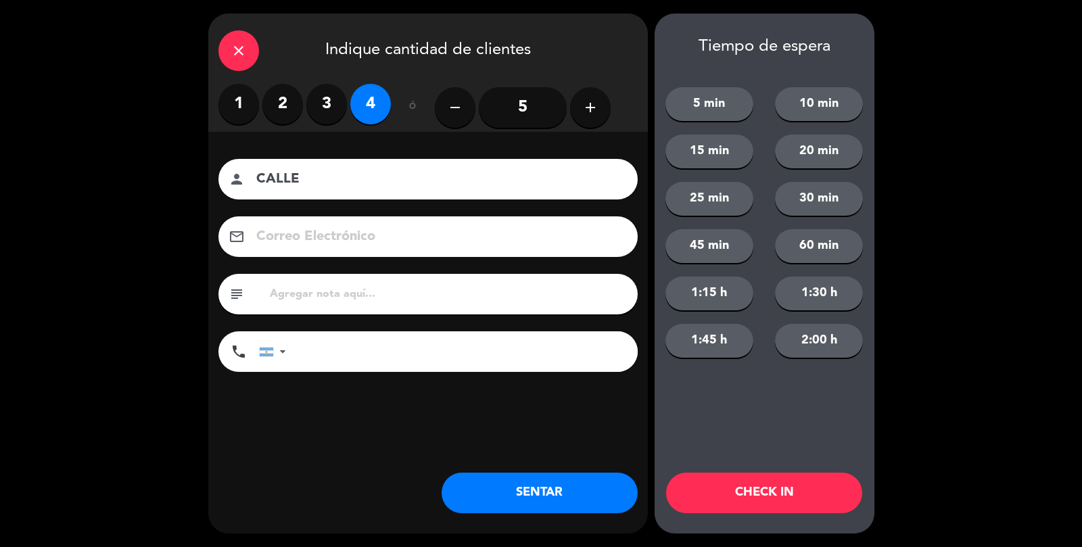
click at [541, 504] on button "SENTAR" at bounding box center [540, 493] width 196 height 41
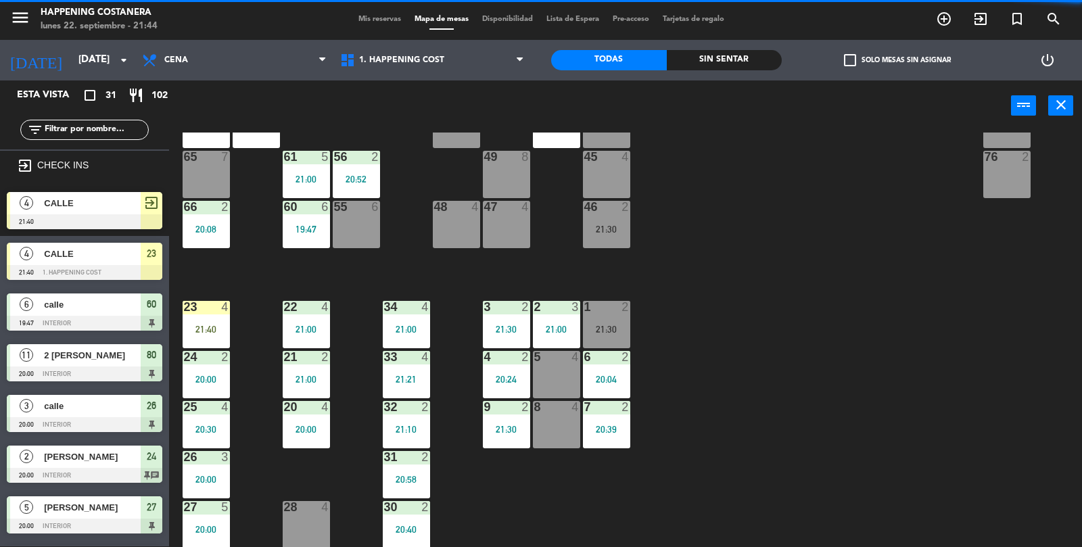
click at [591, 490] on div "69 2 122 6 121 6 120 6 14 4 CAVA 22 101 4 94 2 70 2 123 6 131 2 134 2 132 2 13 …" at bounding box center [631, 340] width 902 height 415
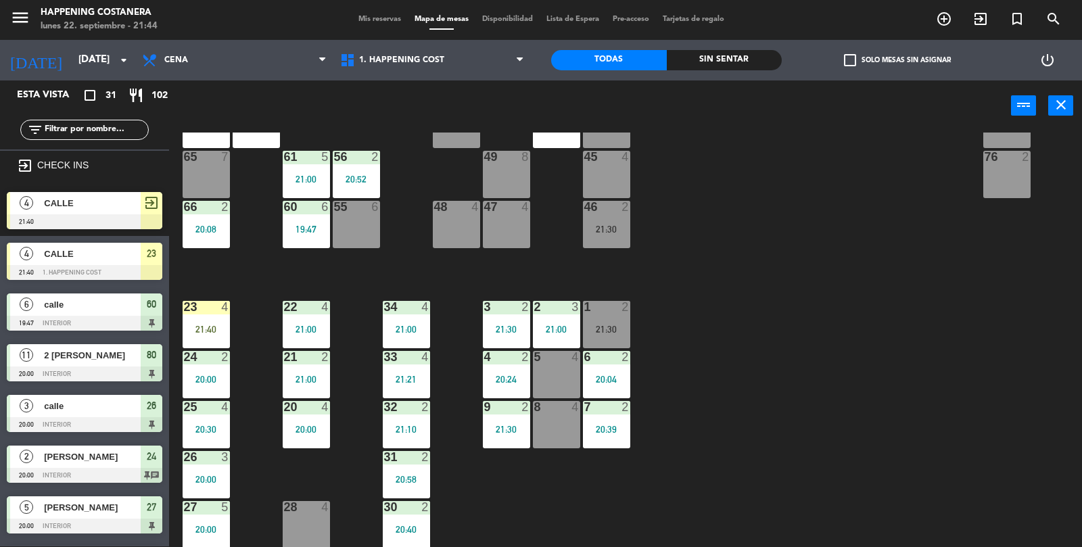
click at [863, 427] on div "69 2 122 6 121 6 120 6 14 4 CAVA 22 101 4 94 2 70 2 123 6 131 2 134 2 132 2 13 …" at bounding box center [631, 340] width 902 height 415
click at [563, 311] on div at bounding box center [556, 307] width 22 height 12
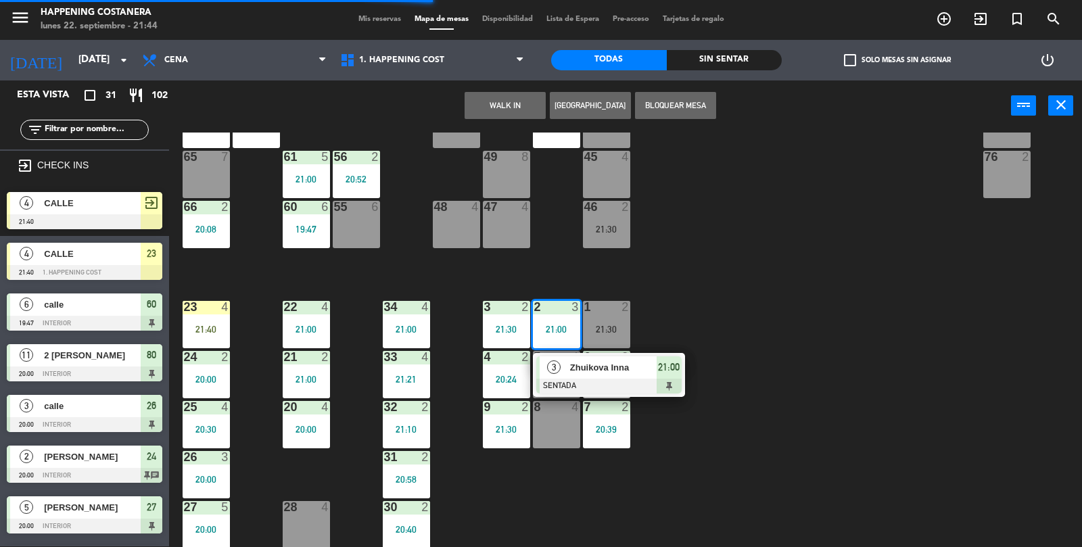
click at [853, 429] on div "69 2 122 6 121 6 120 6 14 4 CAVA 22 101 4 94 2 70 2 123 6 131 2 134 2 132 2 13 …" at bounding box center [631, 340] width 902 height 415
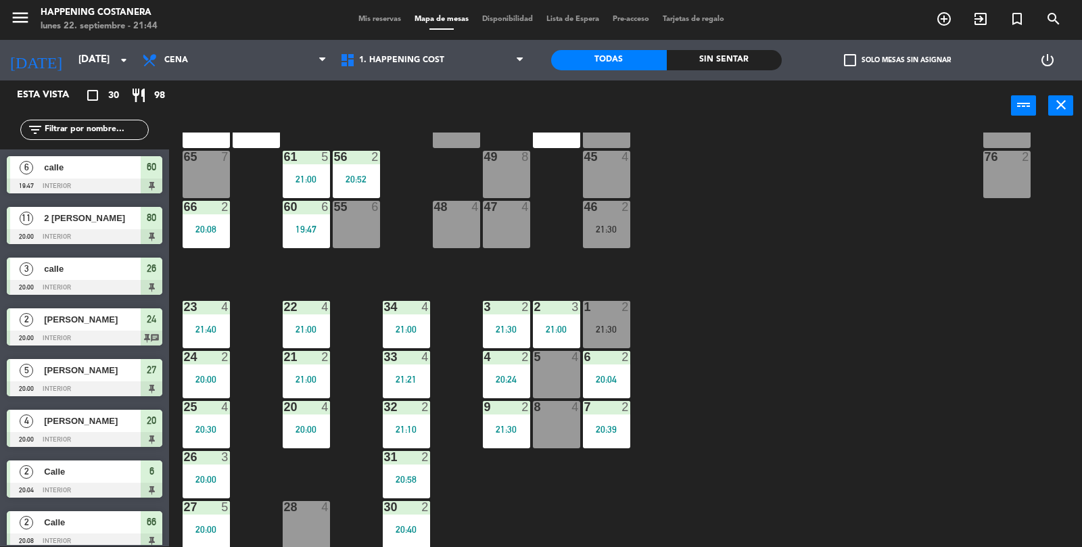
click at [222, 340] on div "23 4 21:40" at bounding box center [206, 324] width 47 height 47
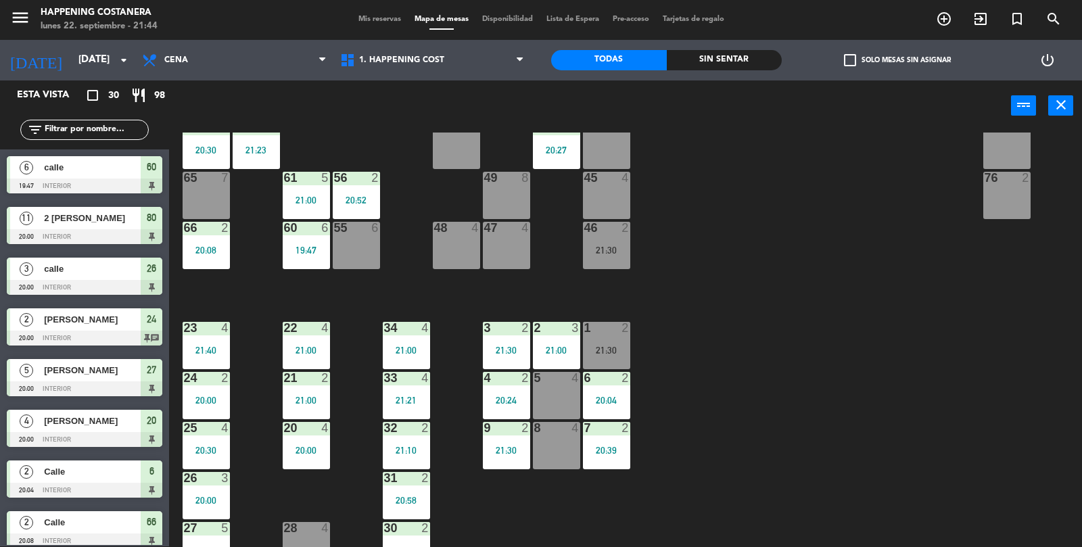
scroll to position [320, 0]
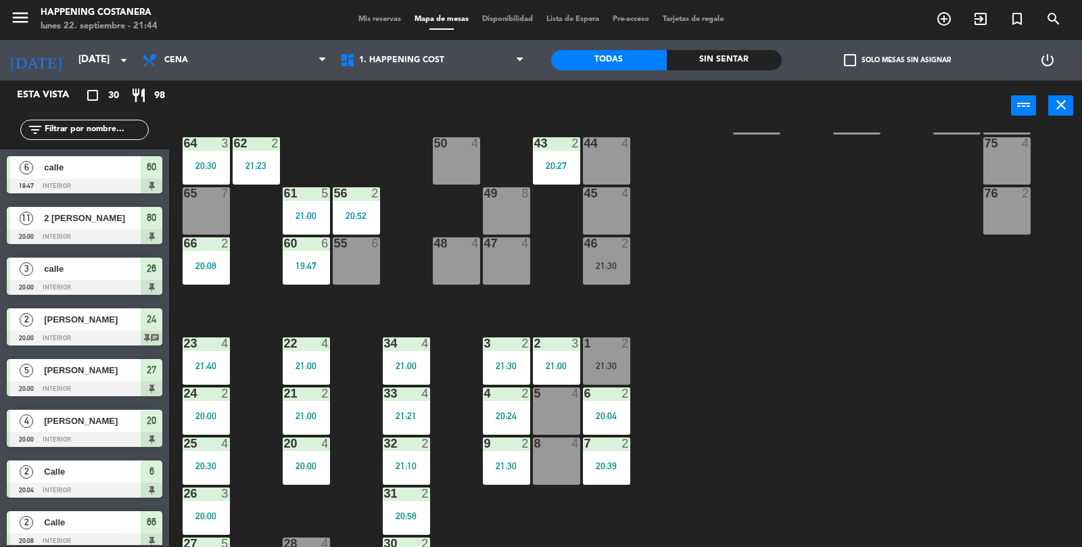
click at [303, 228] on div "61 5 21:00" at bounding box center [306, 210] width 47 height 47
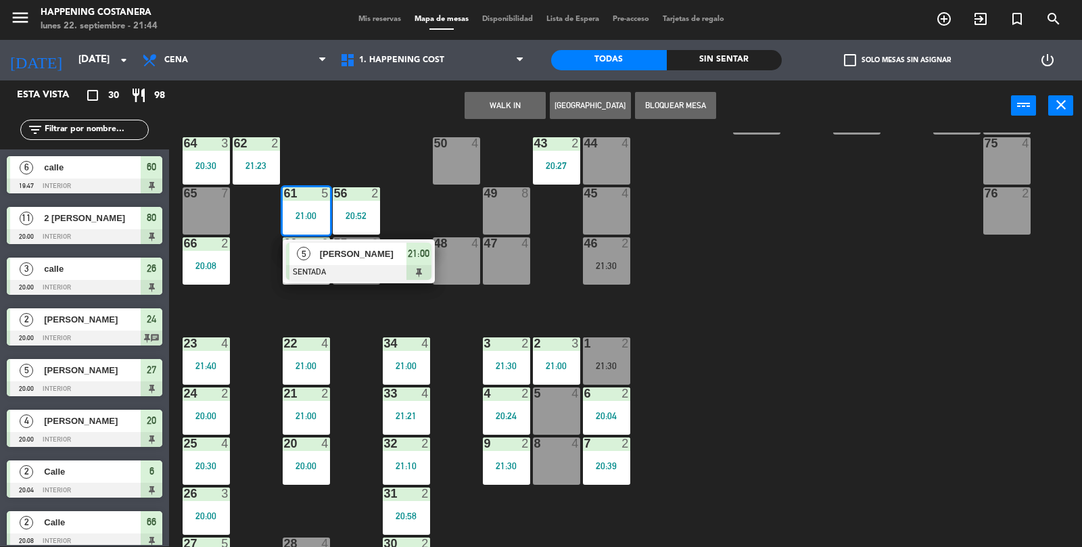
click at [367, 326] on div "69 2 122 6 121 6 120 6 14 4 CAVA 22 101 4 94 2 70 2 123 6 131 2 134 2 132 2 13 …" at bounding box center [631, 340] width 902 height 415
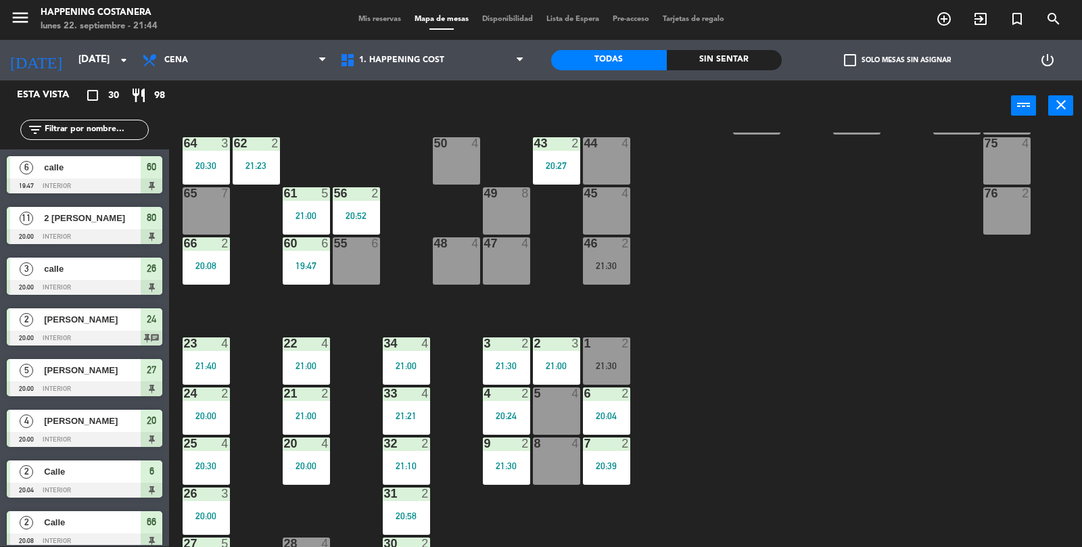
click at [307, 258] on div "60 6 19:47" at bounding box center [306, 260] width 47 height 47
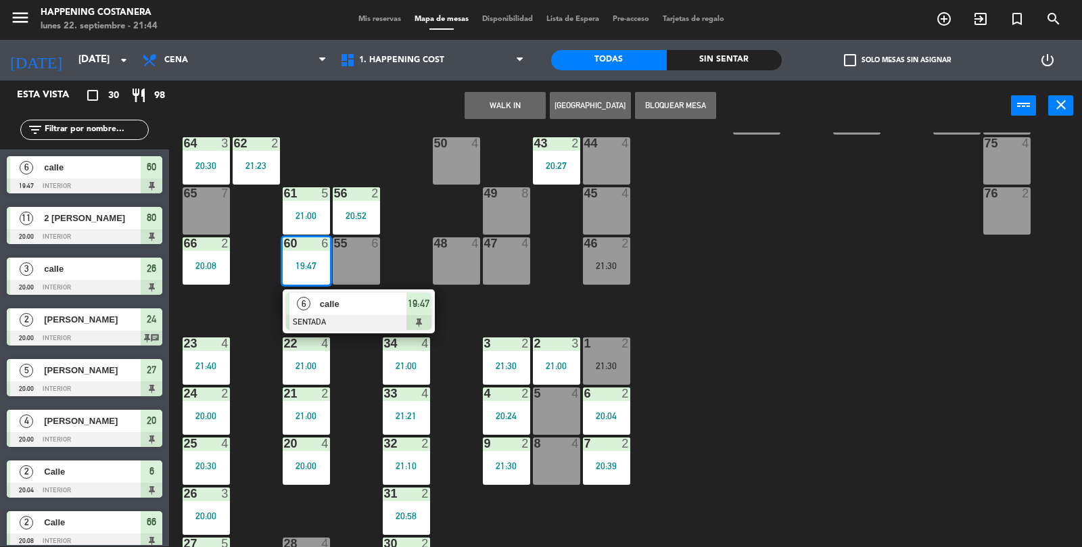
click at [306, 318] on div at bounding box center [358, 322] width 145 height 15
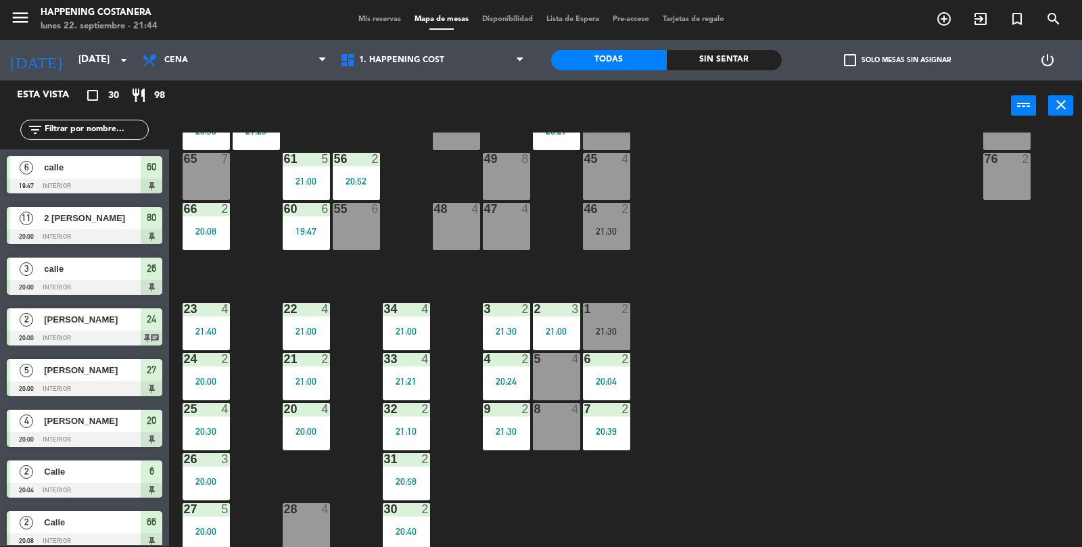
scroll to position [356, 0]
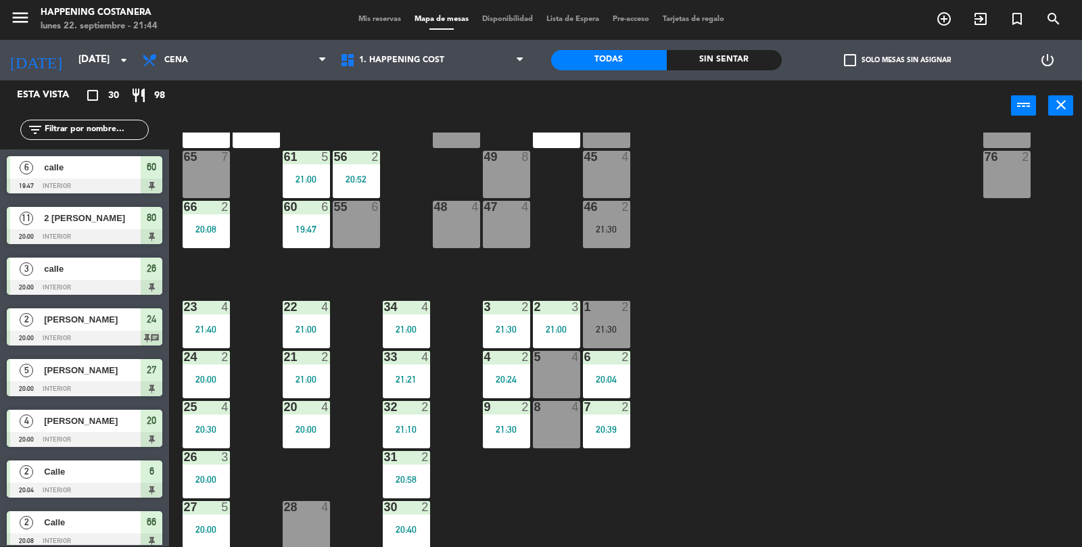
click at [308, 171] on div "61 5 21:00" at bounding box center [306, 174] width 47 height 47
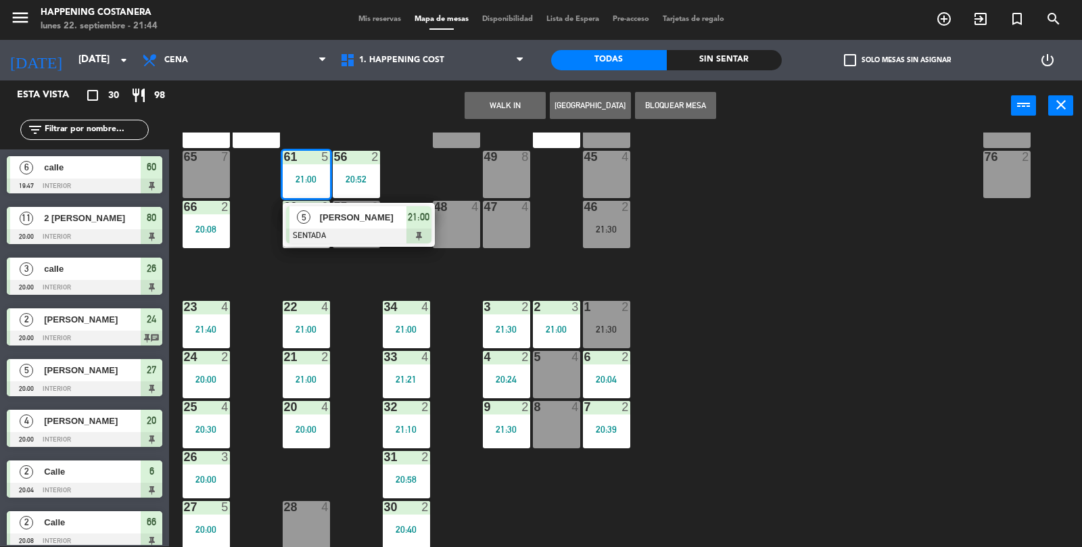
click at [790, 303] on div "69 2 122 6 121 6 120 6 14 4 CAVA 22 101 4 94 2 70 2 123 6 131 2 134 2 132 2 13 …" at bounding box center [631, 340] width 902 height 415
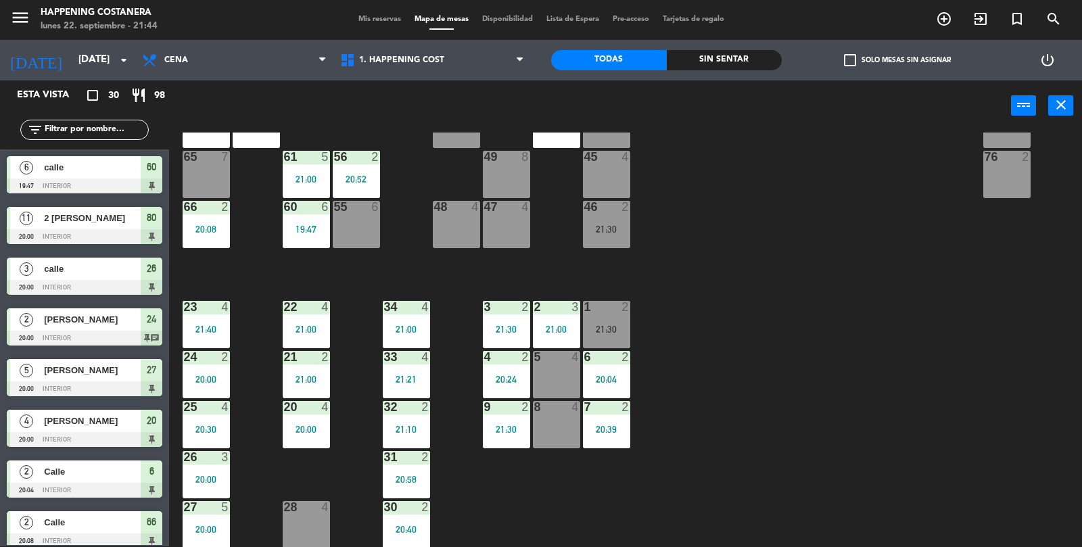
click at [314, 238] on div "60 6 19:47" at bounding box center [306, 224] width 47 height 47
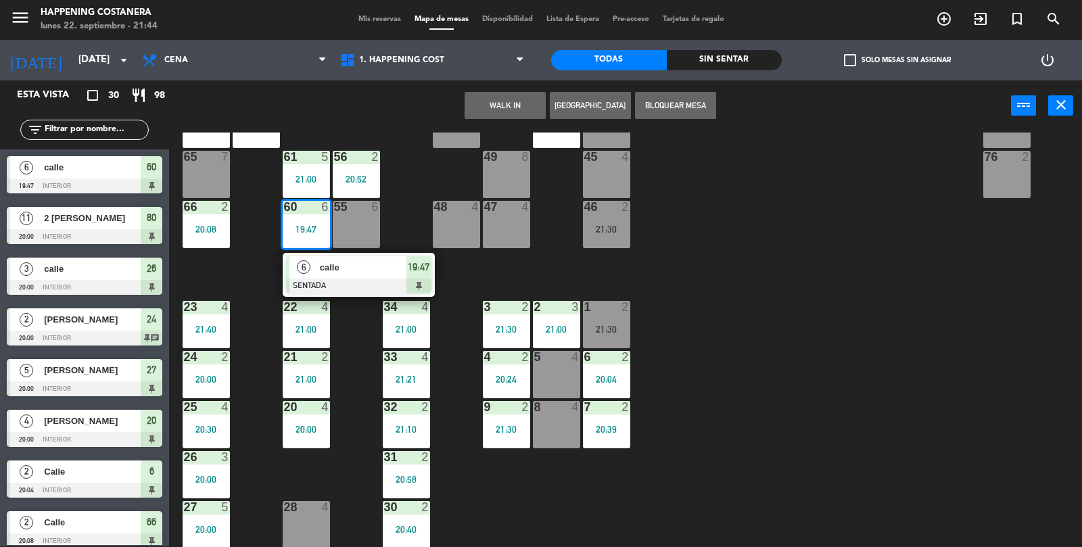
click at [371, 284] on div at bounding box center [358, 286] width 145 height 15
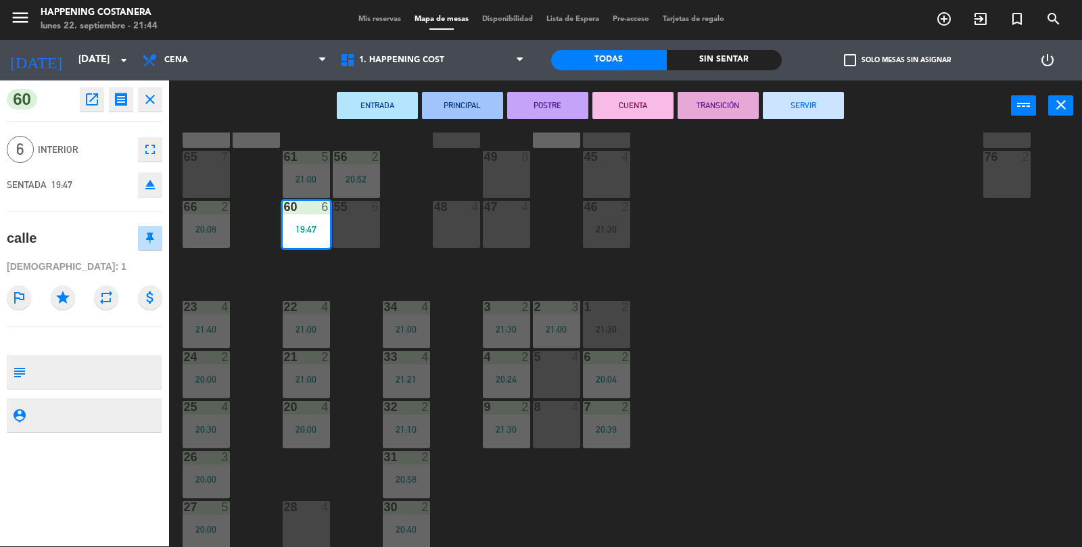
click at [818, 97] on button "SERVIR" at bounding box center [803, 105] width 81 height 27
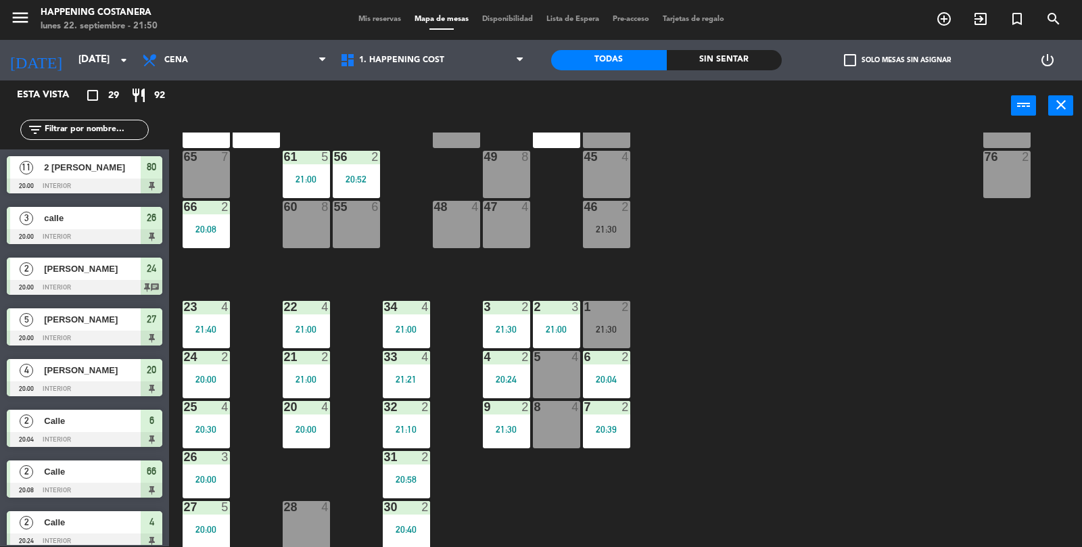
scroll to position [0, 0]
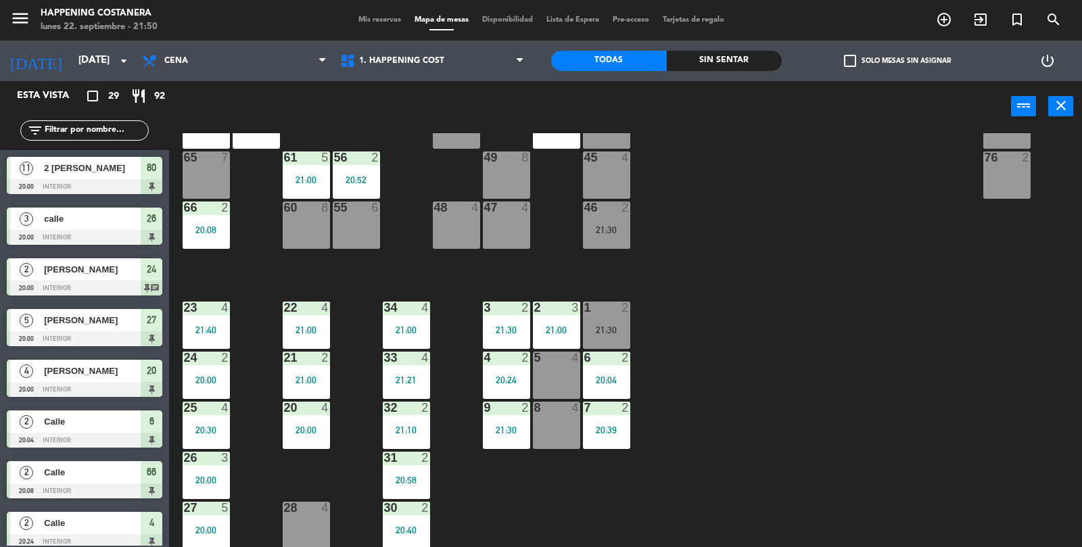
click at [398, 392] on div "33 4 21:21" at bounding box center [406, 375] width 47 height 47
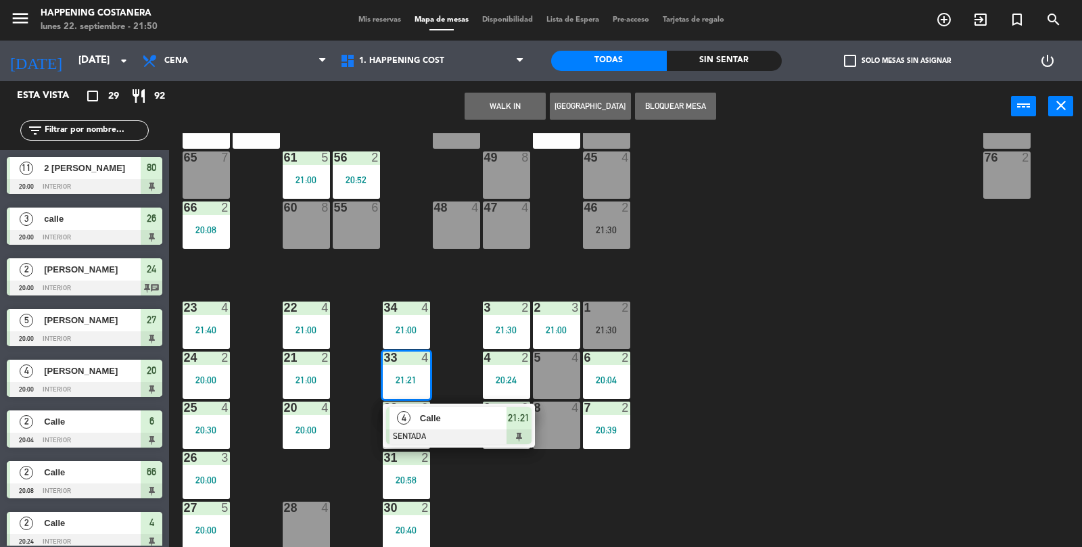
click at [837, 425] on div "69 2 122 6 121 6 120 6 14 4 CAVA 22 101 4 94 2 70 2 123 6 131 2 134 2 132 2 13 …" at bounding box center [631, 340] width 902 height 415
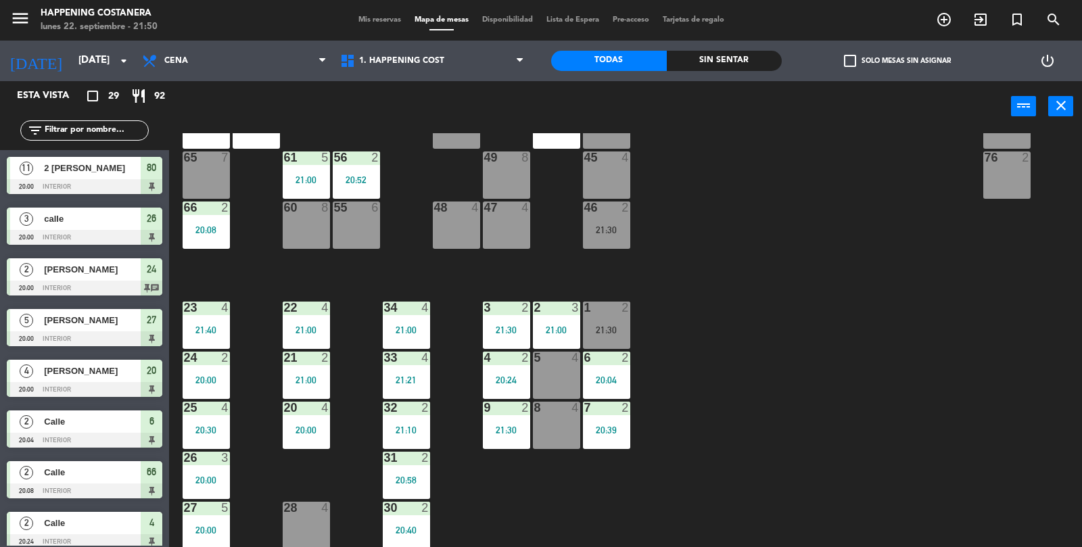
click at [844, 387] on div "69 2 122 6 121 6 120 6 14 4 CAVA 22 101 4 94 2 70 2 123 6 131 2 134 2 132 2 13 …" at bounding box center [631, 340] width 902 height 415
